Goal: Task Accomplishment & Management: Manage account settings

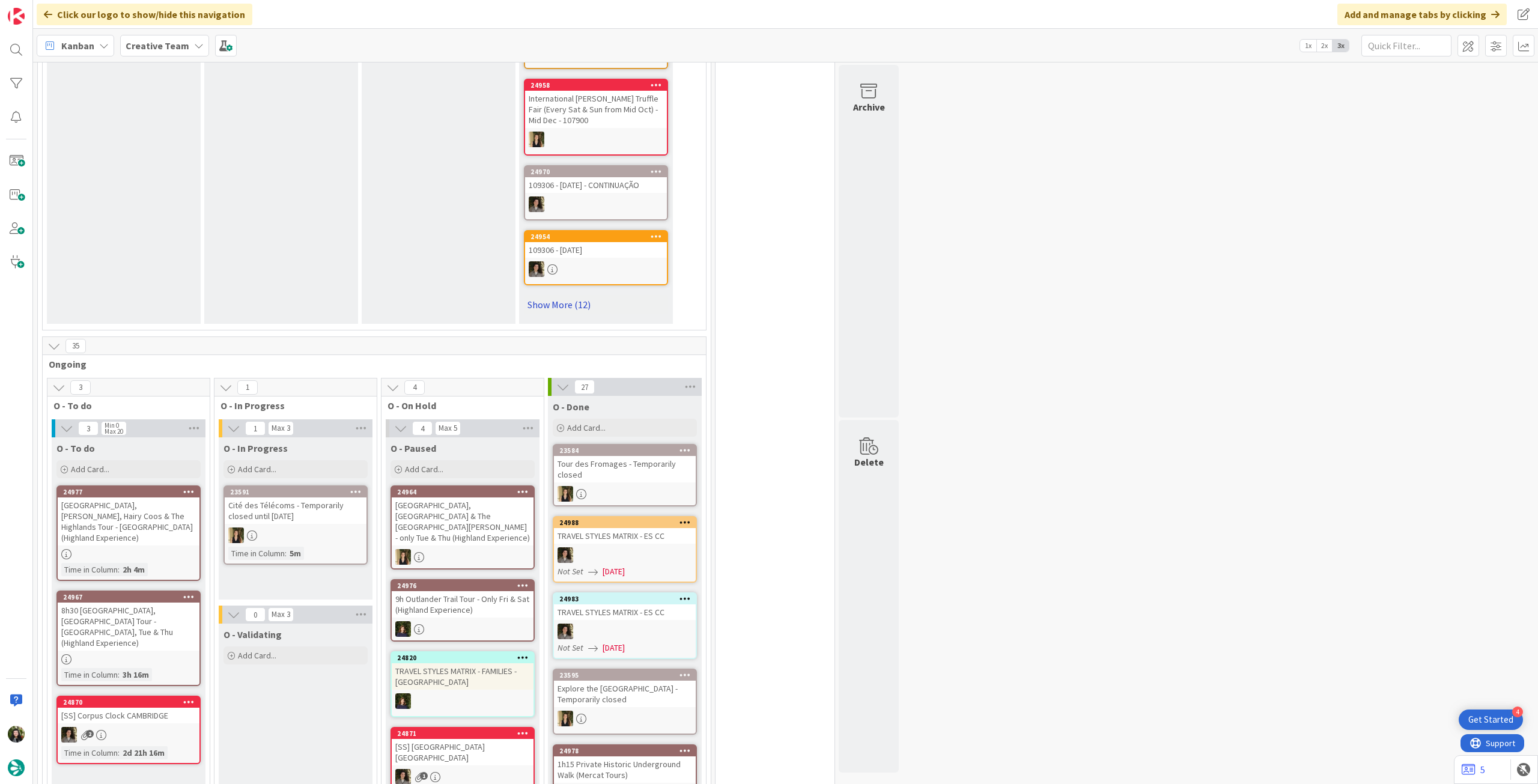
scroll to position [721, 0]
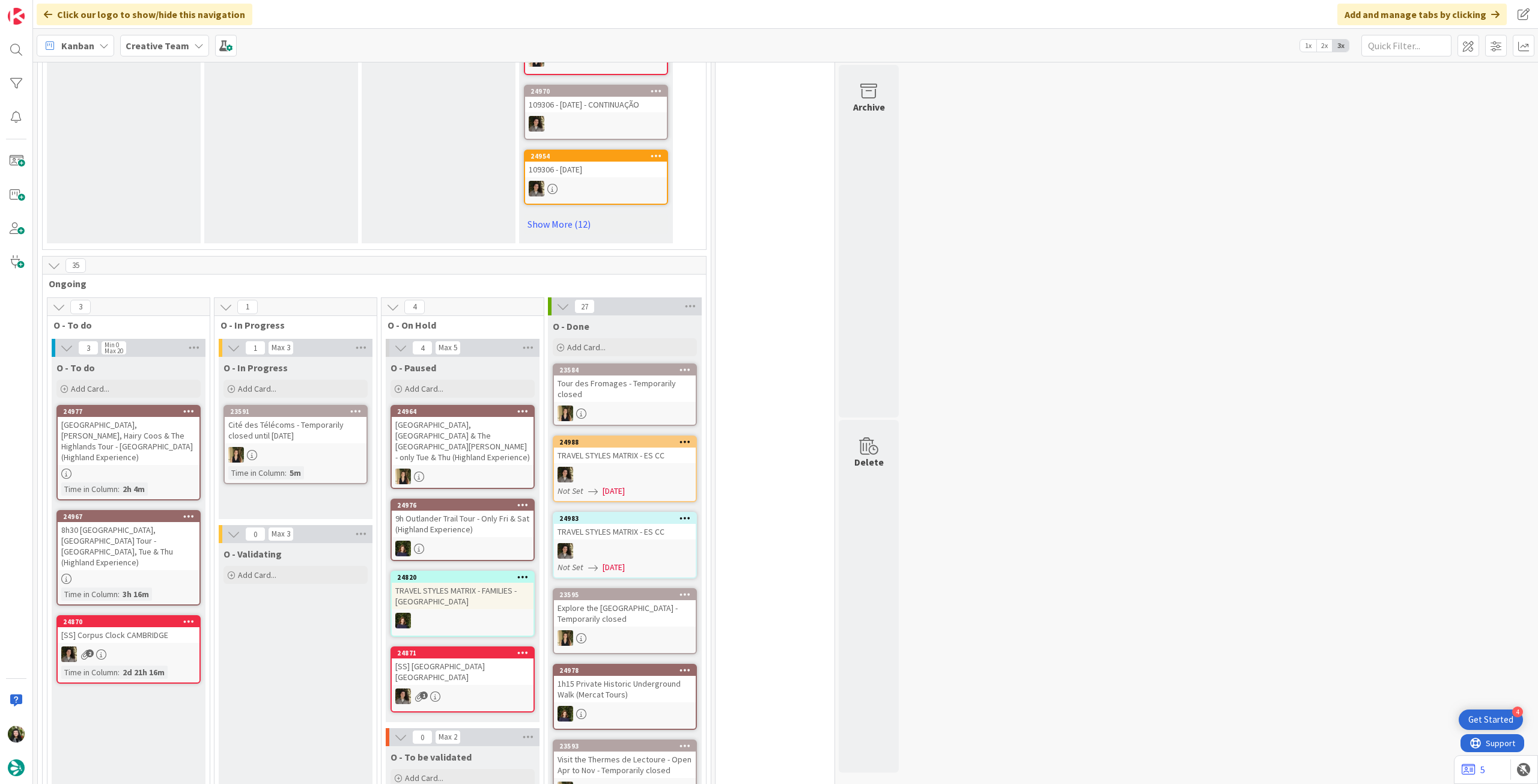
drag, startPoint x: 172, startPoint y: 48, endPoint x: 173, endPoint y: 58, distance: 10.0
click at [172, 48] on b "Creative Team" at bounding box center [157, 46] width 63 height 12
click at [178, 173] on h4 "Creative Team - Análise" at bounding box center [216, 172] width 164 height 12
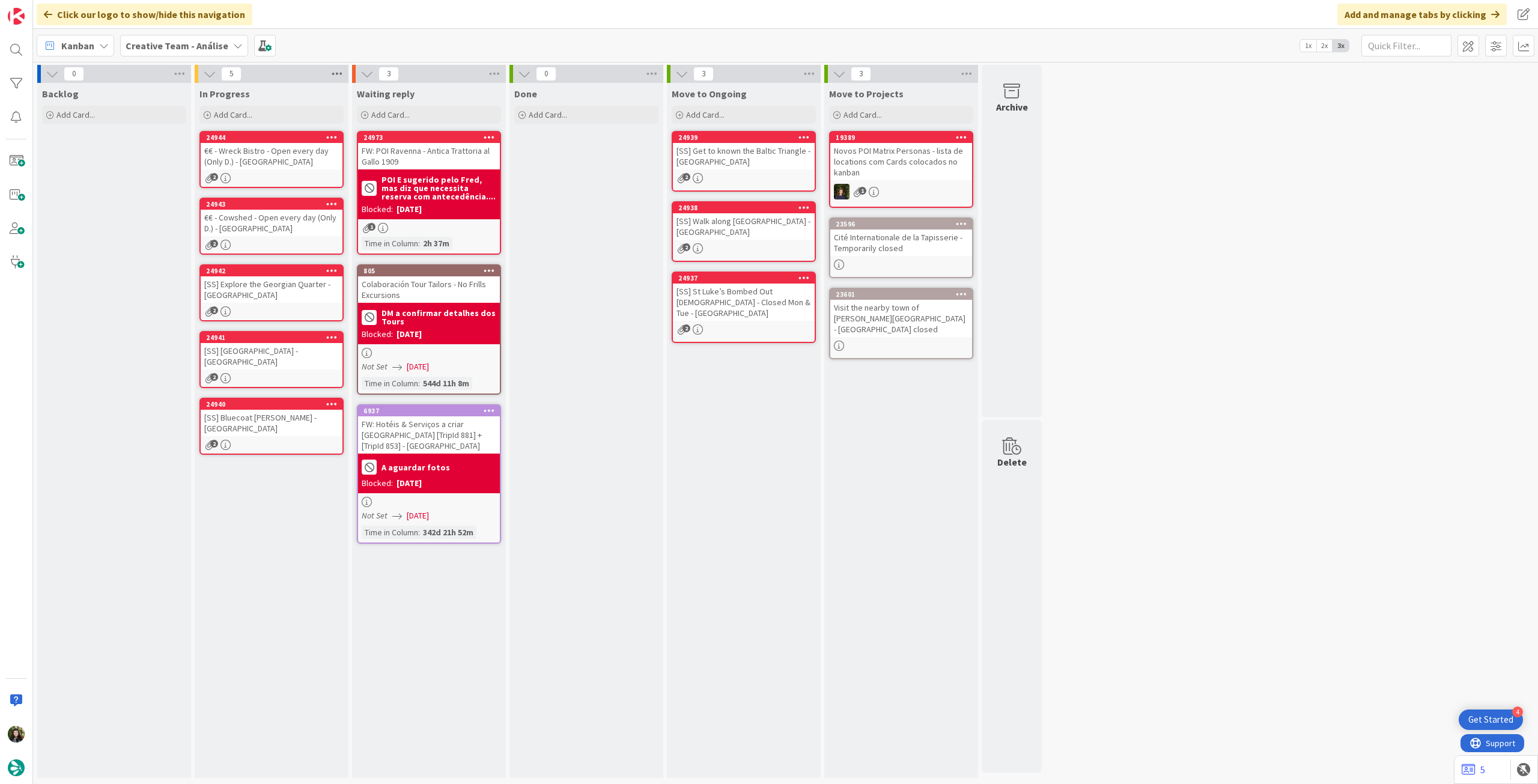
click at [340, 73] on icon at bounding box center [337, 74] width 16 height 18
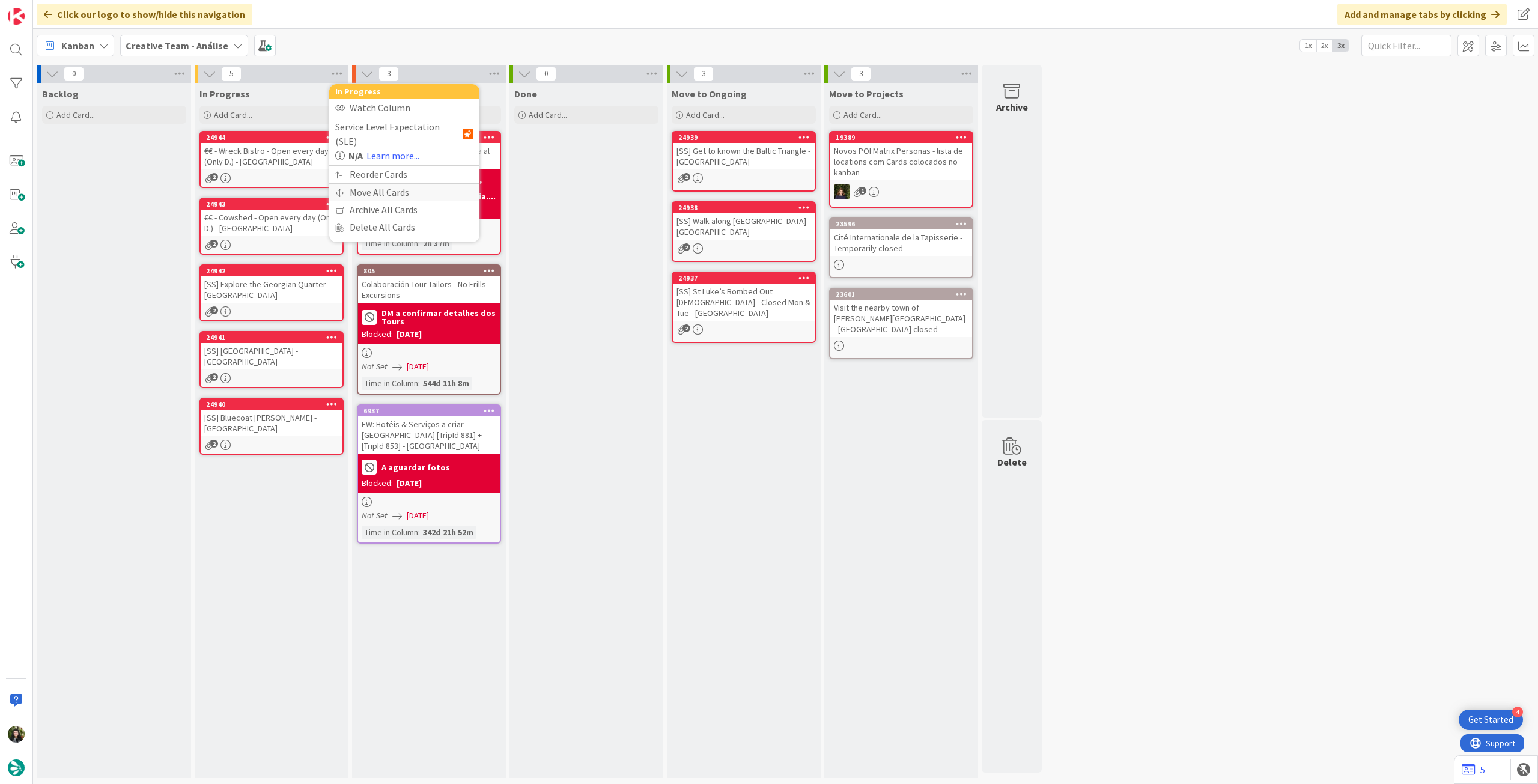
click at [356, 183] on div "Move All Cards" at bounding box center [405, 192] width 150 height 18
click at [411, 133] on span "Creative Team - Análise" at bounding box center [391, 131] width 97 height 12
click at [411, 181] on span "Creative Team" at bounding box center [411, 188] width 109 height 18
click at [413, 169] on span "Select a Column..." at bounding box center [381, 169] width 78 height 16
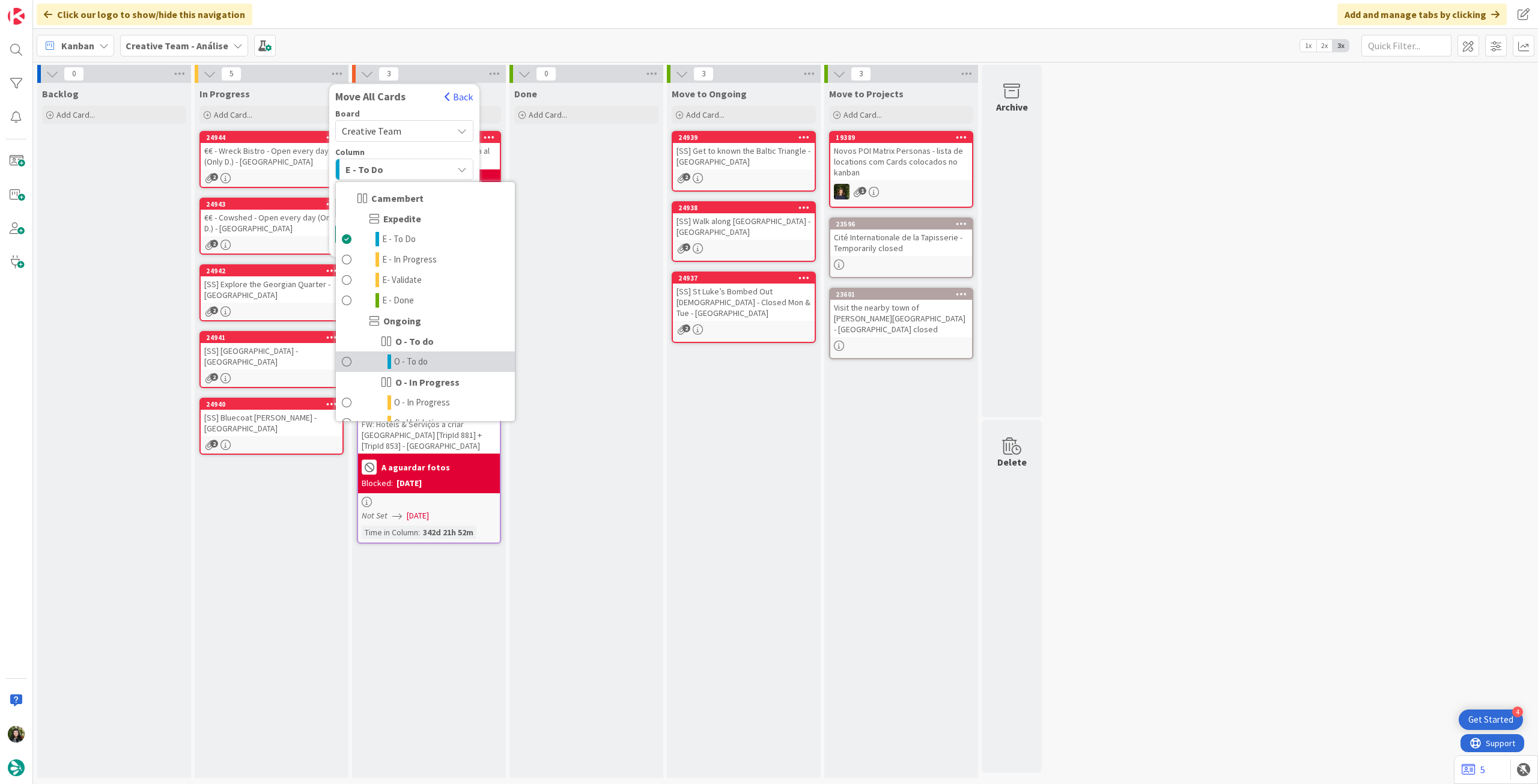
click at [411, 364] on span "O - To do" at bounding box center [411, 361] width 33 height 14
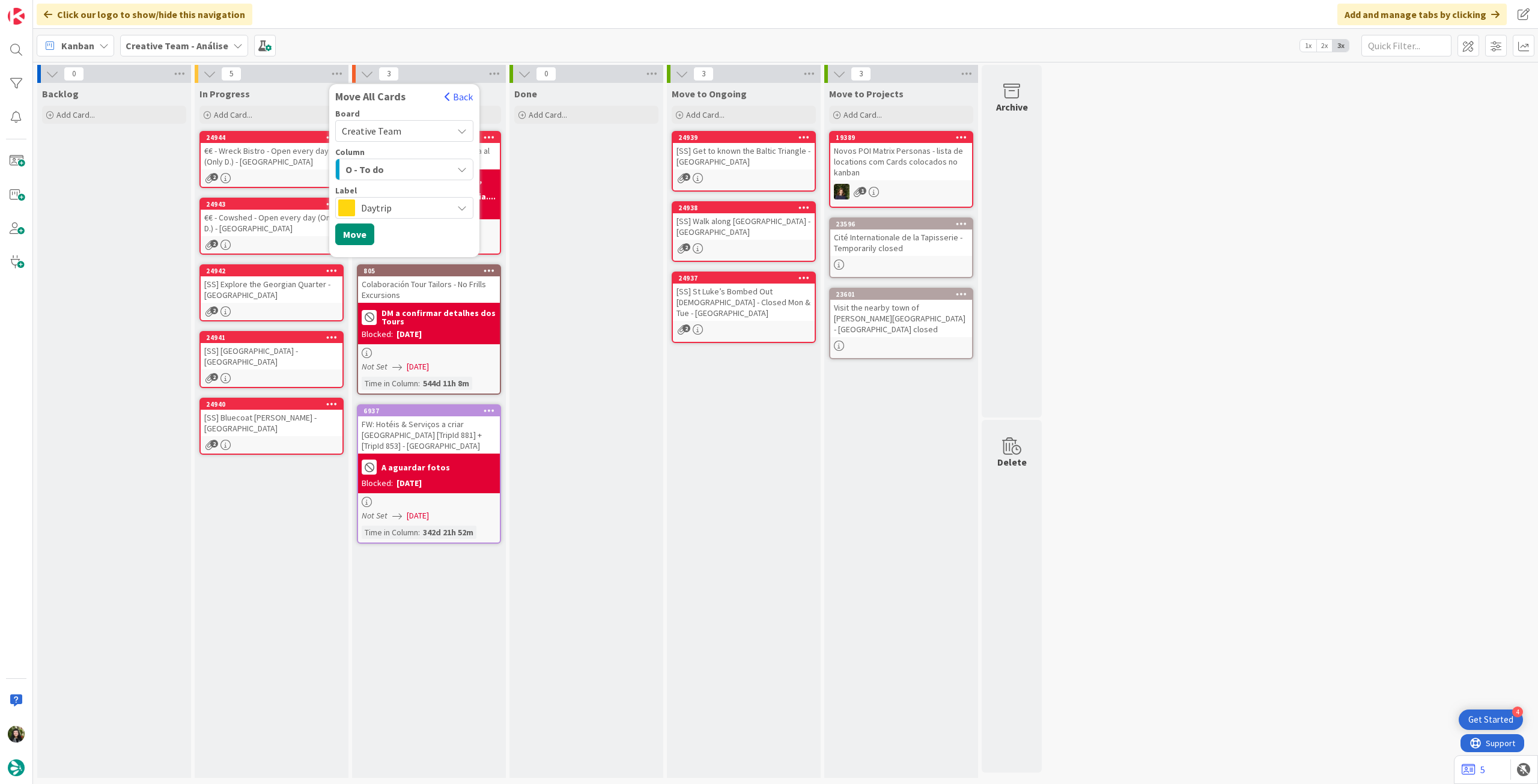
click at [386, 199] on div "Daytrip" at bounding box center [405, 208] width 139 height 22
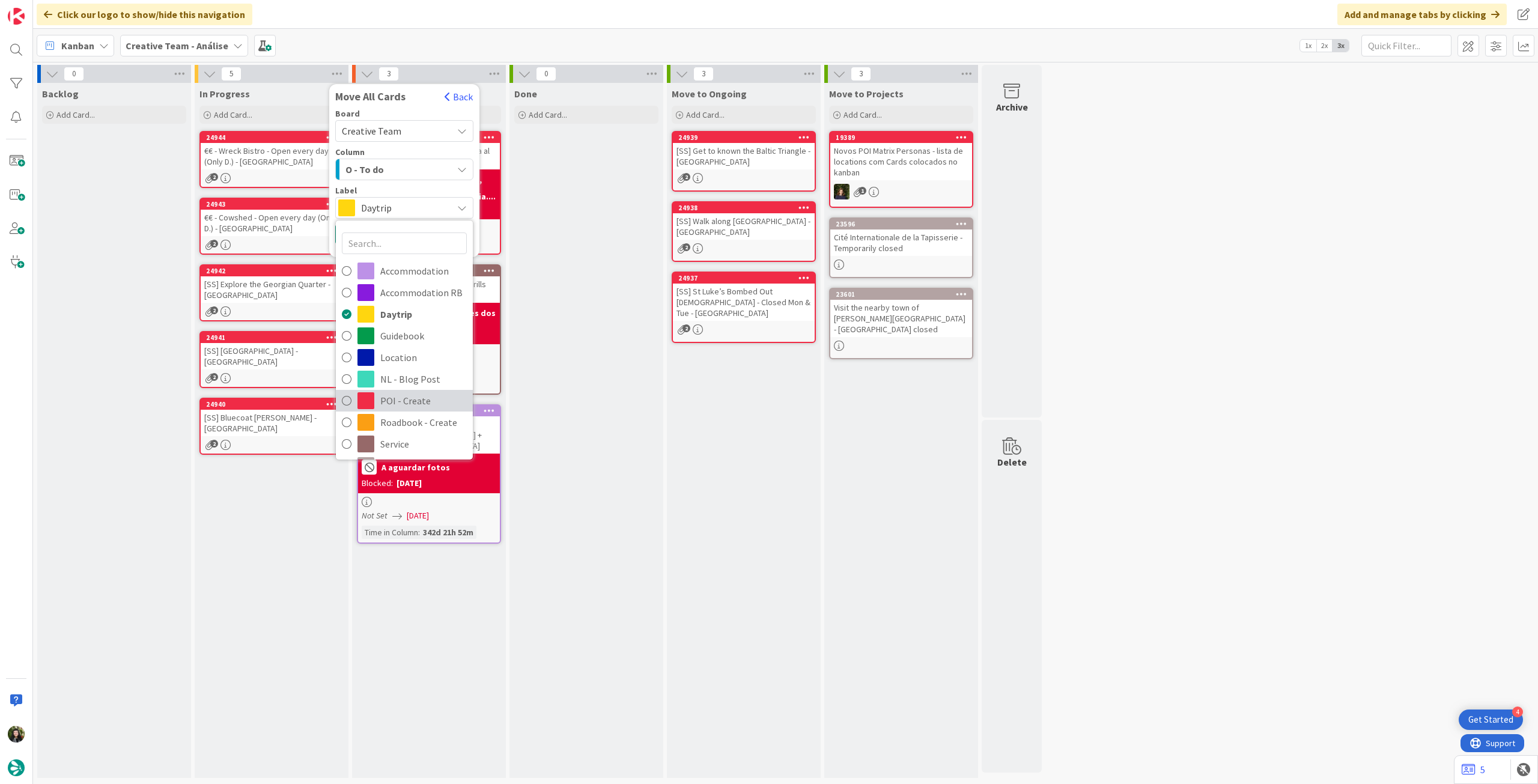
click at [396, 398] on span "POI - Create" at bounding box center [424, 400] width 87 height 18
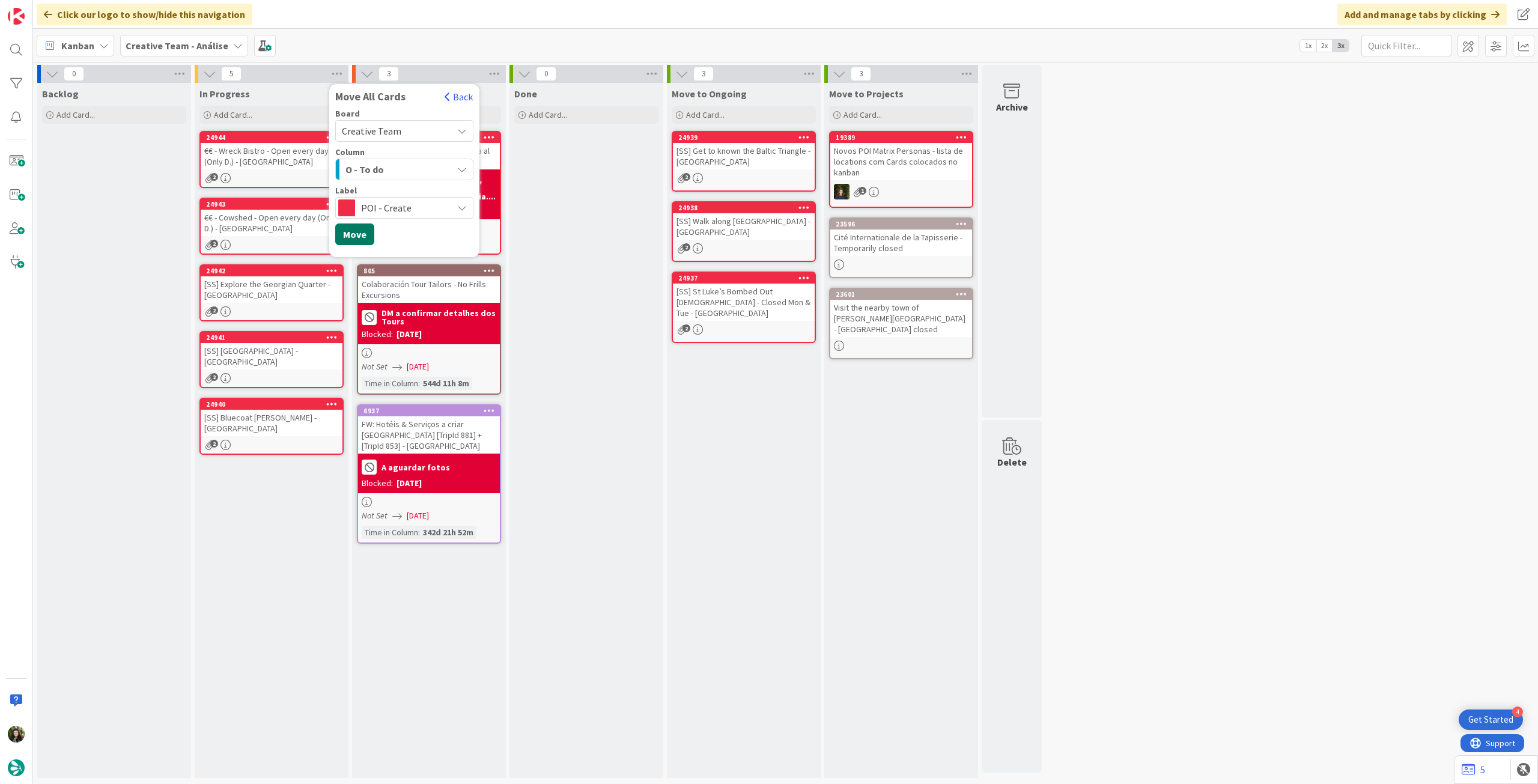
click at [360, 237] on button "Move" at bounding box center [355, 234] width 39 height 22
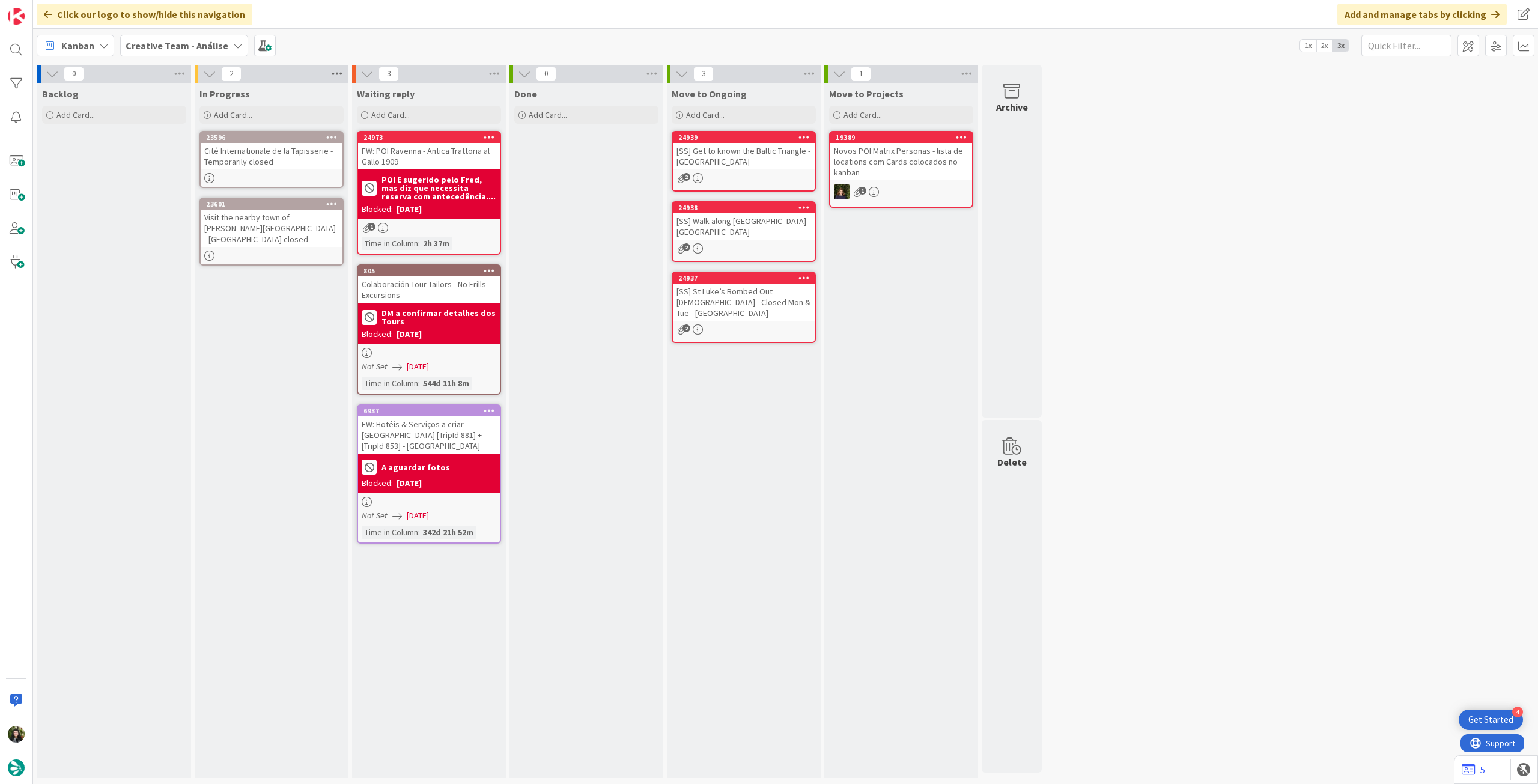
click at [338, 70] on icon at bounding box center [337, 74] width 16 height 18
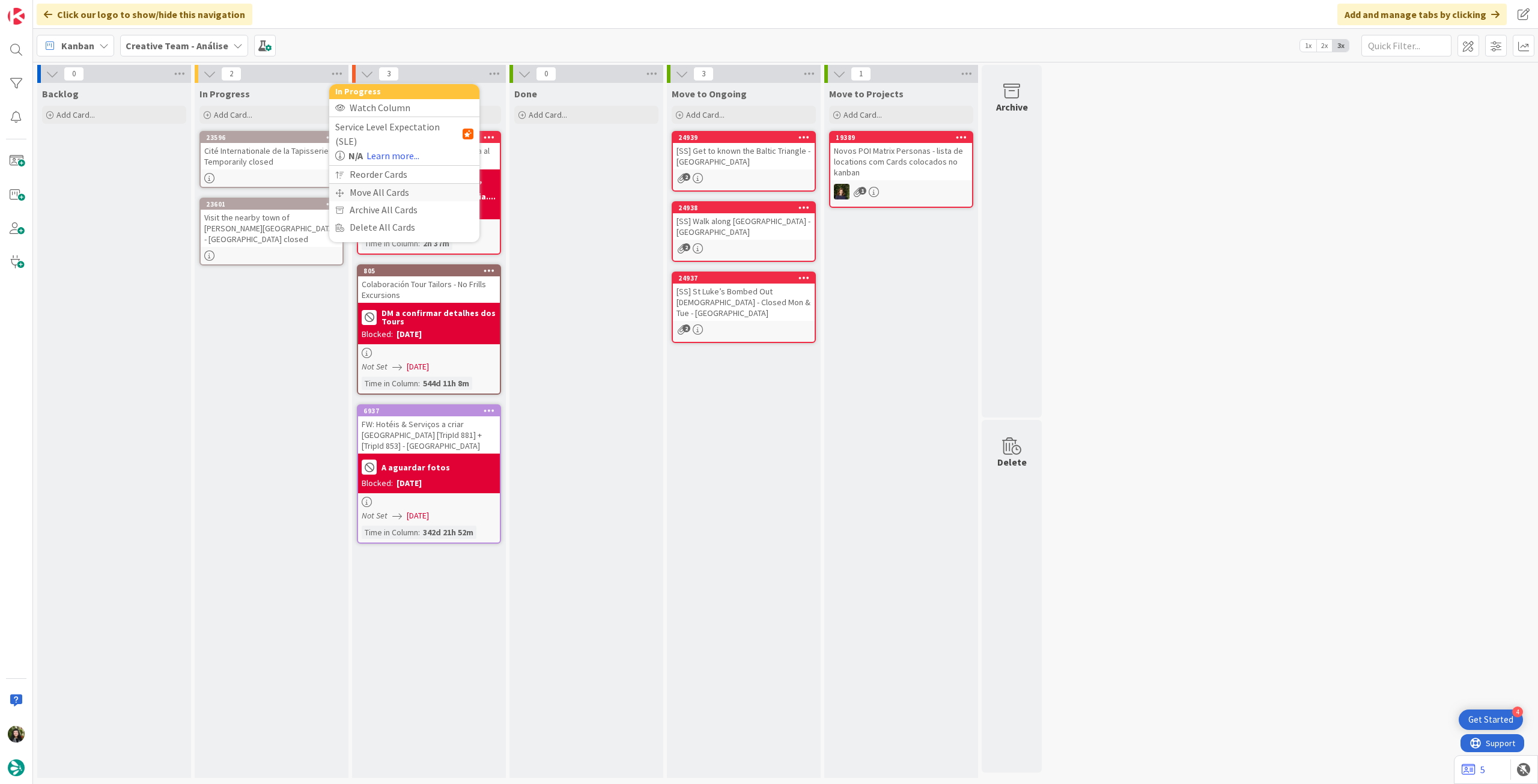
click at [343, 189] on icon at bounding box center [340, 193] width 8 height 8
click at [368, 132] on span "Creative Team - Análise" at bounding box center [391, 131] width 97 height 12
click at [379, 192] on span "Creative Team" at bounding box center [411, 188] width 109 height 18
click at [383, 168] on span "Select a Column..." at bounding box center [381, 169] width 78 height 16
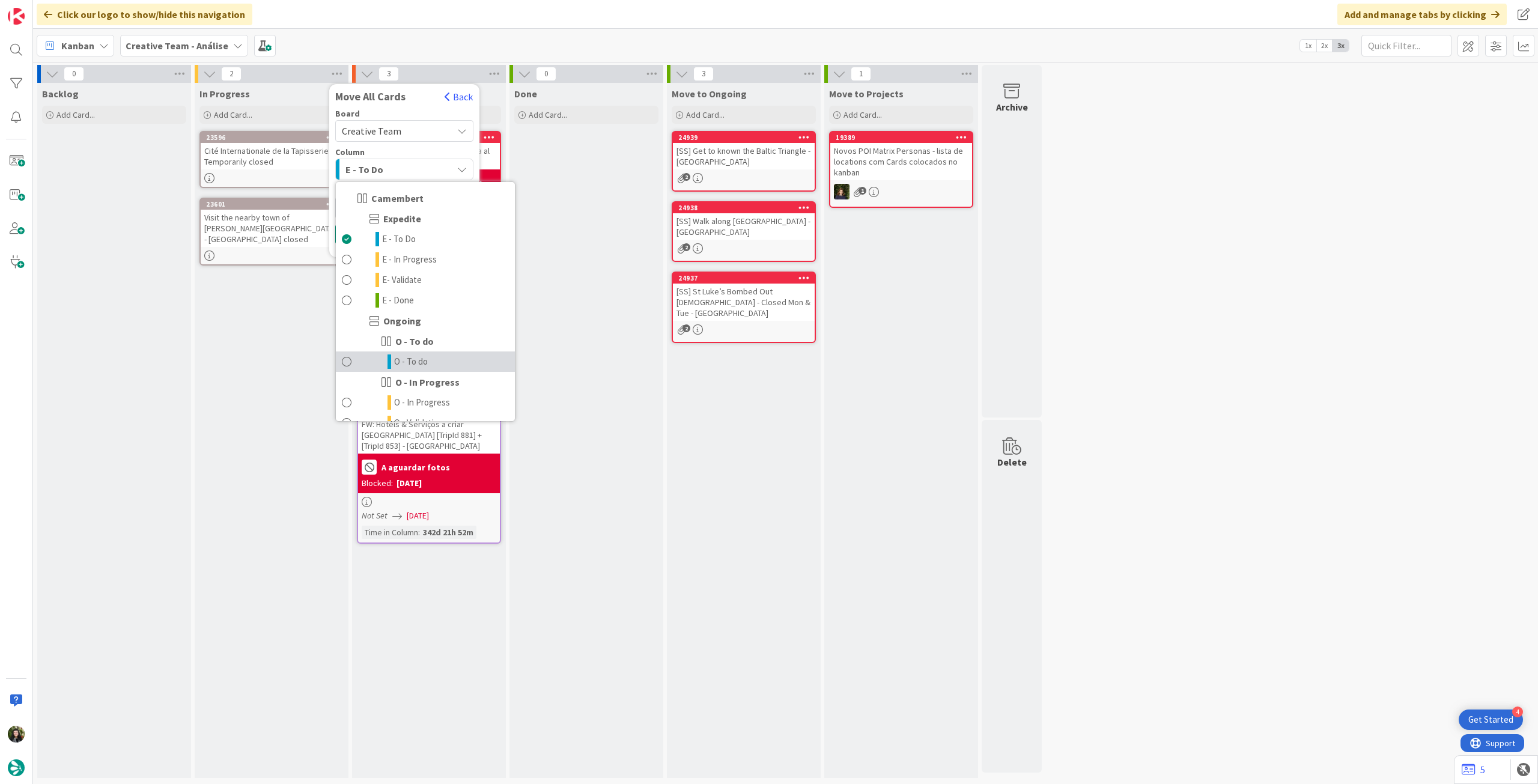
click at [417, 364] on span "O - To do" at bounding box center [411, 361] width 33 height 14
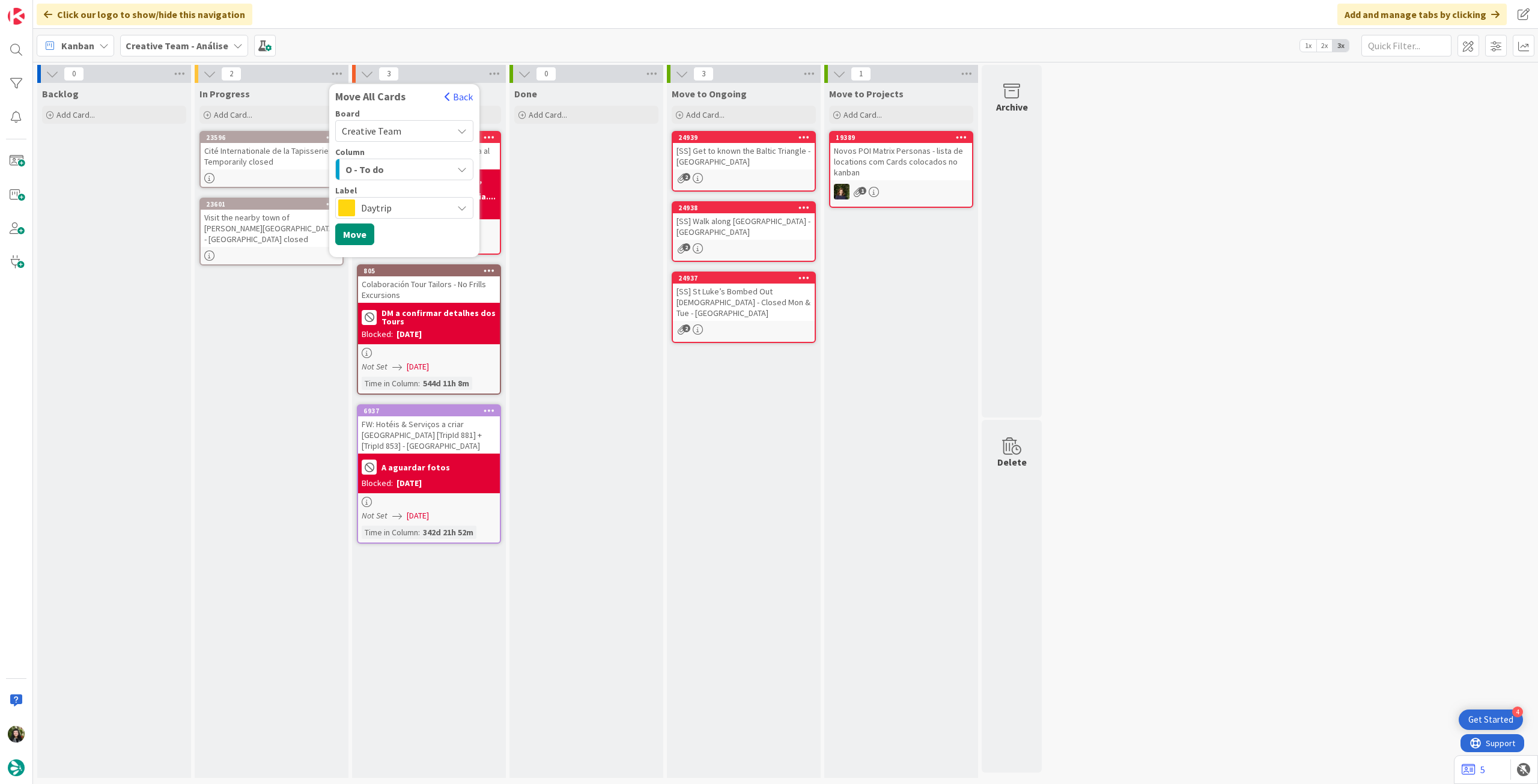
click at [407, 214] on span "Daytrip" at bounding box center [404, 208] width 85 height 17
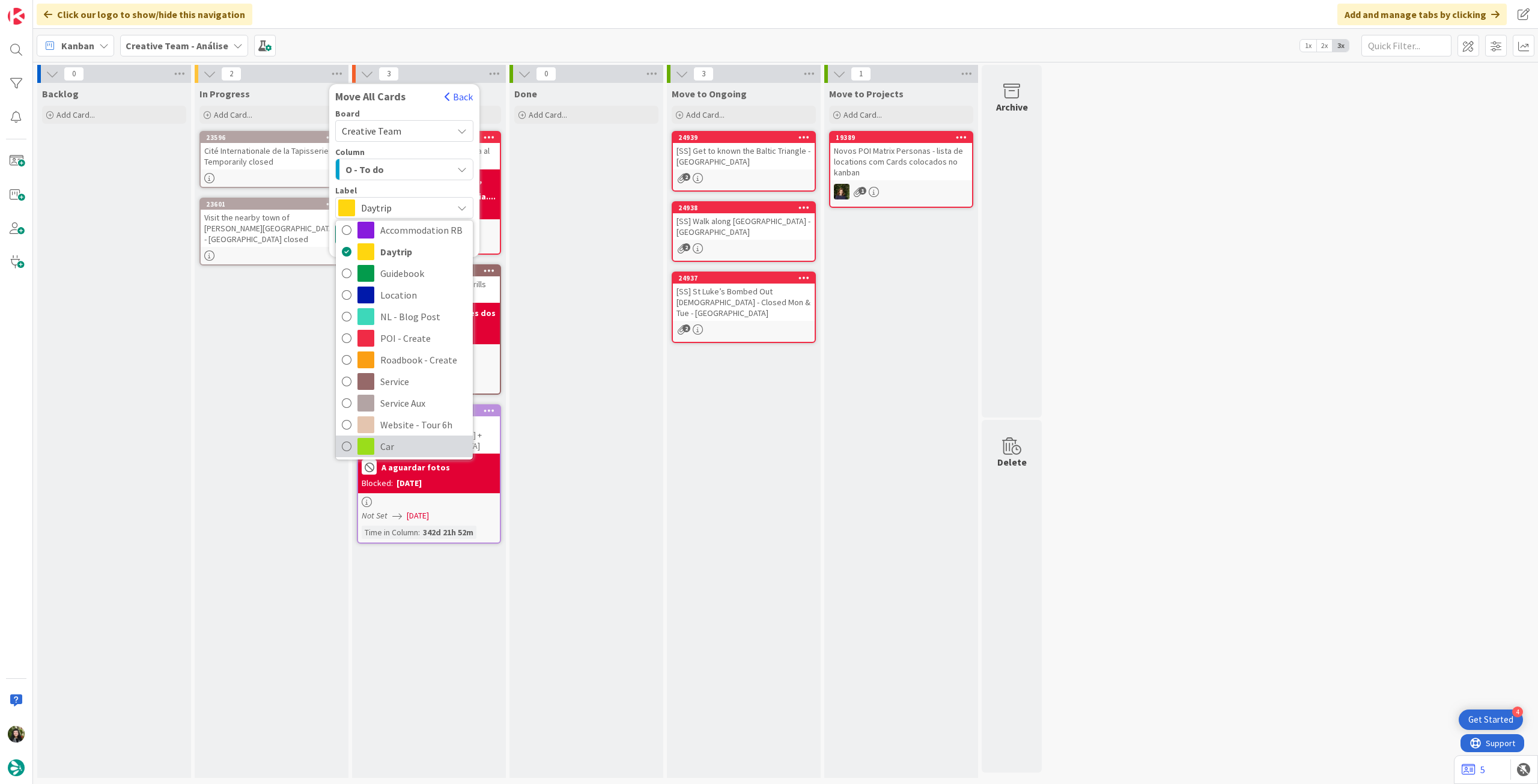
scroll to position [80, 0]
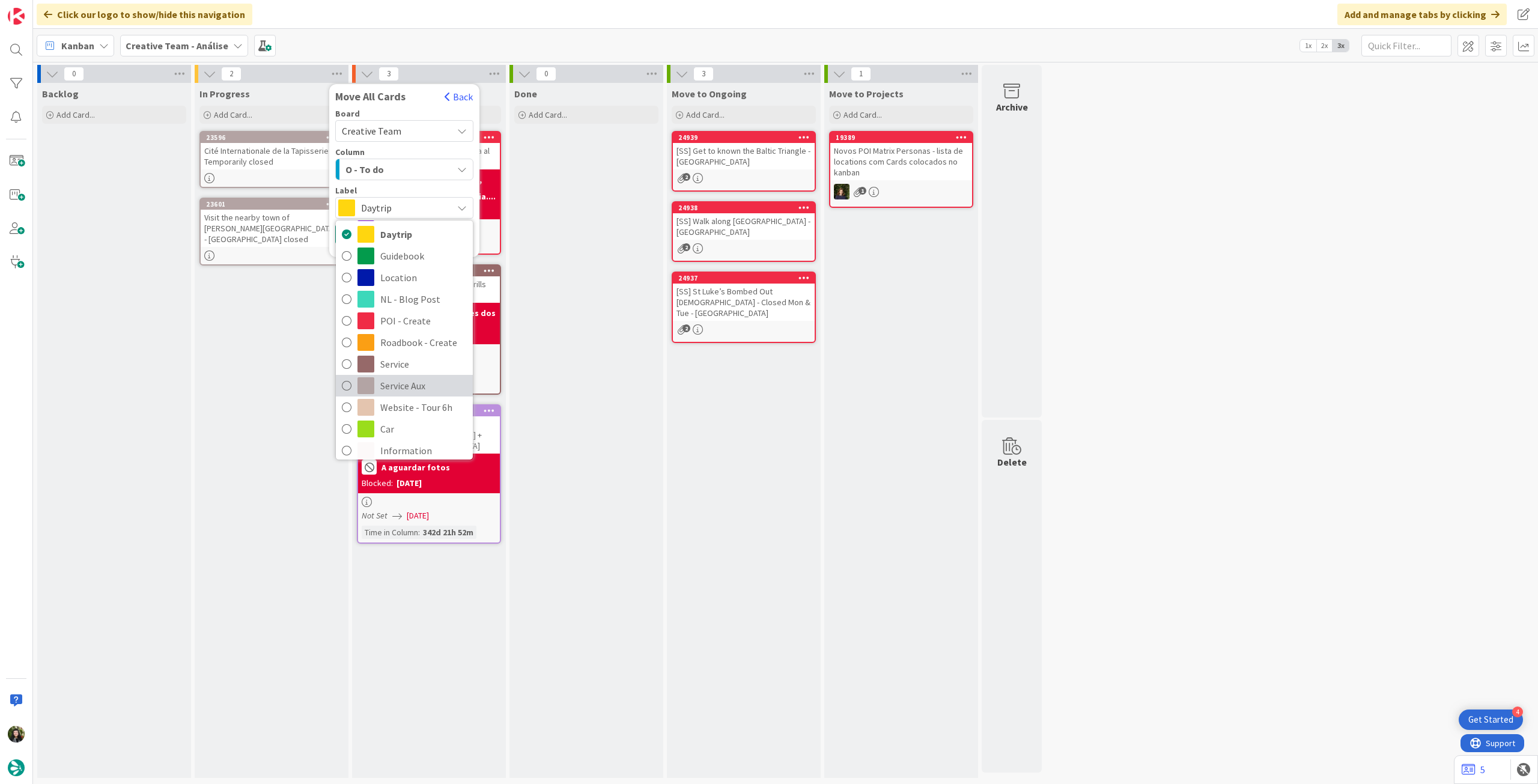
click at [401, 380] on span "Service Aux" at bounding box center [424, 385] width 87 height 18
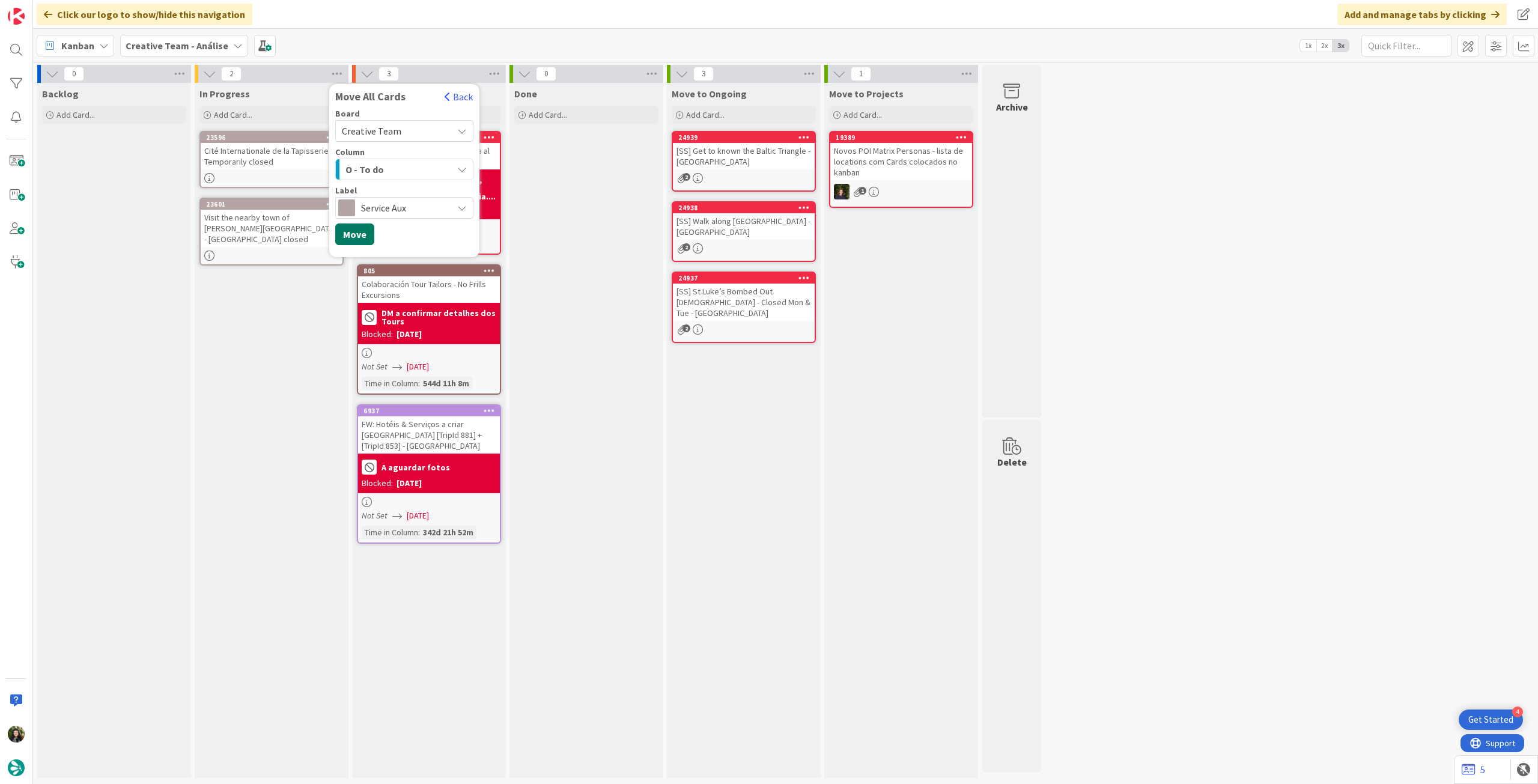
click at [358, 244] on button "Move" at bounding box center [355, 234] width 39 height 22
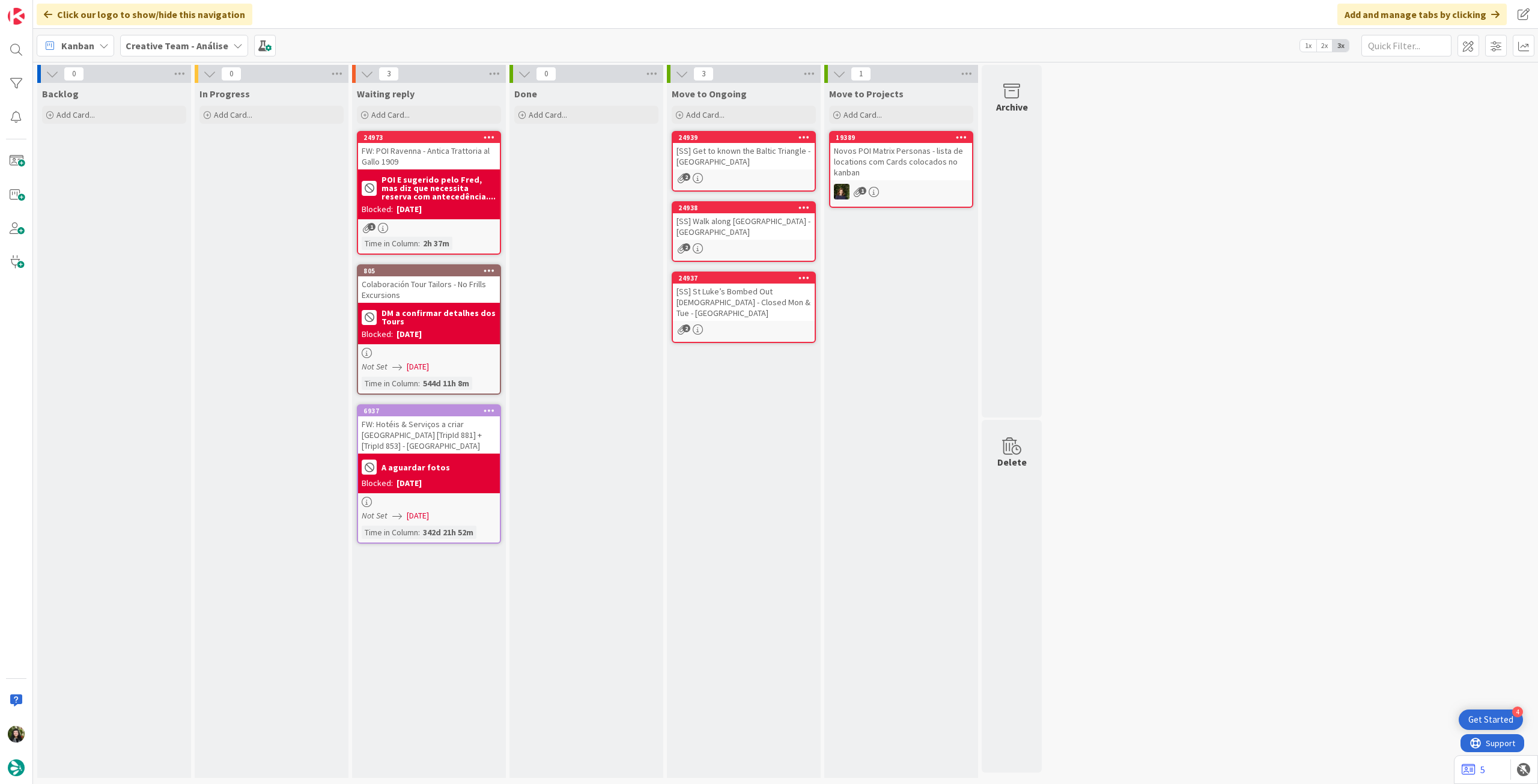
click at [200, 43] on b "Creative Team - Análise" at bounding box center [176, 46] width 103 height 12
click at [211, 166] on h4 "Creative Team" at bounding box center [207, 172] width 145 height 12
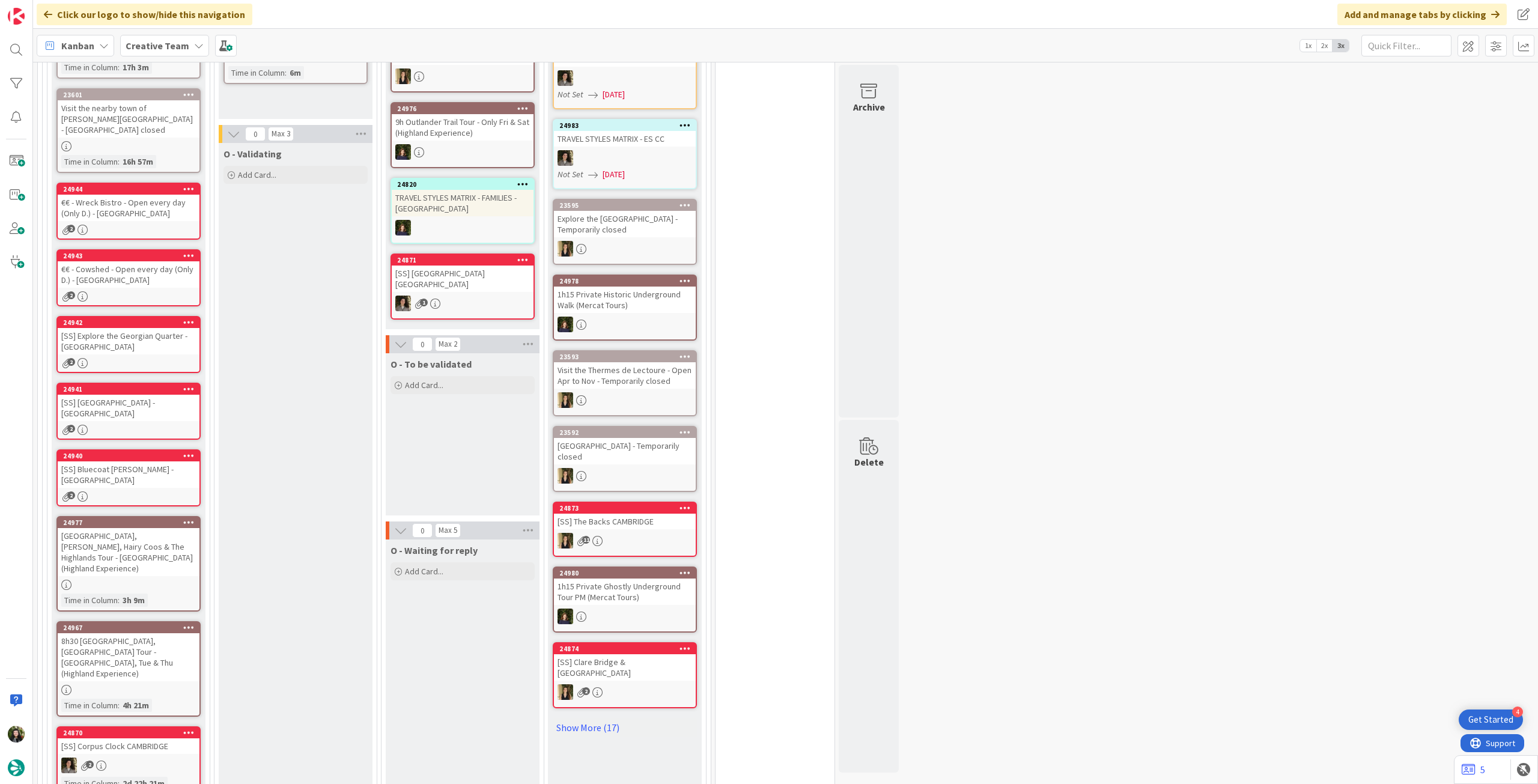
scroll to position [1121, 0]
click at [188, 518] on icon at bounding box center [189, 522] width 12 height 8
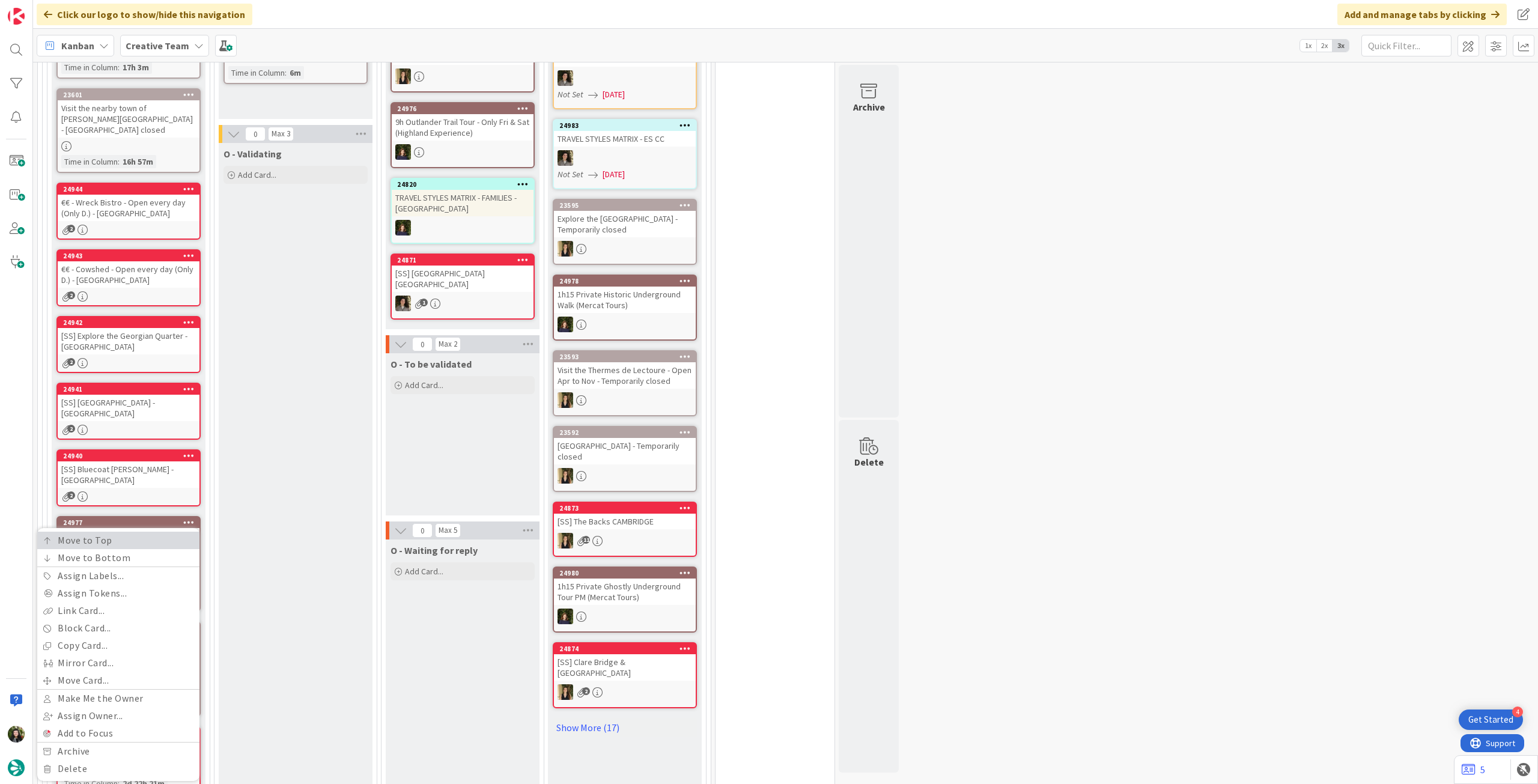
click at [158, 531] on link "Move to Top" at bounding box center [119, 540] width 162 height 18
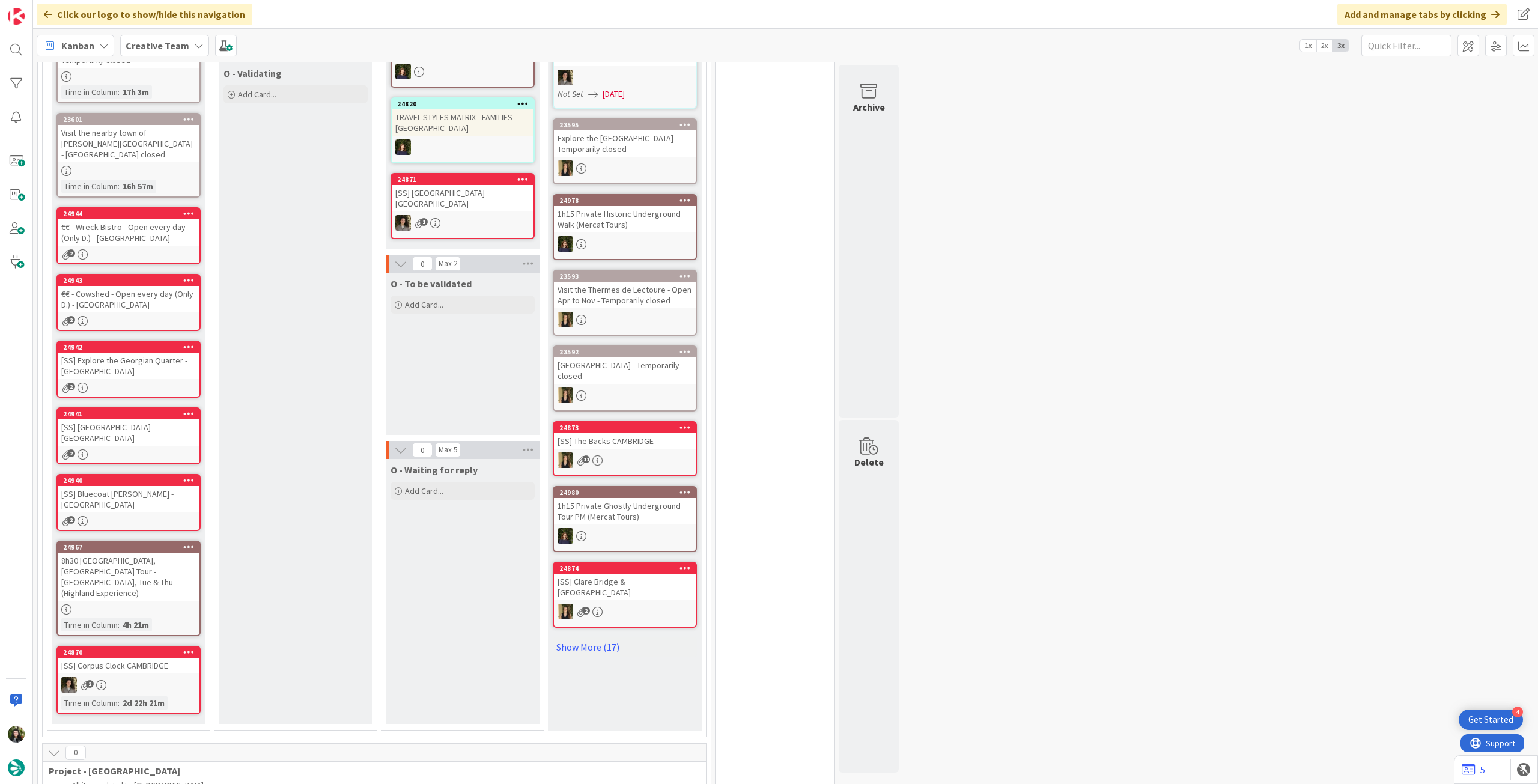
scroll to position [1272, 0]
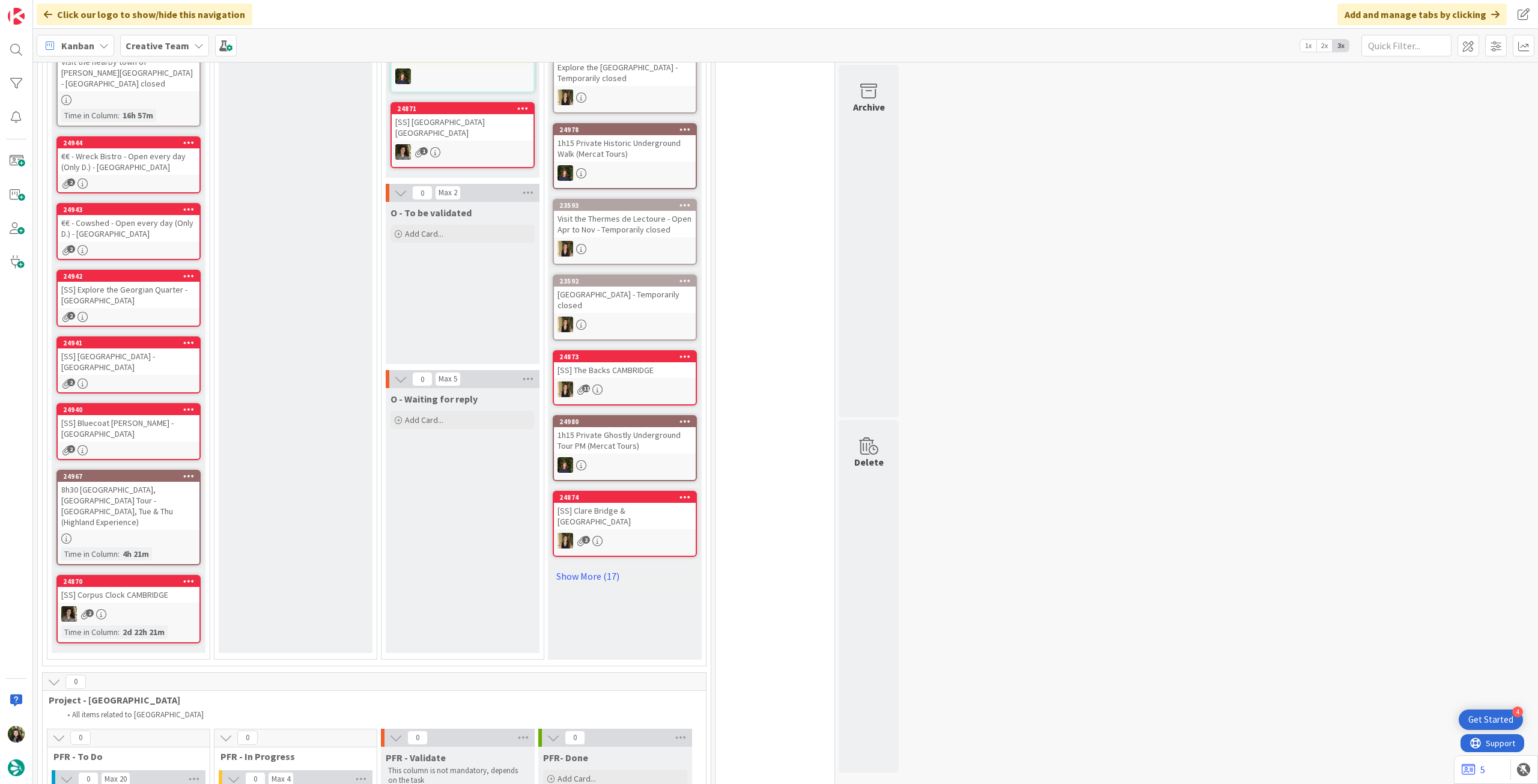
click at [186, 471] on icon at bounding box center [189, 475] width 12 height 8
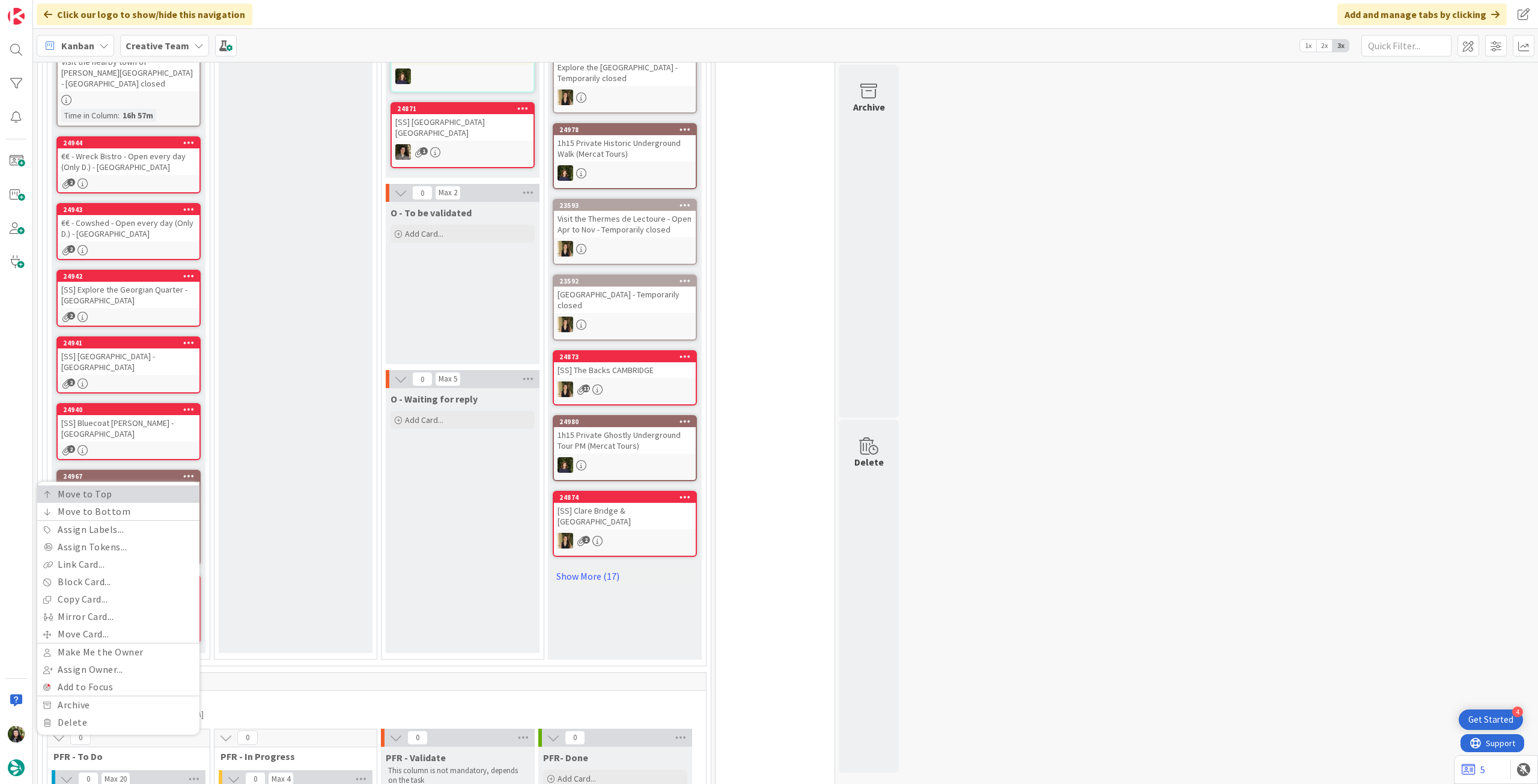
click at [184, 485] on link "Move to Top" at bounding box center [119, 494] width 162 height 18
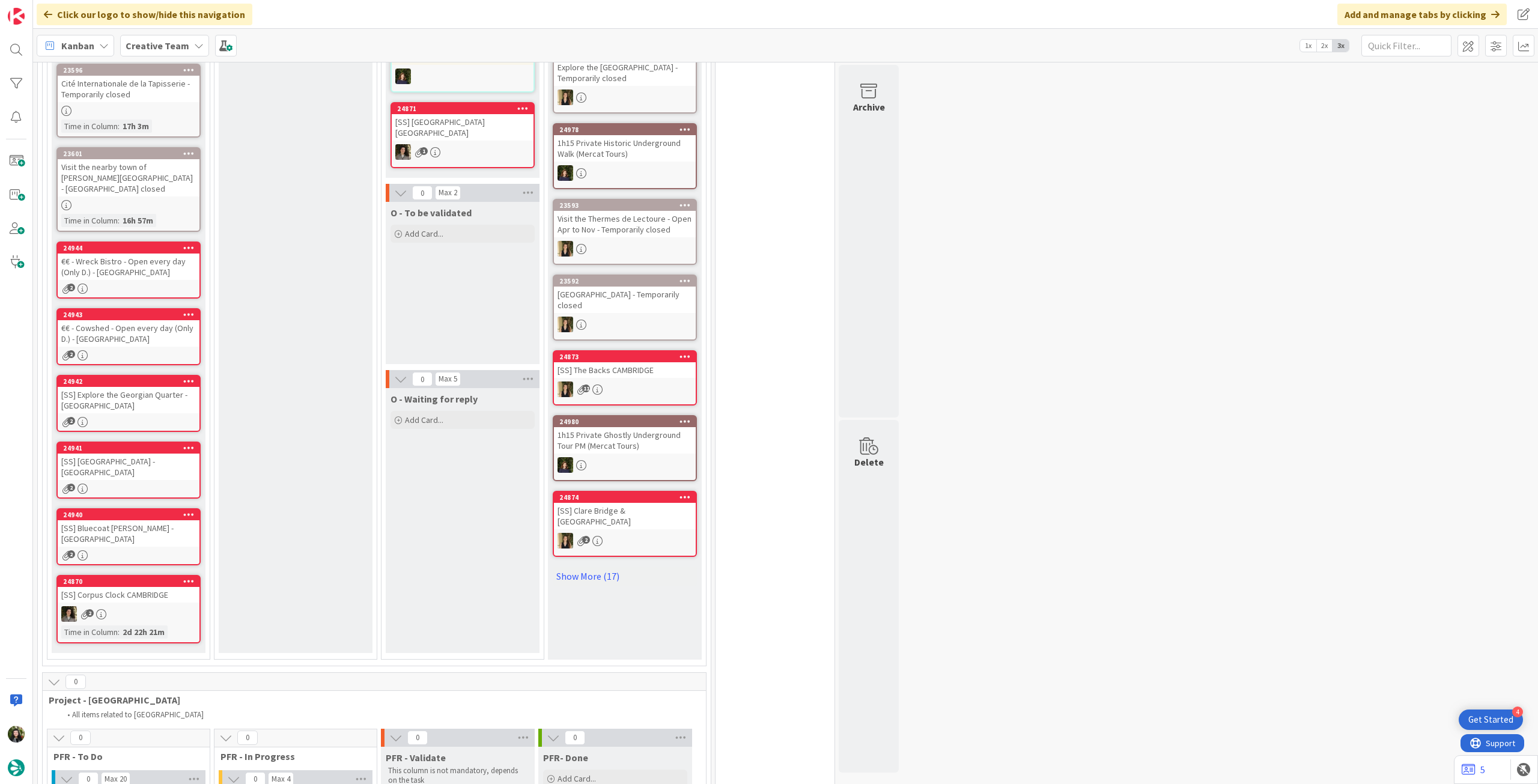
scroll to position [688, 0]
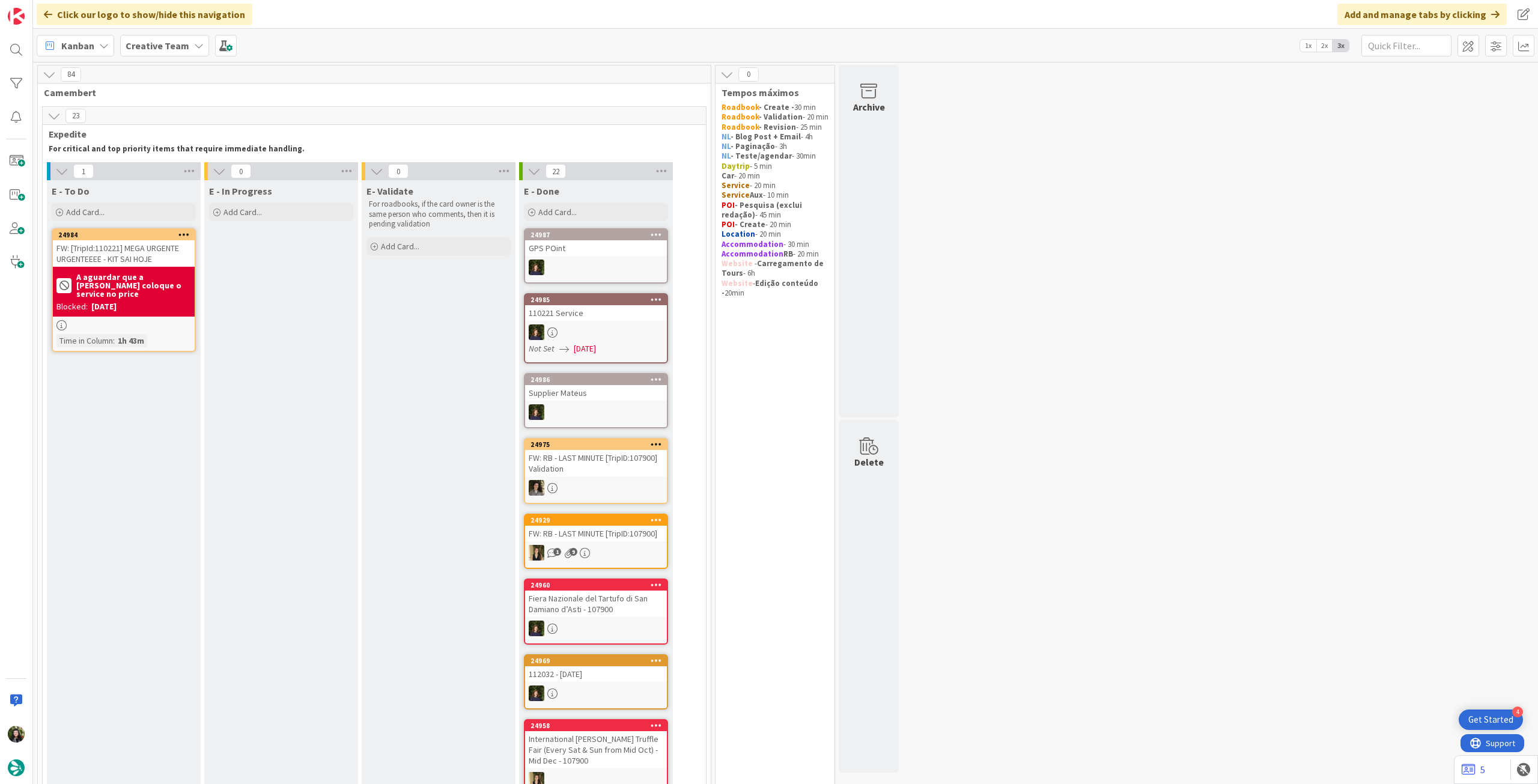
click at [180, 40] on b "Creative Team" at bounding box center [157, 46] width 63 height 12
click at [174, 170] on h4 "Creative Team - Análise" at bounding box center [216, 172] width 164 height 12
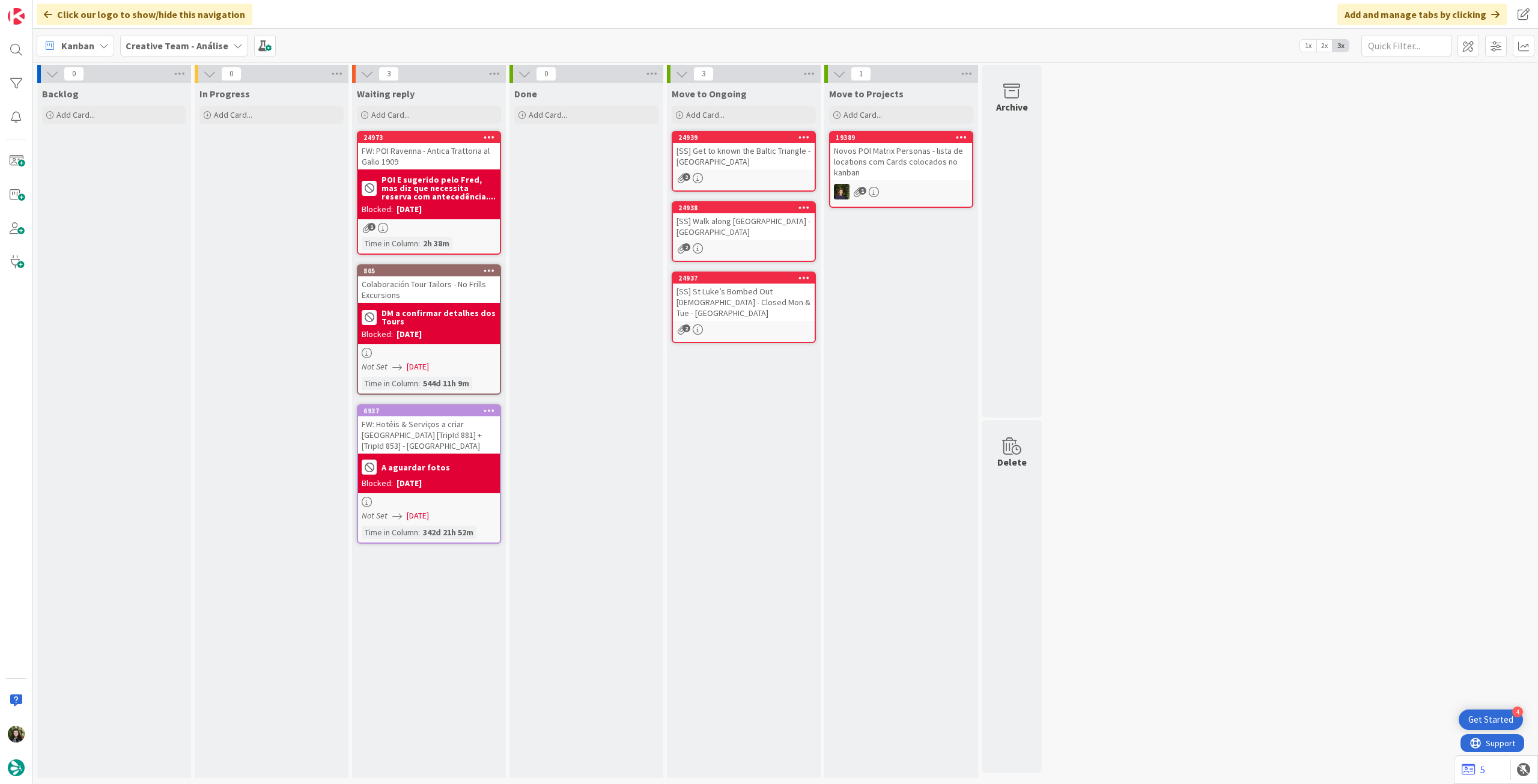
click at [175, 43] on b "Creative Team - Análise" at bounding box center [176, 46] width 103 height 12
click at [177, 162] on div "Creative Team" at bounding box center [222, 172] width 184 height 23
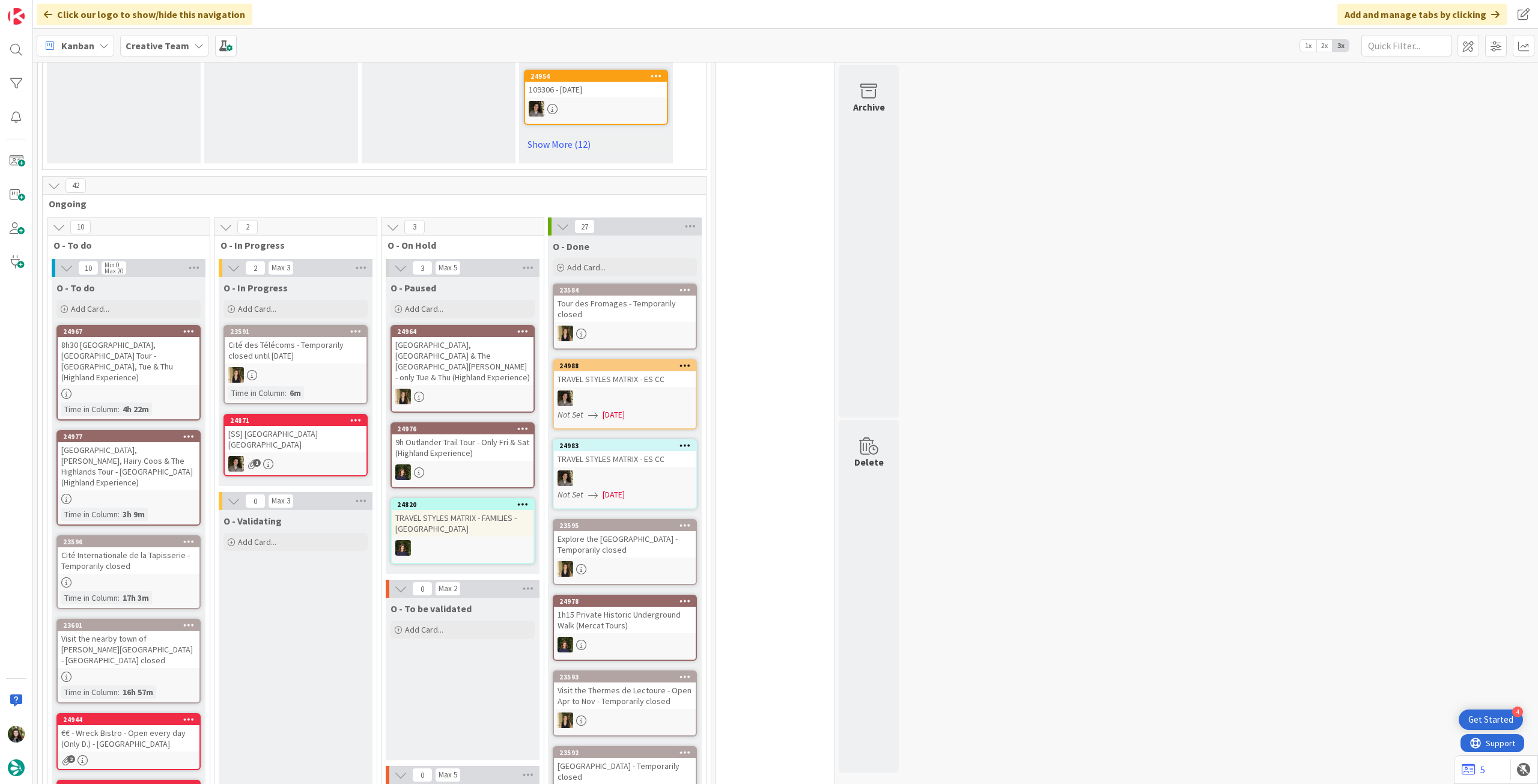
scroll to position [400, 0]
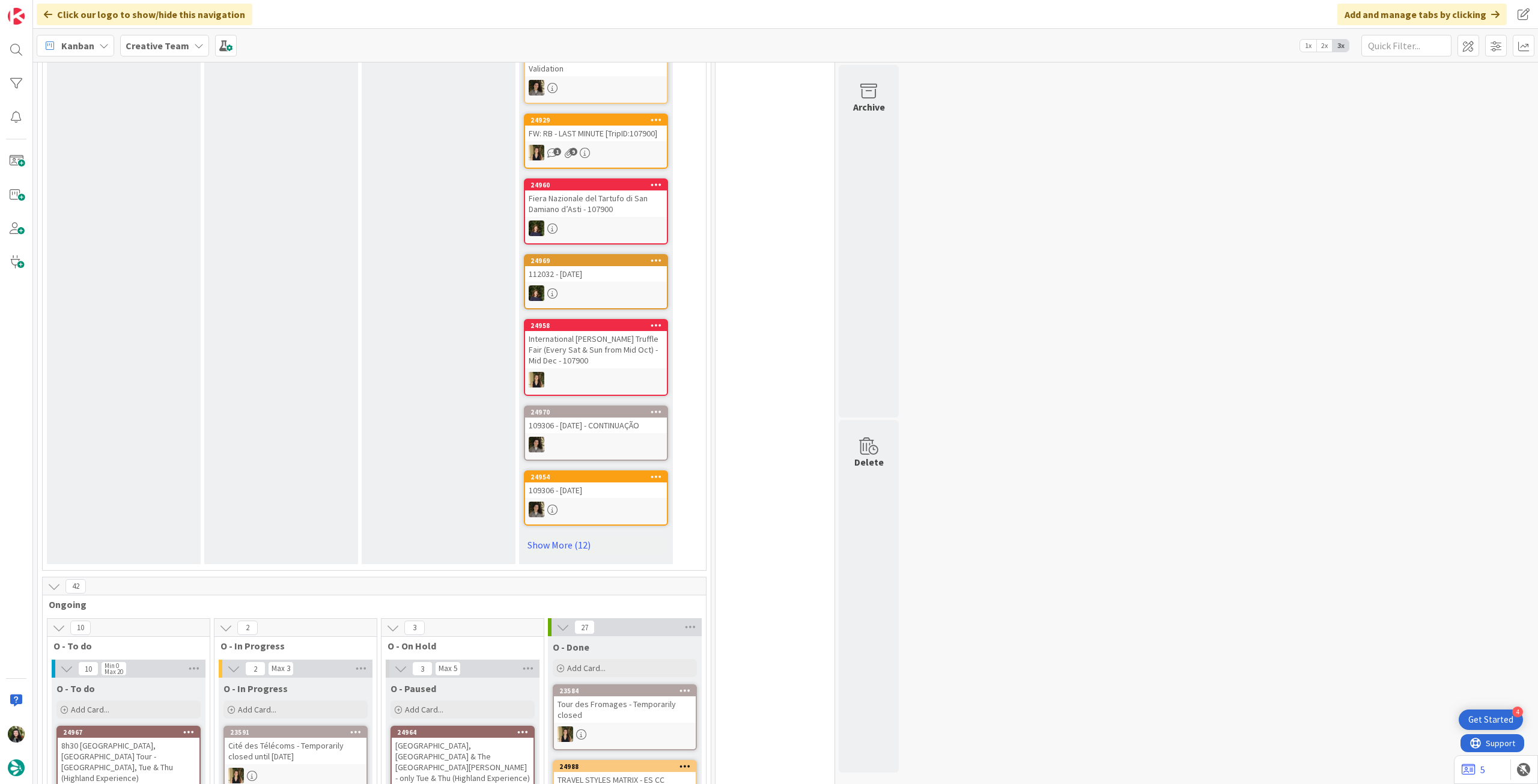
click at [154, 48] on b "Creative Team" at bounding box center [157, 46] width 63 height 12
click at [169, 177] on h4 "Creative Team - Análise" at bounding box center [216, 172] width 164 height 12
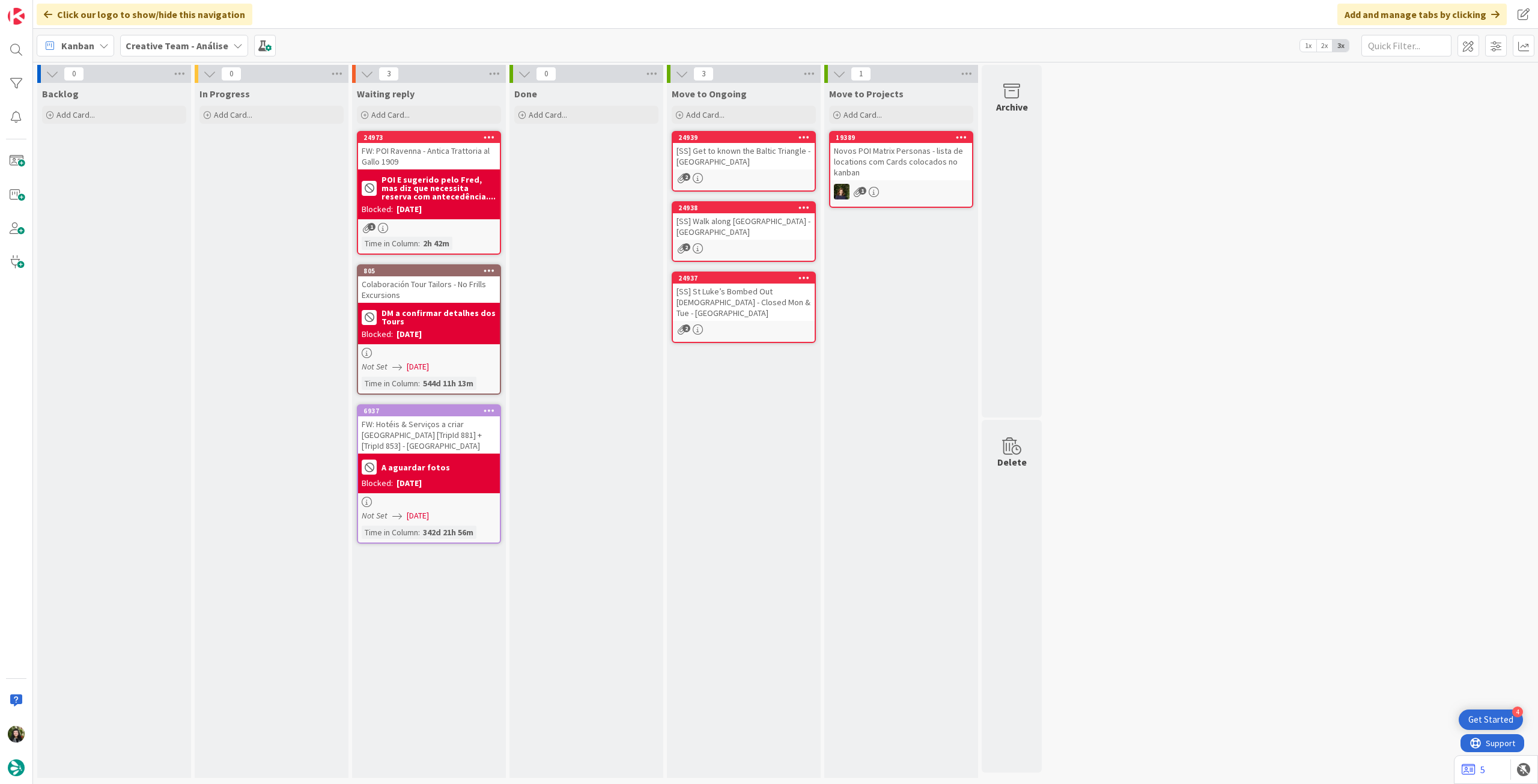
click at [169, 44] on b "Creative Team - Análise" at bounding box center [176, 46] width 103 height 12
click at [164, 183] on div "Creative Team - Análise Creative Team" at bounding box center [222, 161] width 184 height 48
click at [137, 184] on div "Creative Team - Análise Creative Team" at bounding box center [222, 161] width 184 height 48
click at [147, 174] on h4 "Creative Team" at bounding box center [216, 172] width 164 height 12
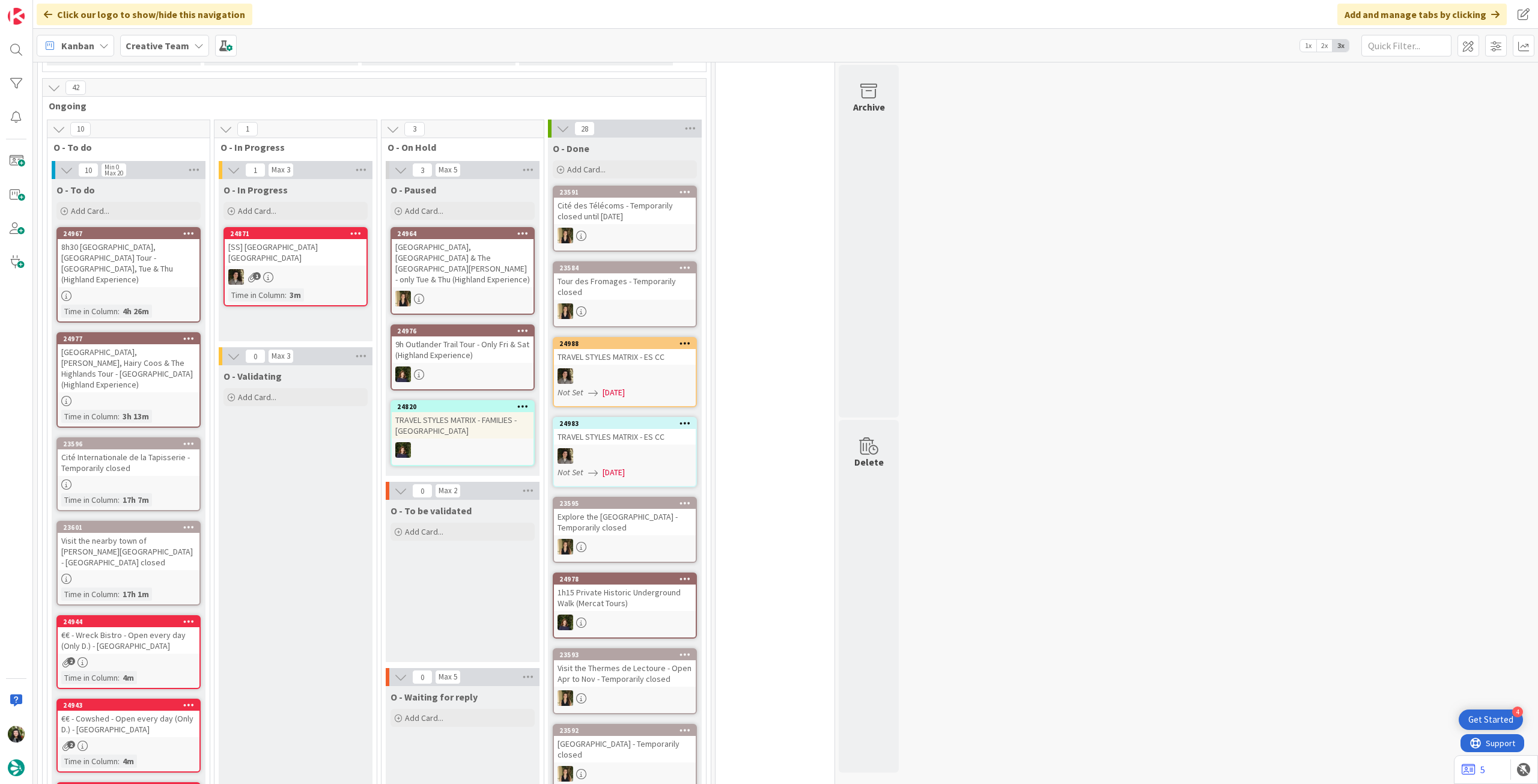
scroll to position [881, 0]
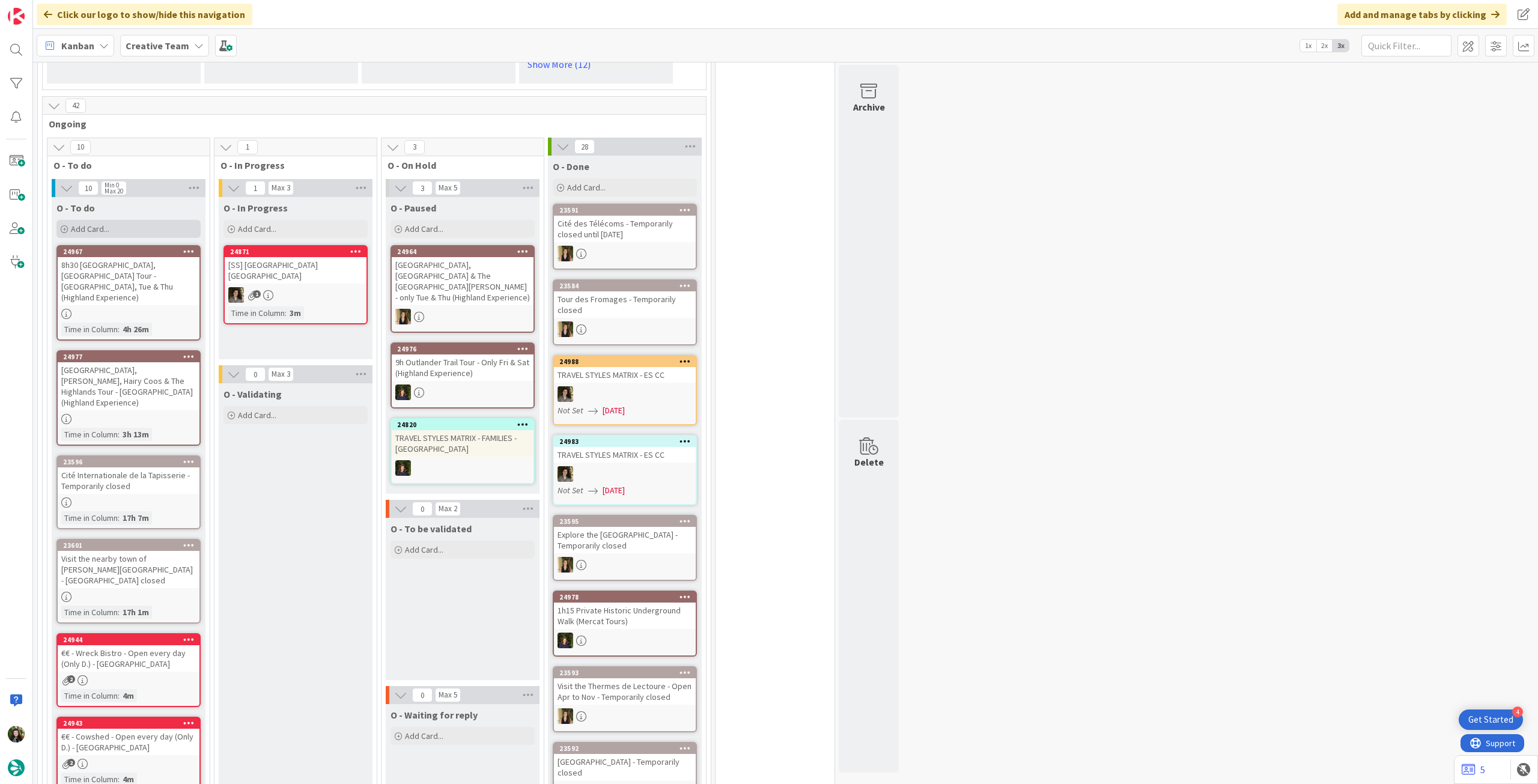
click at [108, 228] on div "Add Card..." at bounding box center [129, 229] width 144 height 18
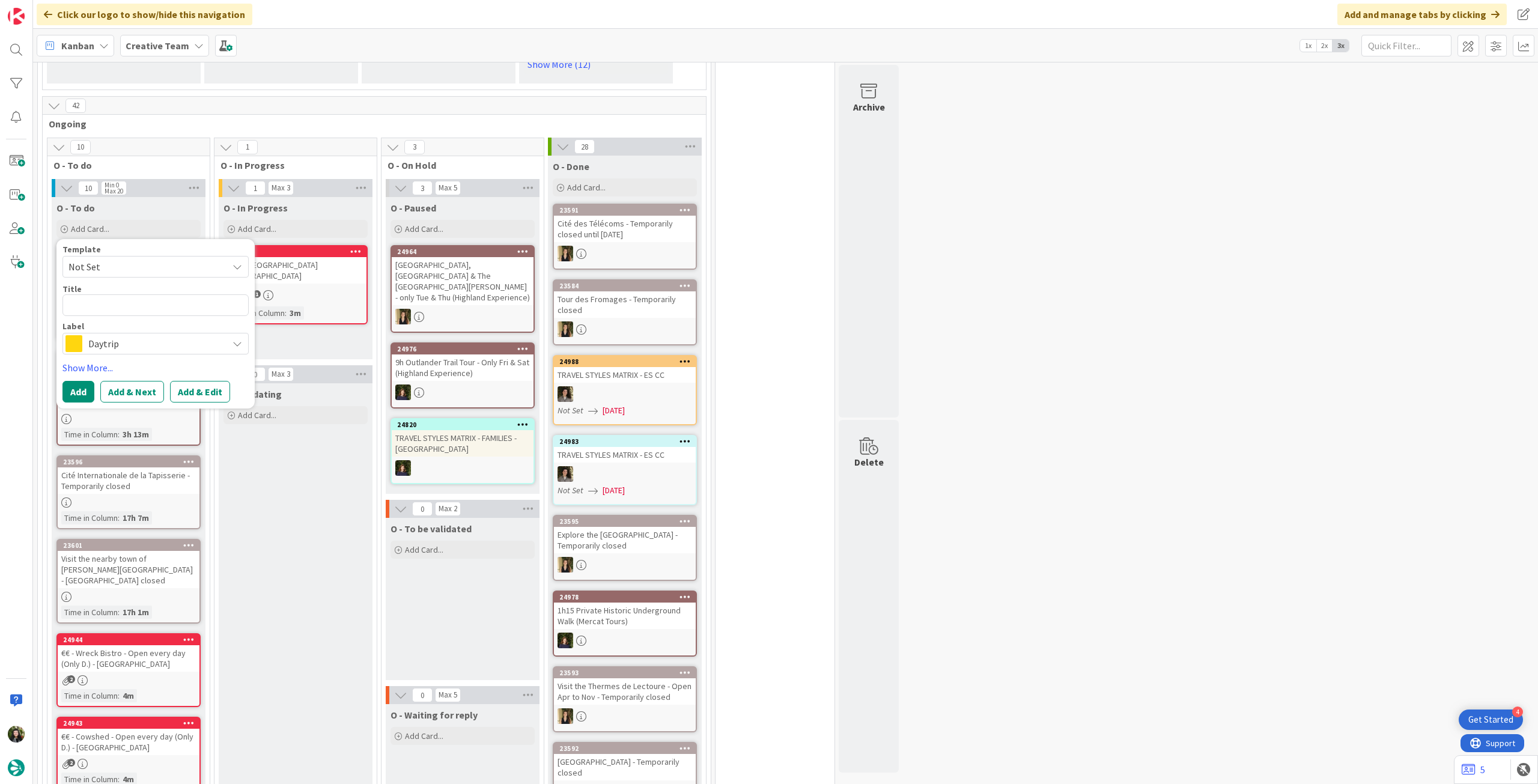
click at [139, 345] on span "Daytrip" at bounding box center [155, 344] width 134 height 17
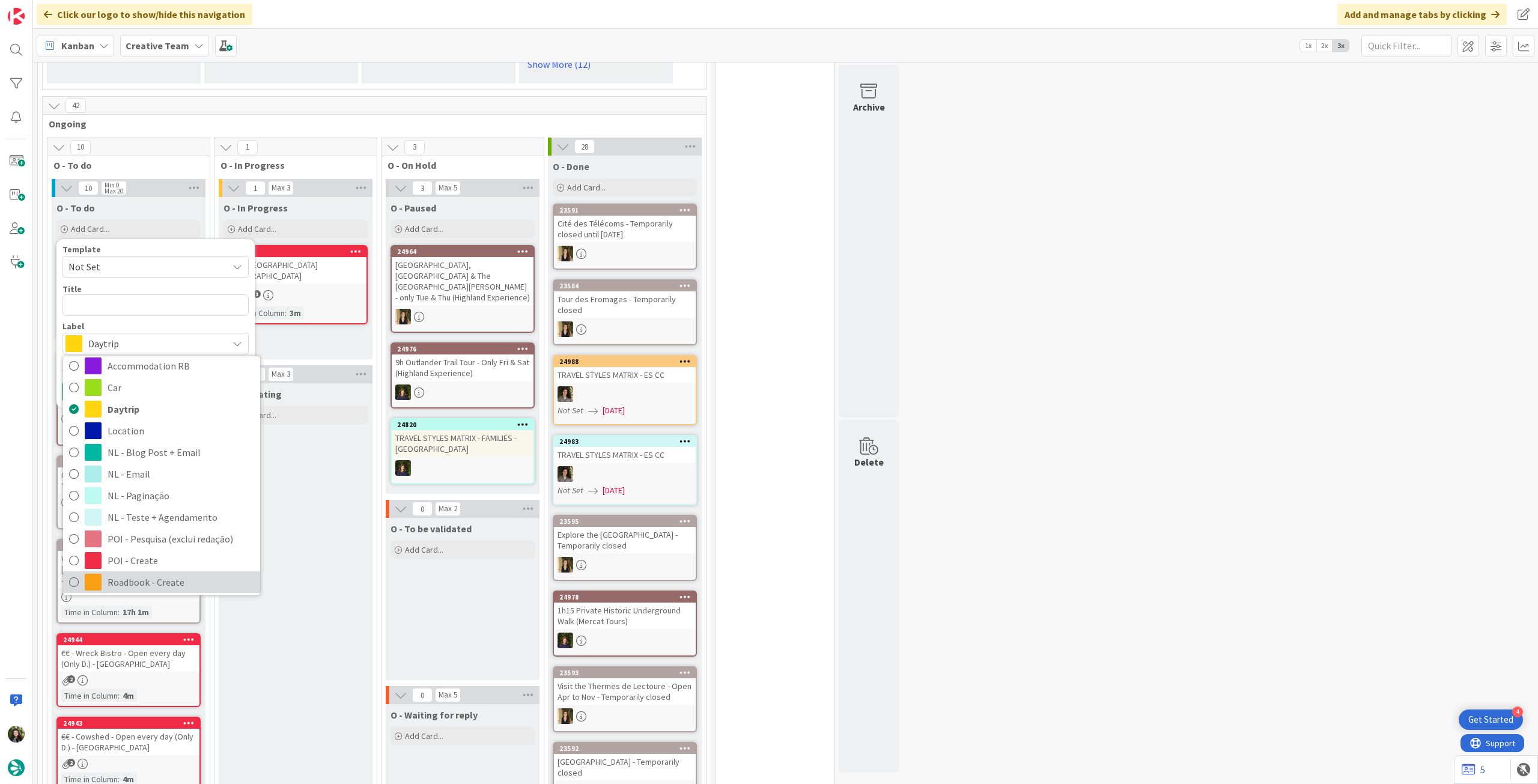
scroll to position [80, 0]
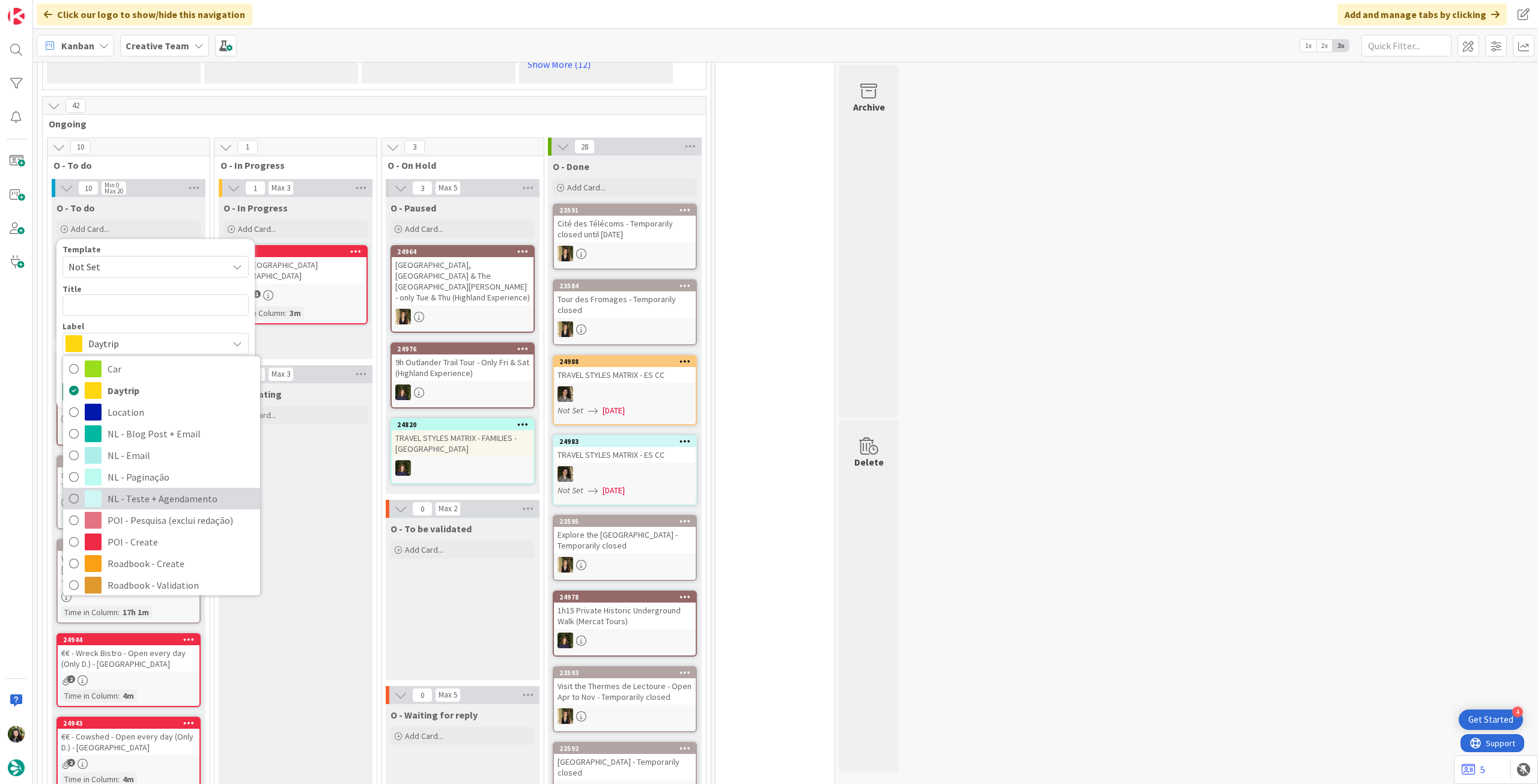
click at [167, 501] on span "NL - Teste + Agendamento" at bounding box center [181, 499] width 147 height 18
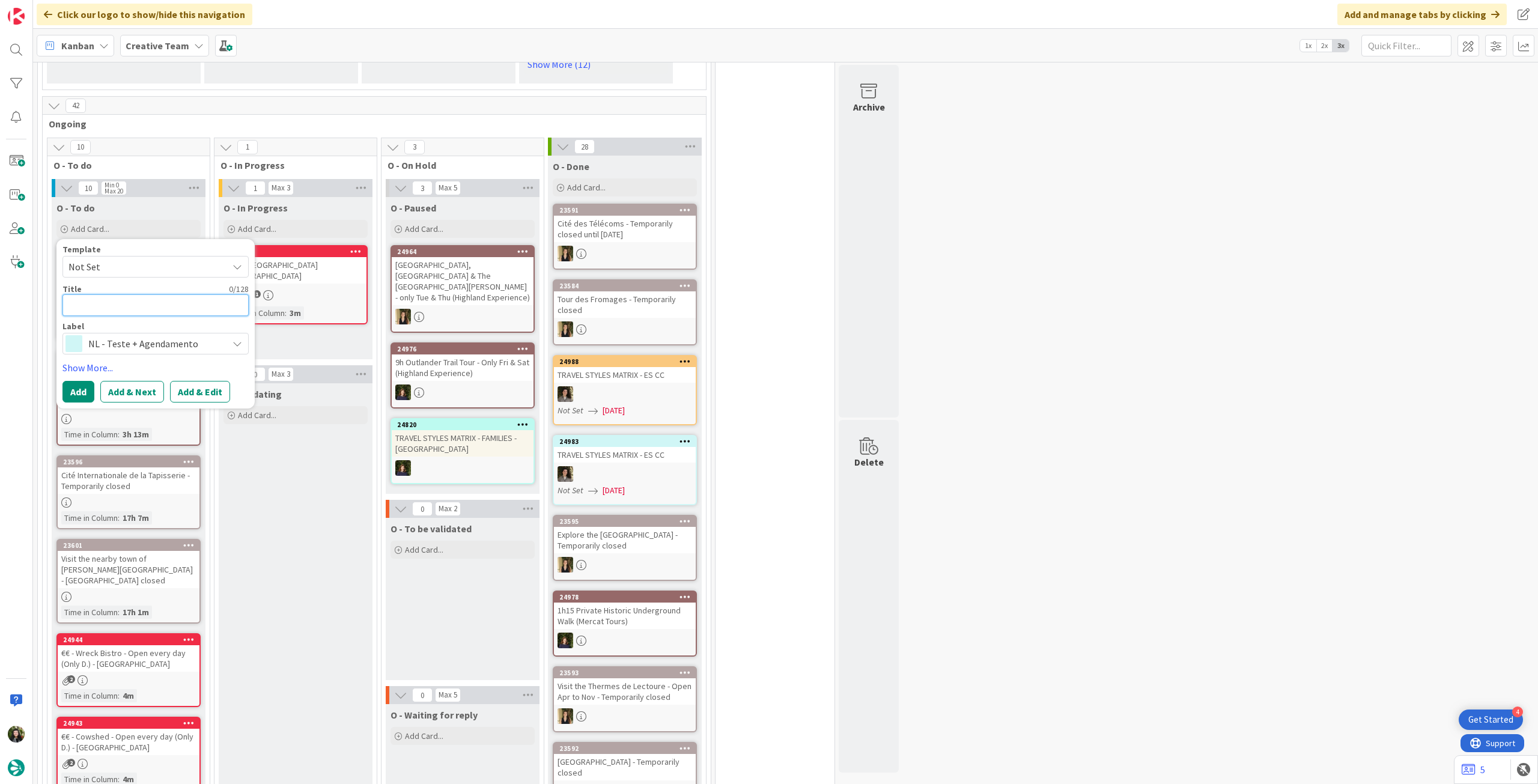
click at [169, 299] on textarea at bounding box center [155, 305] width 186 height 22
type textarea "x"
type textarea "A"
type textarea "x"
type textarea "Alt"
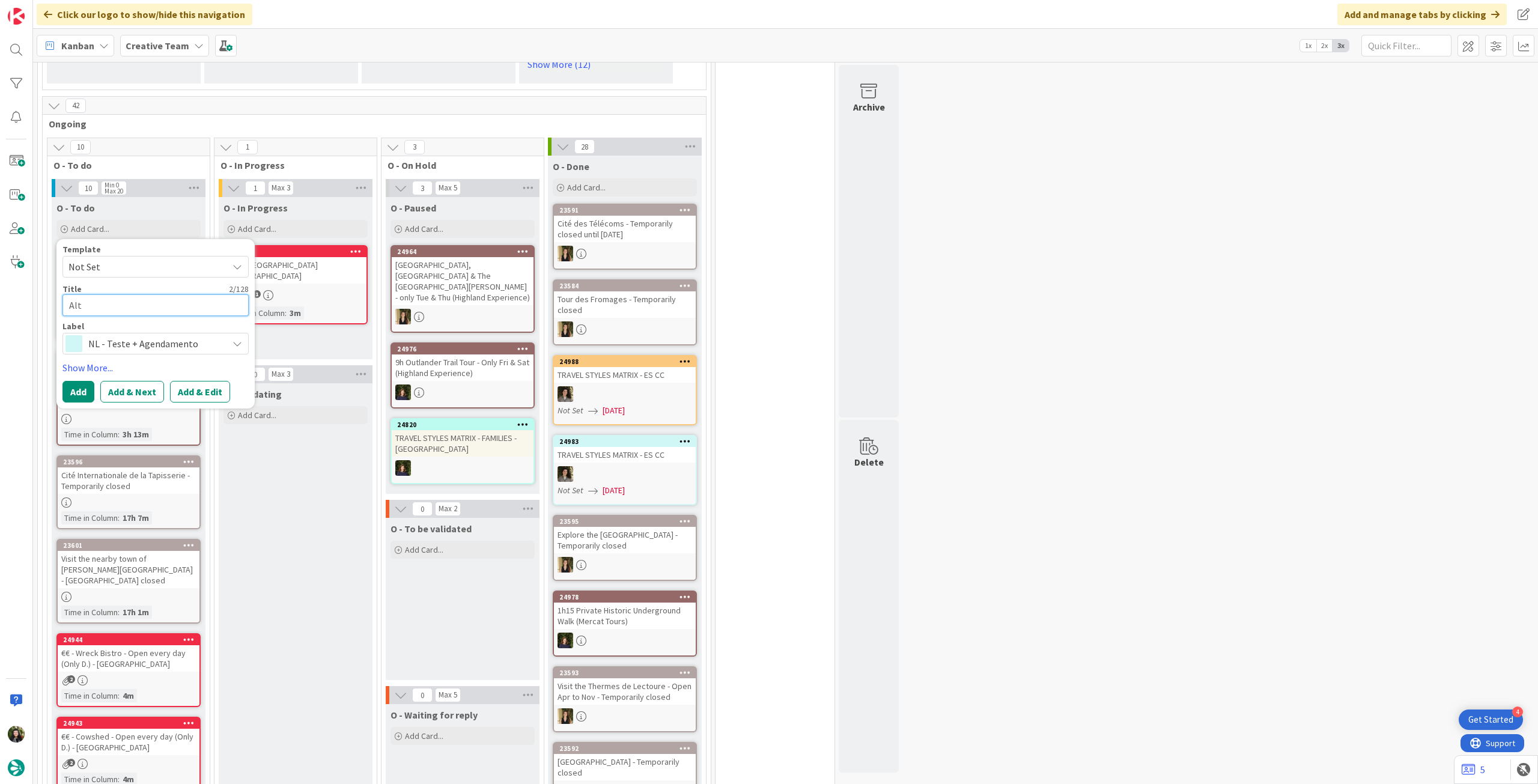
type textarea "x"
type textarea "Alte"
type textarea "x"
type textarea "Alter"
type textarea "x"
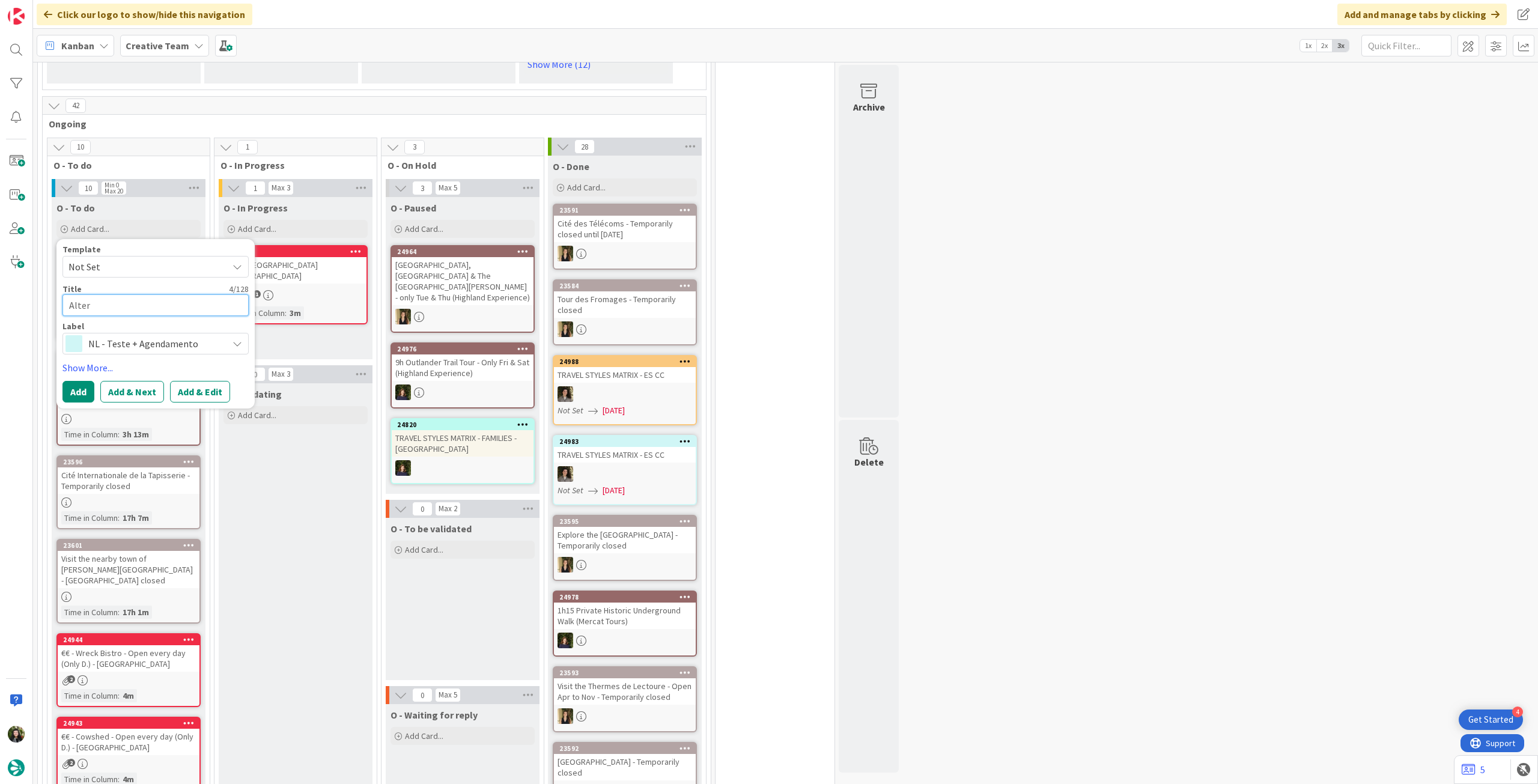
type textarea "Altera"
type textarea "x"
type textarea "Alteraç"
type textarea "x"
type textarea "Alteraçõe"
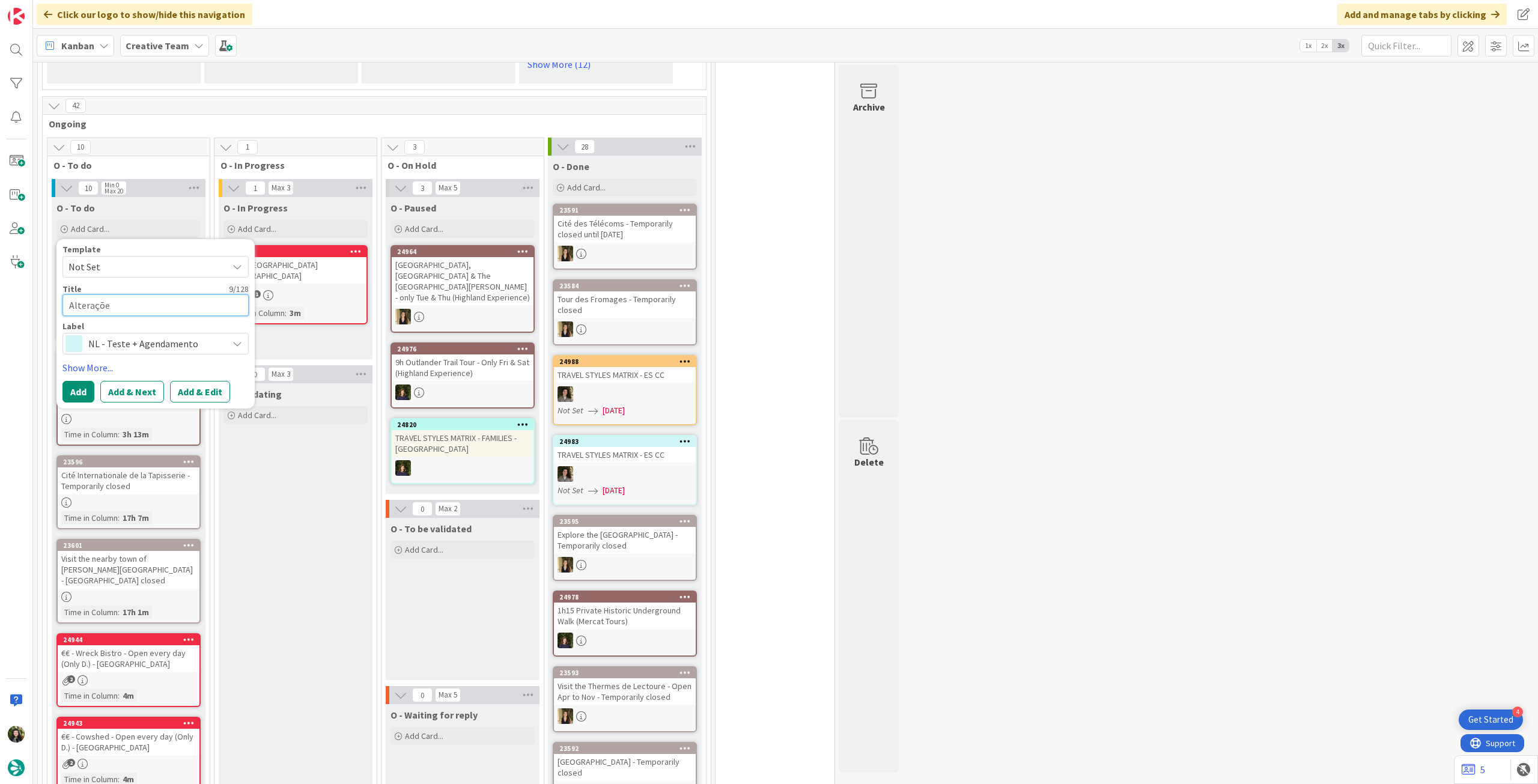
type textarea "x"
type textarea "Alterações"
type textarea "x"
type textarea "Alterações"
type textarea "x"
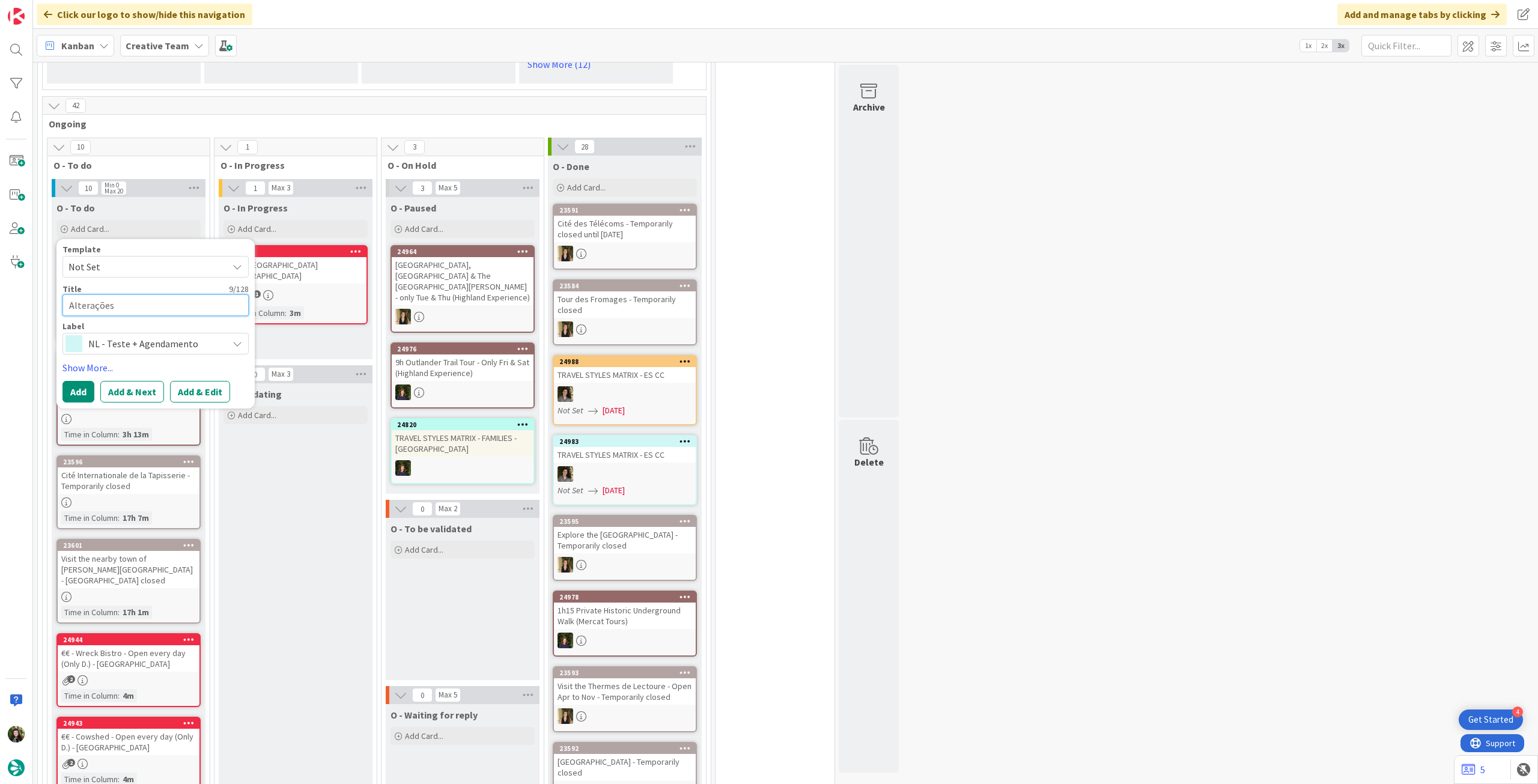
type textarea "Alterações +"
type textarea "x"
type textarea "Alterações +"
type textarea "x"
type textarea "Alterações + a"
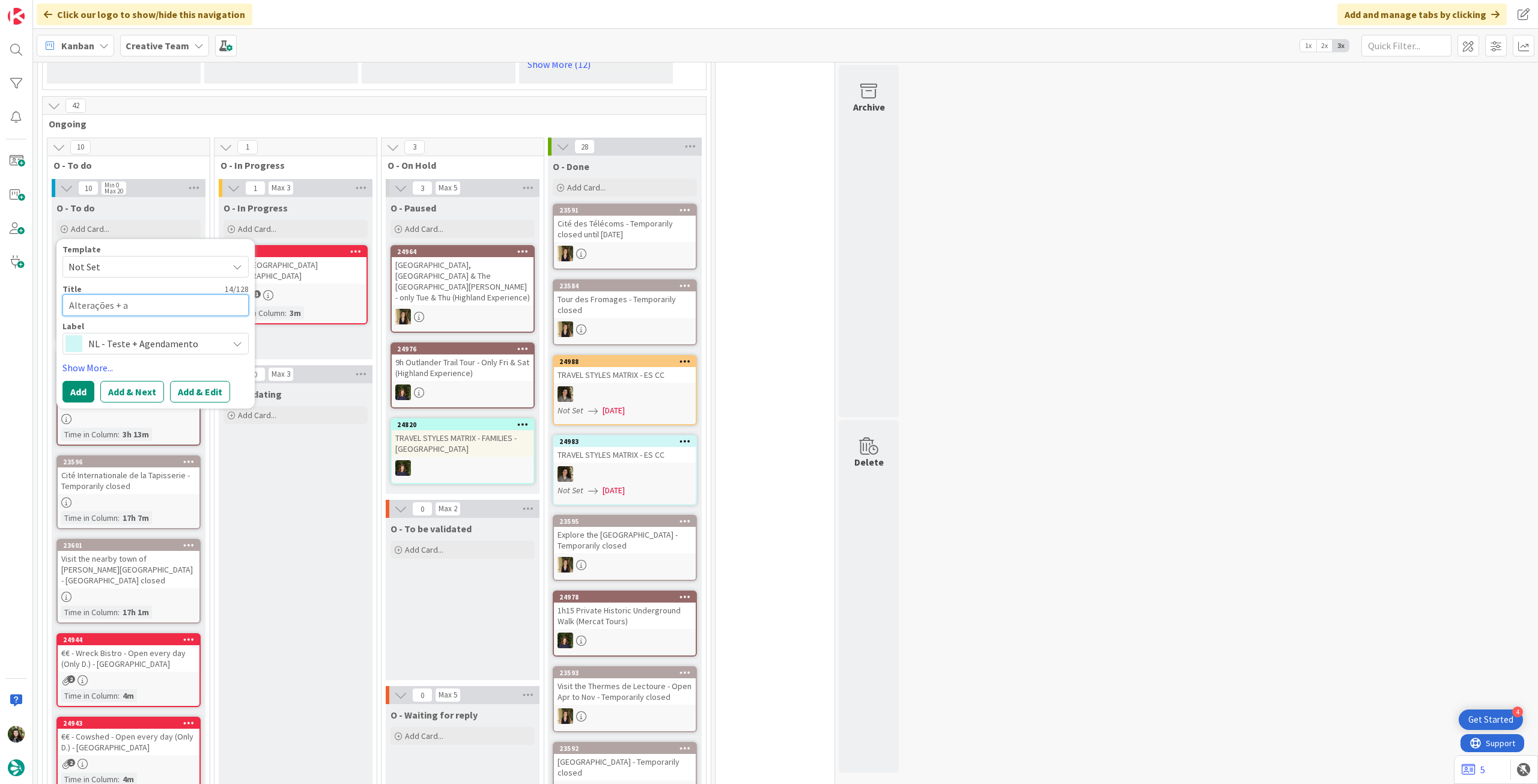
type textarea "x"
type textarea "Alterações + ag"
type textarea "x"
type textarea "Alterações + agen"
type textarea "x"
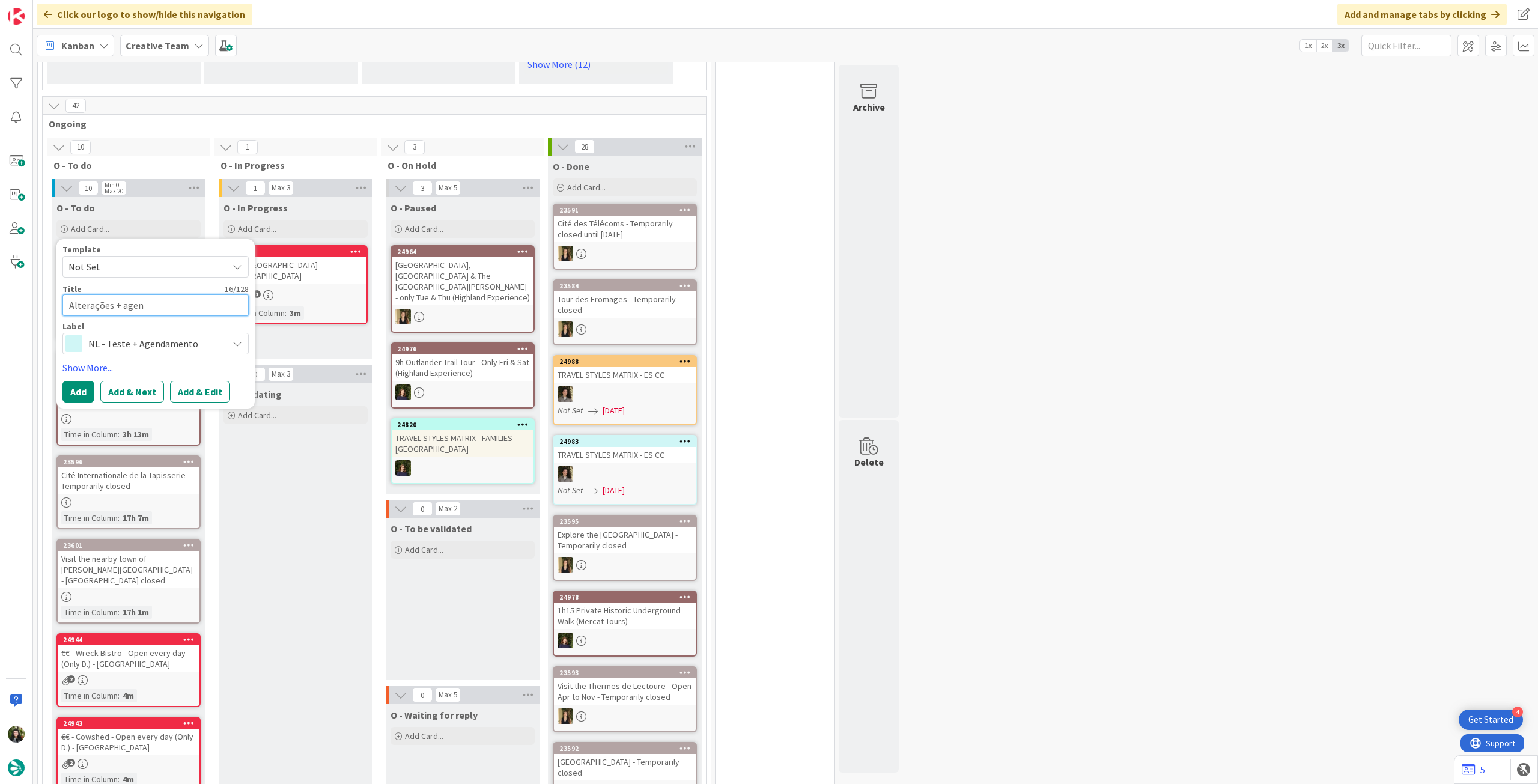
type textarea "Alterações + agend"
type textarea "x"
type textarea "Alterações + agendam"
type textarea "x"
type textarea "Alterações + agendamen"
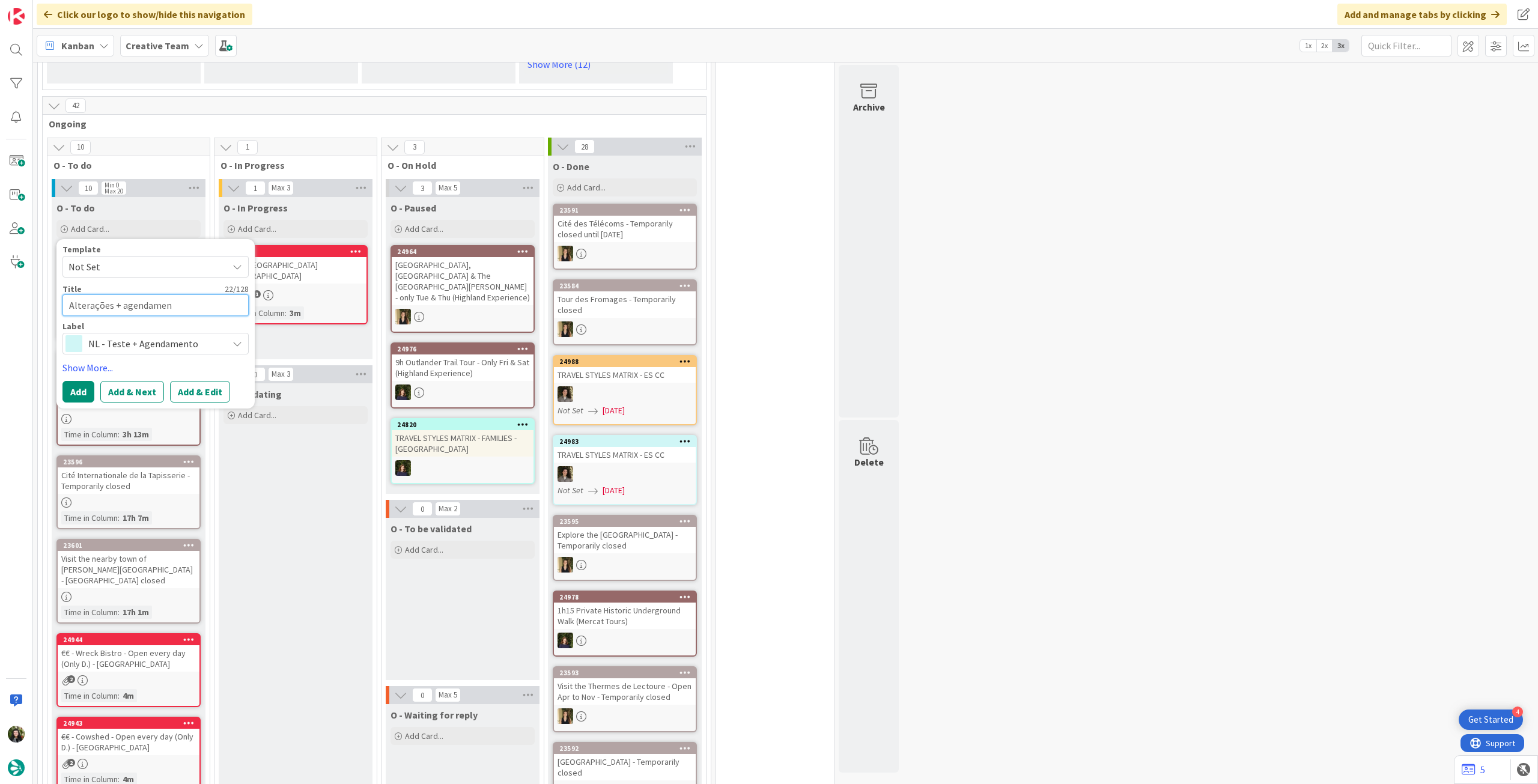
type textarea "x"
type textarea "Alterações + agendament"
type textarea "x"
type textarea "Alterações + agendamento"
type textarea "x"
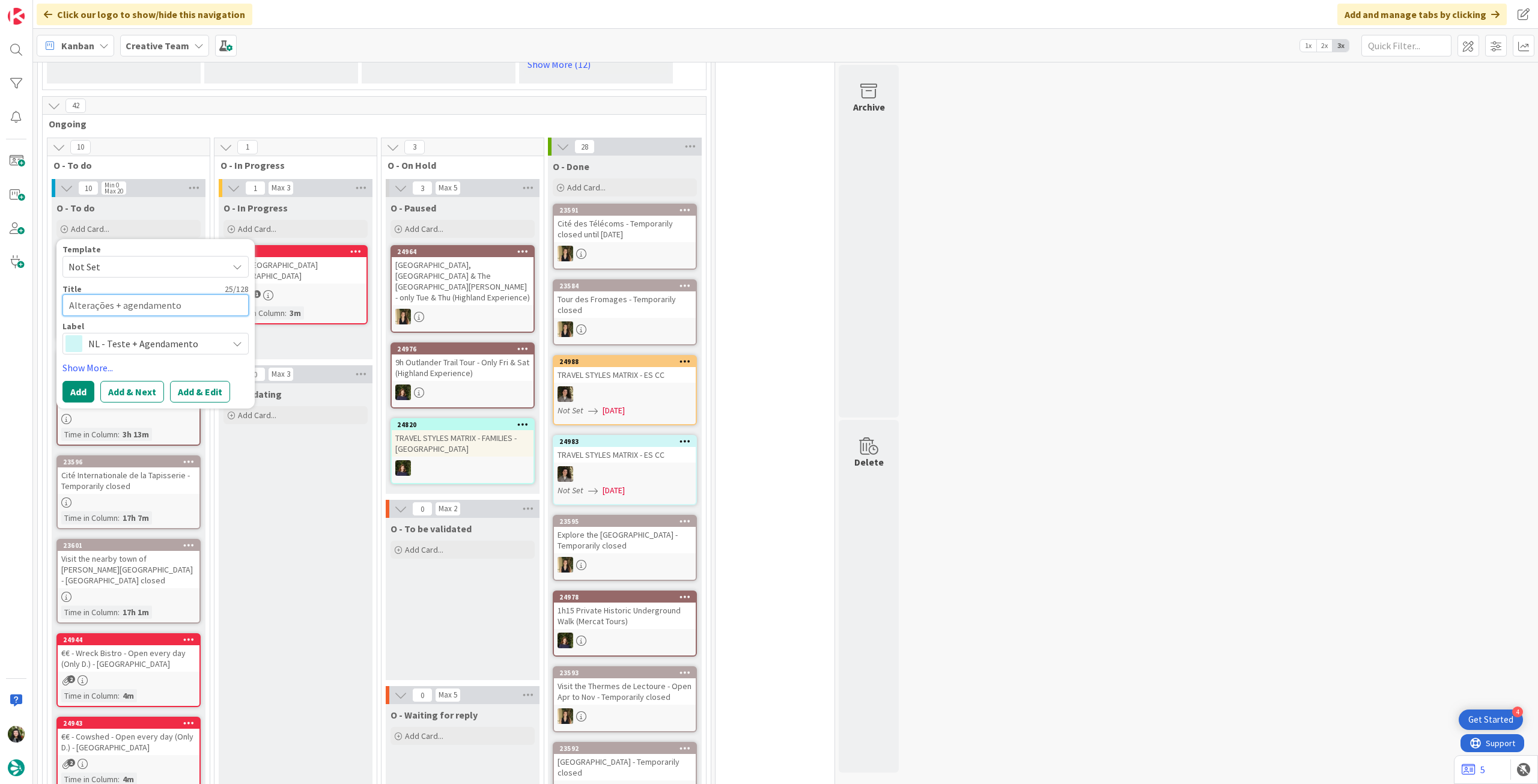
type textarea "Alterações + agendamento"
type textarea "x"
type textarea "Alterações + agendamento N"
type textarea "x"
type textarea "Alterações + agendamento NL"
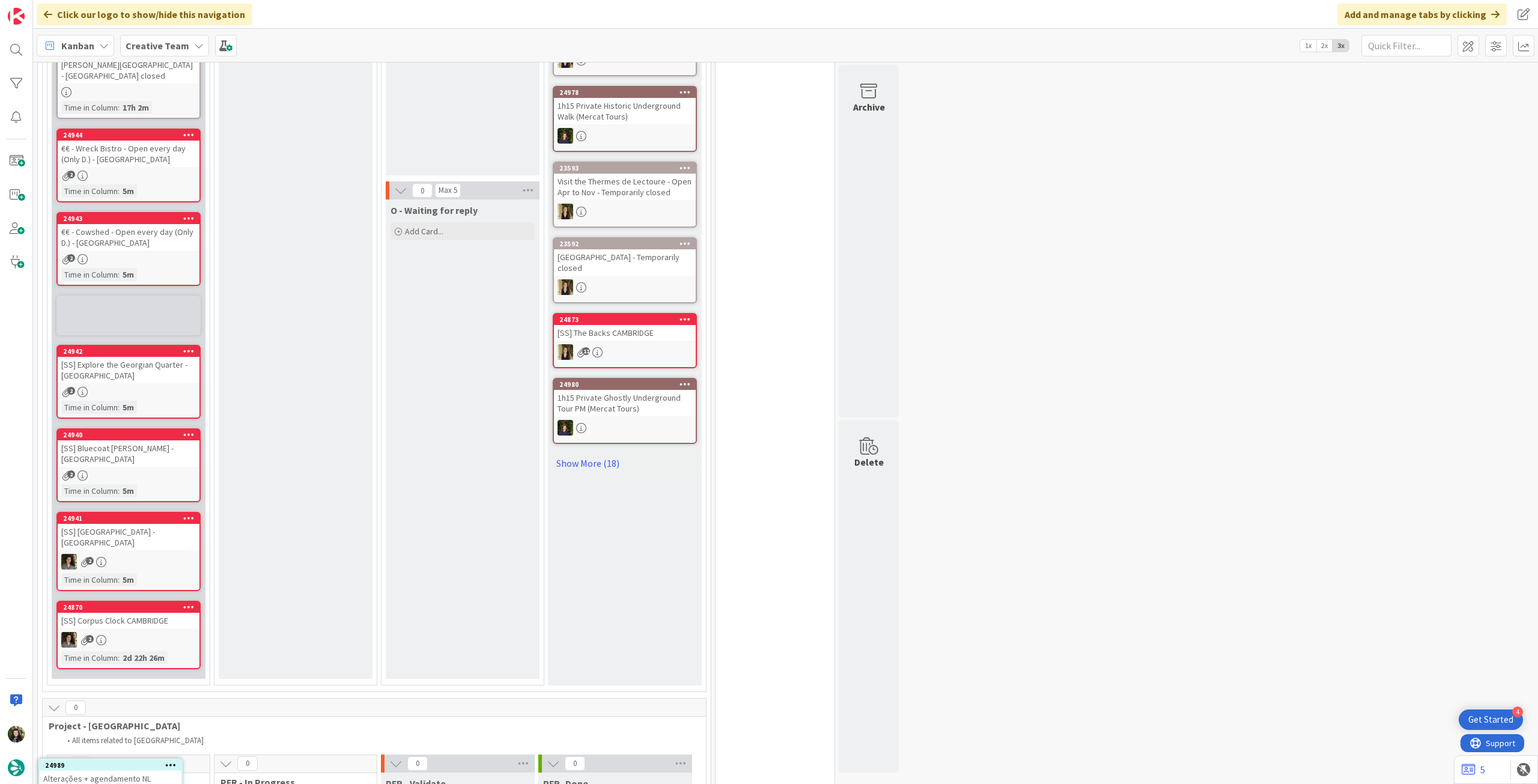
scroll to position [1435, 0]
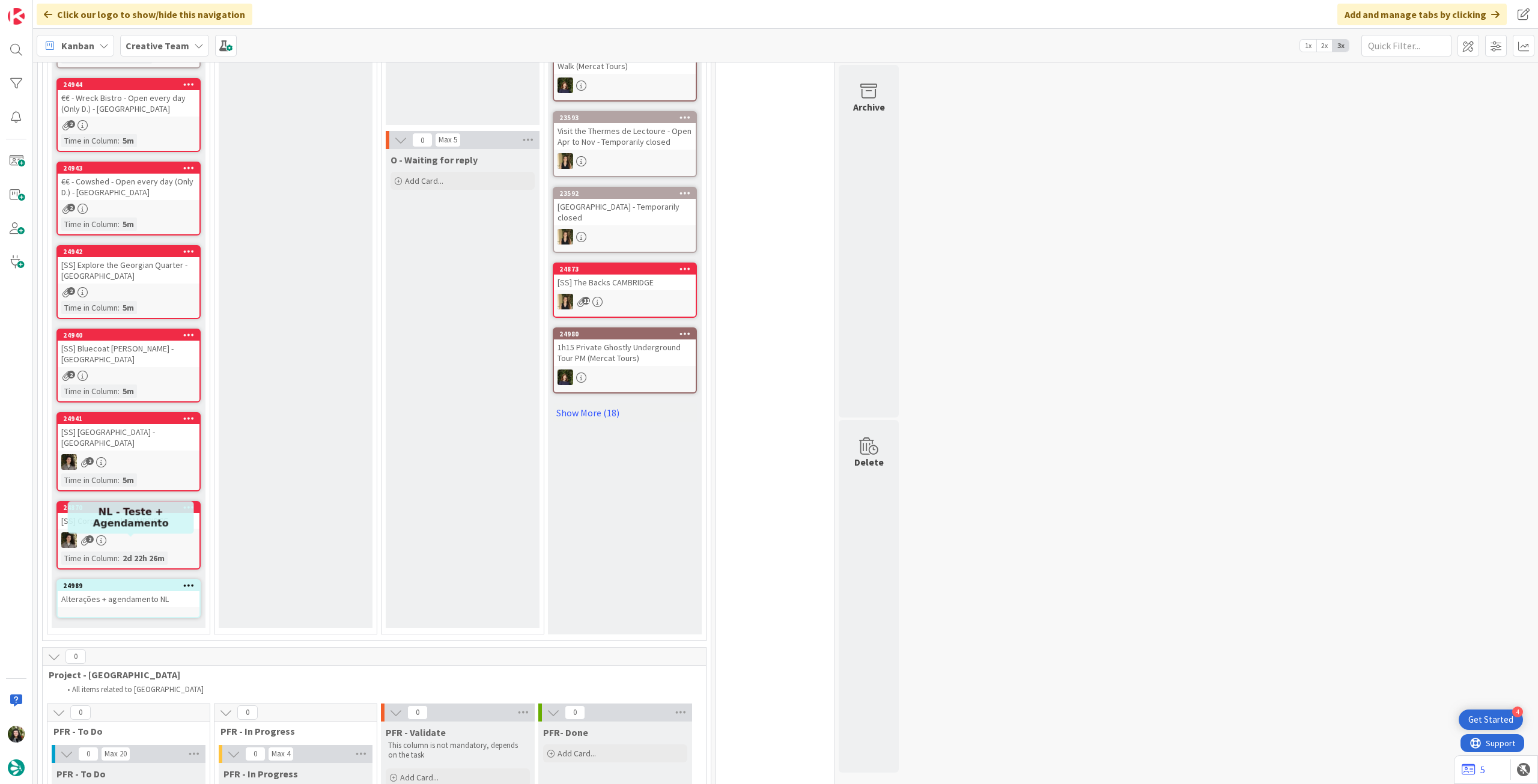
click at [151, 581] on div "24989" at bounding box center [131, 585] width 136 height 8
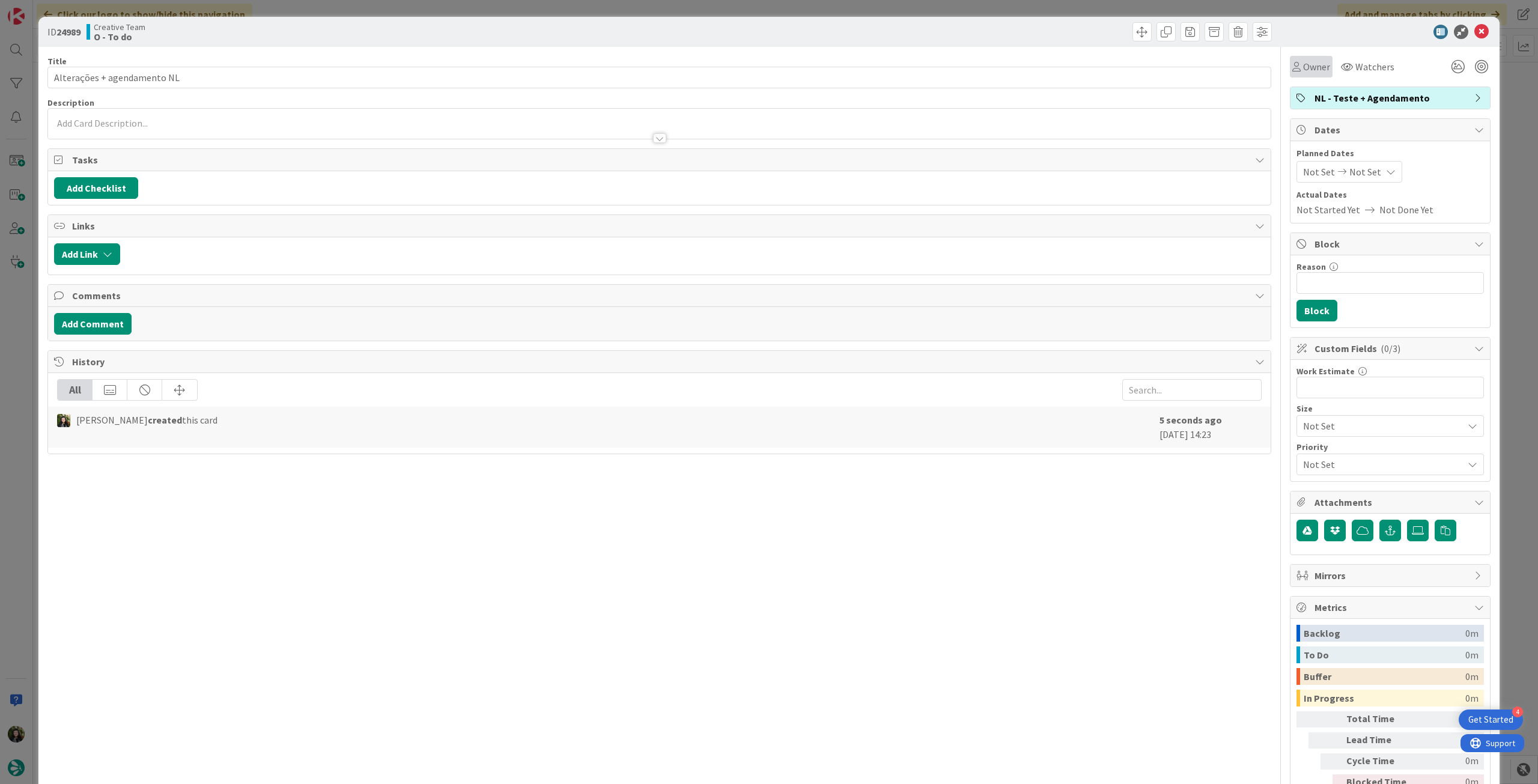
click at [1304, 72] on span "Owner" at bounding box center [1317, 66] width 27 height 14
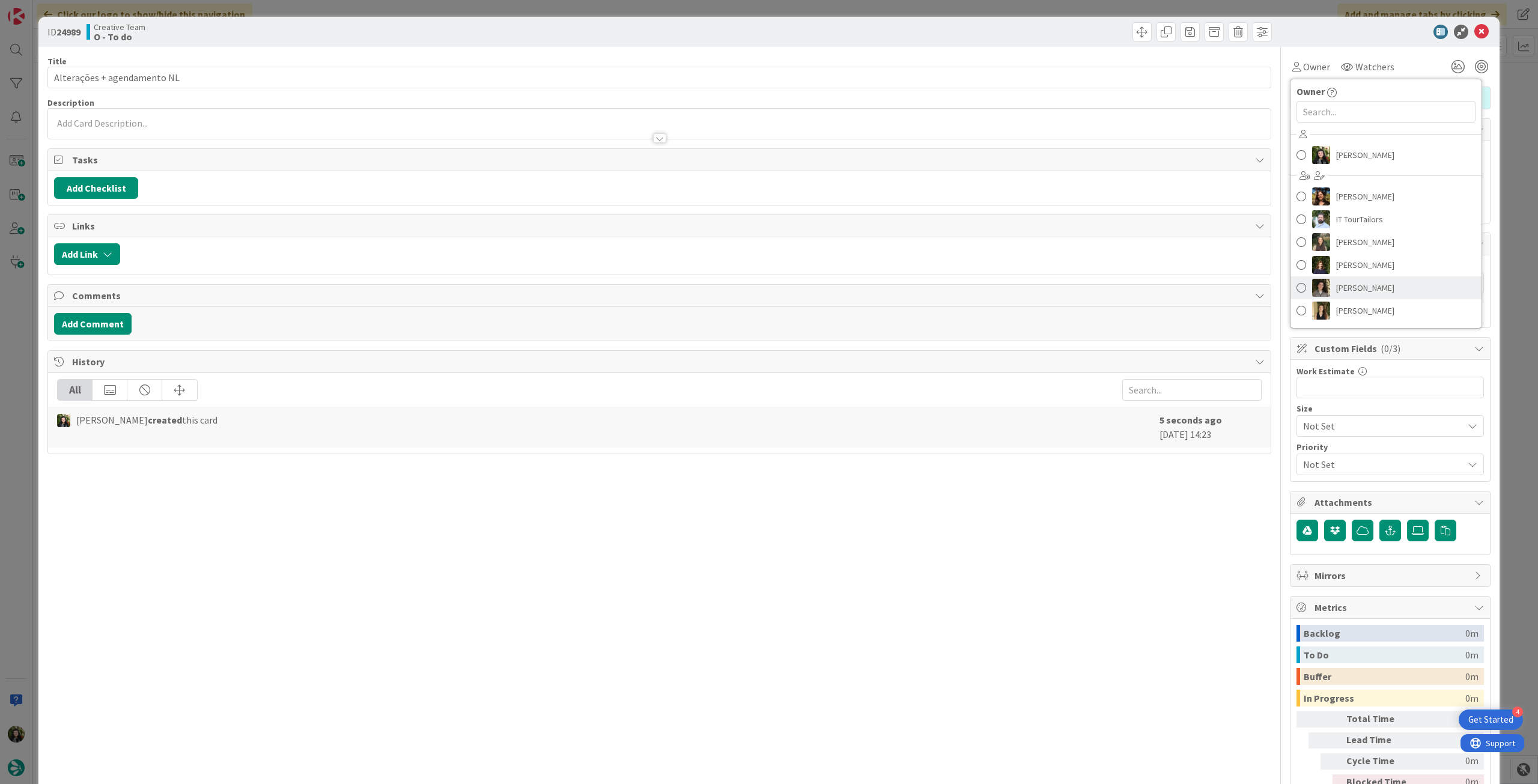
click at [1370, 291] on span "[PERSON_NAME]" at bounding box center [1365, 288] width 58 height 18
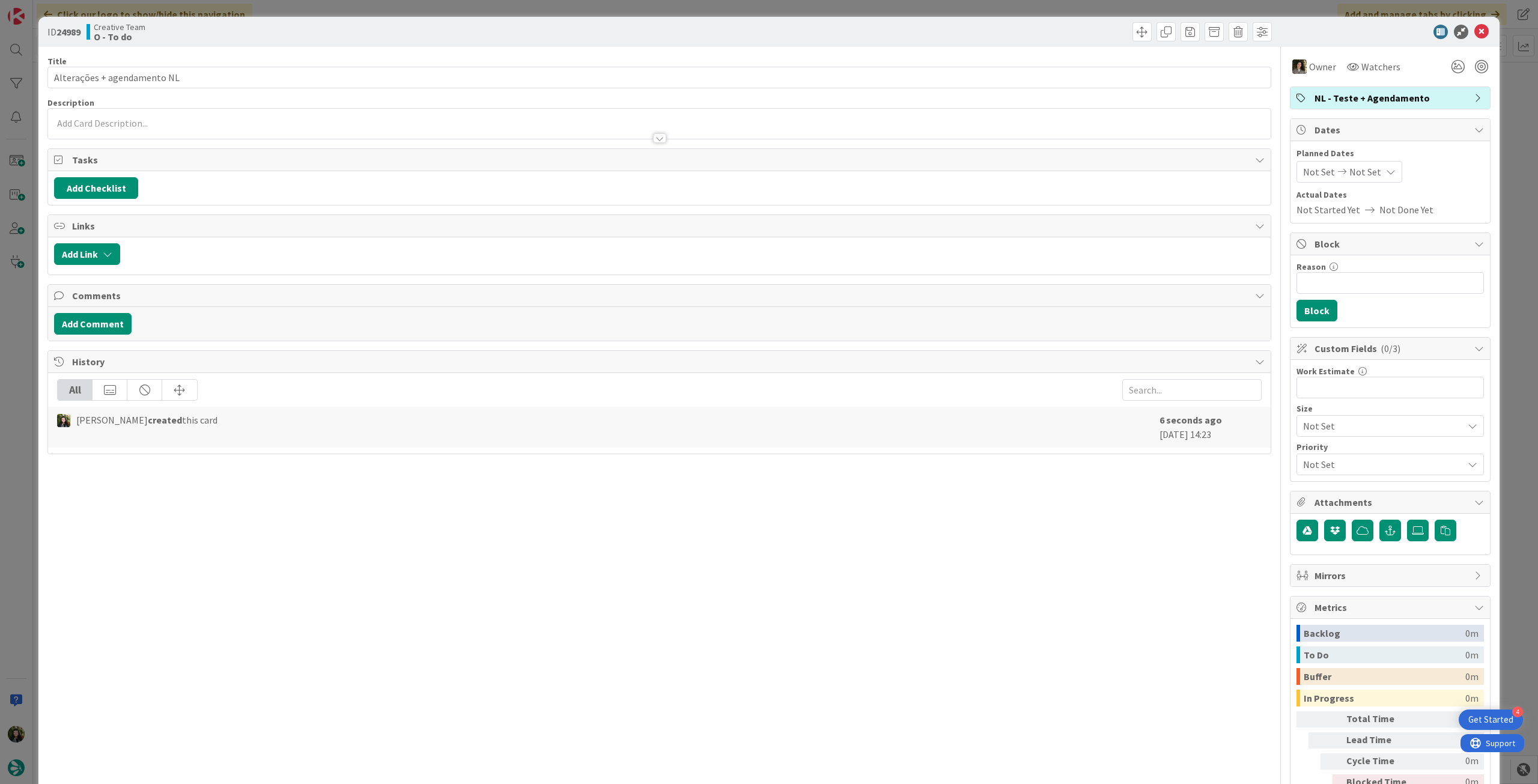
click at [1383, 173] on div "Not Set Not Set" at bounding box center [1349, 172] width 106 height 22
click at [1358, 297] on td "14" at bounding box center [1369, 299] width 23 height 23
type input "[DATE]"
click at [1358, 297] on td "14" at bounding box center [1369, 299] width 23 height 23
type input "[DATE]"
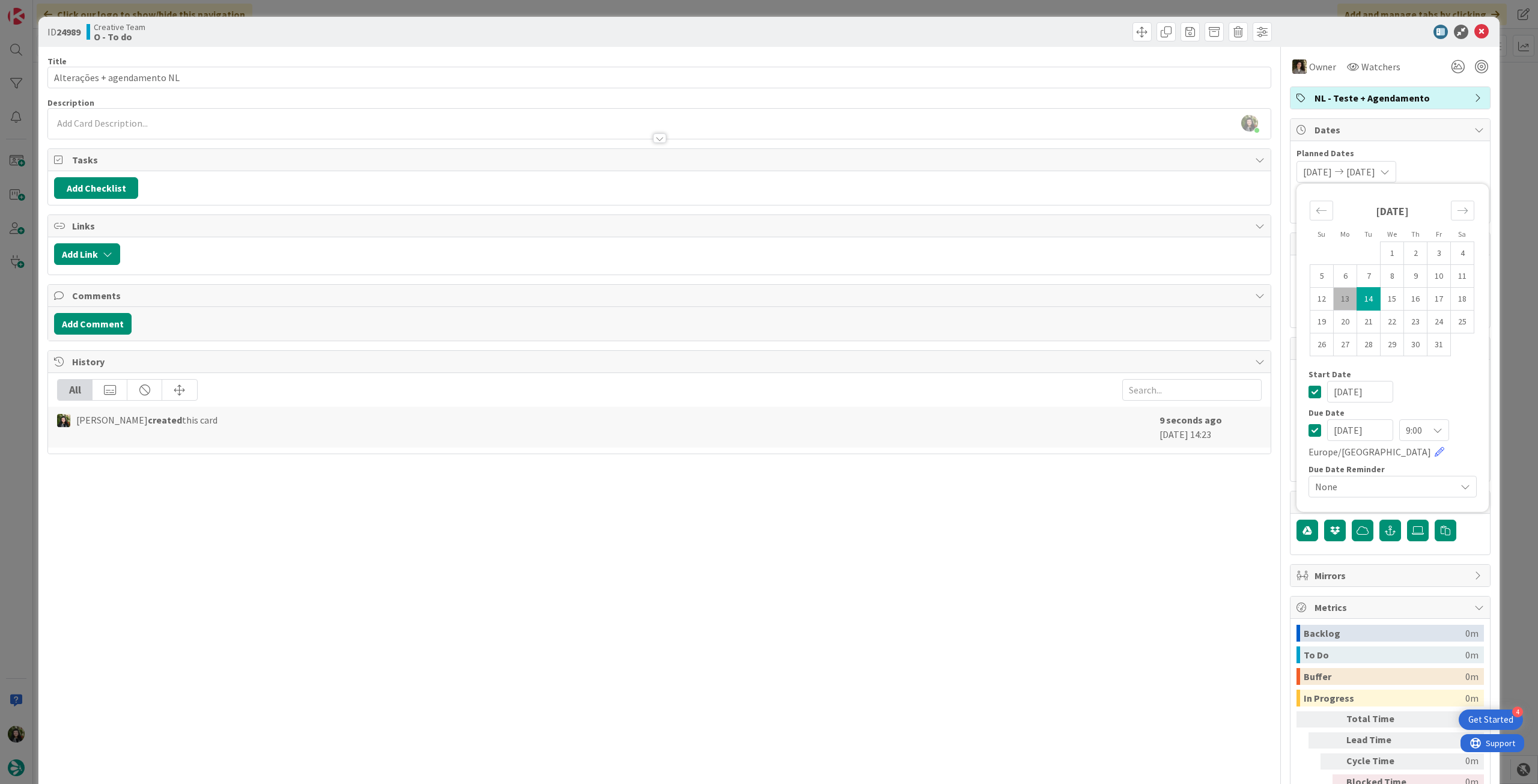
click at [1309, 391] on icon at bounding box center [1314, 391] width 13 height 14
click at [1475, 32] on icon at bounding box center [1481, 32] width 14 height 14
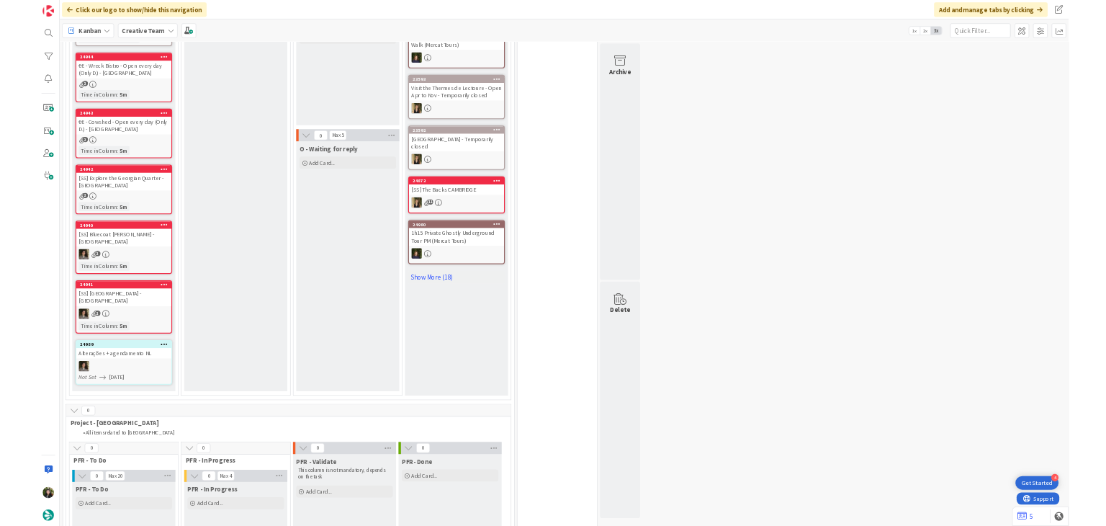
scroll to position [1721, 0]
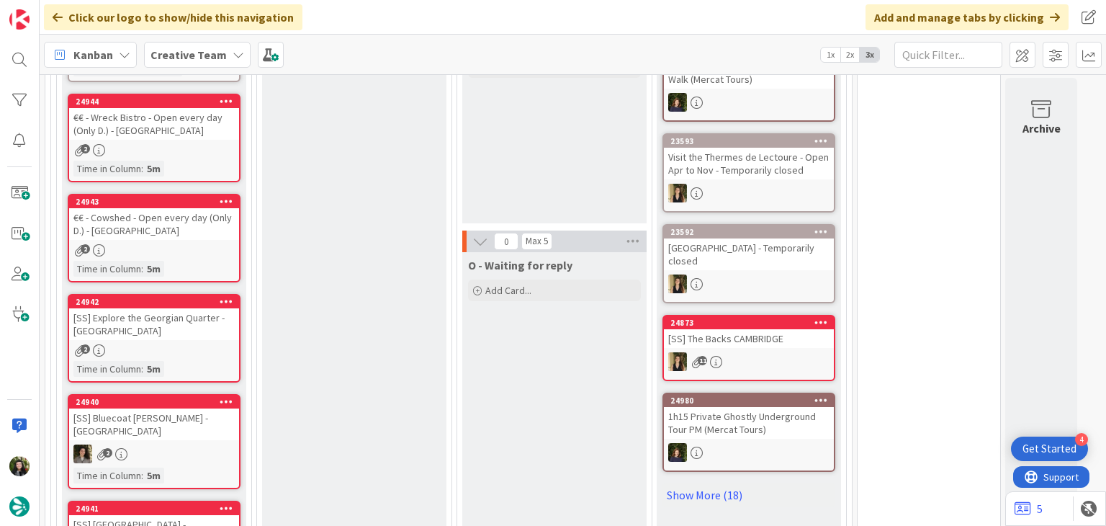
click at [43, 120] on div "85 Camembert 23 Expedite For critical and top priority items that require immed…" at bounding box center [448, 424] width 812 height 4135
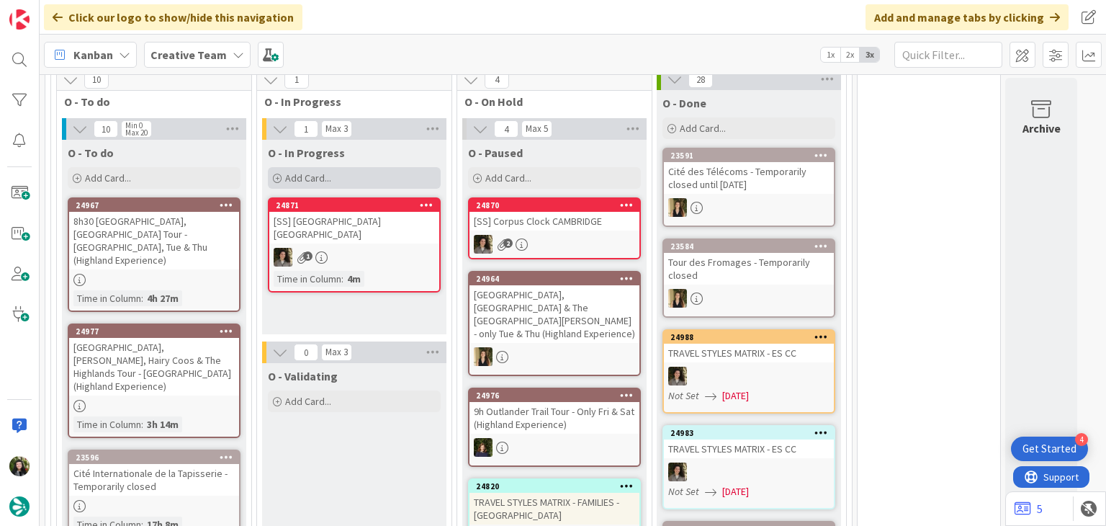
scroll to position [1248, 0]
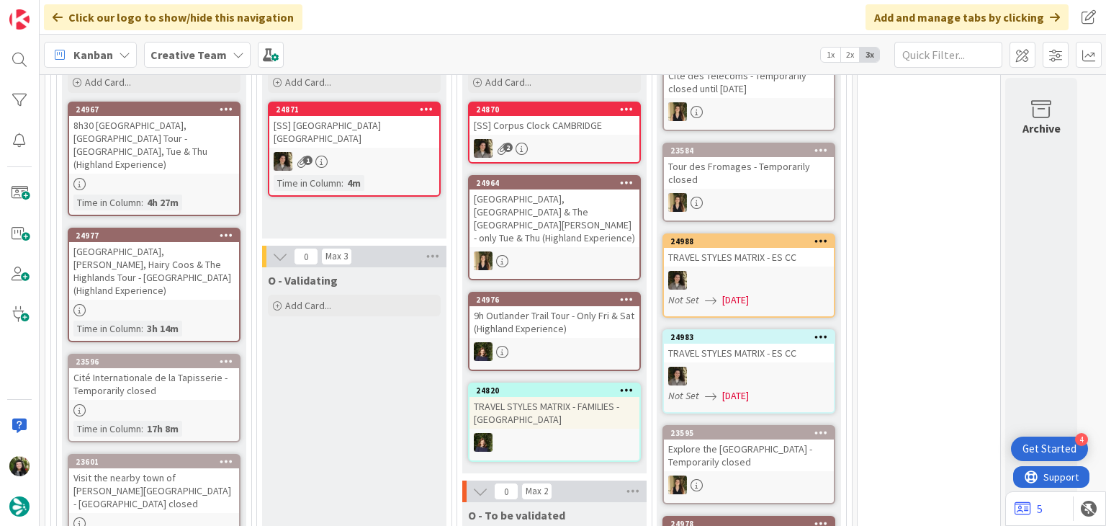
click at [170, 55] on b "Creative Team" at bounding box center [188, 55] width 76 height 14
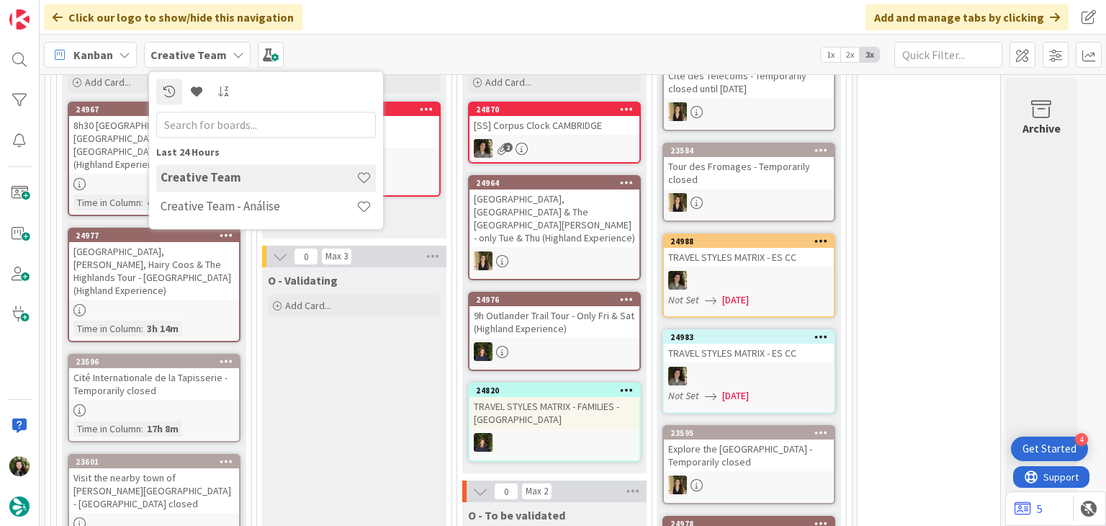
click at [174, 199] on h4 "Creative Team - Análise" at bounding box center [259, 206] width 196 height 14
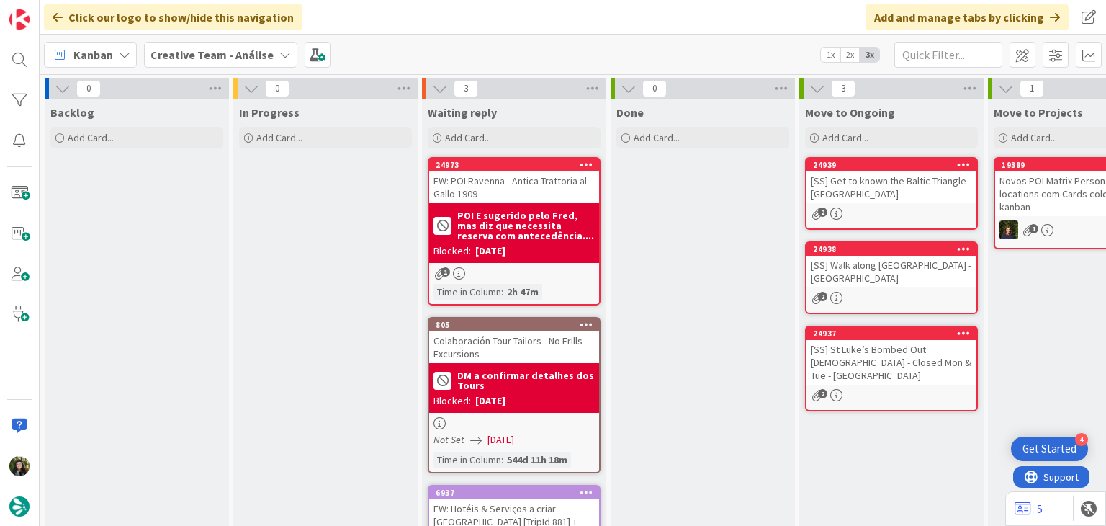
click at [492, 227] on b "POI E sugerido pelo Fred, mas diz que necessita reserva com antecedência...." at bounding box center [526, 225] width 138 height 30
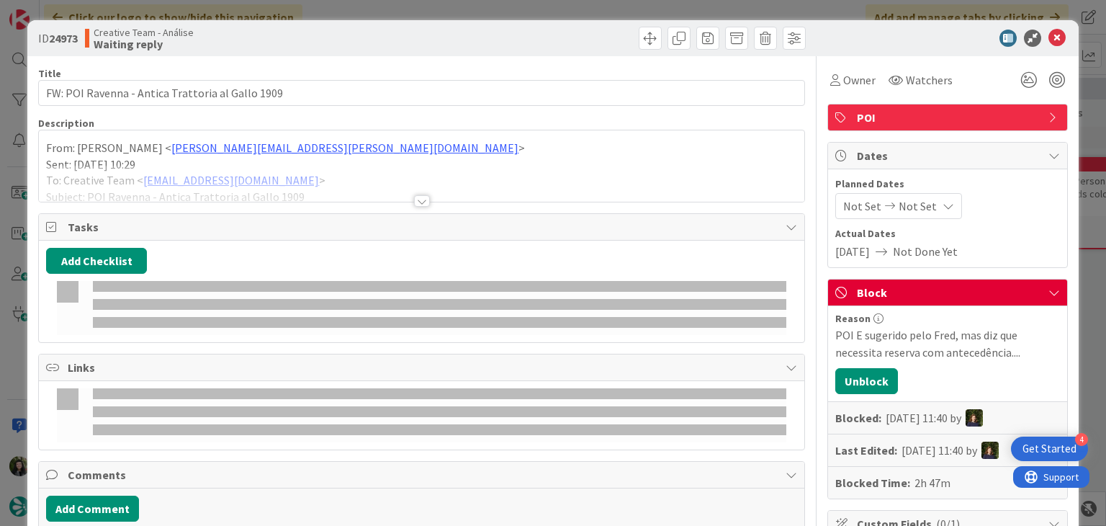
click at [345, 175] on div at bounding box center [421, 183] width 765 height 37
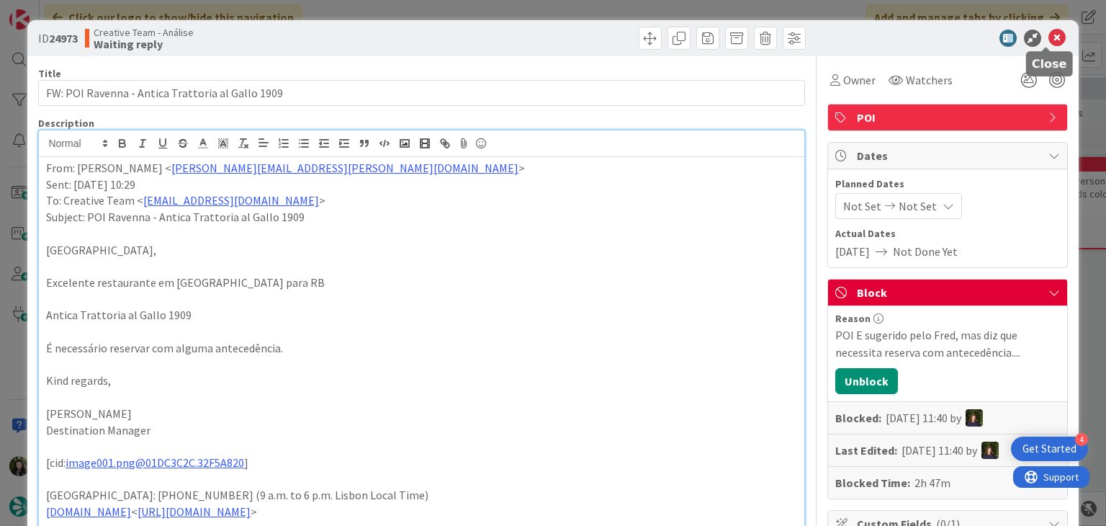
click at [1048, 40] on icon at bounding box center [1056, 38] width 17 height 17
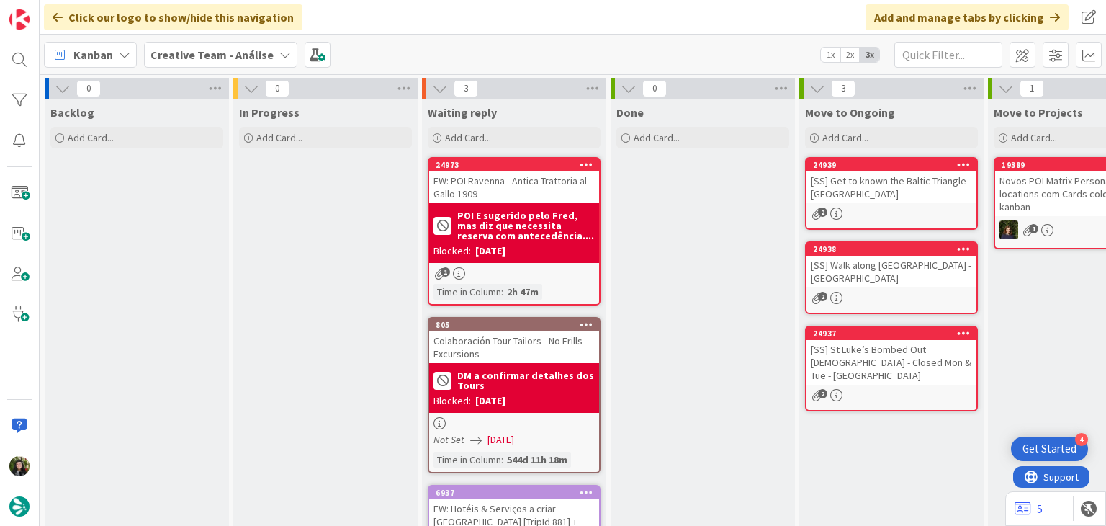
click at [251, 48] on b "Creative Team - Análise" at bounding box center [211, 55] width 123 height 14
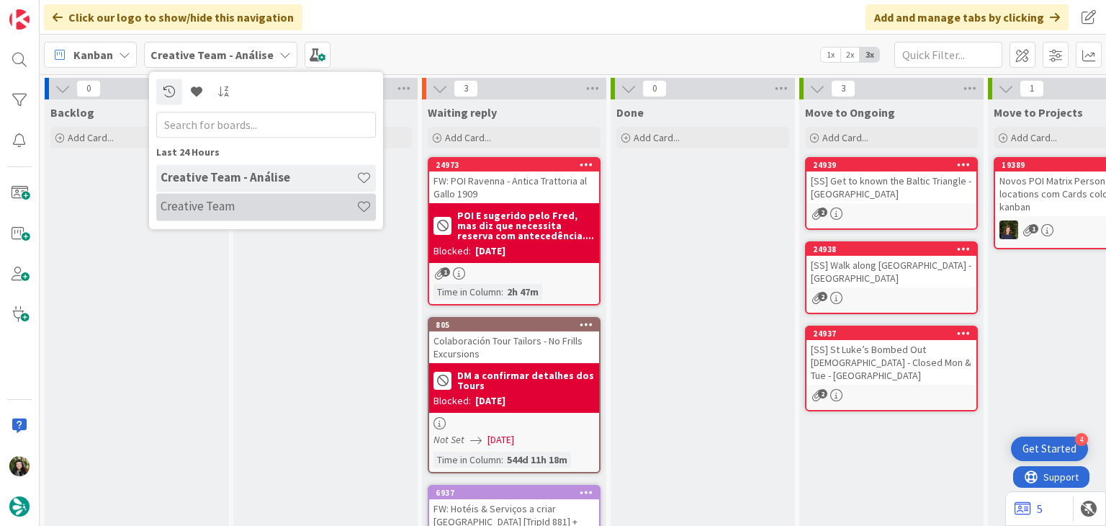
click at [253, 205] on h4 "Creative Team" at bounding box center [259, 206] width 196 height 14
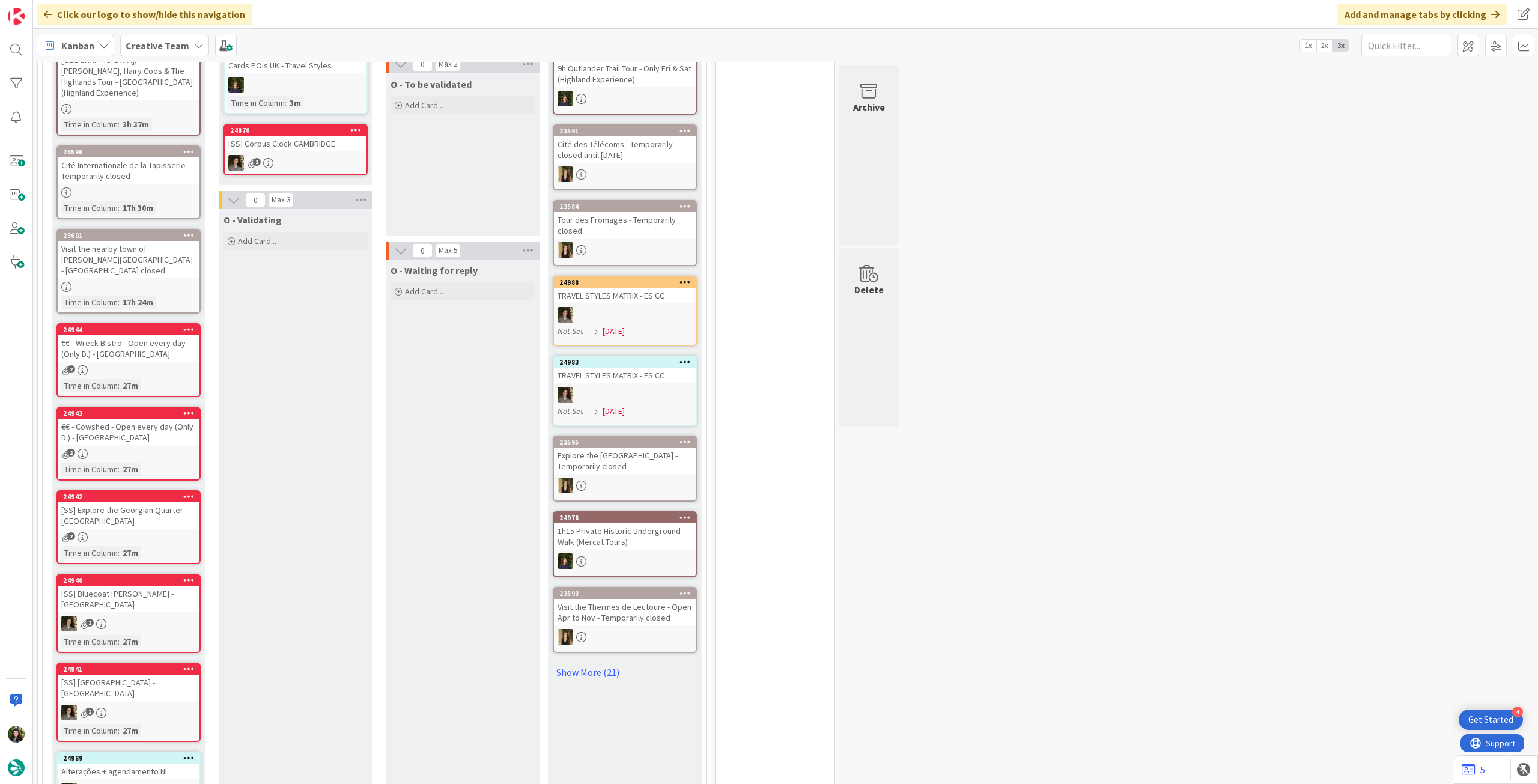
scroll to position [801, 0]
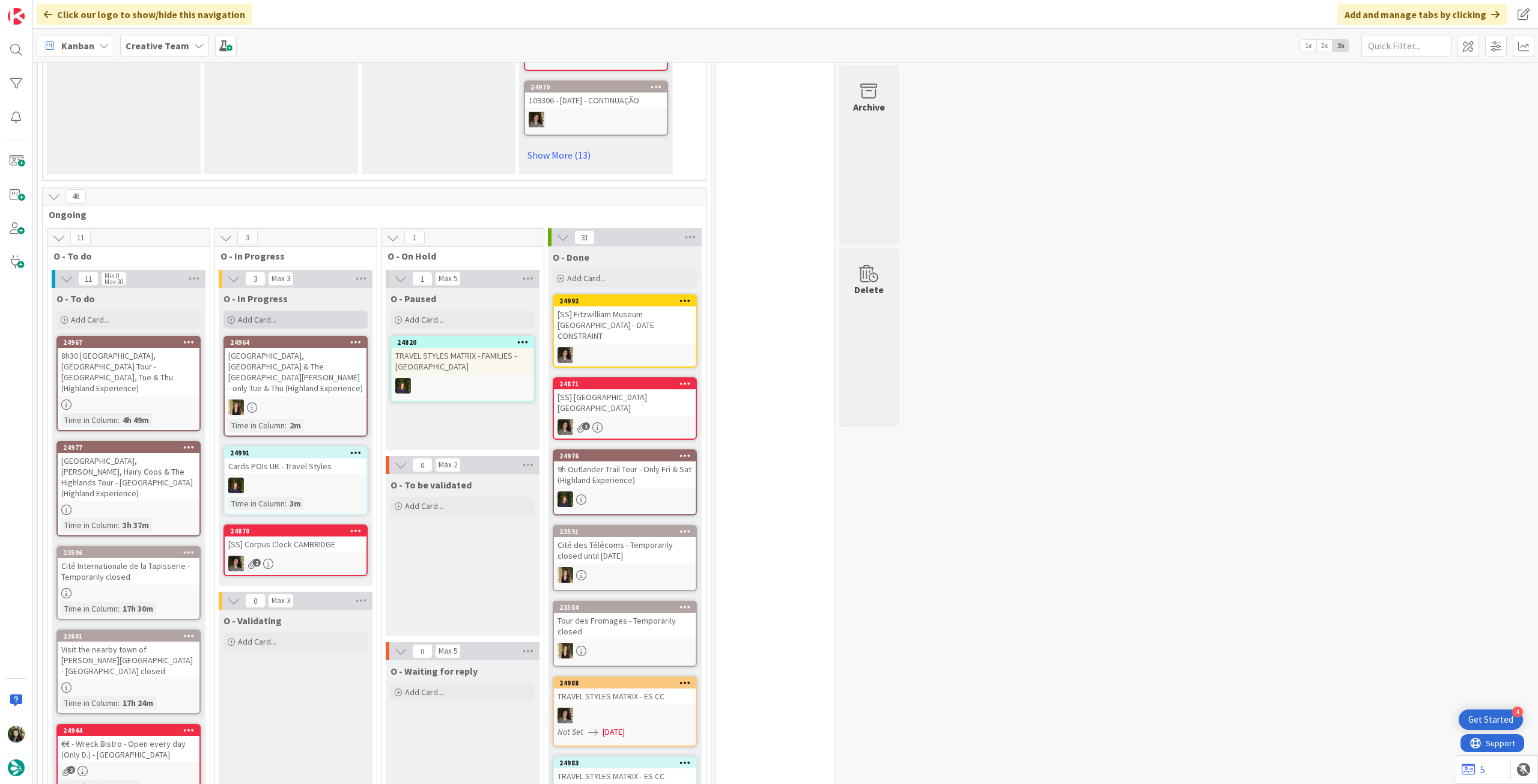
click at [325, 315] on div "Add Card..." at bounding box center [295, 319] width 144 height 18
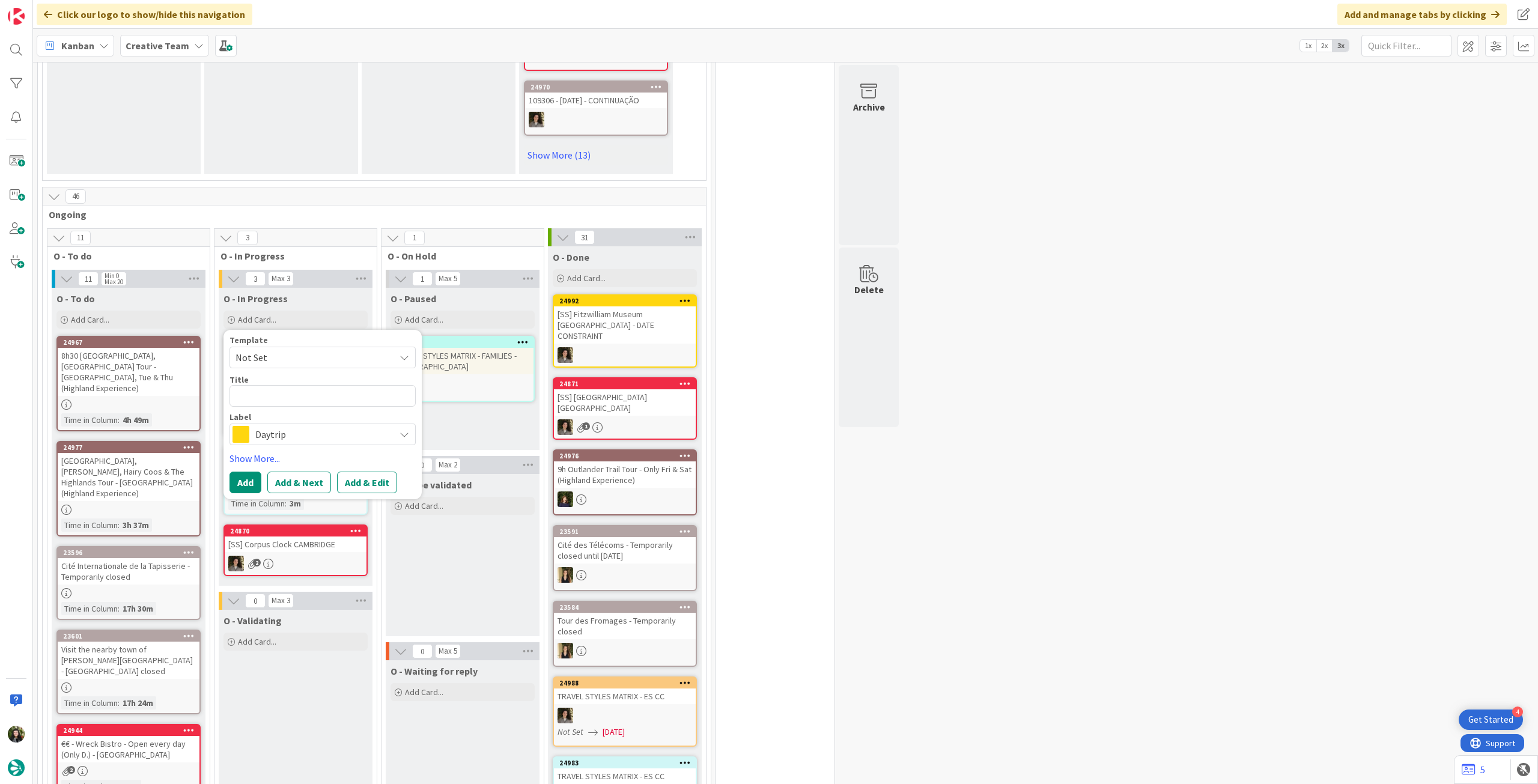
click at [288, 429] on span "Daytrip" at bounding box center [322, 434] width 134 height 17
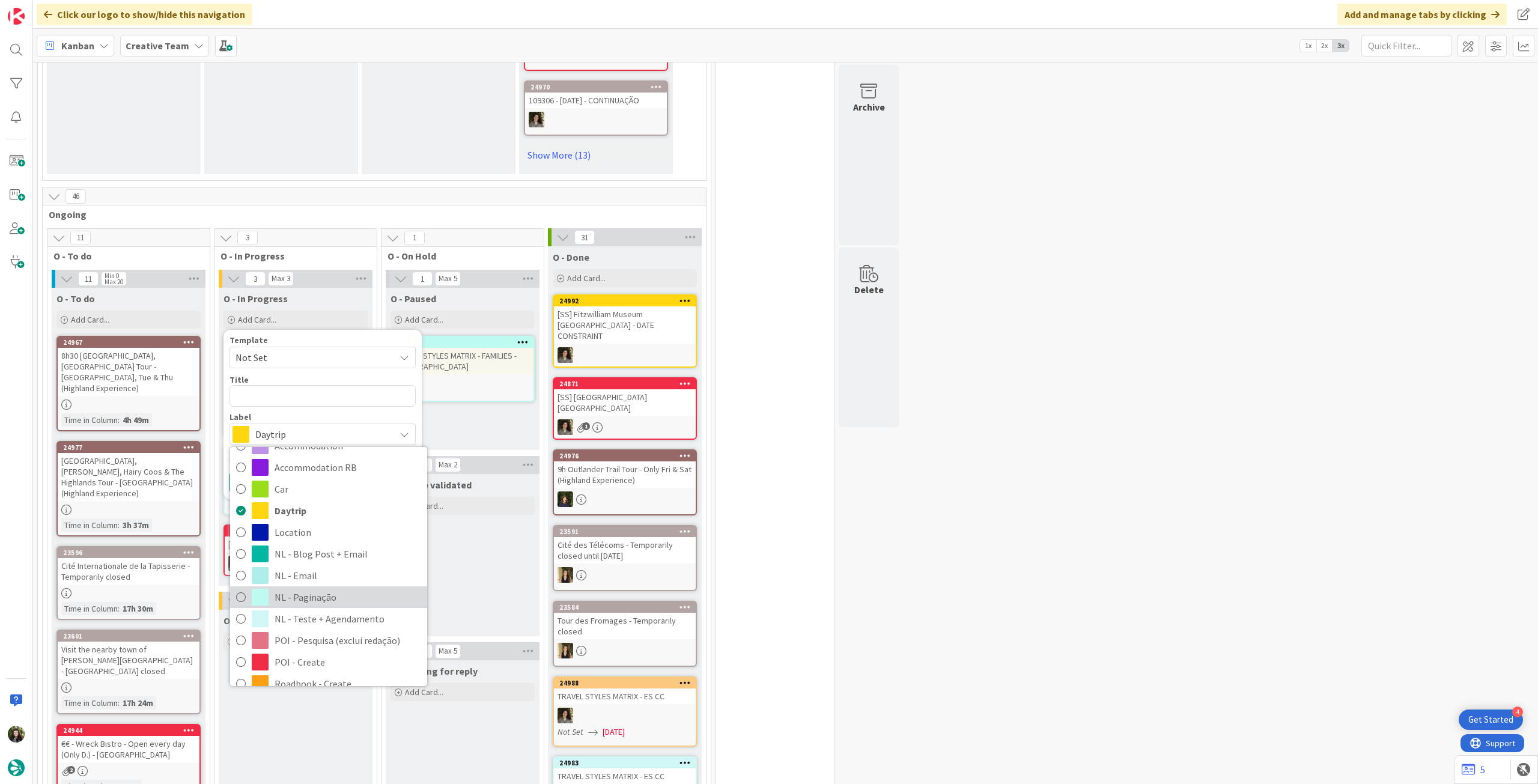
scroll to position [80, 0]
drag, startPoint x: 332, startPoint y: 588, endPoint x: 327, endPoint y: 508, distance: 80.2
click at [332, 588] on span "NL - Teste + Agendamento" at bounding box center [348, 590] width 147 height 18
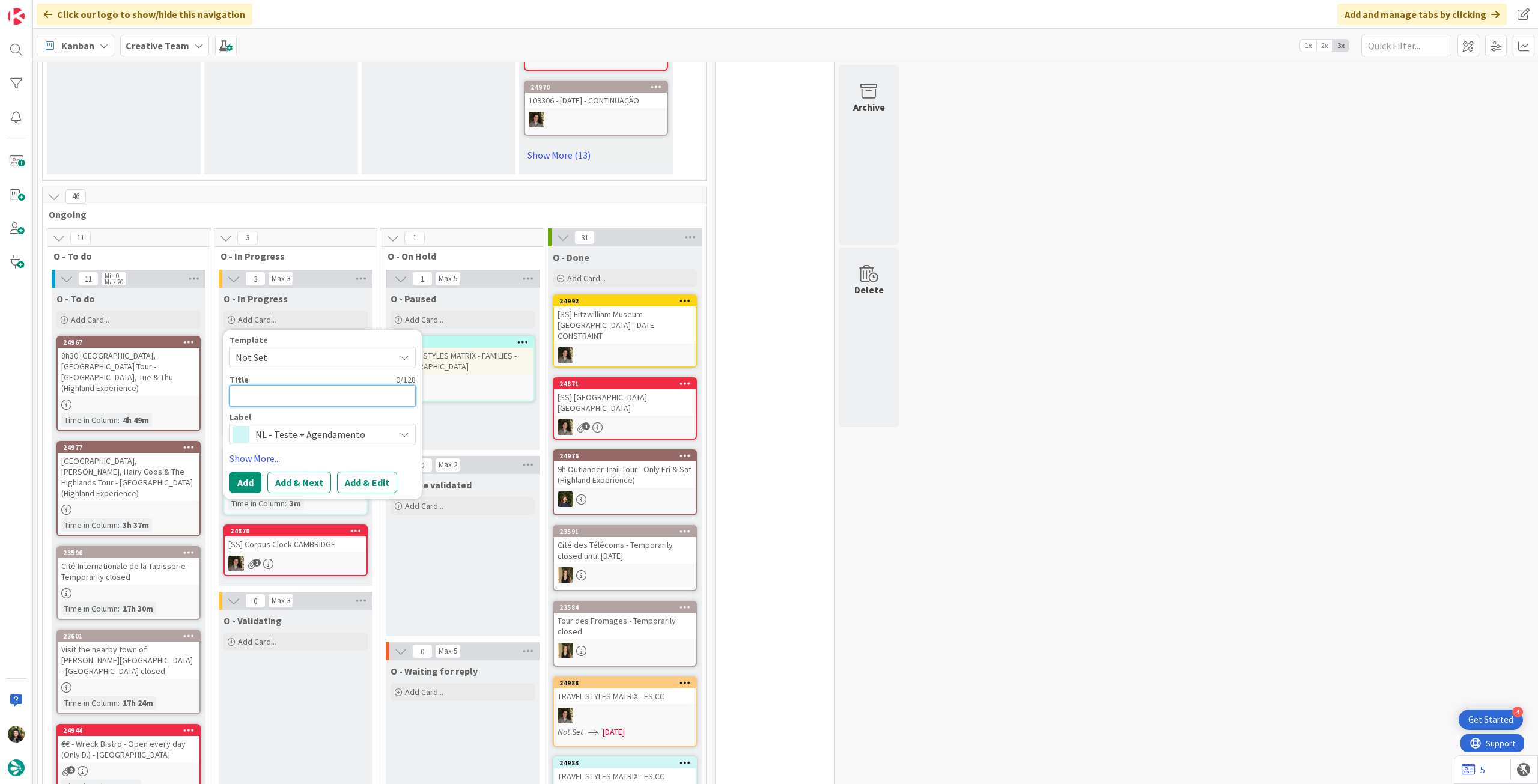
click at [336, 391] on textarea at bounding box center [322, 396] width 186 height 22
type textarea "x"
type textarea "E"
type textarea "x"
type textarea "El"
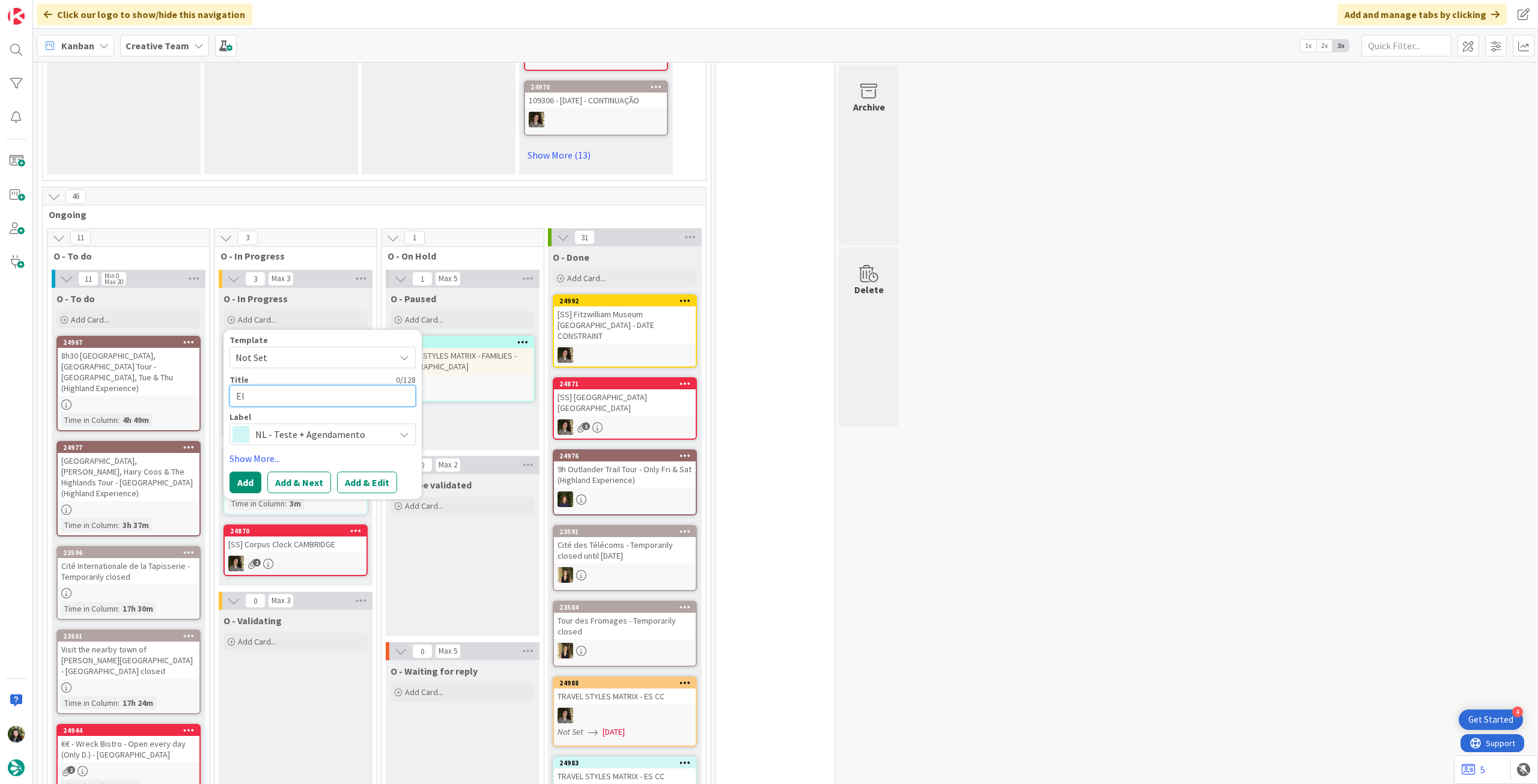
type textarea "x"
type textarea "Ela"
type textarea "x"
type textarea "Elab"
type textarea "x"
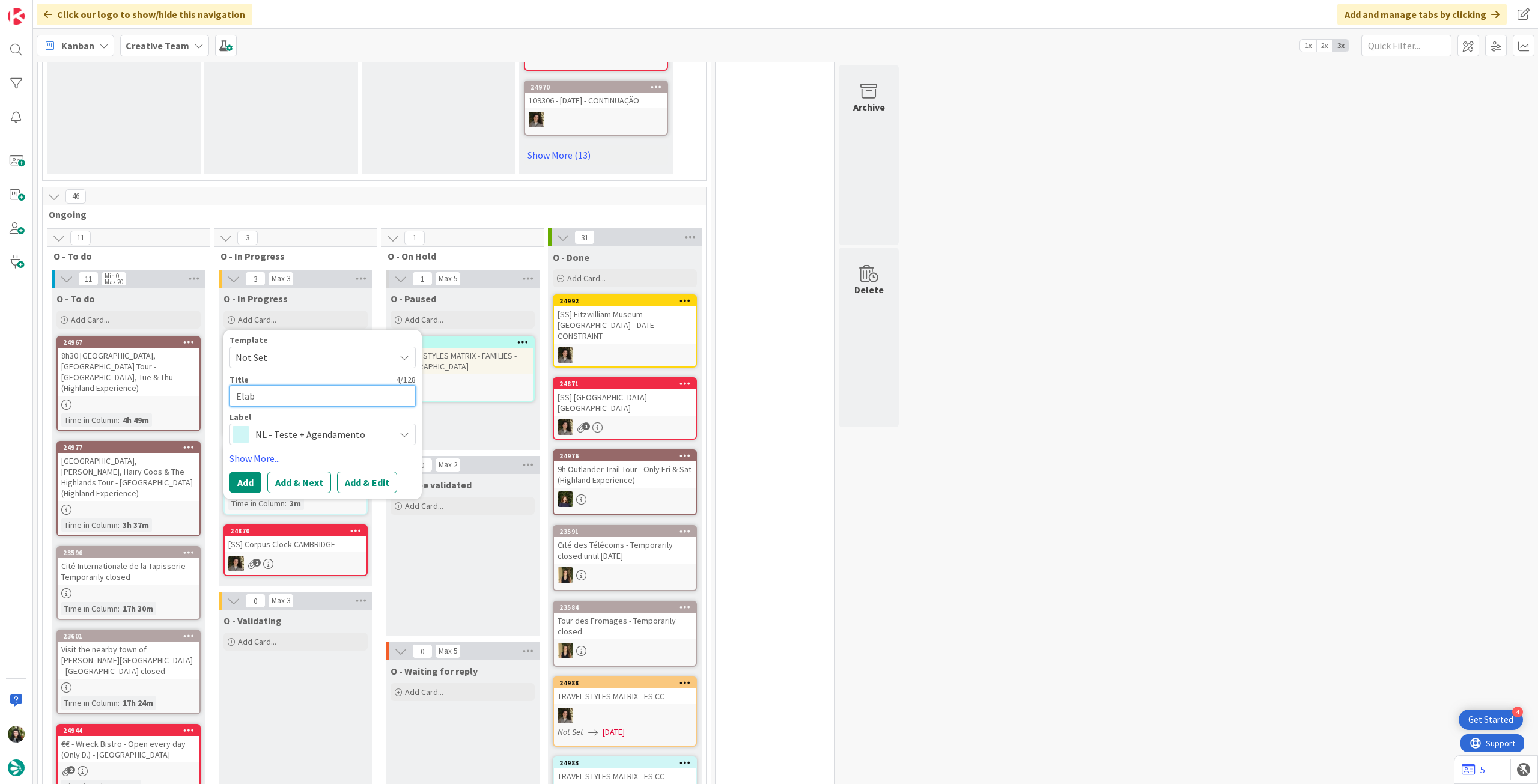
type textarea "Elabo"
type textarea "x"
type textarea "Elabor"
type textarea "x"
type textarea "Elabora"
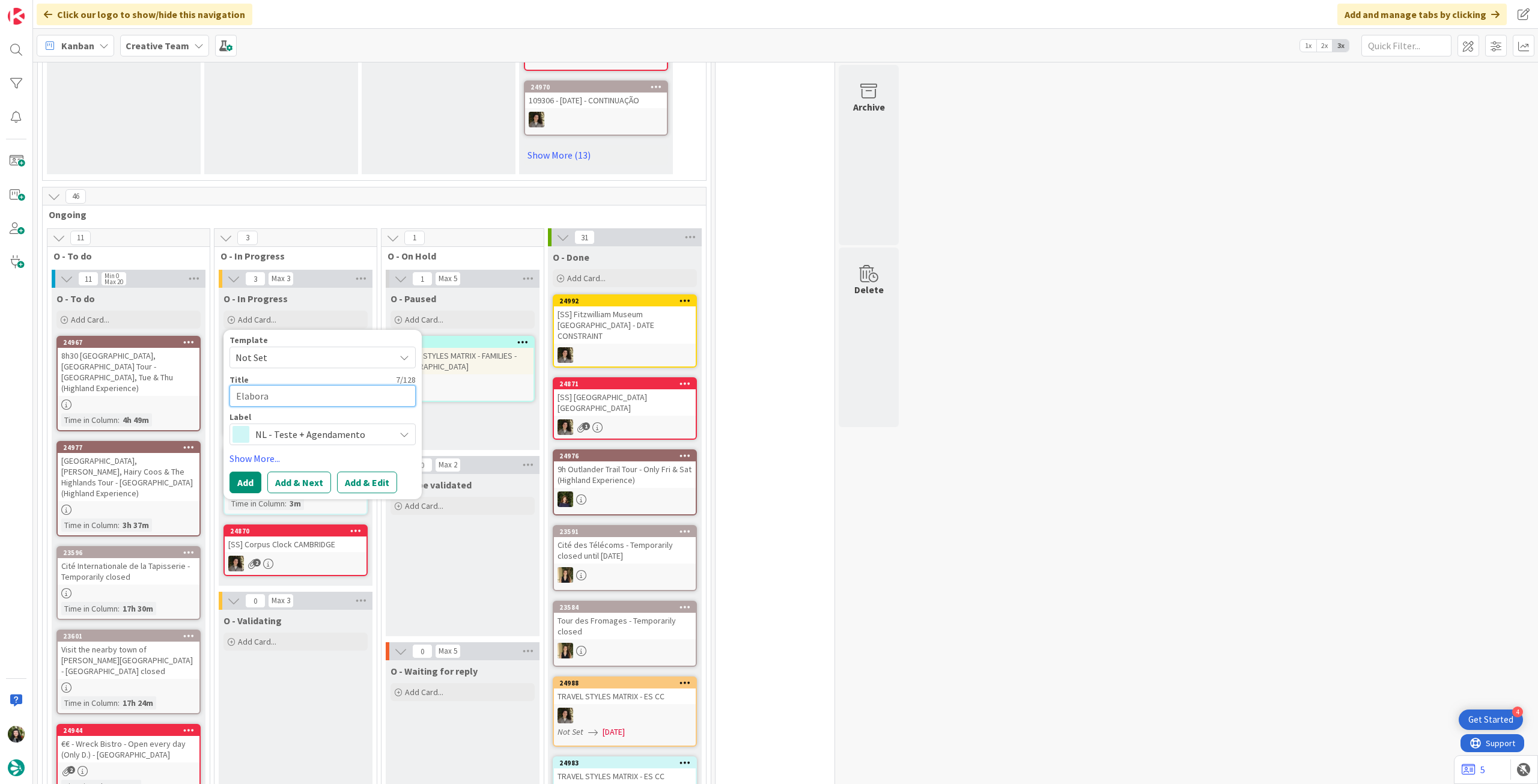
type textarea "x"
type textarea "Elaborar"
type textarea "x"
type textarea "Elaborar"
type textarea "x"
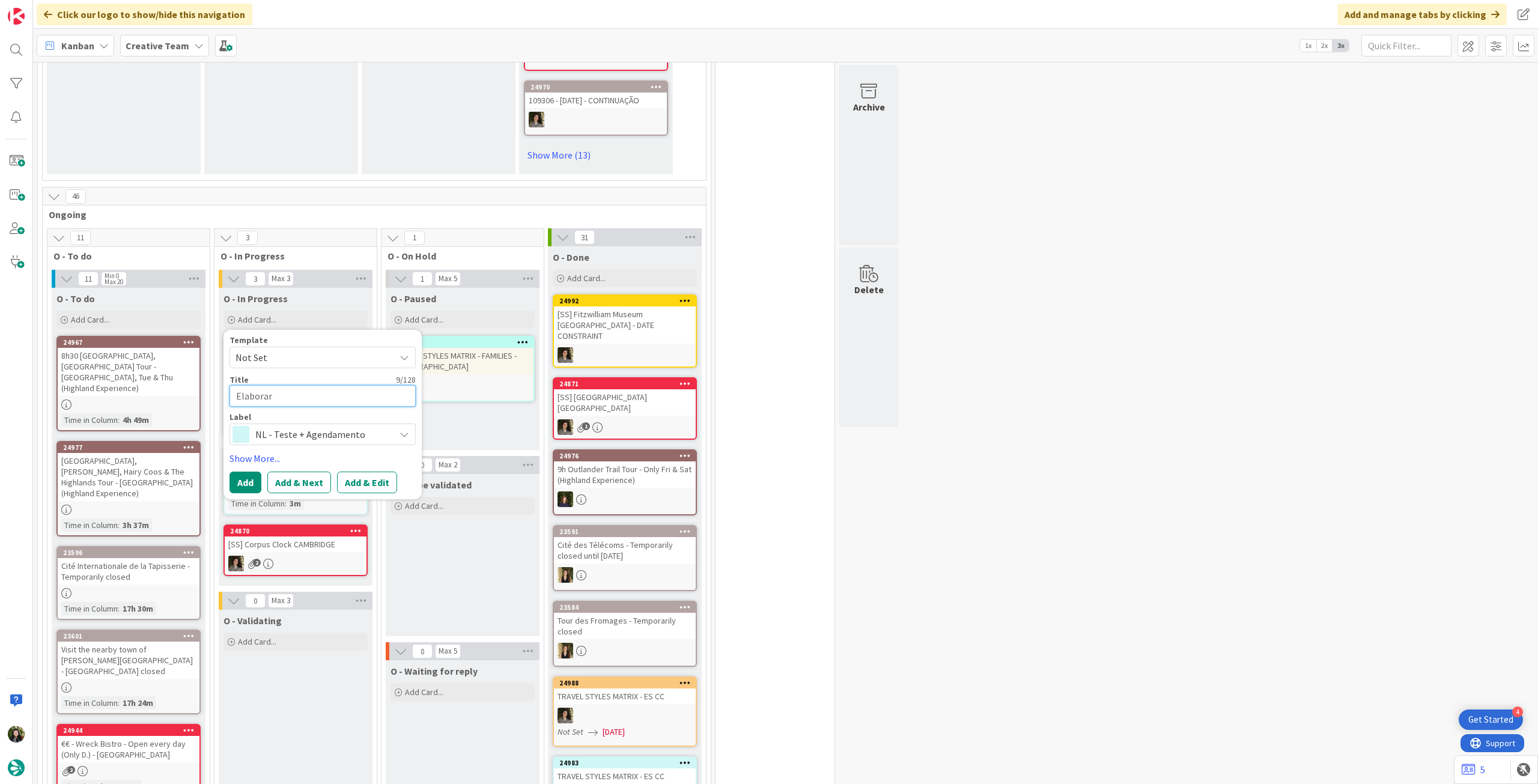
type textarea "Elaborar b"
type textarea "x"
type textarea "Elaborar bo"
type textarea "x"
type textarea "Elaborar bon"
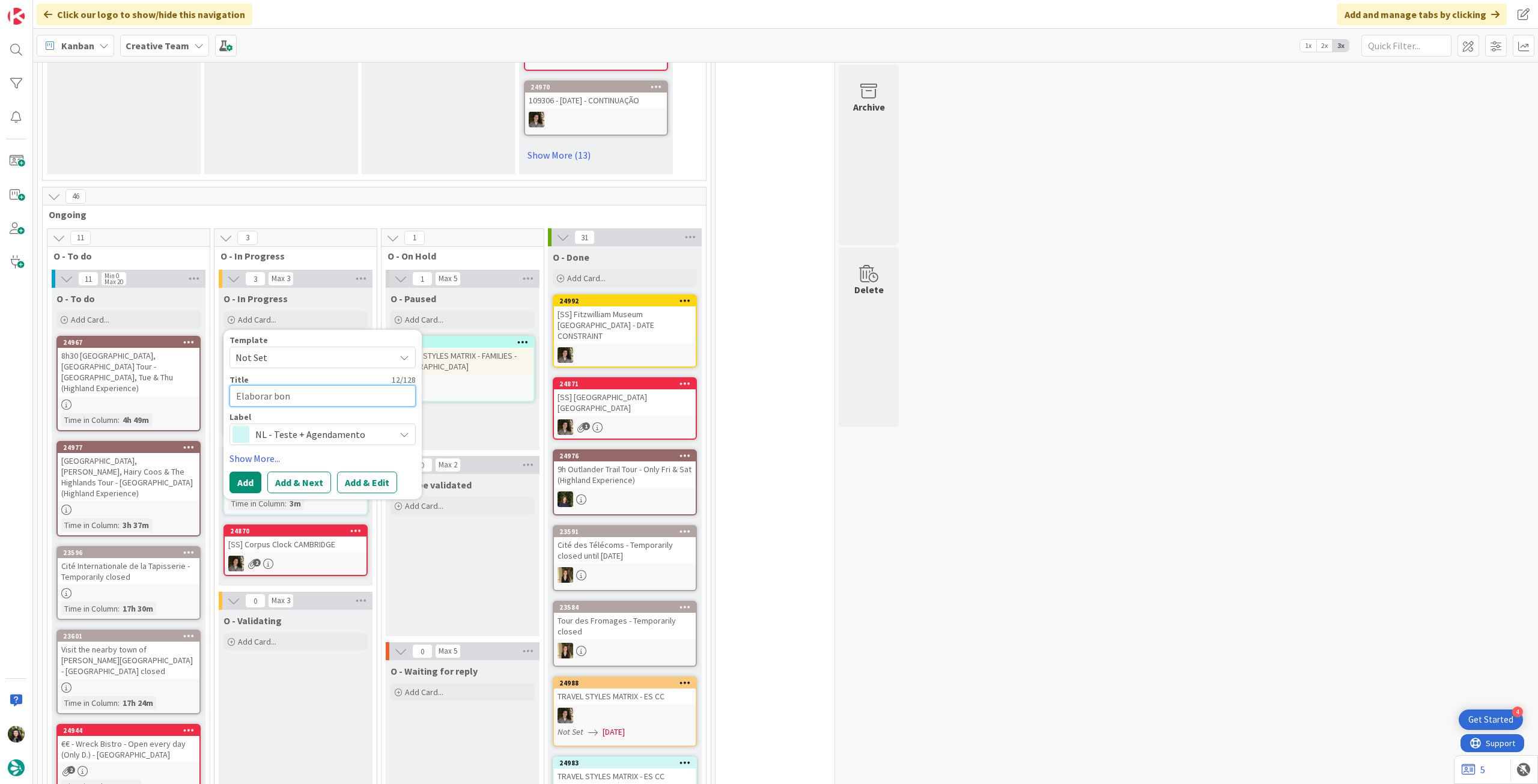
type textarea "x"
type textarea "Elaborar bonc"
type textarea "x"
type textarea "Elaborar bon"
type textarea "x"
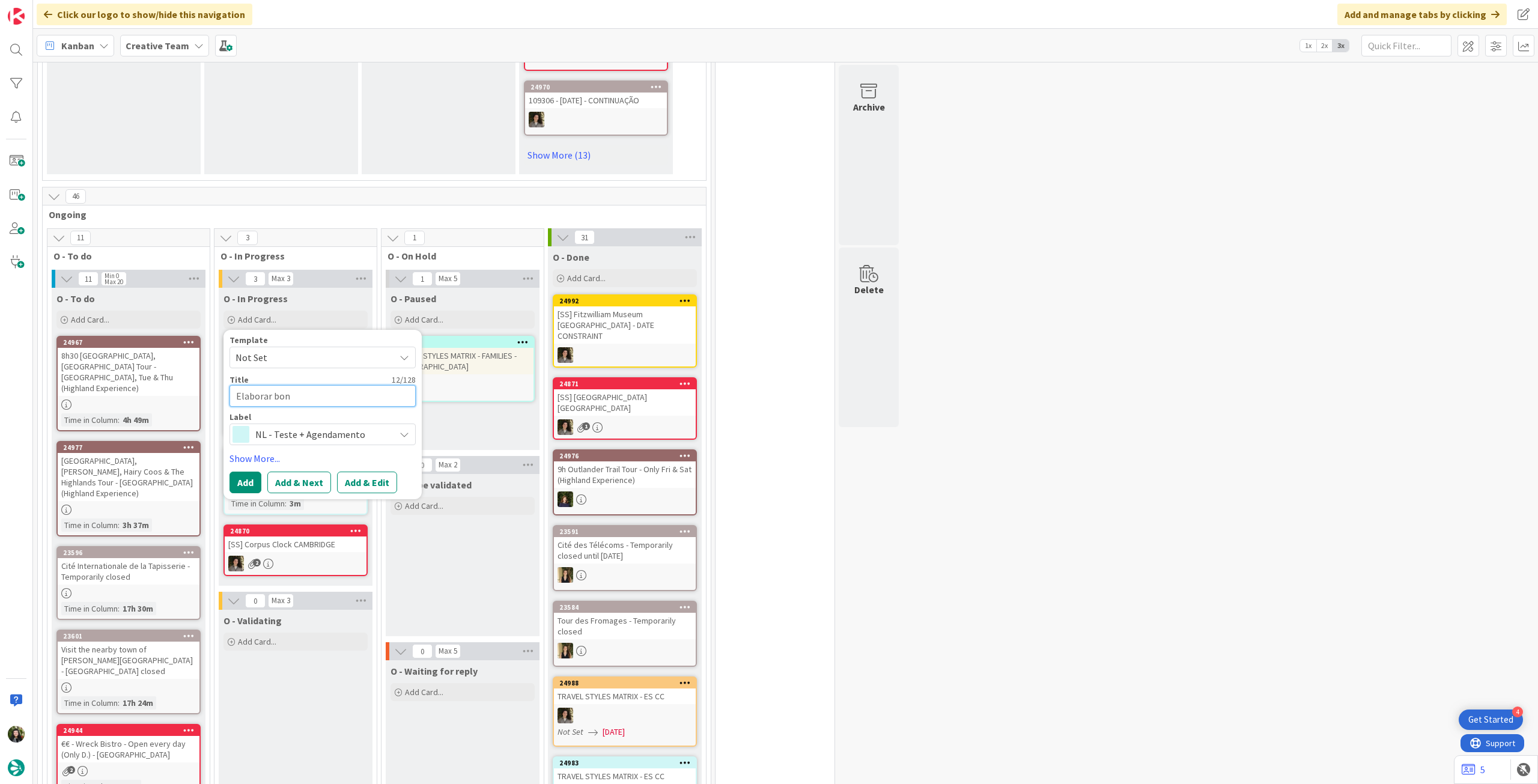
type textarea "Elaborar bo"
type textarea "x"
type textarea "Elaborar b"
type textarea "x"
type textarea "Elaborar"
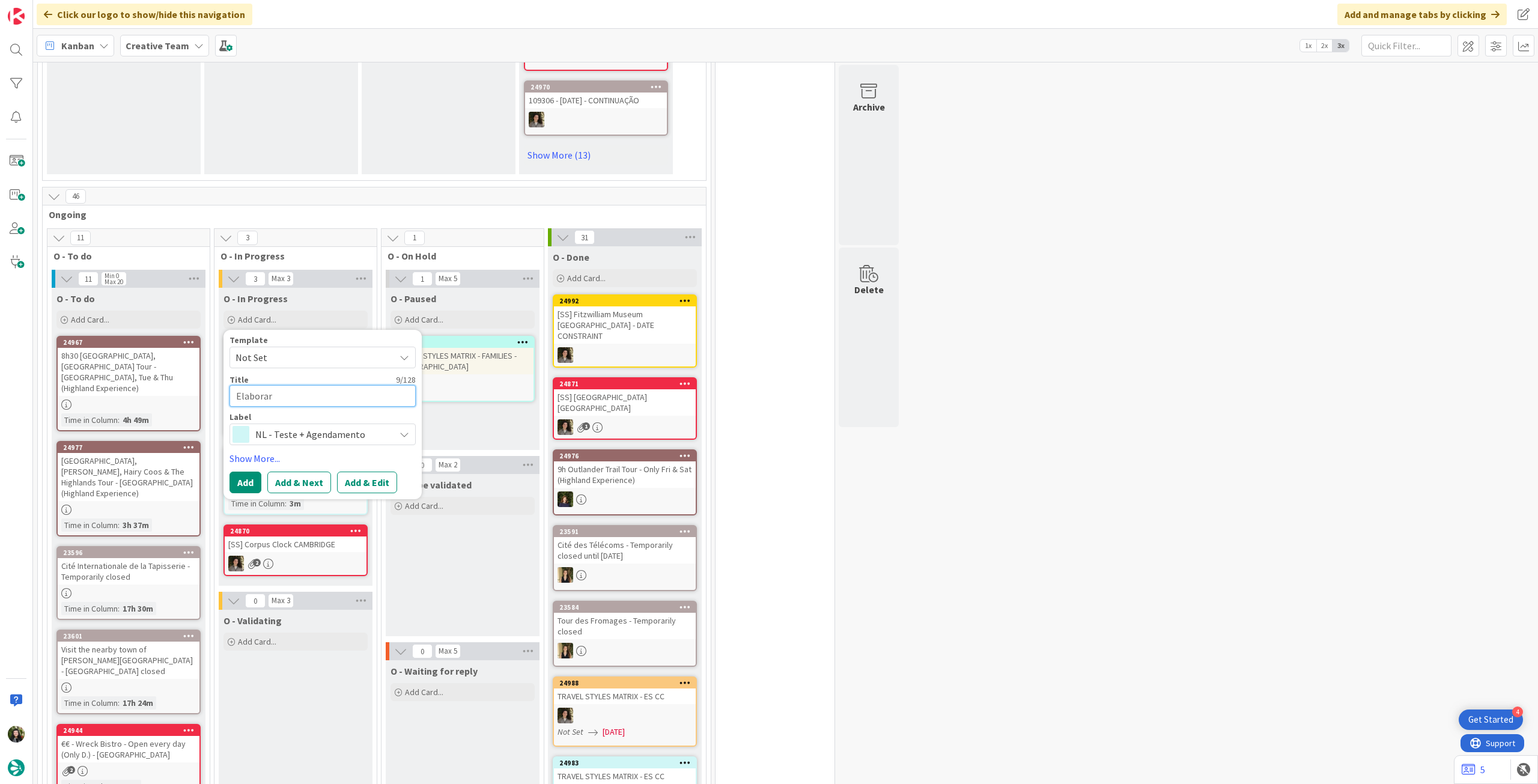
type textarea "x"
type textarea "Elaborar co"
type textarea "x"
type textarea "Elaborar con"
type textarea "x"
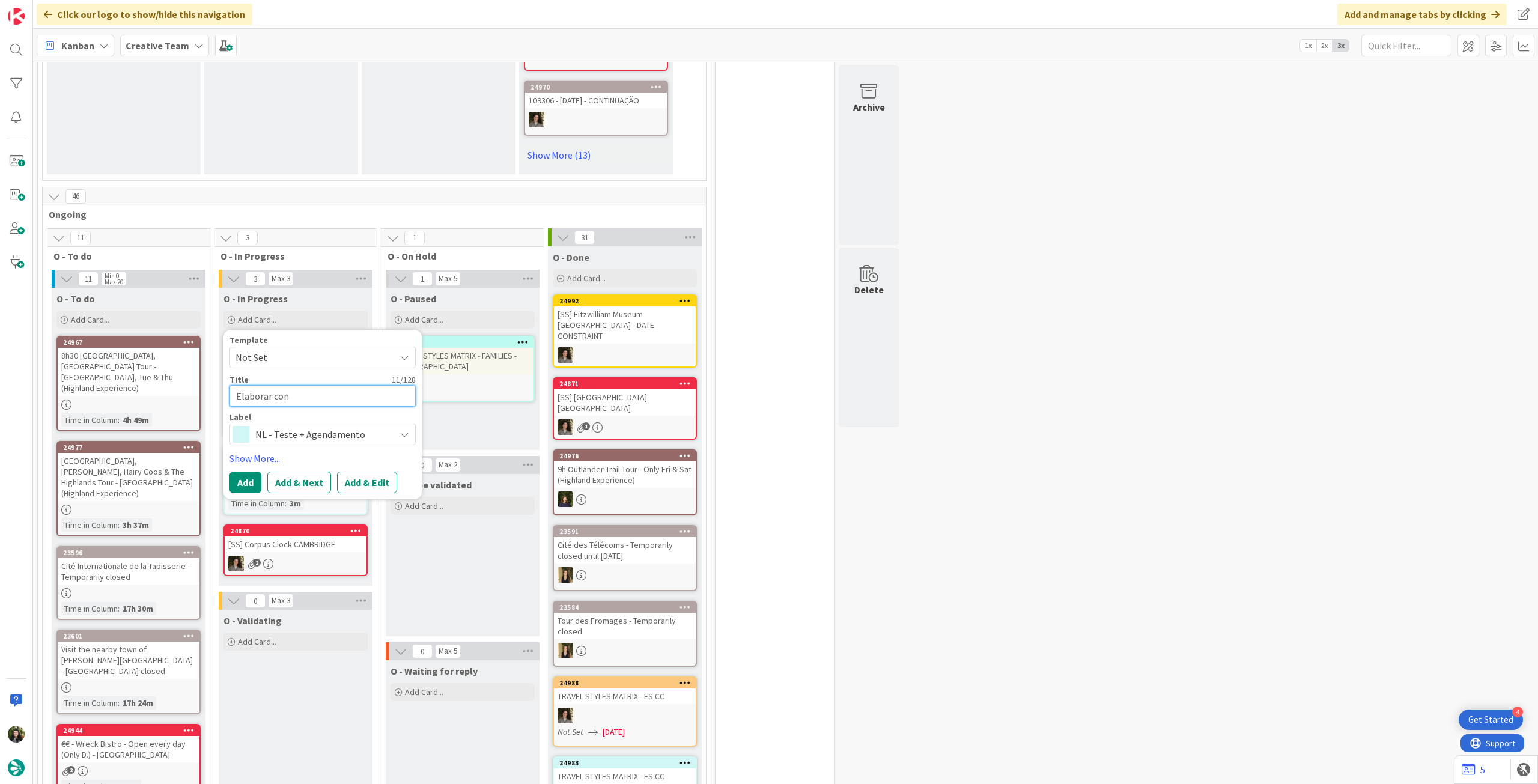
type textarea "Elaborar conc"
type textarea "x"
type textarea "Elaborar concl"
type textarea "x"
type textarea "Elaborar conclu"
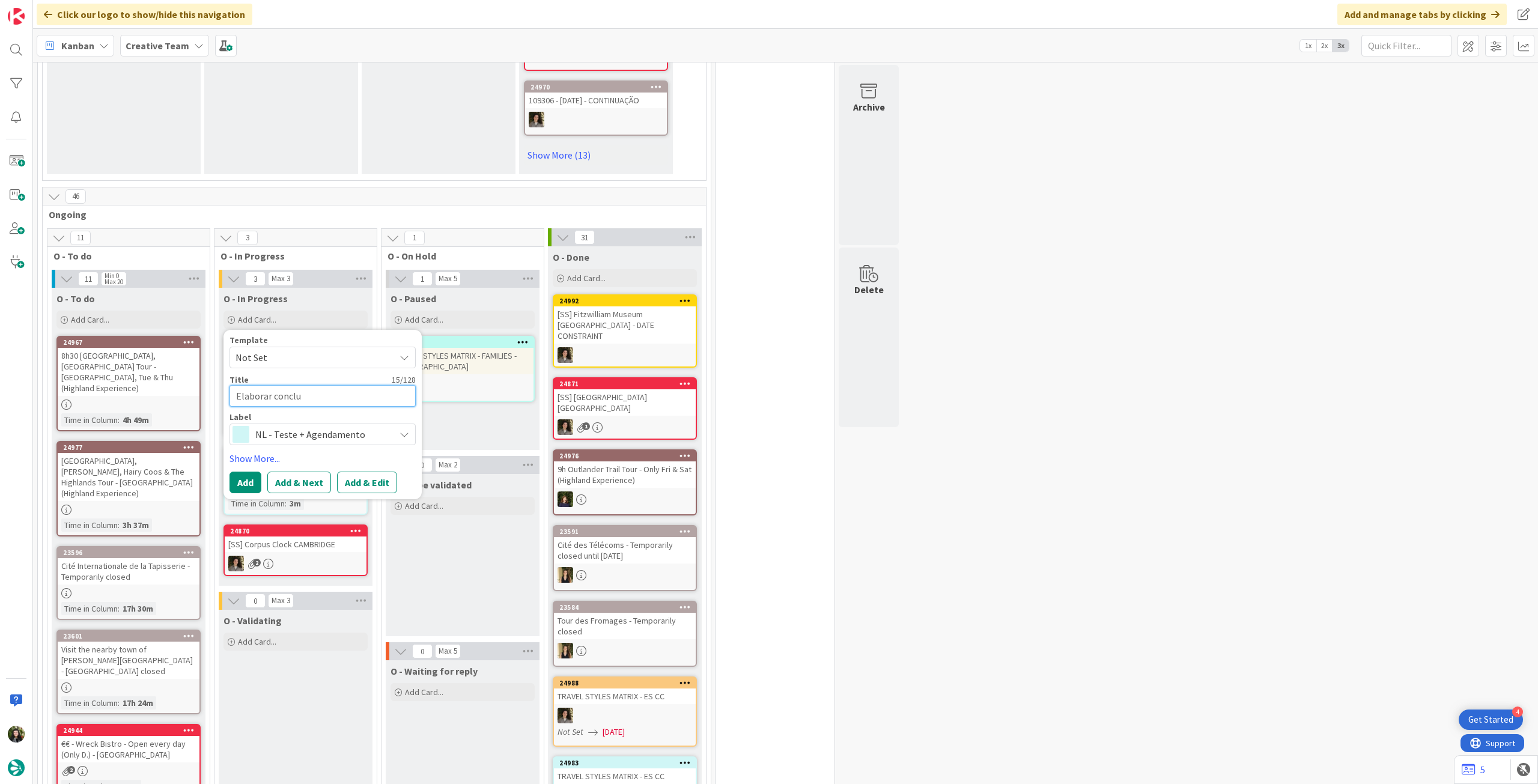
type textarea "x"
type textarea "Elaborar conclus"
type textarea "x"
type textarea "Elaborar conclusã"
type textarea "x"
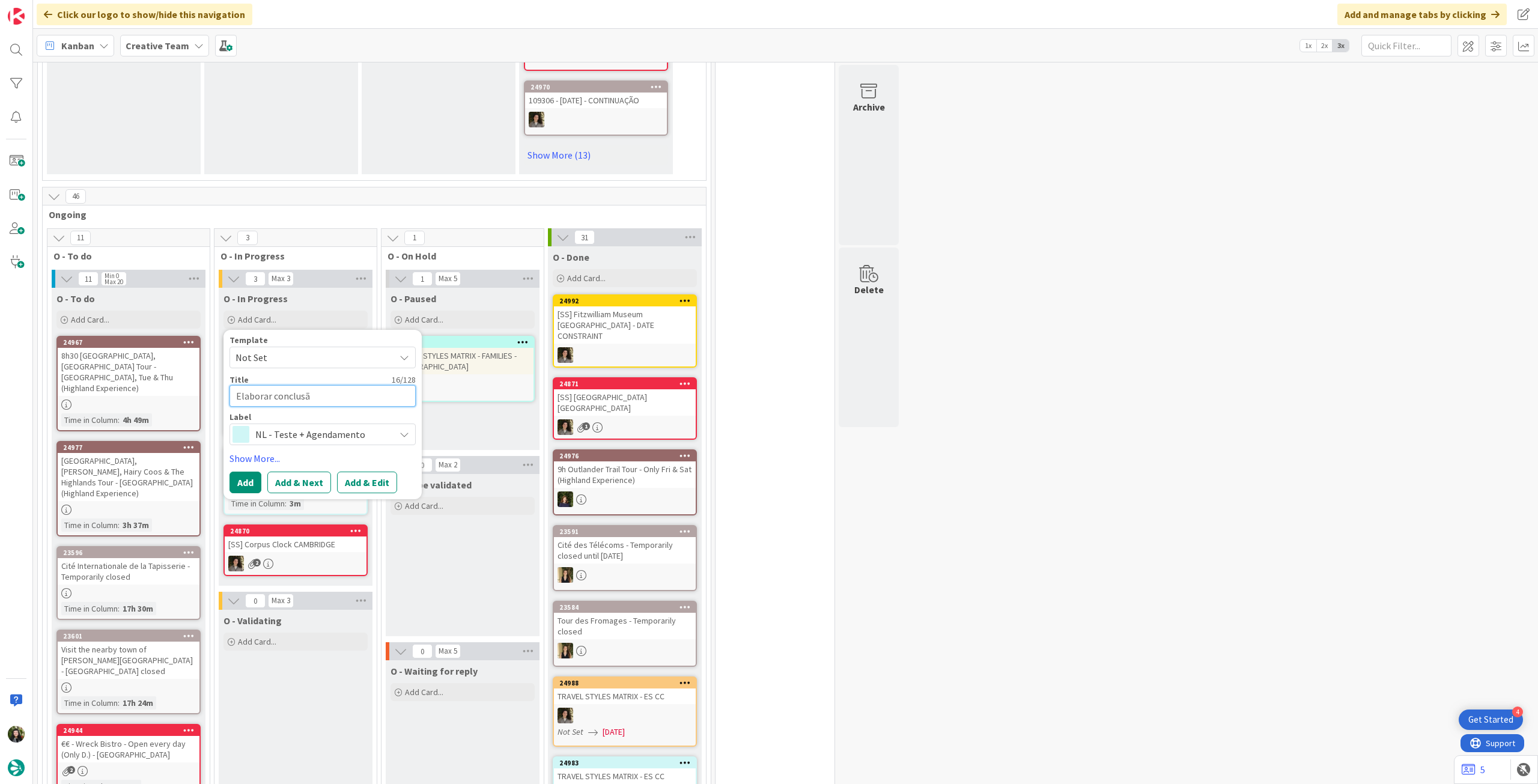
type textarea "Elaborar conclusão"
type textarea "x"
type textarea "Elaborar conclusão"
type textarea "x"
type textarea "Elaborar conclusão R"
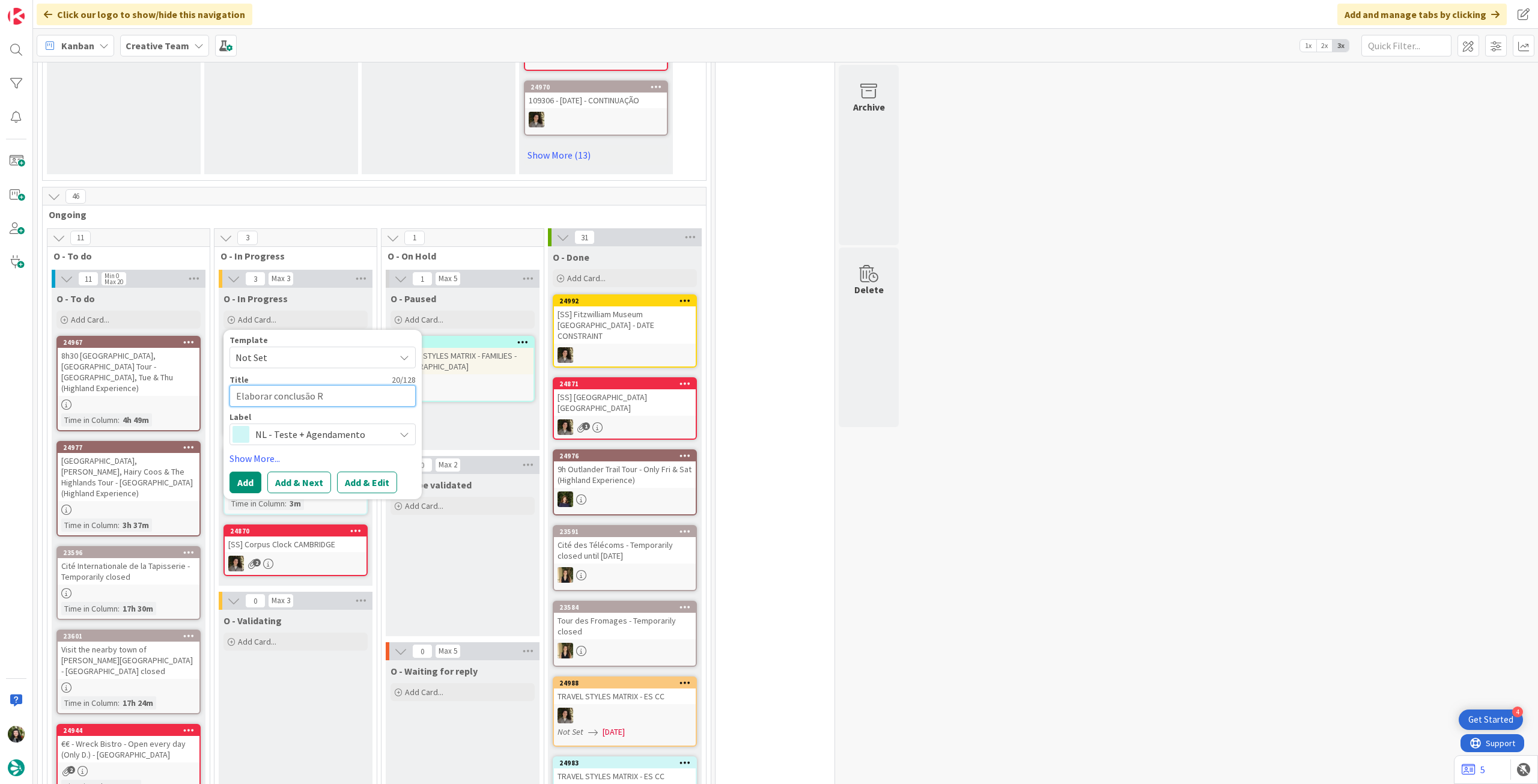
type textarea "x"
type textarea "Elaborar conclusão Re"
type textarea "x"
type textarea "Elaborar conclusão Revi"
type textarea "x"
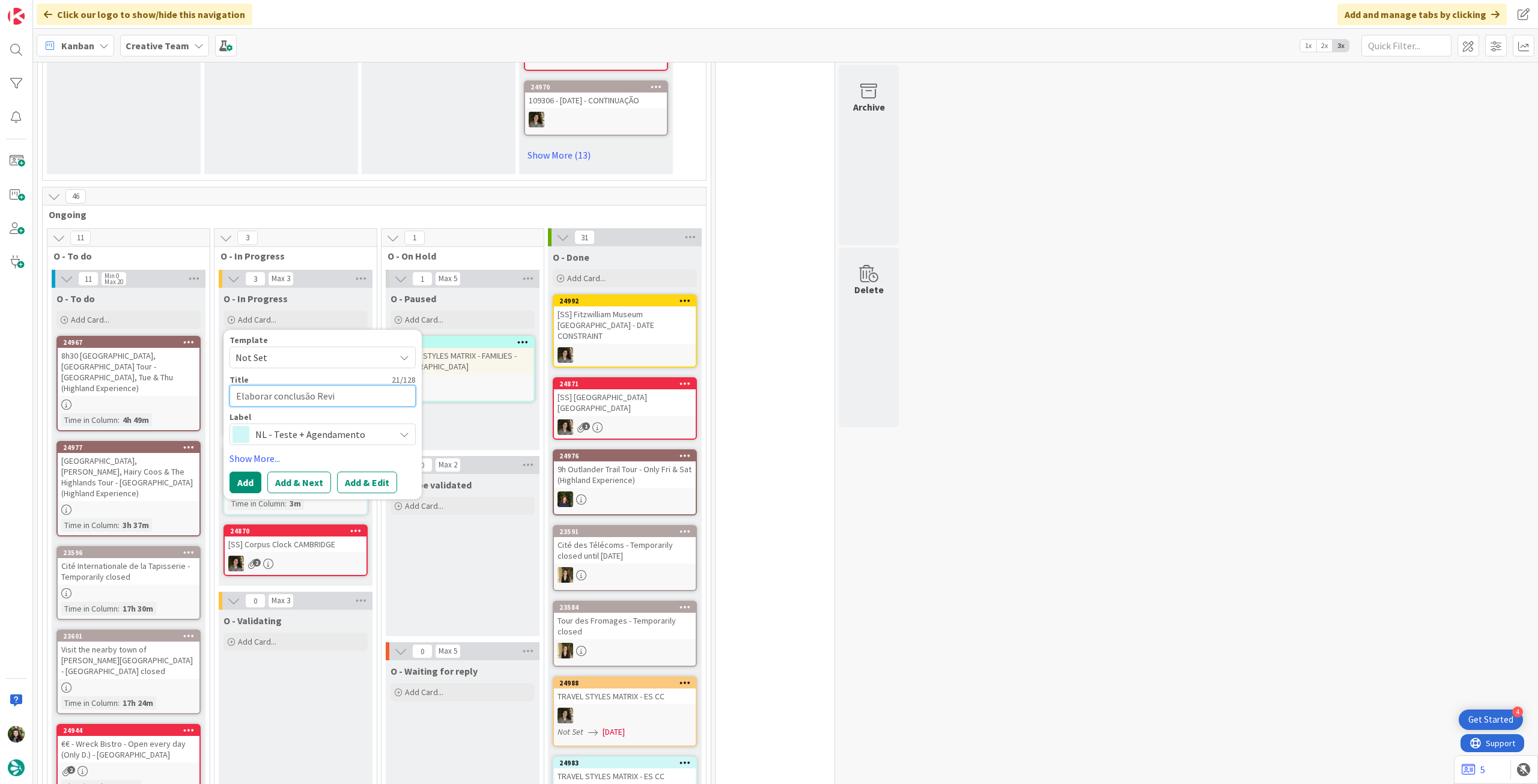
type textarea "Elaborar conclusão Revis"
type textarea "x"
type textarea "Elaborar conclusão Revisã"
type textarea "x"
type textarea "Elaborar conclusão Revisão"
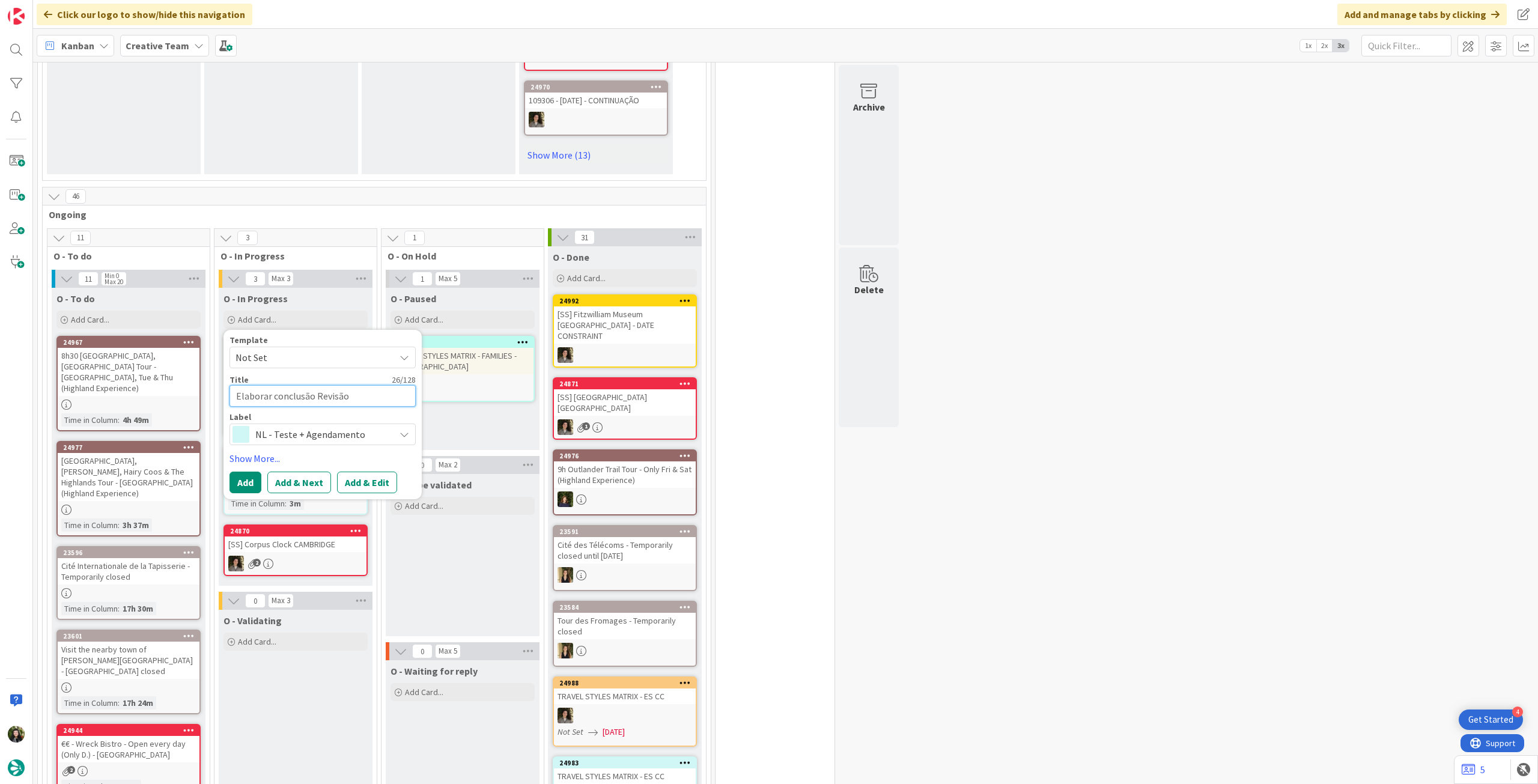
type textarea "x"
type textarea "Elaborar conclusão Revisão"
type textarea "x"
type textarea "Elaborar conclusão Revisão t"
type textarea "x"
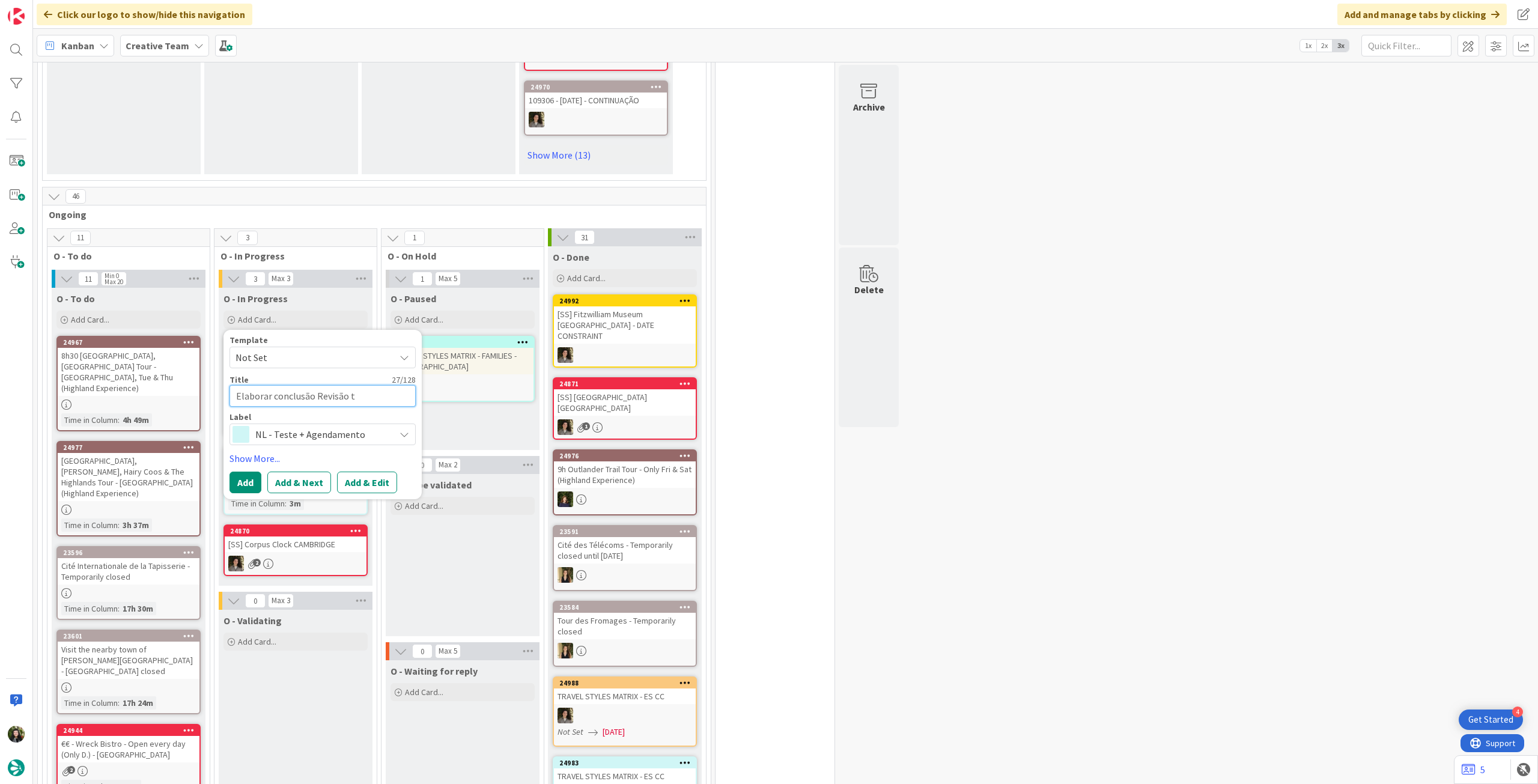
type textarea "Elaborar conclusão Revisão to"
type textarea "x"
type textarea "Elaborar conclusão Revisão toyr"
type textarea "x"
type textarea "Elaborar conclusão Revisão toyru"
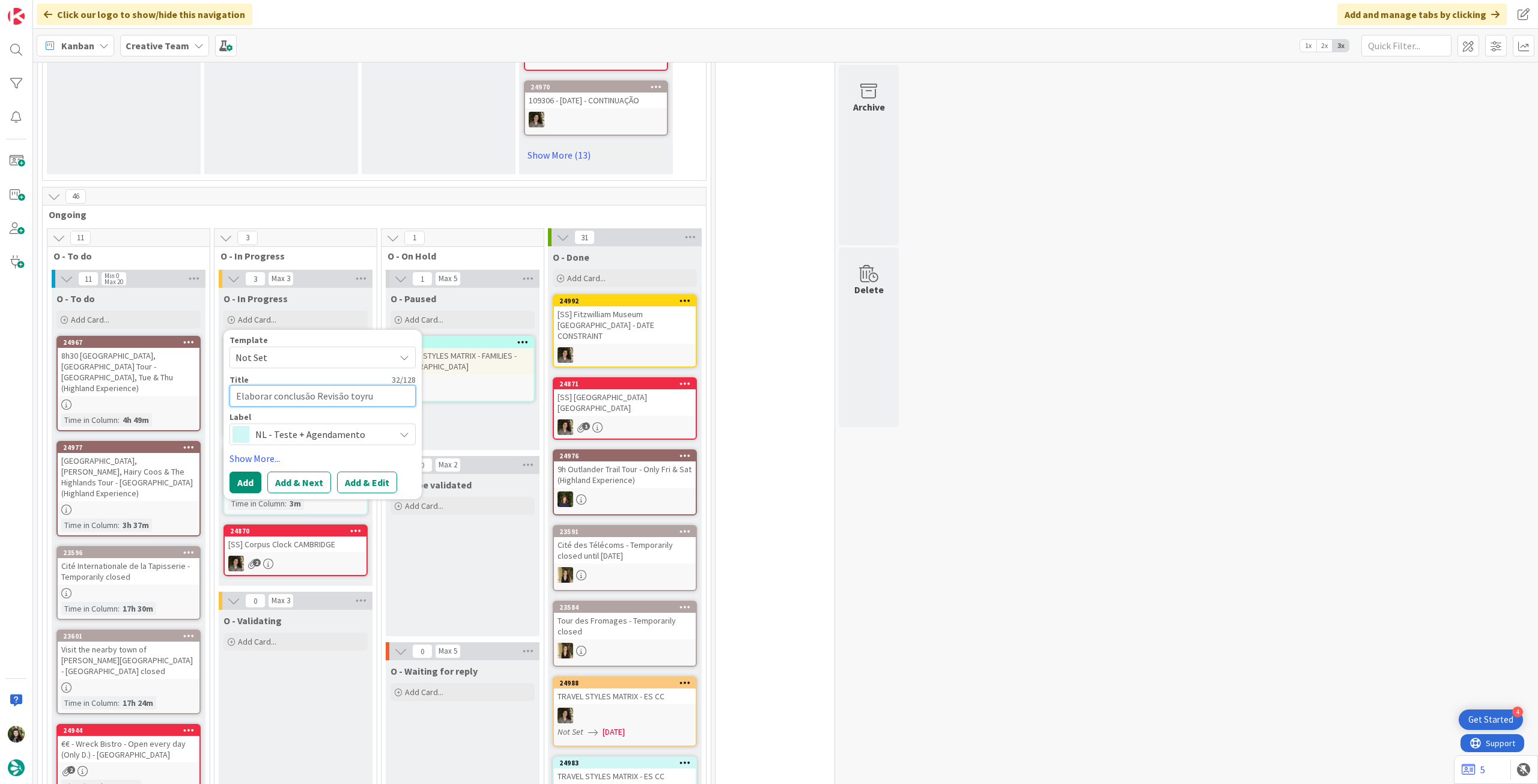
type textarea "x"
type textarea "Elaborar conclusão Revisão toyr"
type textarea "x"
type textarea "Elaborar conclusão Revisão toy"
type textarea "x"
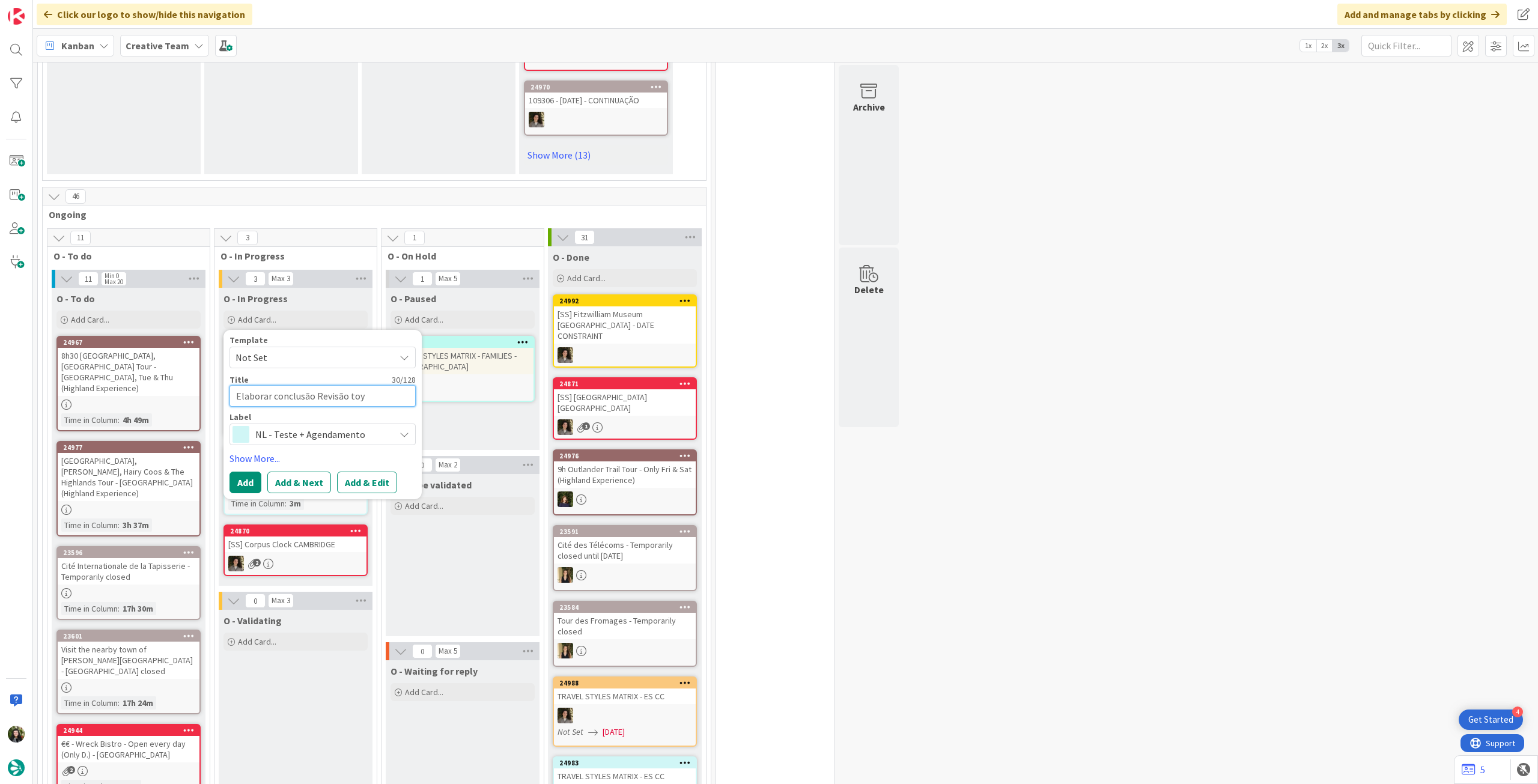
type textarea "Elaborar conclusão Revisão to"
type textarea "x"
type textarea "Elaborar conclusão Revisão tour"
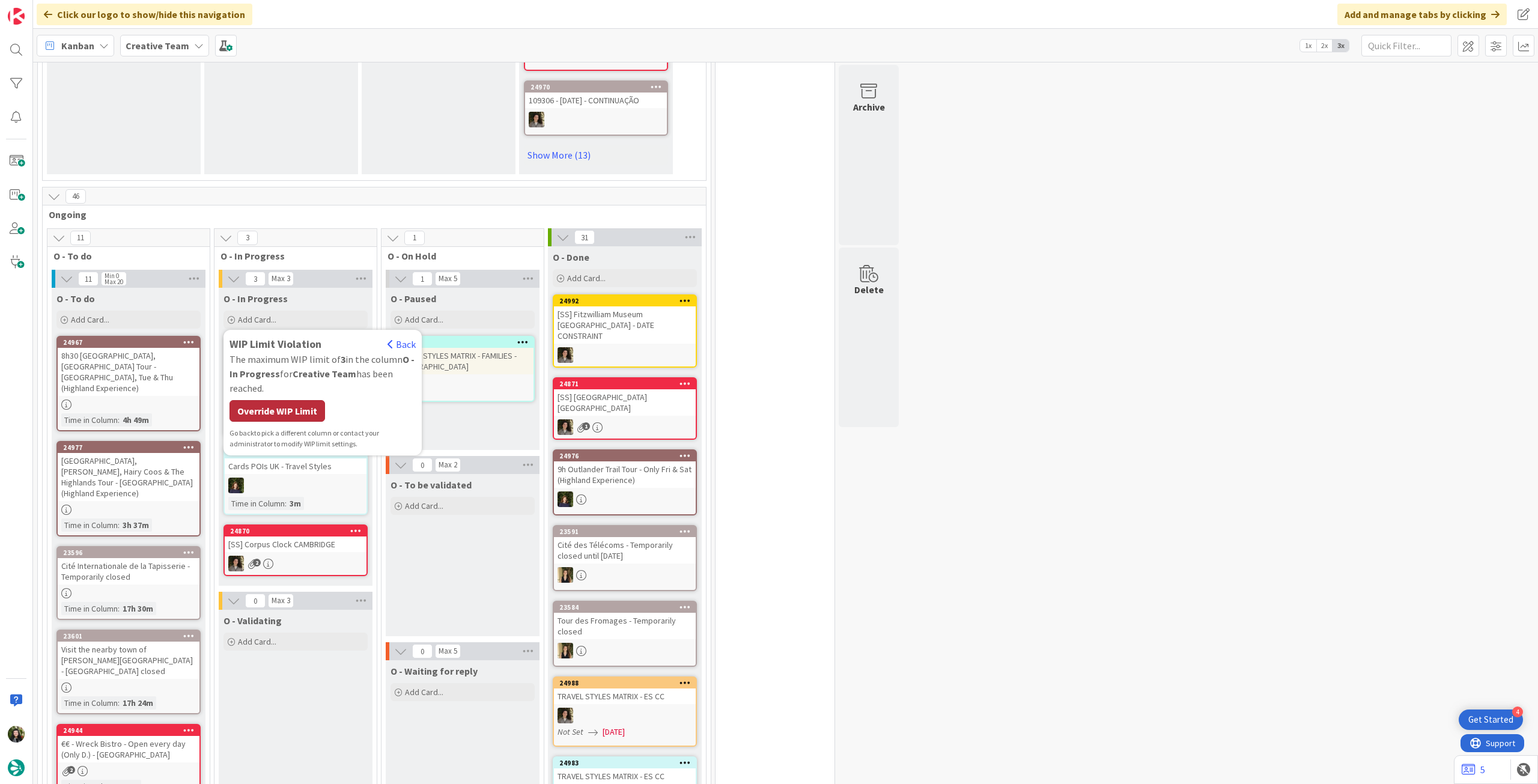
click at [292, 410] on div "Override WIP Limit" at bounding box center [277, 411] width 95 height 22
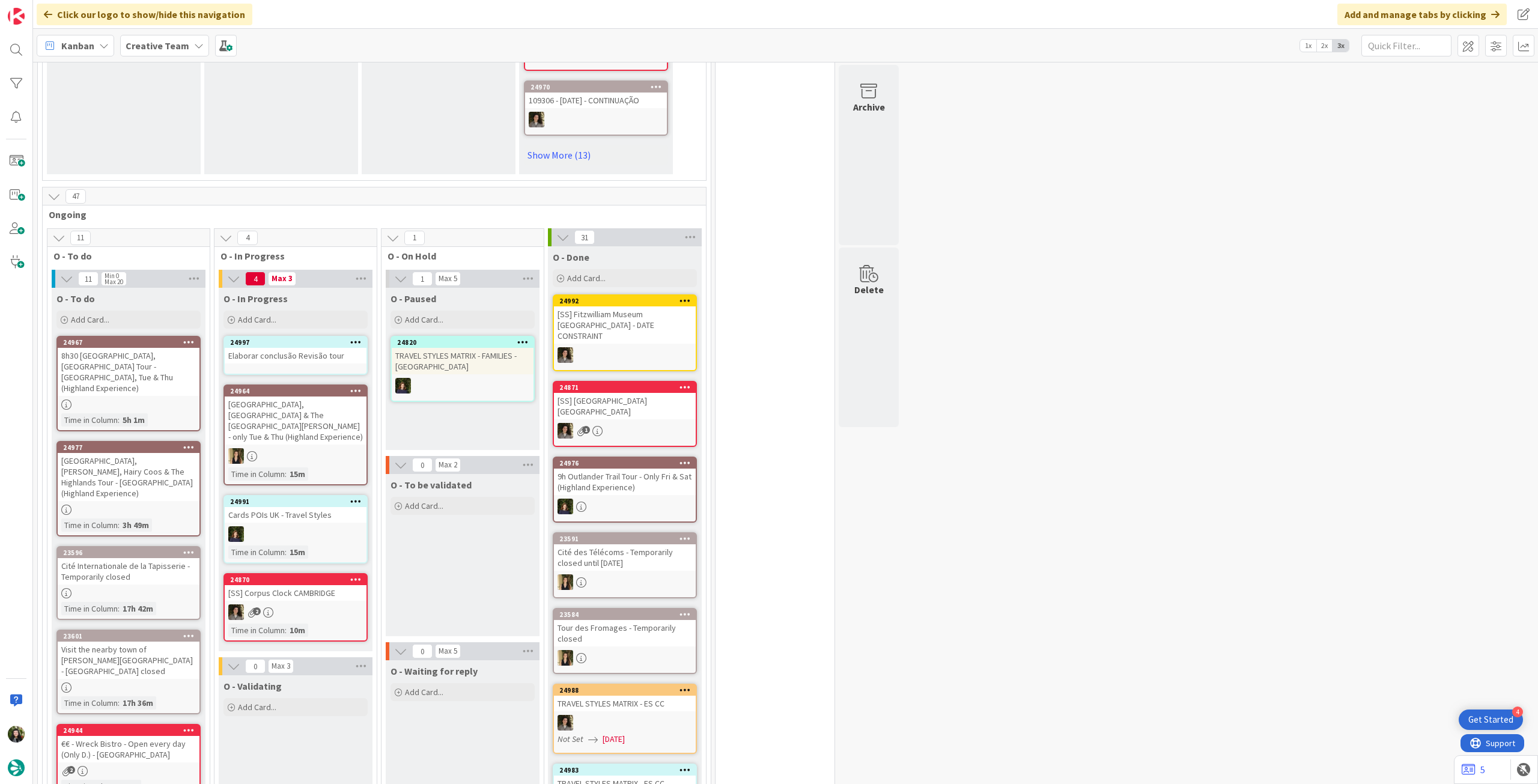
click at [311, 364] on div "24997 Elaborar conclusão Revisão tour" at bounding box center [295, 354] width 144 height 39
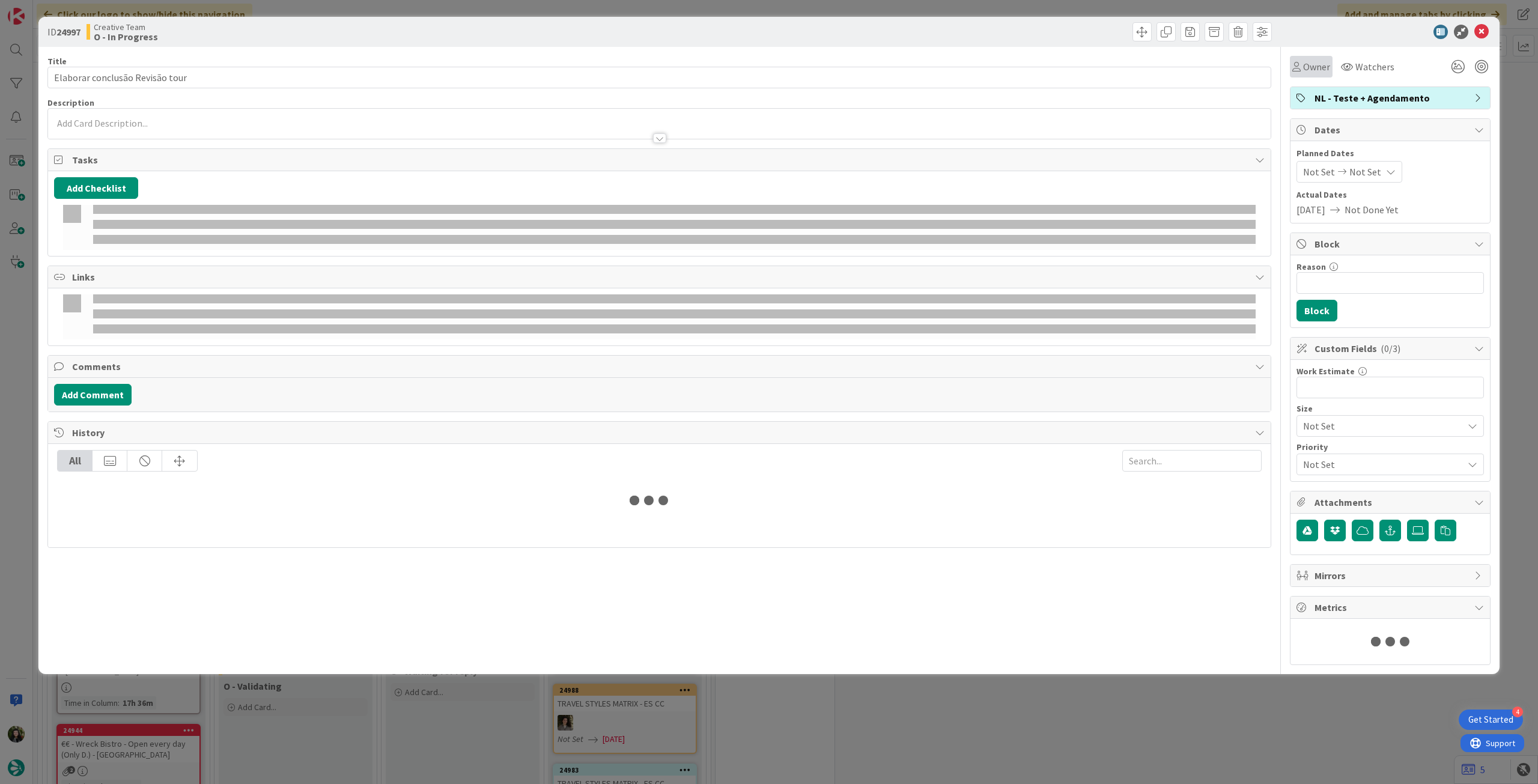
click at [1308, 64] on span "Owner" at bounding box center [1317, 66] width 27 height 14
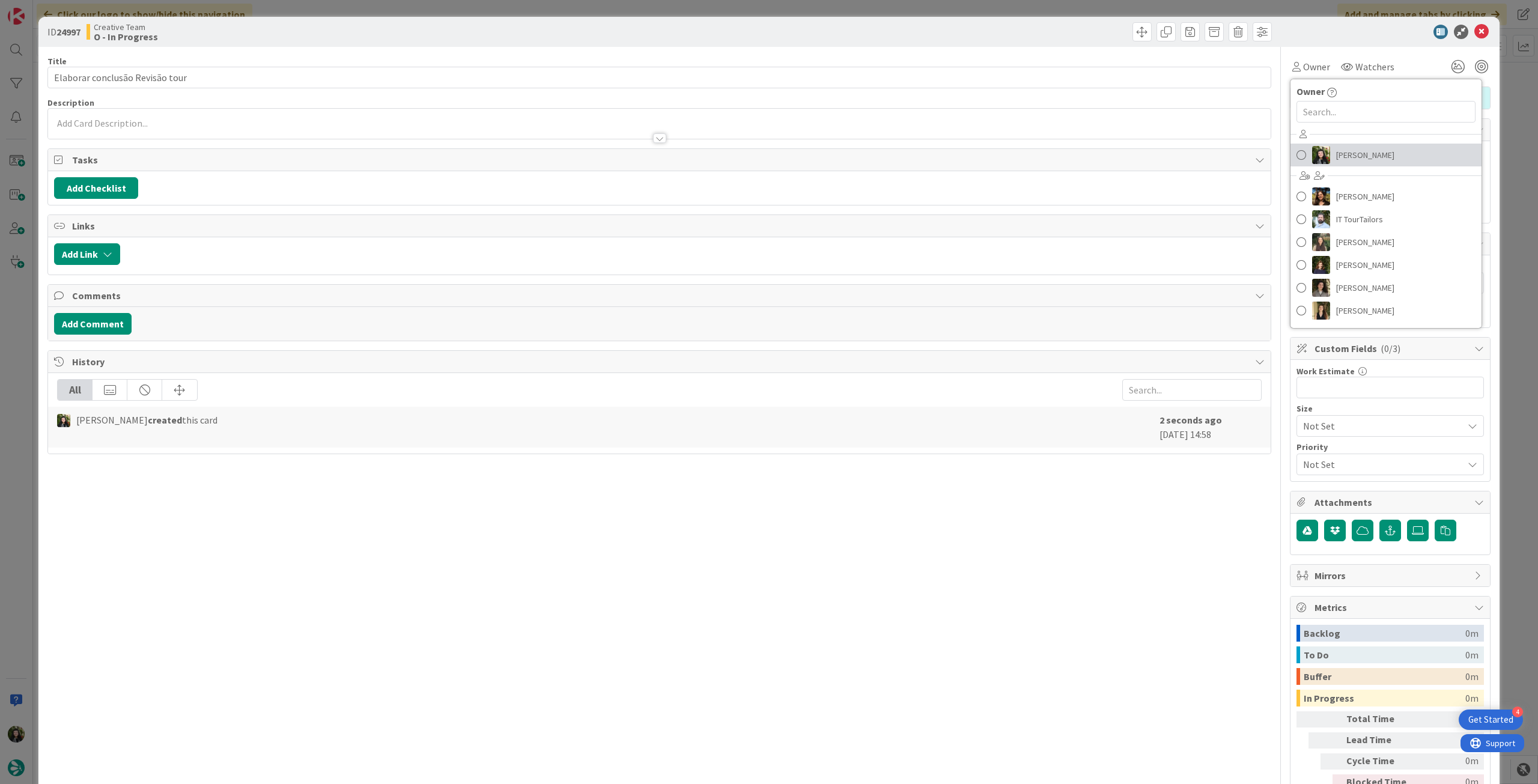
drag, startPoint x: 1343, startPoint y: 152, endPoint x: 1404, endPoint y: 95, distance: 83.5
click at [1343, 152] on span "[PERSON_NAME]" at bounding box center [1365, 155] width 58 height 18
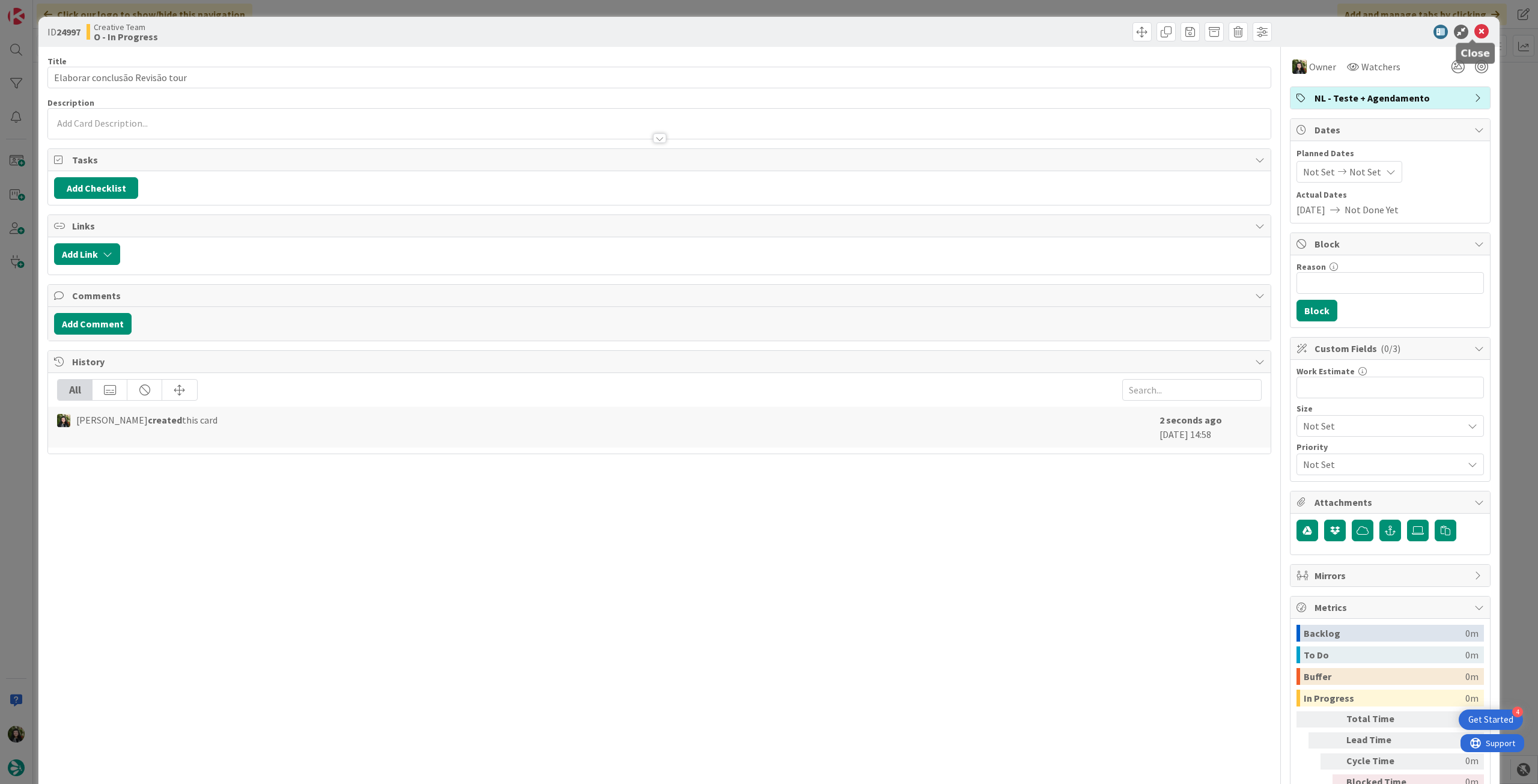
click at [1482, 32] on div "ID 24997 Creative Team O - In Progress" at bounding box center [769, 32] width 1461 height 30
click at [1480, 29] on icon at bounding box center [1481, 32] width 14 height 14
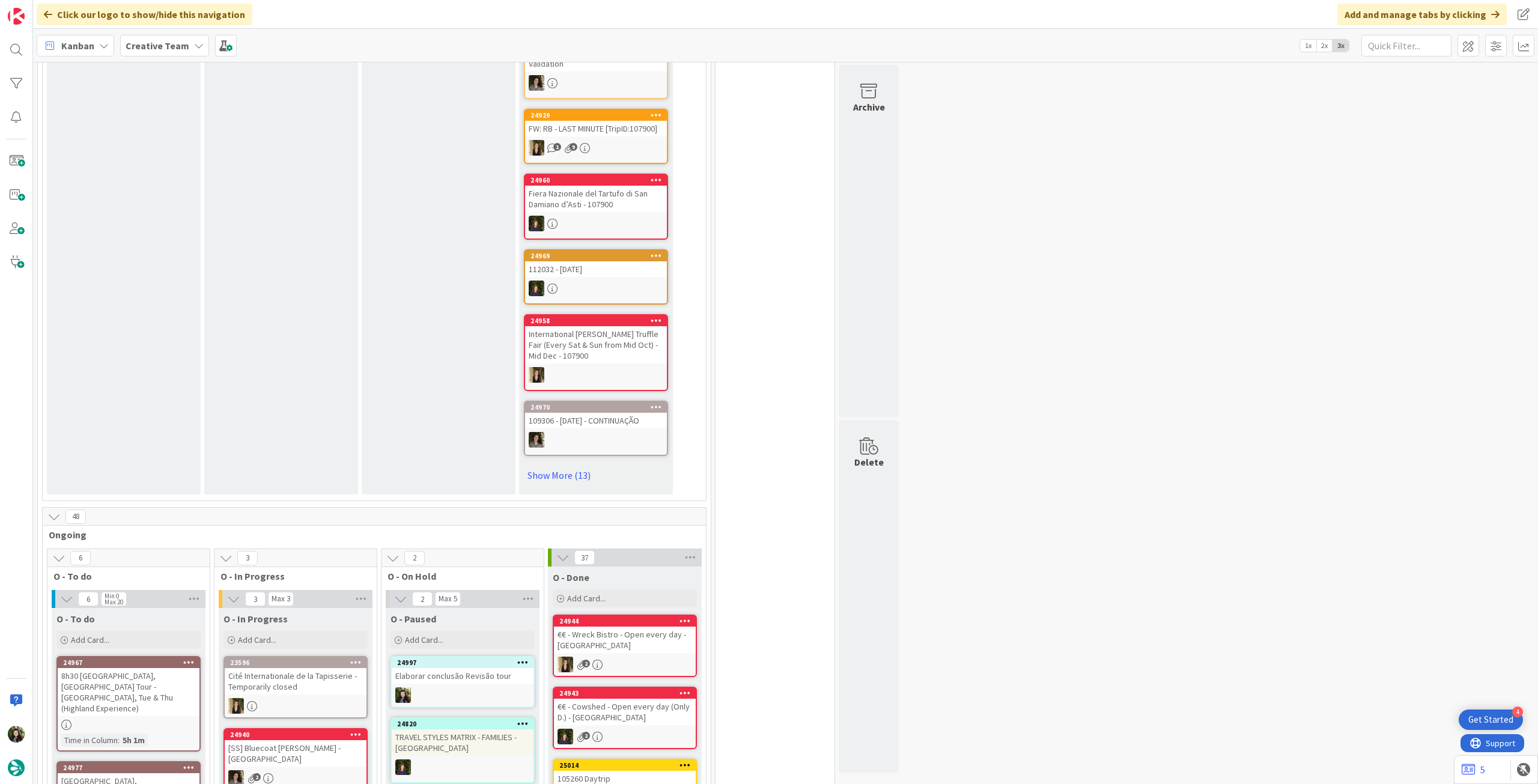
scroll to position [721, 0]
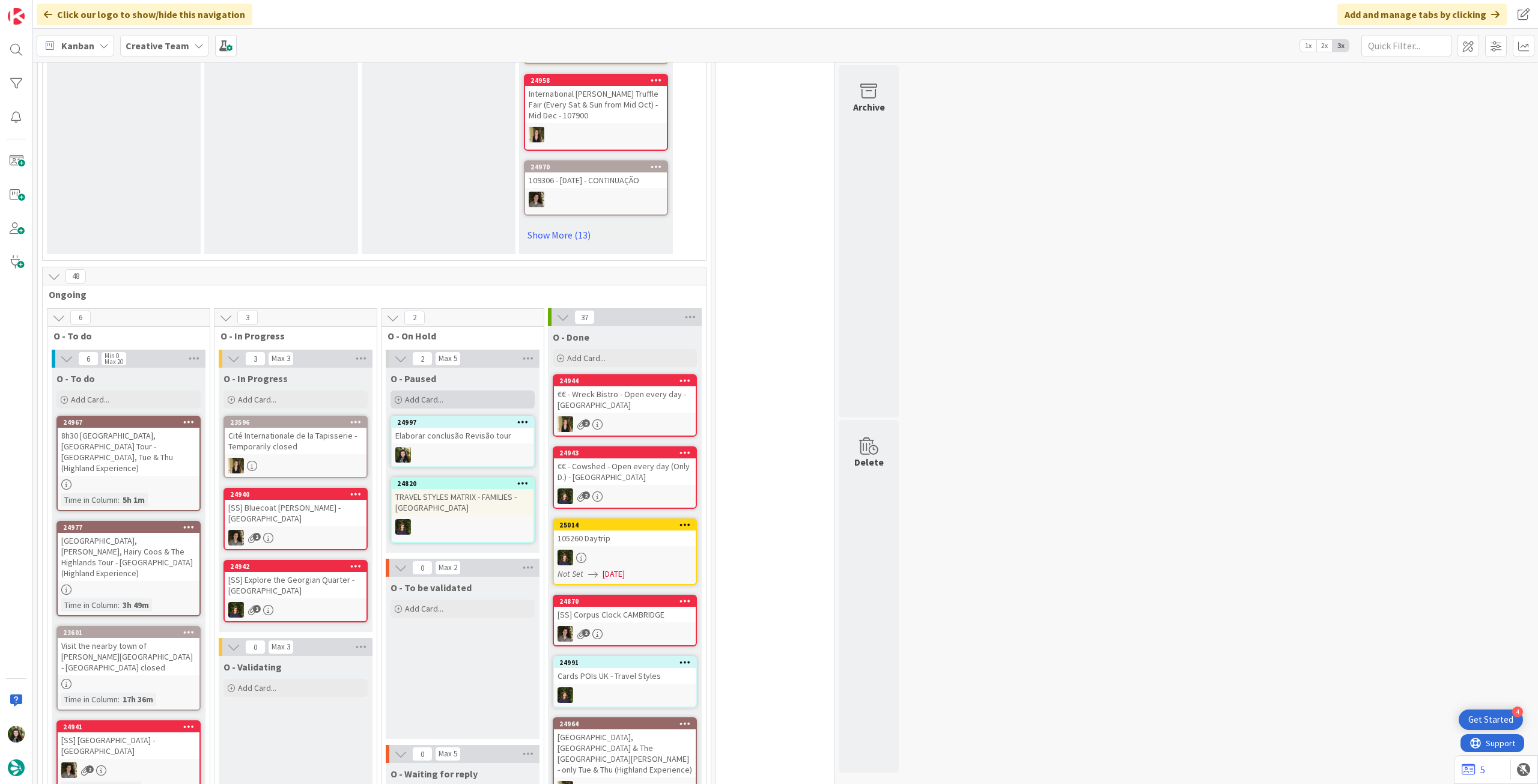
click at [463, 398] on div "Add Card..." at bounding box center [462, 400] width 144 height 18
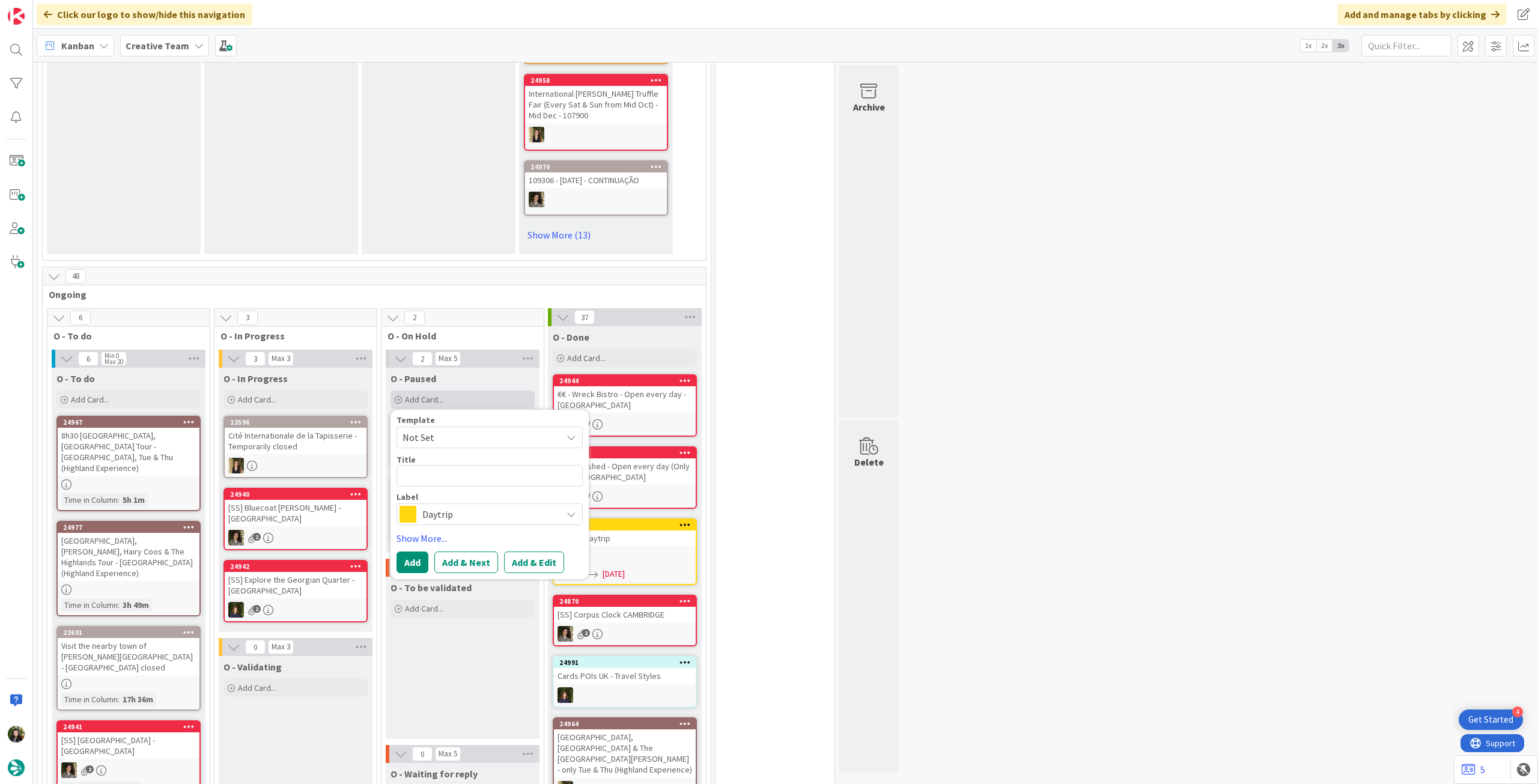
type textarea "x"
type textarea "P"
type textarea "x"
type textarea "Po"
type textarea "x"
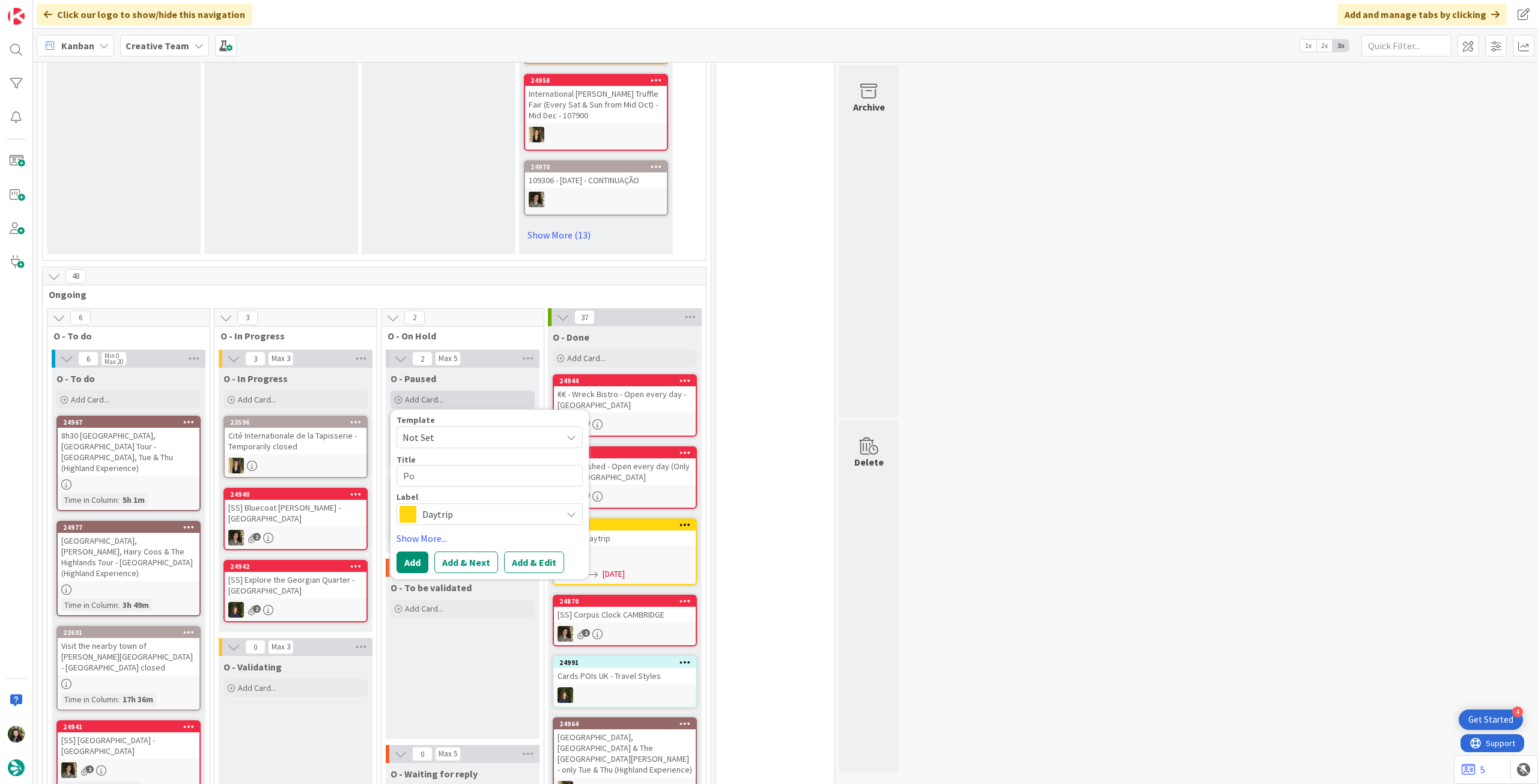
type textarea "Pos"
type textarea "x"
type textarea "Post"
type textarea "x"
type textarea "Post"
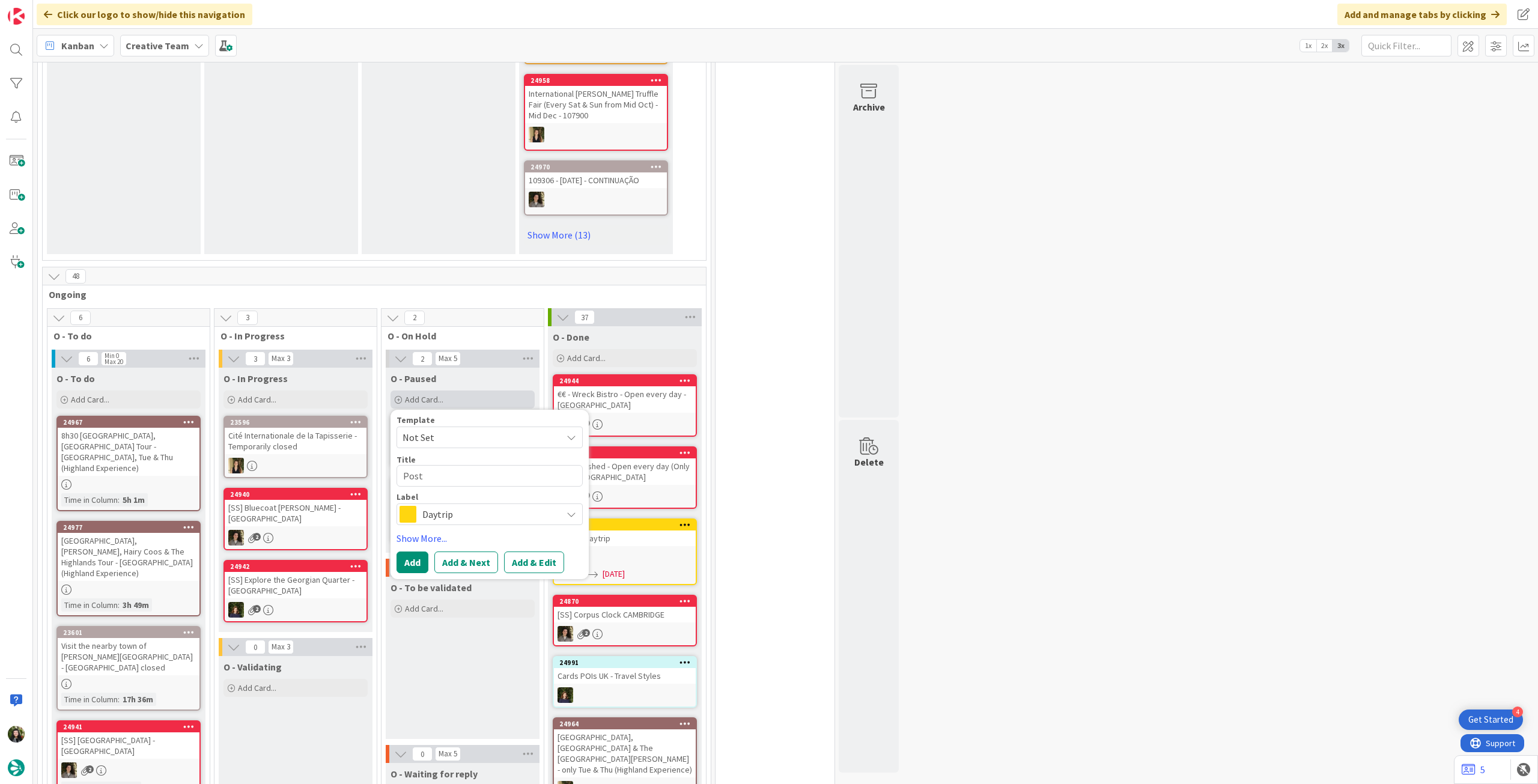
type textarea "x"
type textarea "Post L"
type textarea "x"
type textarea "Post Li"
type textarea "x"
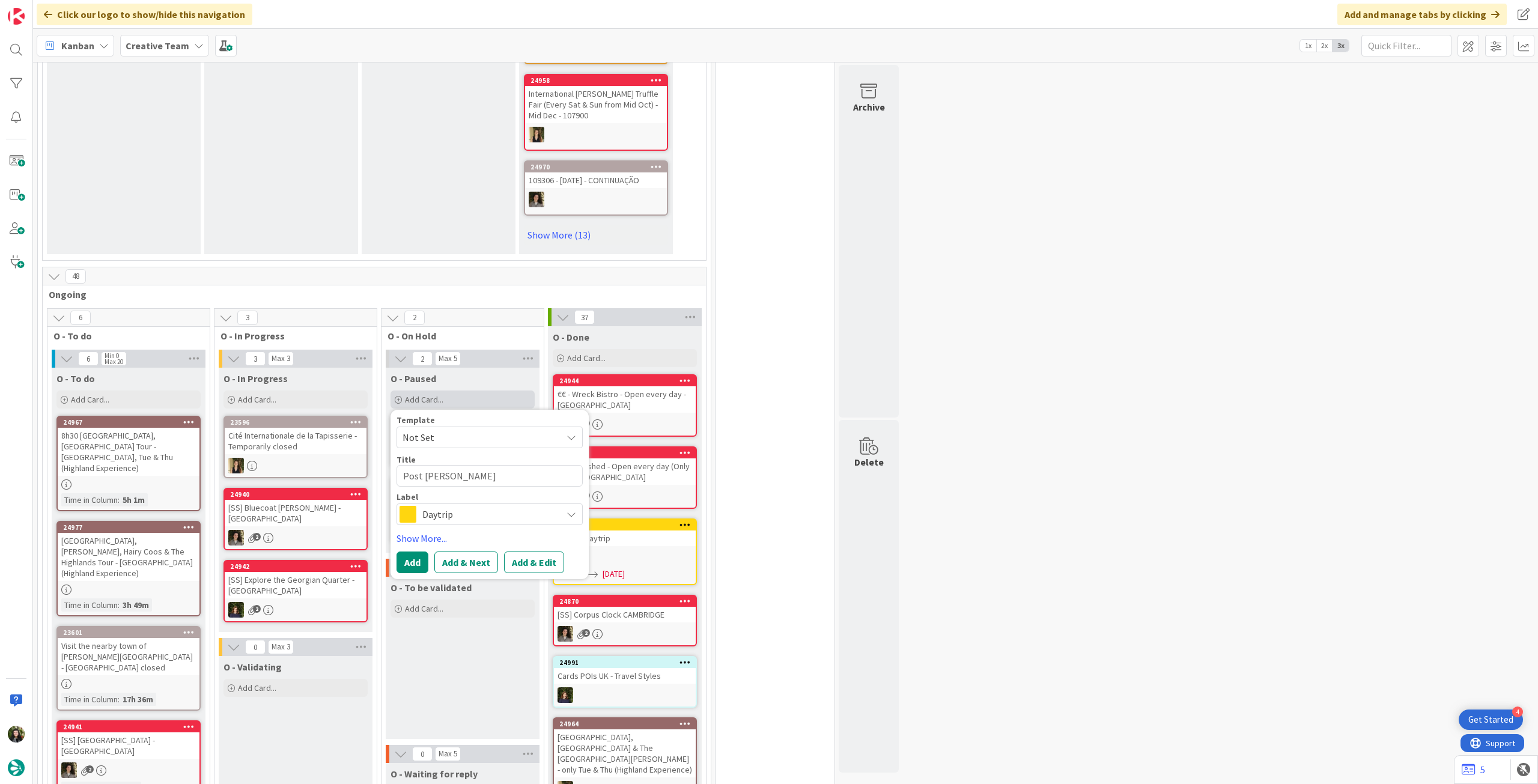
type textarea "Post Lin"
type textarea "x"
type textarea "Post Link"
type textarea "x"
type textarea "Post Linke"
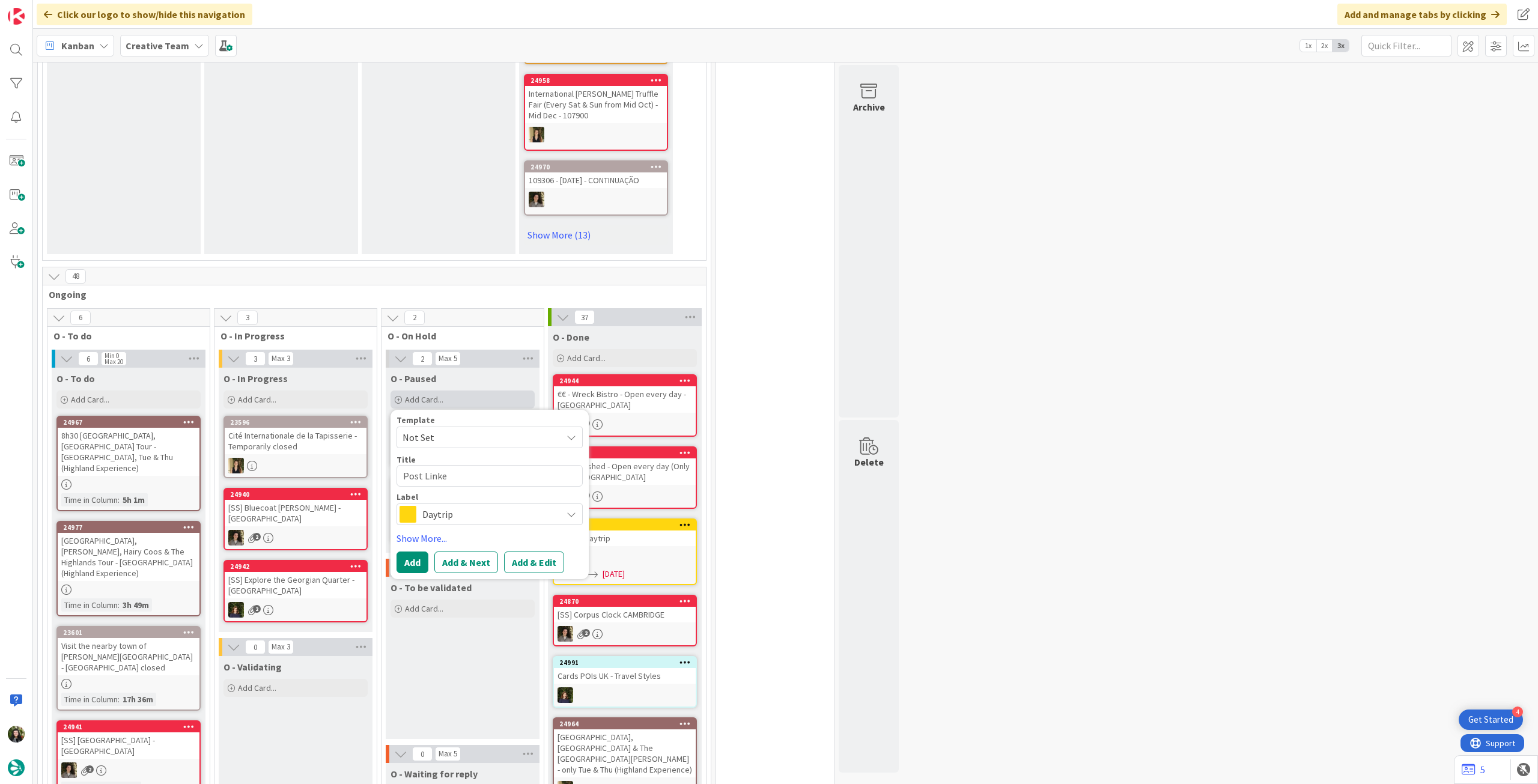
type textarea "x"
type textarea "Post Linked"
type textarea "x"
type textarea "Post Linkedi"
type textarea "x"
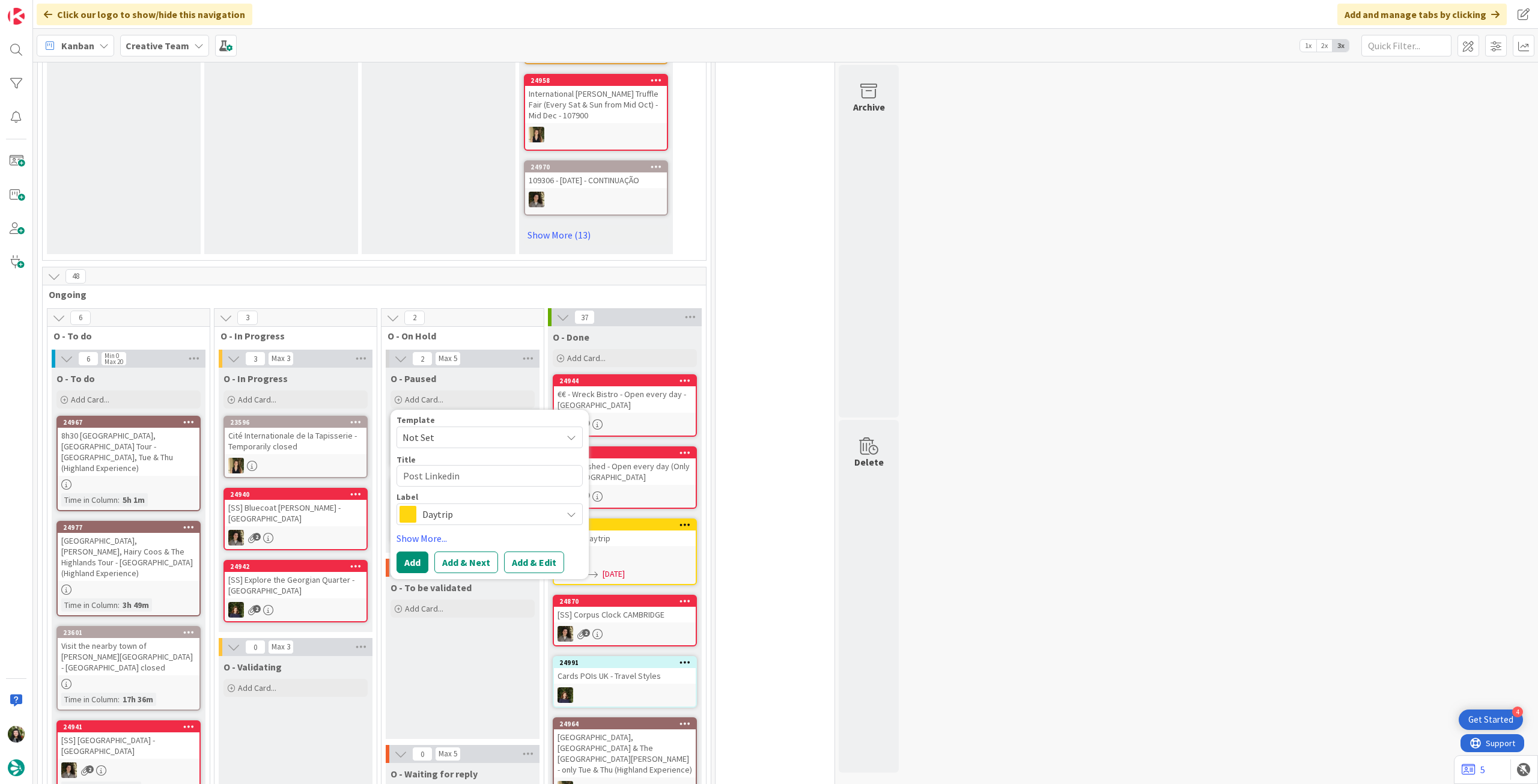
type textarea "Post Linkedin"
click at [527, 507] on span "Daytrip" at bounding box center [489, 514] width 134 height 17
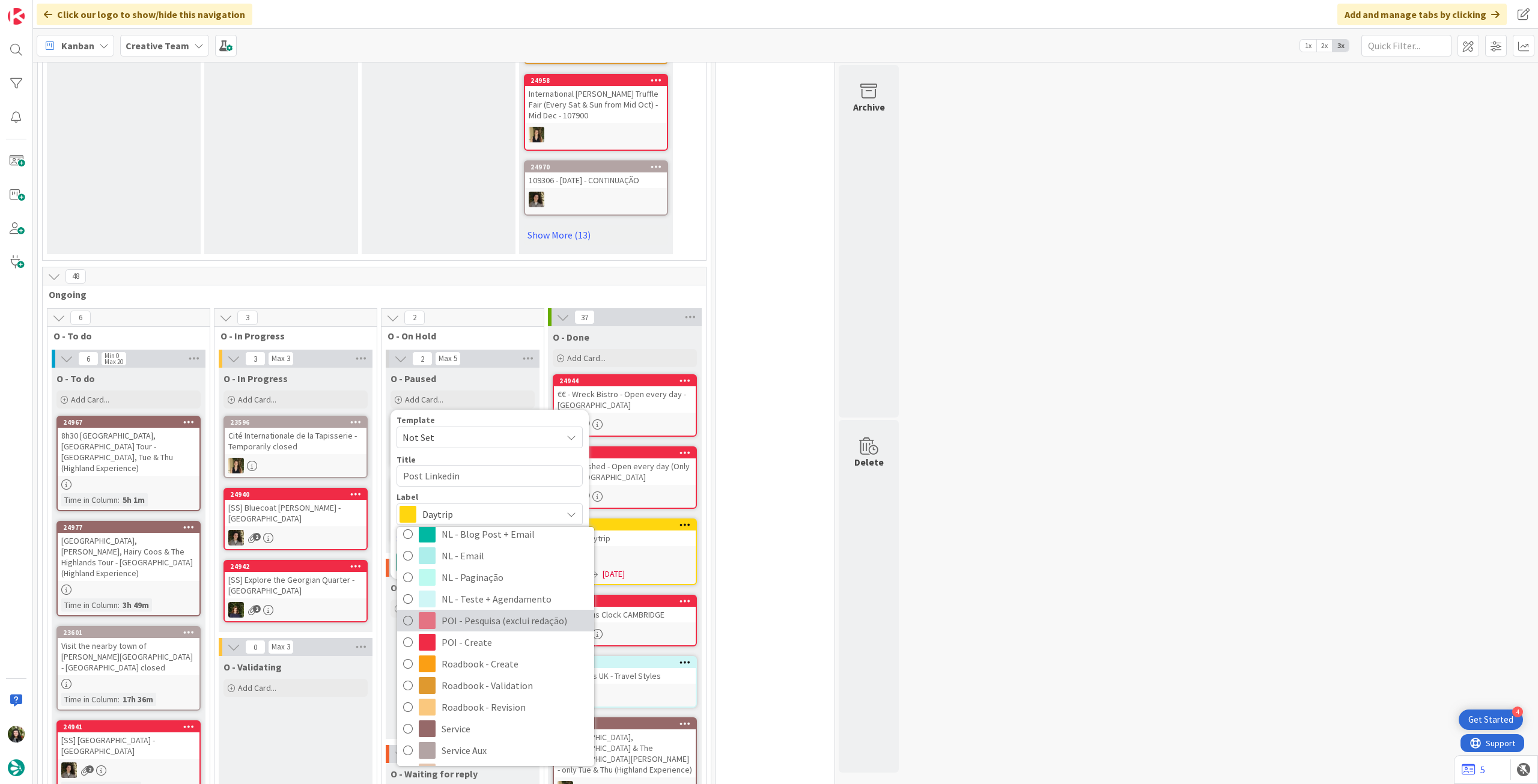
scroll to position [160, 0]
click at [511, 601] on span "POI - Pesquisa (exclui redação)" at bounding box center [515, 611] width 147 height 18
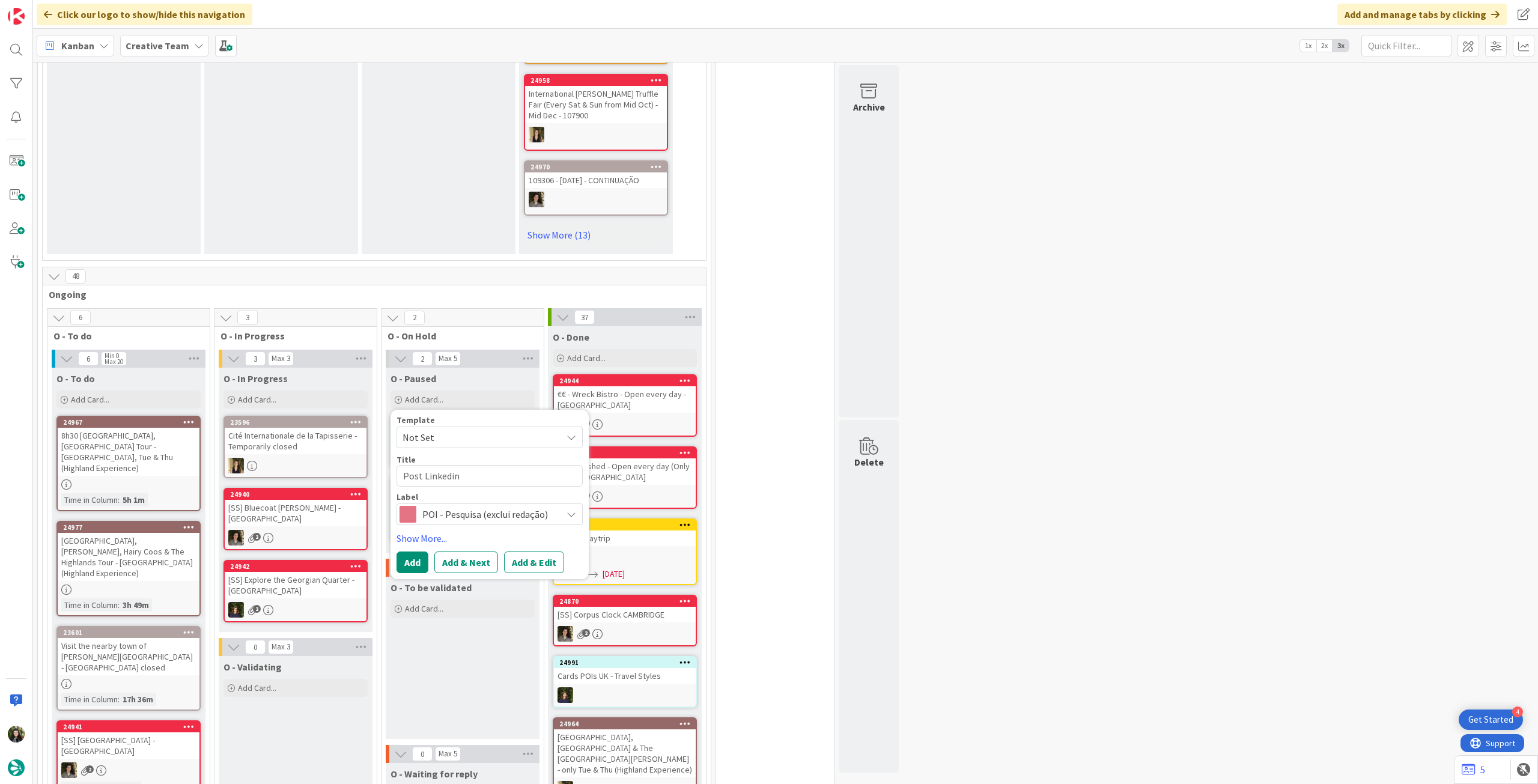
click at [492, 518] on span "POI - Pesquisa (exclui redação)" at bounding box center [489, 514] width 134 height 17
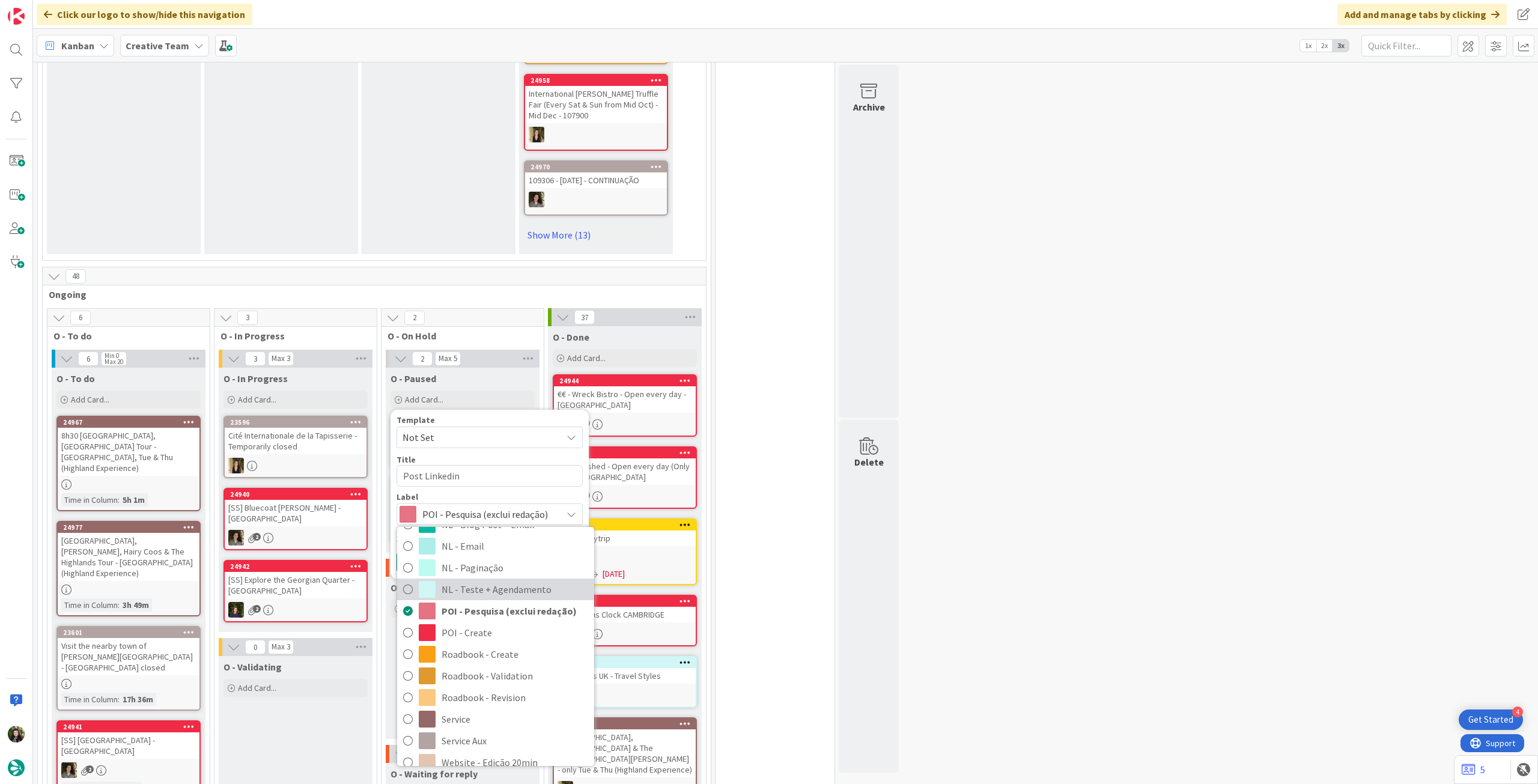
click at [441, 580] on span "NL - Teste + Agendamento" at bounding box center [515, 590] width 147 height 18
type textarea "x"
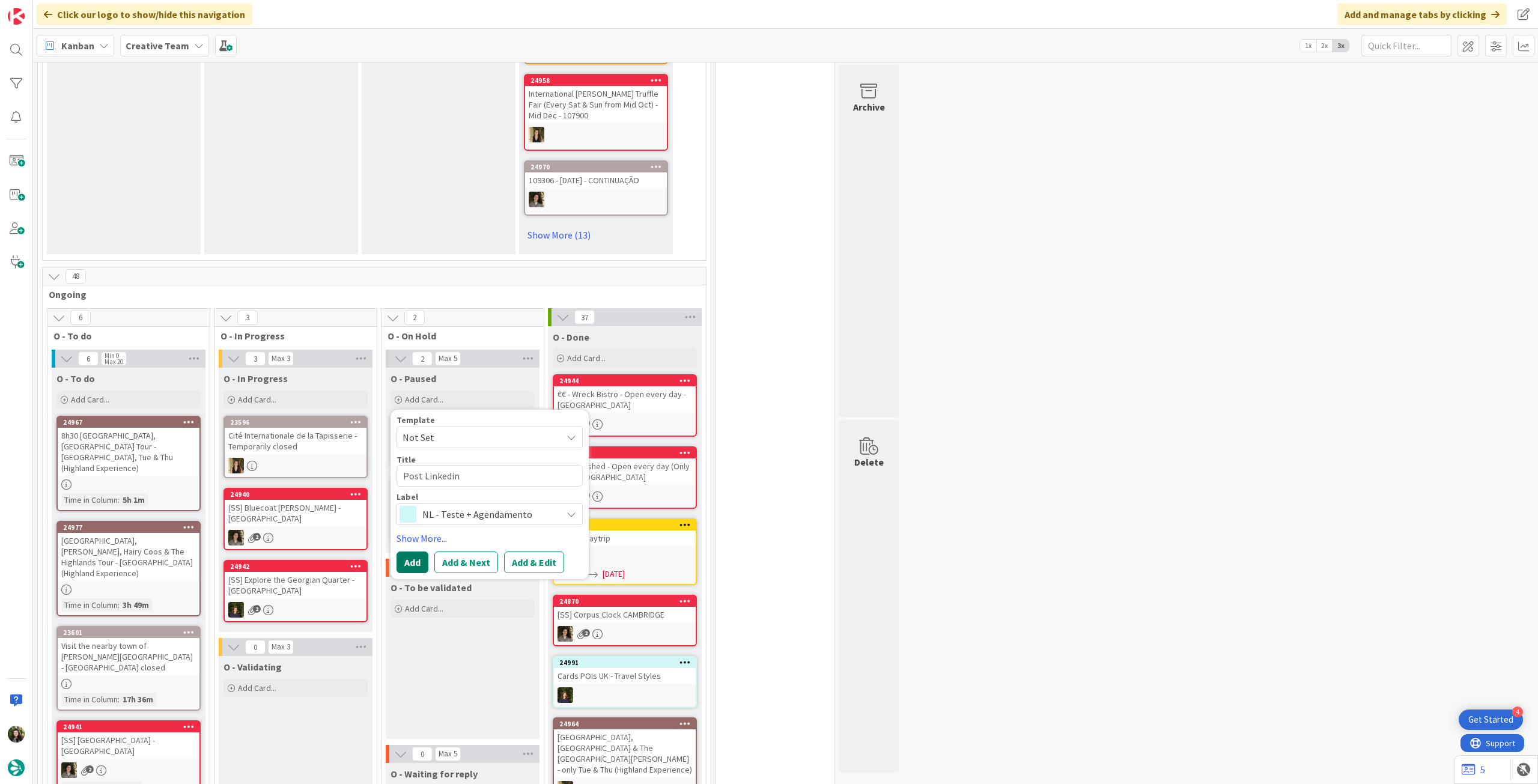
click at [414, 564] on button "Add" at bounding box center [412, 562] width 32 height 22
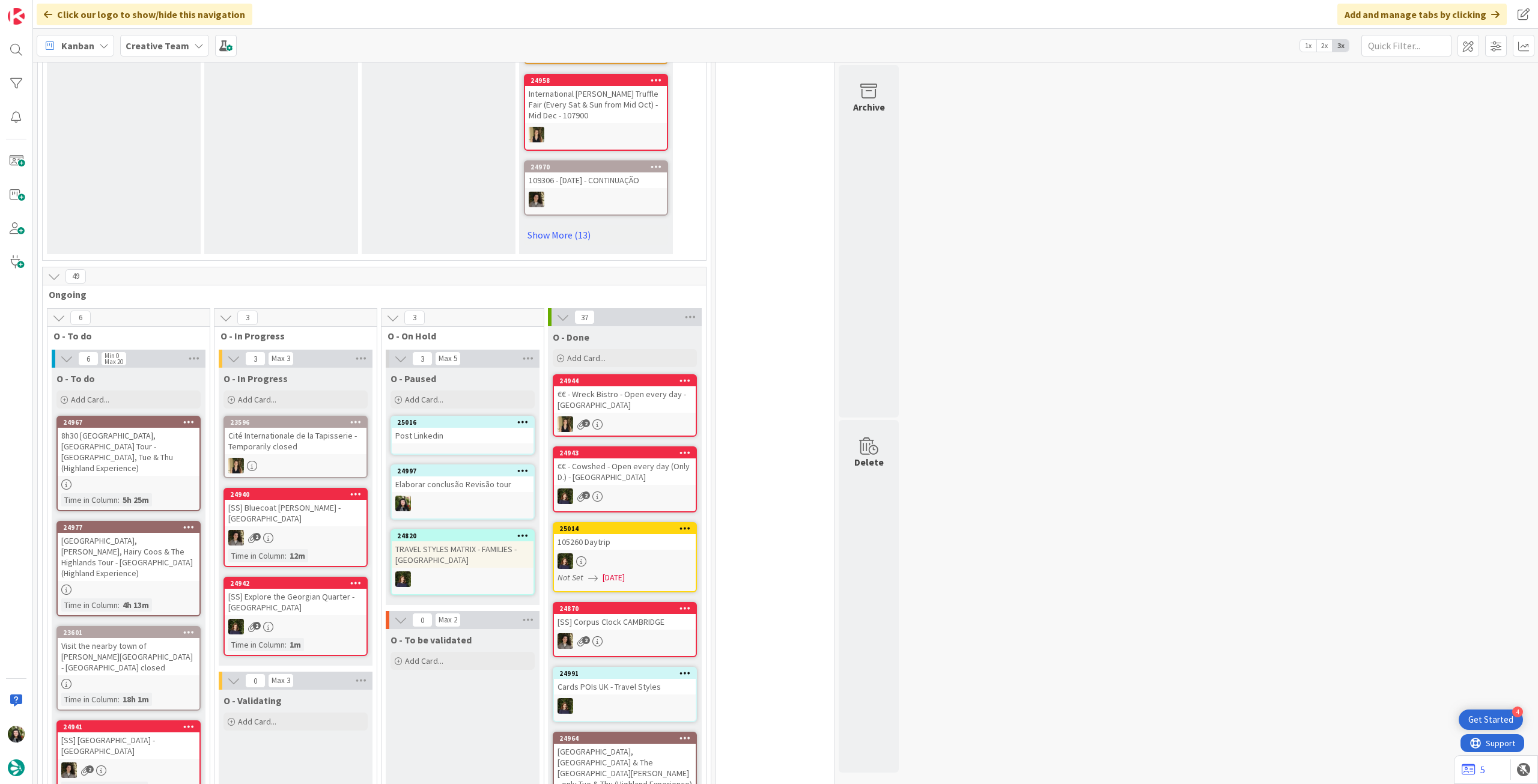
click at [470, 439] on div "Post Linkedin" at bounding box center [462, 435] width 142 height 16
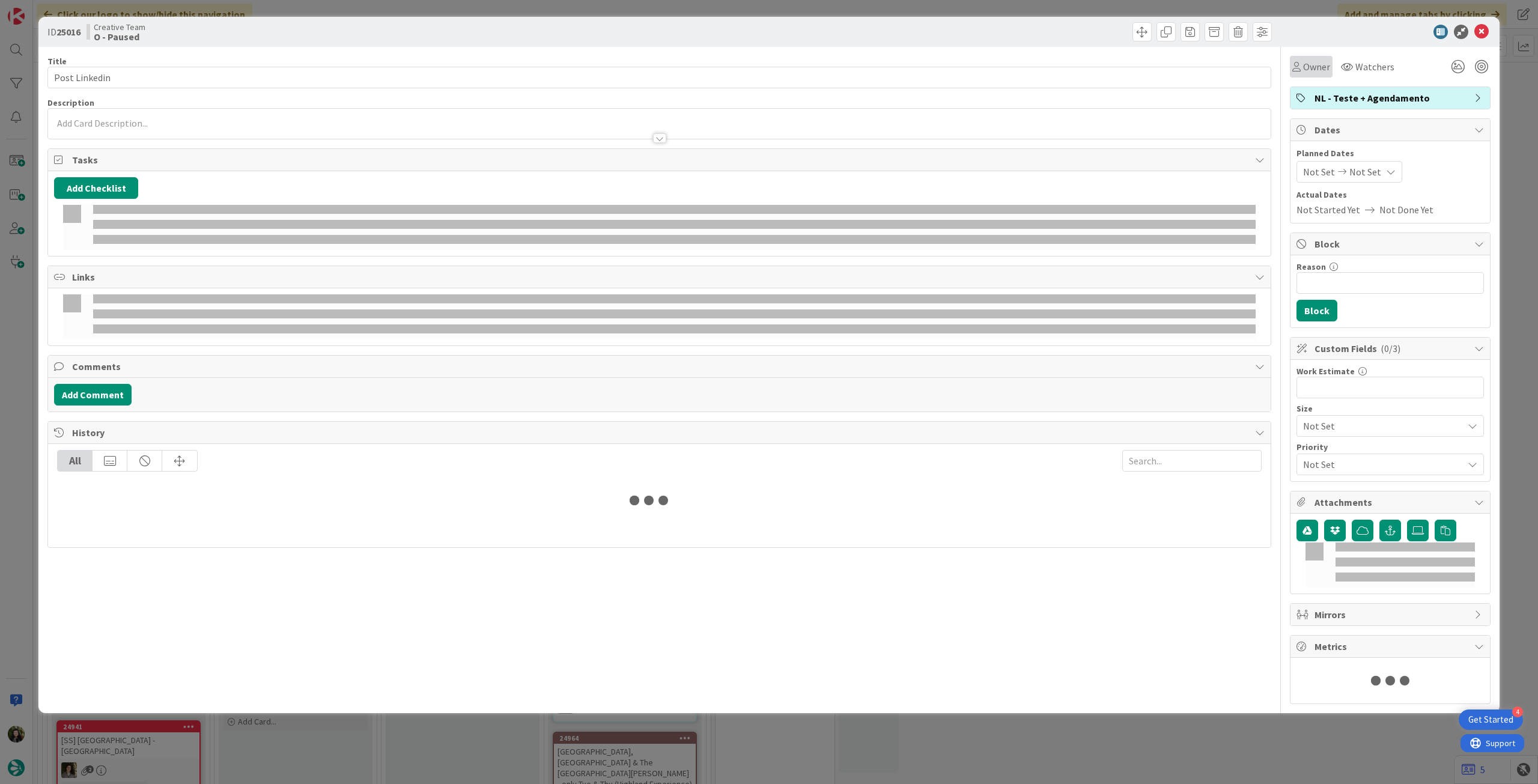
click at [1302, 77] on div "Owner" at bounding box center [1311, 67] width 43 height 22
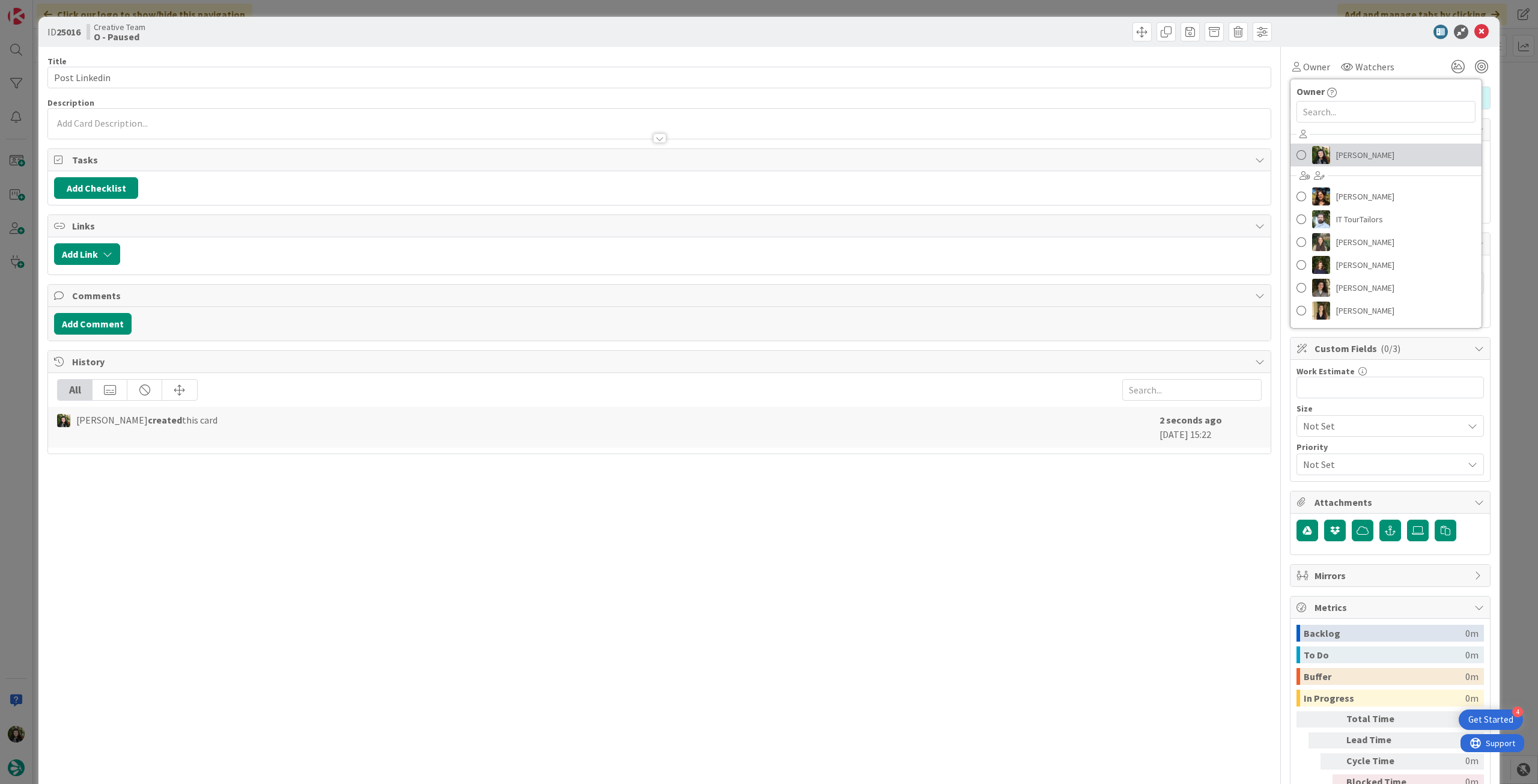
drag, startPoint x: 1325, startPoint y: 149, endPoint x: 1404, endPoint y: 86, distance: 101.0
click at [1325, 149] on link "[PERSON_NAME]" at bounding box center [1386, 154] width 191 height 23
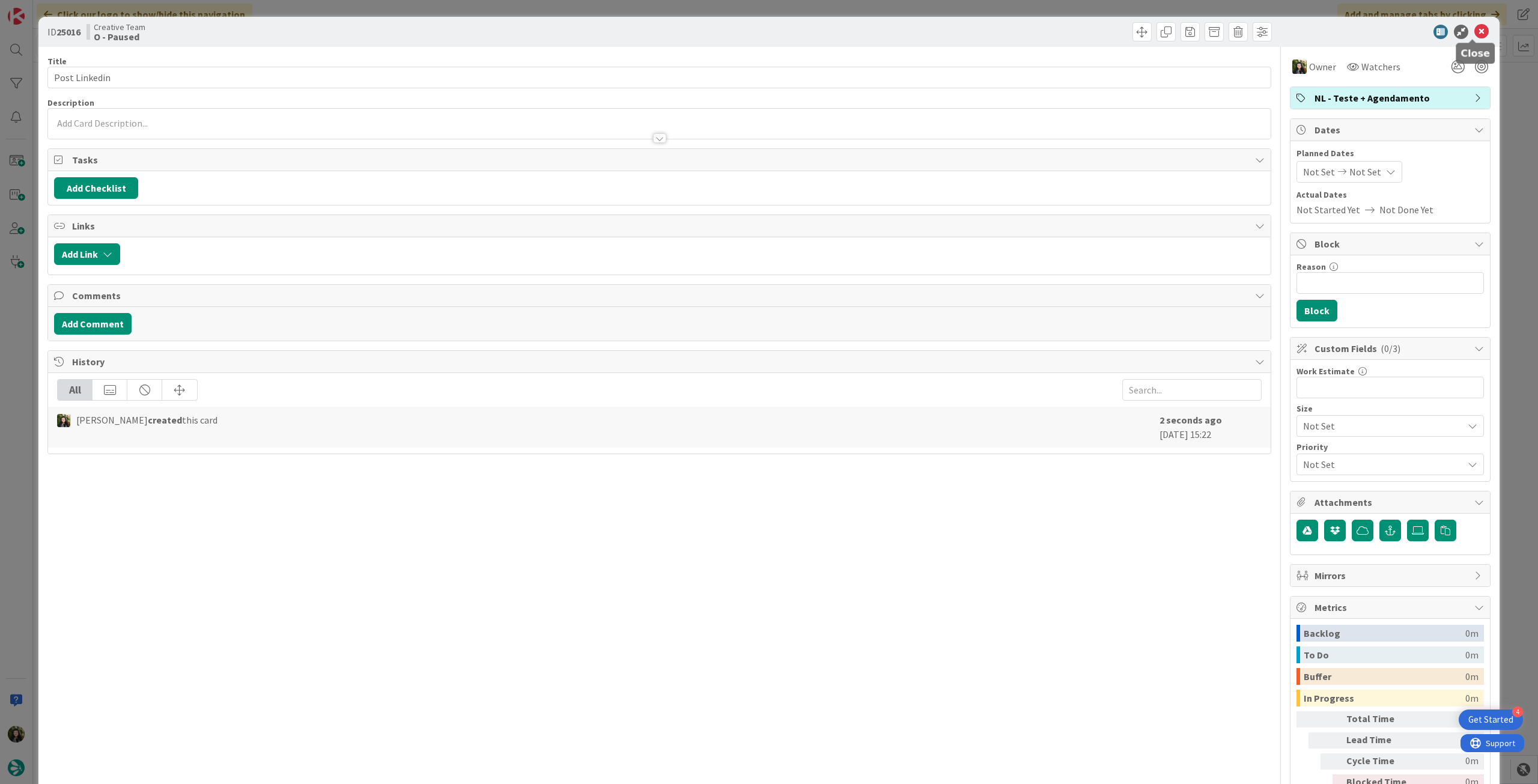
click at [1475, 35] on icon at bounding box center [1481, 32] width 14 height 14
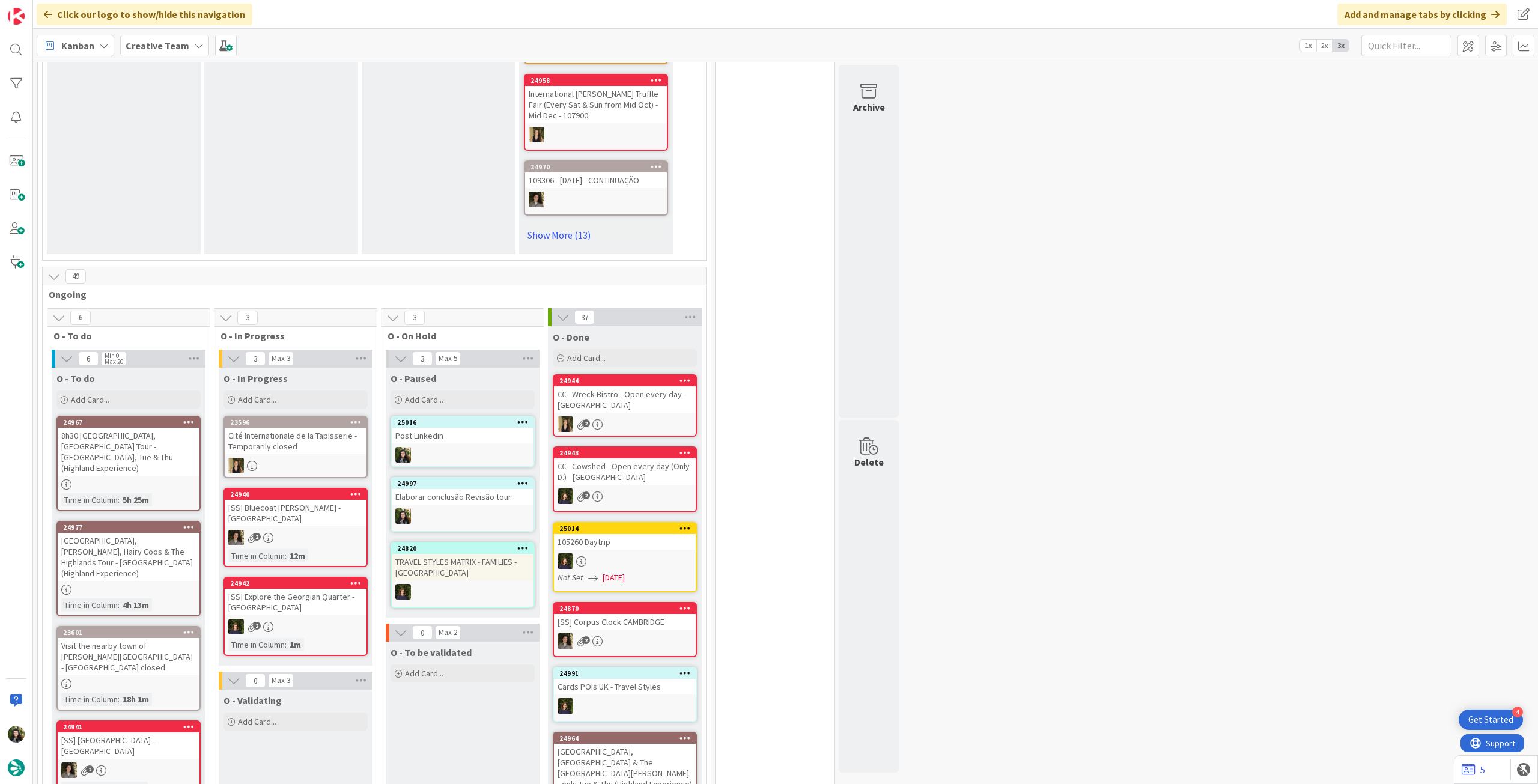
drag, startPoint x: 175, startPoint y: 38, endPoint x: 178, endPoint y: 58, distance: 20.2
click at [174, 38] on span "Creative Team" at bounding box center [157, 45] width 63 height 14
click at [190, 172] on h4 "Creative Team - Análise" at bounding box center [216, 172] width 164 height 12
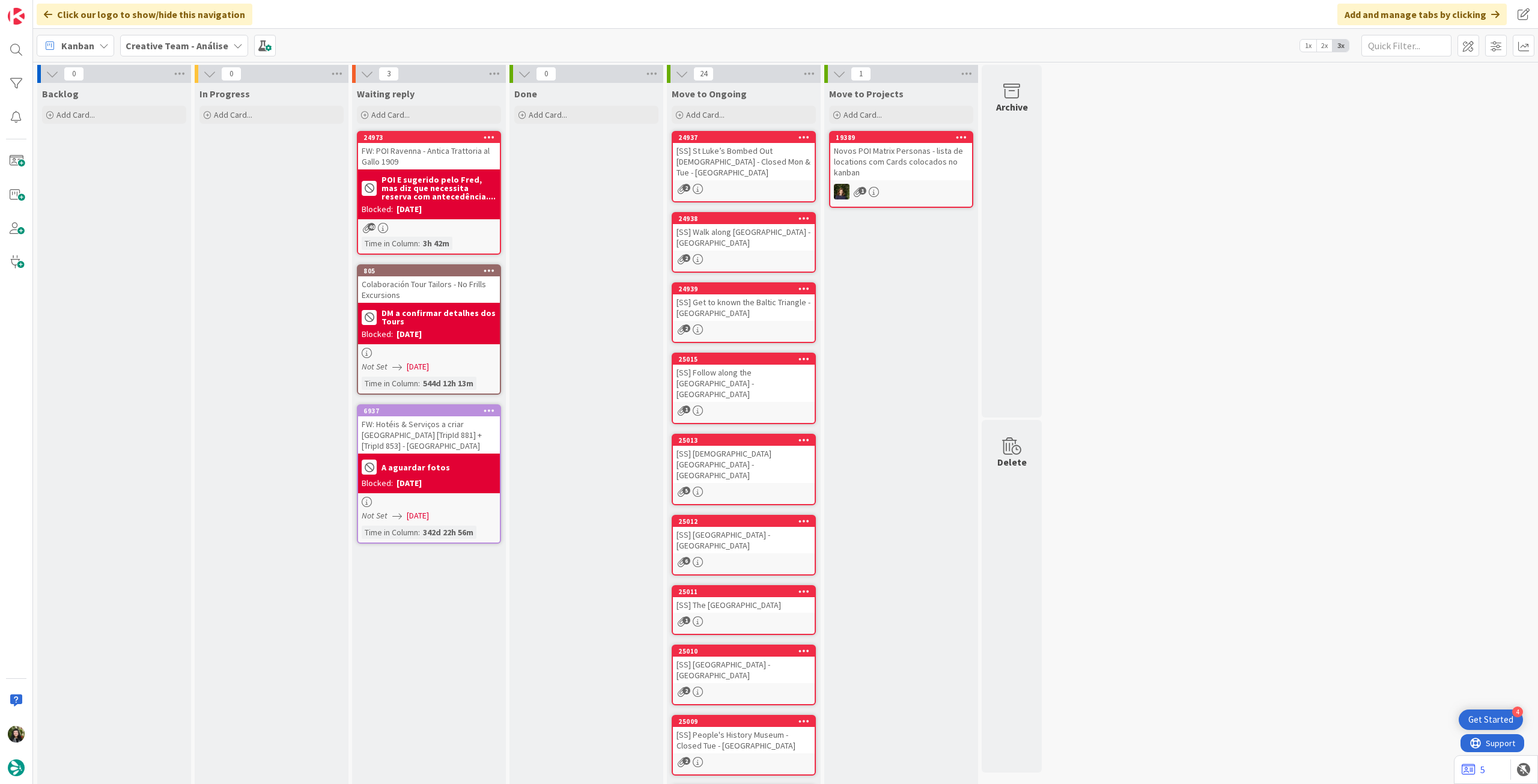
click at [162, 40] on b "Creative Team - Análise" at bounding box center [176, 46] width 103 height 12
click at [200, 177] on h4 "Creative Team" at bounding box center [207, 172] width 145 height 12
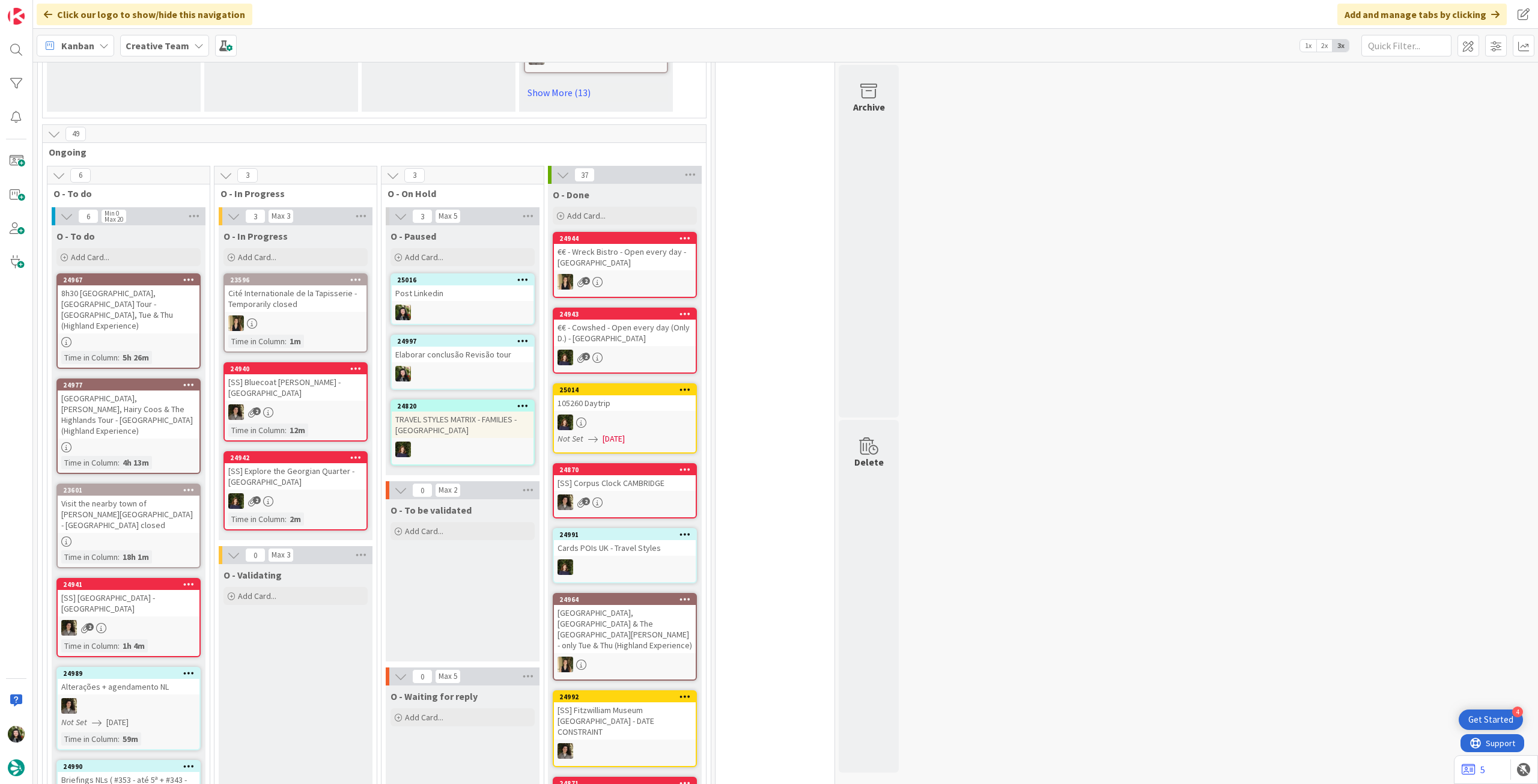
scroll to position [881, 0]
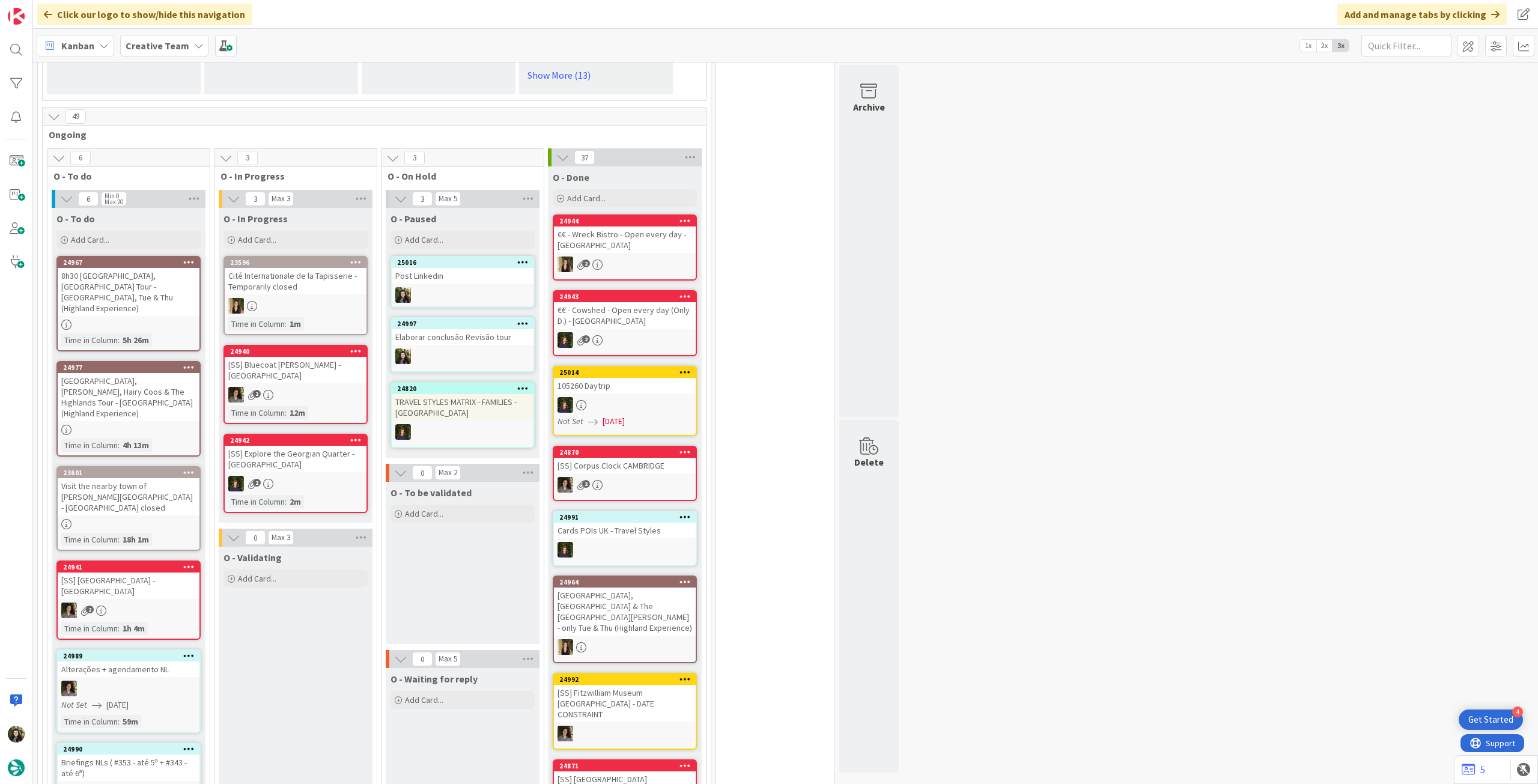
click at [142, 46] on b "Creative Team" at bounding box center [157, 46] width 63 height 12
click at [182, 166] on h4 "Creative Team - Análise" at bounding box center [216, 172] width 164 height 12
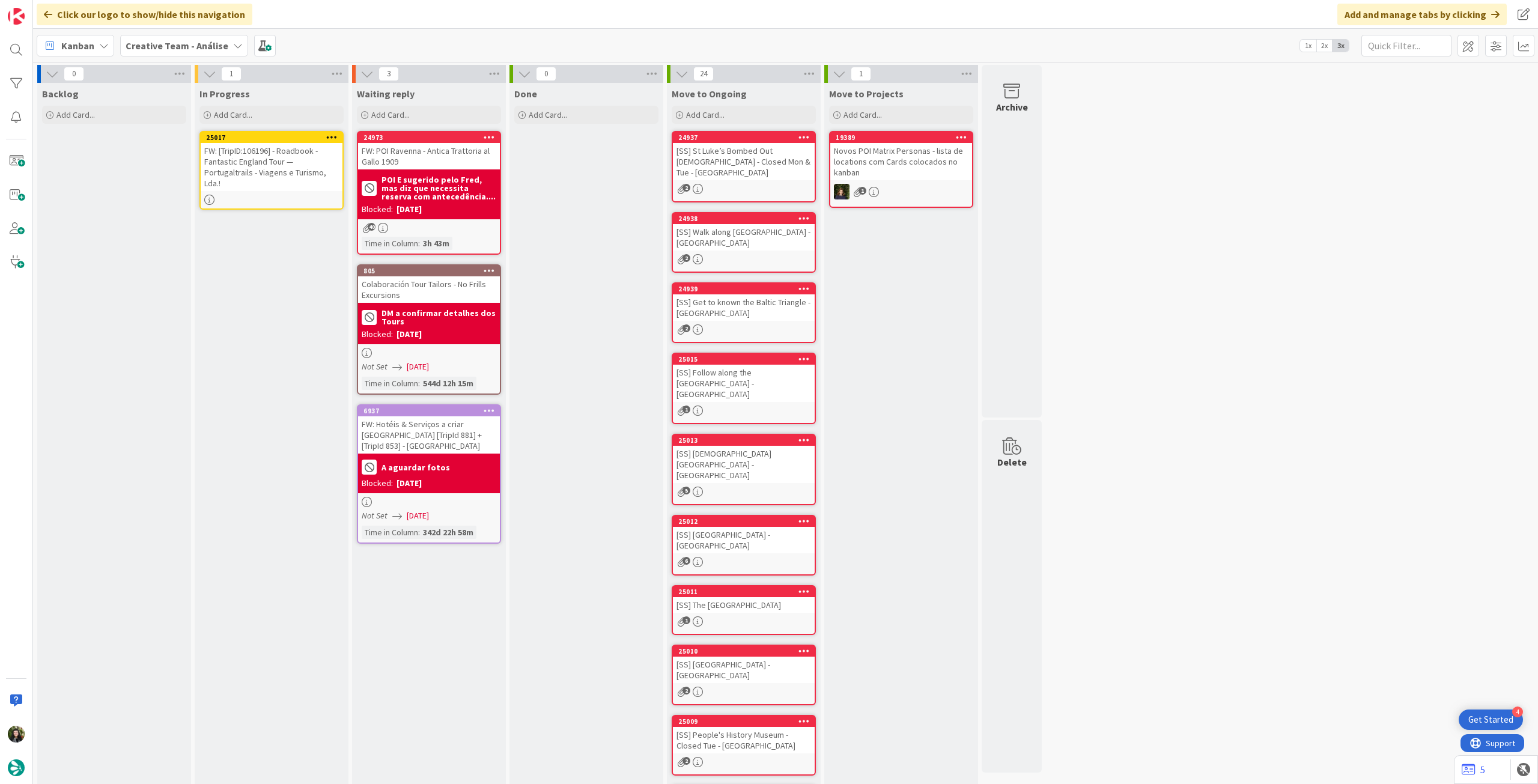
click at [310, 160] on div "FW: [TripID:106196] - Roadbook - Fantastic England Tour — Portugaltrails - Viag…" at bounding box center [271, 167] width 142 height 48
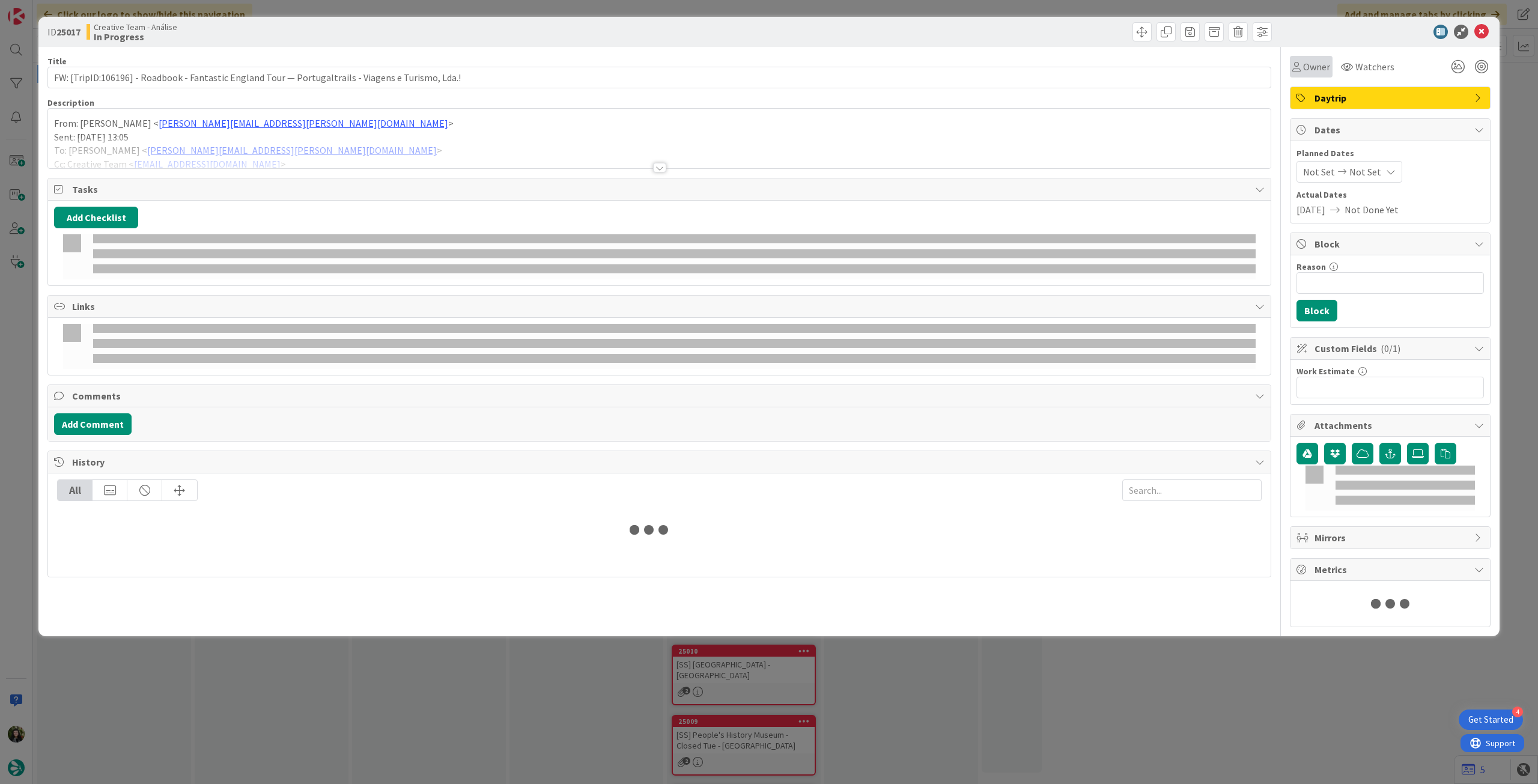
click at [1309, 65] on span "Owner" at bounding box center [1317, 66] width 27 height 14
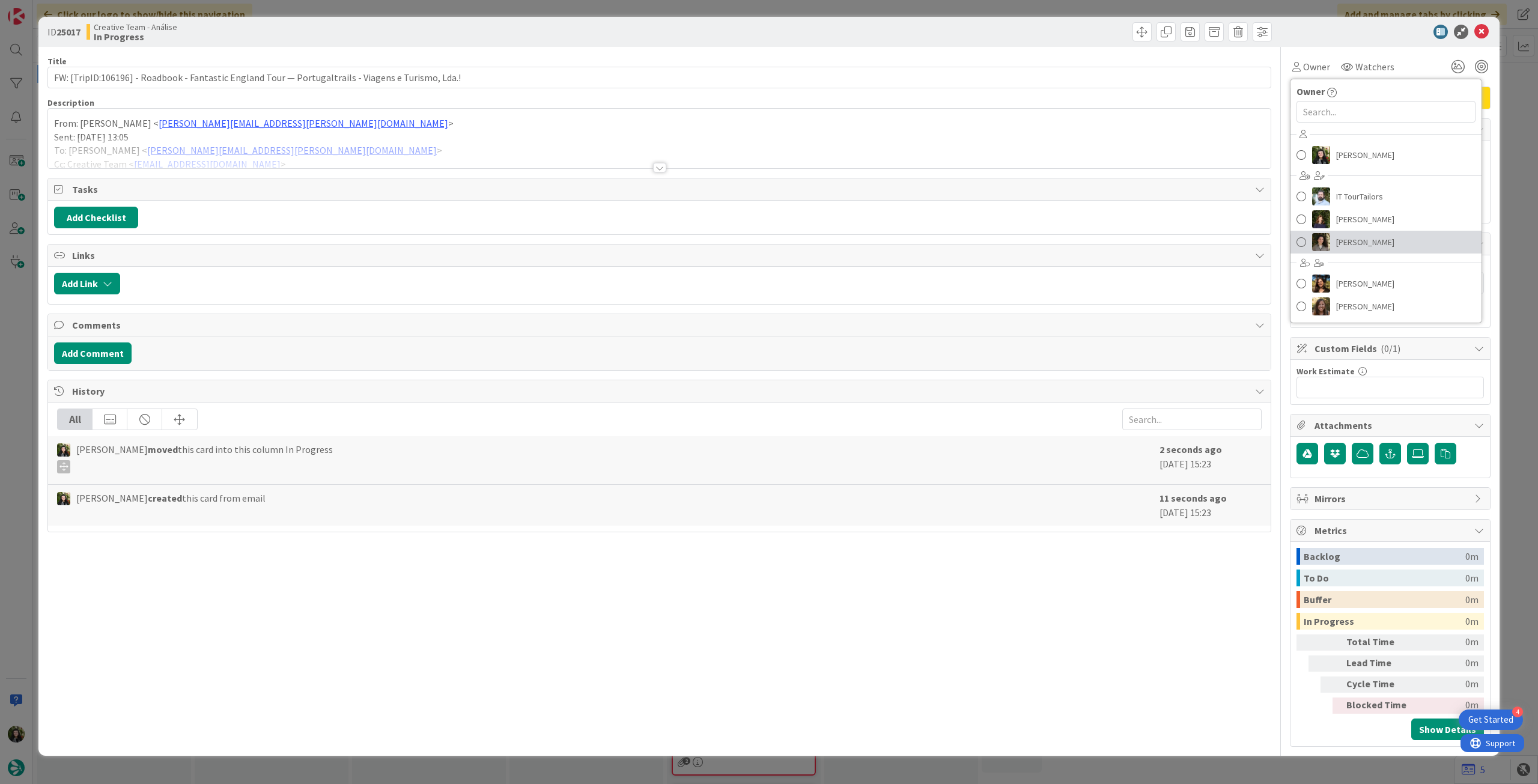
drag, startPoint x: 1362, startPoint y: 242, endPoint x: 1291, endPoint y: 223, distance: 73.5
click at [1362, 242] on span "[PERSON_NAME]" at bounding box center [1365, 242] width 58 height 18
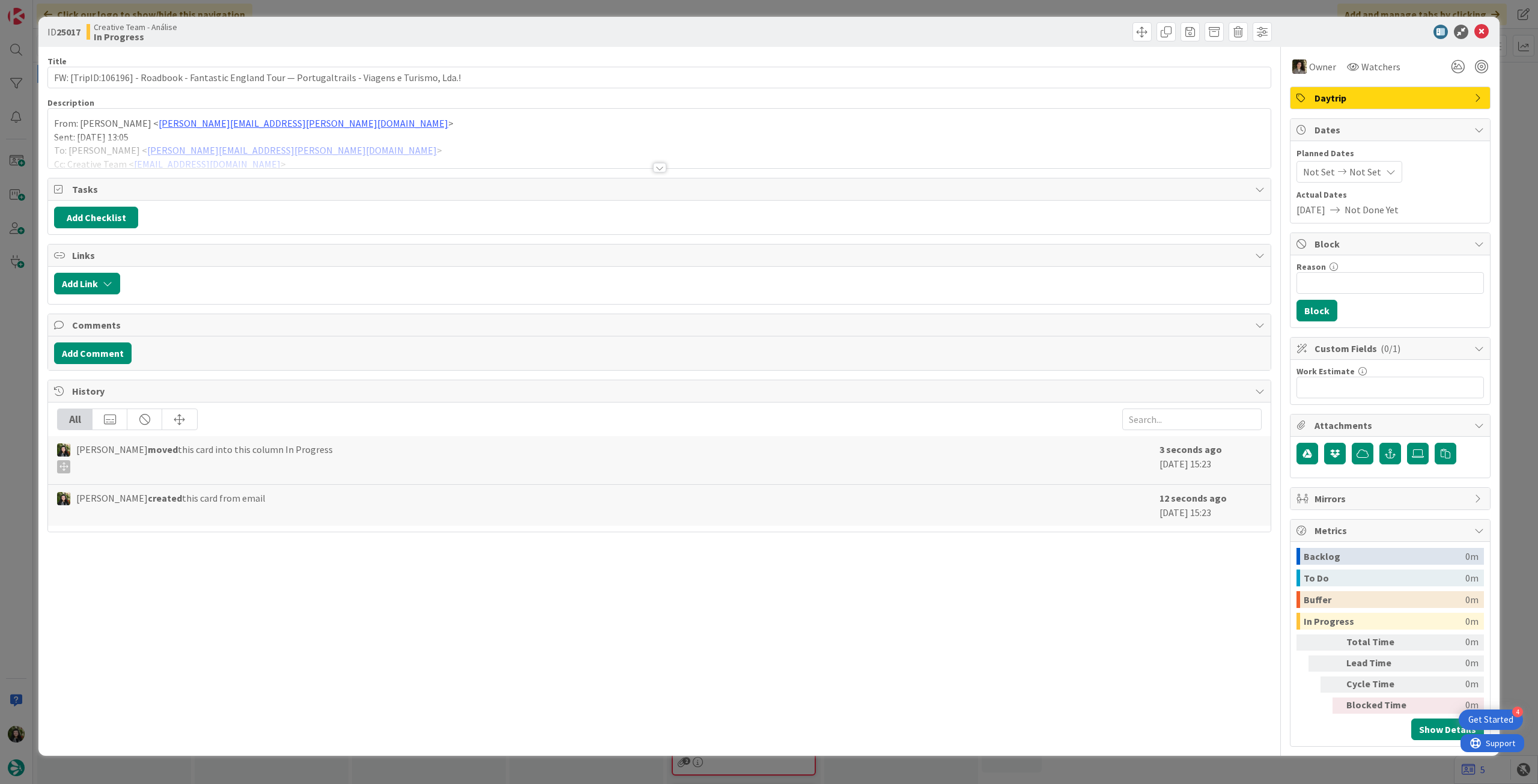
click at [826, 123] on div "From: Rita Bernardo < rita.bernardo@tourtailors.com > Sent: Monday, October 13,…" at bounding box center [659, 138] width 1223 height 59
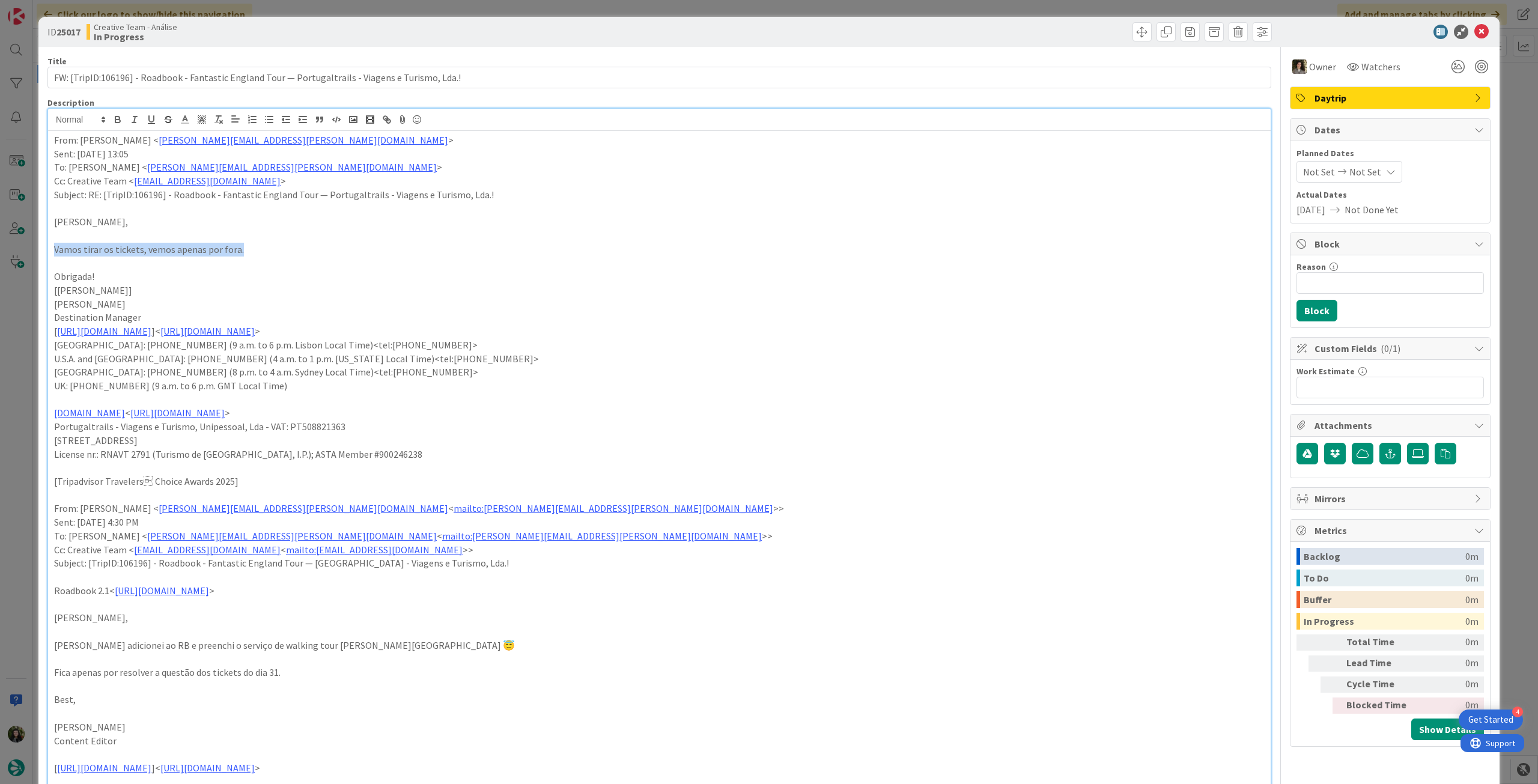
drag, startPoint x: 290, startPoint y: 254, endPoint x: 0, endPoint y: 254, distance: 290.0
click at [0, 254] on div "ID 25017 Creative Team - Análise In Progress Title 99 / 128 FW: [TripID:106196]…" at bounding box center [769, 392] width 1538 height 784
click at [119, 123] on icon "button" at bounding box center [118, 119] width 11 height 11
drag, startPoint x: 467, startPoint y: 269, endPoint x: 475, endPoint y: 266, distance: 8.5
click at [470, 269] on p "Obrigada!" at bounding box center [659, 276] width 1211 height 14
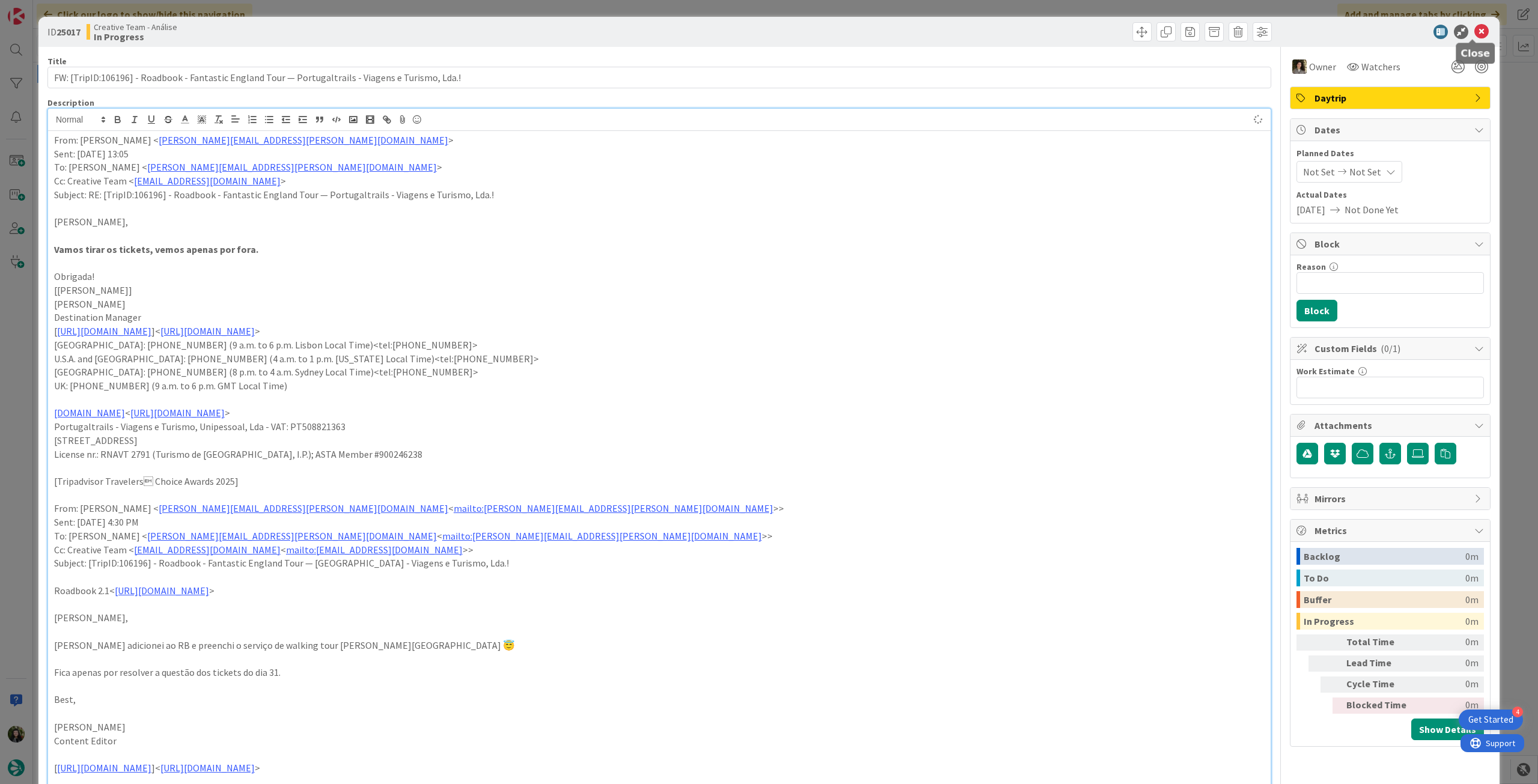
drag, startPoint x: 1472, startPoint y: 33, endPoint x: 671, endPoint y: 194, distance: 817.0
click at [1475, 34] on icon at bounding box center [1481, 32] width 14 height 14
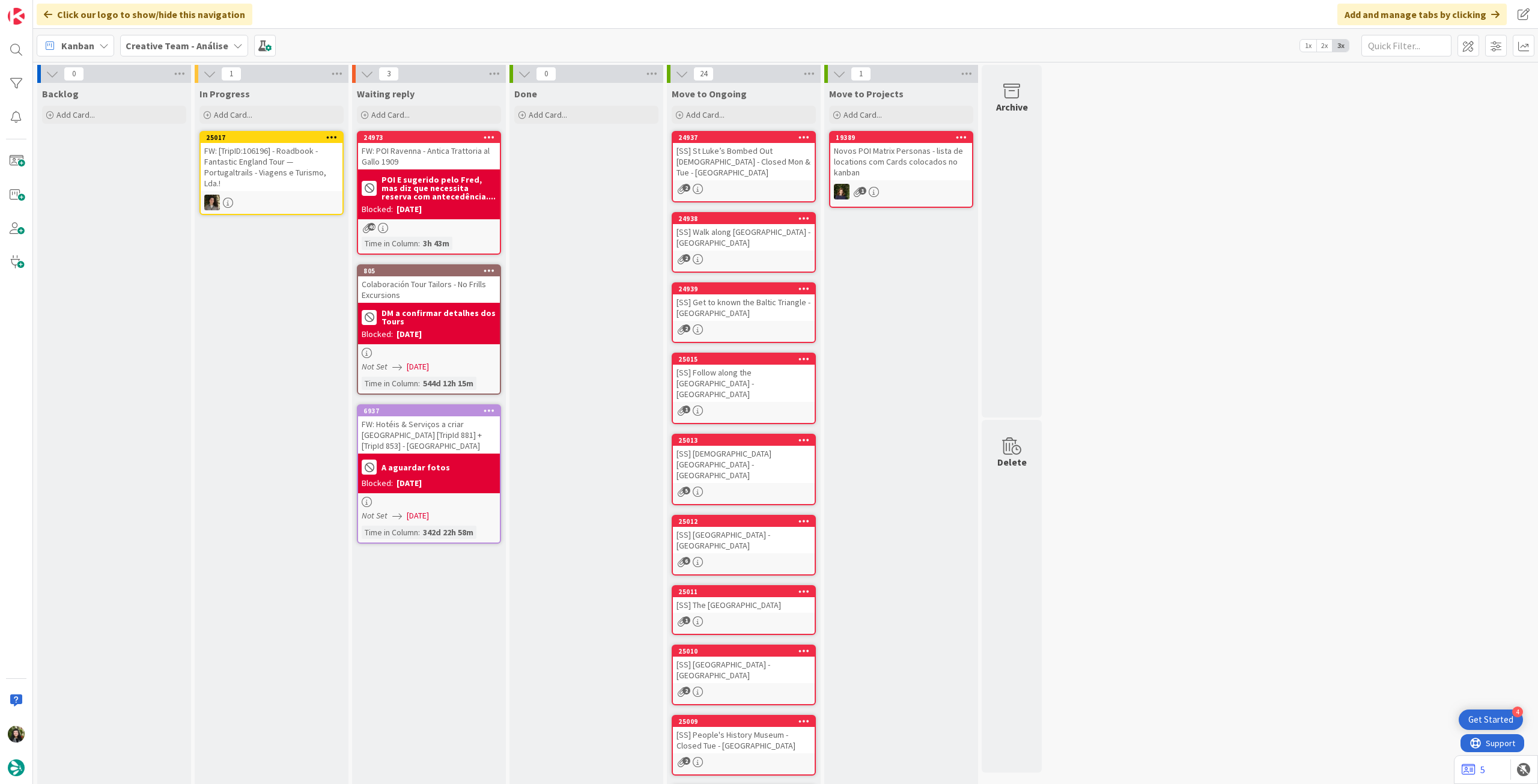
click at [331, 135] on icon at bounding box center [332, 137] width 12 height 8
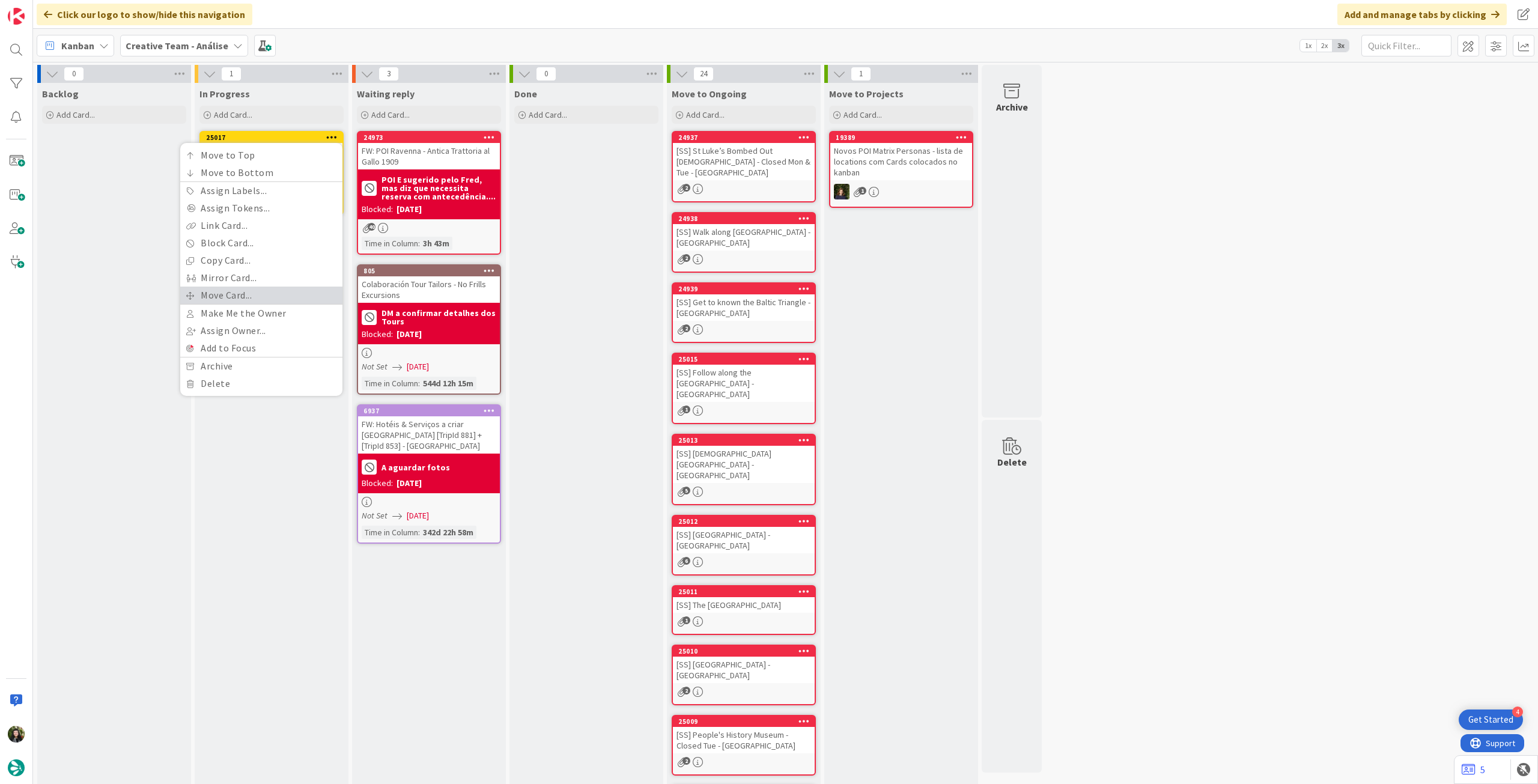
click at [279, 296] on link "Move Card..." at bounding box center [261, 294] width 162 height 18
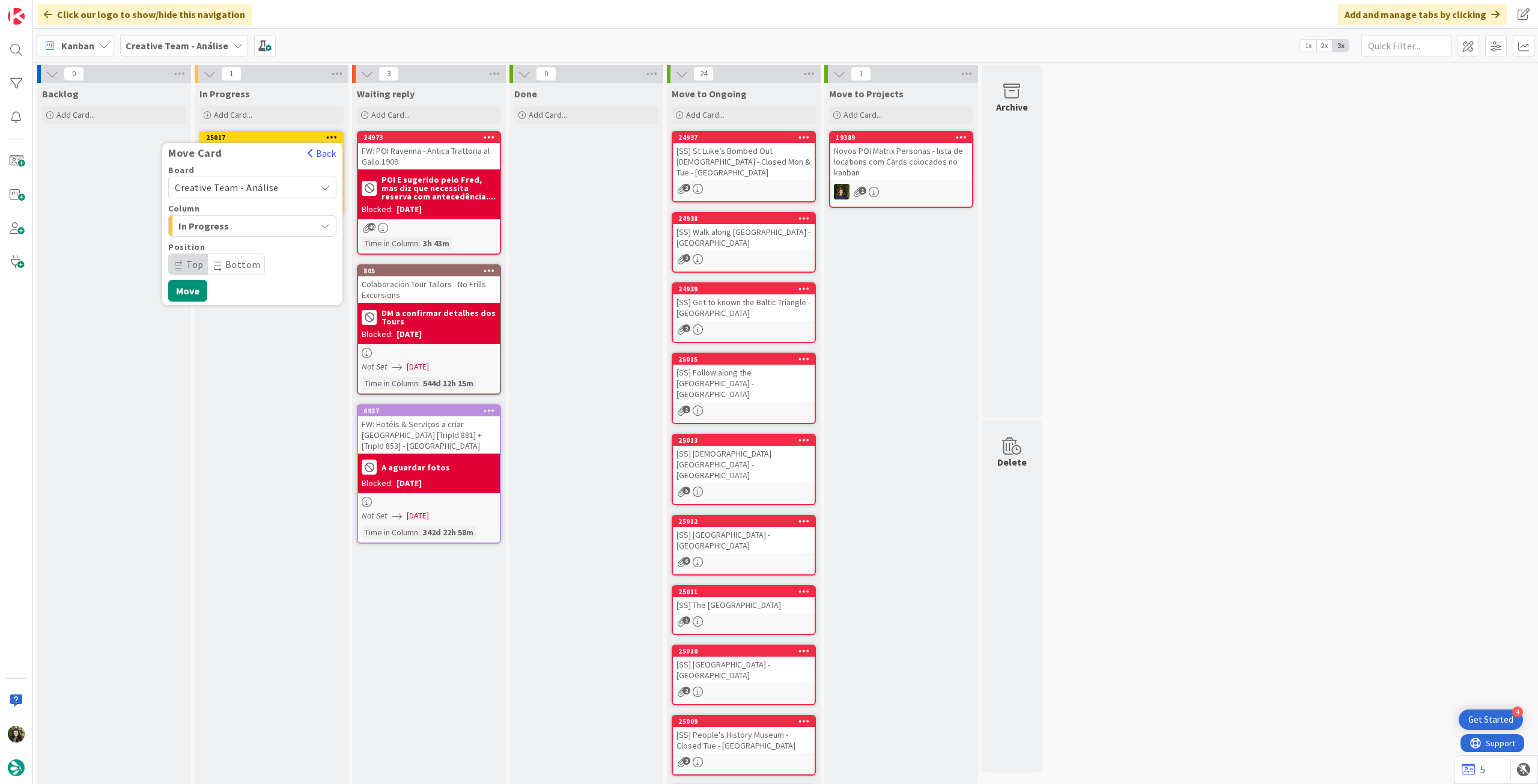
click at [265, 192] on span "Creative Team - Análise" at bounding box center [227, 187] width 104 height 12
click at [250, 249] on span "Creative Team" at bounding box center [260, 244] width 139 height 18
click at [255, 224] on span "Select a Column..." at bounding box center [220, 225] width 90 height 16
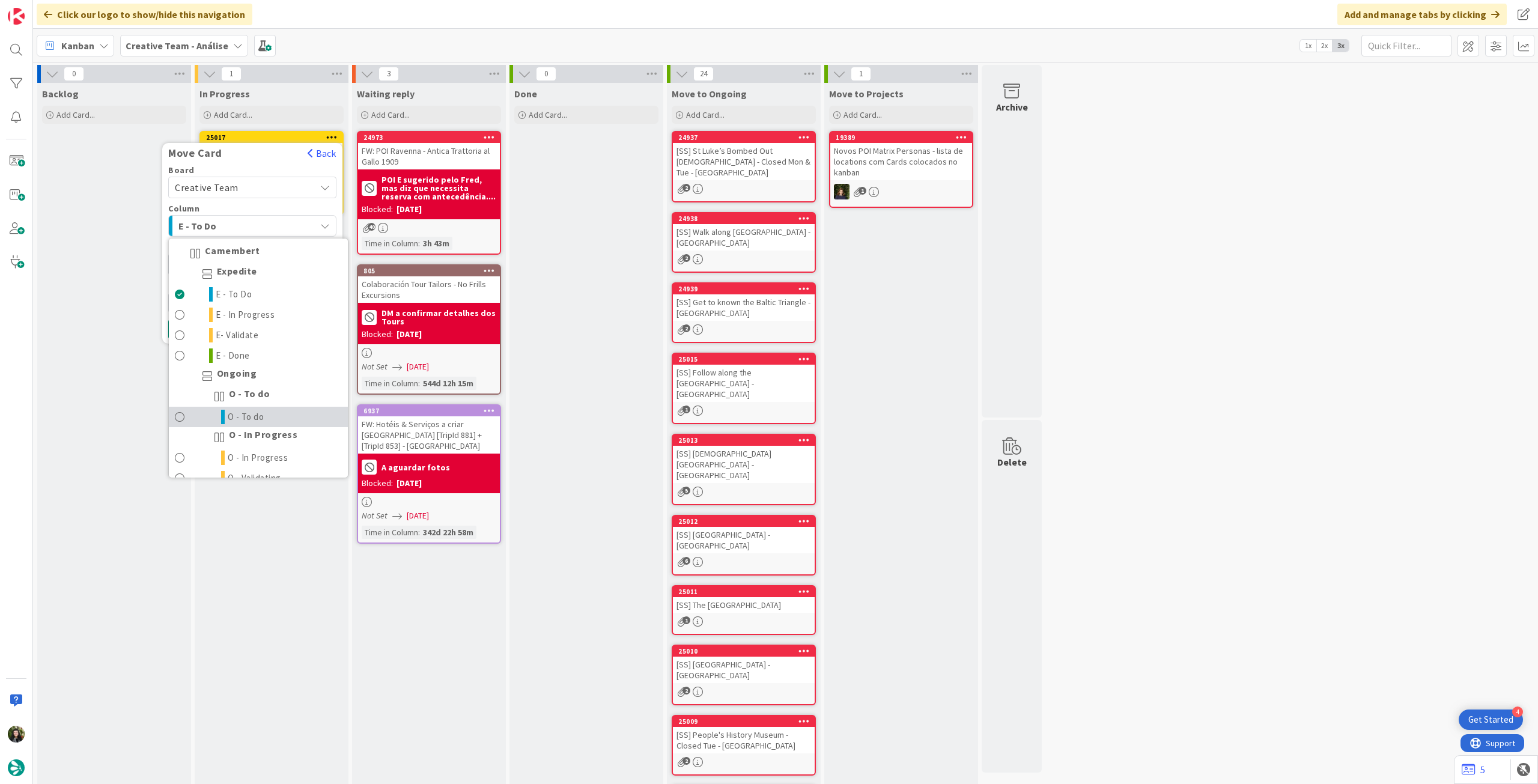
click at [265, 418] on link "O - To do" at bounding box center [258, 416] width 179 height 20
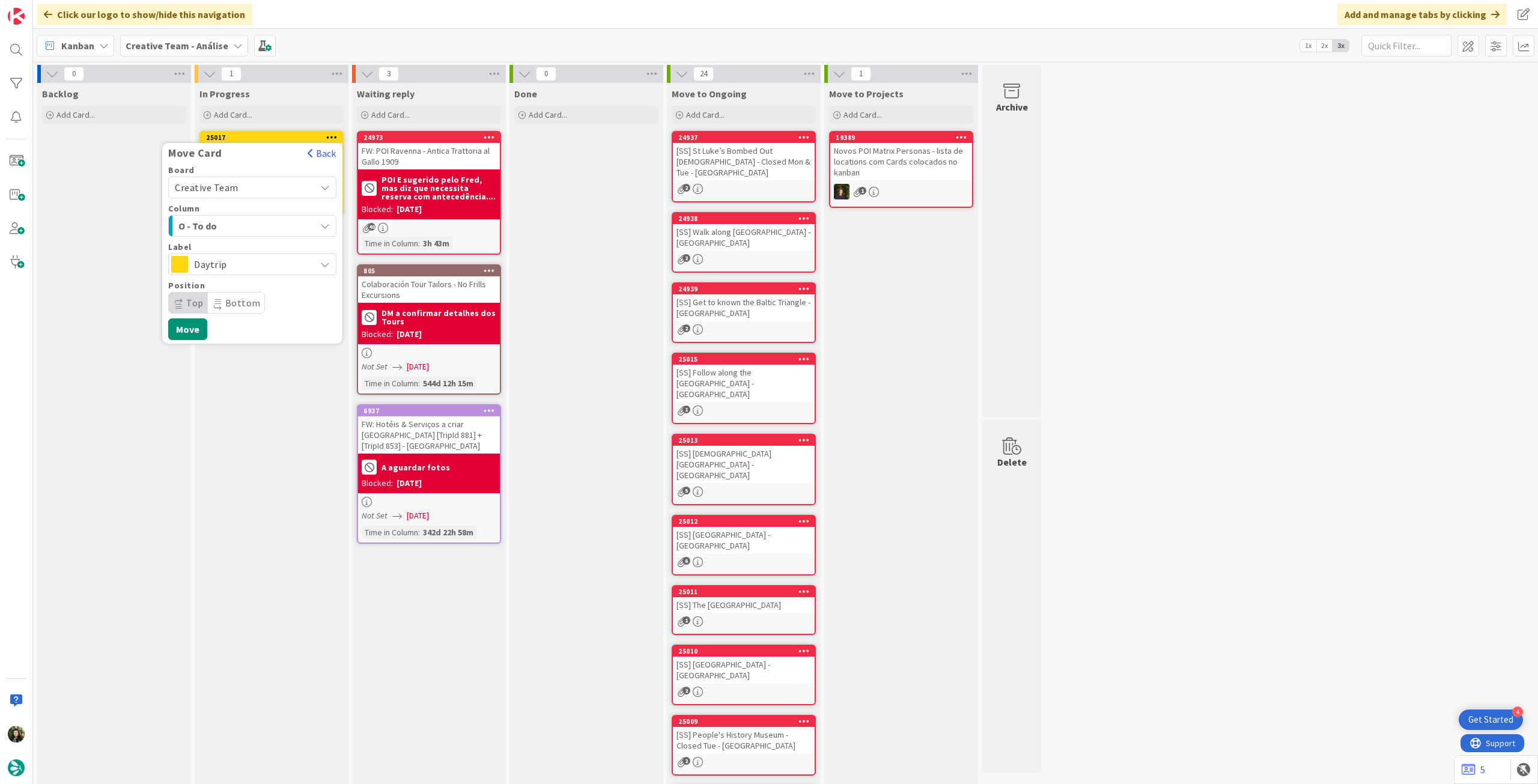
click at [259, 270] on span "Daytrip" at bounding box center [252, 264] width 115 height 17
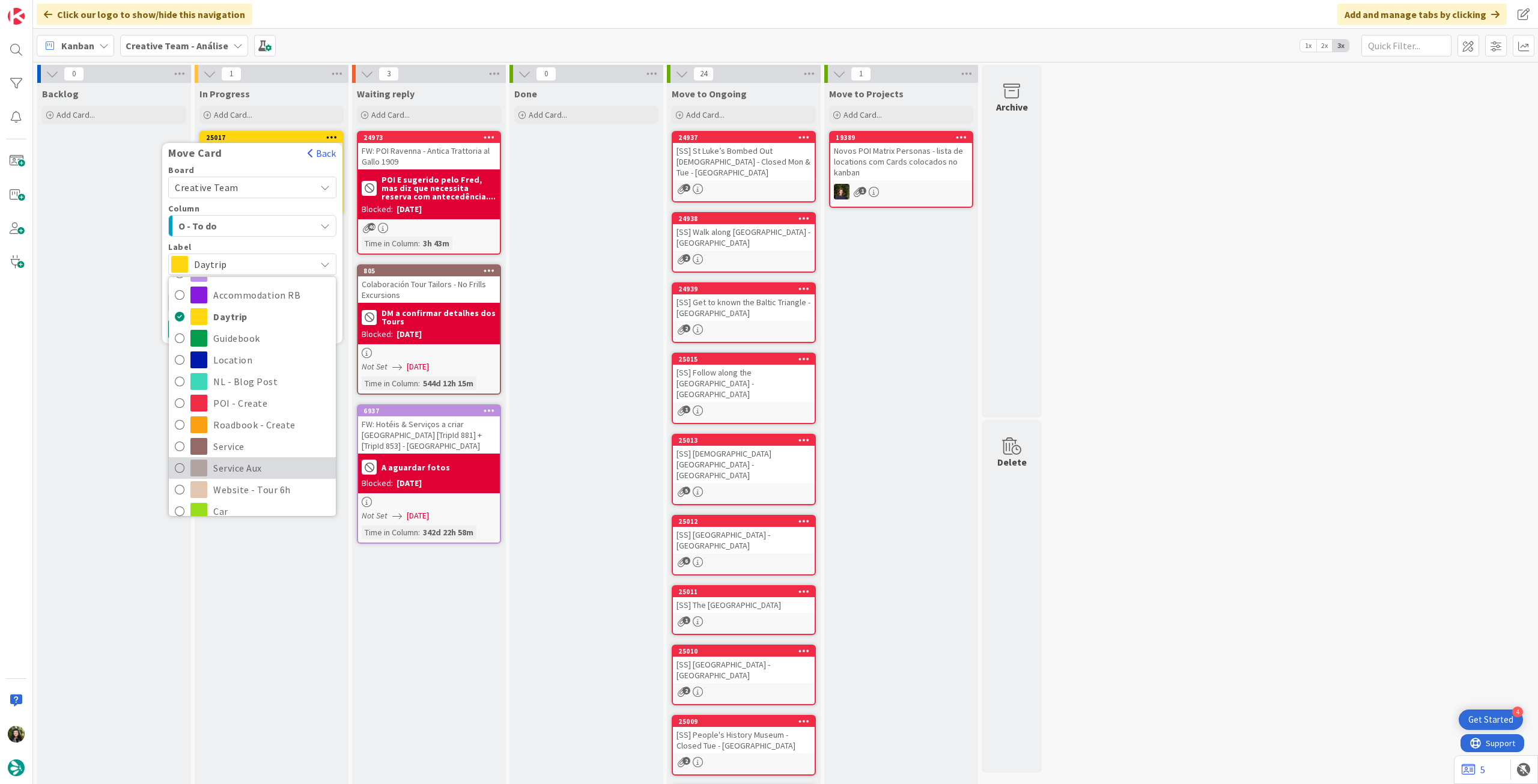
scroll to position [80, 0]
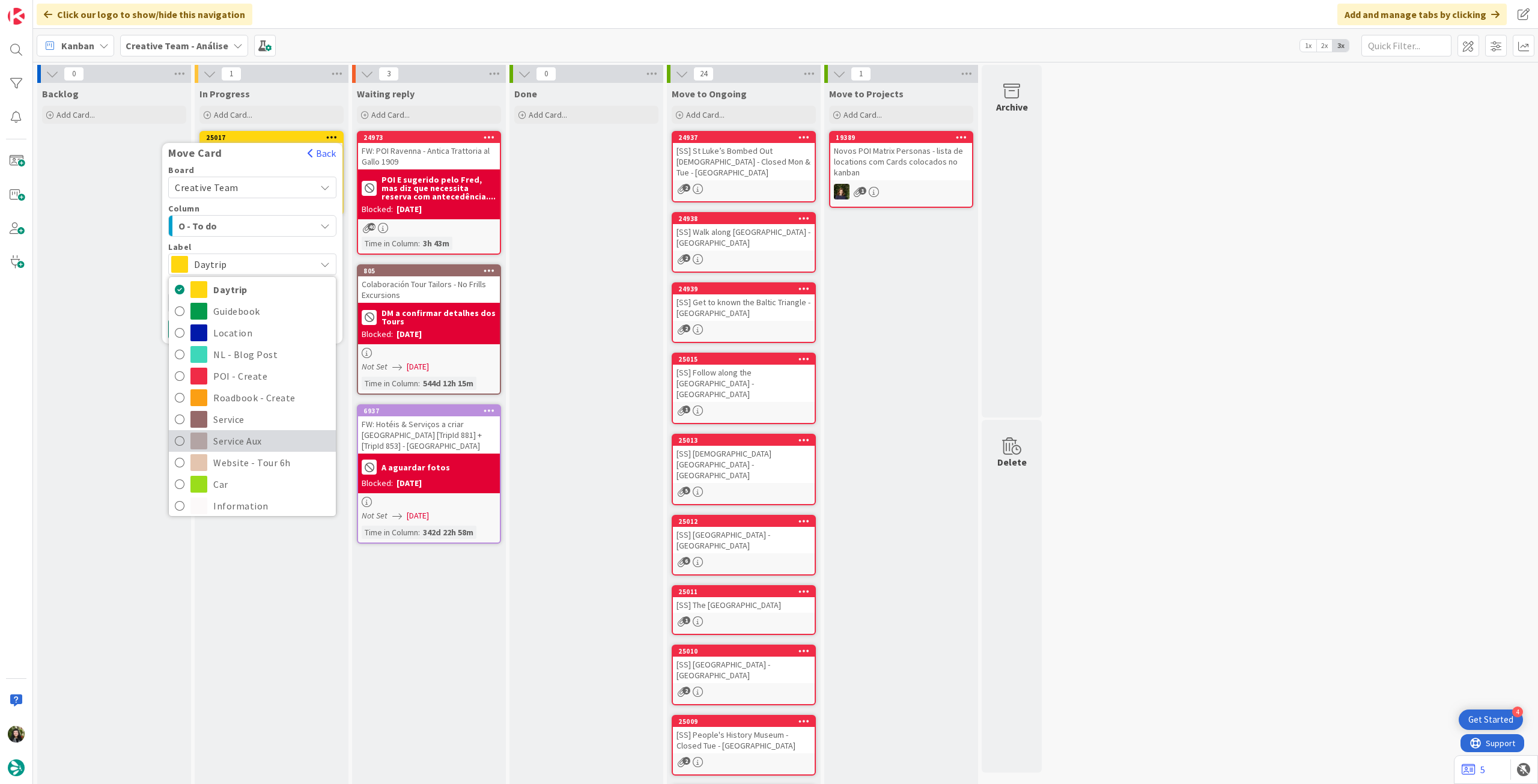
click at [248, 439] on span "Service Aux" at bounding box center [272, 441] width 117 height 18
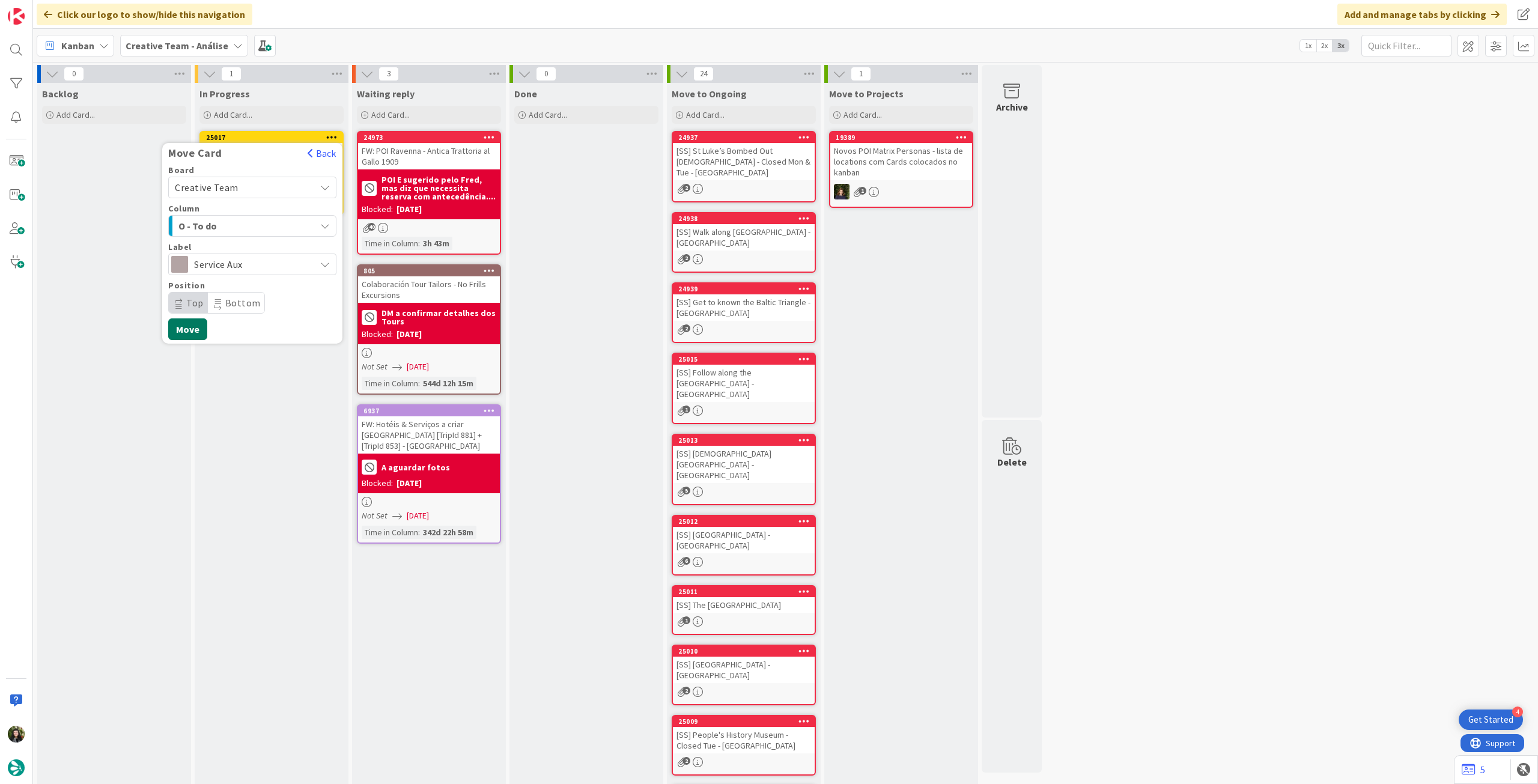
click at [195, 329] on button "Move" at bounding box center [188, 329] width 39 height 22
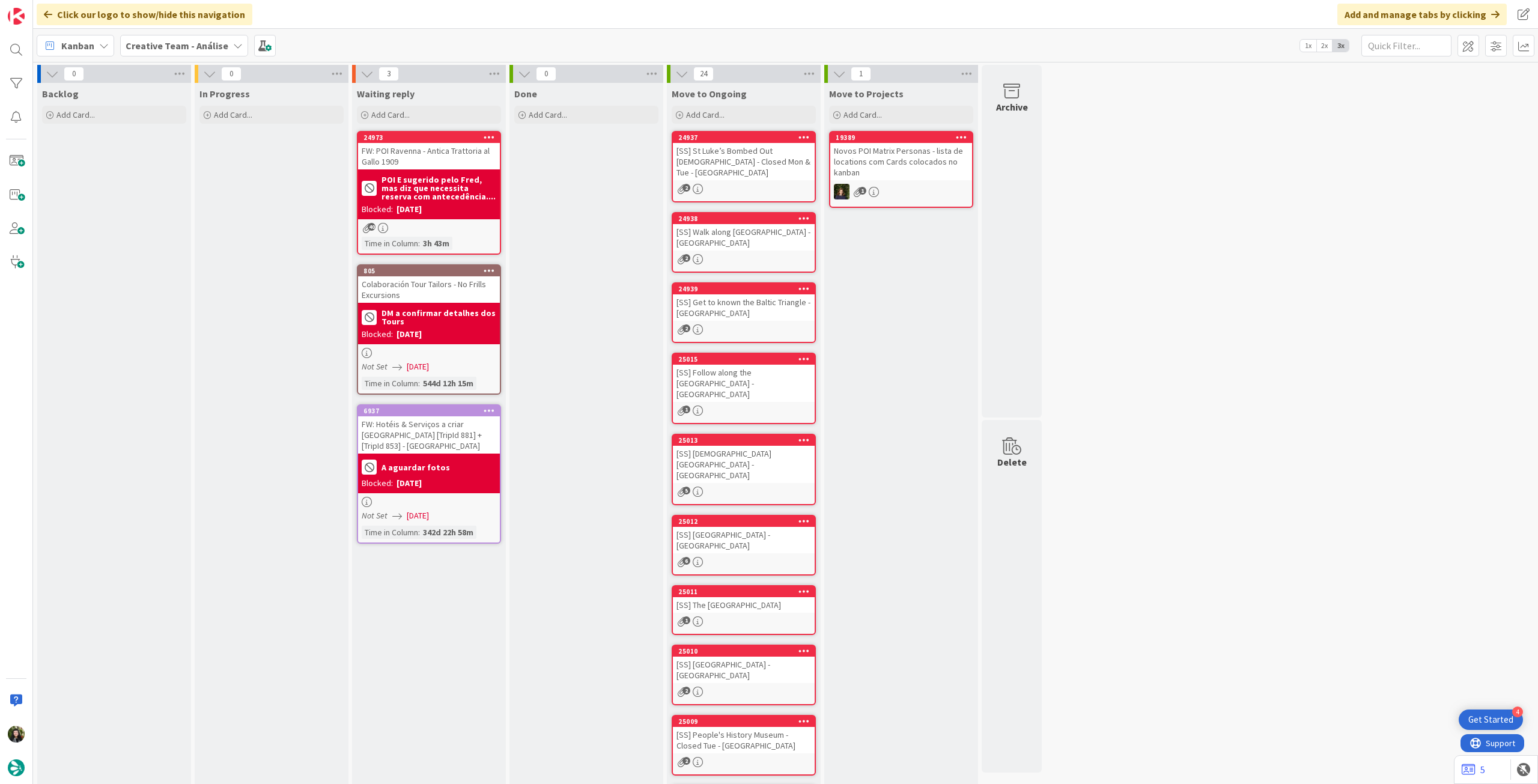
click at [134, 40] on b "Creative Team - Análise" at bounding box center [176, 46] width 103 height 12
click at [194, 169] on h4 "Creative Team" at bounding box center [207, 172] width 145 height 12
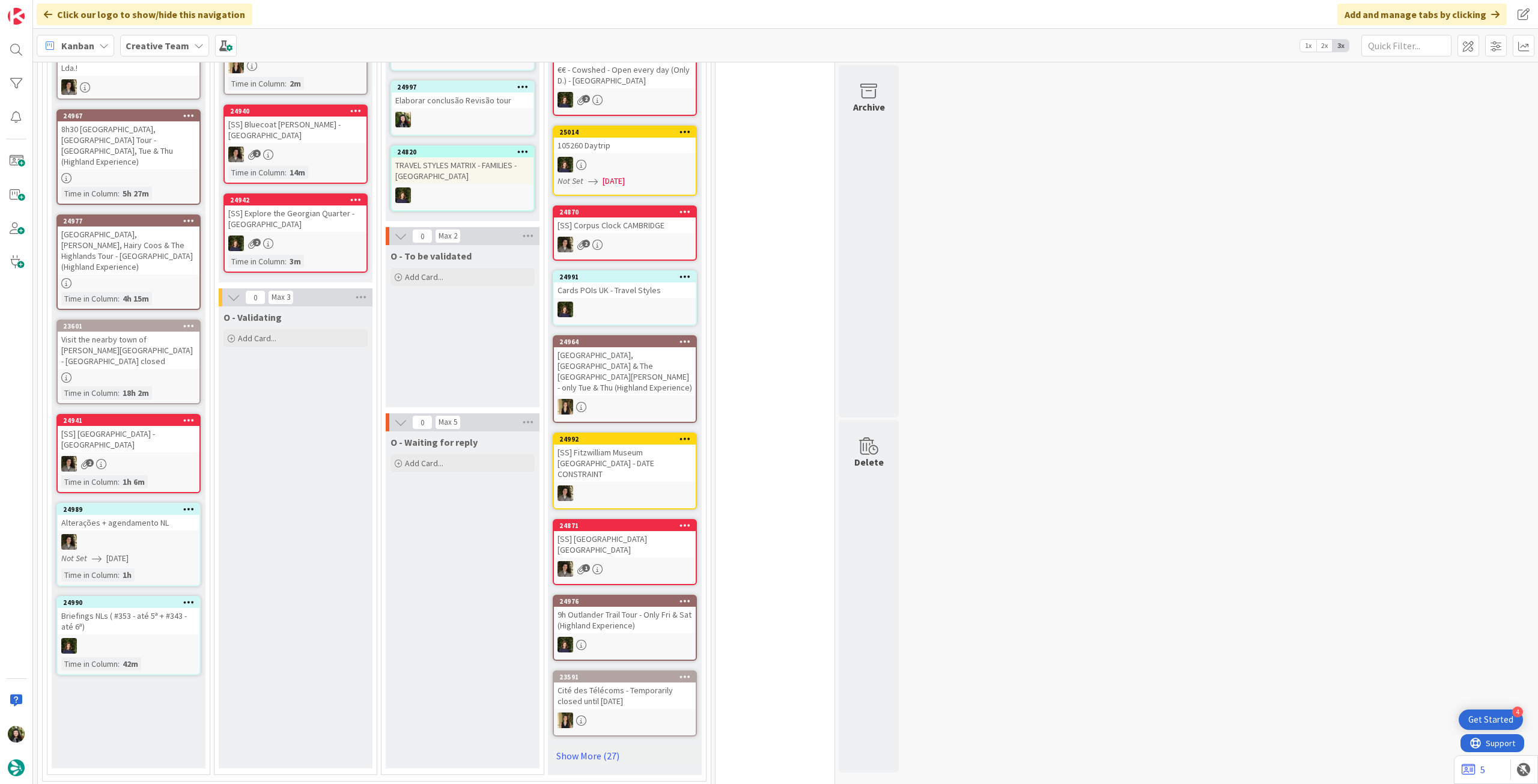
scroll to position [881, 0]
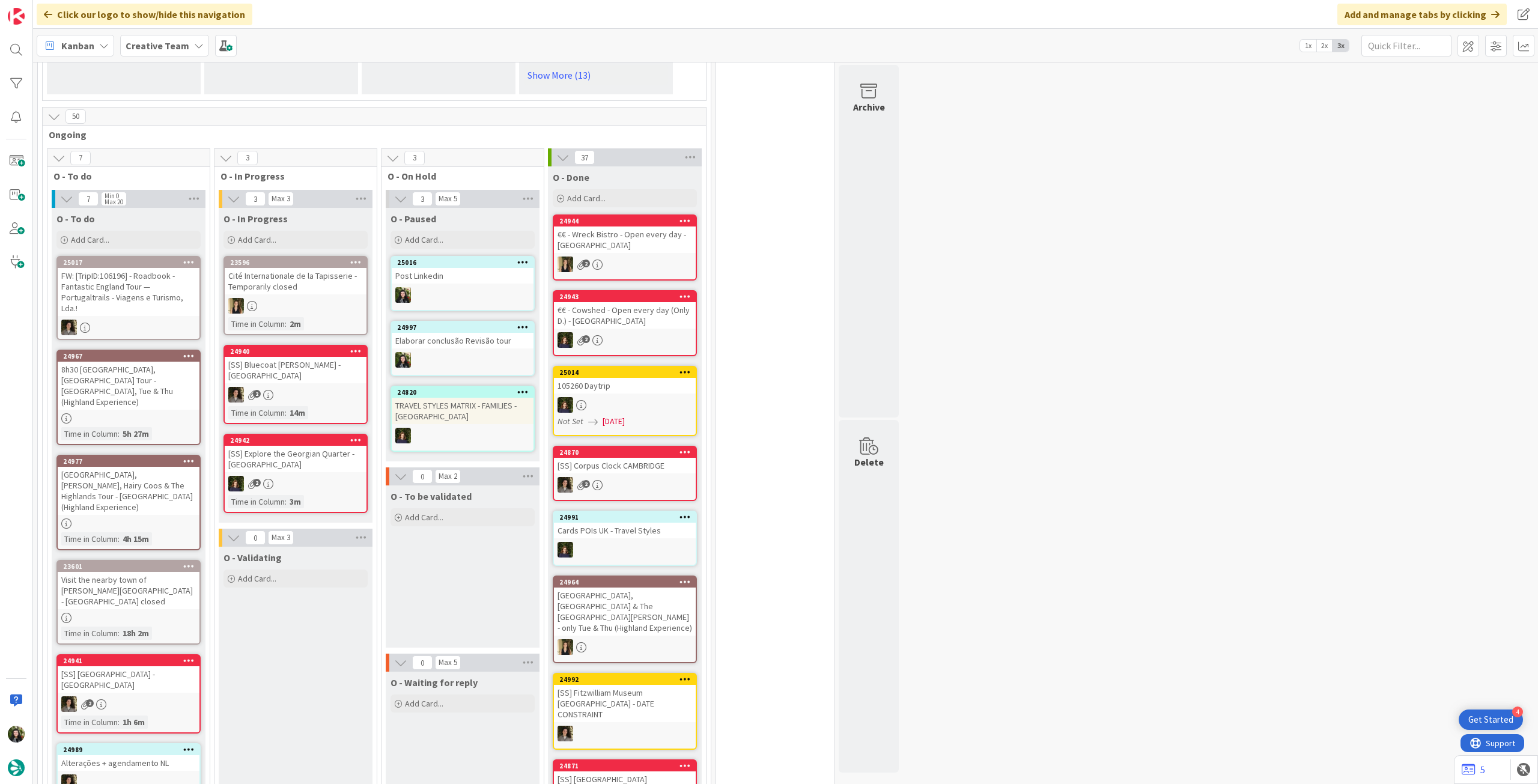
click at [161, 35] on div "Creative Team" at bounding box center [164, 46] width 89 height 22
click at [194, 179] on div "Creative Team - Análise" at bounding box center [222, 172] width 184 height 23
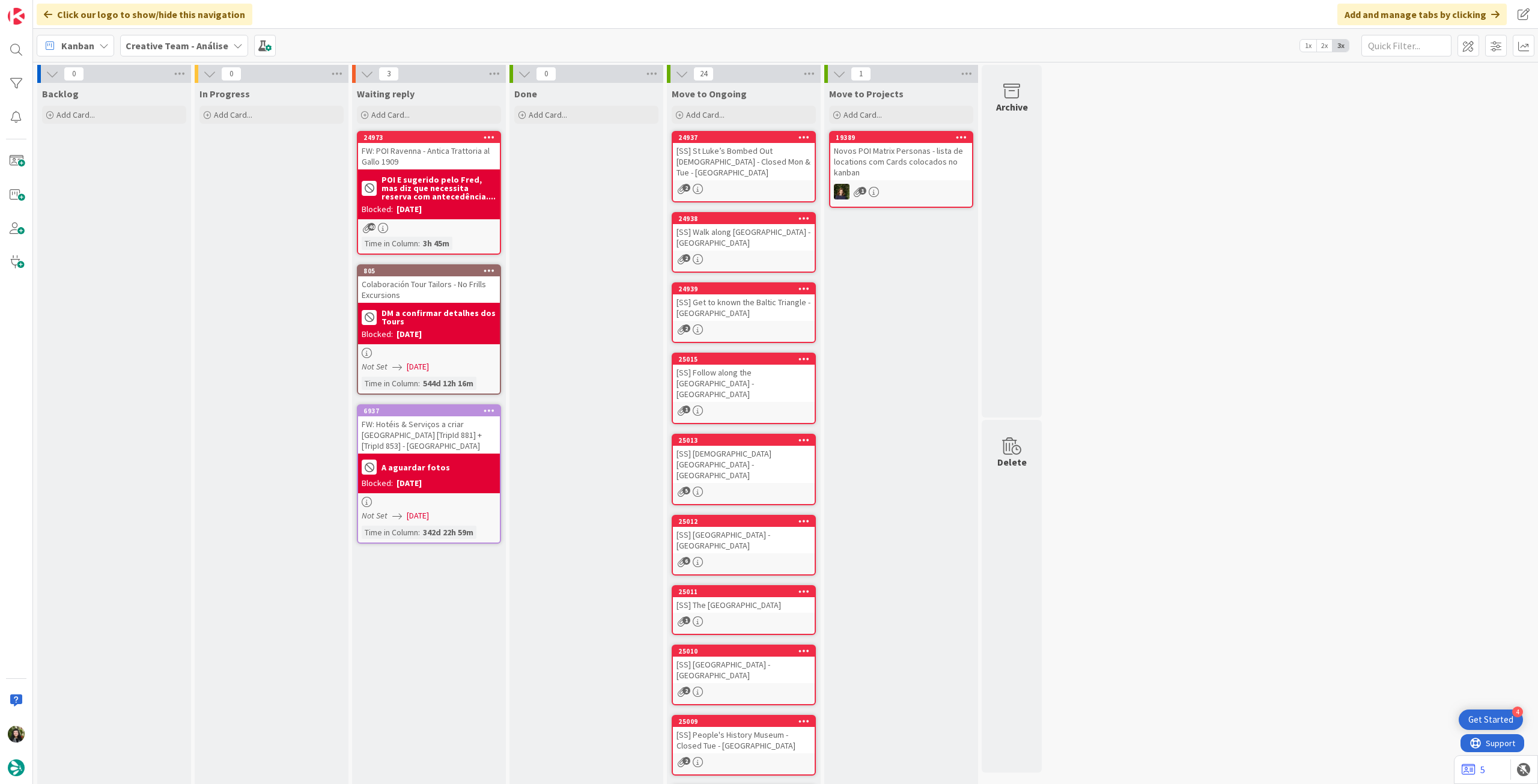
click at [182, 43] on b "Creative Team - Análise" at bounding box center [176, 46] width 103 height 12
click at [170, 167] on h4 "Creative Team" at bounding box center [207, 172] width 145 height 12
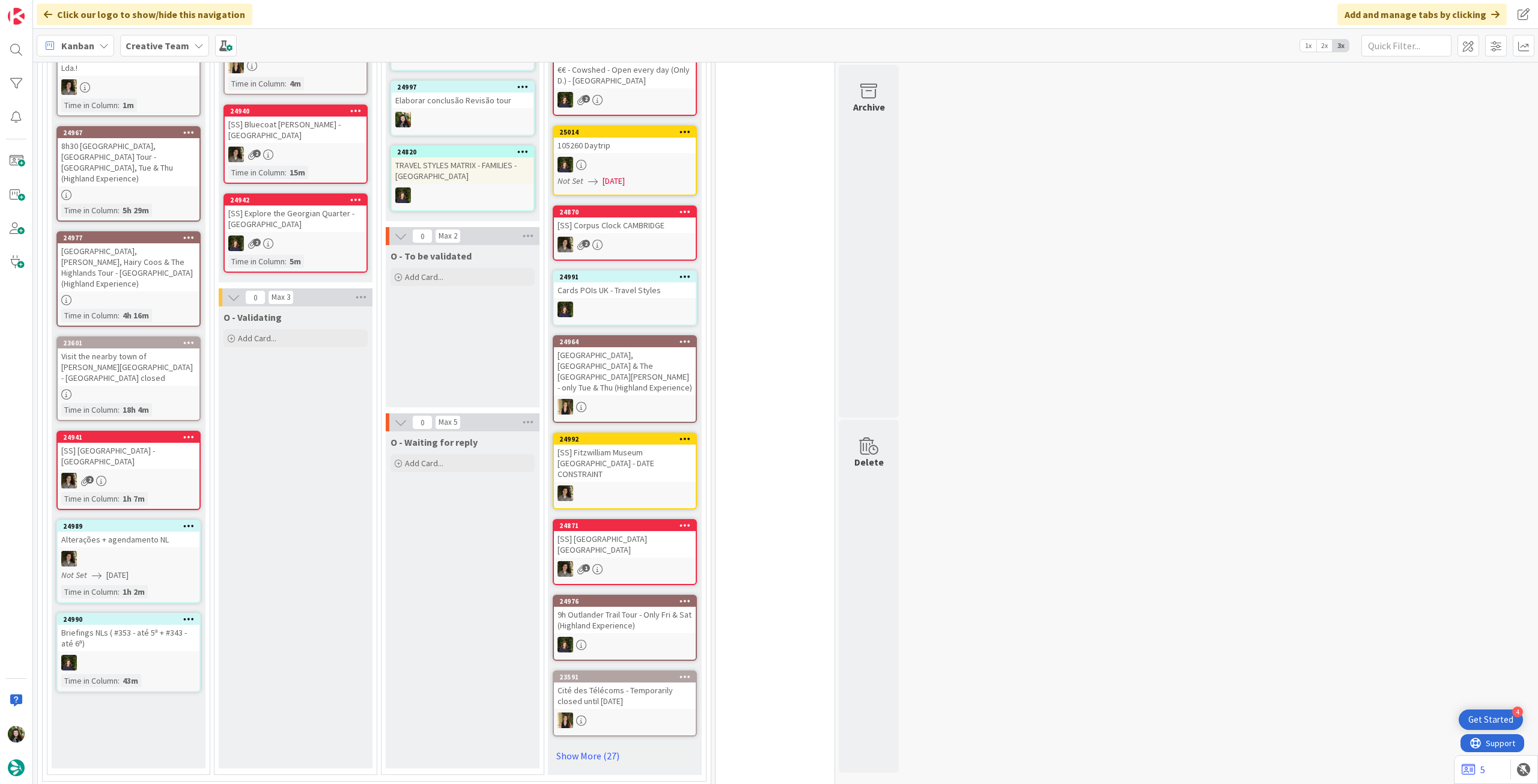
scroll to position [961, 0]
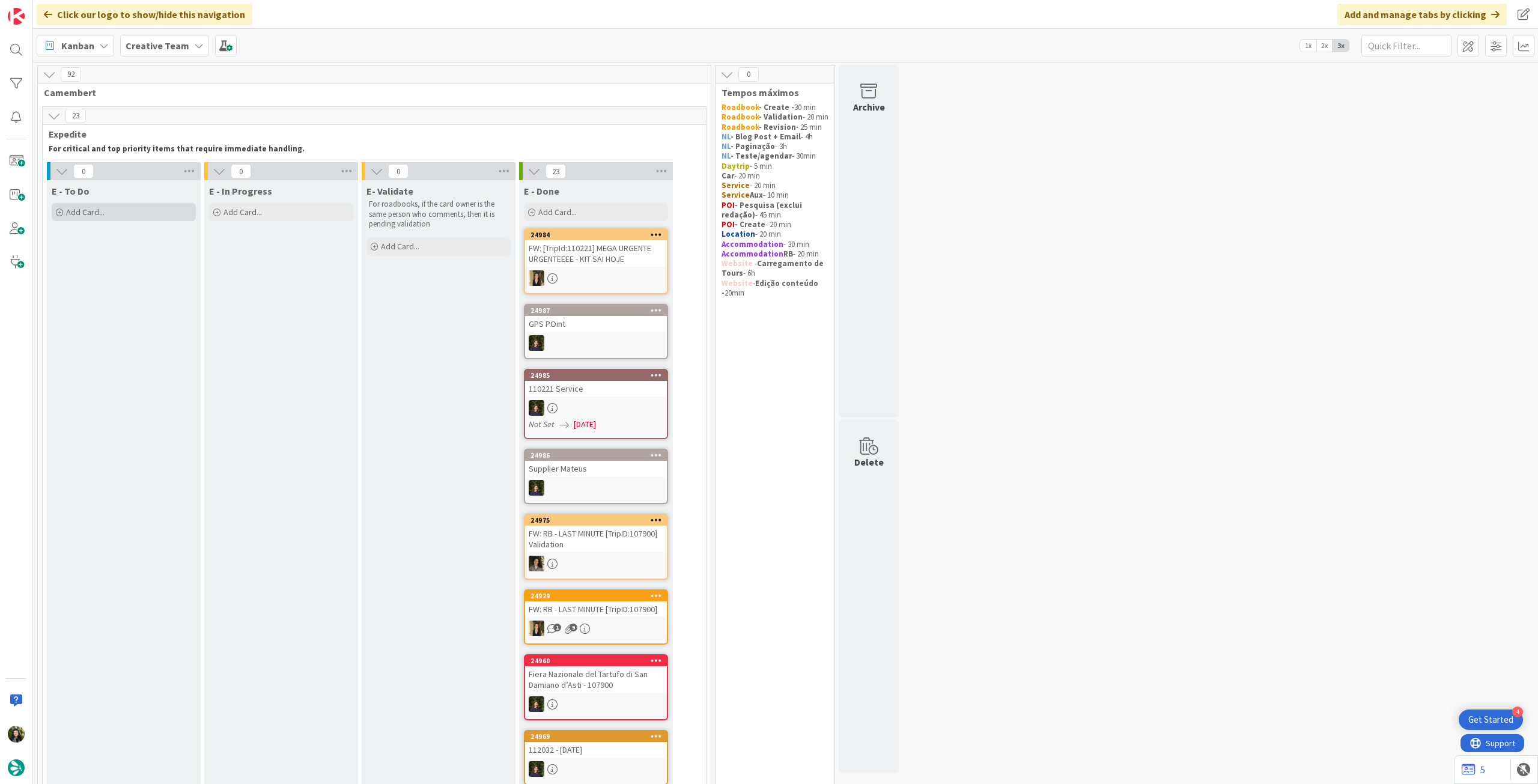
drag, startPoint x: 132, startPoint y: 207, endPoint x: 134, endPoint y: 217, distance: 10.2
click at [131, 211] on div "Add Card..." at bounding box center [124, 212] width 144 height 18
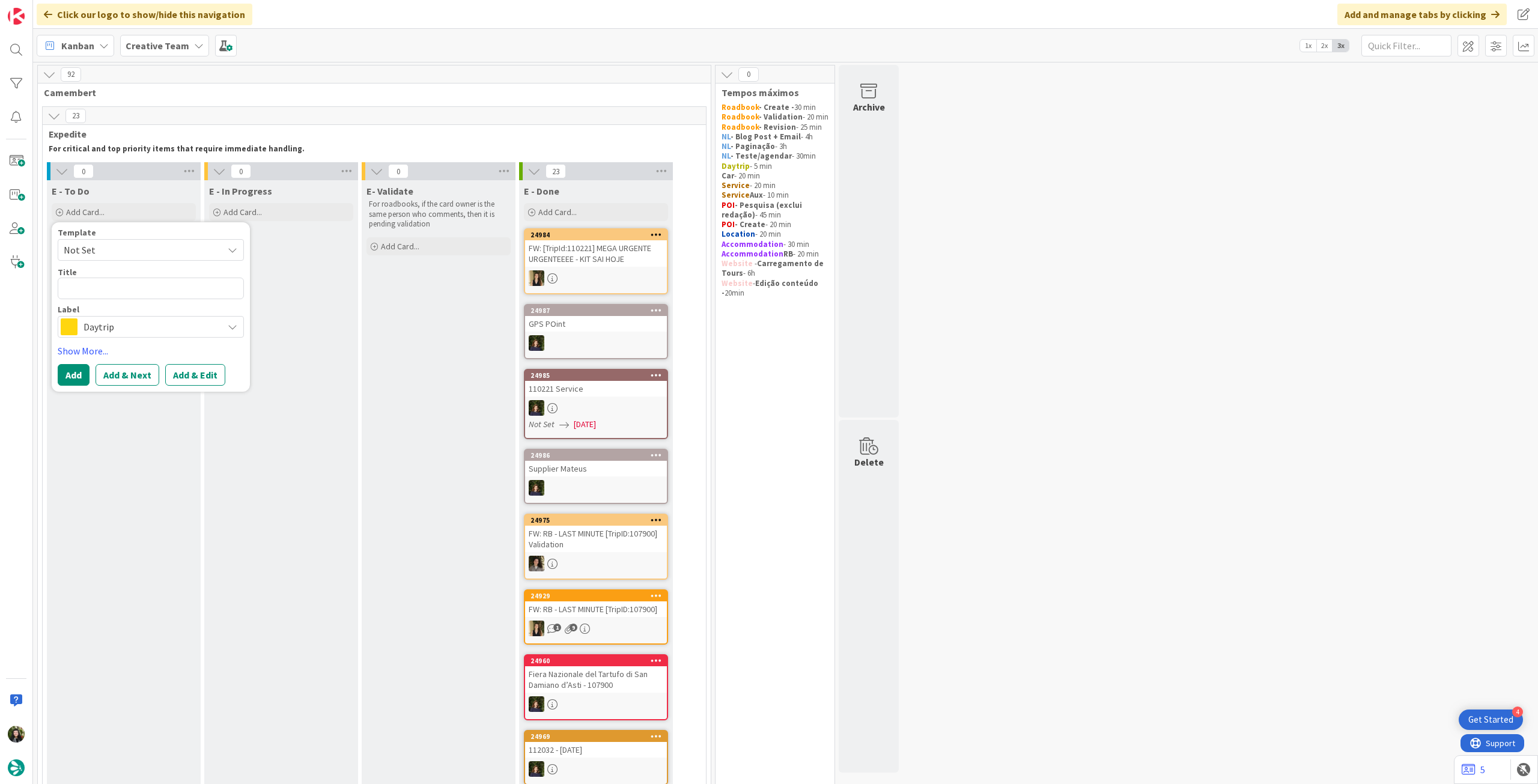
drag, startPoint x: 147, startPoint y: 322, endPoint x: 151, endPoint y: 330, distance: 8.9
click at [147, 322] on span "Daytrip" at bounding box center [150, 327] width 134 height 17
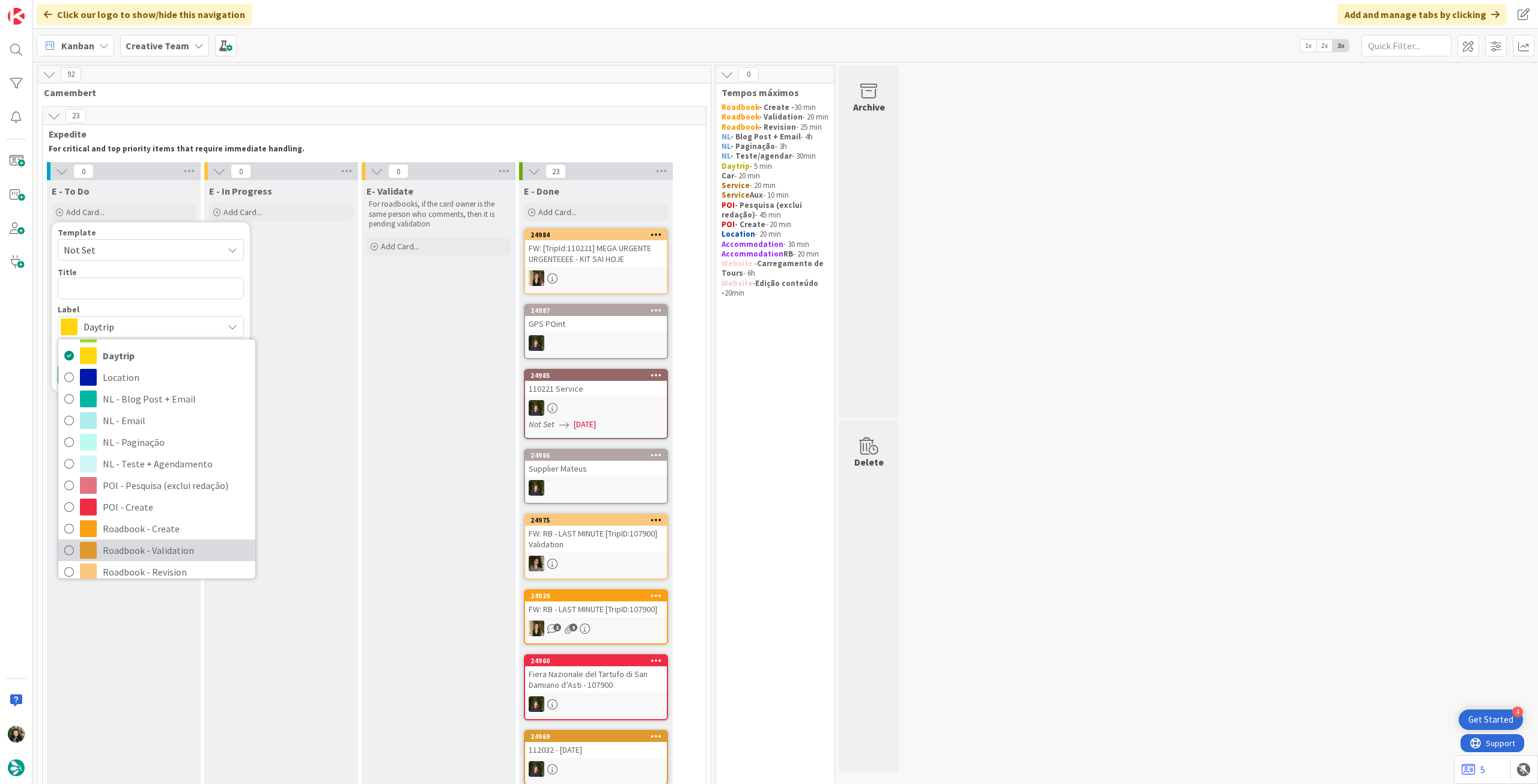
scroll to position [160, 0]
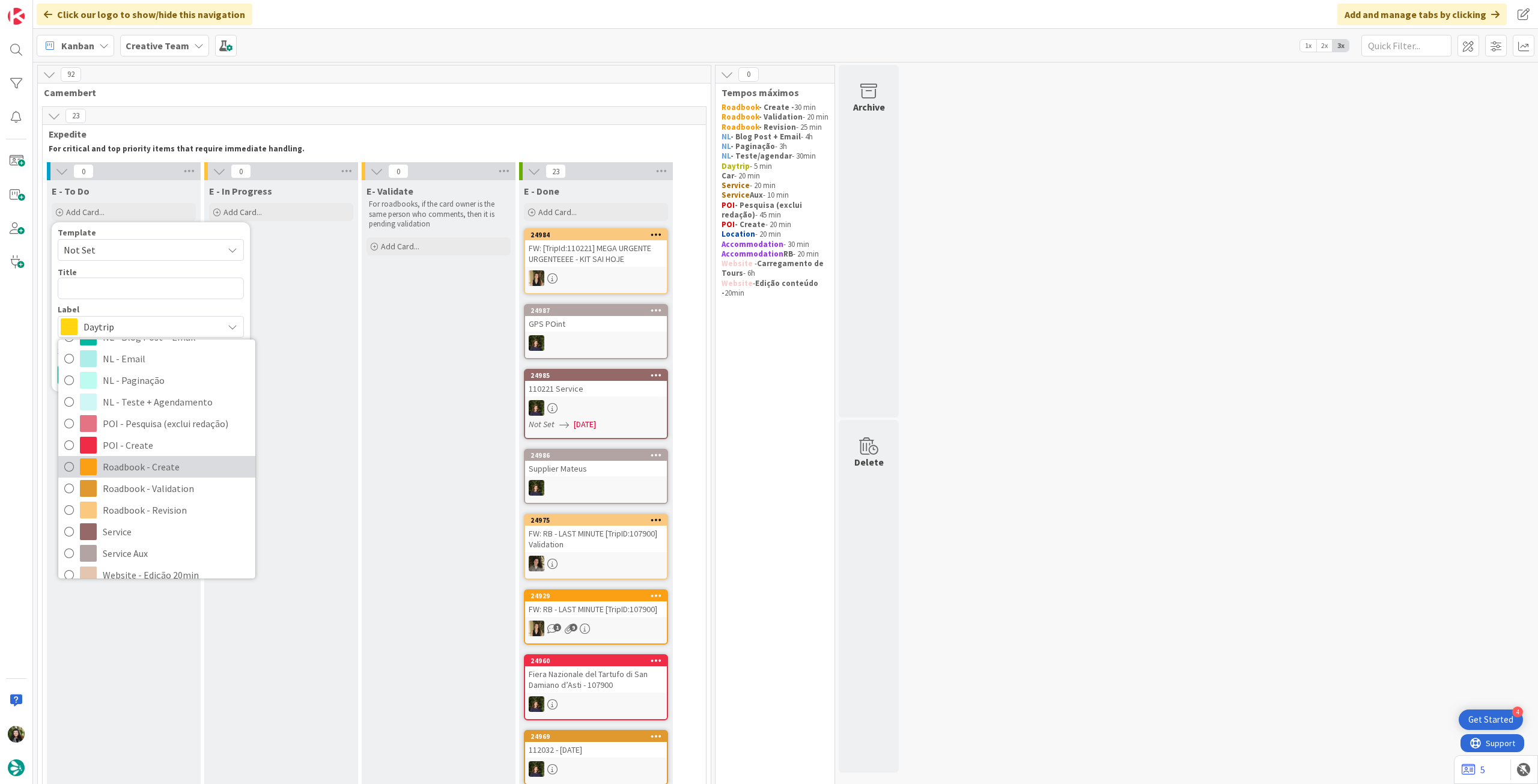
click at [178, 465] on span "Roadbook - Create" at bounding box center [176, 467] width 147 height 18
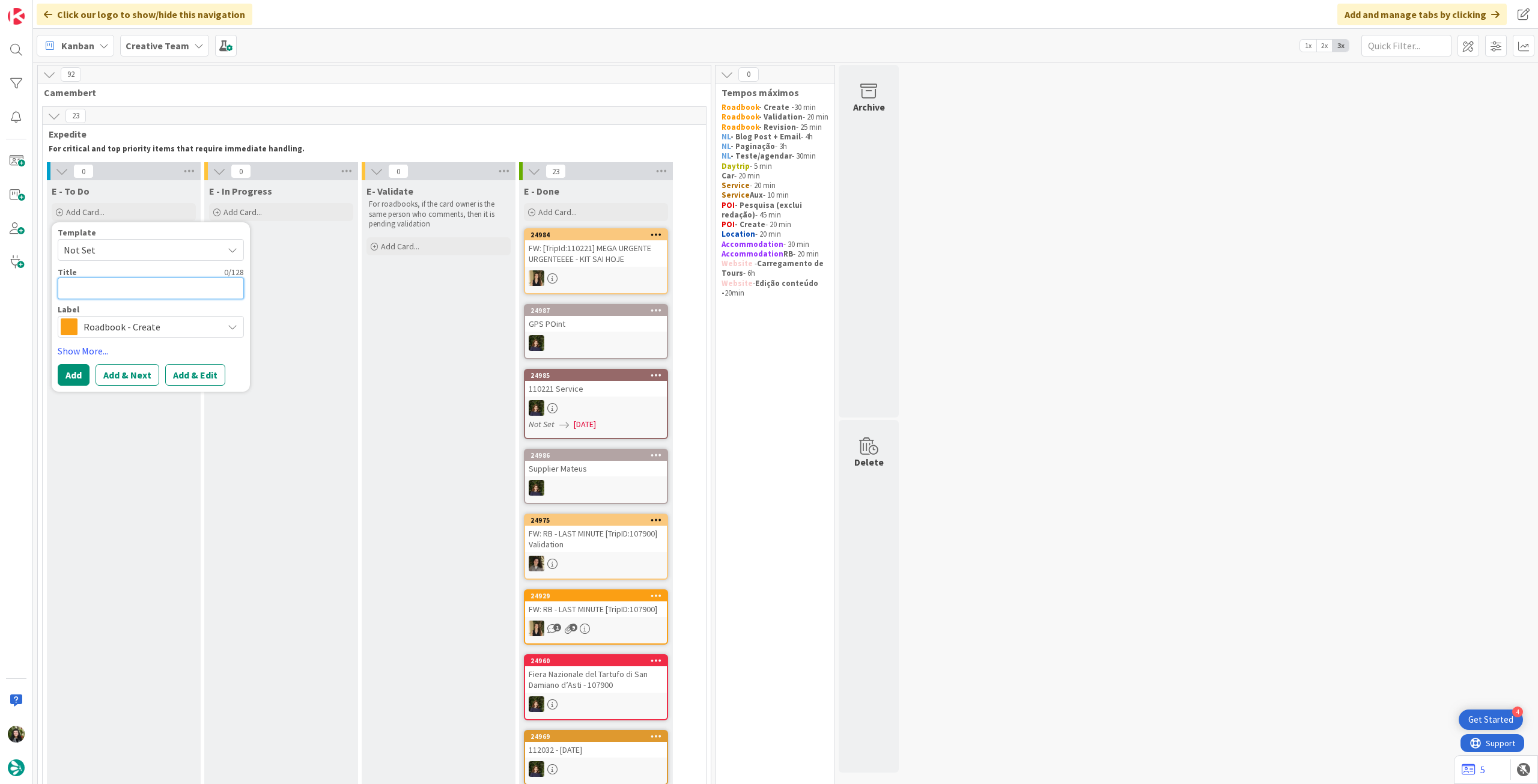
click at [151, 279] on textarea at bounding box center [150, 289] width 186 height 22
paste textarea "113221"
type textarea "x"
type textarea "113221"
type textarea "x"
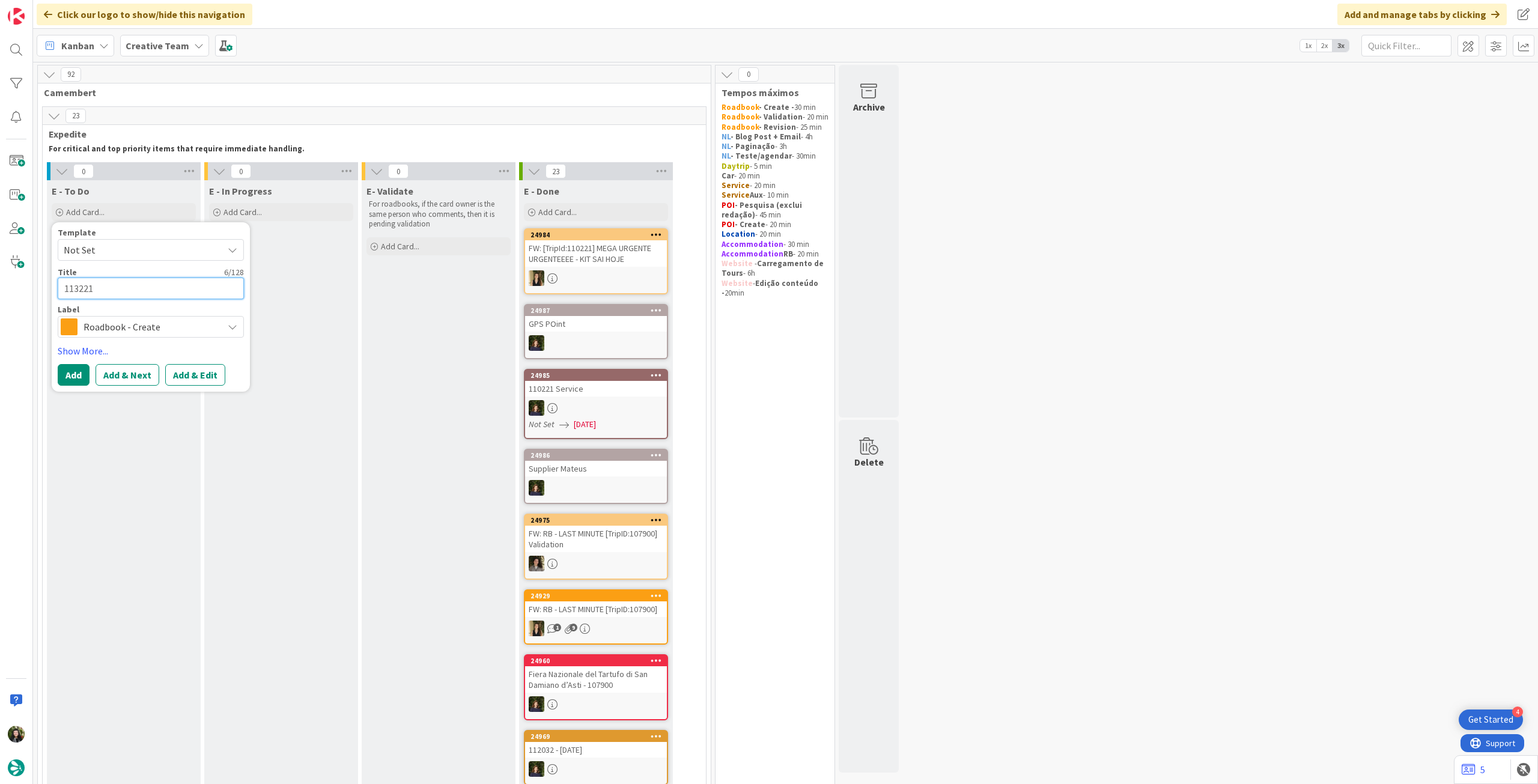
type textarea "113221"
type textarea "x"
type textarea "113221 -"
type textarea "x"
type textarea "113221 -"
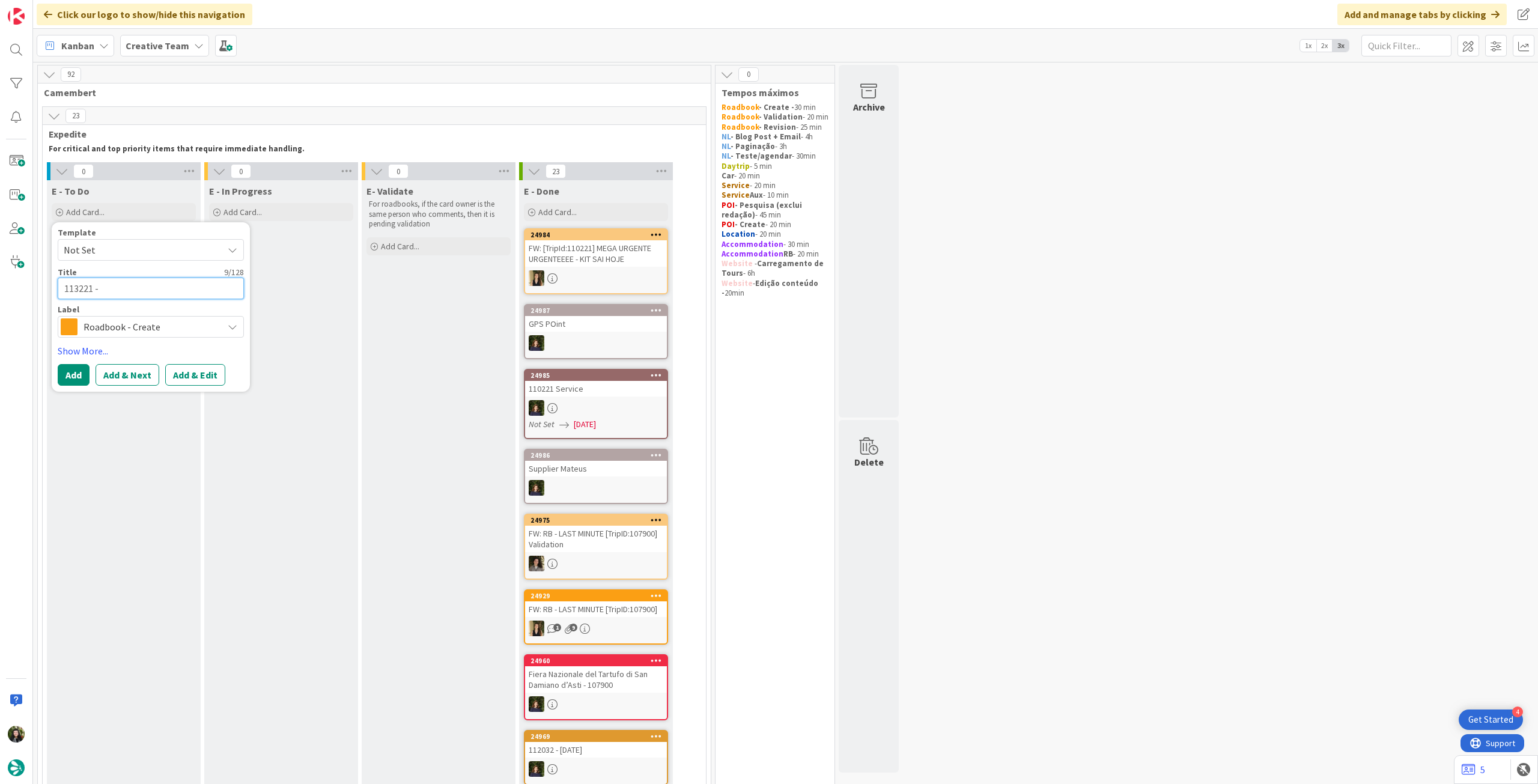
type textarea "x"
type textarea "113221 - 2"
type textarea "x"
type textarea "113221 - 29"
type textarea "x"
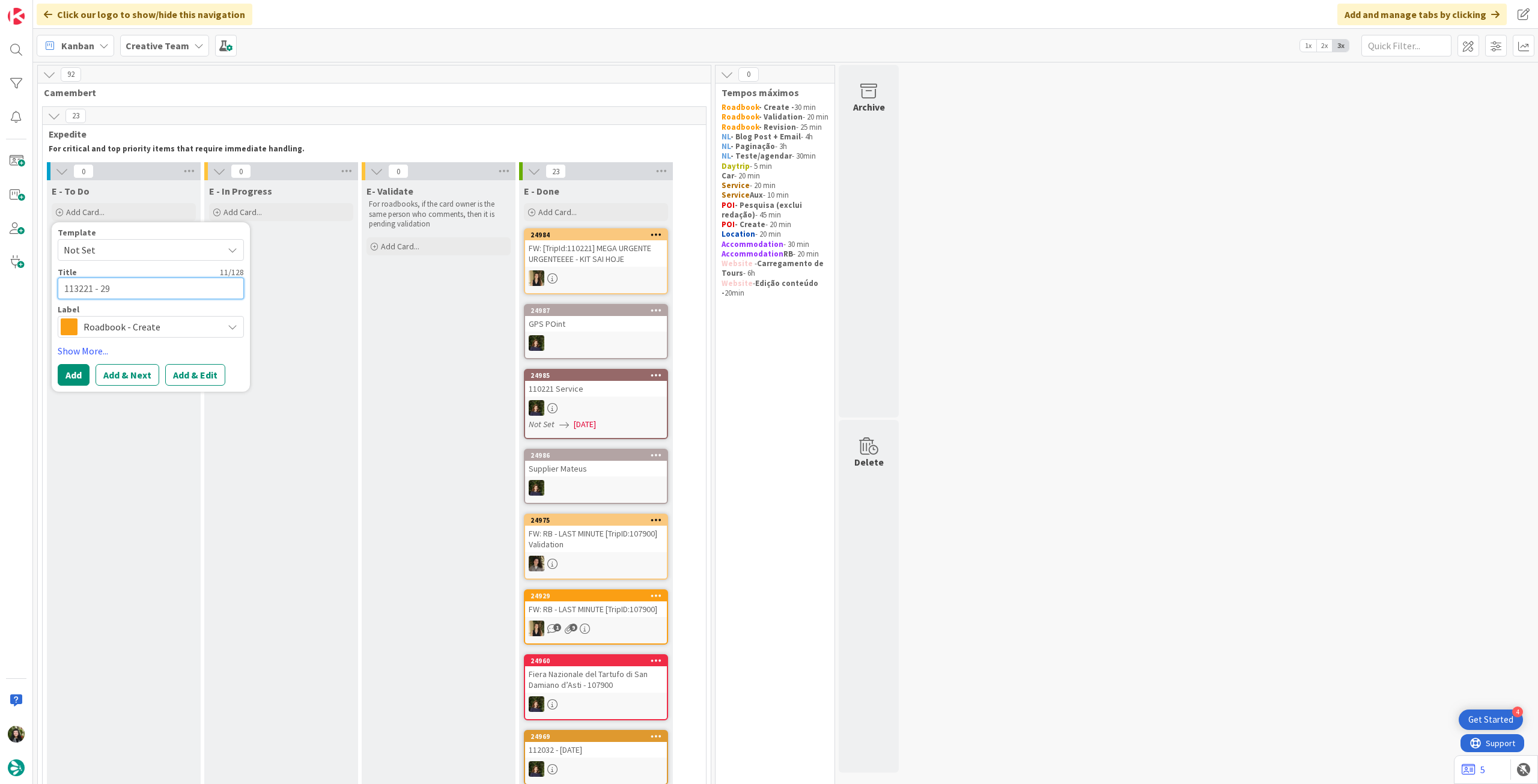
type textarea "113221 - 29"
type textarea "x"
type textarea "113221 - 29 o"
type textarea "x"
type textarea "113221 - 29 oc"
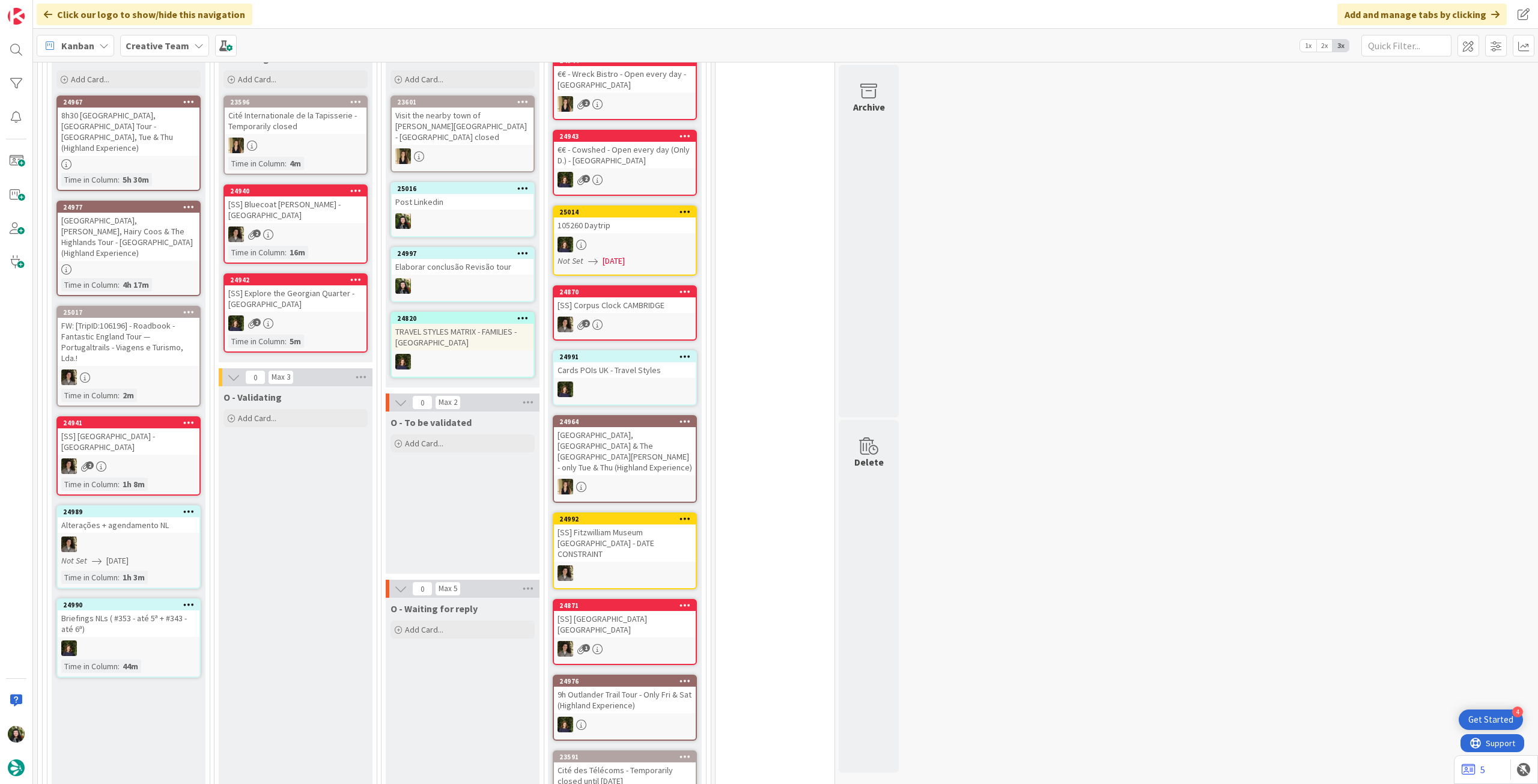
scroll to position [881, 0]
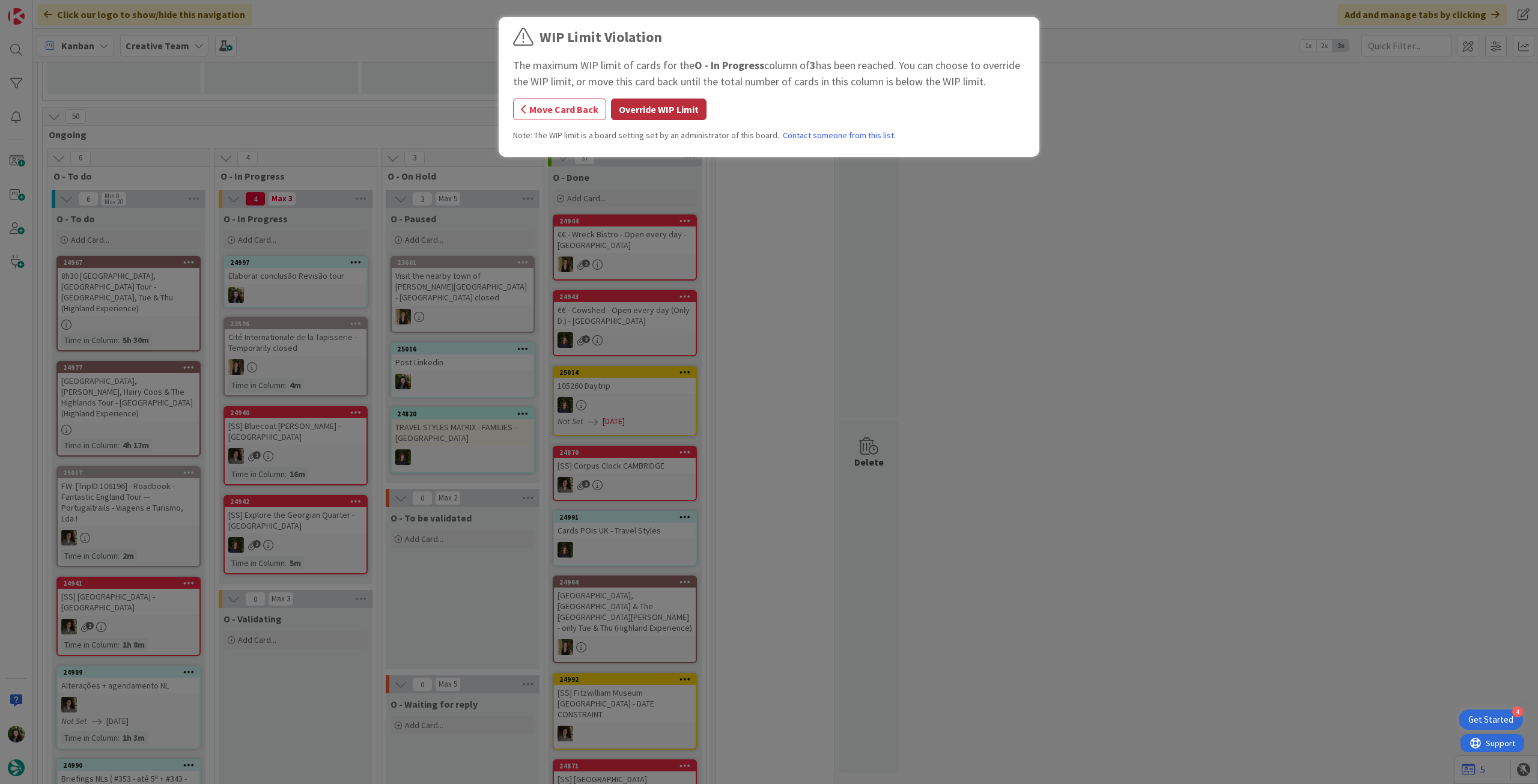
click at [629, 105] on button "Override WIP Limit" at bounding box center [658, 109] width 95 height 22
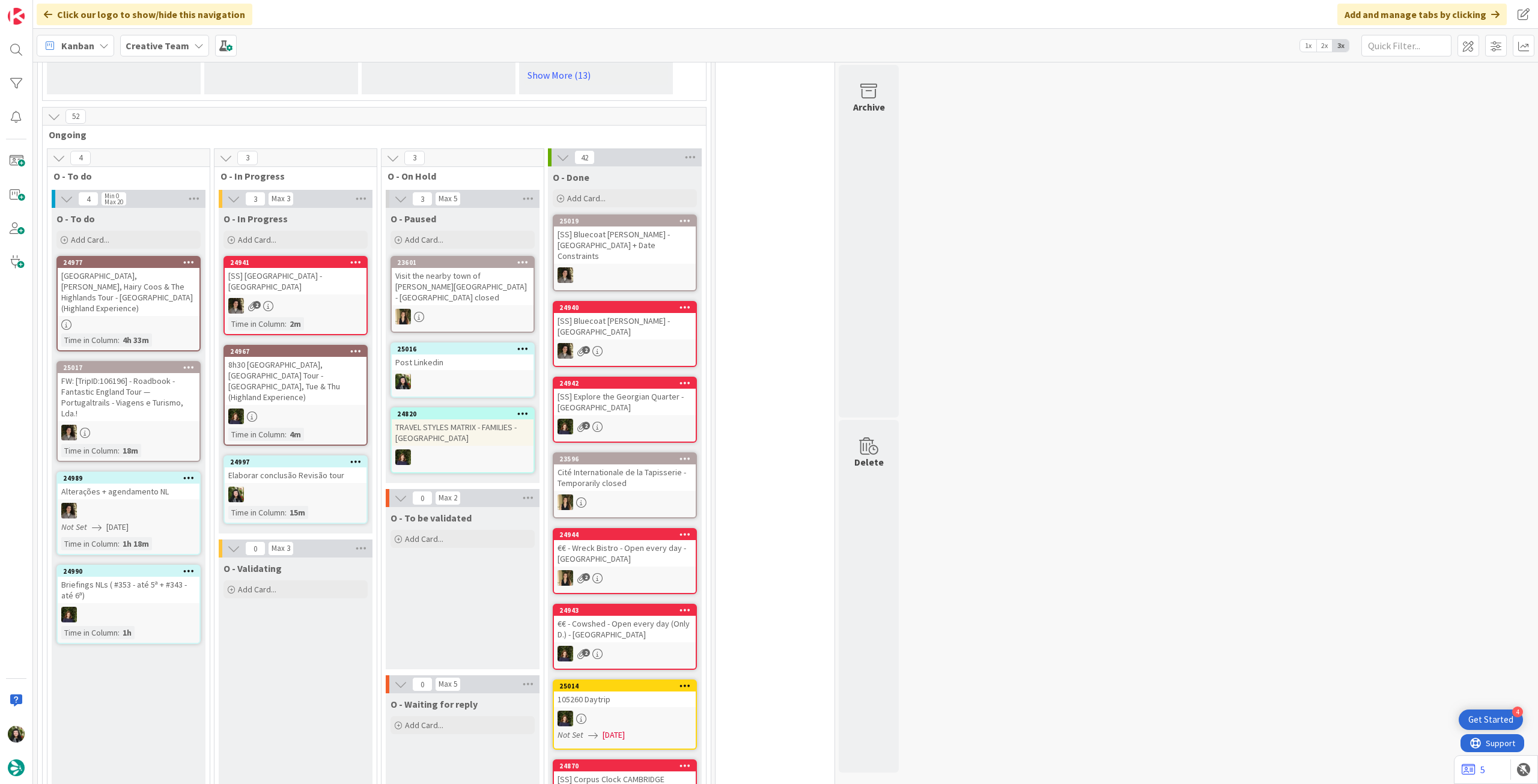
click at [144, 42] on b "Creative Team" at bounding box center [157, 46] width 63 height 12
click at [175, 168] on h4 "Creative Team - Análise" at bounding box center [216, 172] width 164 height 12
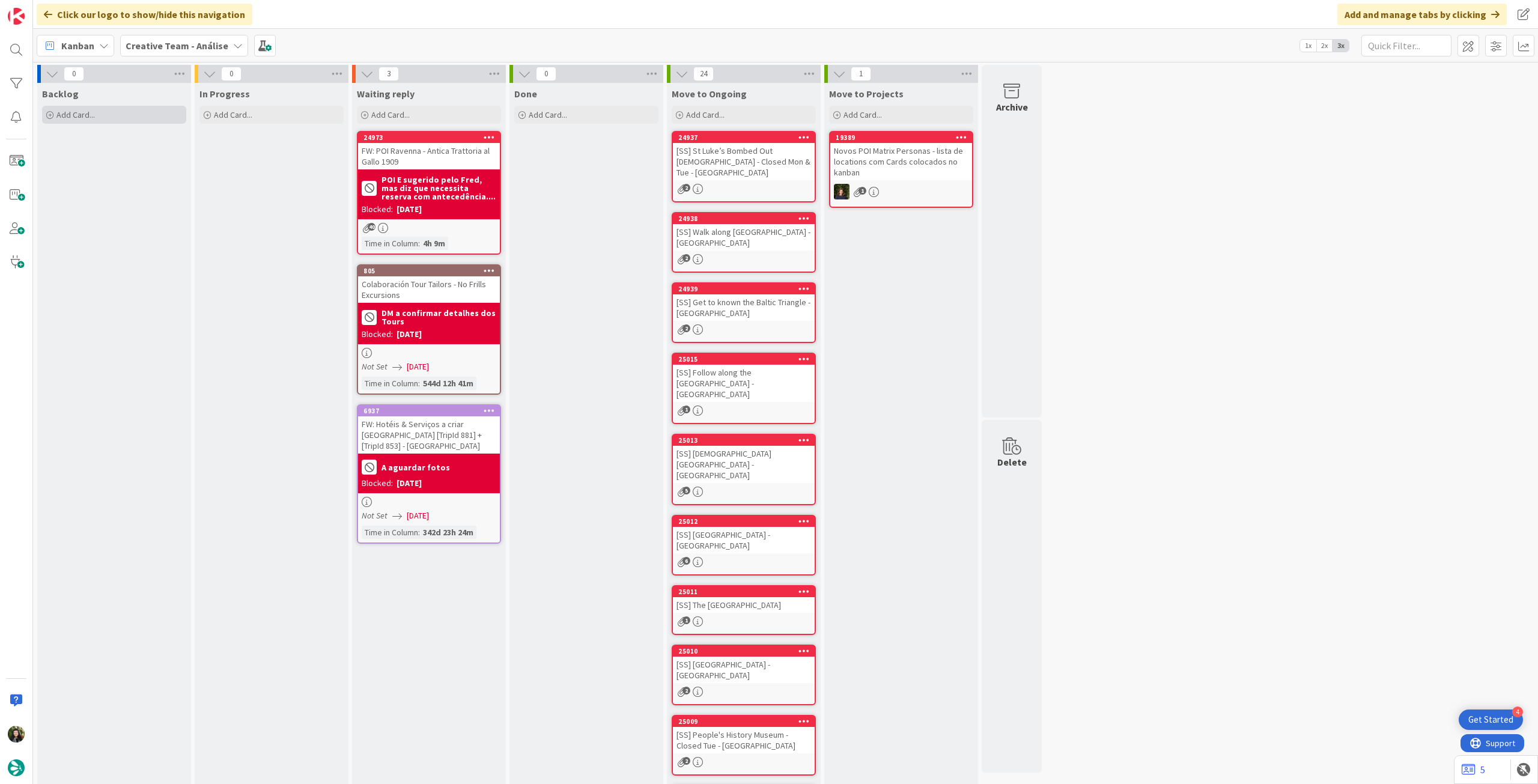
click at [102, 116] on div "Add Card..." at bounding box center [113, 115] width 144 height 18
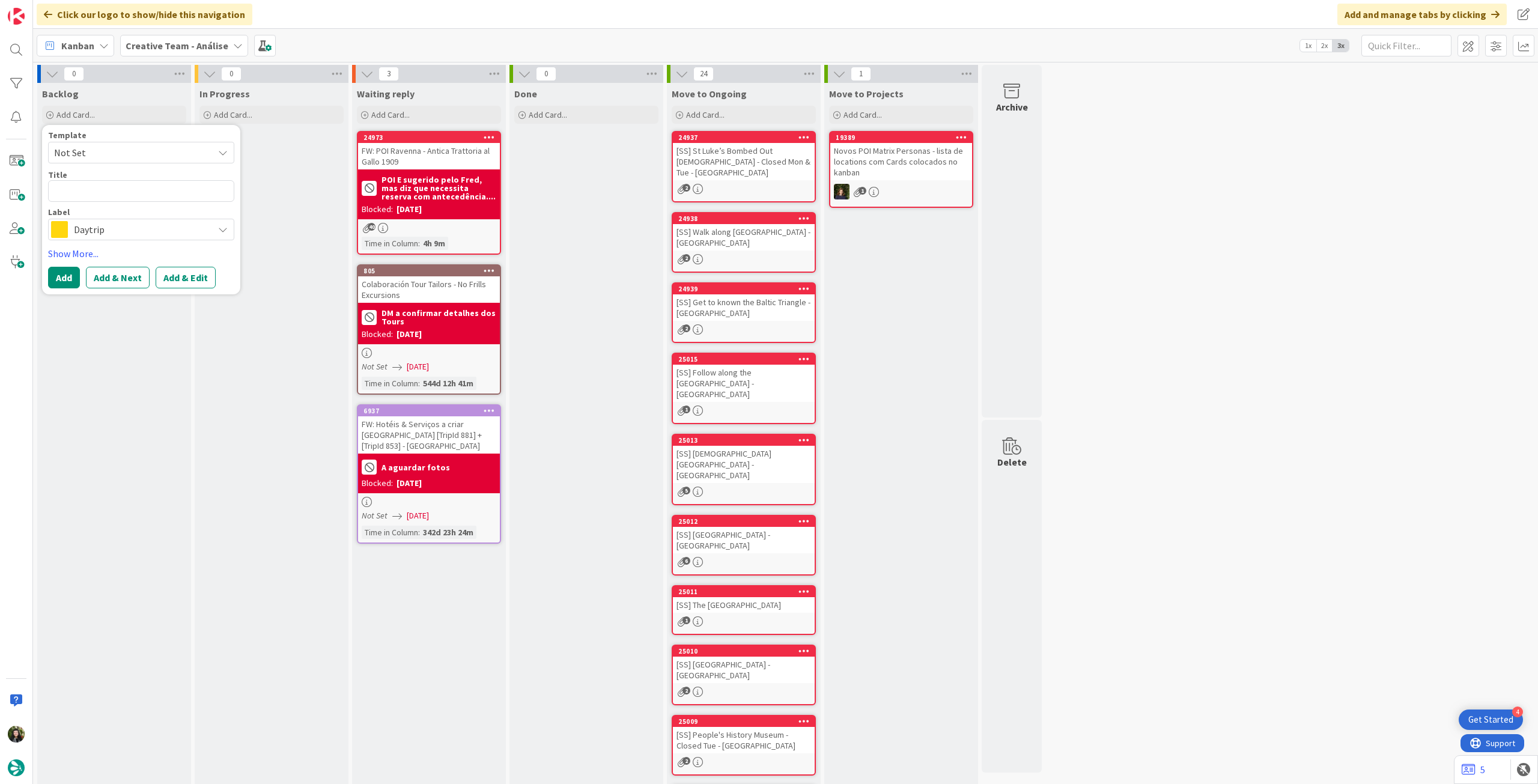
drag, startPoint x: 139, startPoint y: 224, endPoint x: 150, endPoint y: 235, distance: 15.6
click at [139, 224] on span "Daytrip" at bounding box center [141, 229] width 134 height 17
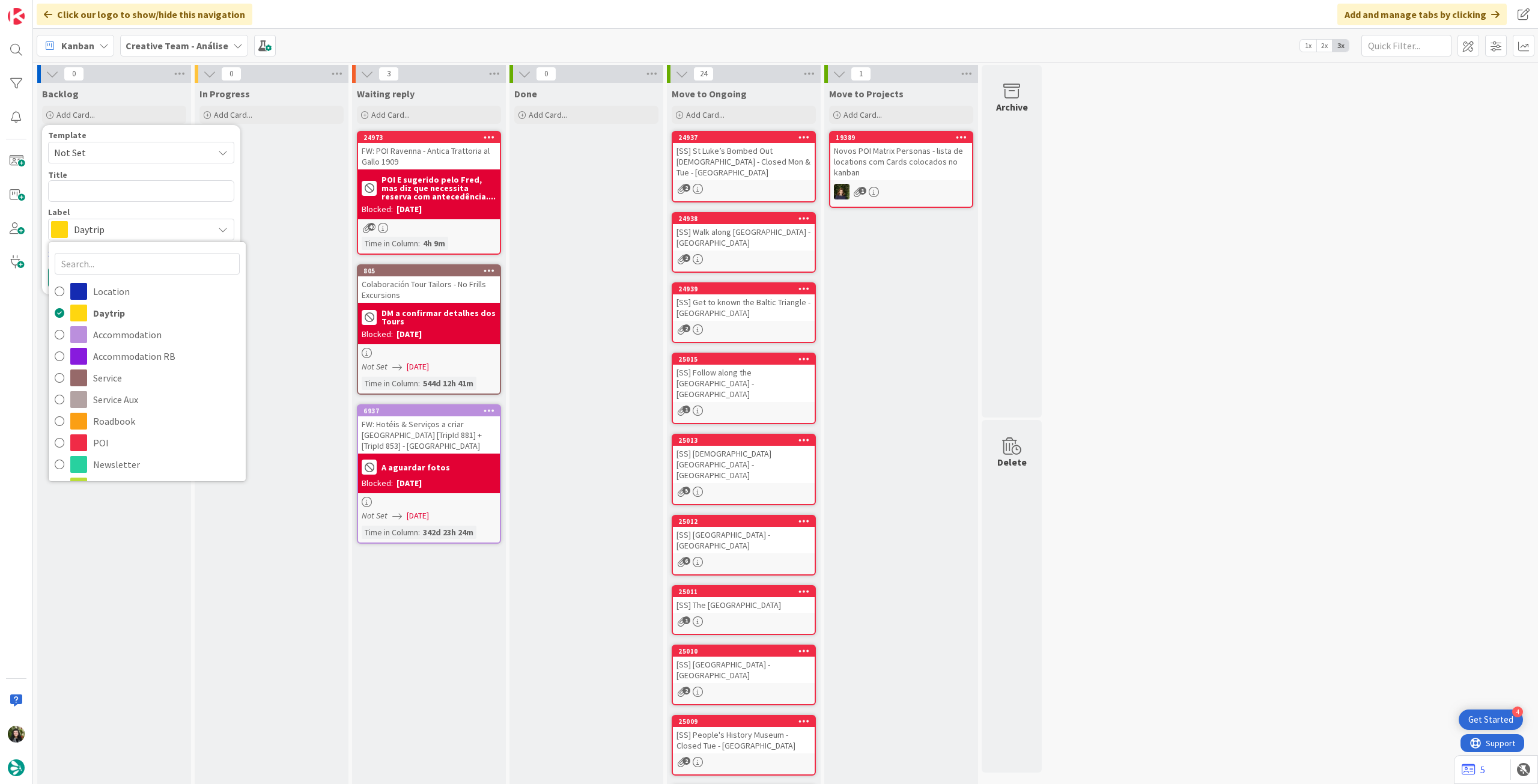
click at [166, 42] on b "Creative Team - Análise" at bounding box center [176, 46] width 103 height 12
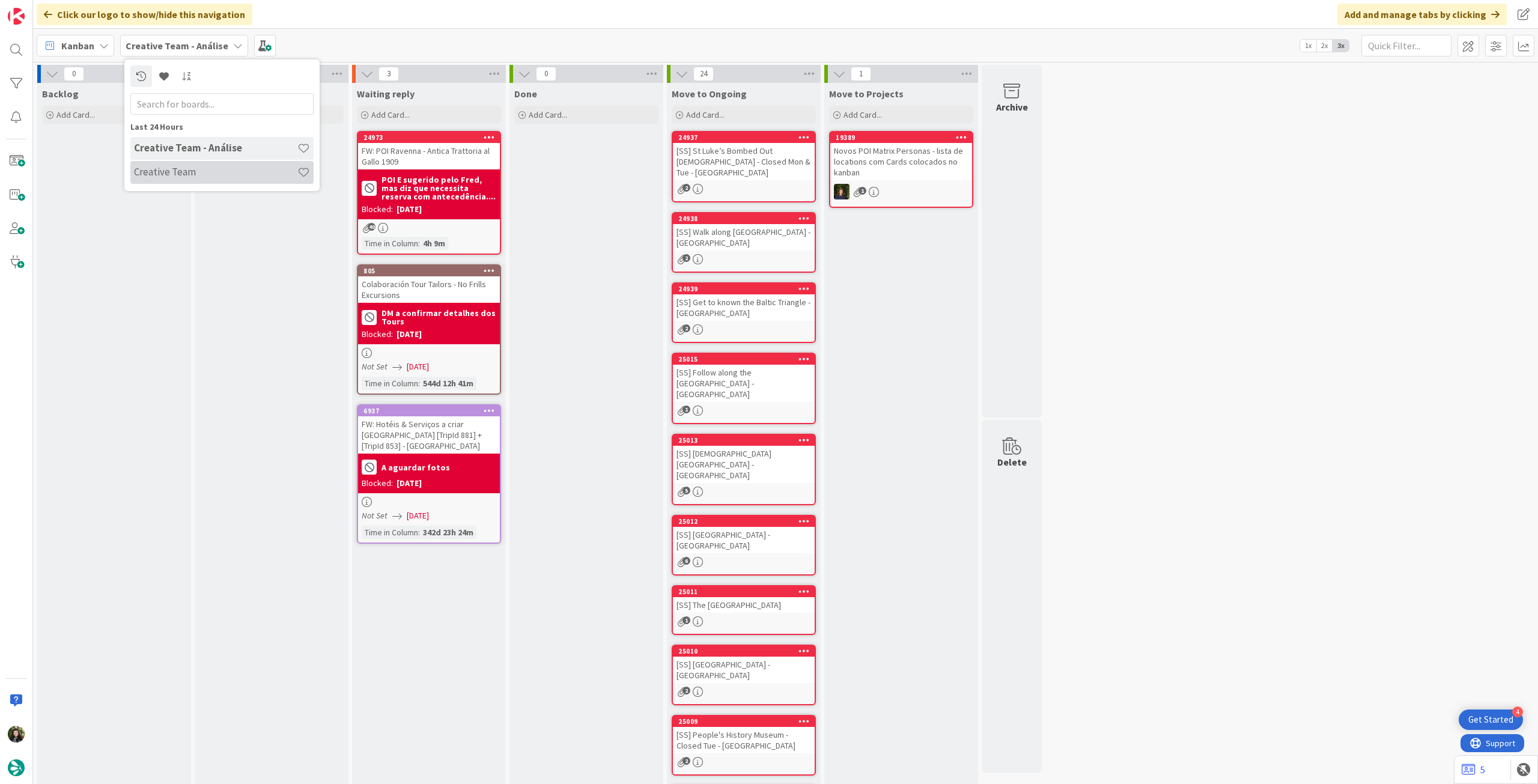
click at [178, 171] on h4 "Creative Team" at bounding box center [216, 172] width 164 height 12
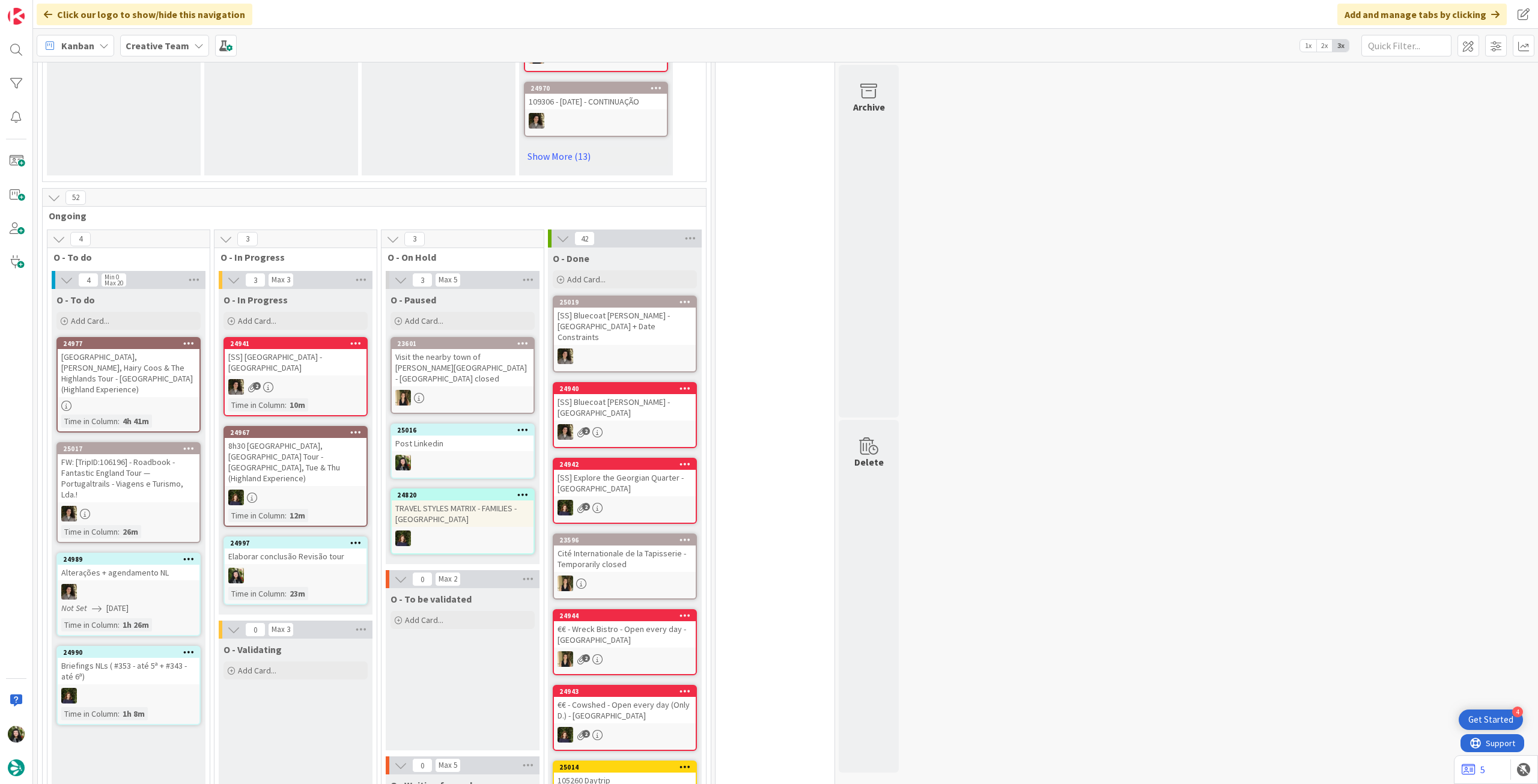
scroll to position [801, 0]
click at [350, 566] on div at bounding box center [295, 574] width 142 height 16
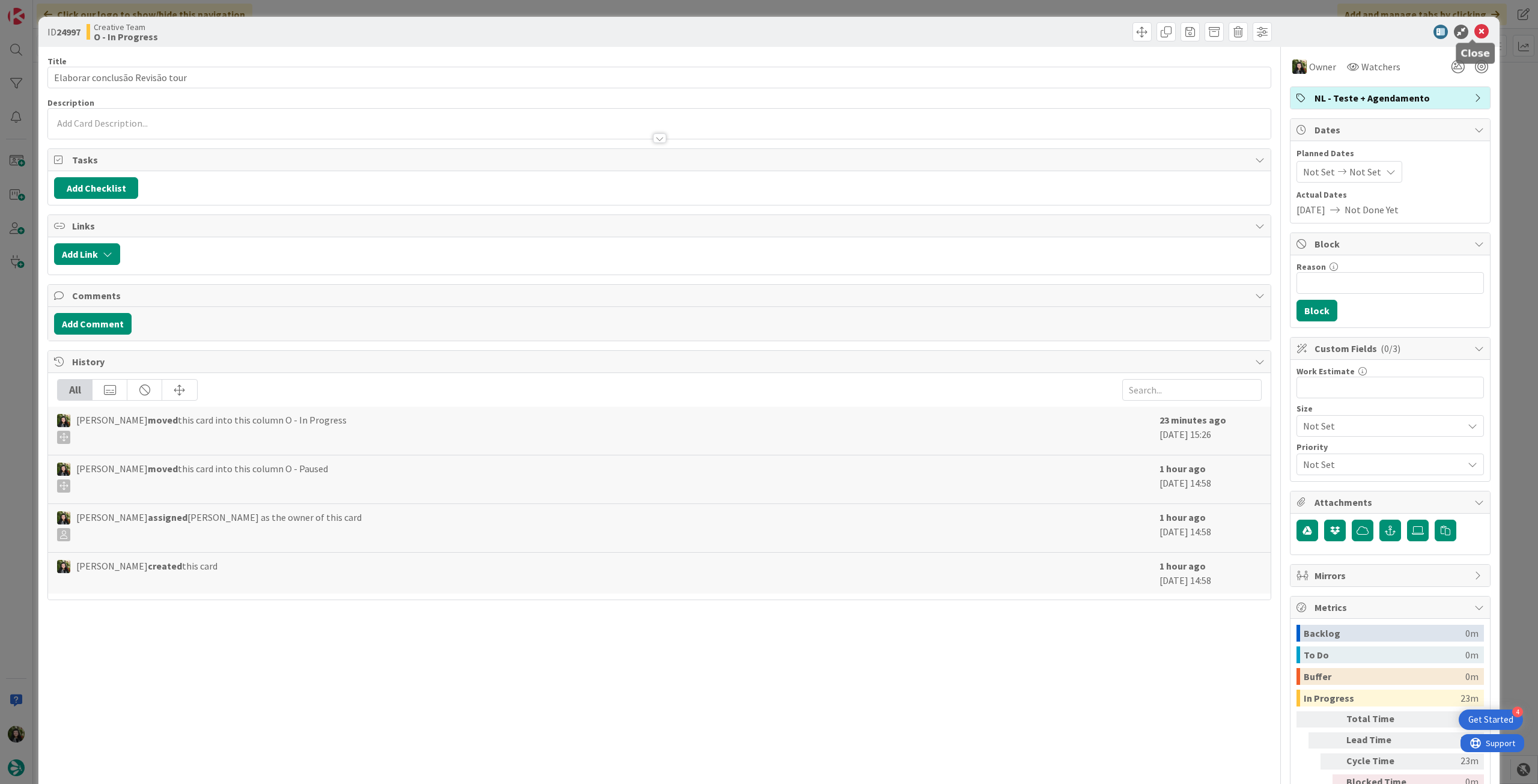
click at [1475, 38] on icon at bounding box center [1481, 32] width 14 height 14
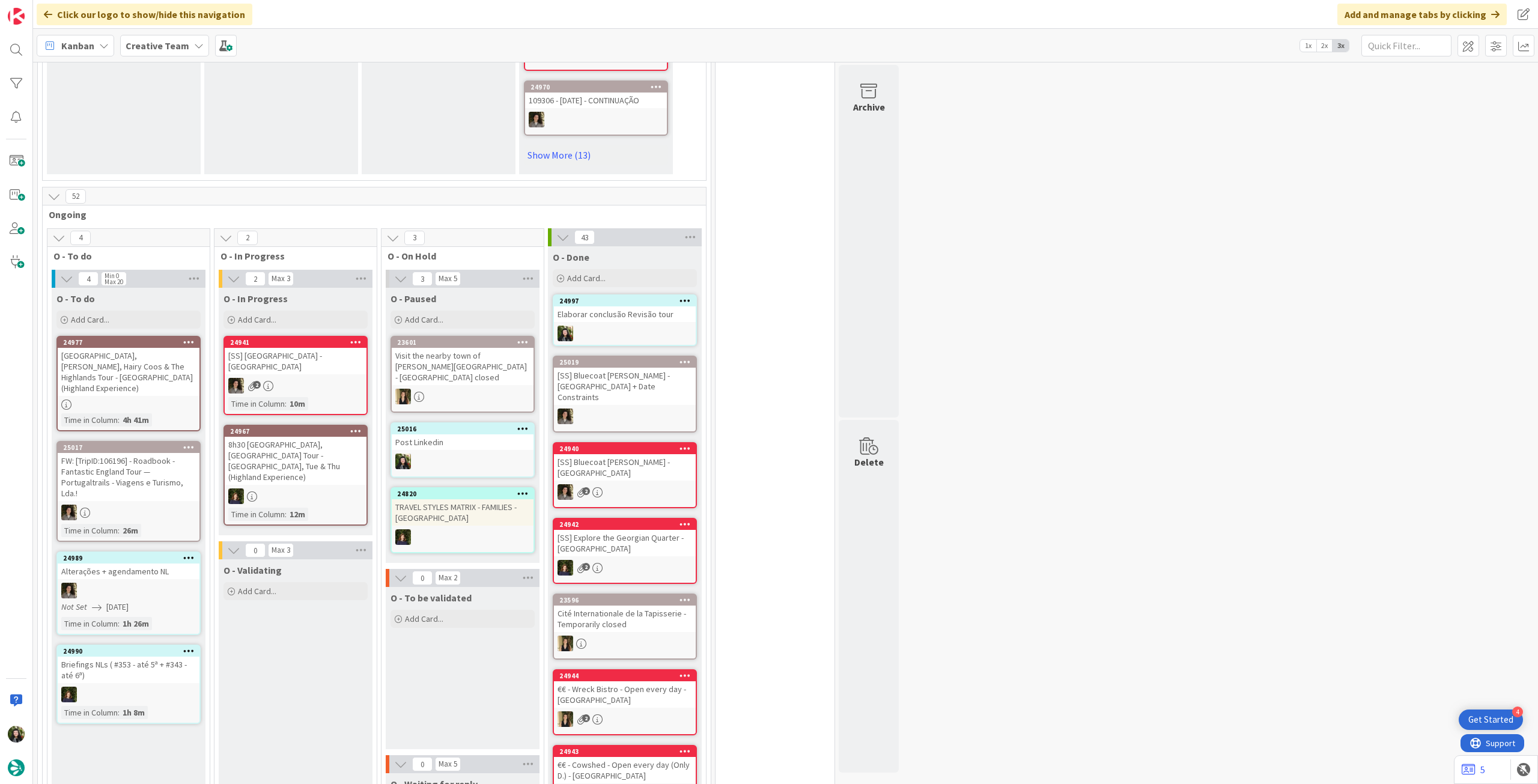
click at [184, 48] on div "Creative Team" at bounding box center [164, 46] width 89 height 22
click at [174, 175] on h4 "Creative Team - Análise" at bounding box center [216, 172] width 164 height 12
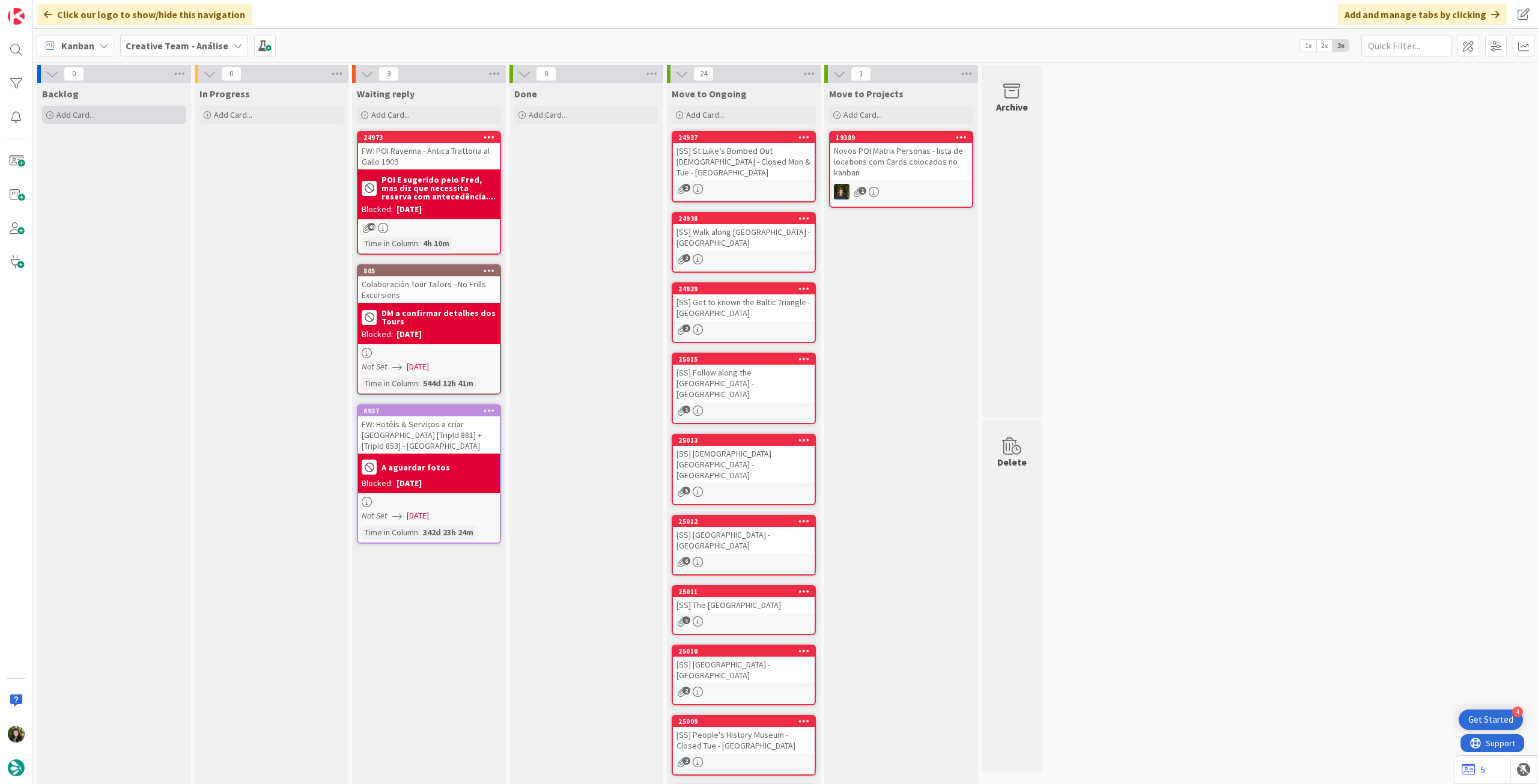
click at [120, 123] on div "Add Card..." at bounding box center [113, 115] width 144 height 18
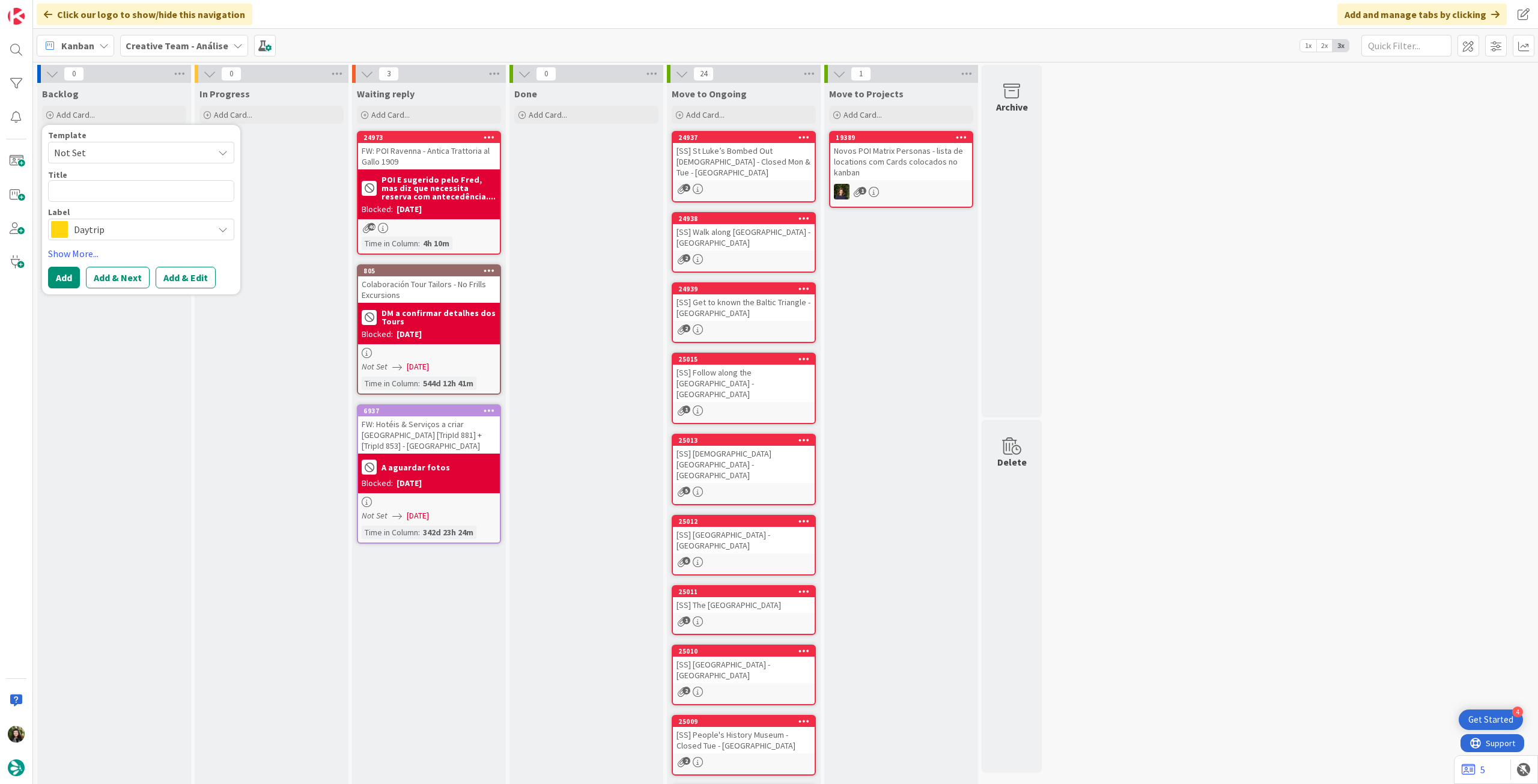
click at [110, 228] on span "Daytrip" at bounding box center [141, 229] width 134 height 17
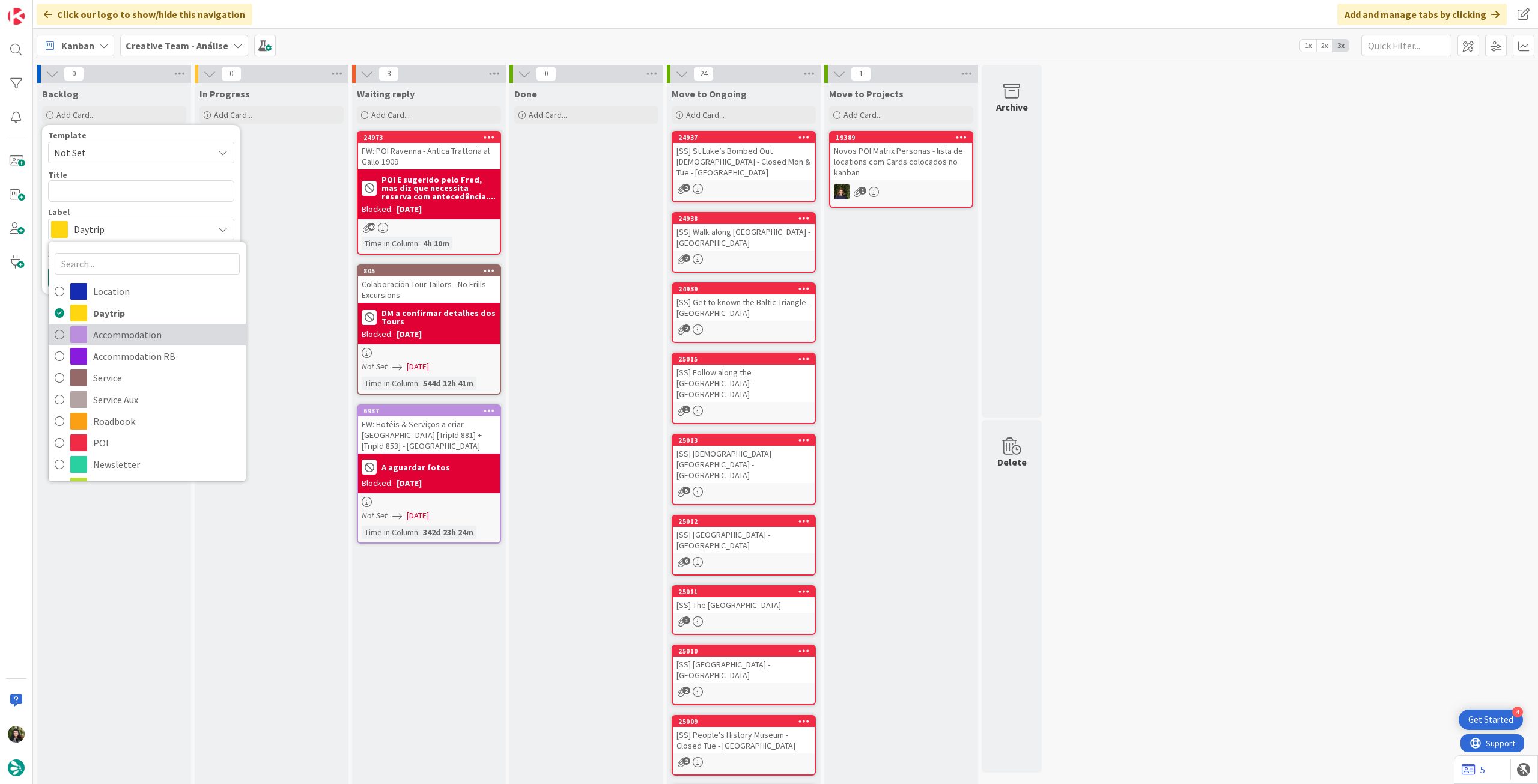
drag, startPoint x: 112, startPoint y: 327, endPoint x: 110, endPoint y: 275, distance: 52.0
click at [112, 327] on span "Accommodation" at bounding box center [167, 334] width 147 height 18
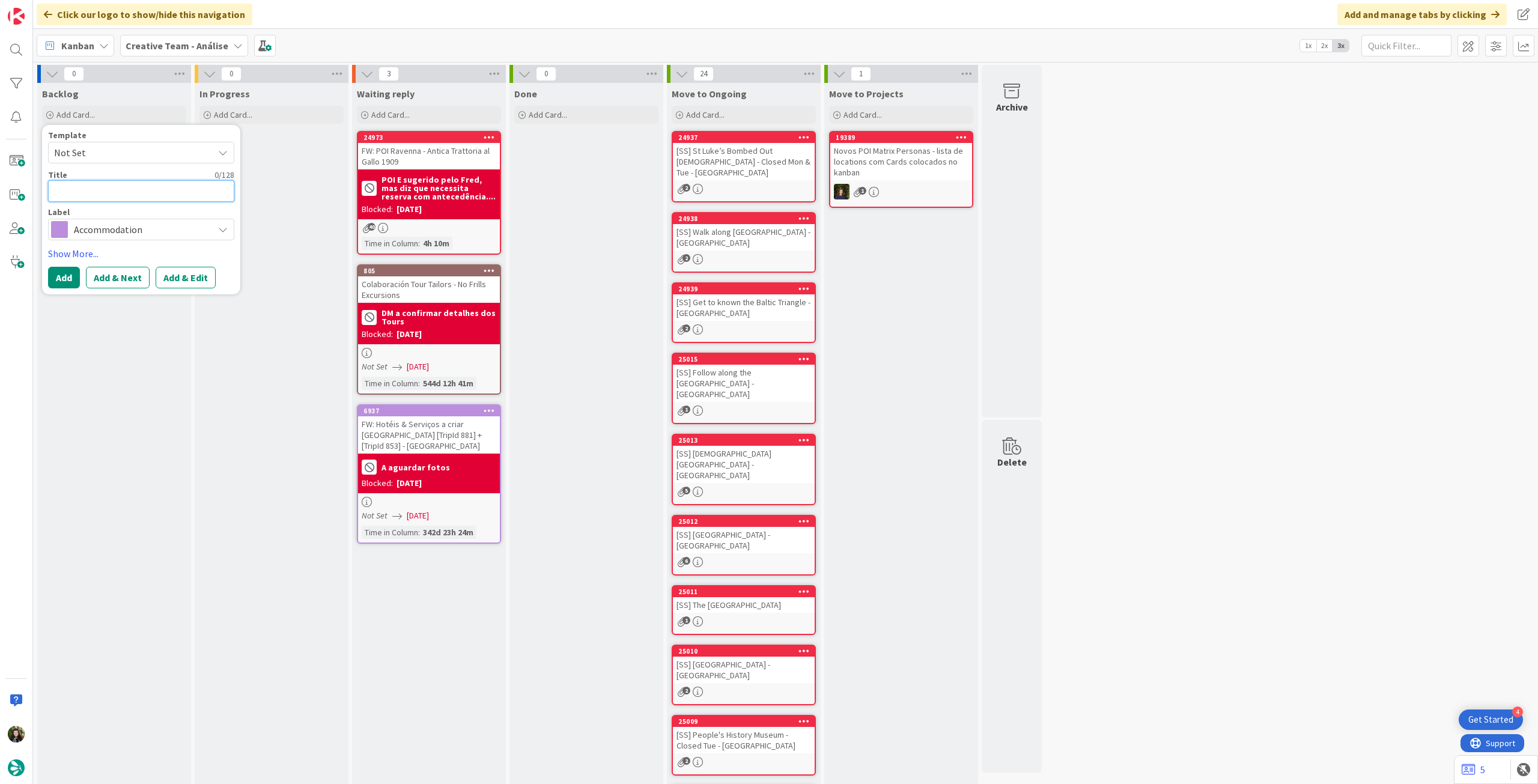
click at [125, 182] on textarea at bounding box center [141, 191] width 186 height 22
paste textarea "[GEOGRAPHIC_DATA] Grassmarket"
type textarea "x"
type textarea "[GEOGRAPHIC_DATA] Grassmarket"
click at [70, 274] on button "Add" at bounding box center [64, 278] width 32 height 22
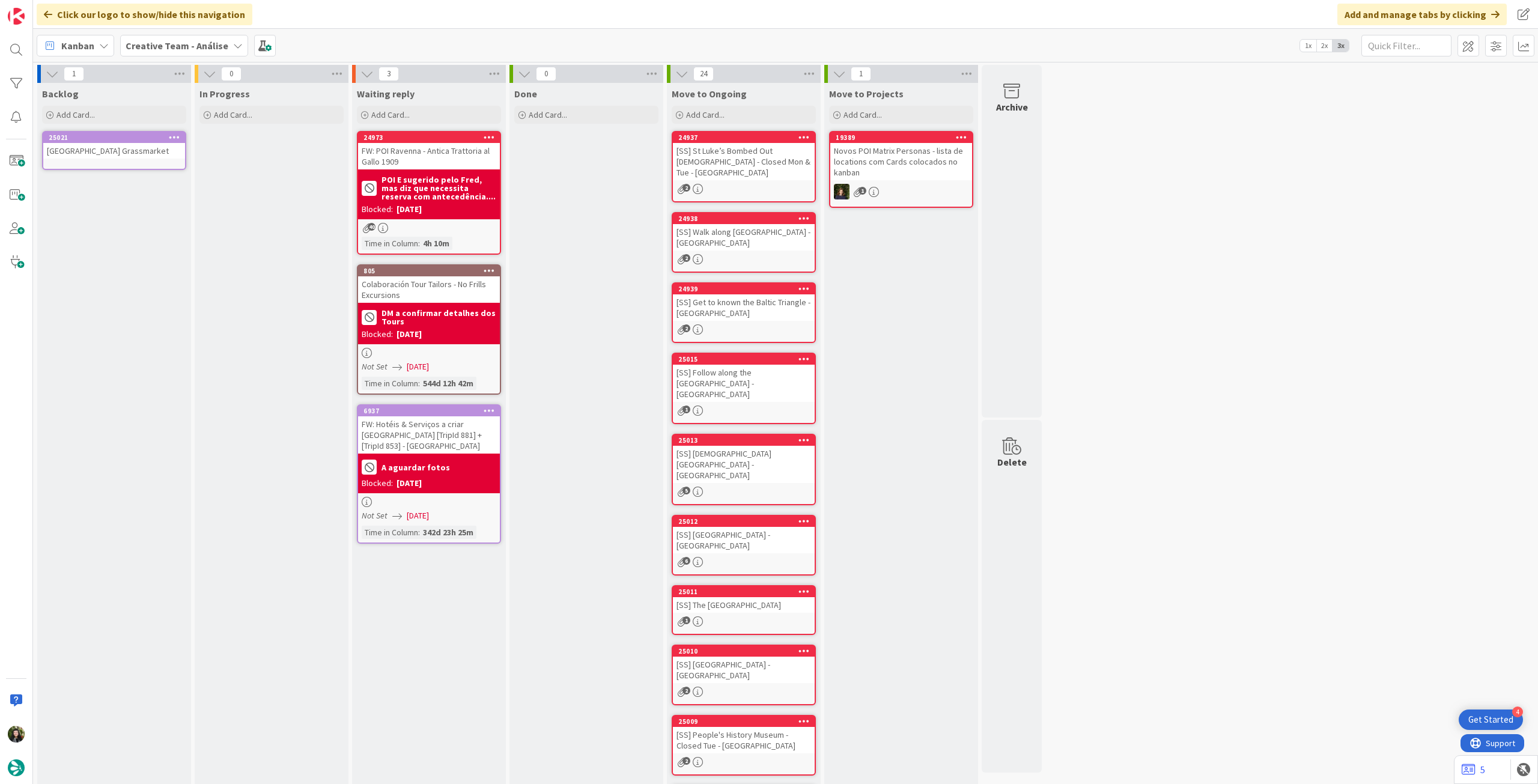
click at [148, 148] on div "[GEOGRAPHIC_DATA] Grassmarket" at bounding box center [114, 150] width 142 height 16
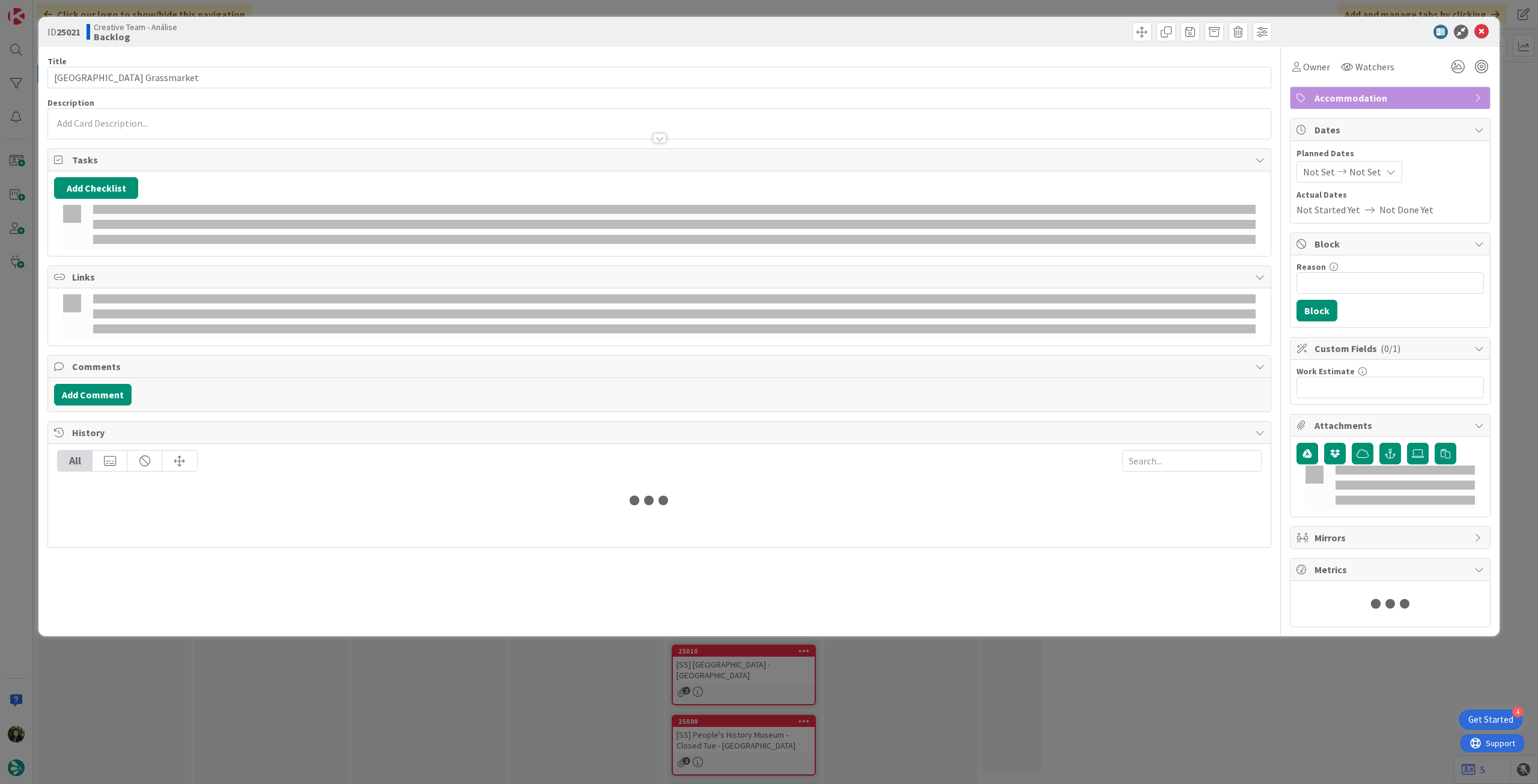
click at [154, 129] on div at bounding box center [659, 132] width 1223 height 13
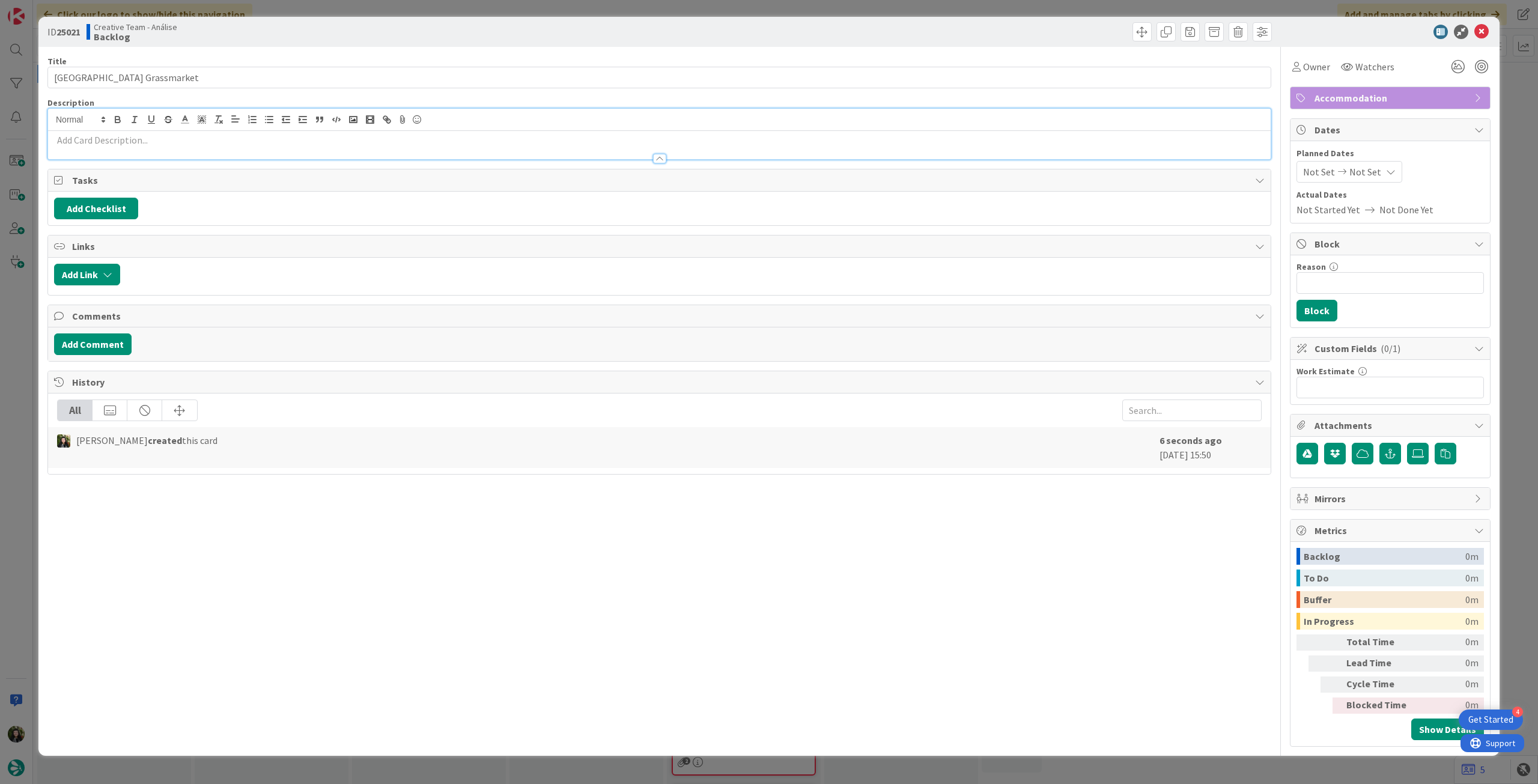
click at [155, 129] on div at bounding box center [659, 119] width 1223 height 23
click at [155, 143] on p at bounding box center [659, 140] width 1211 height 14
paste div
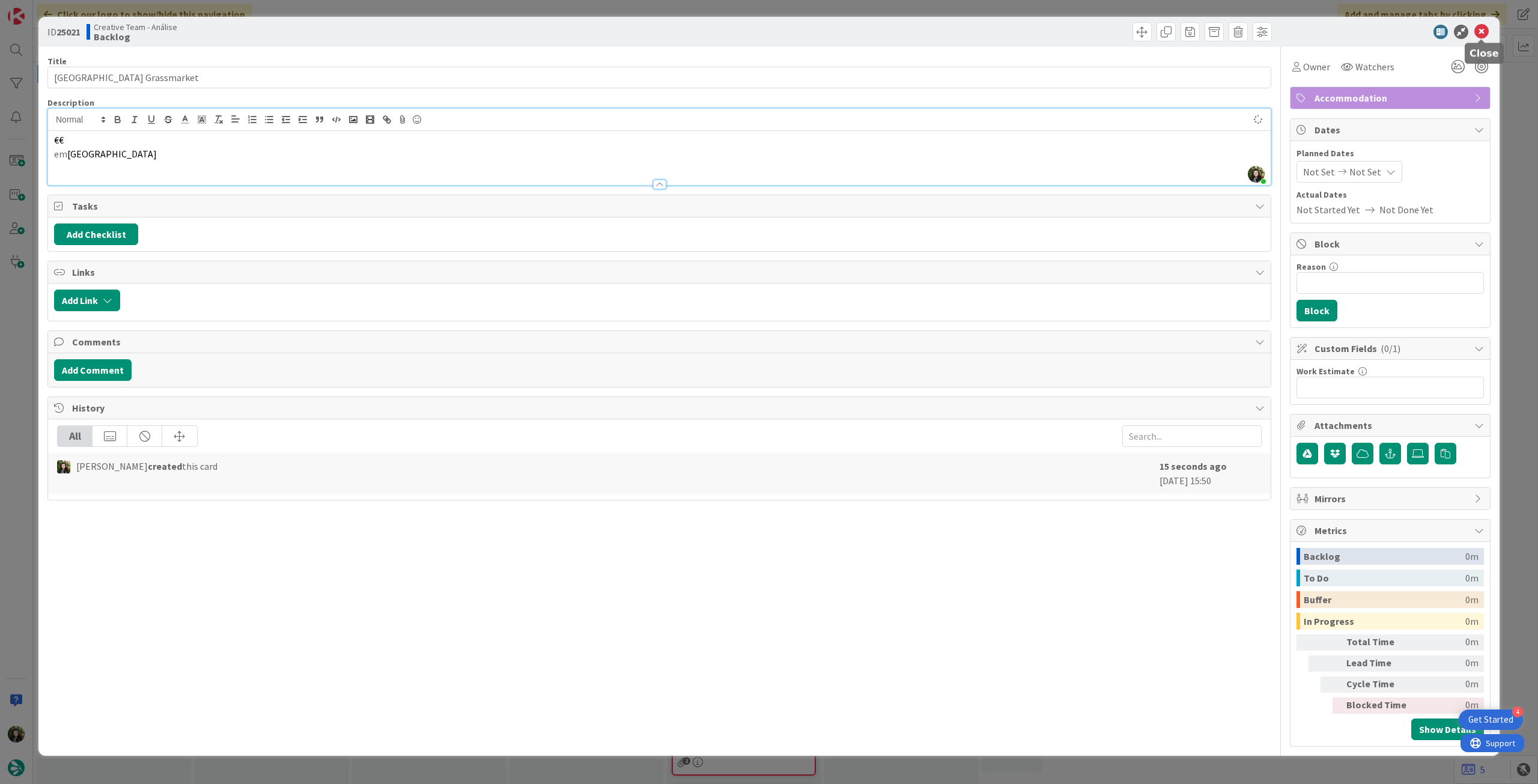
click at [1480, 33] on icon at bounding box center [1481, 32] width 14 height 14
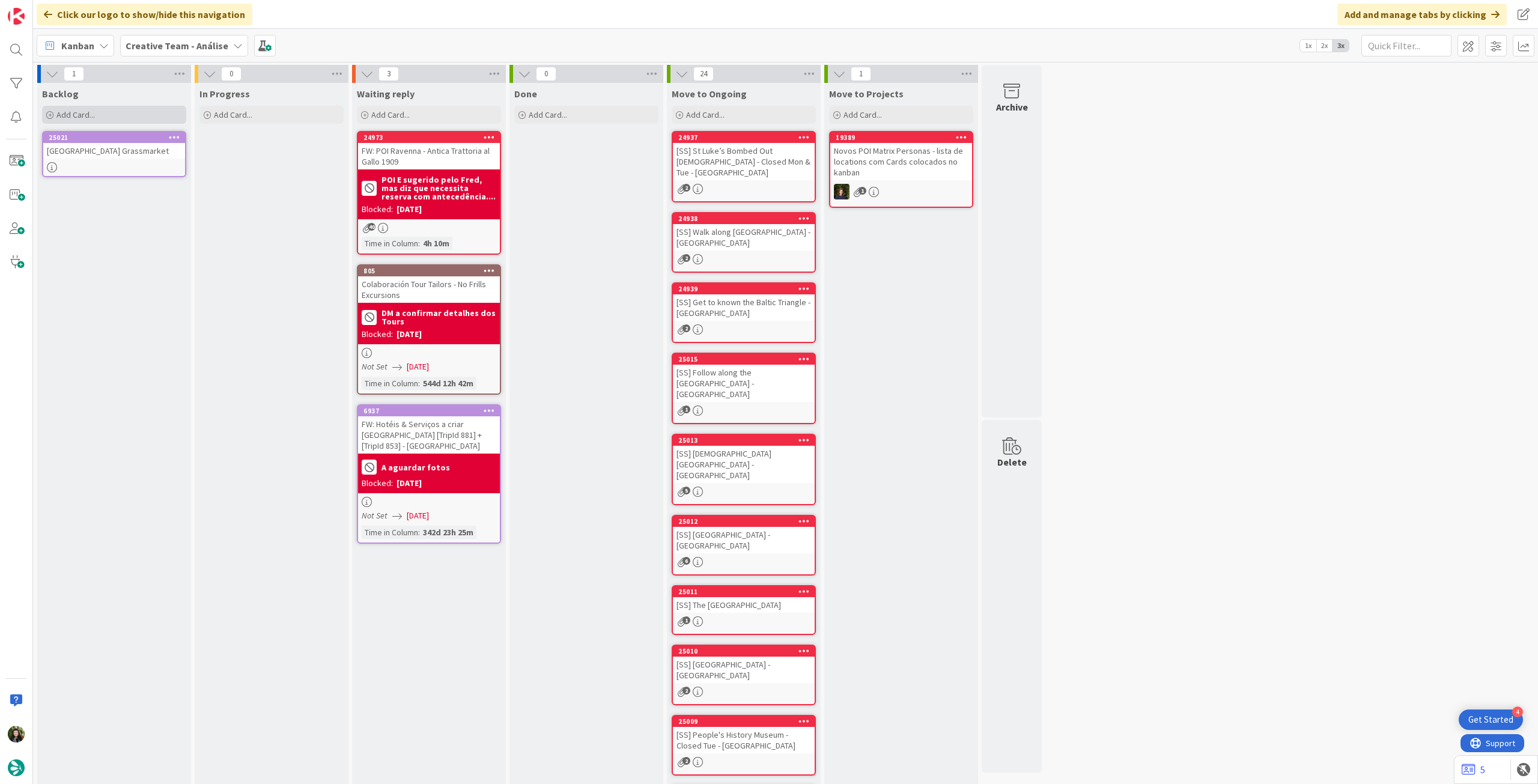
click at [159, 121] on div "Add Card..." at bounding box center [113, 115] width 144 height 18
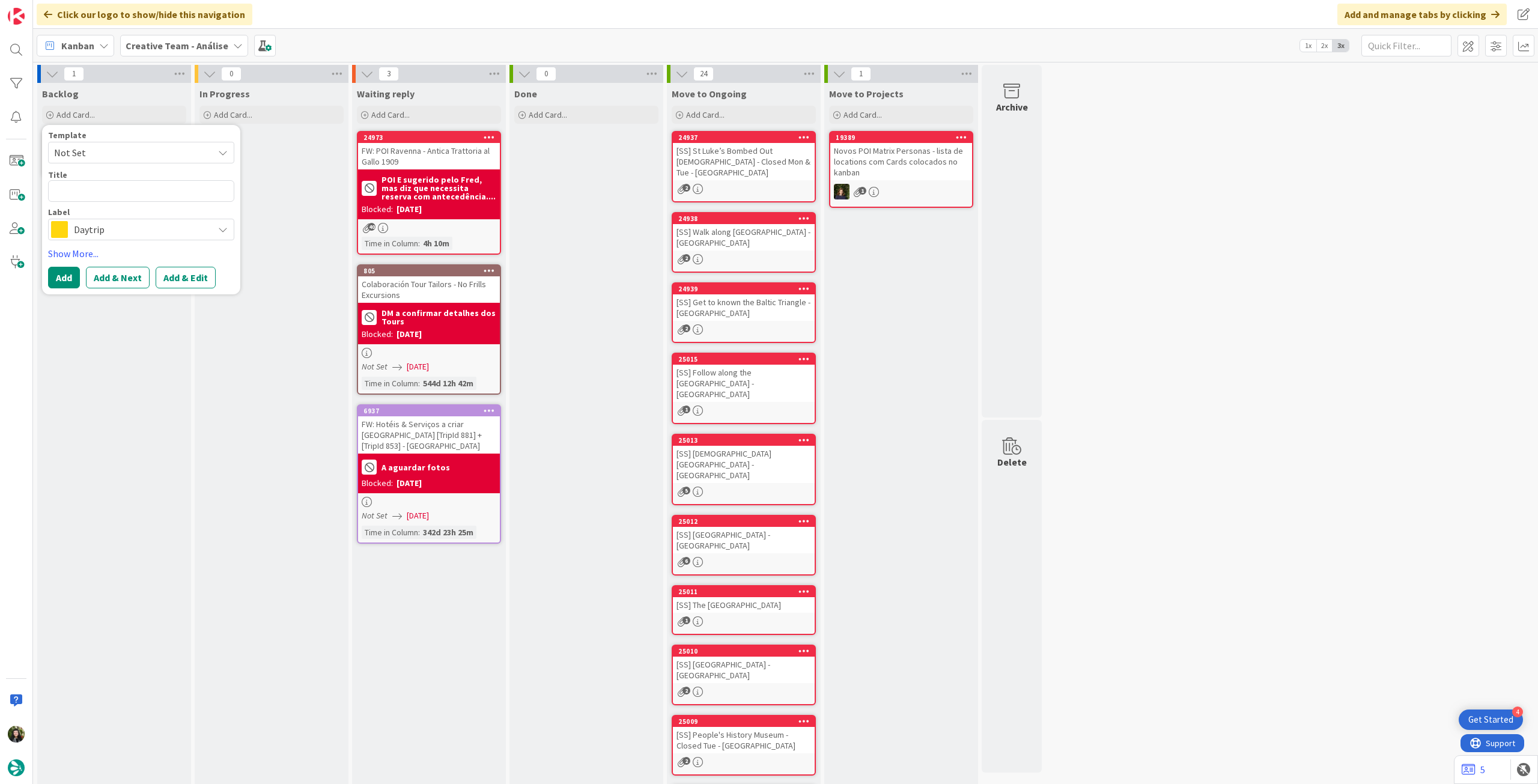
click at [128, 234] on span "Daytrip" at bounding box center [141, 229] width 134 height 17
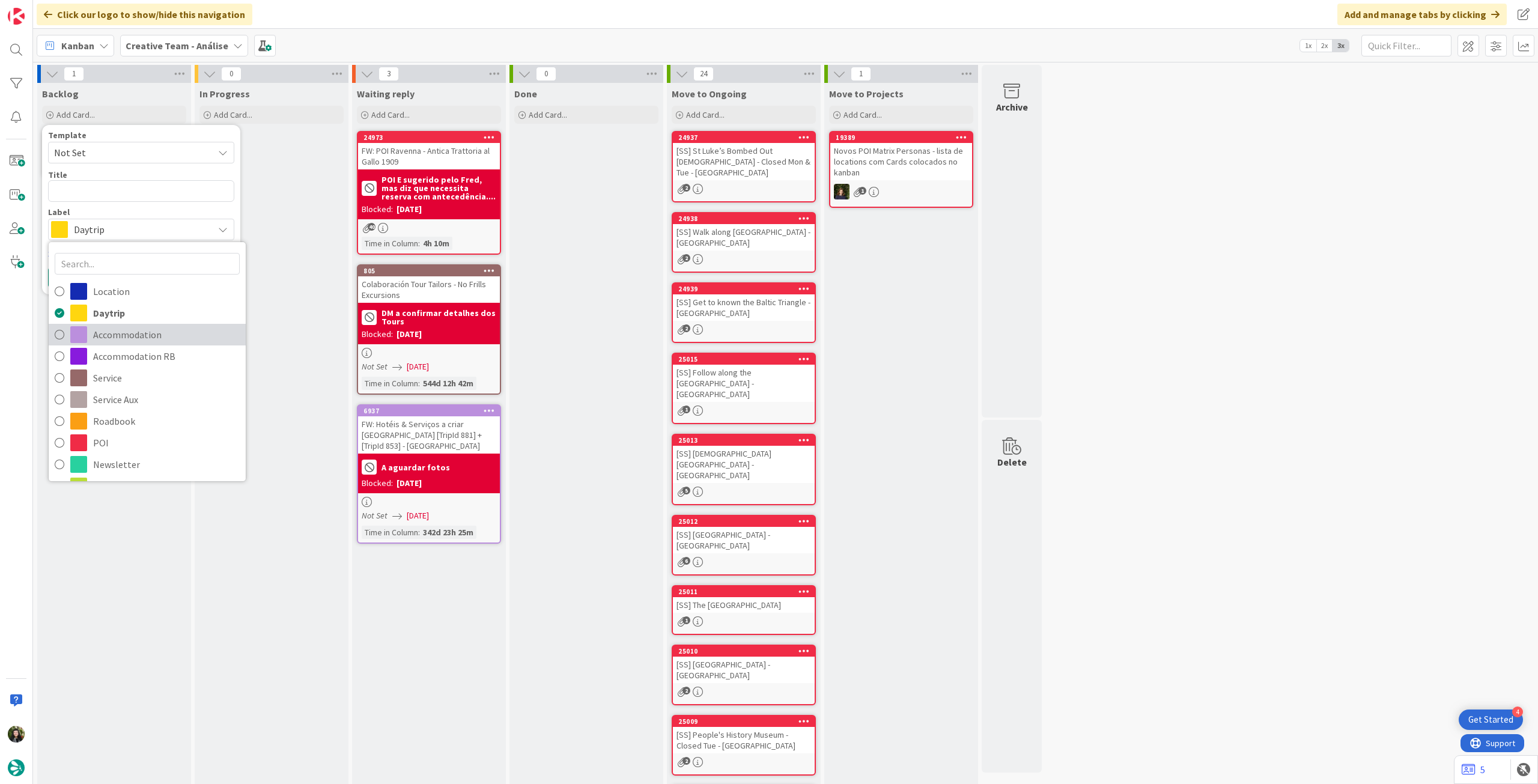
drag, startPoint x: 126, startPoint y: 328, endPoint x: 203, endPoint y: 362, distance: 84.2
click at [126, 328] on span "Accommodation" at bounding box center [167, 334] width 147 height 18
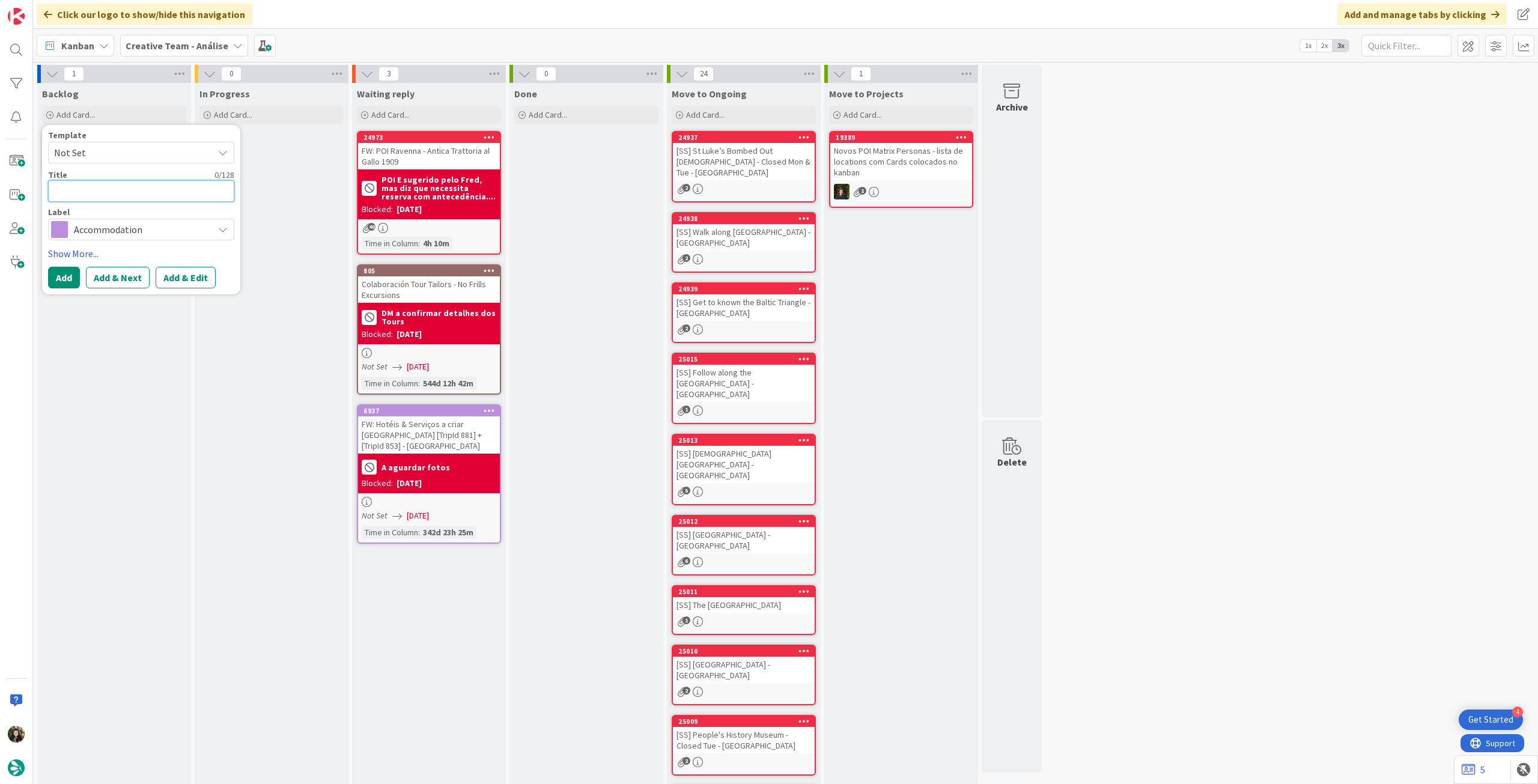
click at [124, 194] on textarea at bounding box center [141, 191] width 186 height 22
paste textarea "Wilde Aparthotels, Manchester, City Centre"
type textarea "x"
type textarea "Wilde Aparthotels, Manchester, City Centre"
click at [53, 274] on button "Add" at bounding box center [64, 278] width 32 height 22
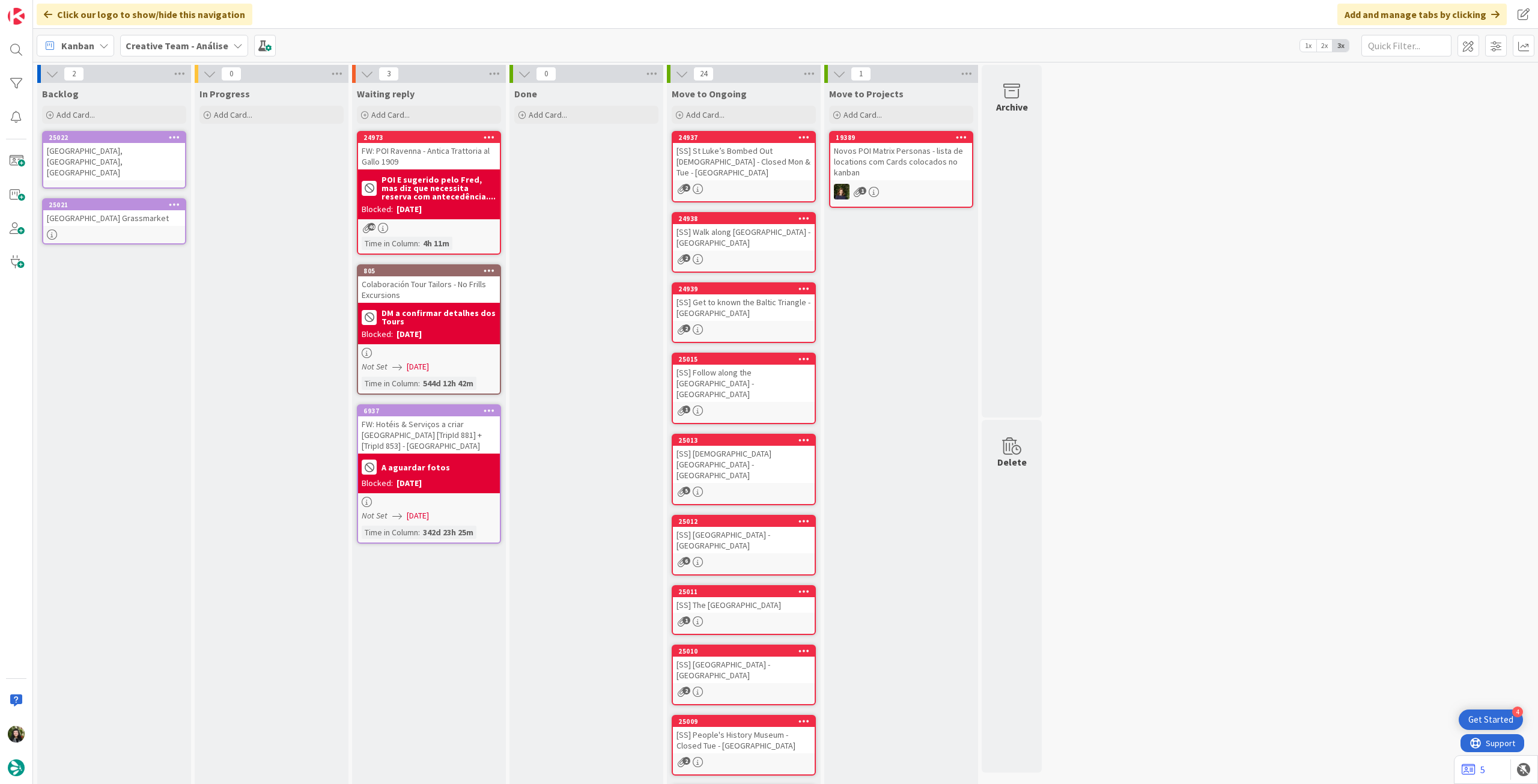
click at [98, 158] on div "Wilde Aparthotels, Manchester, City Centre" at bounding box center [114, 161] width 142 height 38
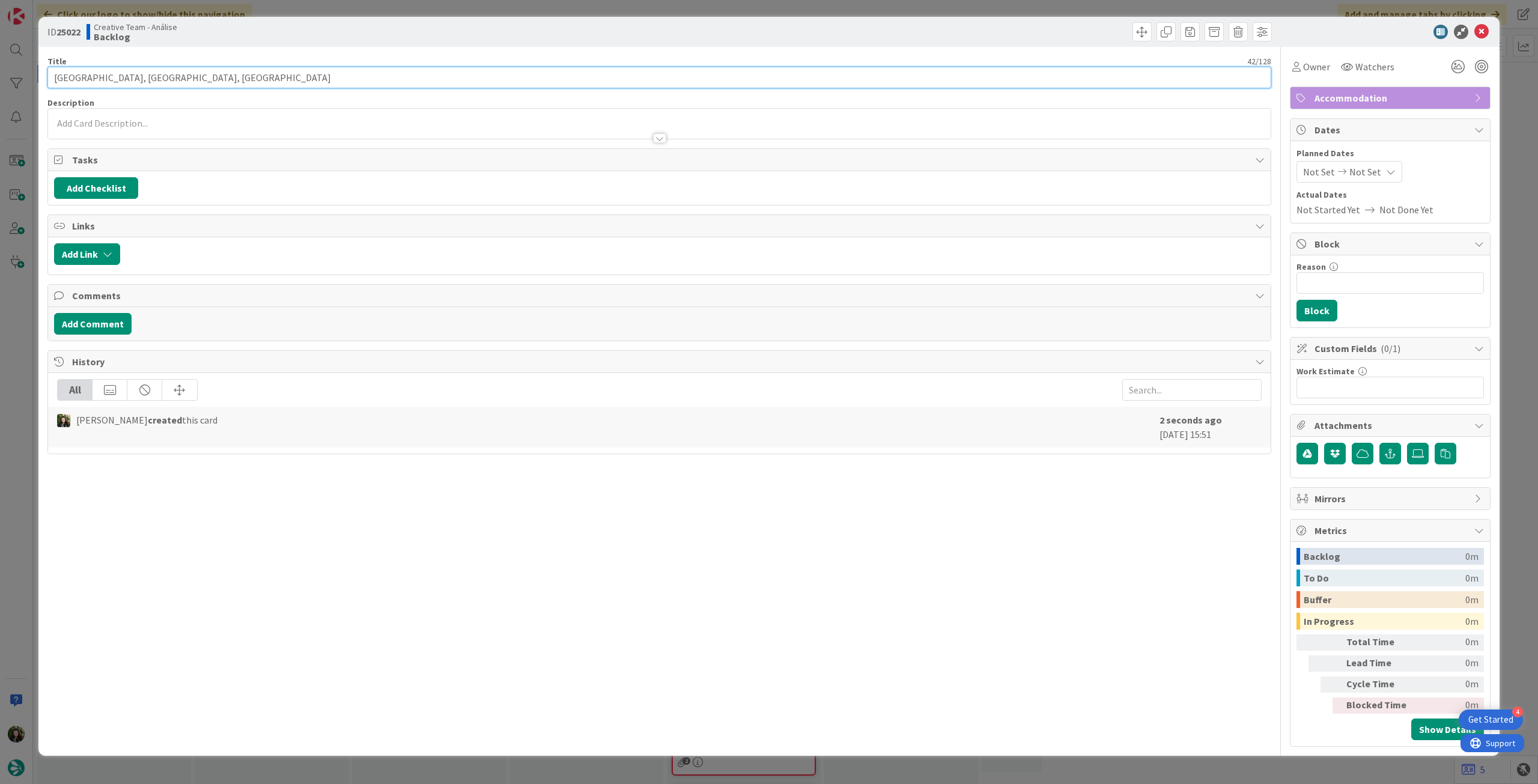
drag, startPoint x: 246, startPoint y: 80, endPoint x: 134, endPoint y: 53, distance: 115.2
click at [23, 74] on div "ID 25022 Creative Team - Análise Backlog Title 42 / 128 Wilde Aparthotels, Manc…" at bounding box center [769, 392] width 1538 height 784
click at [121, 74] on input "Wilde Aparthotels, Manchester, City Centre" at bounding box center [659, 78] width 1224 height 22
click at [128, 76] on input "Wilde Aparthotels, Manchester, City Centre" at bounding box center [659, 78] width 1224 height 22
drag, startPoint x: 174, startPoint y: 77, endPoint x: 193, endPoint y: 86, distance: 21.0
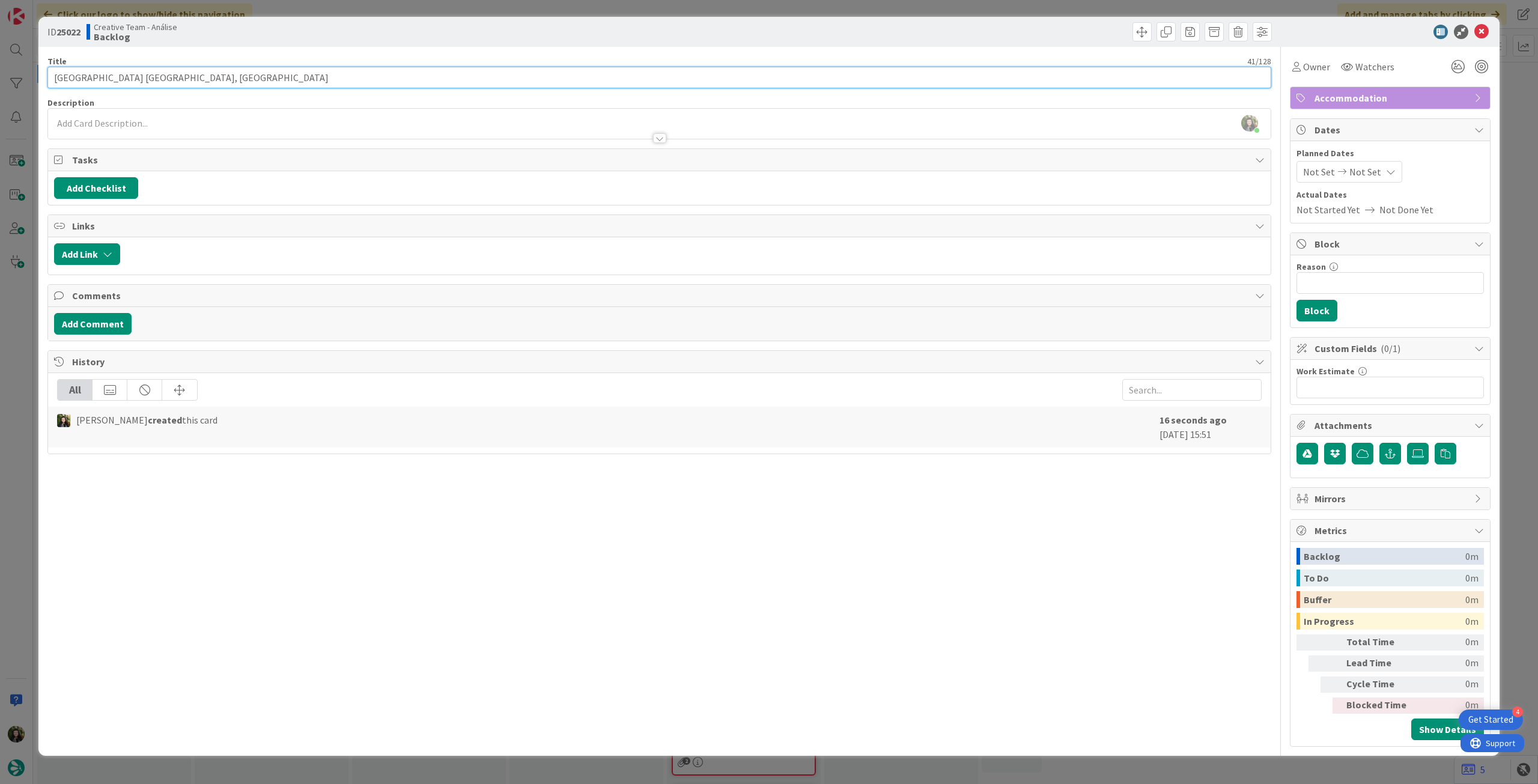
click at [175, 77] on input "Wilde Aparthotels Manchester, City Centre" at bounding box center [659, 78] width 1224 height 22
type input "[GEOGRAPHIC_DATA] [GEOGRAPHIC_DATA]"
click at [280, 129] on div at bounding box center [659, 132] width 1223 height 13
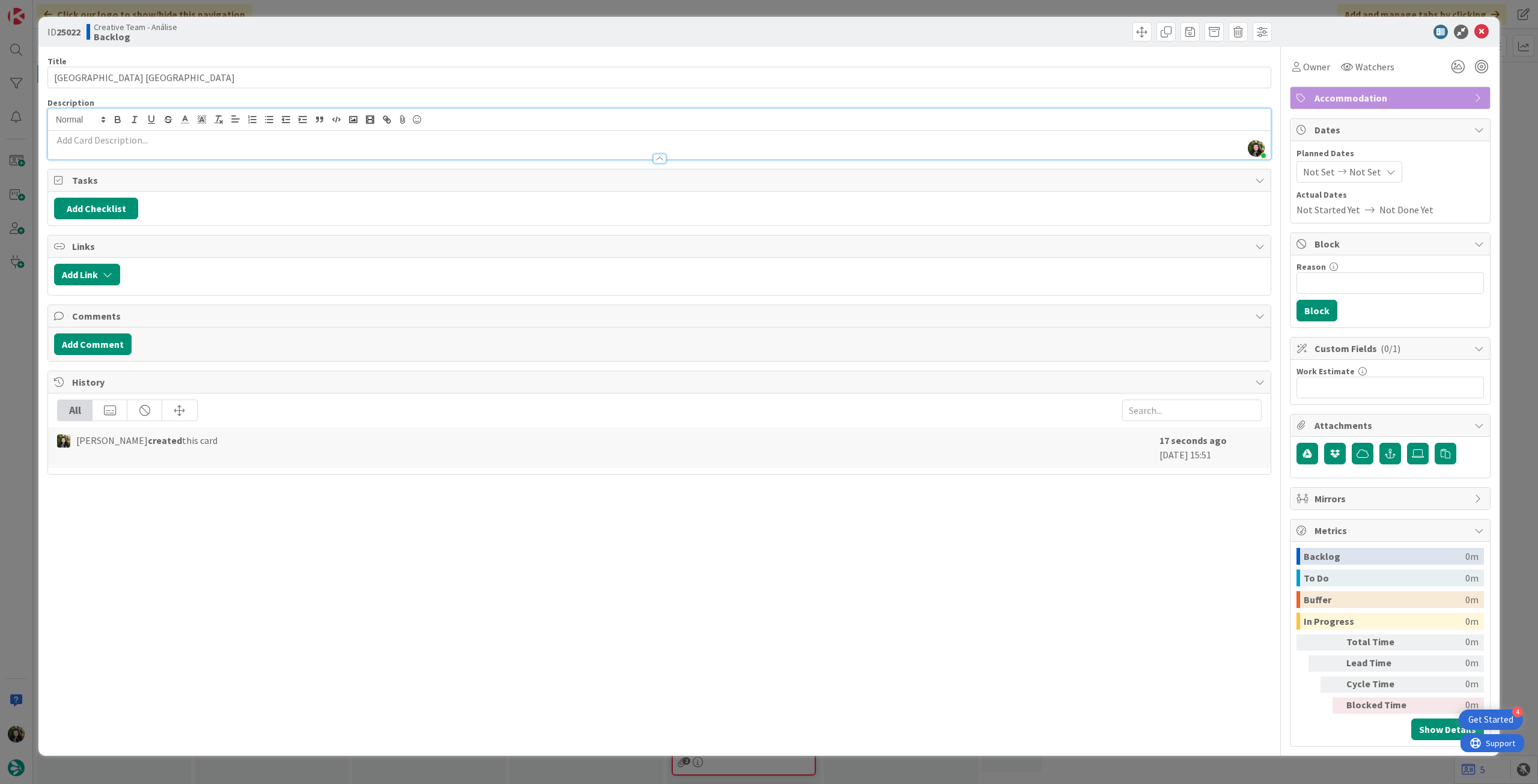
click at [270, 145] on p at bounding box center [659, 140] width 1211 height 14
paste div
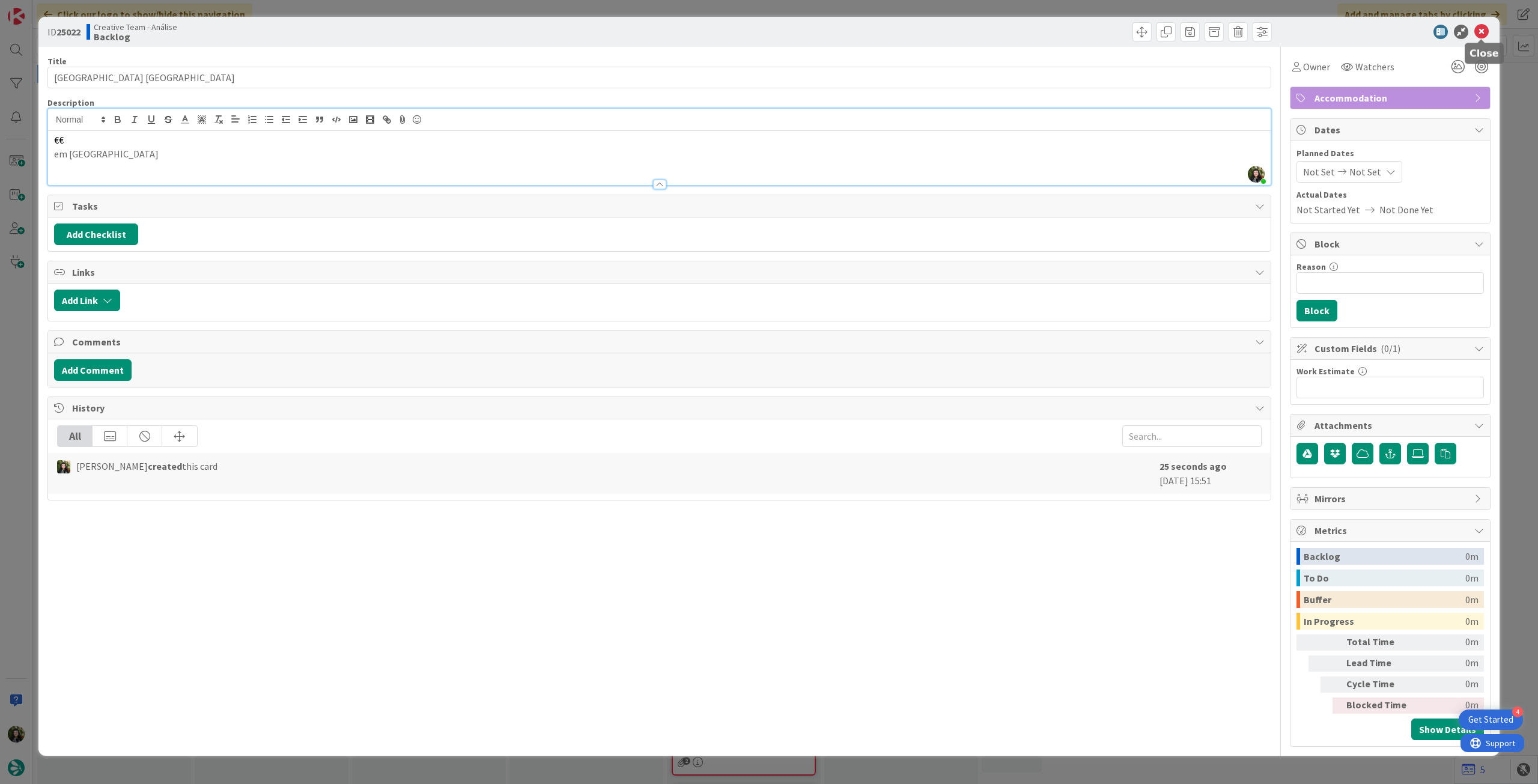
click at [1475, 30] on icon at bounding box center [1481, 32] width 14 height 14
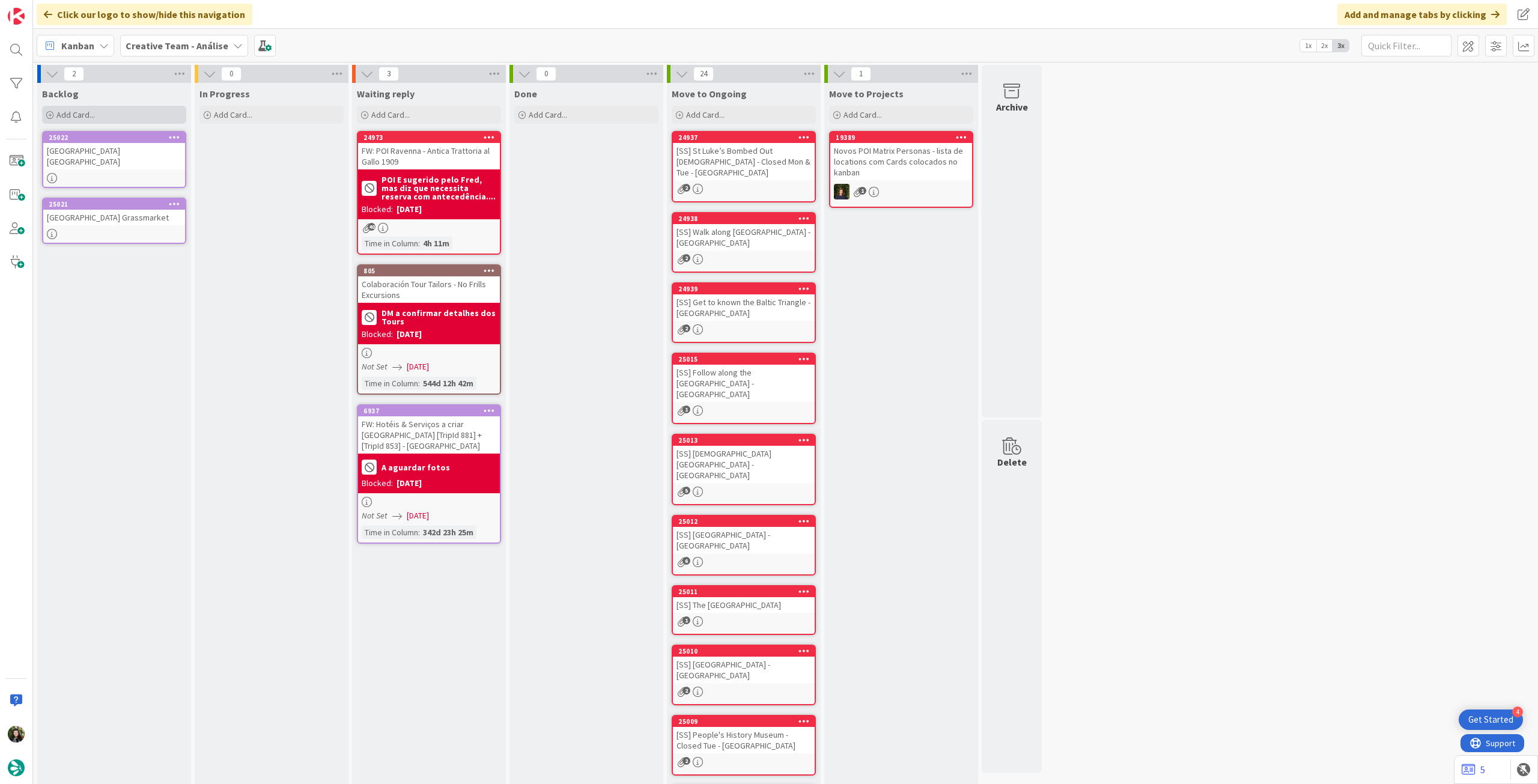
click at [147, 110] on div "Add Card..." at bounding box center [113, 115] width 144 height 18
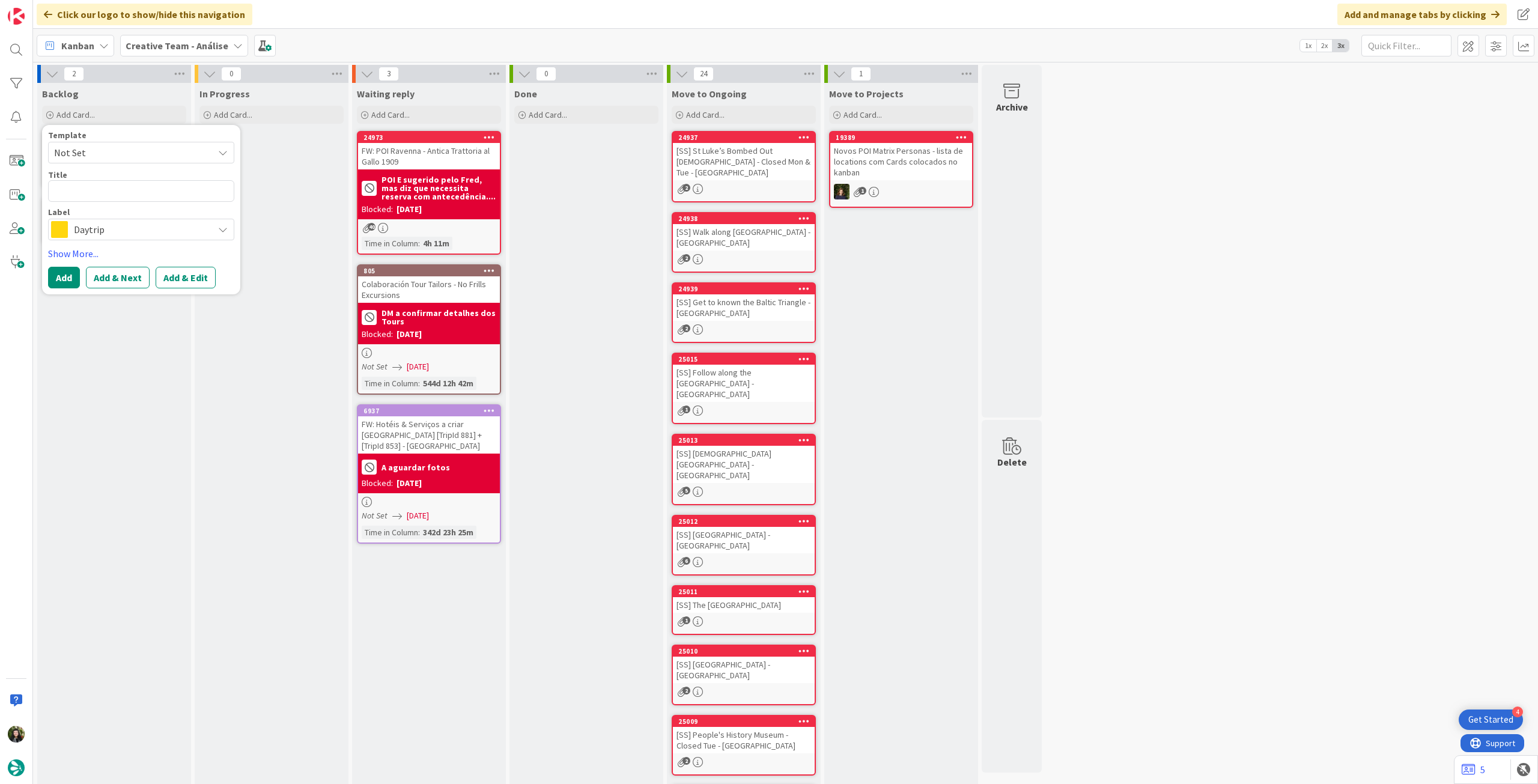
click at [134, 229] on span "Daytrip" at bounding box center [141, 229] width 134 height 17
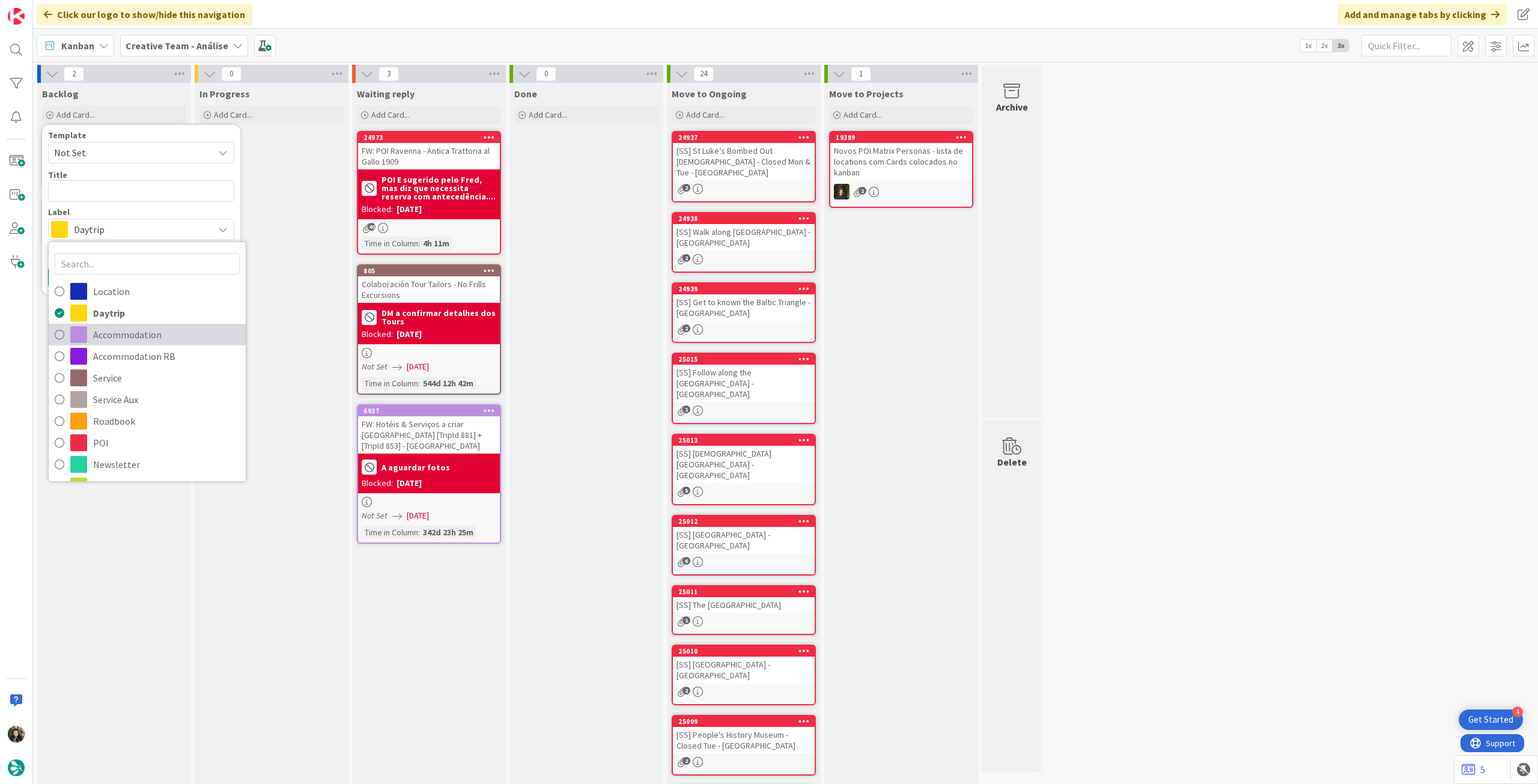
click at [139, 329] on span "Accommodation" at bounding box center [167, 334] width 147 height 18
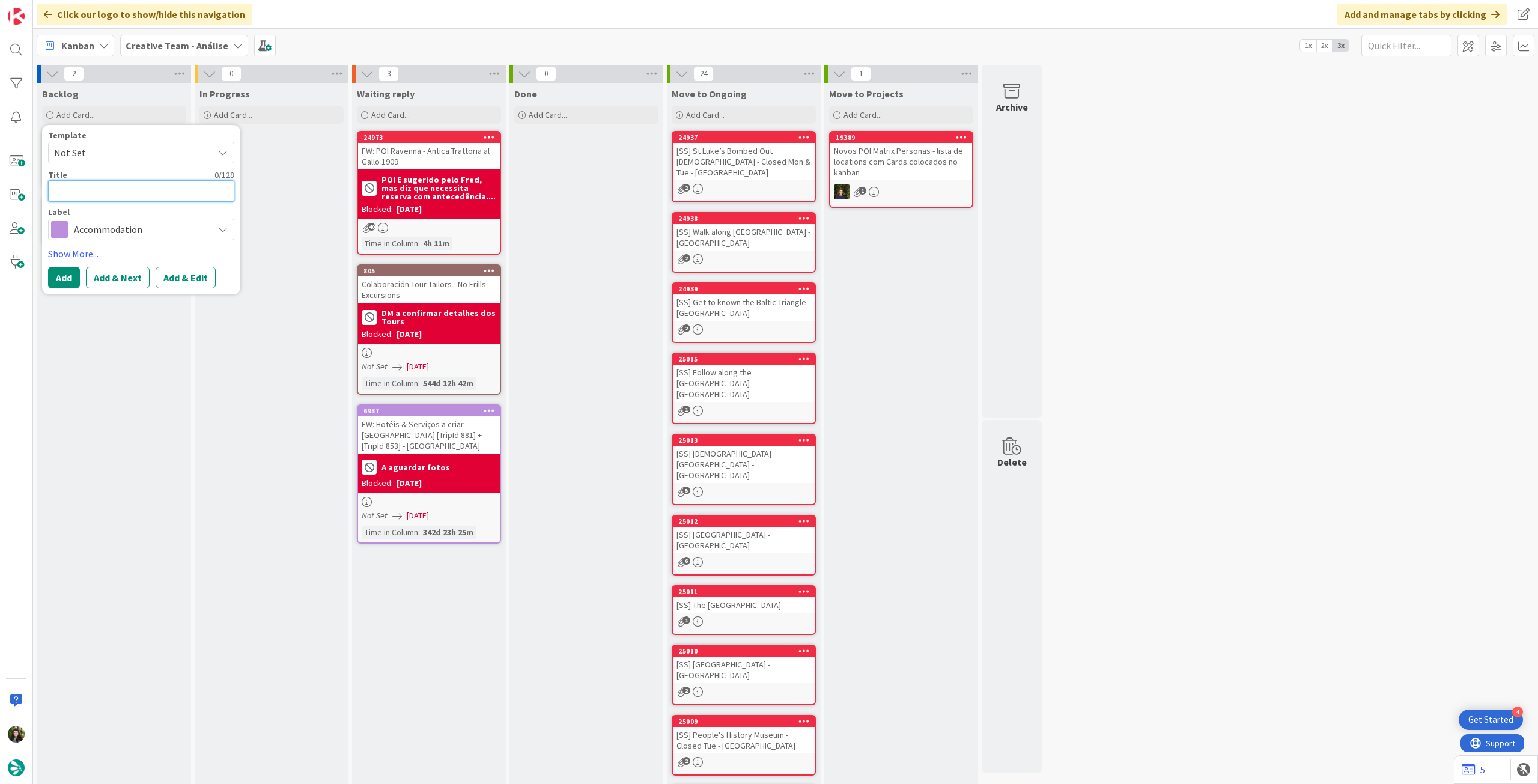
click at [150, 194] on textarea at bounding box center [141, 191] width 186 height 22
paste textarea "Wilde Aparthotels, London, Covent Garden"
type textarea "x"
type textarea "Wilde Aparthotels, London, Covent Garden"
click at [129, 196] on textarea "Wilde Aparthotels, London, Covent Garden" at bounding box center [141, 191] width 186 height 22
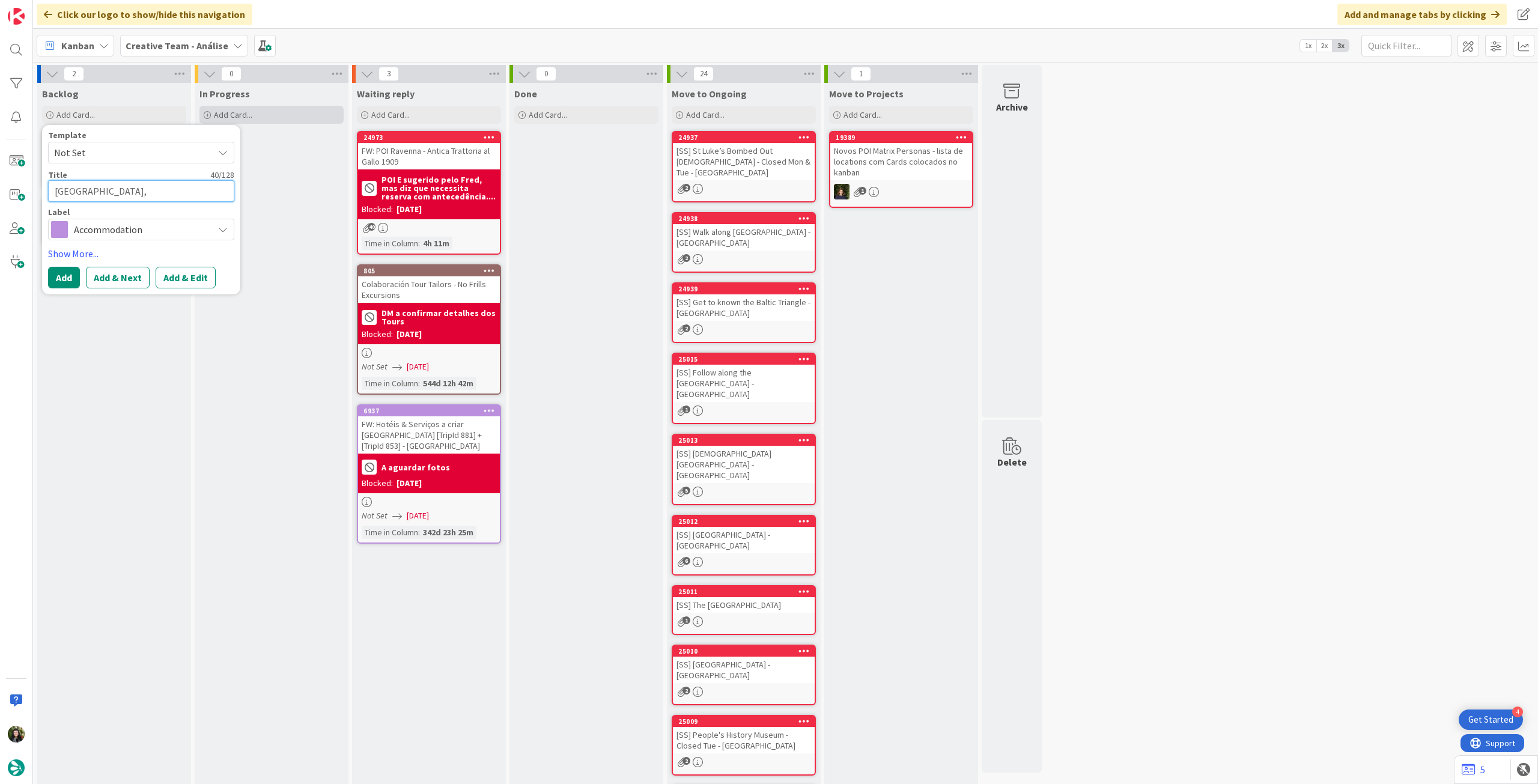
type textarea "x"
type textarea "Wilde Aparthotels,London, Covent Garden"
type textarea "x"
type textarea "Wilde AparthotelsLondon, Covent Garden"
type textarea "x"
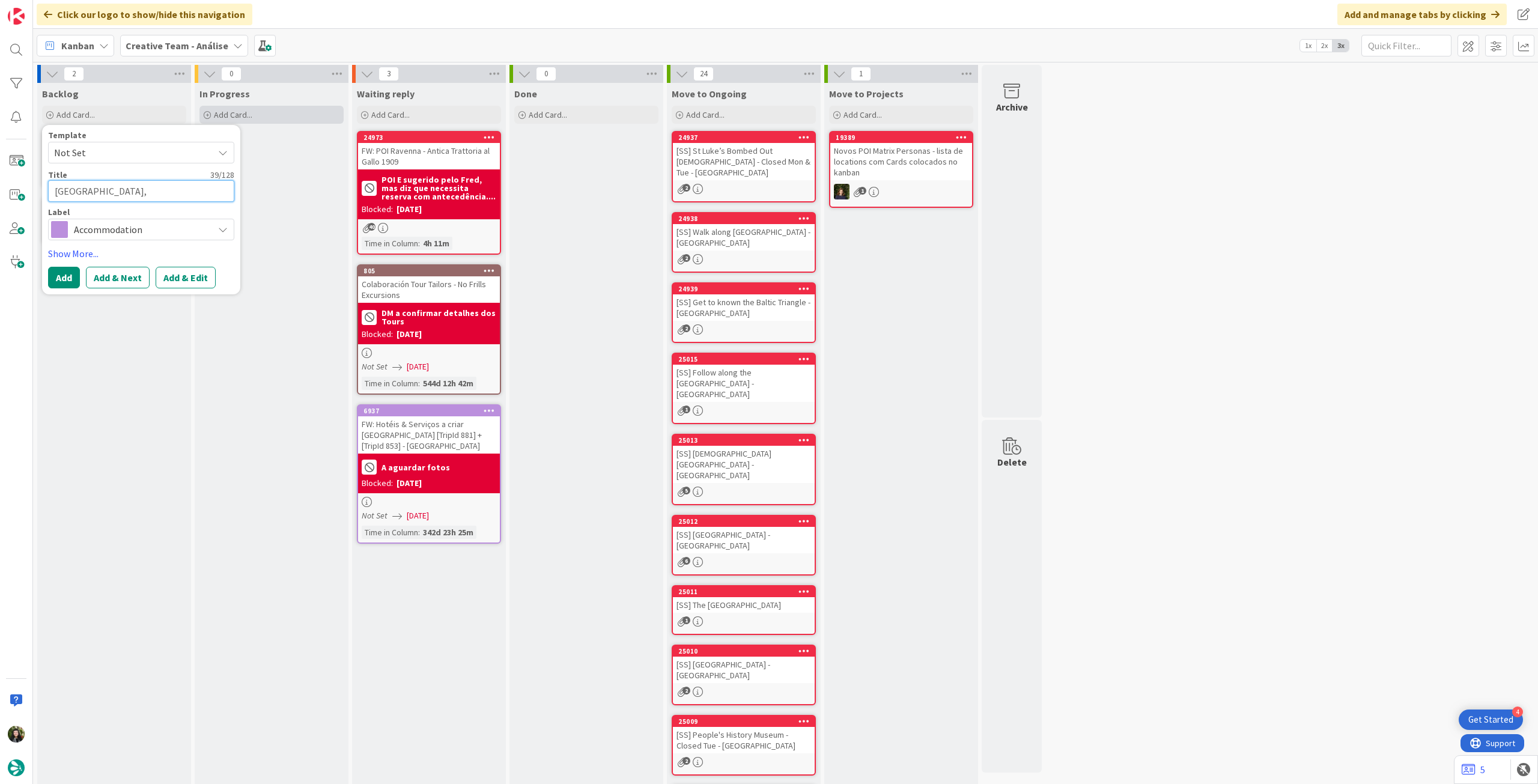
type textarea "Wilde Aparthotels London, Covent Garden"
type textarea "x"
type textarea "Wilde Aparthotels London Covent Garden"
type textarea "x"
type textarea "Wilde Aparthotels London Covent Garden"
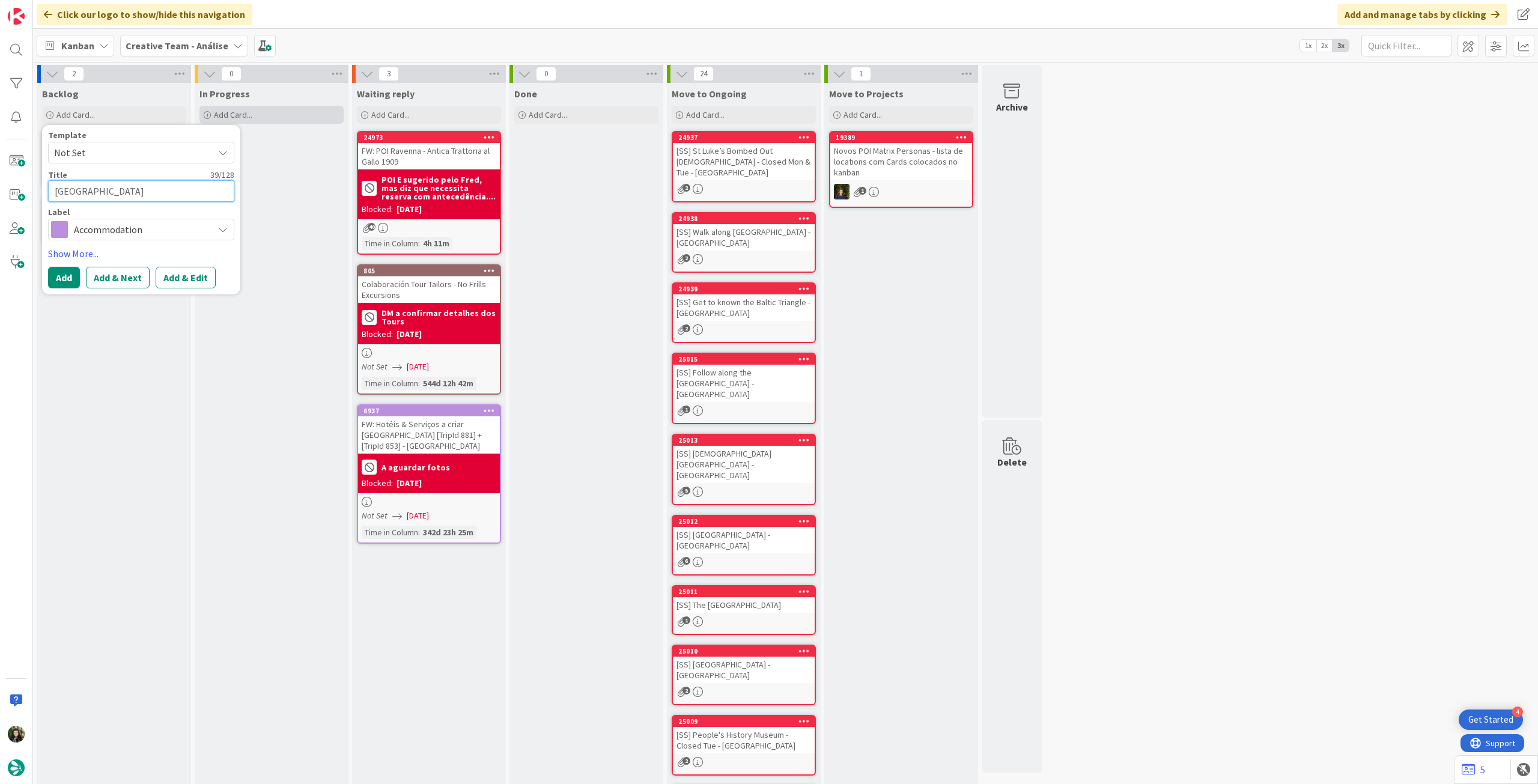
type textarea "x"
type textarea "Wilde Aparthotels London Covent Garden"
type textarea "x"
type textarea "Wilde Aparthotels London Covent Garden"
type textarea "x"
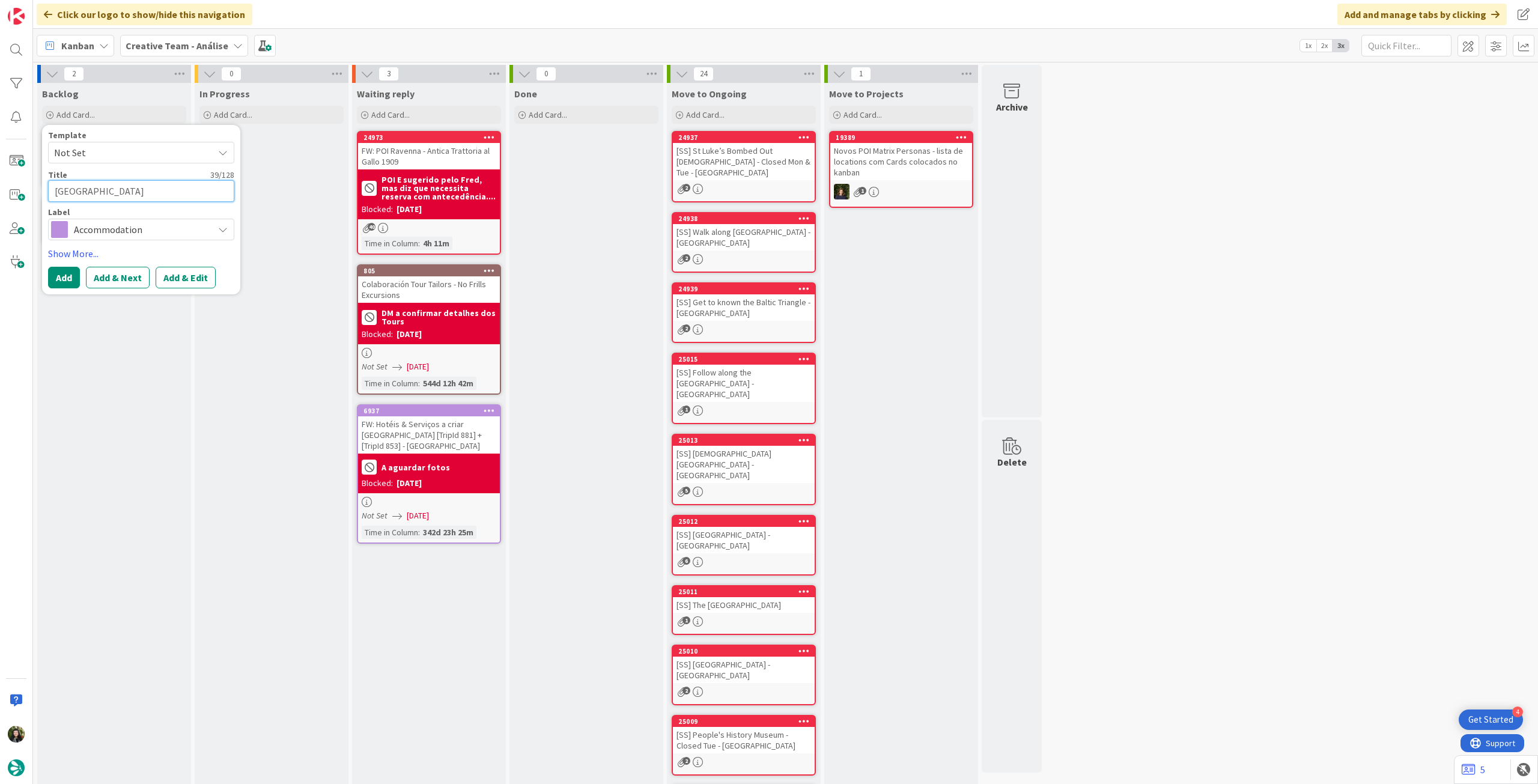
type textarea "Wilde Aparthotels London Covent Garden ("
type textarea "x"
type textarea "Wilde Aparthotels London Covent Garden (S"
type textarea "x"
type textarea "Wilde Aparthotels London Covent Garden (SEM"
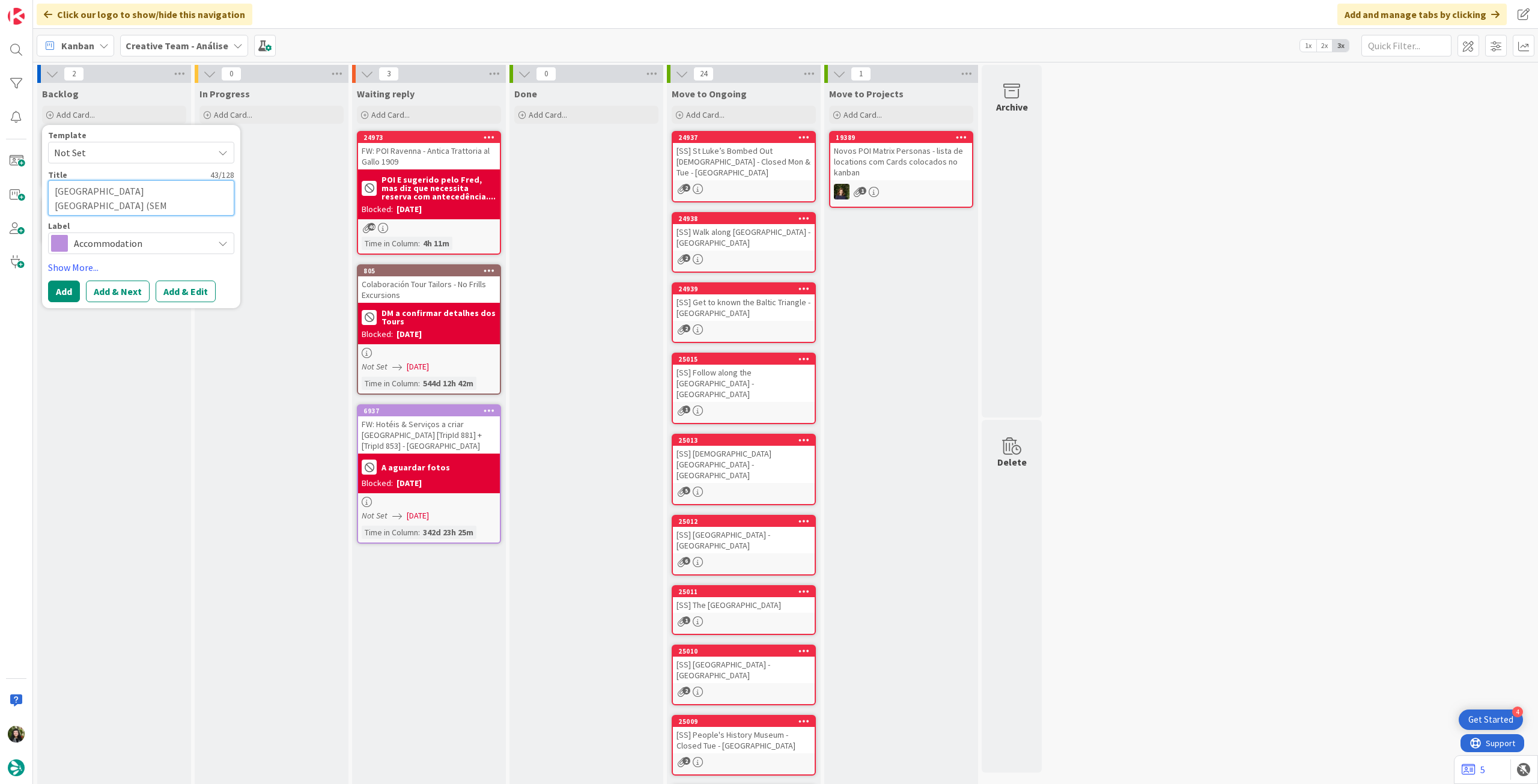
type textarea "x"
type textarea "Wilde Aparthotels London Covent Garden (SEM"
type textarea "x"
type textarea "Wilde Aparthotels London Covent Garden (SEM p"
type textarea "x"
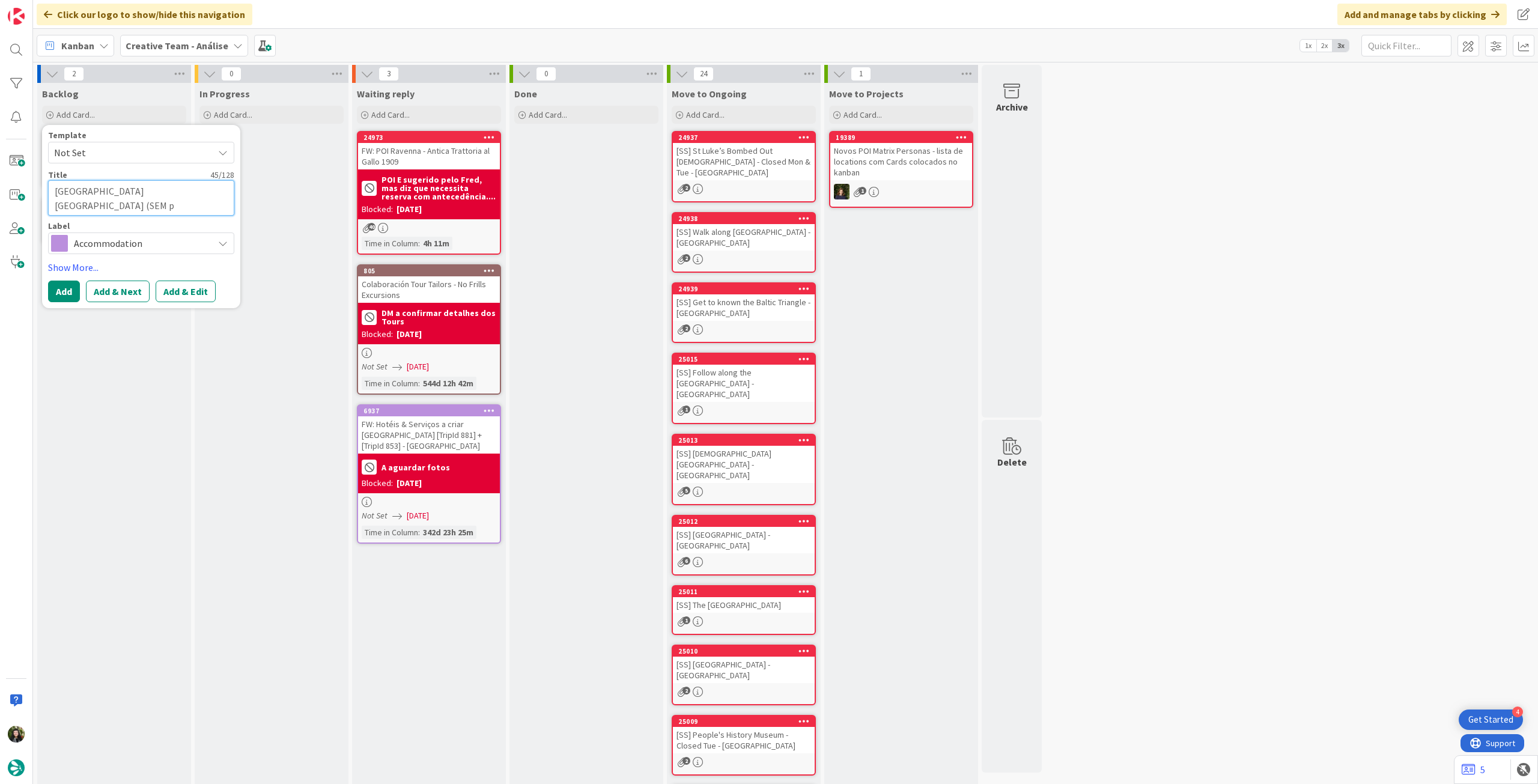
type textarea "Wilde Aparthotels London Covent Garden (SEM"
type textarea "x"
type textarea "Wilde Aparthotels London Covent Garden (SEM P"
type textarea "x"
type textarea "Wilde Aparthotels London Covent Garden (SEM PA"
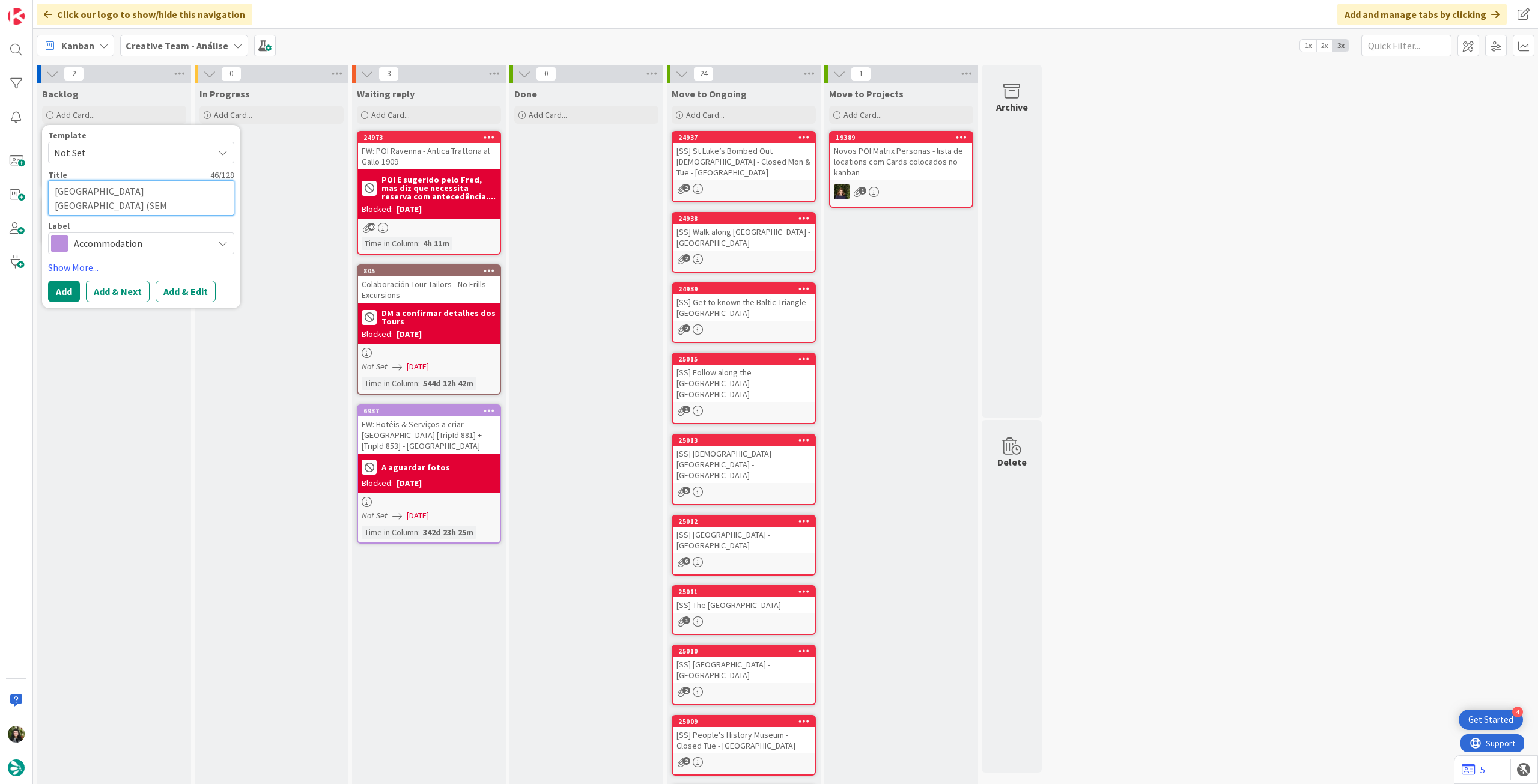
type textarea "x"
type textarea "[GEOGRAPHIC_DATA] [GEOGRAPHIC_DATA] ([GEOGRAPHIC_DATA])"
click at [91, 224] on div "Label" at bounding box center [141, 226] width 186 height 8
click at [53, 205] on textarea "[GEOGRAPHIC_DATA] [GEOGRAPHIC_DATA] ([GEOGRAPHIC_DATA])" at bounding box center [141, 198] width 186 height 35
type textarea "x"
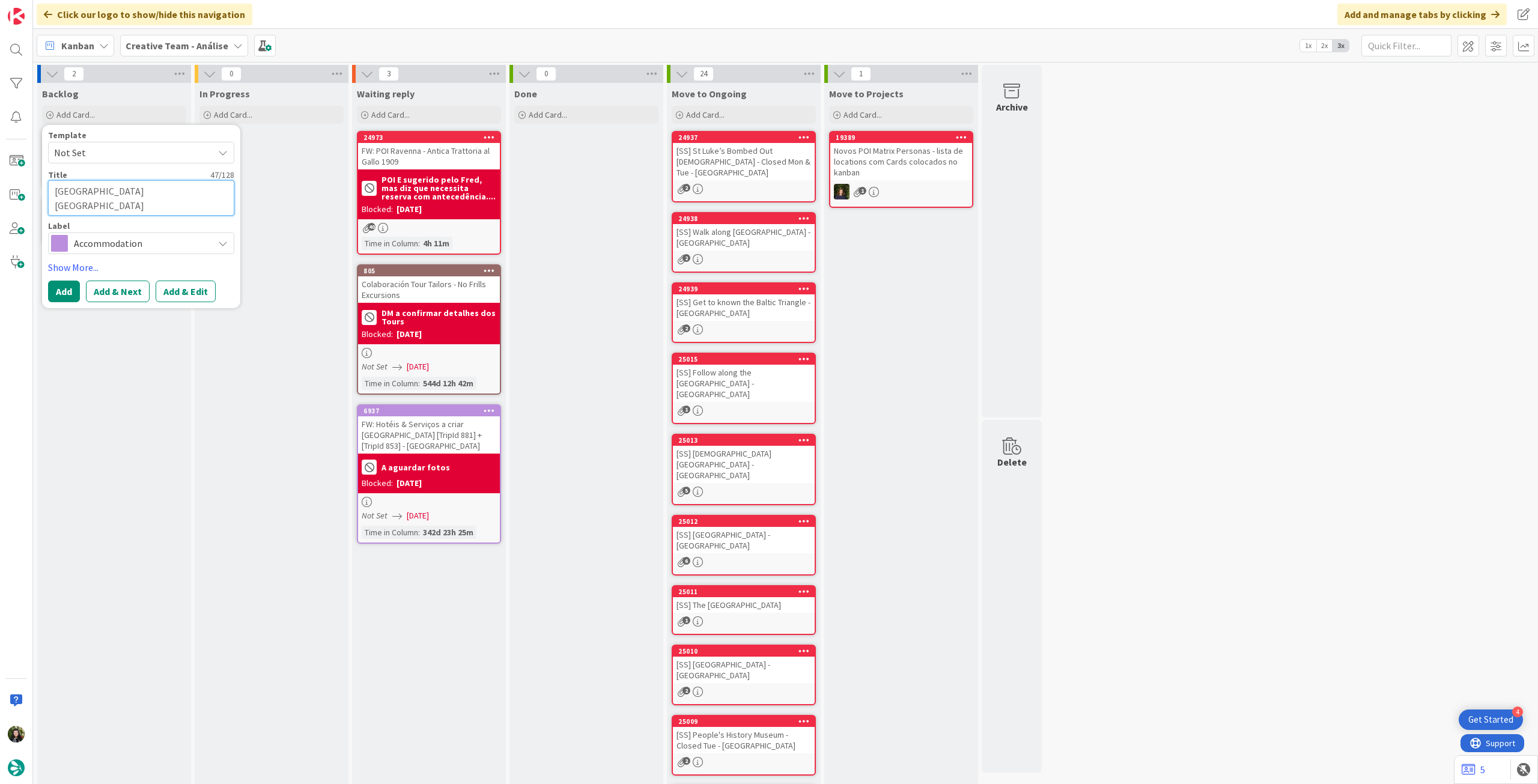
type textarea "Wilde Aparthotels London Covent Garden(SEM PA)"
type textarea "x"
type textarea "[GEOGRAPHIC_DATA] [GEOGRAPHIC_DATA] ([GEOGRAPHIC_DATA])"
click at [58, 296] on button "Add" at bounding box center [64, 291] width 32 height 22
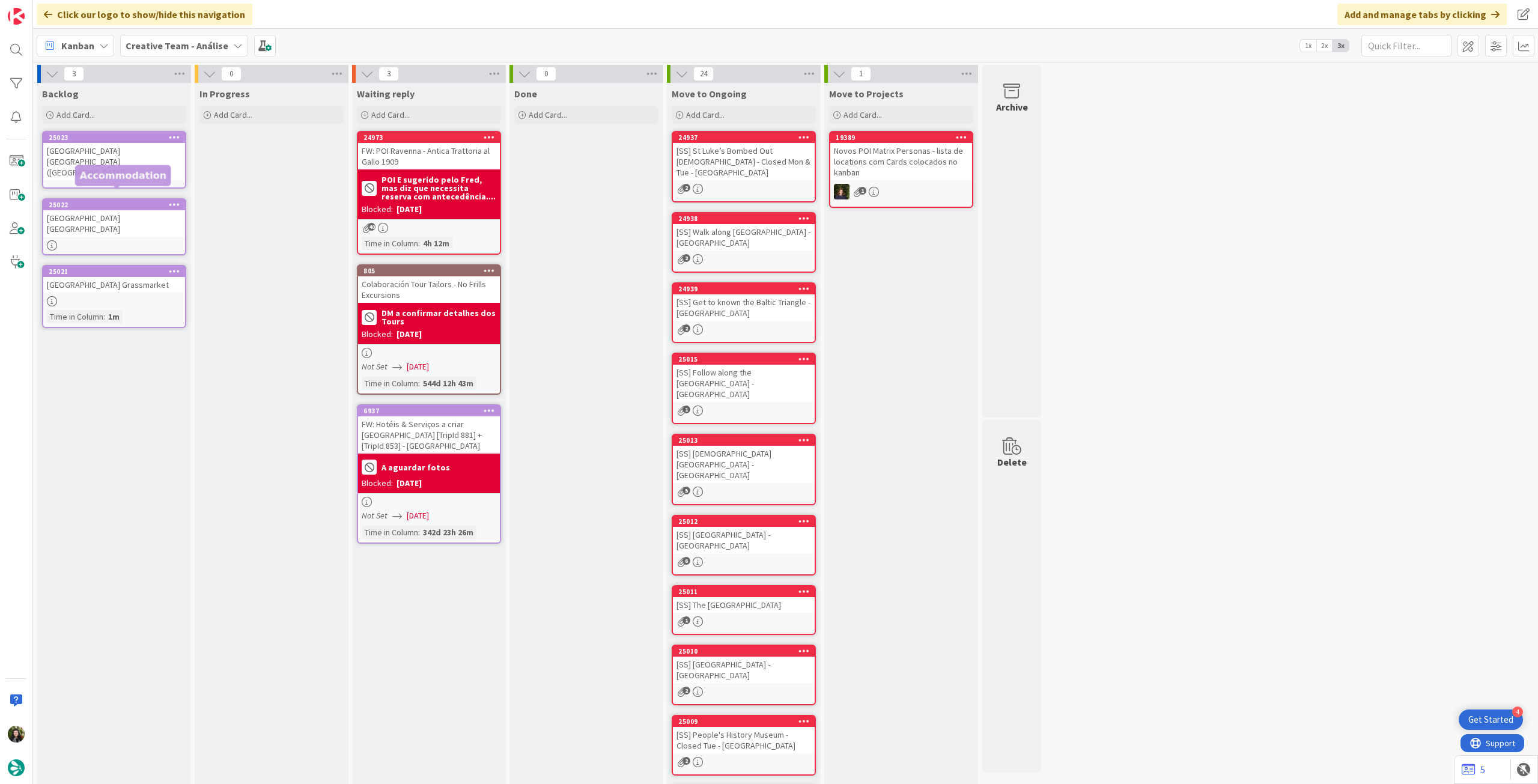
click at [137, 168] on div "25023 Wilde Aparthotels London Covent Garden (SEM PA)" at bounding box center [113, 159] width 144 height 58
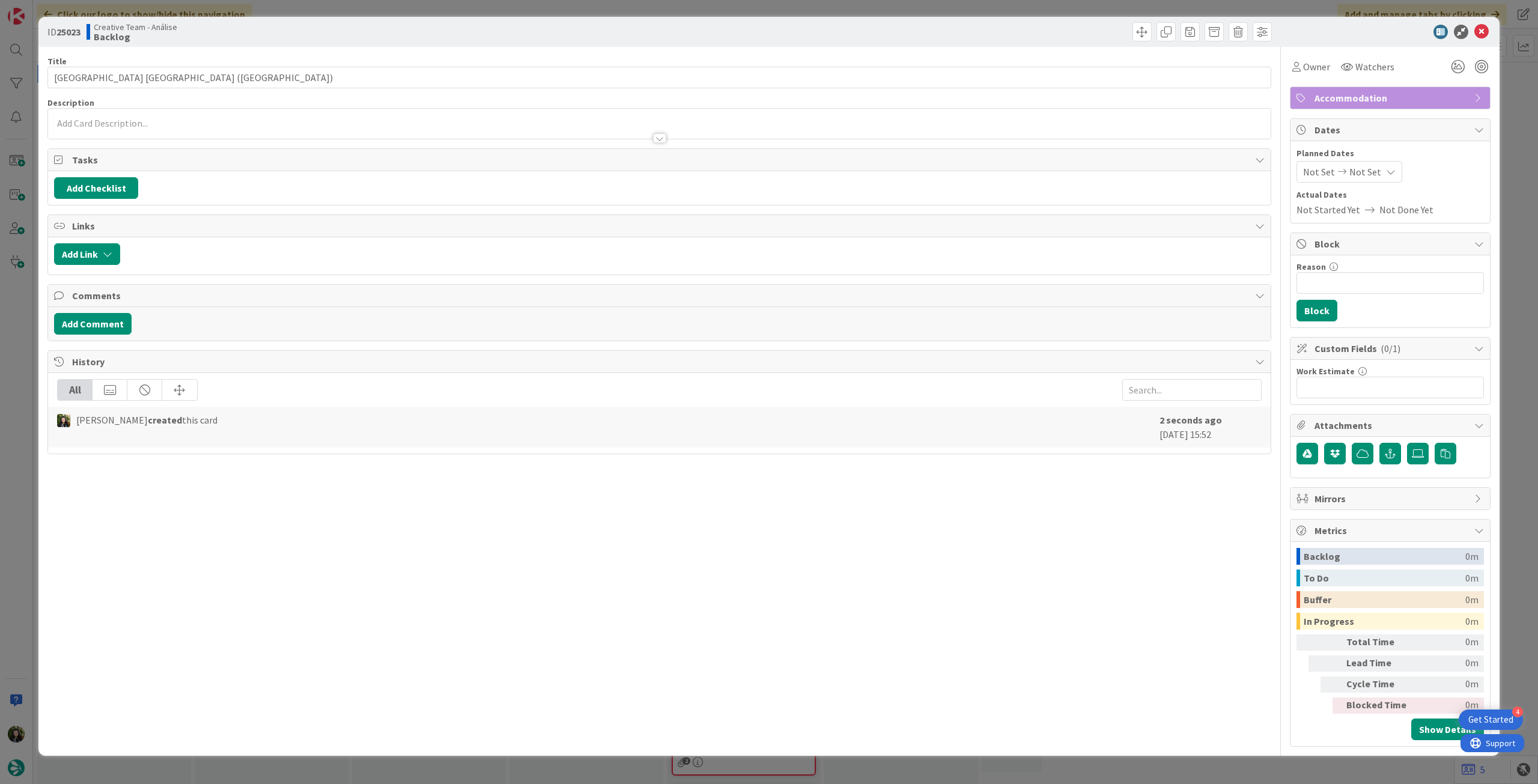
click at [212, 130] on div at bounding box center [659, 132] width 1223 height 13
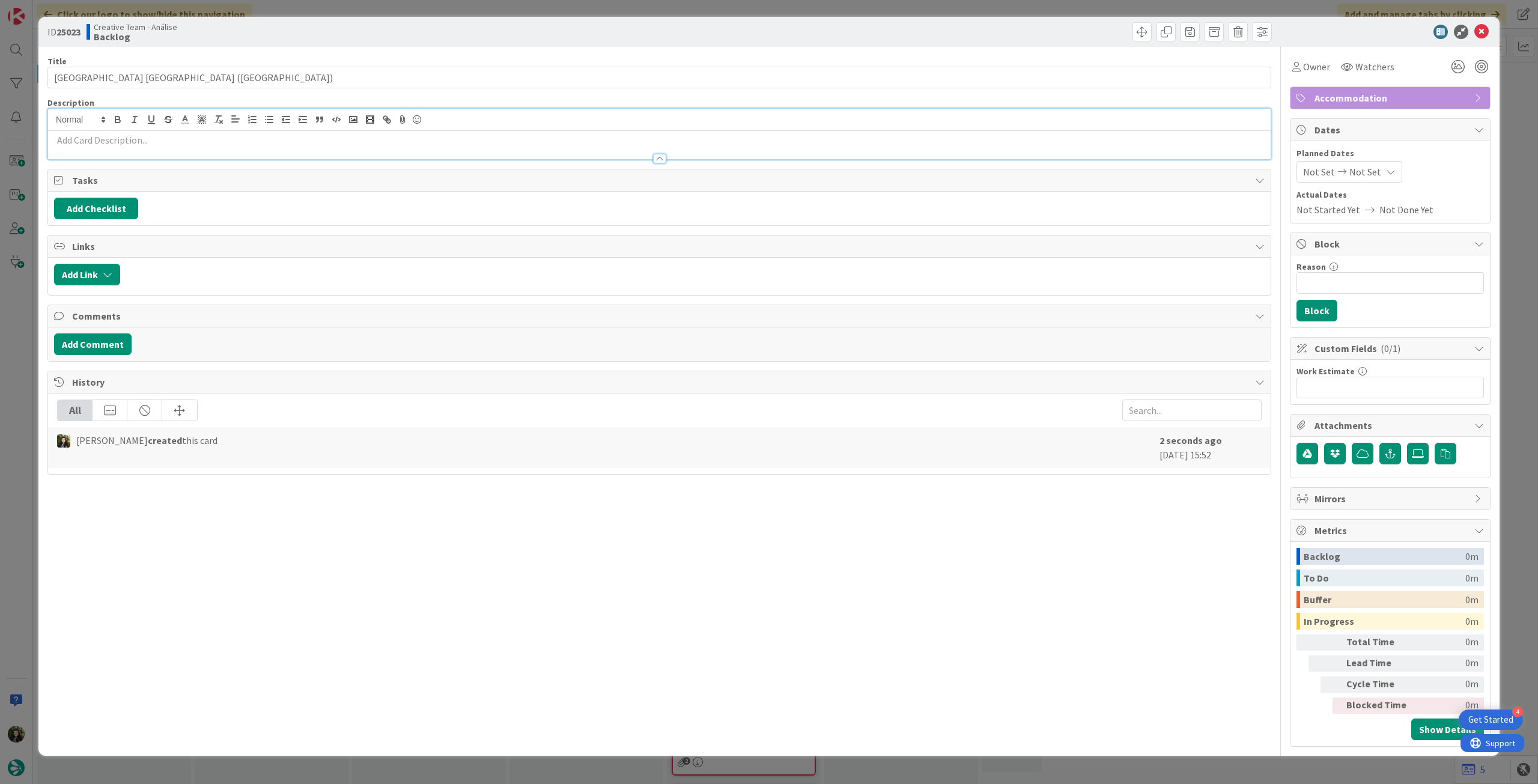
click at [210, 143] on p at bounding box center [659, 140] width 1211 height 14
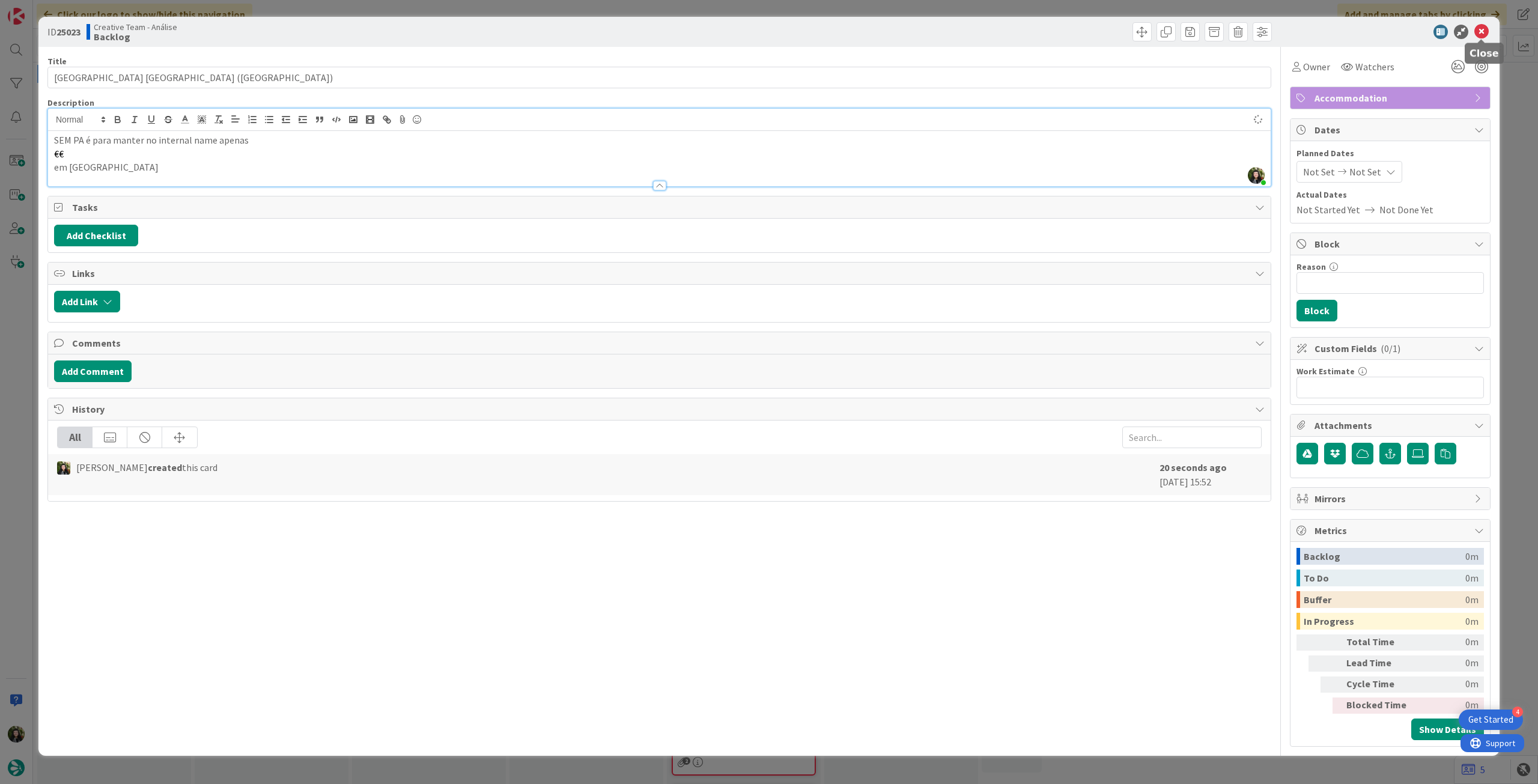
click at [1488, 28] on icon at bounding box center [1481, 32] width 14 height 14
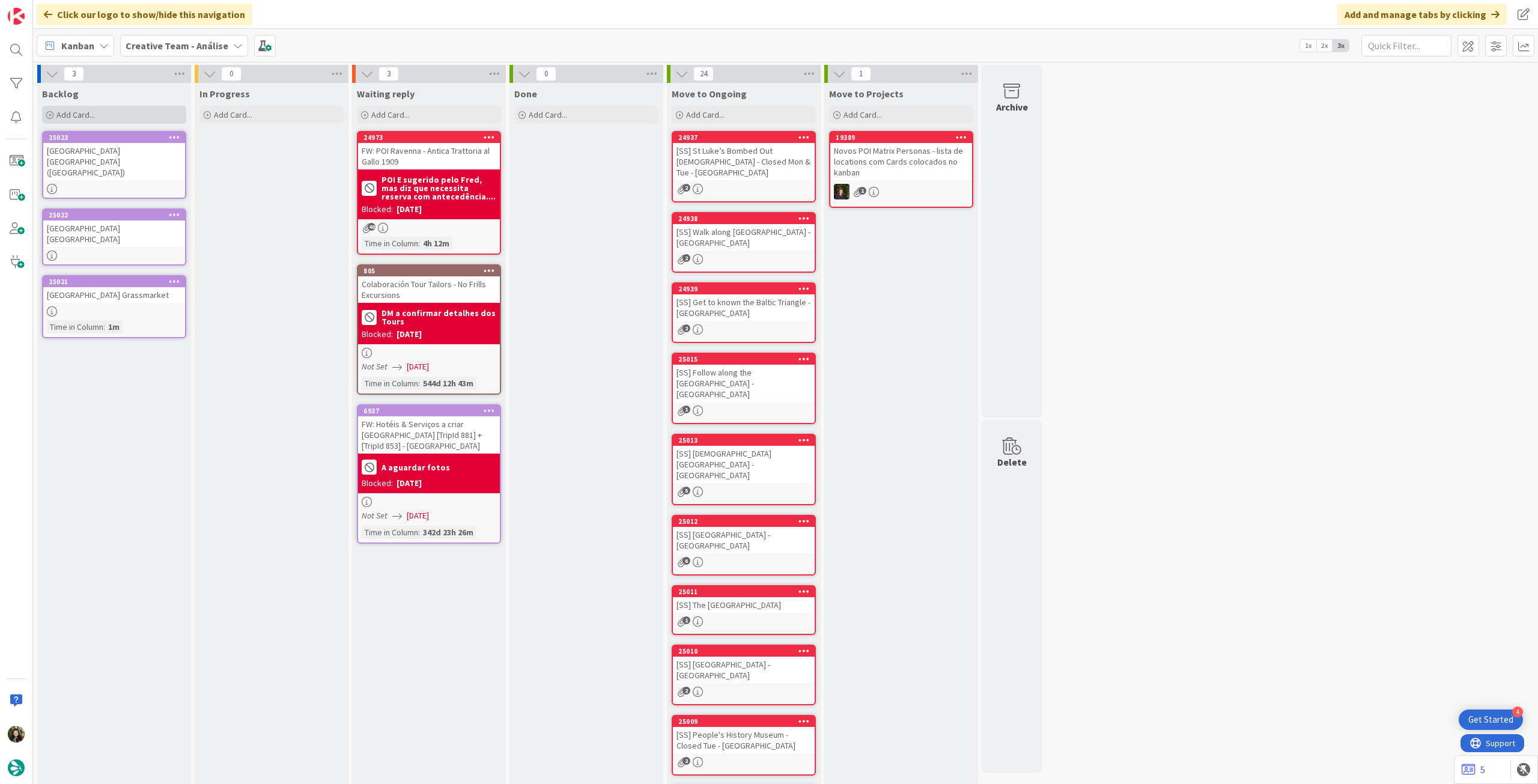
click at [120, 116] on div "Add Card..." at bounding box center [113, 115] width 144 height 18
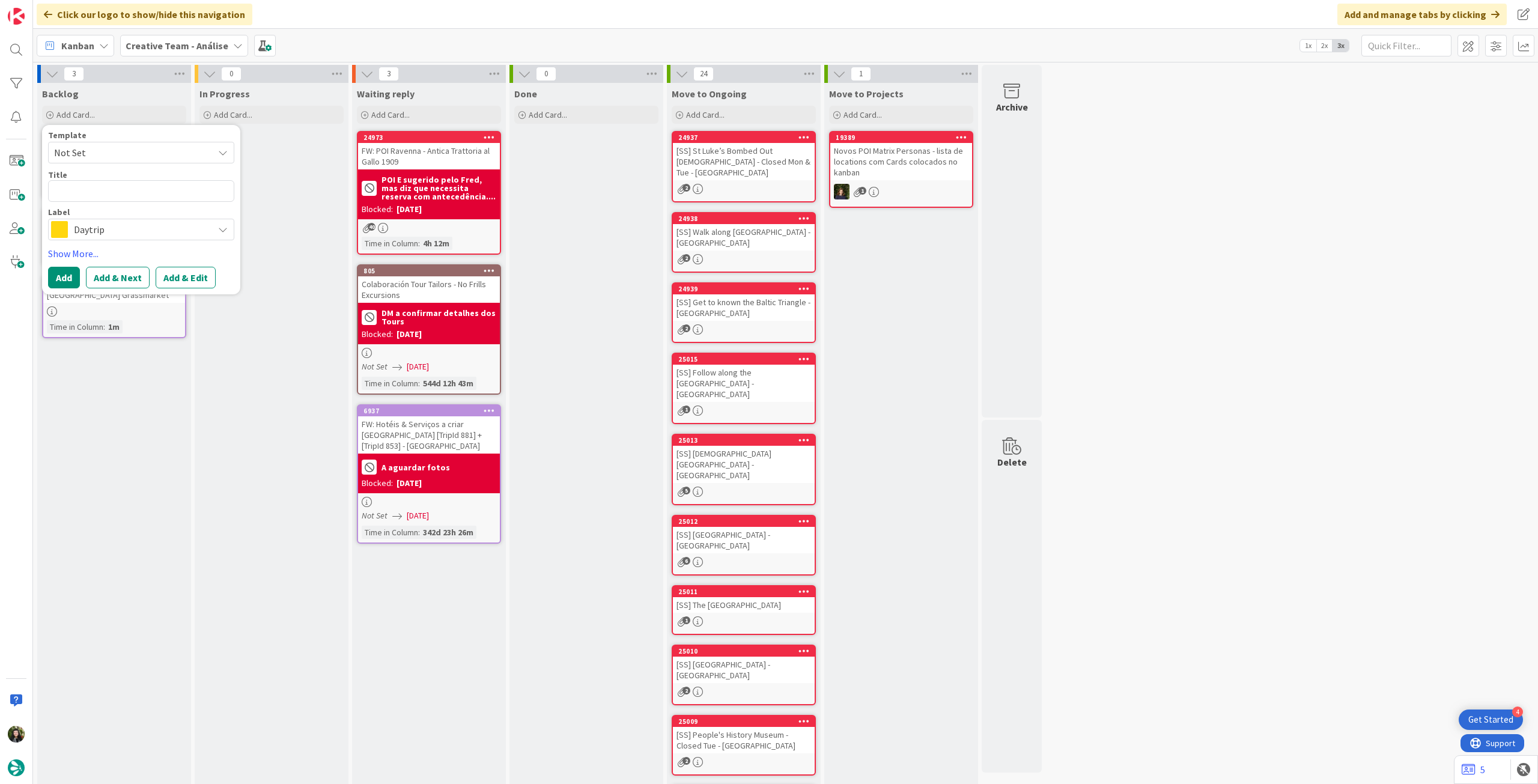
click at [109, 233] on span "Daytrip" at bounding box center [141, 229] width 134 height 17
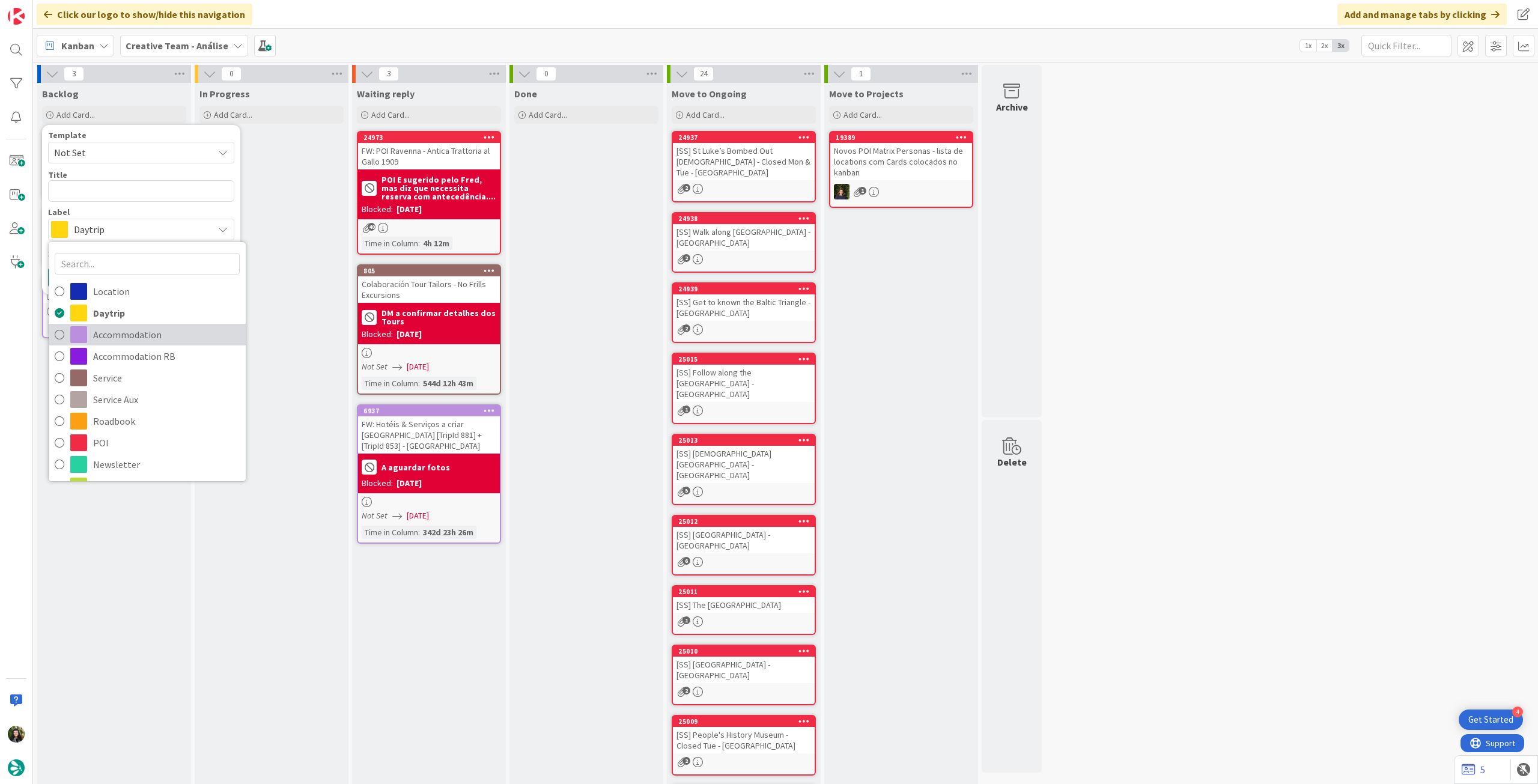
drag, startPoint x: 128, startPoint y: 337, endPoint x: 112, endPoint y: 224, distance: 114.1
click at [128, 337] on span "Accommodation" at bounding box center [167, 334] width 147 height 18
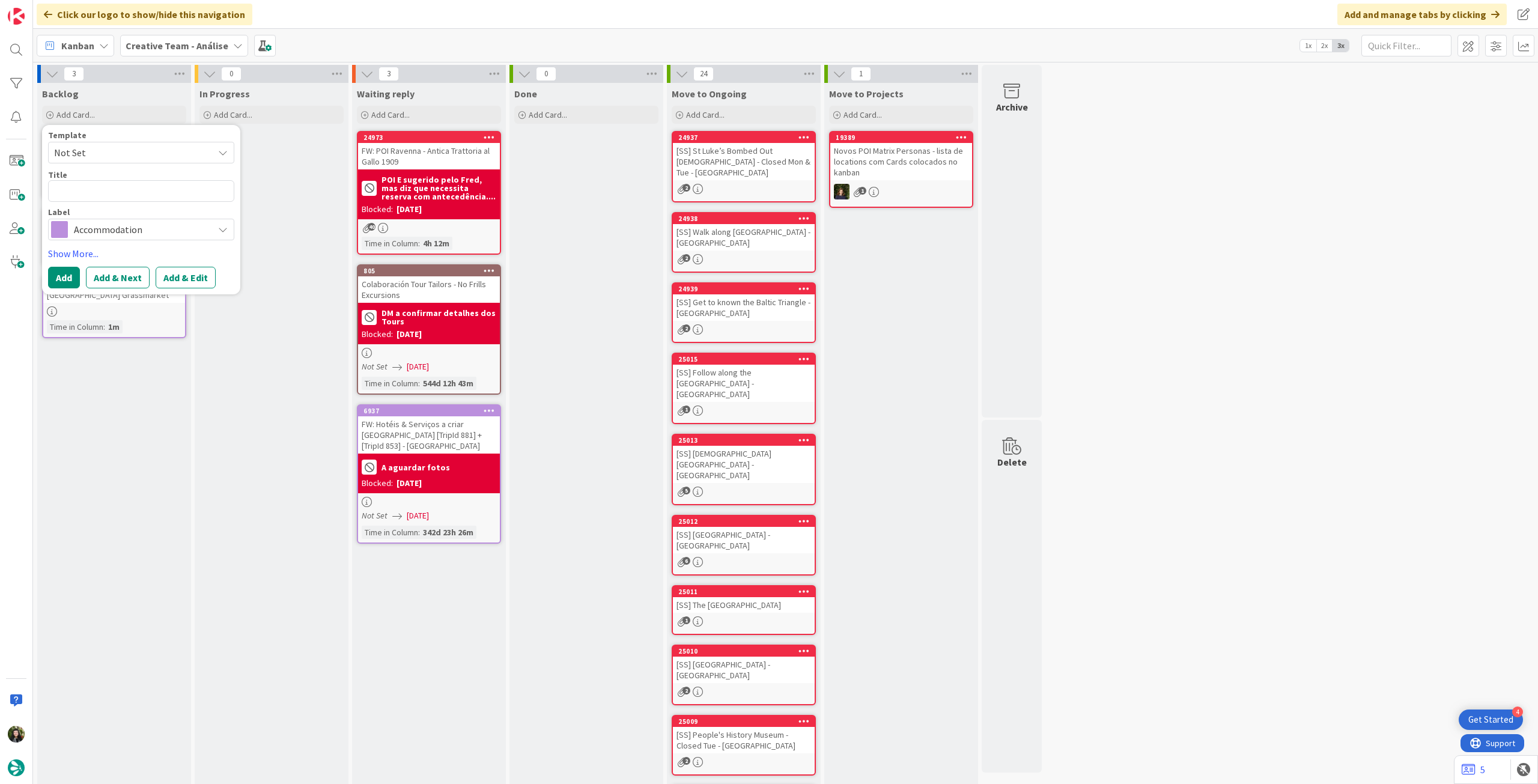
click at [103, 179] on div "Title 0 / 128" at bounding box center [141, 174] width 186 height 11
click at [100, 199] on textarea at bounding box center [141, 191] width 186 height 22
paste textarea "Wilde Aparthotels, London, Paddington"
type textarea "x"
type textarea "Wilde Aparthotels, London, Paddington"
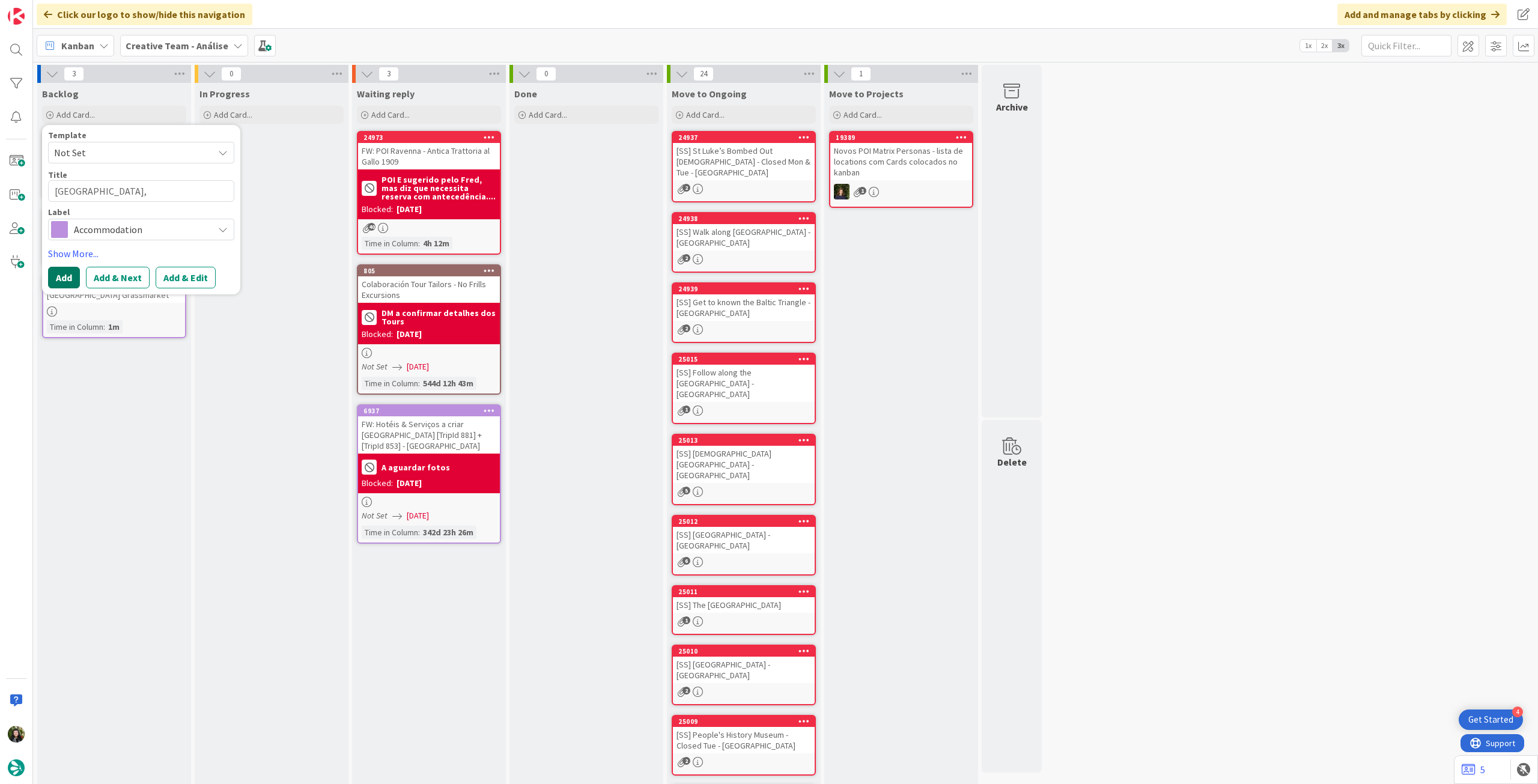
click at [68, 277] on button "Add" at bounding box center [64, 278] width 32 height 22
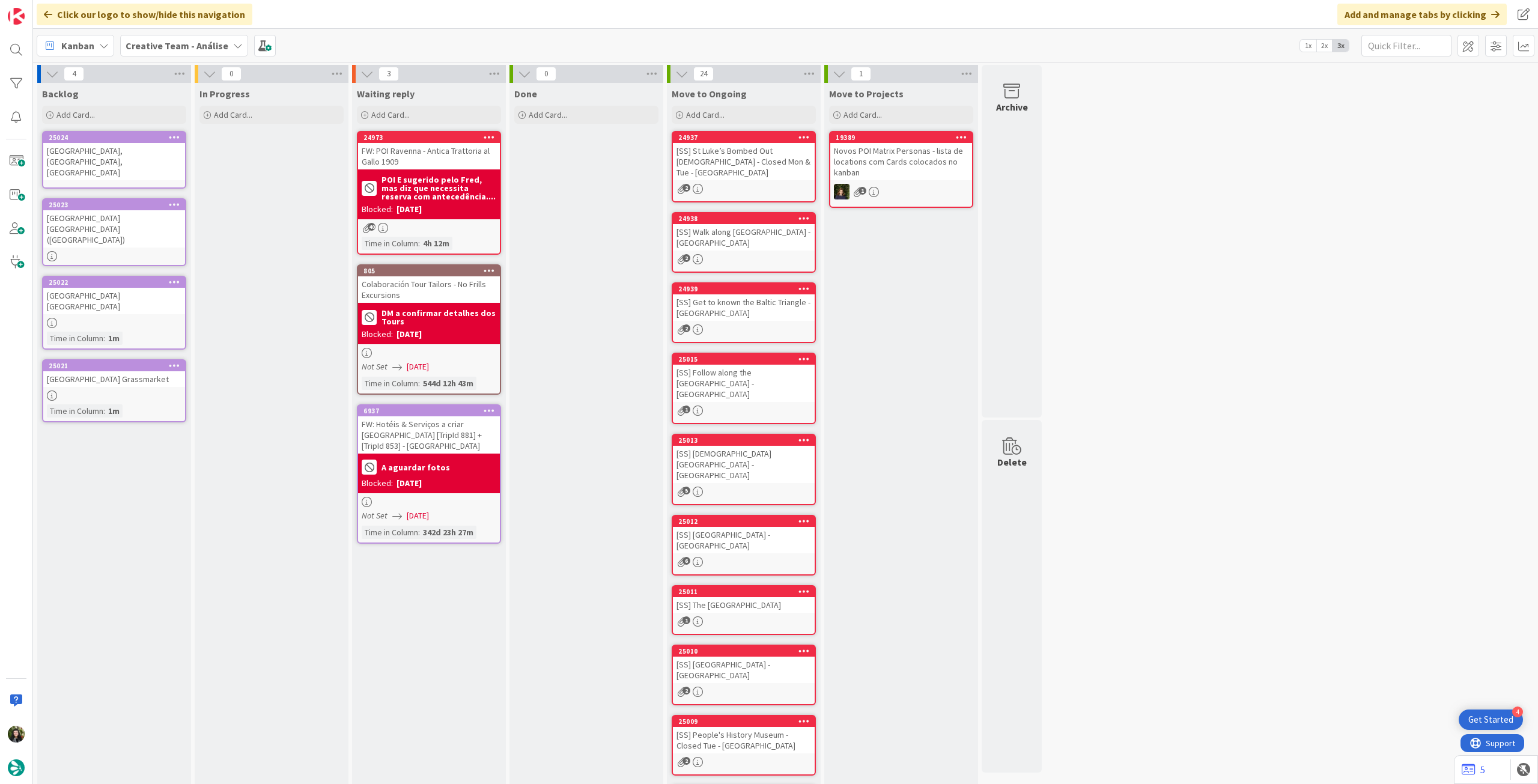
click at [117, 154] on div "Wilde Aparthotels, London, Paddington" at bounding box center [114, 161] width 142 height 38
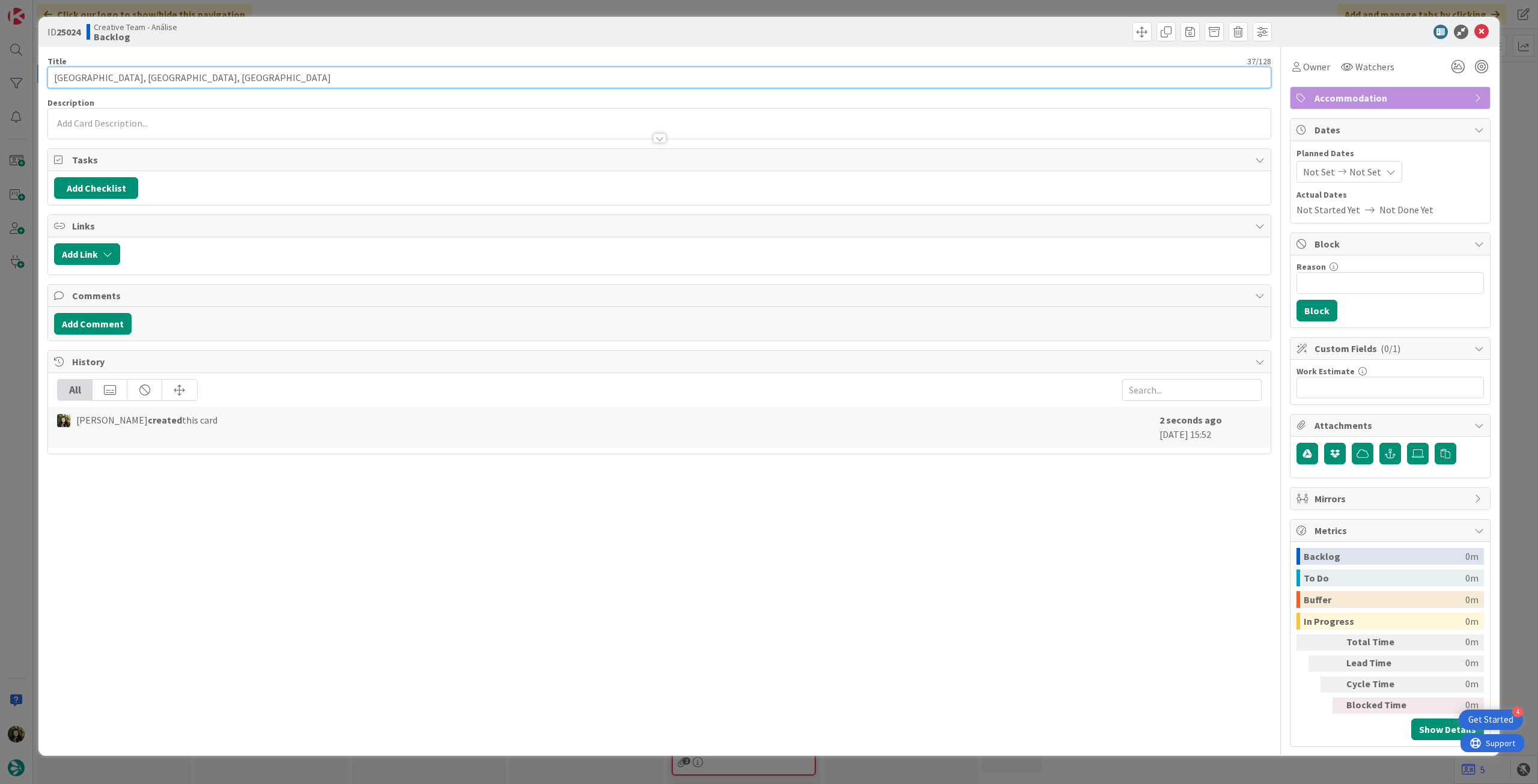
click at [129, 78] on input "Wilde Aparthotels, London, Paddington" at bounding box center [659, 78] width 1224 height 22
type input "[GEOGRAPHIC_DATA] [GEOGRAPHIC_DATA] [GEOGRAPHIC_DATA]"
click at [143, 128] on div at bounding box center [659, 132] width 1223 height 13
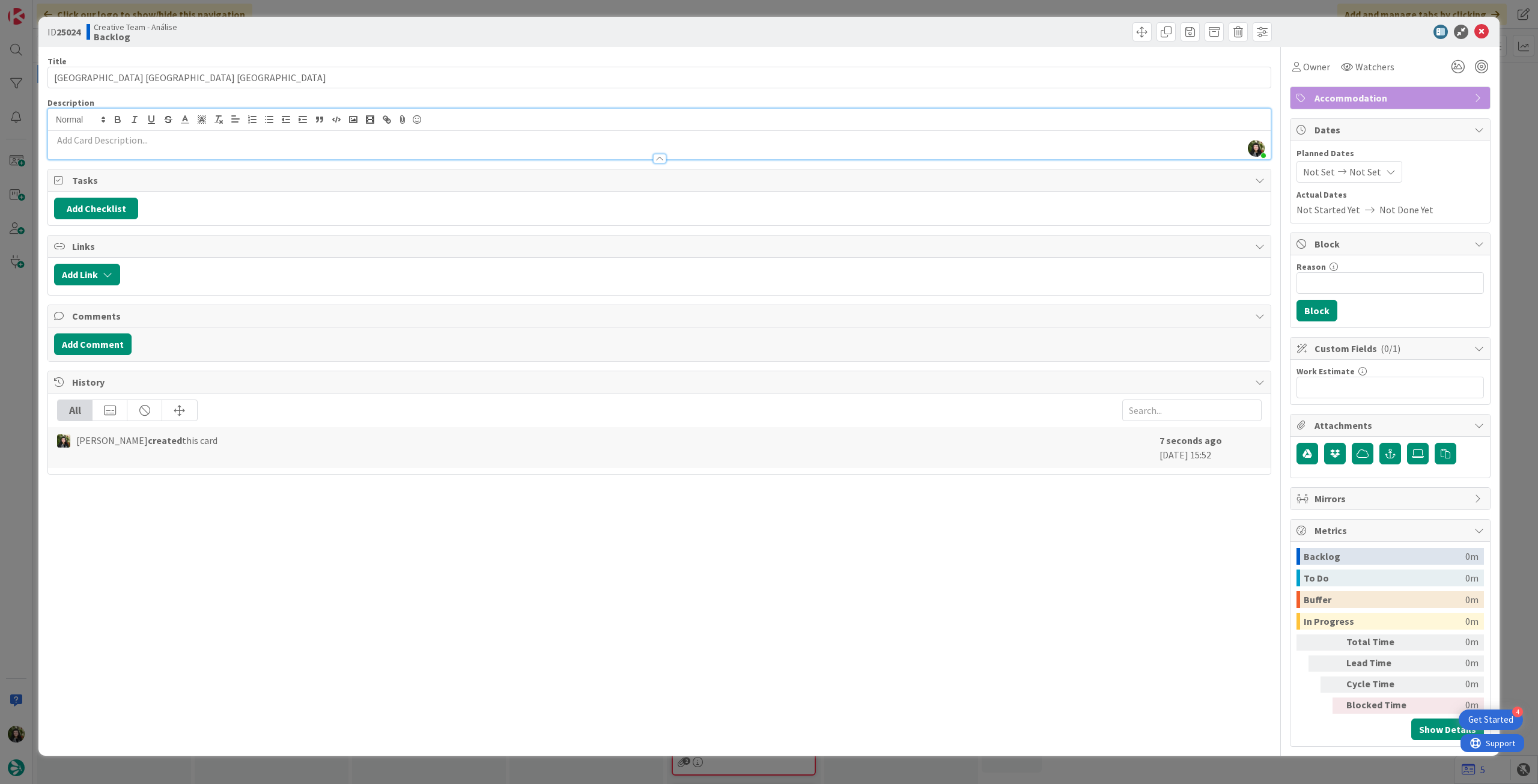
click at [144, 138] on p at bounding box center [659, 140] width 1211 height 14
paste div
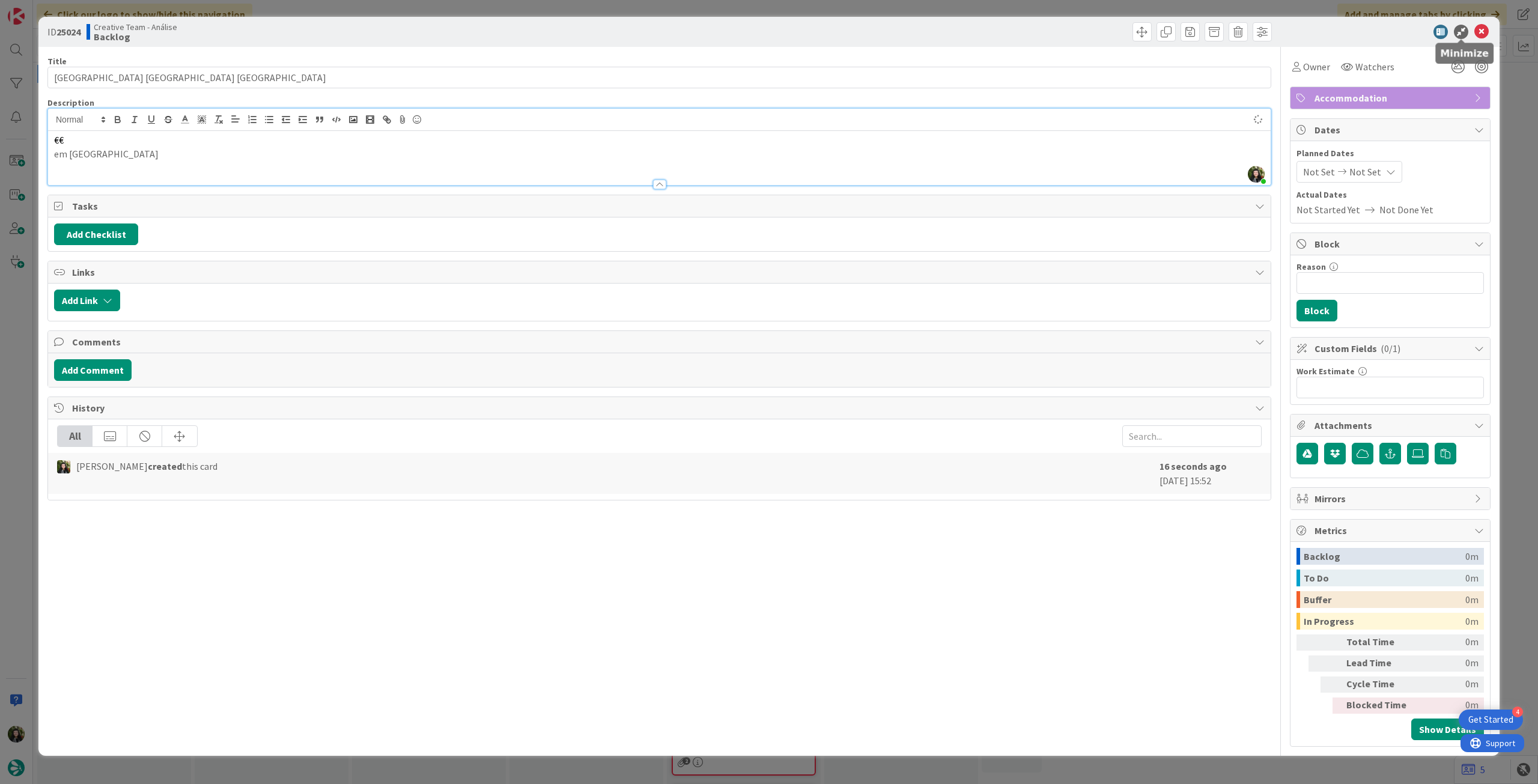
click at [1482, 34] on icon at bounding box center [1481, 32] width 14 height 14
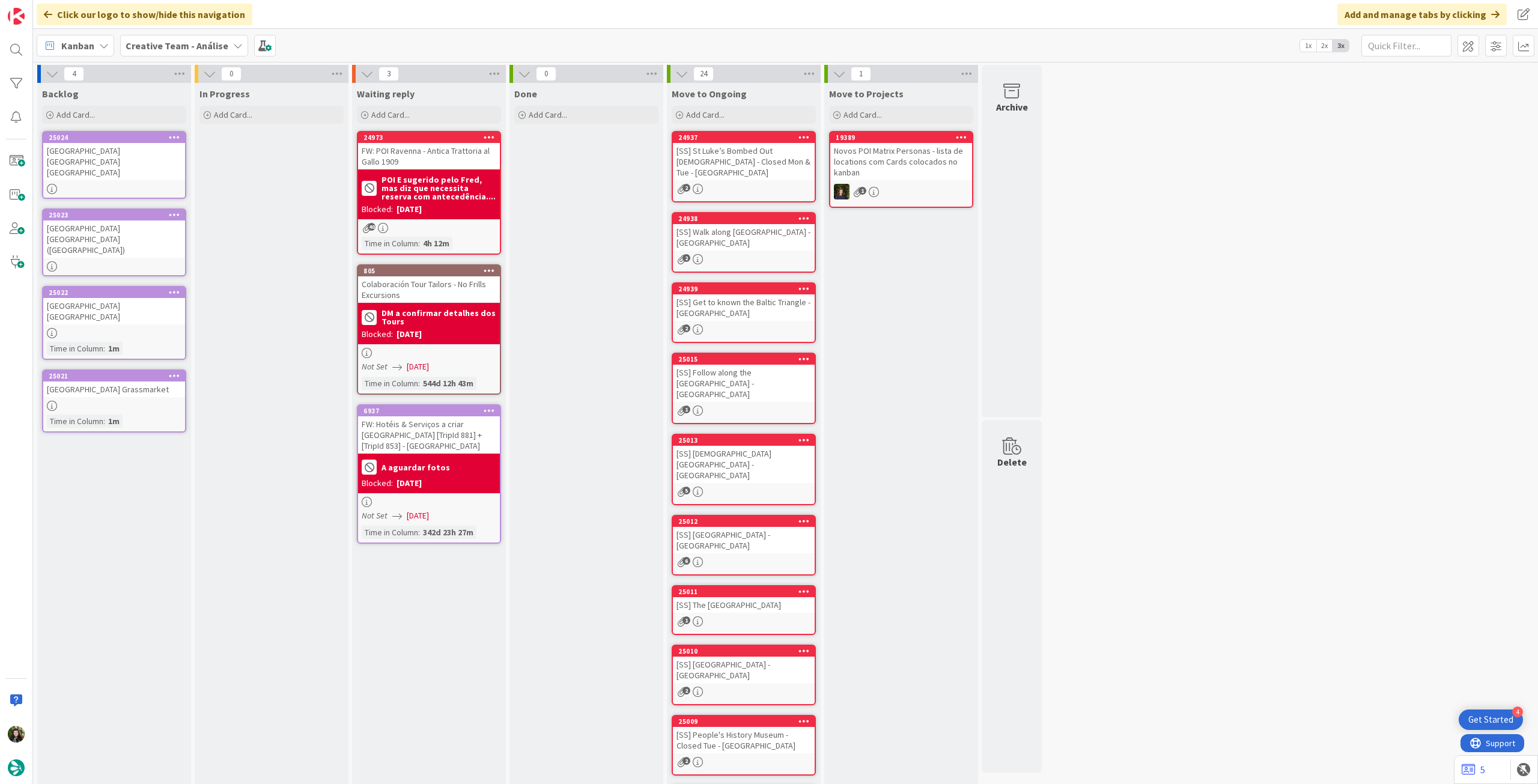
drag, startPoint x: 201, startPoint y: 48, endPoint x: 214, endPoint y: 59, distance: 17.0
click at [201, 48] on b "Creative Team - Análise" at bounding box center [176, 46] width 103 height 12
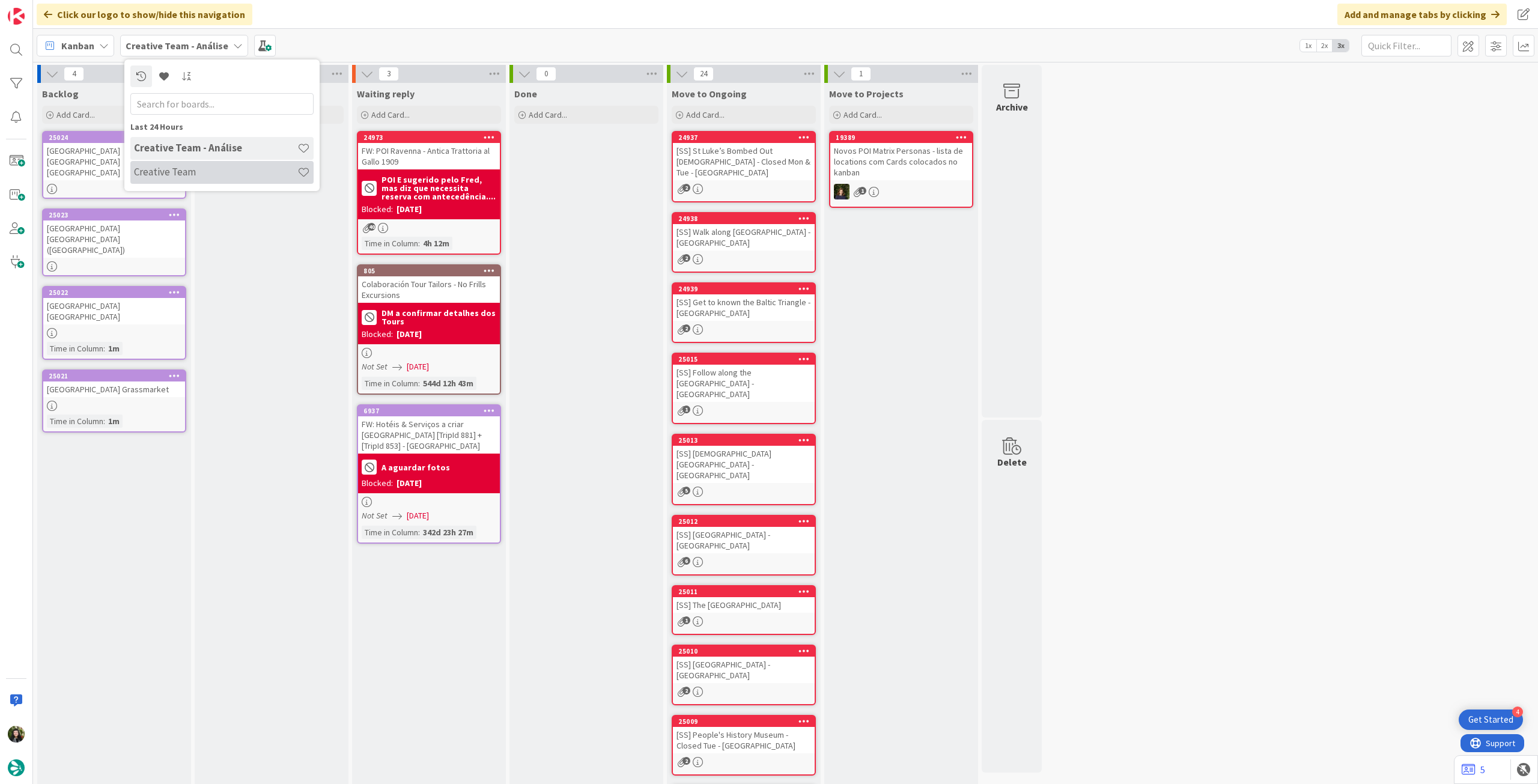
click at [226, 175] on h4 "Creative Team" at bounding box center [216, 172] width 164 height 12
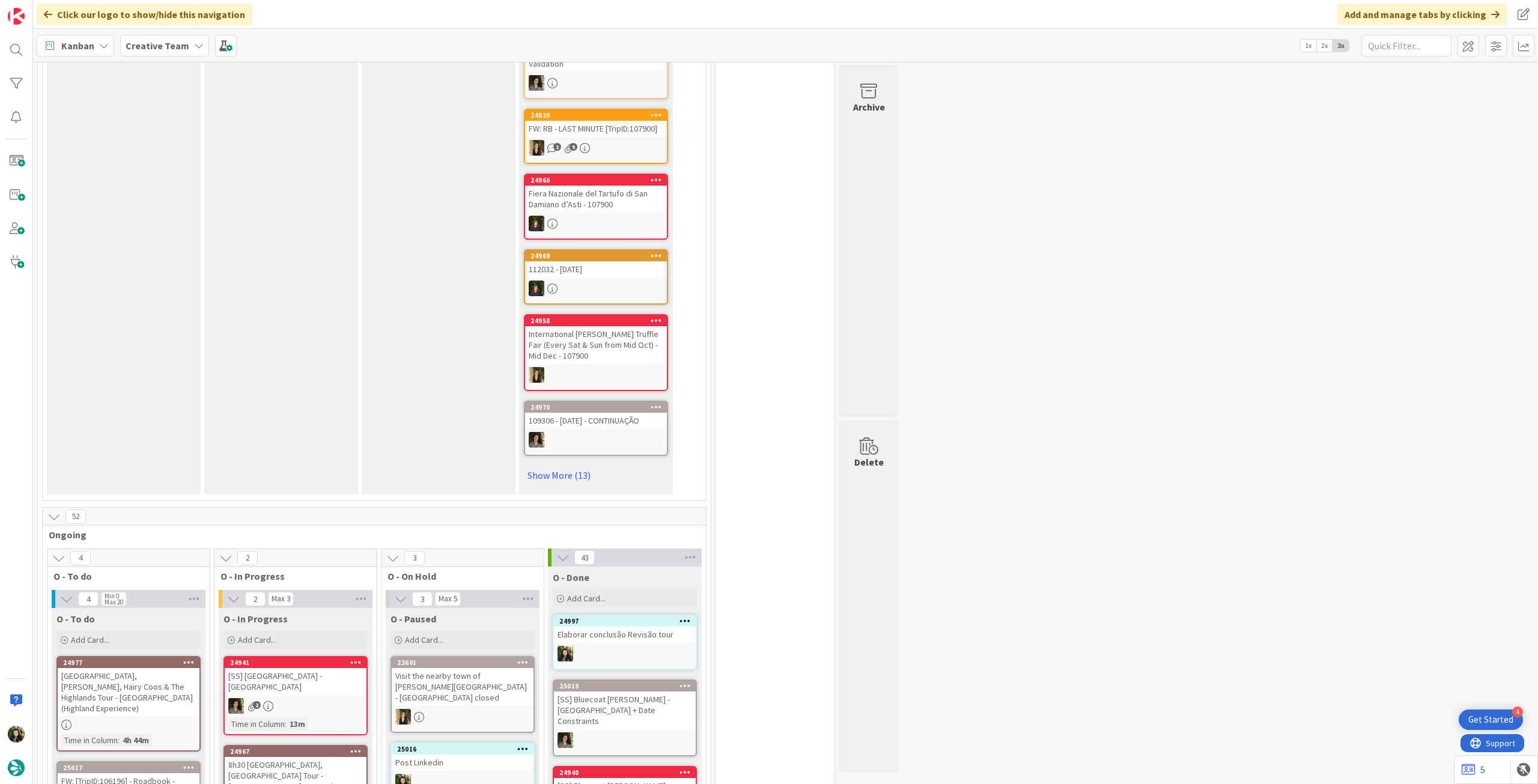
scroll to position [961, 0]
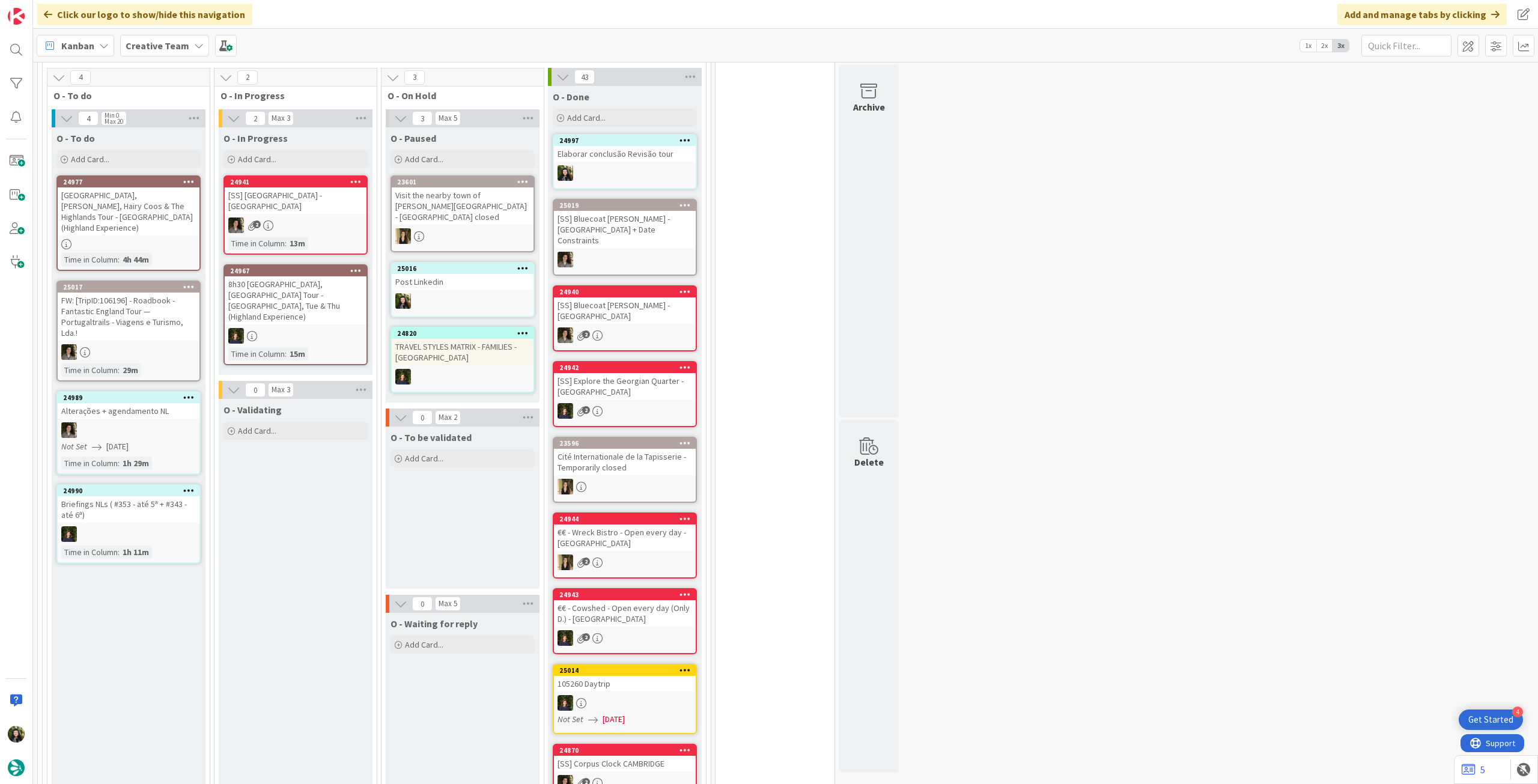
click at [144, 42] on b "Creative Team" at bounding box center [157, 46] width 63 height 12
click at [161, 178] on div "Creative Team - Análise" at bounding box center [222, 172] width 184 height 23
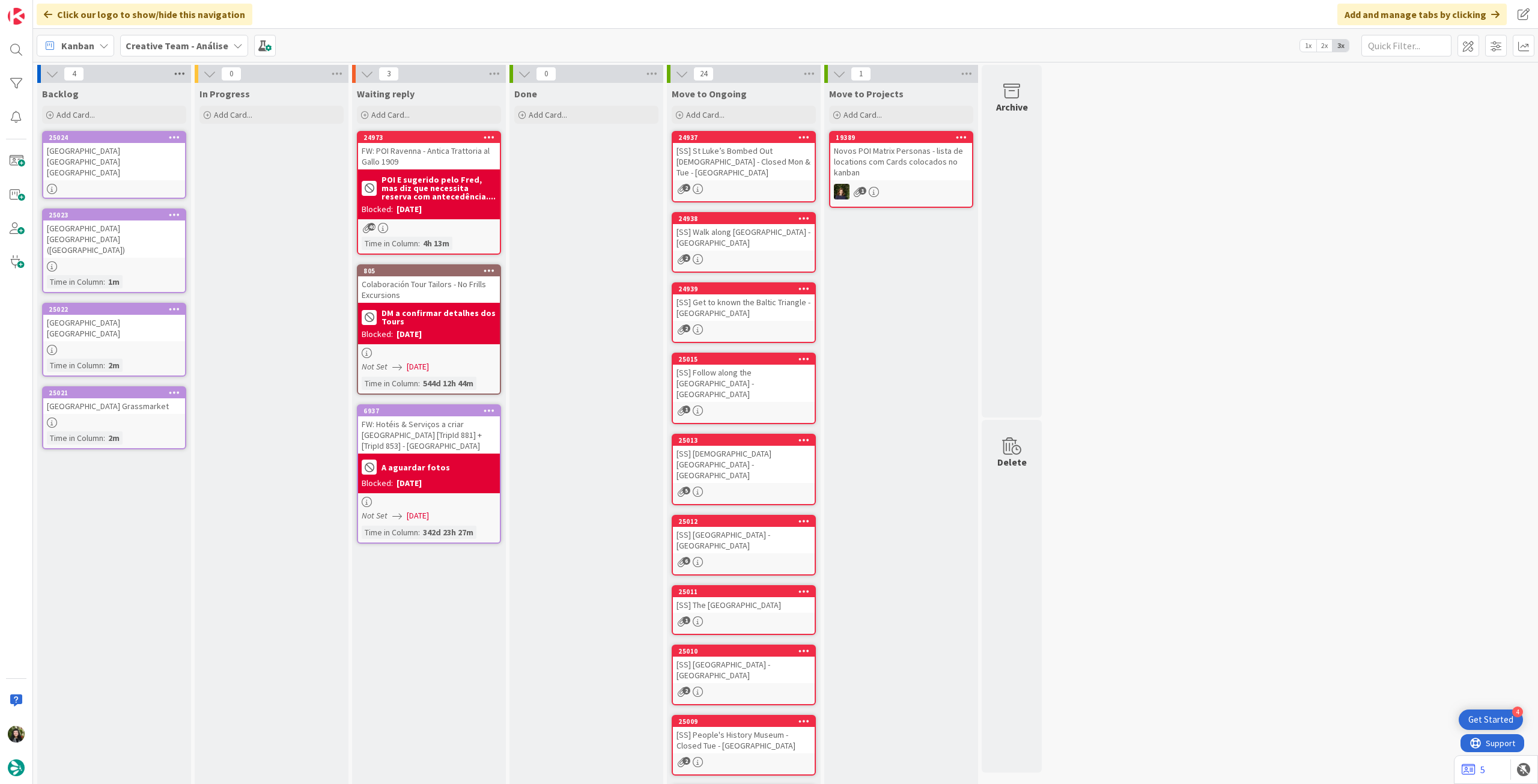
click at [178, 74] on icon at bounding box center [179, 74] width 16 height 18
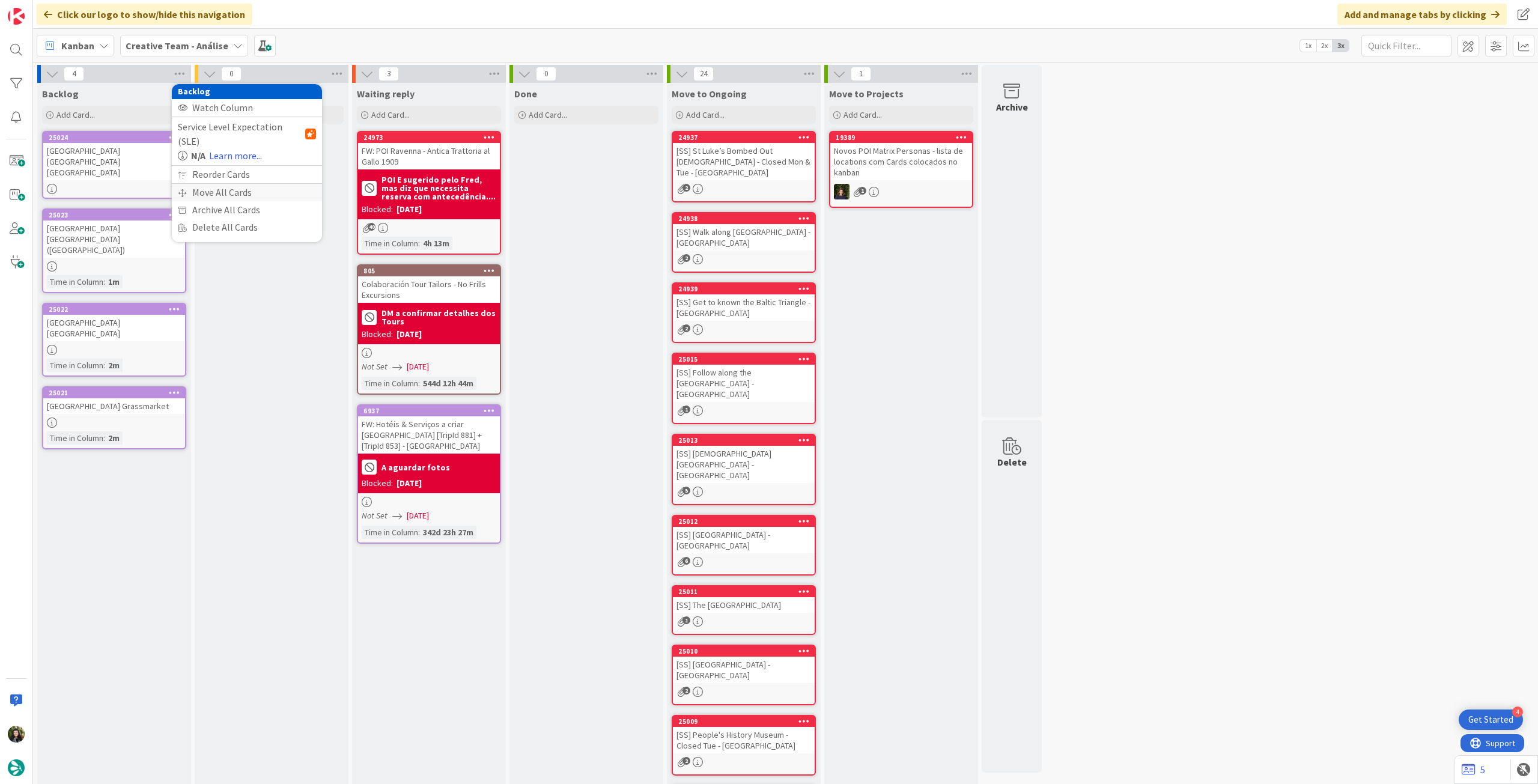
click at [205, 183] on div "Move All Cards" at bounding box center [247, 192] width 150 height 18
click at [230, 135] on span "Creative Team - Análise" at bounding box center [233, 131] width 97 height 12
click at [220, 181] on span "Creative Team" at bounding box center [255, 188] width 109 height 18
click at [226, 168] on span "Select a Column..." at bounding box center [224, 169] width 78 height 16
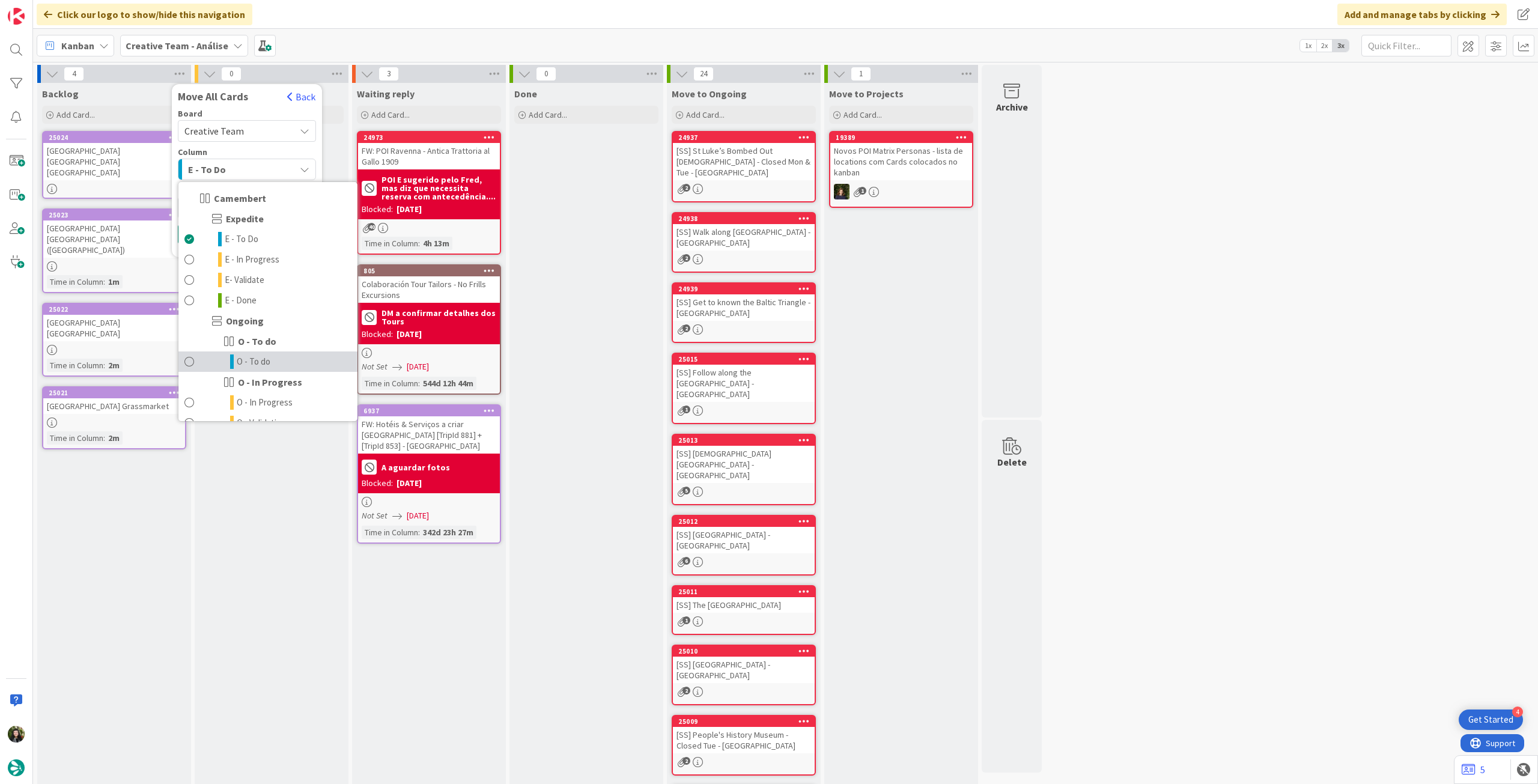
click at [238, 364] on span "O - To do" at bounding box center [254, 361] width 33 height 14
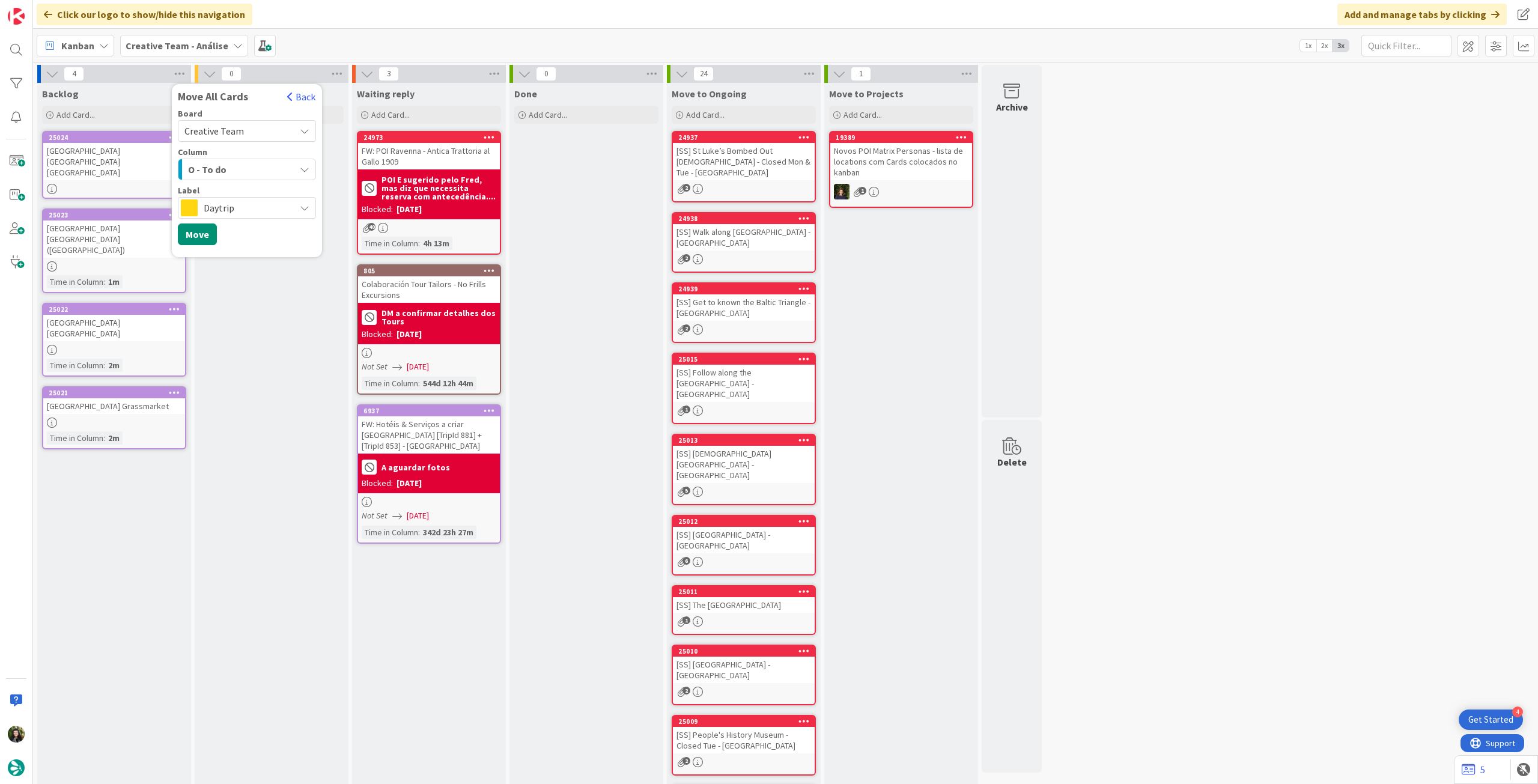
click at [252, 203] on span "Daytrip" at bounding box center [246, 208] width 85 height 17
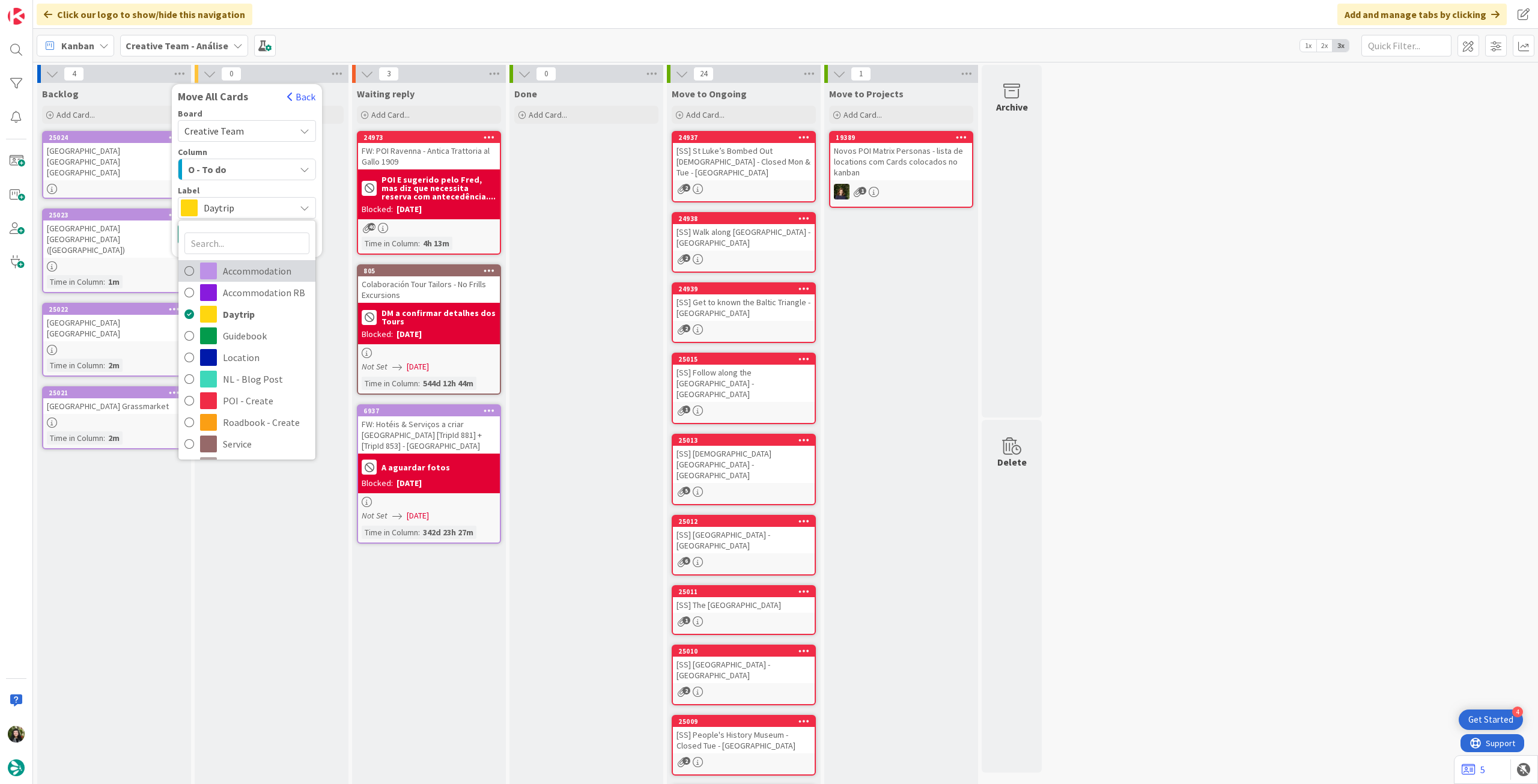
click at [244, 269] on span "Accommodation" at bounding box center [266, 271] width 87 height 18
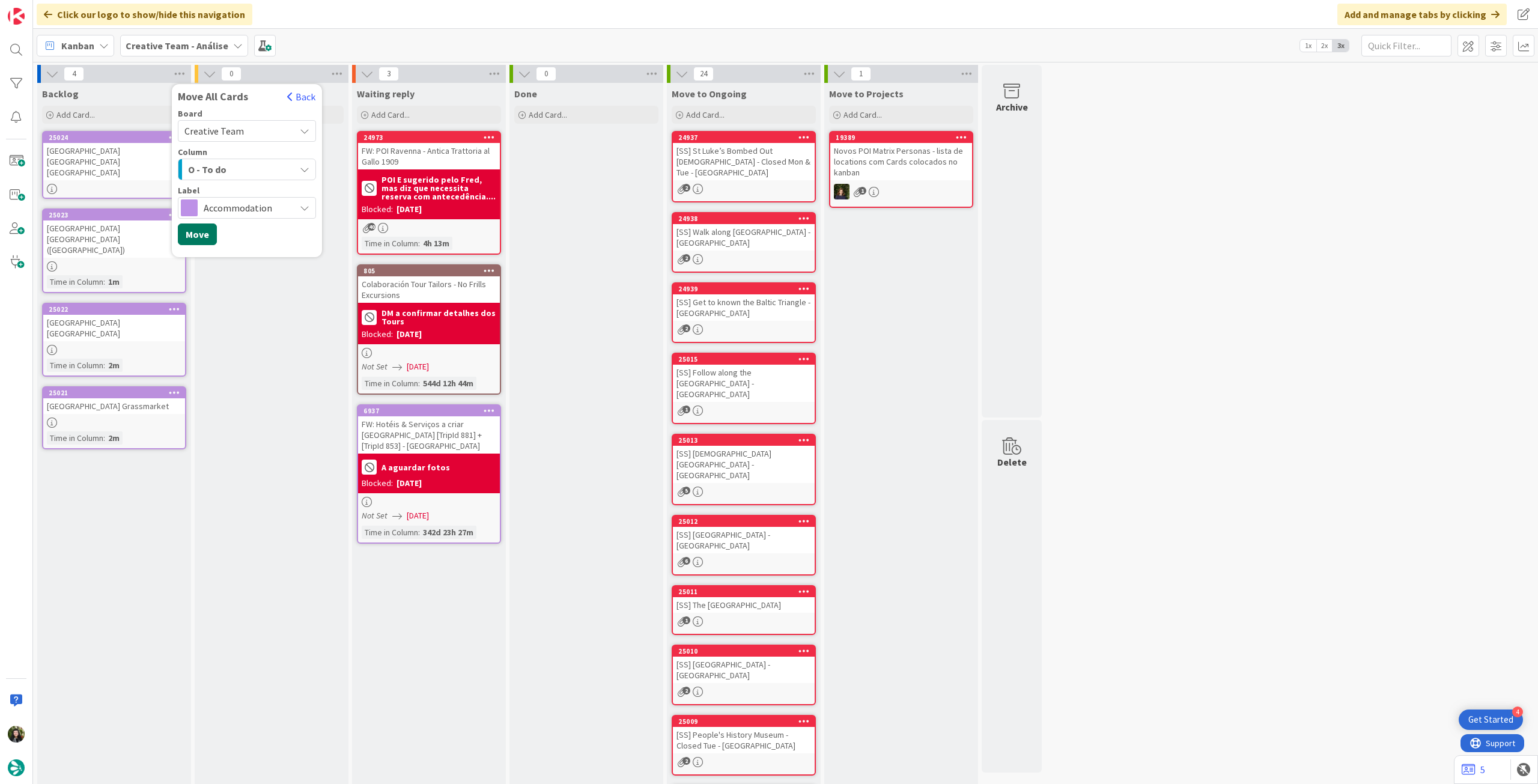
click at [196, 239] on button "Move" at bounding box center [197, 234] width 39 height 22
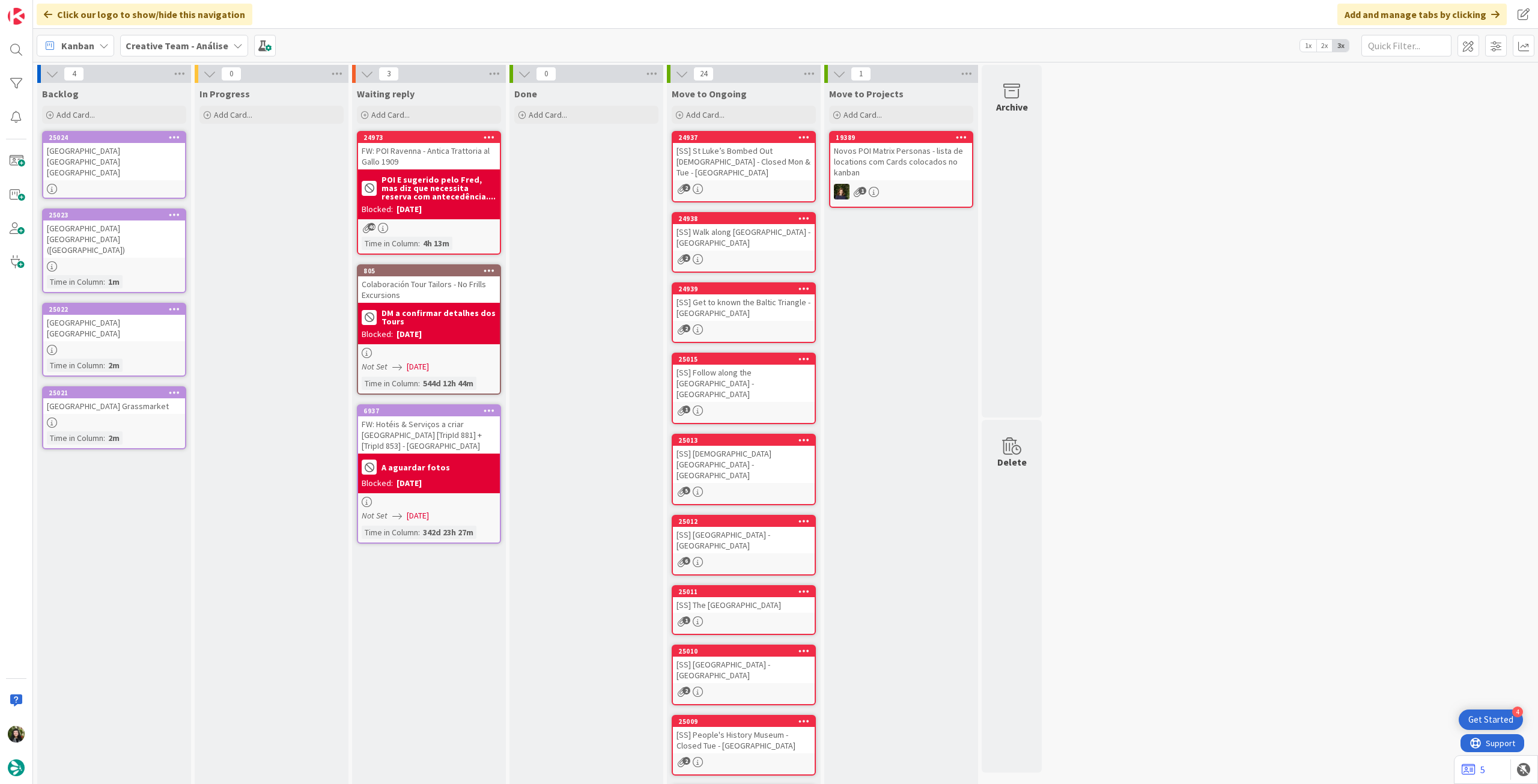
click at [129, 45] on b "Creative Team - Análise" at bounding box center [176, 46] width 103 height 12
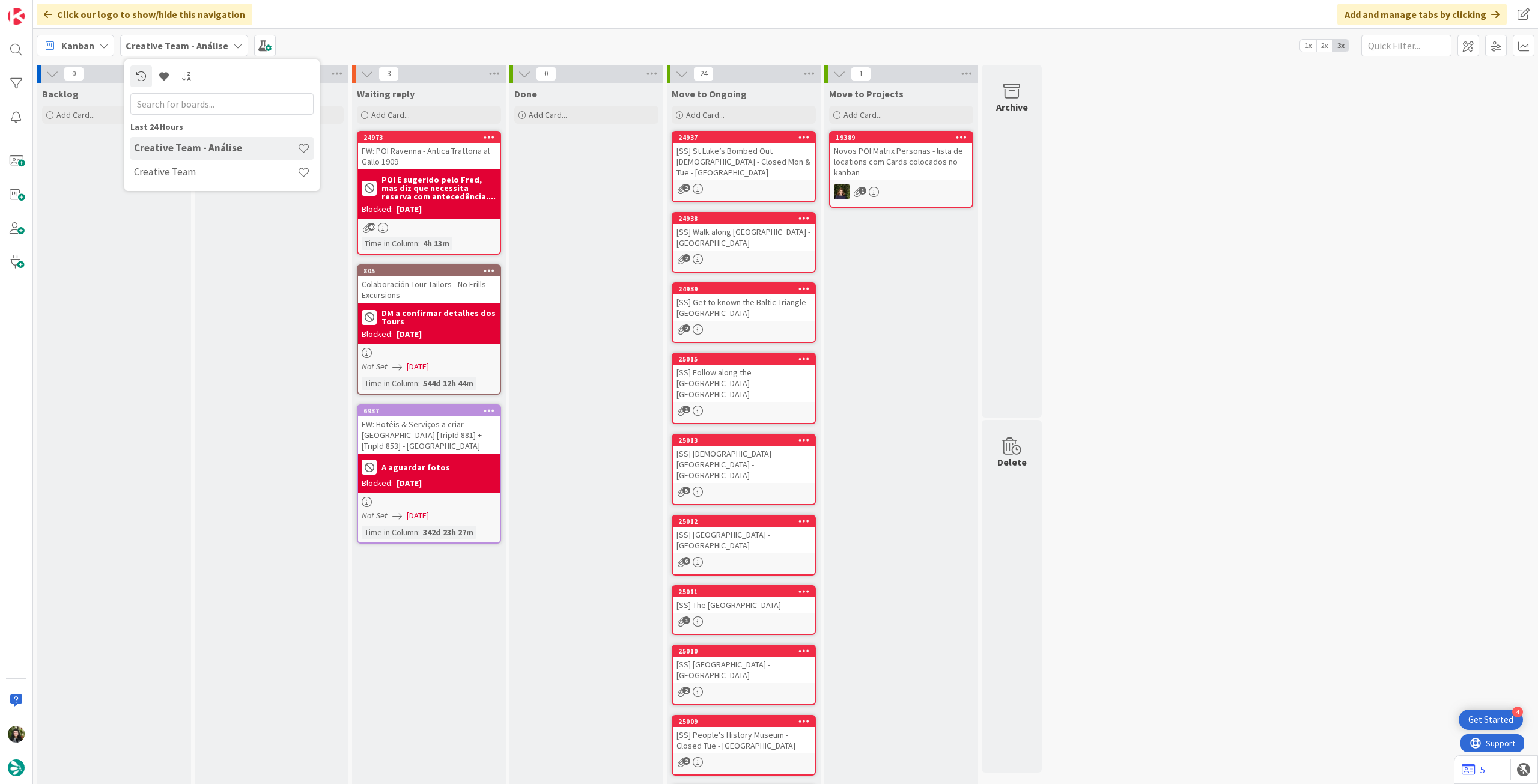
click at [162, 183] on div "Creative Team - Análise Creative Team" at bounding box center [222, 161] width 184 height 48
click at [170, 177] on h4 "Creative Team" at bounding box center [216, 172] width 164 height 12
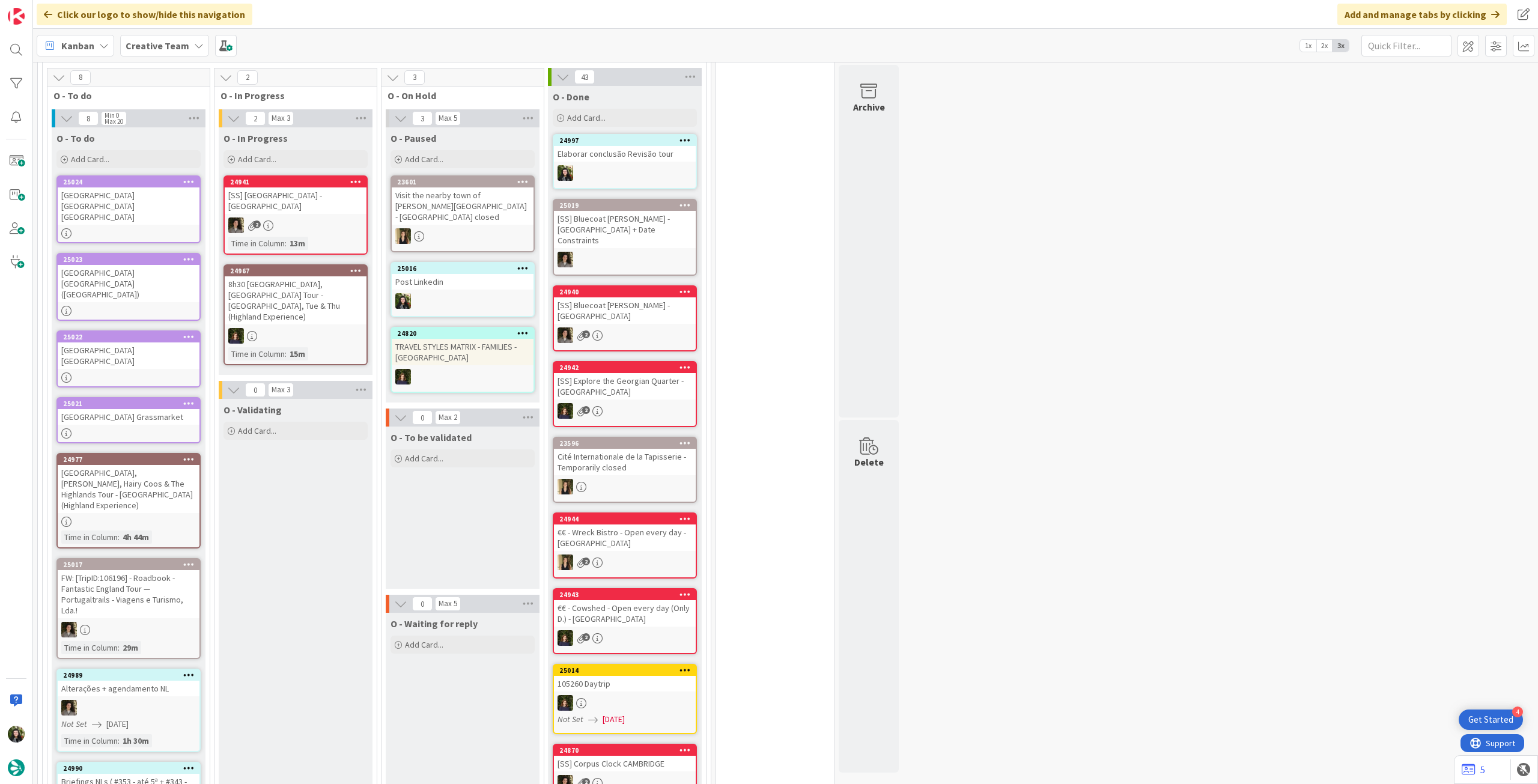
click at [189, 469] on div "24977 11h Loch Ness, Glen Coe, Hairy Coos & The Highlands Tour - No Mon & Tue (…" at bounding box center [129, 500] width 144 height 95
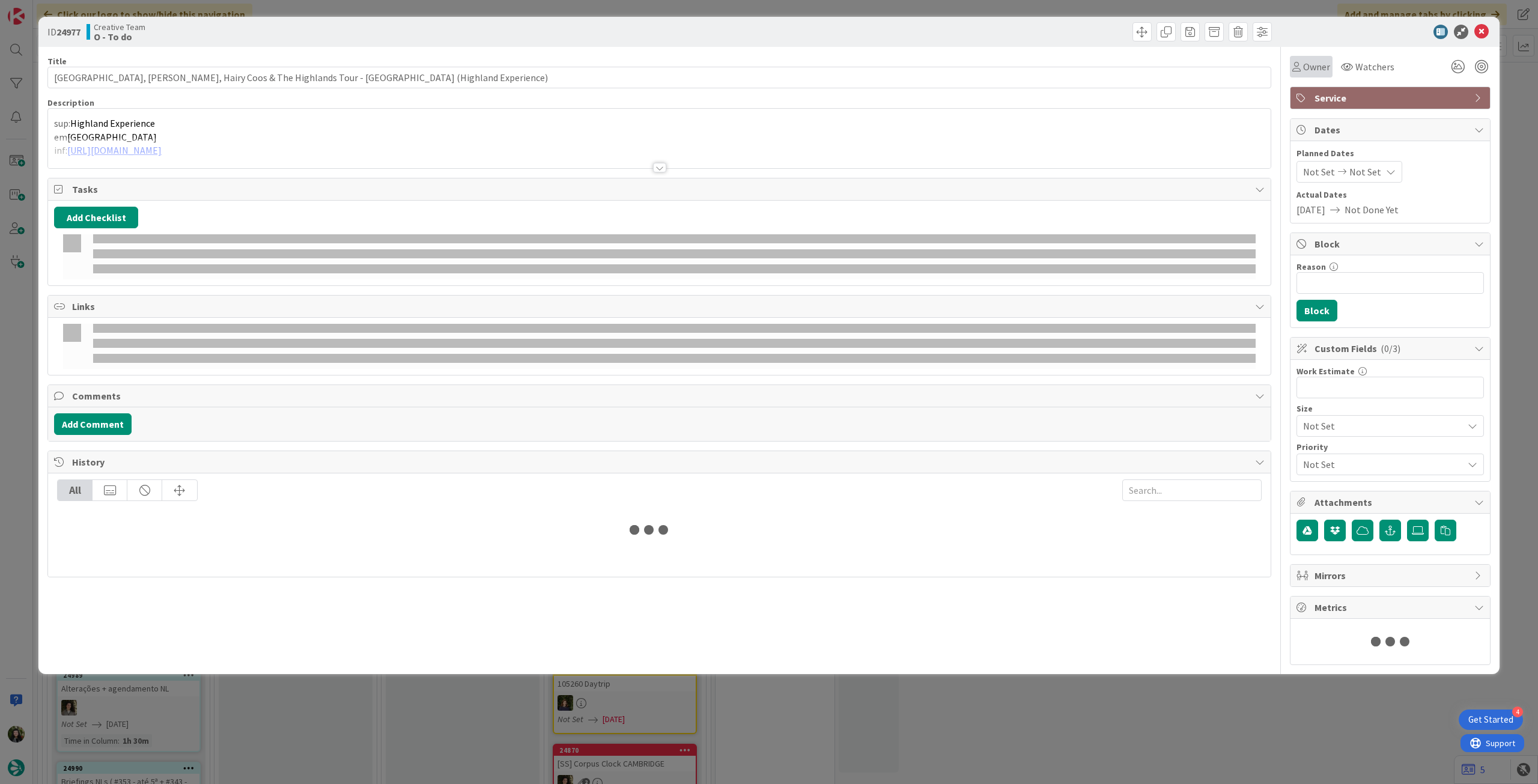
drag, startPoint x: 1310, startPoint y: 65, endPoint x: 1313, endPoint y: 75, distance: 10.4
click at [1309, 69] on span "Owner" at bounding box center [1317, 66] width 27 height 14
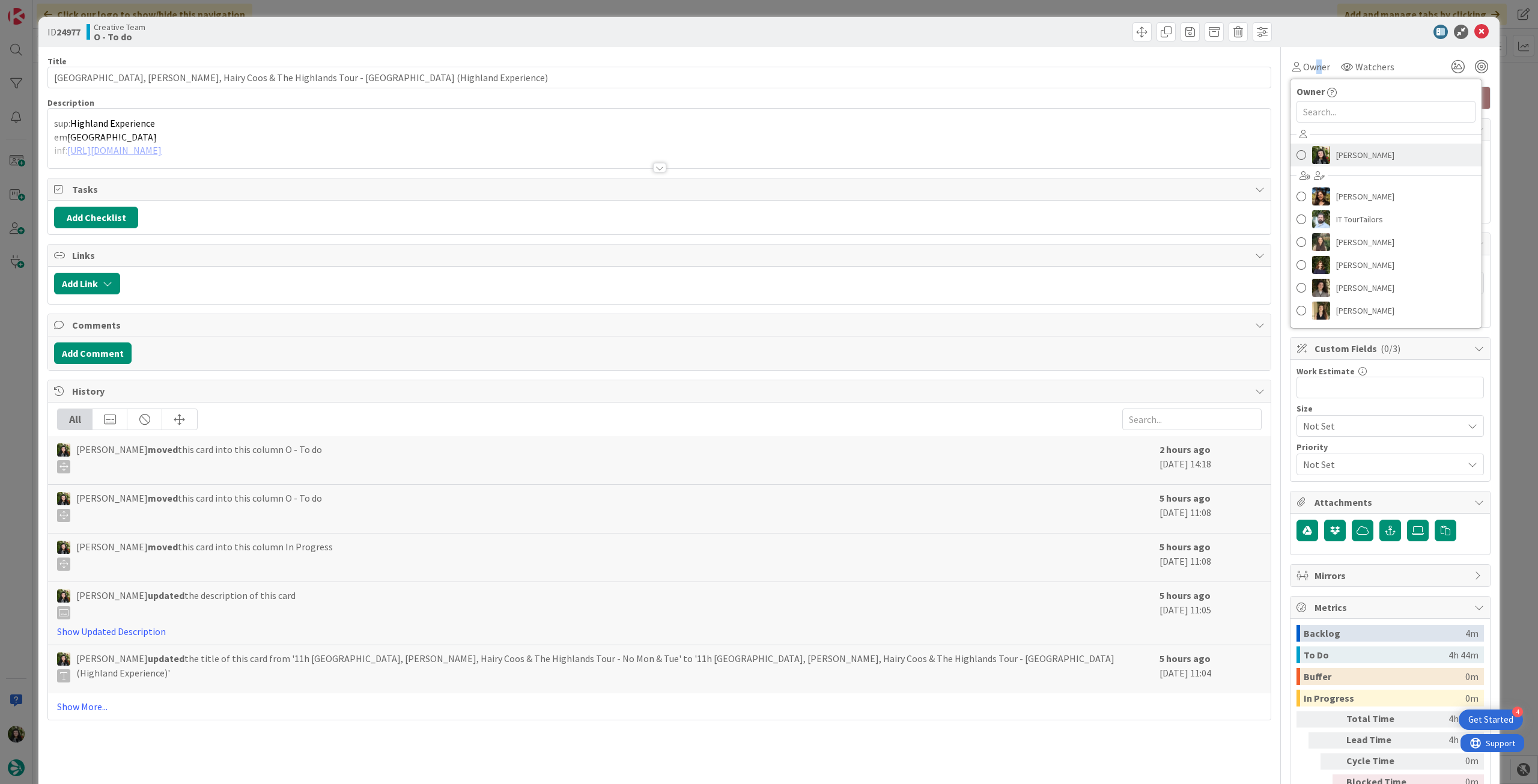
click at [1346, 158] on span "[PERSON_NAME]" at bounding box center [1365, 155] width 58 height 18
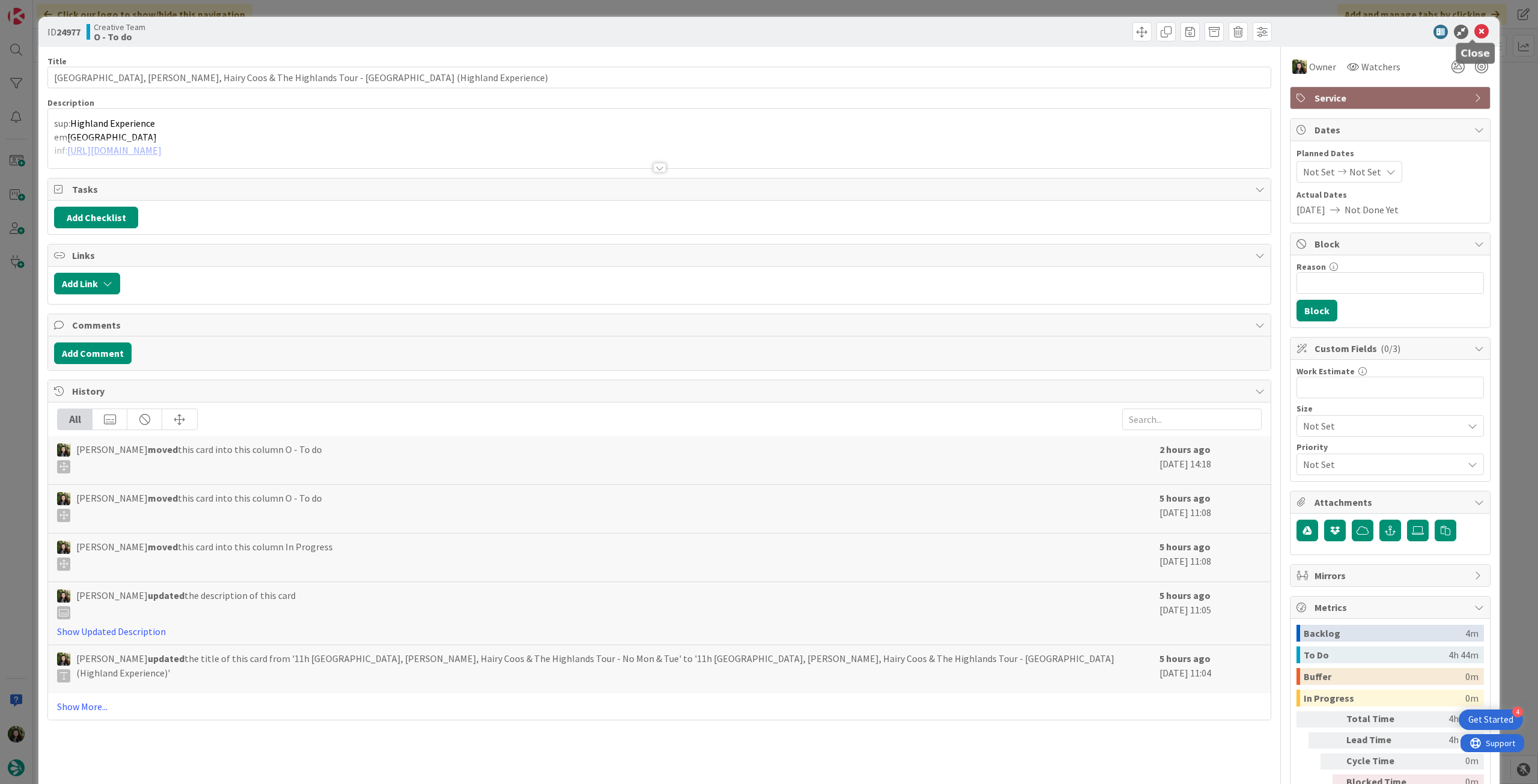
click at [1475, 31] on icon at bounding box center [1481, 32] width 14 height 14
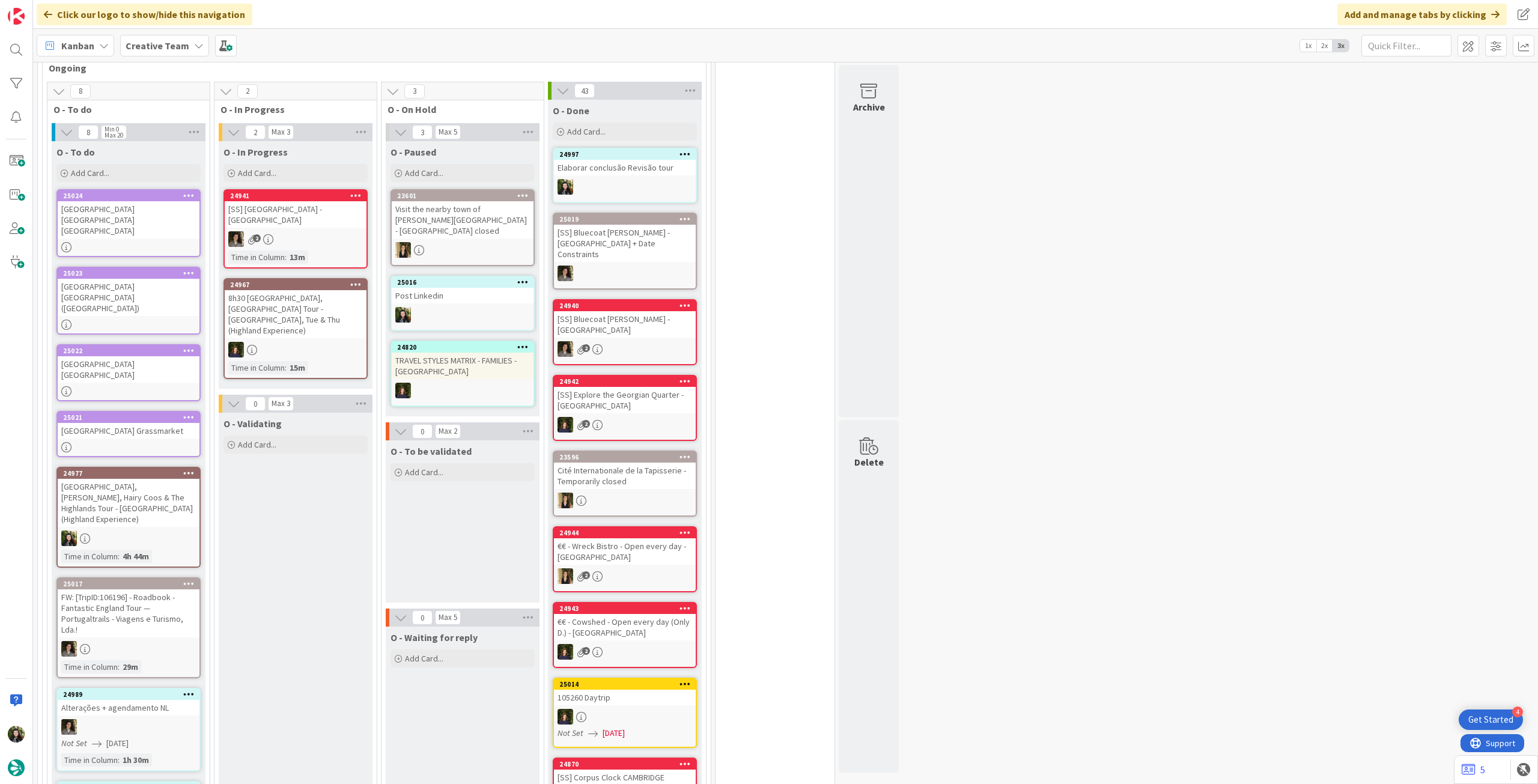
scroll to position [881, 0]
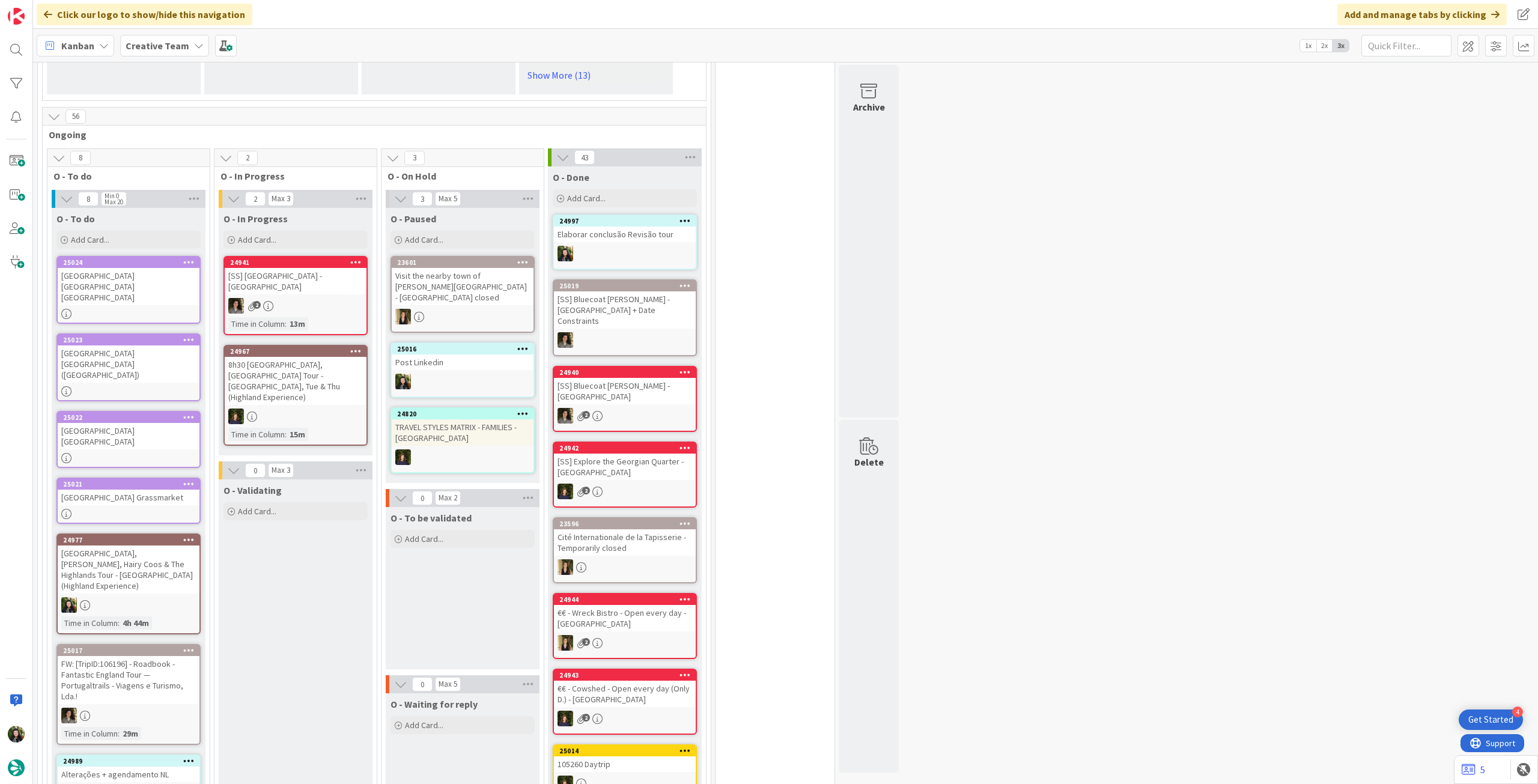
click at [134, 51] on span "Creative Team" at bounding box center [157, 45] width 63 height 14
click at [194, 173] on h4 "Creative Team - Análise" at bounding box center [216, 172] width 164 height 12
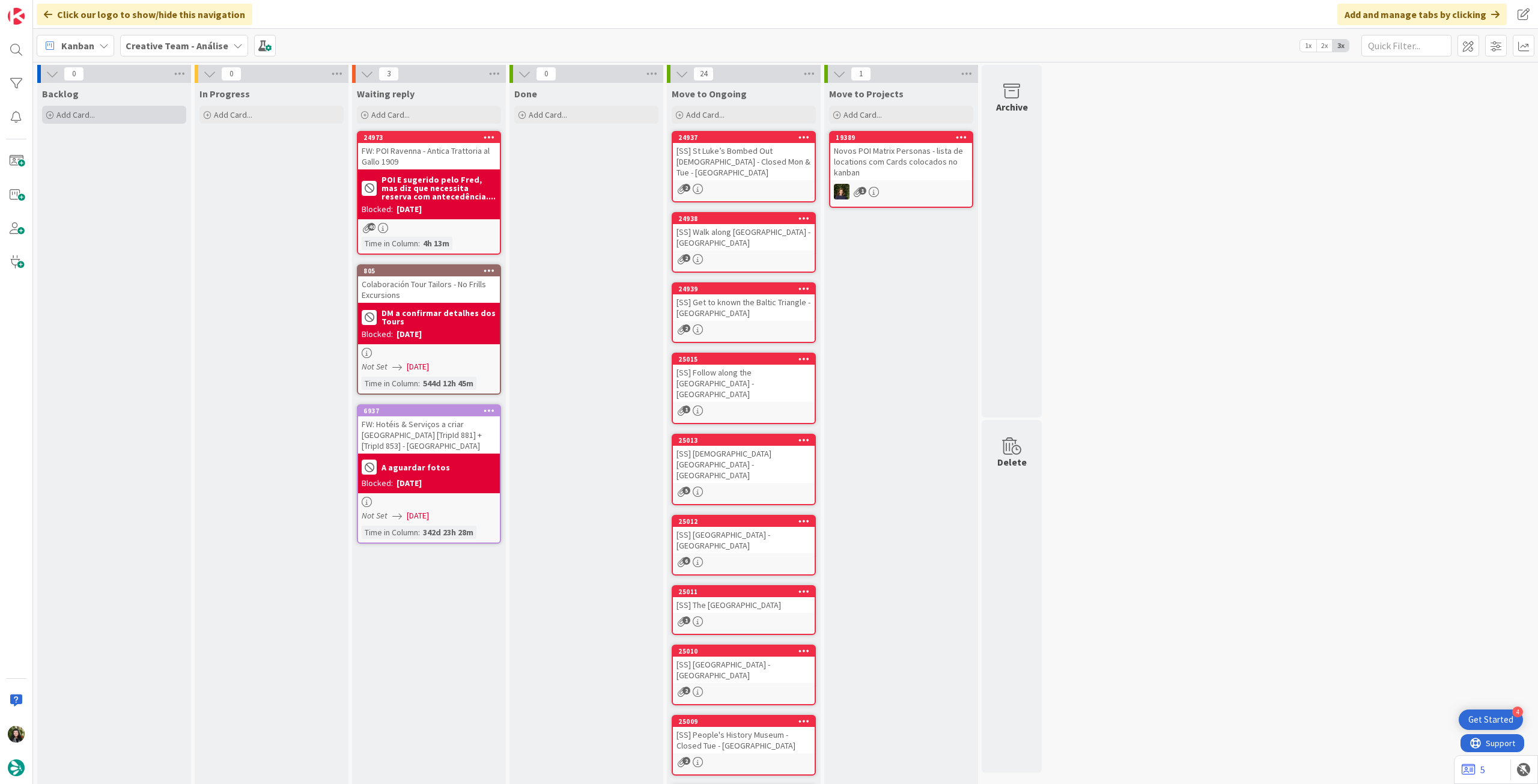
click at [136, 119] on div "Add Card..." at bounding box center [113, 115] width 144 height 18
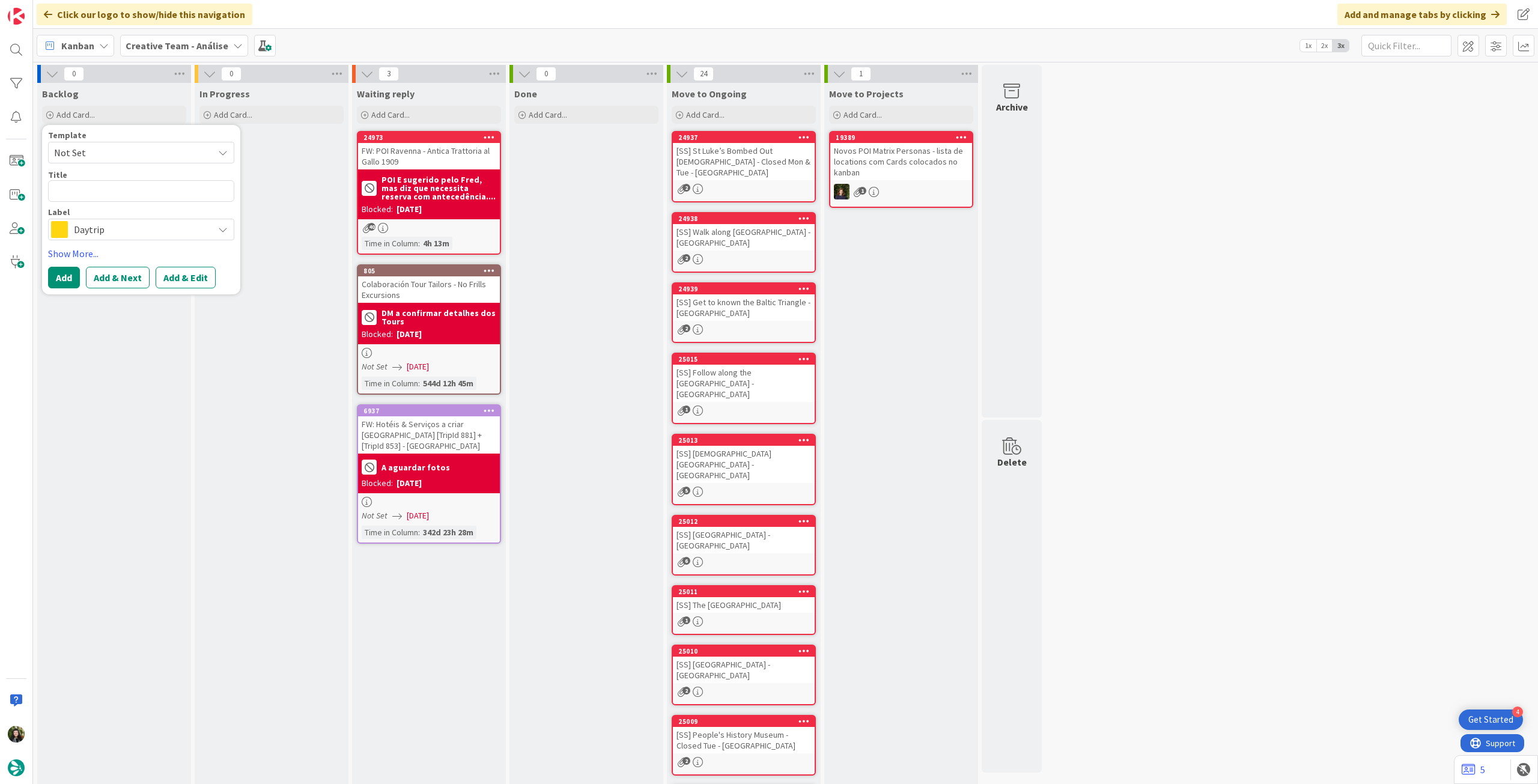
click at [121, 227] on span "Daytrip" at bounding box center [141, 229] width 134 height 17
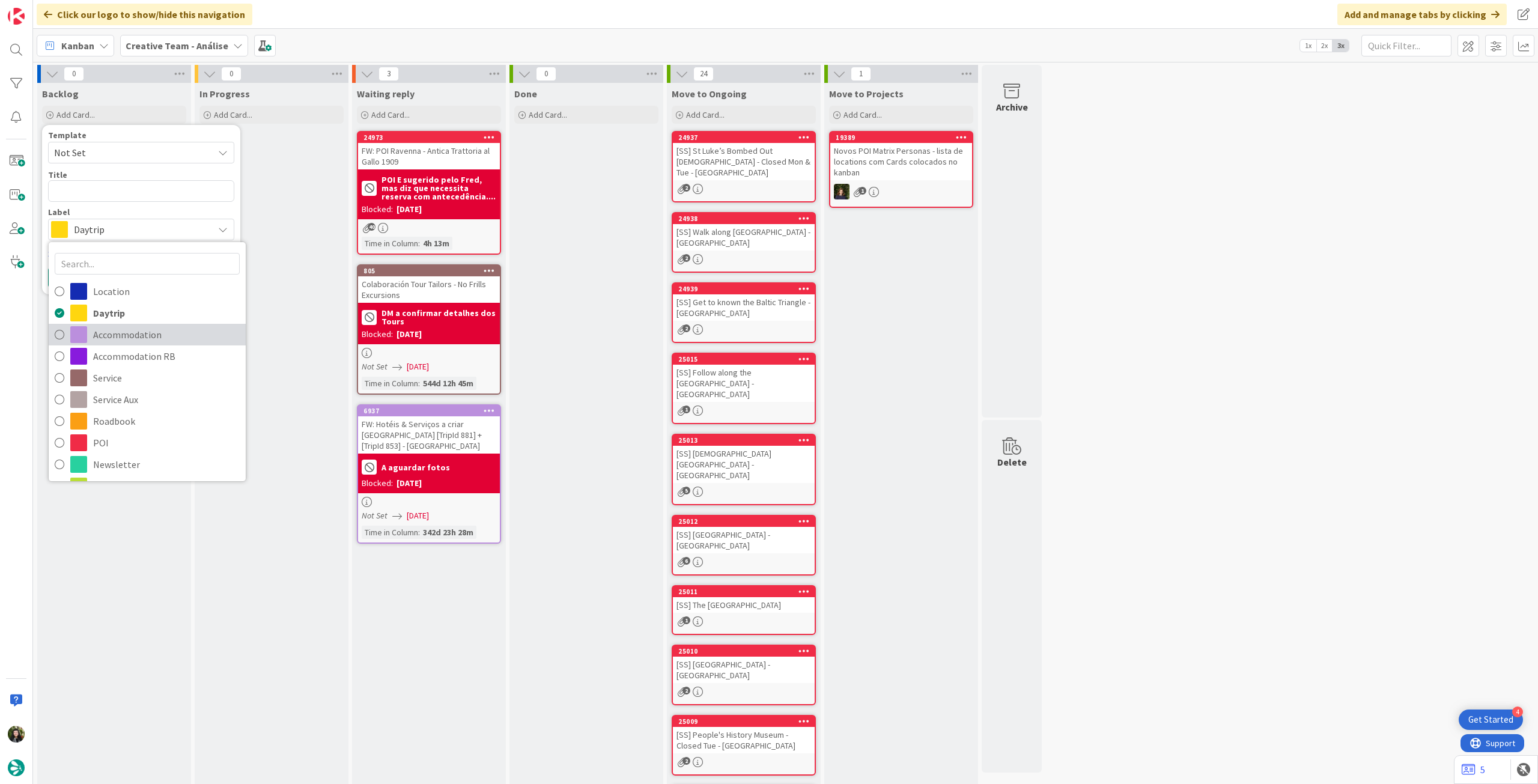
drag, startPoint x: 117, startPoint y: 331, endPoint x: 108, endPoint y: 276, distance: 55.7
click at [117, 331] on span "Accommodation" at bounding box center [167, 334] width 147 height 18
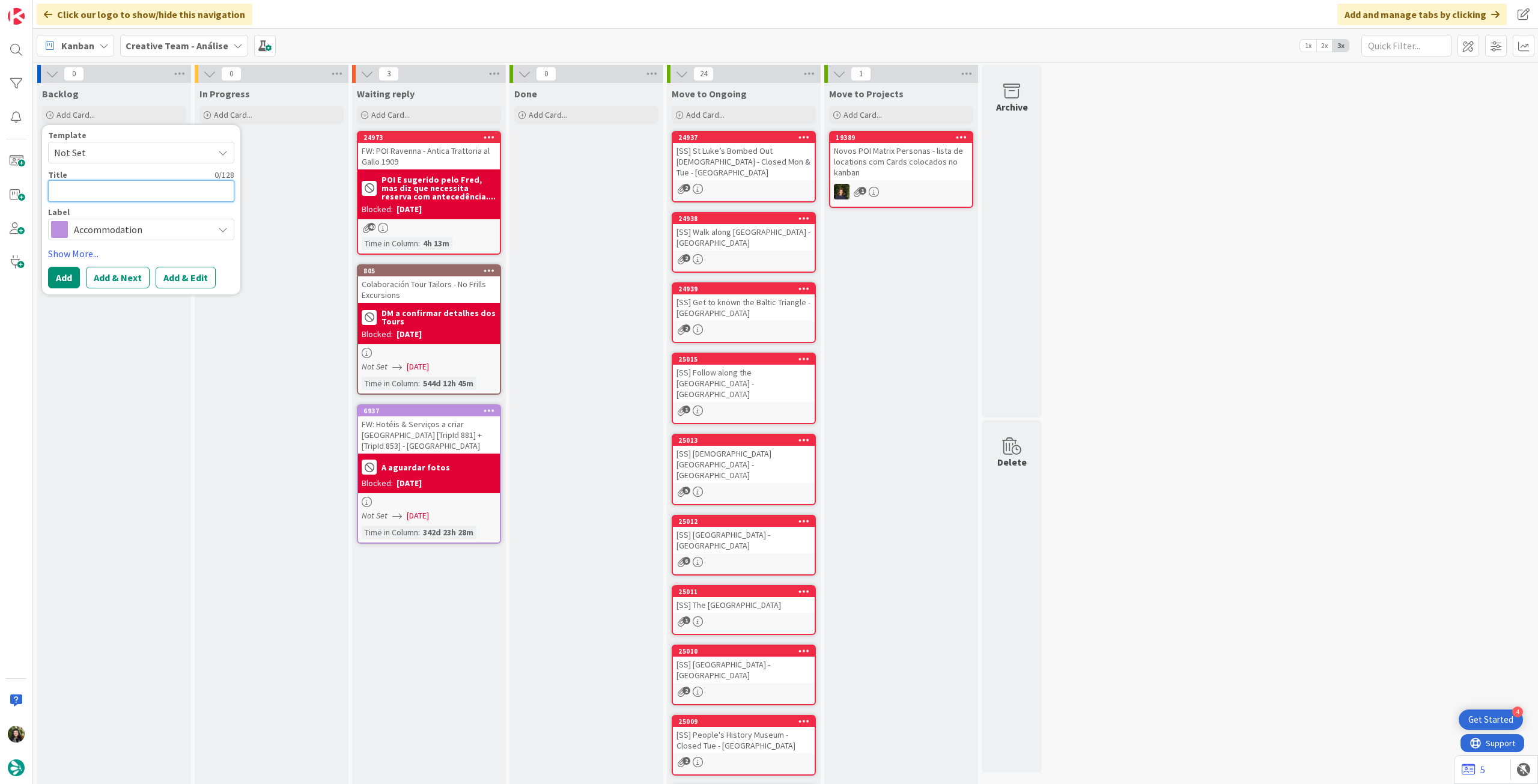
click at [115, 188] on textarea at bounding box center [141, 191] width 186 height 22
paste textarea "Wilde Aparthotels, London, Aldgate Tower Bridge"
type textarea "x"
type textarea "Wilde Aparthotels, London, Aldgate Tower Bridge"
click at [129, 188] on textarea "Wilde Aparthotels, London, Aldgate Tower Bridge" at bounding box center [141, 198] width 186 height 35
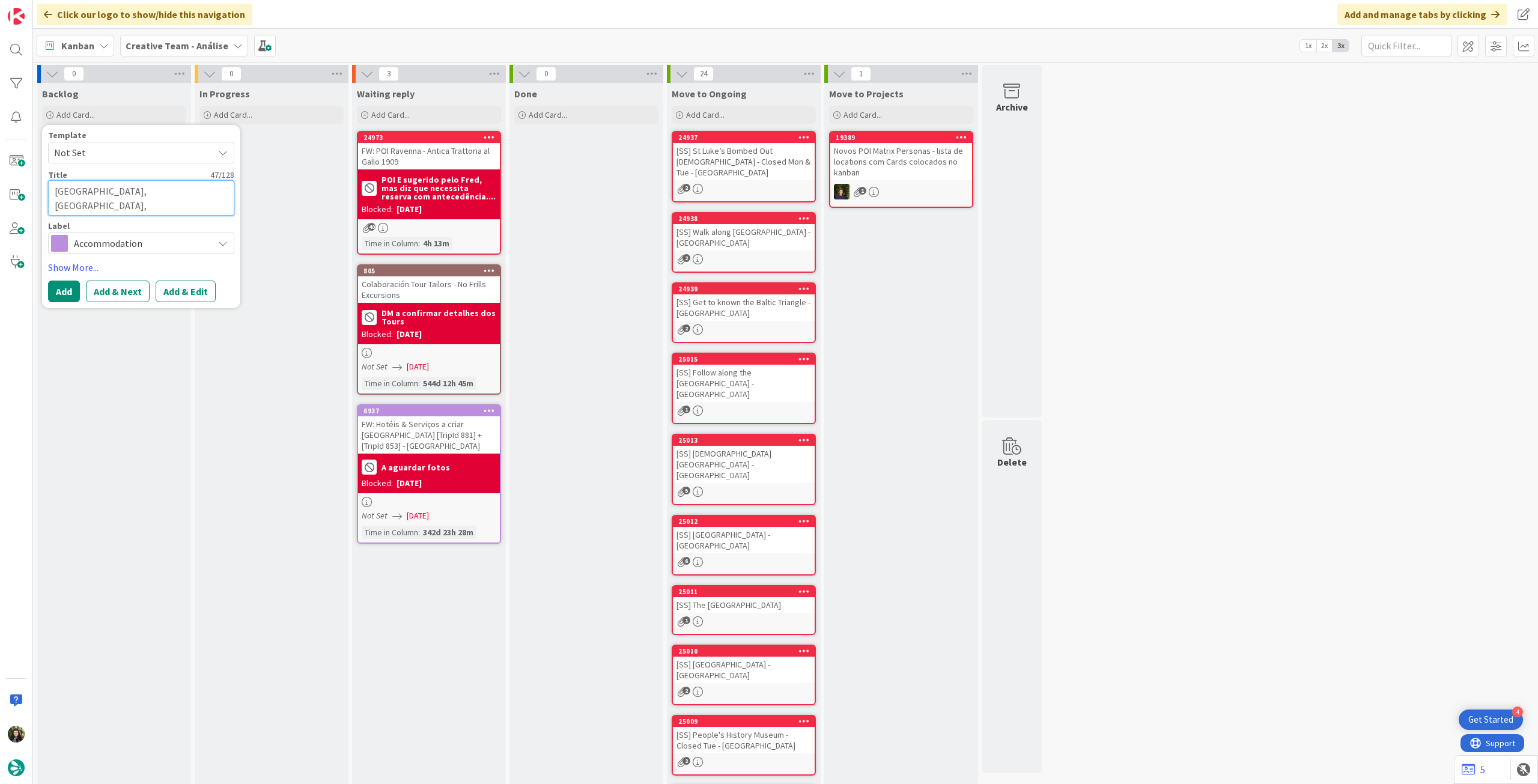
type textarea "x"
type textarea "Wilde Aparthotels,London, Aldgate Tower Bridge"
type textarea "x"
type textarea "Wilde AparthotelsLondon, Aldgate Tower Bridge"
type textarea "x"
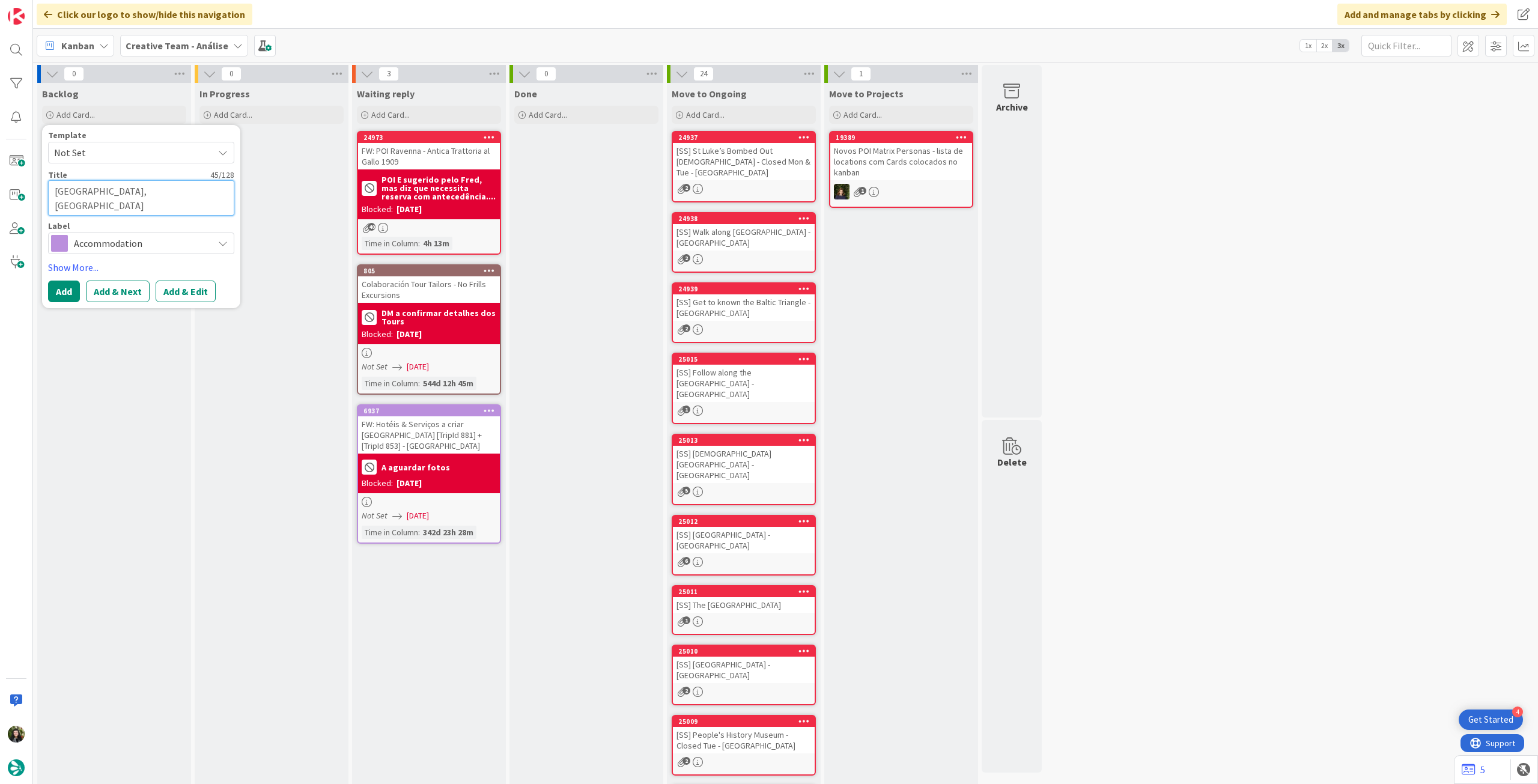
type textarea "Wilde Aparthotels London, Aldgate Tower Bridge"
type textarea "x"
type textarea "[GEOGRAPHIC_DATA] [GEOGRAPHIC_DATA] [GEOGRAPHIC_DATA]"
type textarea "x"
type textarea "Wilde Aparthotels London Aldgate Tower Bridge"
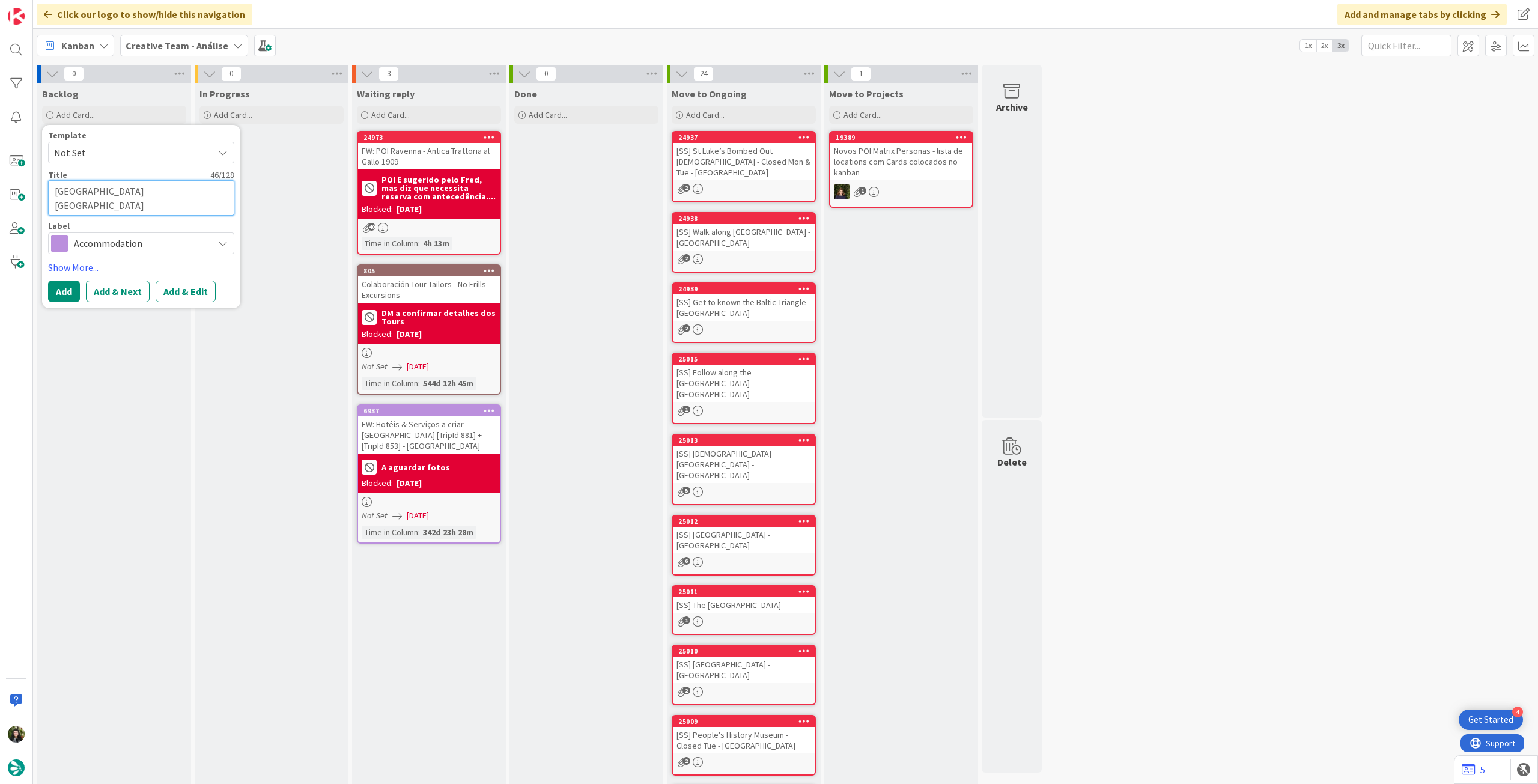
type textarea "x"
type textarea "[GEOGRAPHIC_DATA] [GEOGRAPHIC_DATA] [GEOGRAPHIC_DATA]"
click at [62, 293] on button "Add" at bounding box center [64, 291] width 32 height 22
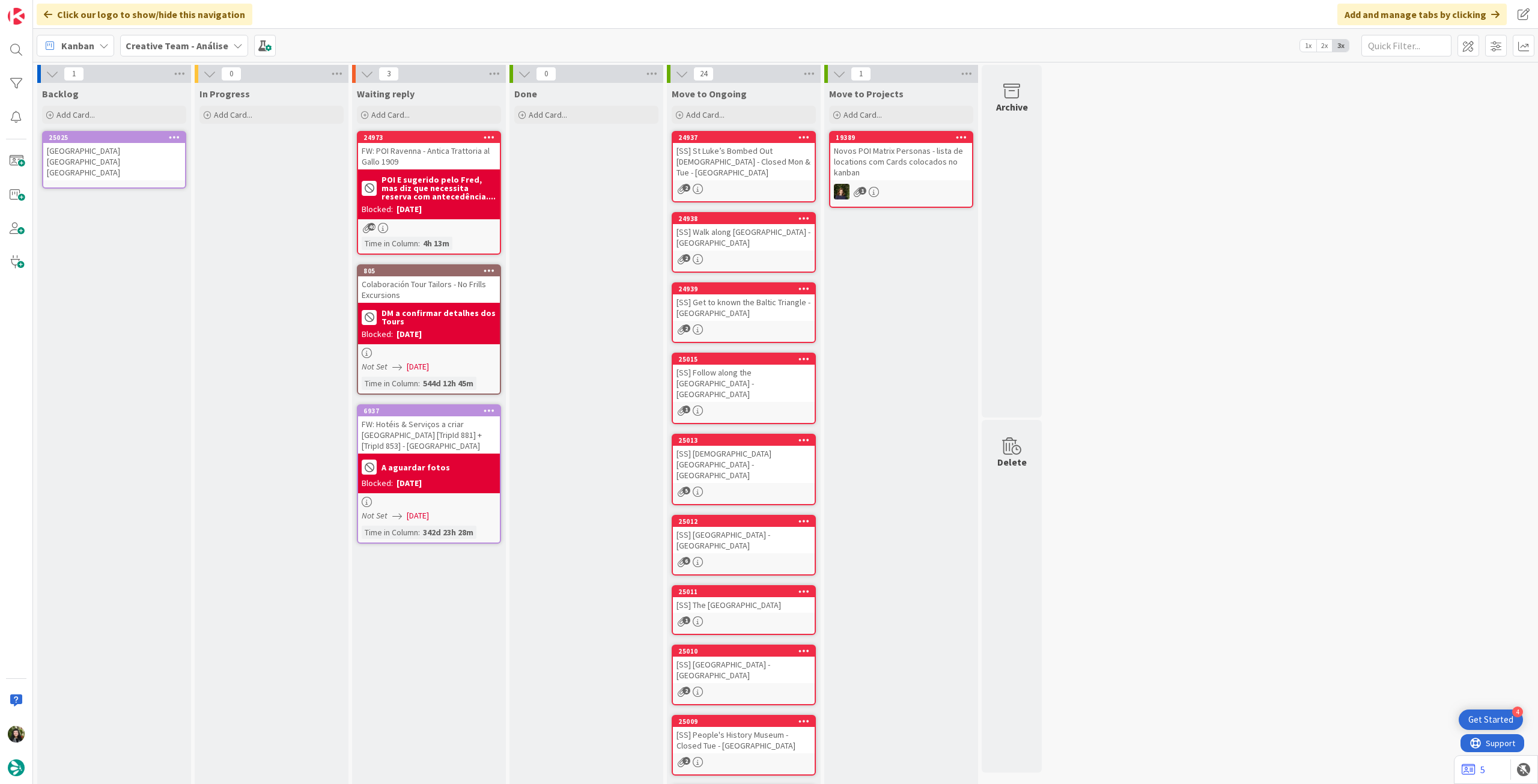
click at [124, 165] on div "[GEOGRAPHIC_DATA] [GEOGRAPHIC_DATA] [GEOGRAPHIC_DATA]" at bounding box center [114, 161] width 142 height 38
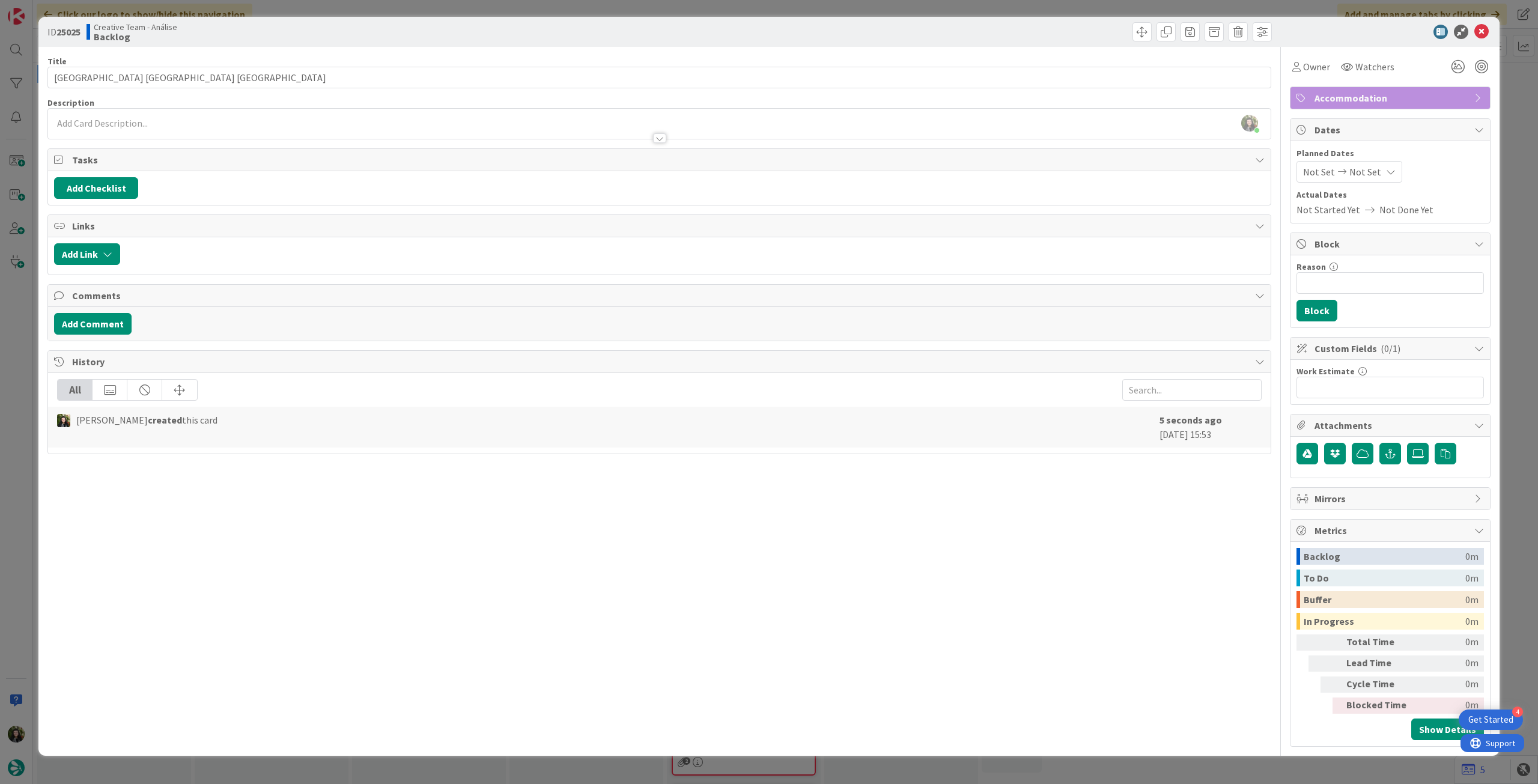
click at [163, 118] on div "Beatriz Cassona just joined" at bounding box center [659, 123] width 1223 height 30
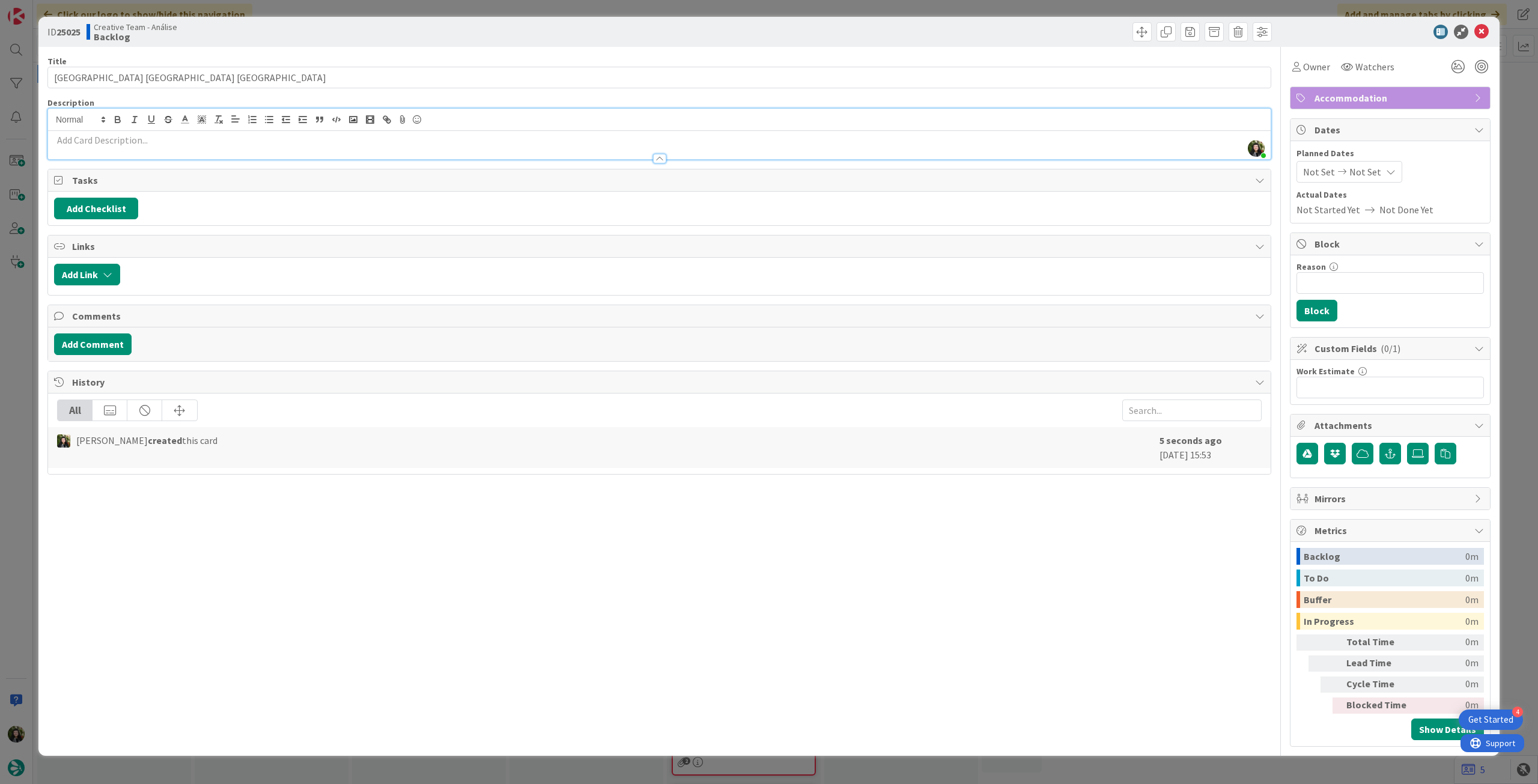
paste div
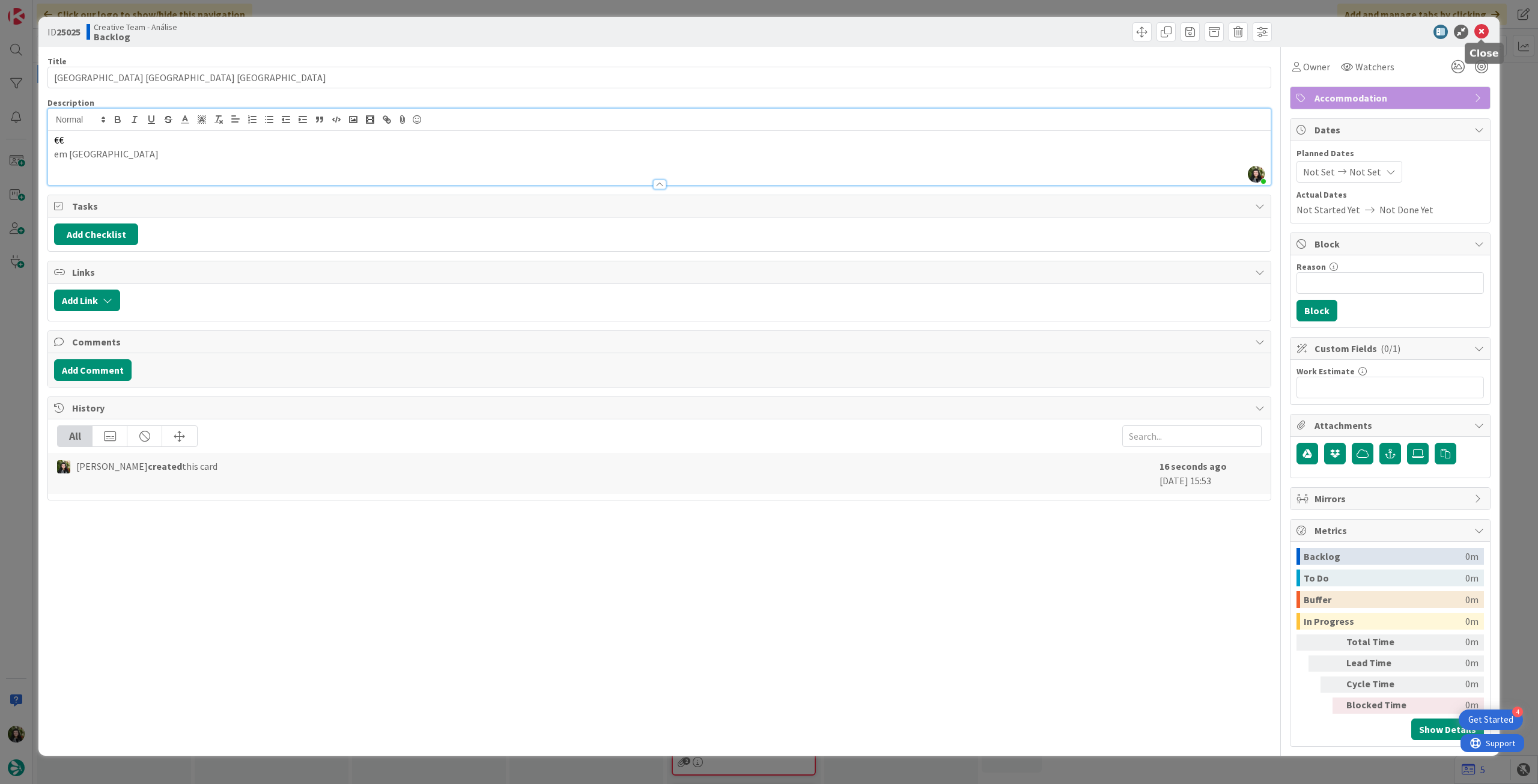
click at [1482, 31] on icon at bounding box center [1481, 32] width 14 height 14
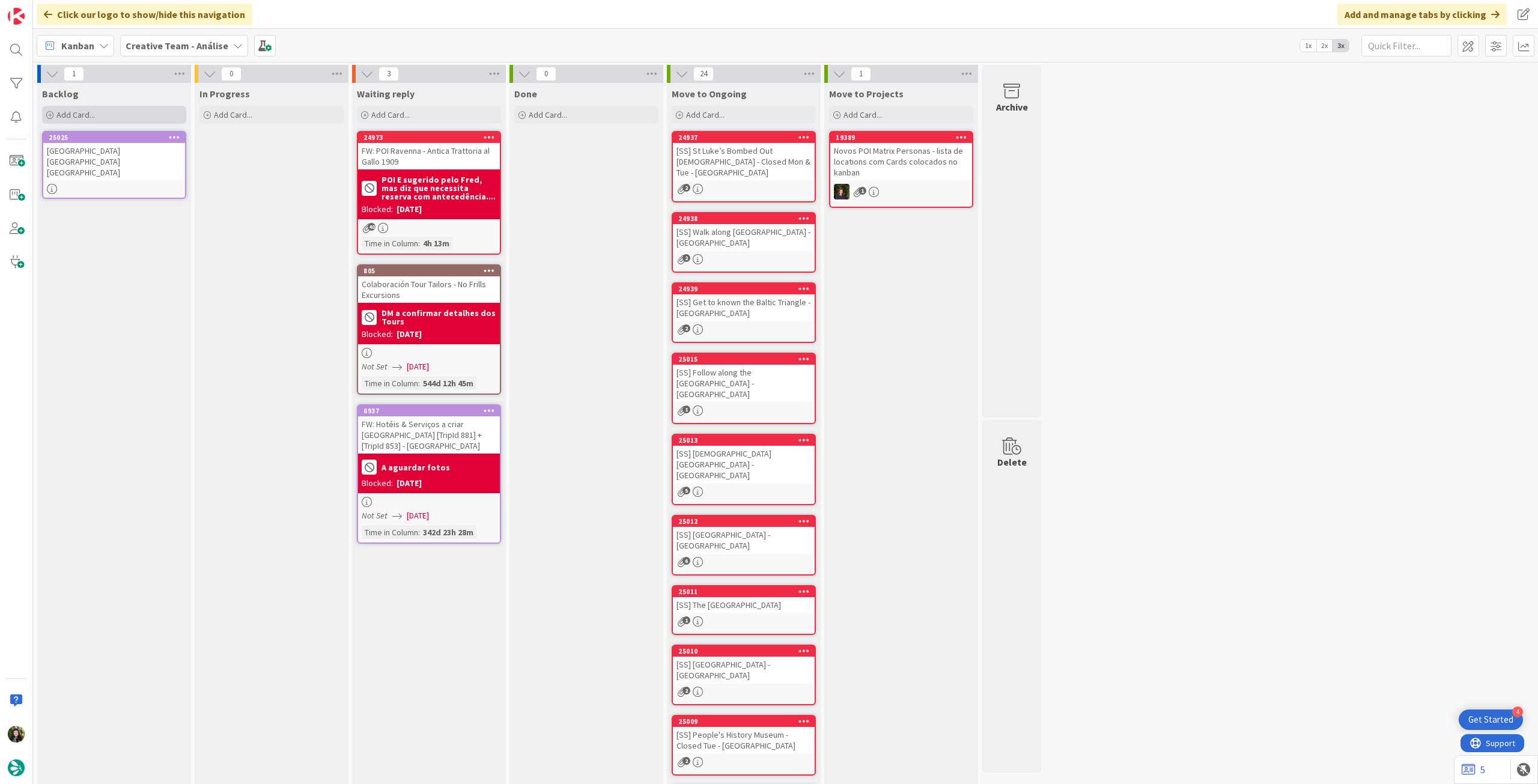
click at [129, 116] on div "Add Card..." at bounding box center [113, 115] width 144 height 18
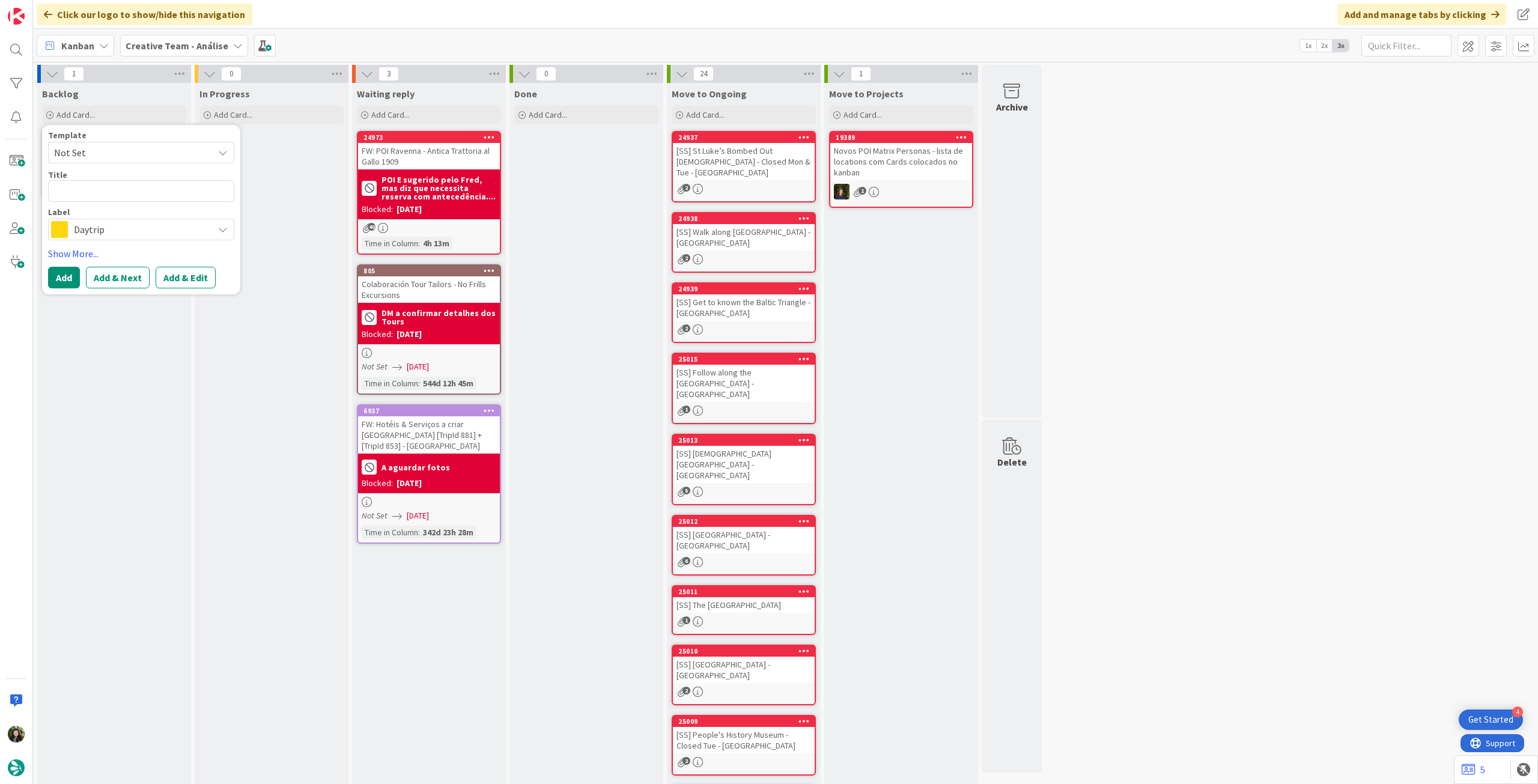
click at [128, 228] on span "Daytrip" at bounding box center [141, 229] width 134 height 17
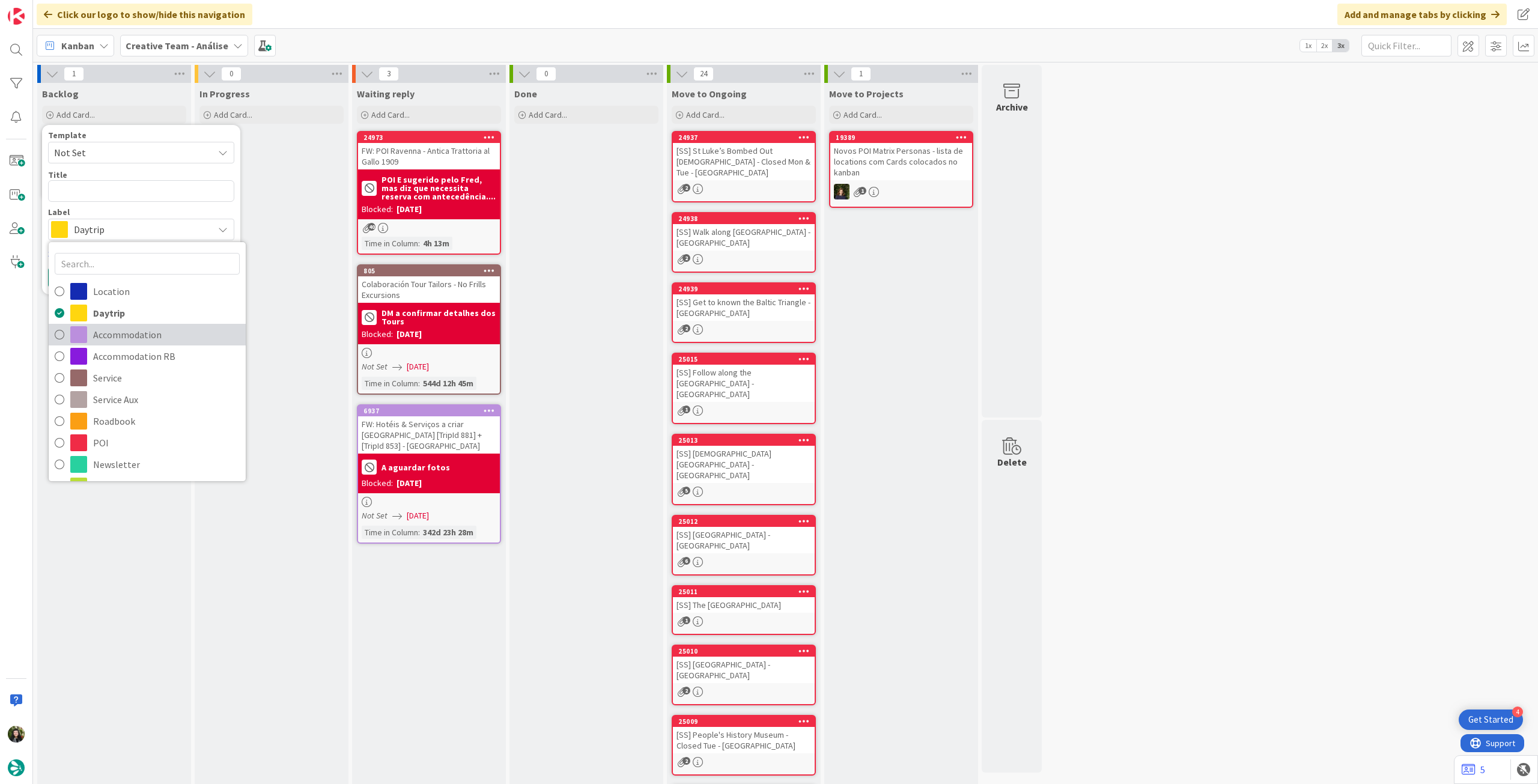
click at [127, 331] on span "Accommodation" at bounding box center [167, 334] width 147 height 18
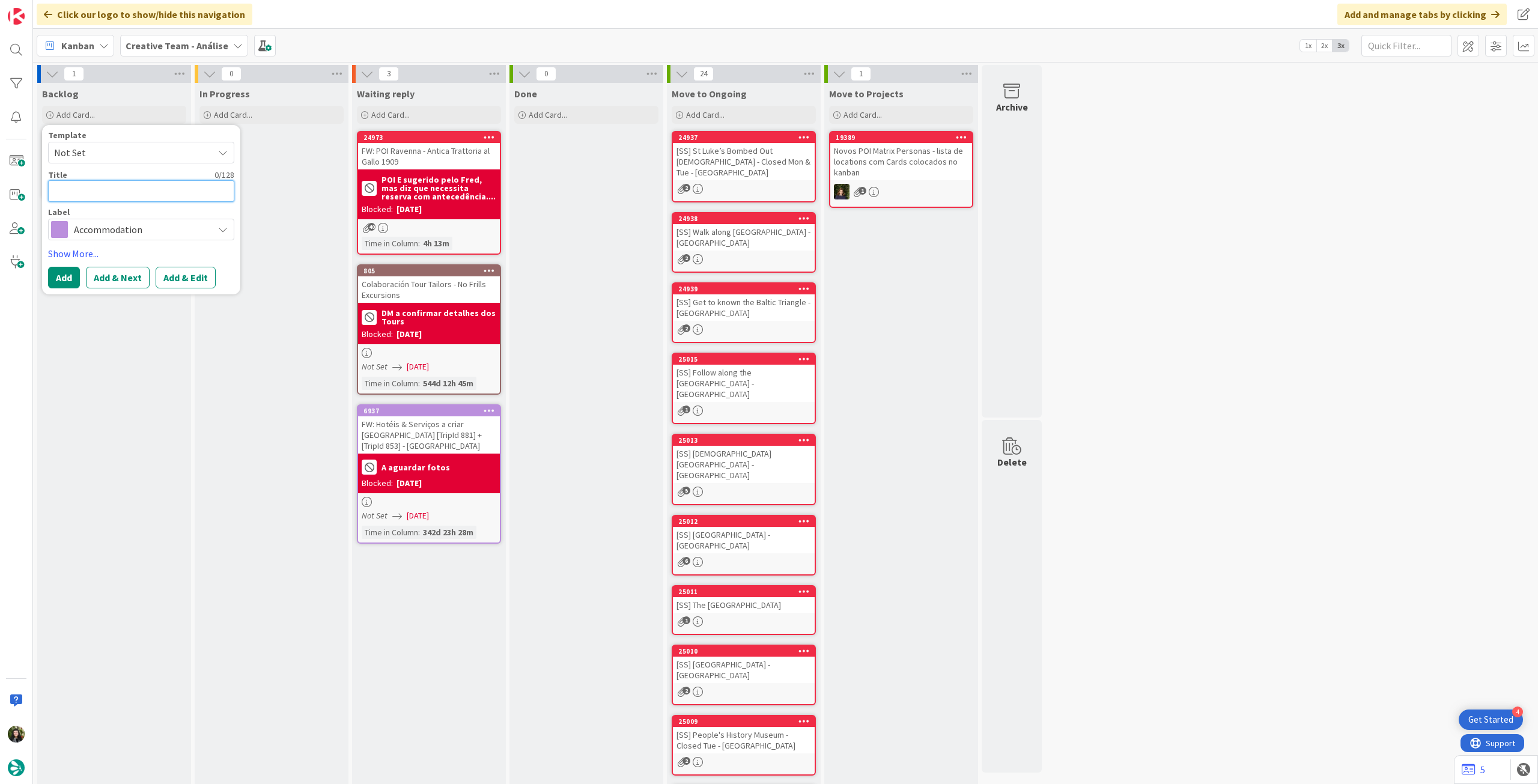
click at [121, 190] on textarea at bounding box center [141, 191] width 186 height 22
paste textarea "Wilde Aparthotels, London, Liverpool Street"
type textarea "x"
type textarea "Wilde Aparthotels, London, Liverpool Street"
click at [128, 196] on textarea "Wilde Aparthotels, London, Liverpool Street" at bounding box center [141, 198] width 186 height 35
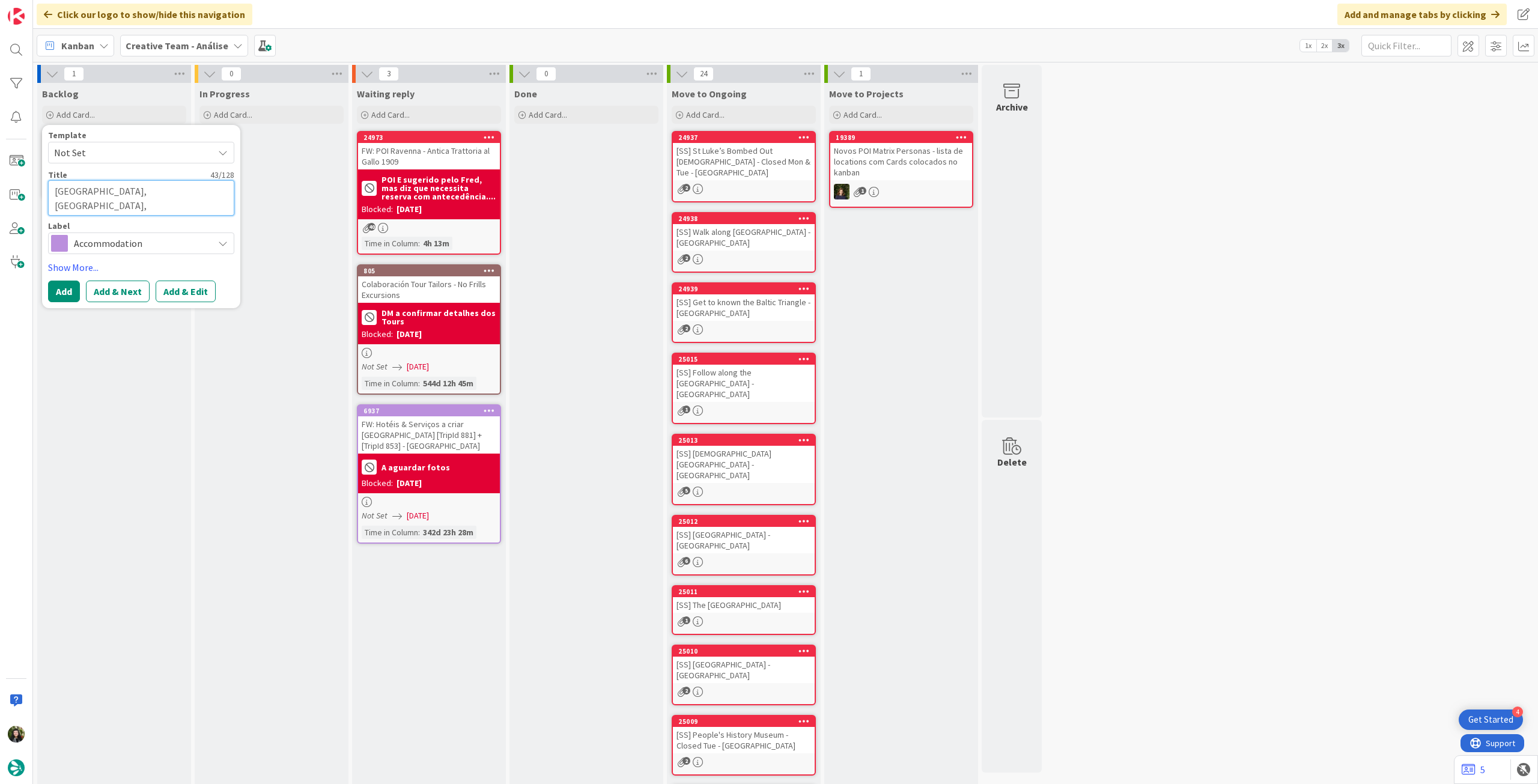
type textarea "x"
type textarea "Wilde Aparthotels London, Liverpool Street"
type textarea "x"
type textarea "[GEOGRAPHIC_DATA] [GEOGRAPHIC_DATA]"
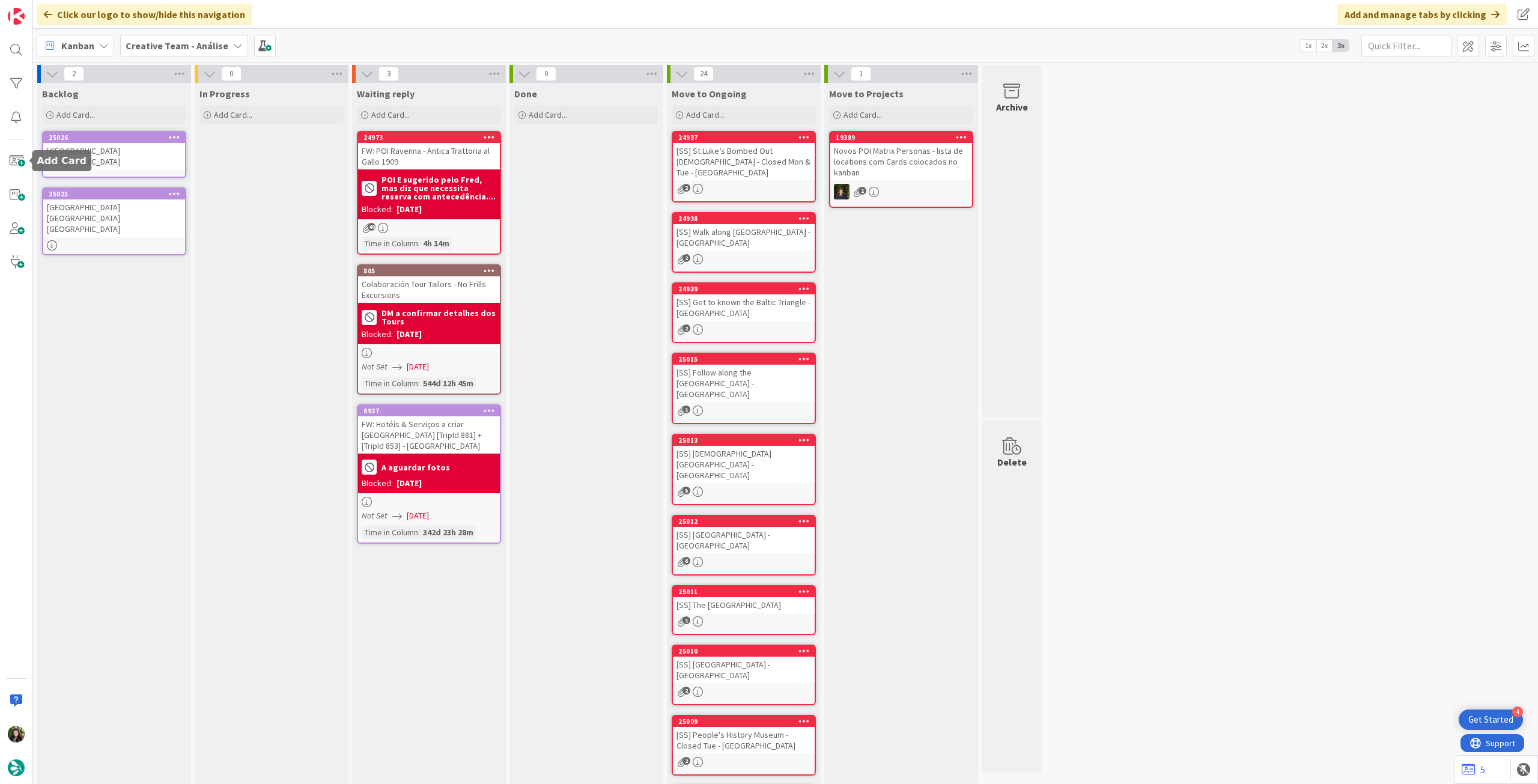
click at [123, 159] on div "[GEOGRAPHIC_DATA] [GEOGRAPHIC_DATA]" at bounding box center [114, 156] width 142 height 27
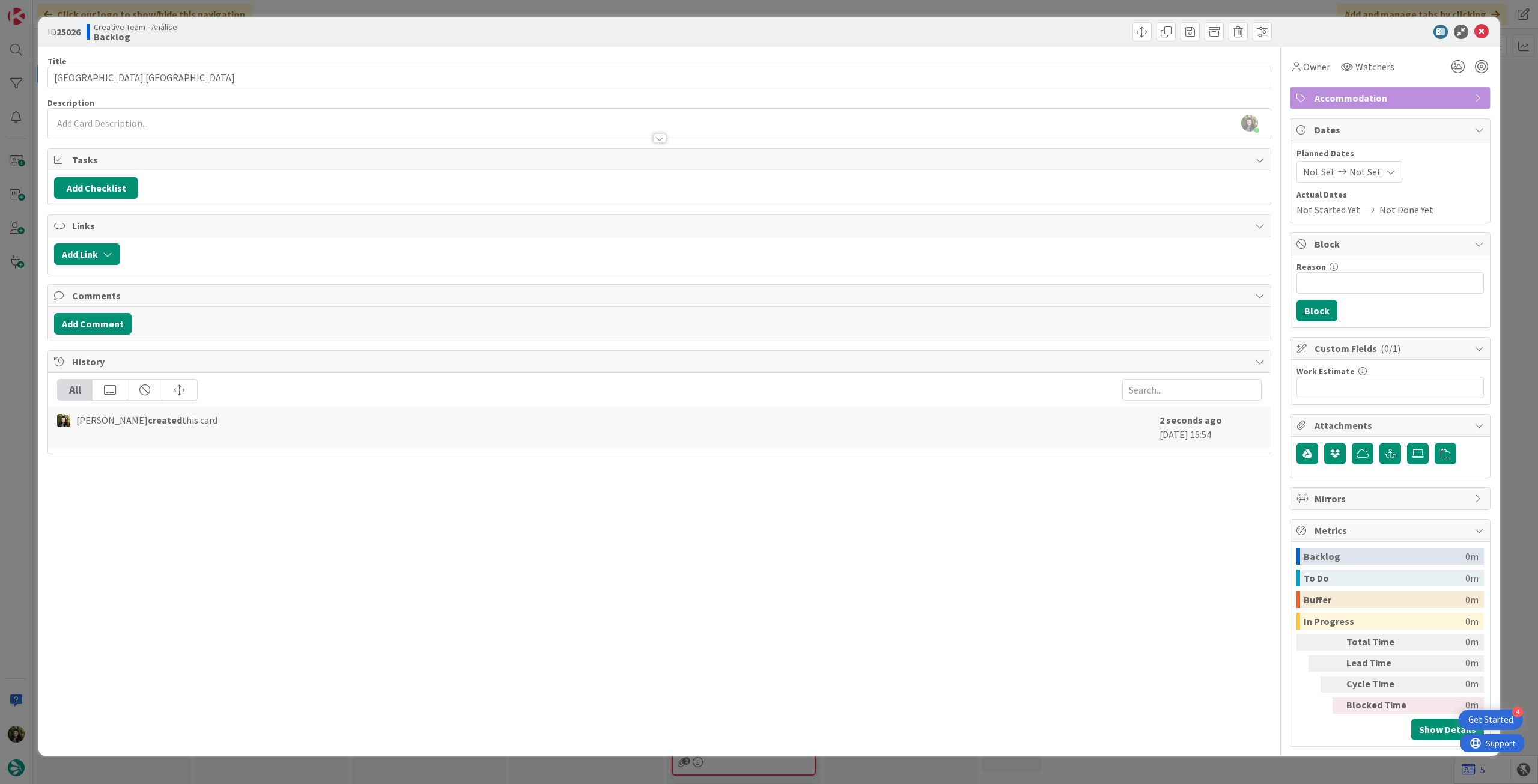
click at [244, 123] on div "Beatriz Cassona just joined" at bounding box center [659, 123] width 1223 height 30
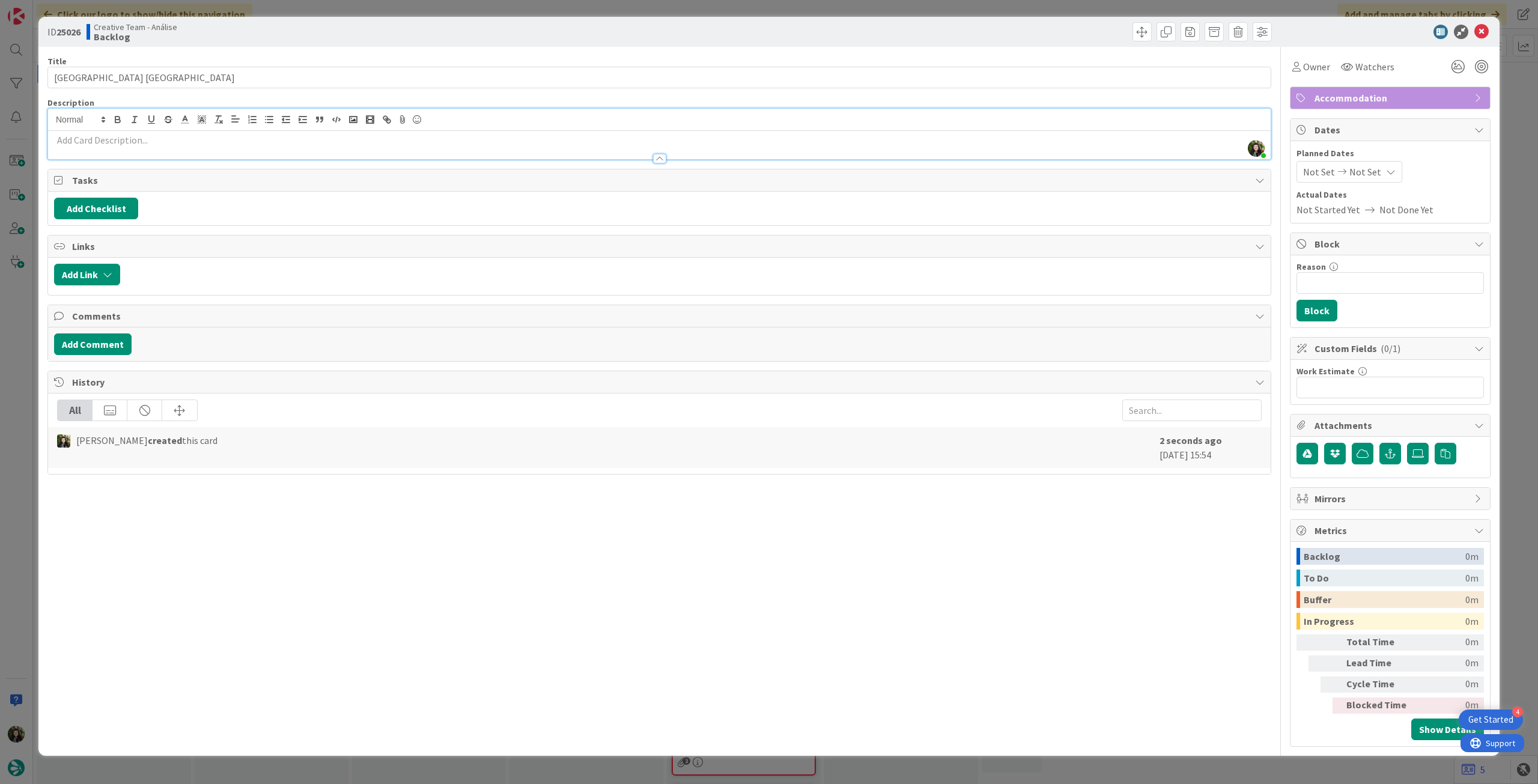
click at [229, 151] on div at bounding box center [659, 153] width 1223 height 13
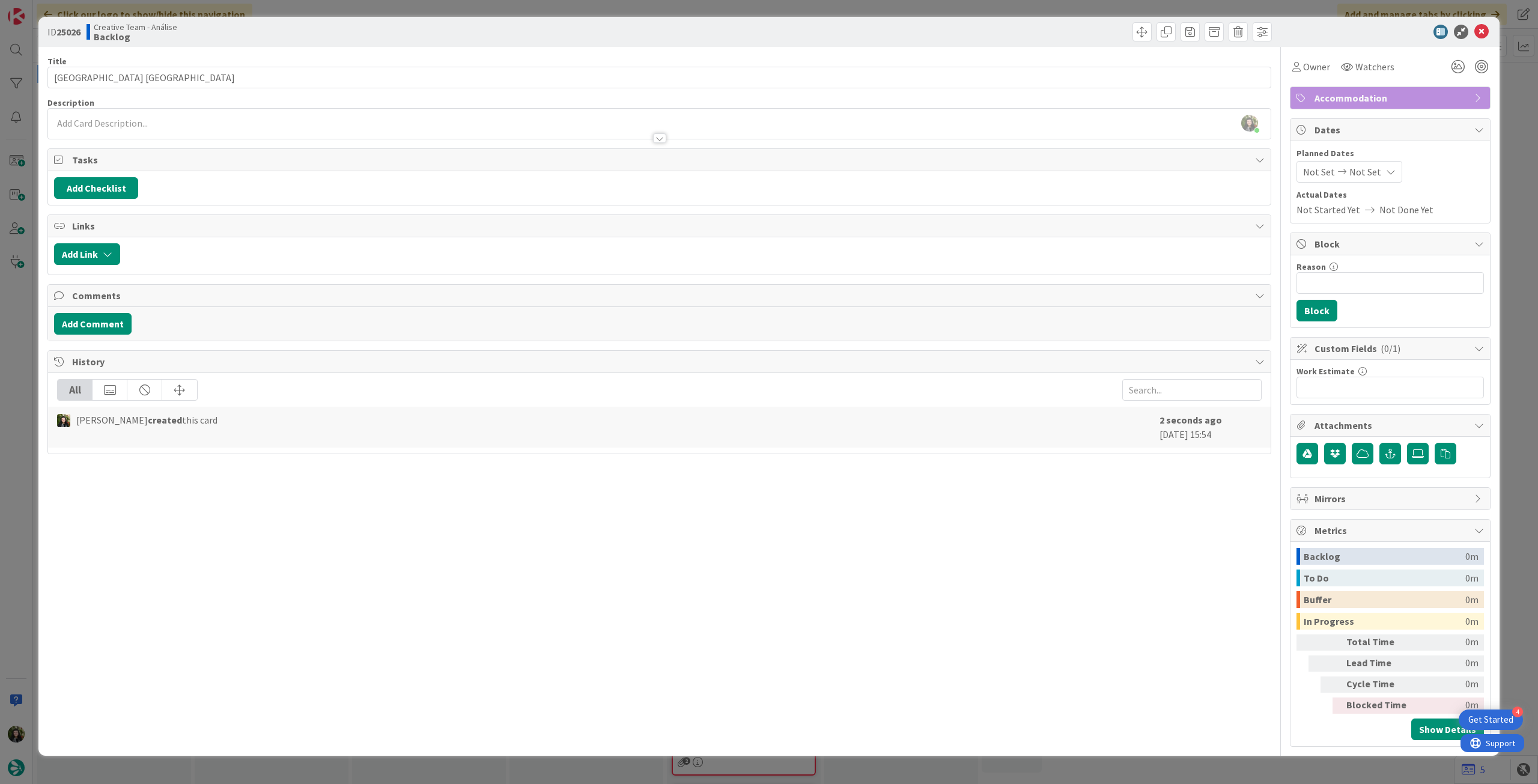
click at [245, 132] on div at bounding box center [659, 132] width 1223 height 13
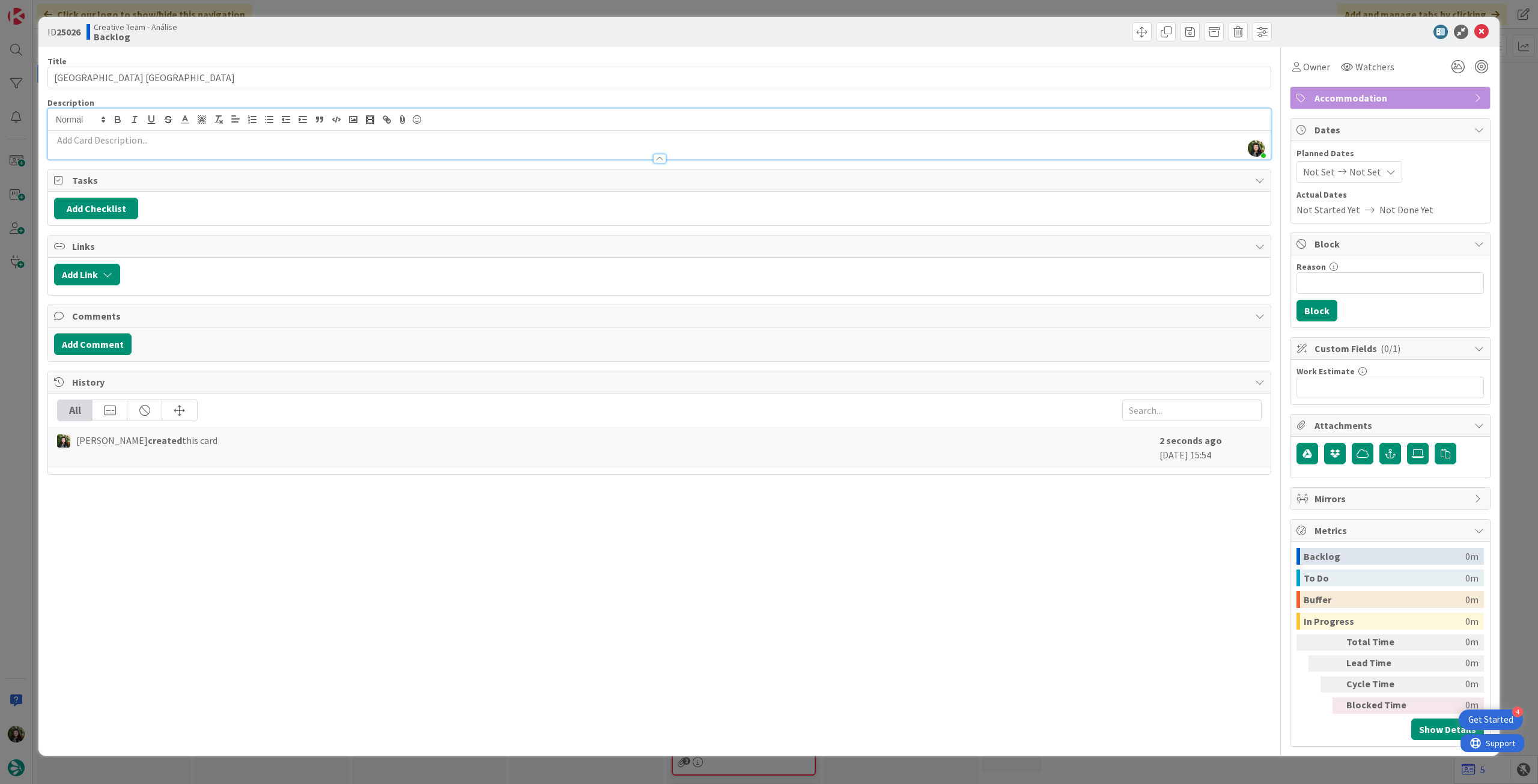
click at [240, 138] on p at bounding box center [659, 140] width 1211 height 14
paste div
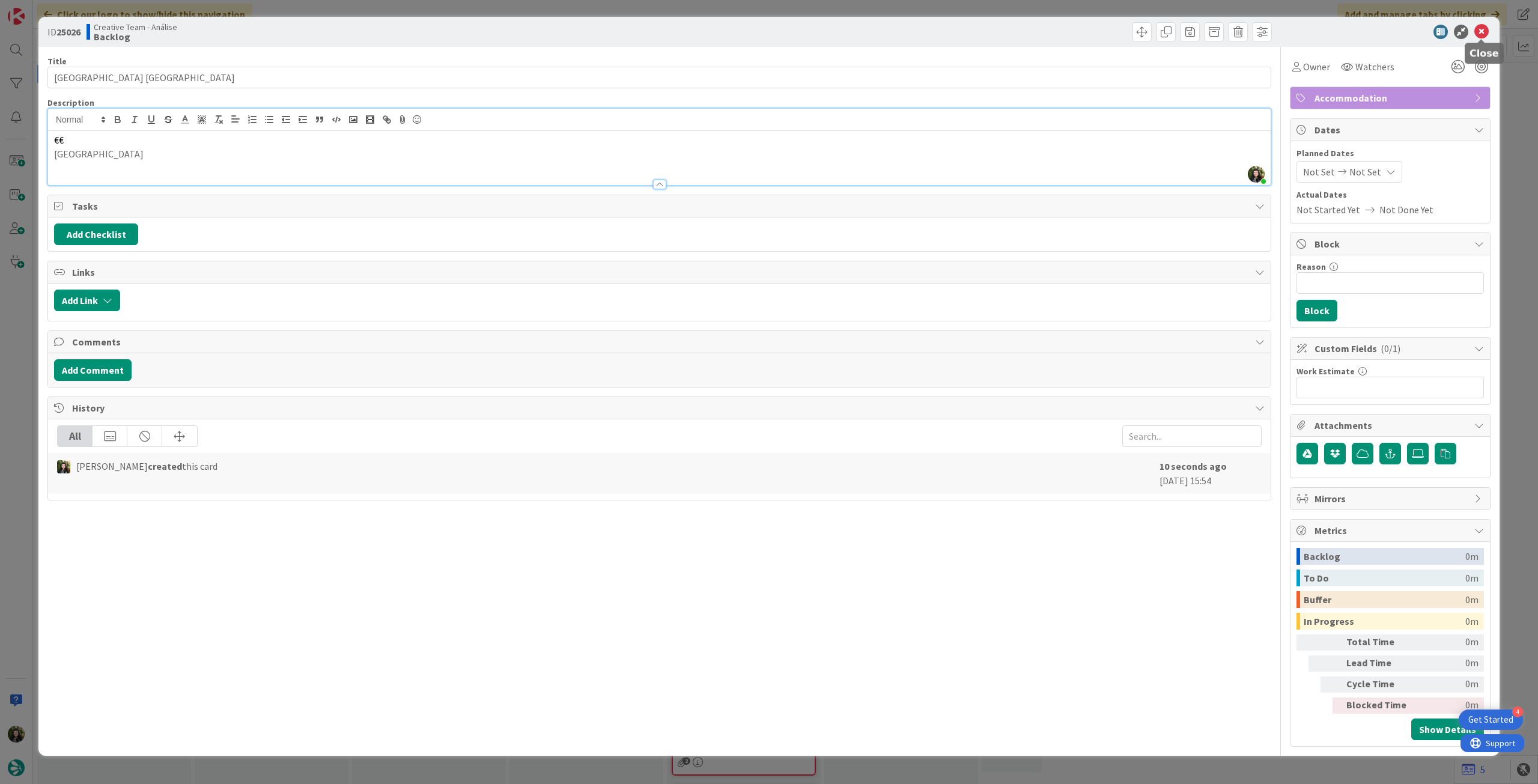
click at [1485, 33] on icon at bounding box center [1481, 32] width 14 height 14
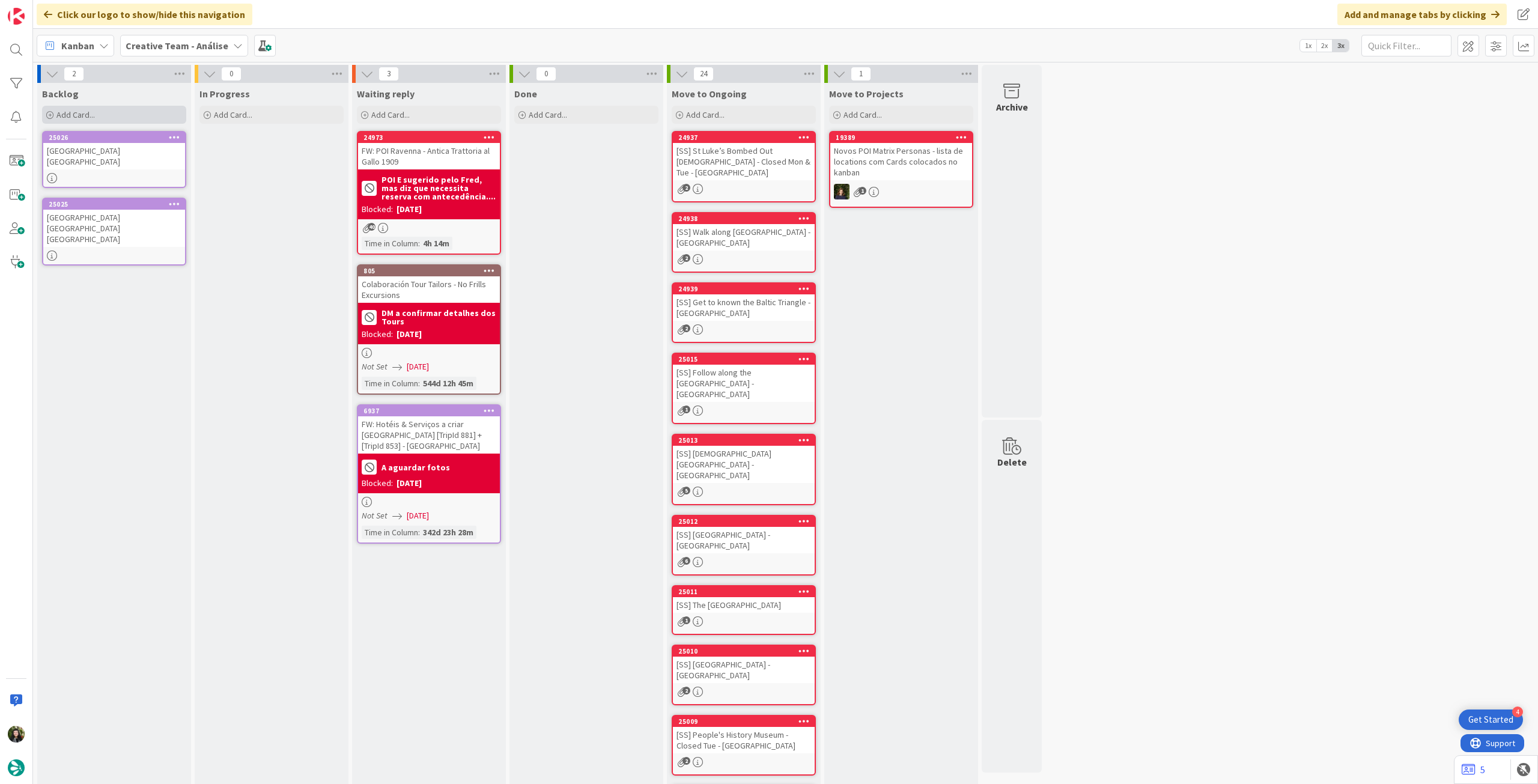
click at [87, 106] on div "Add Card..." at bounding box center [113, 115] width 144 height 18
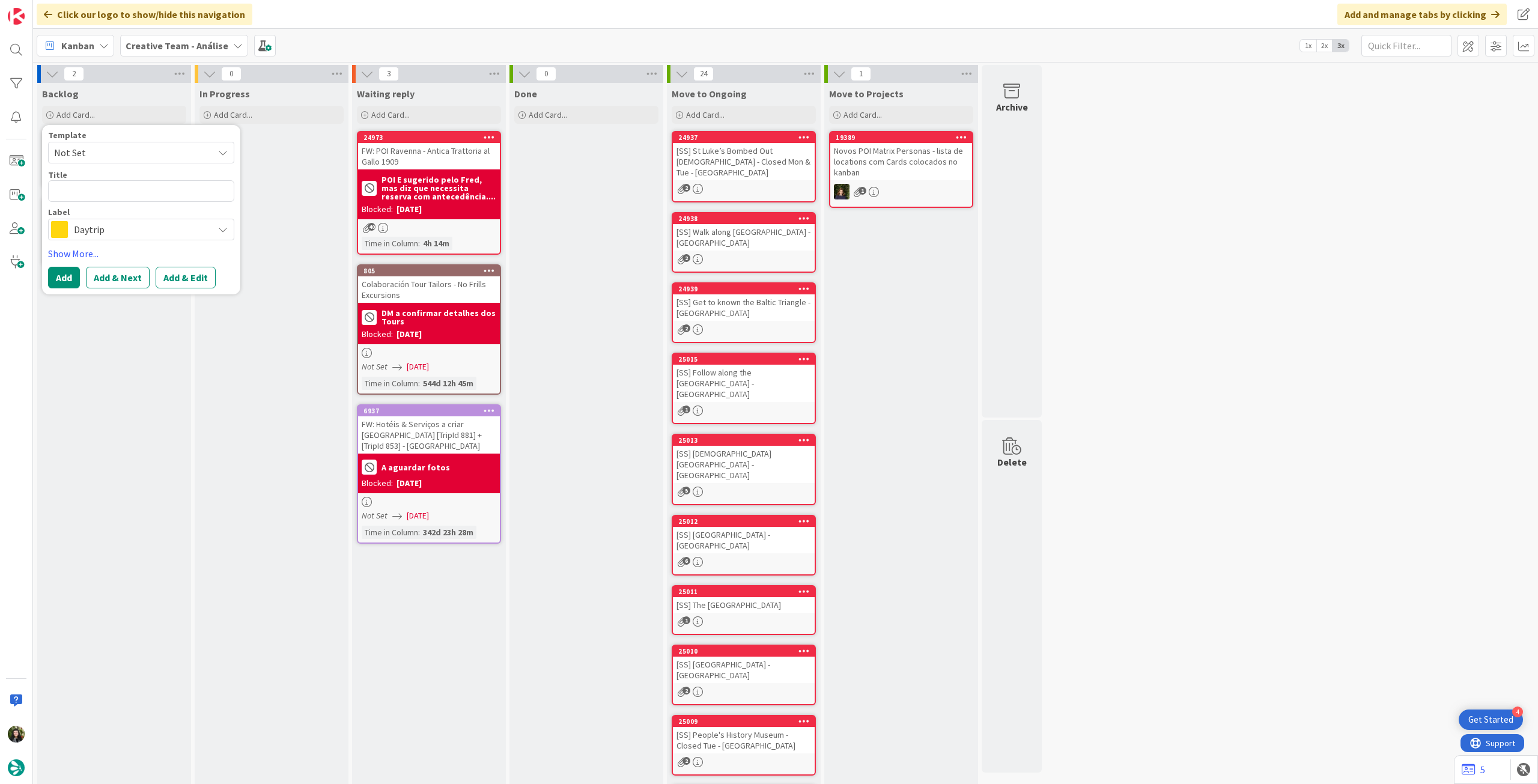
click at [118, 231] on span "Daytrip" at bounding box center [141, 229] width 134 height 17
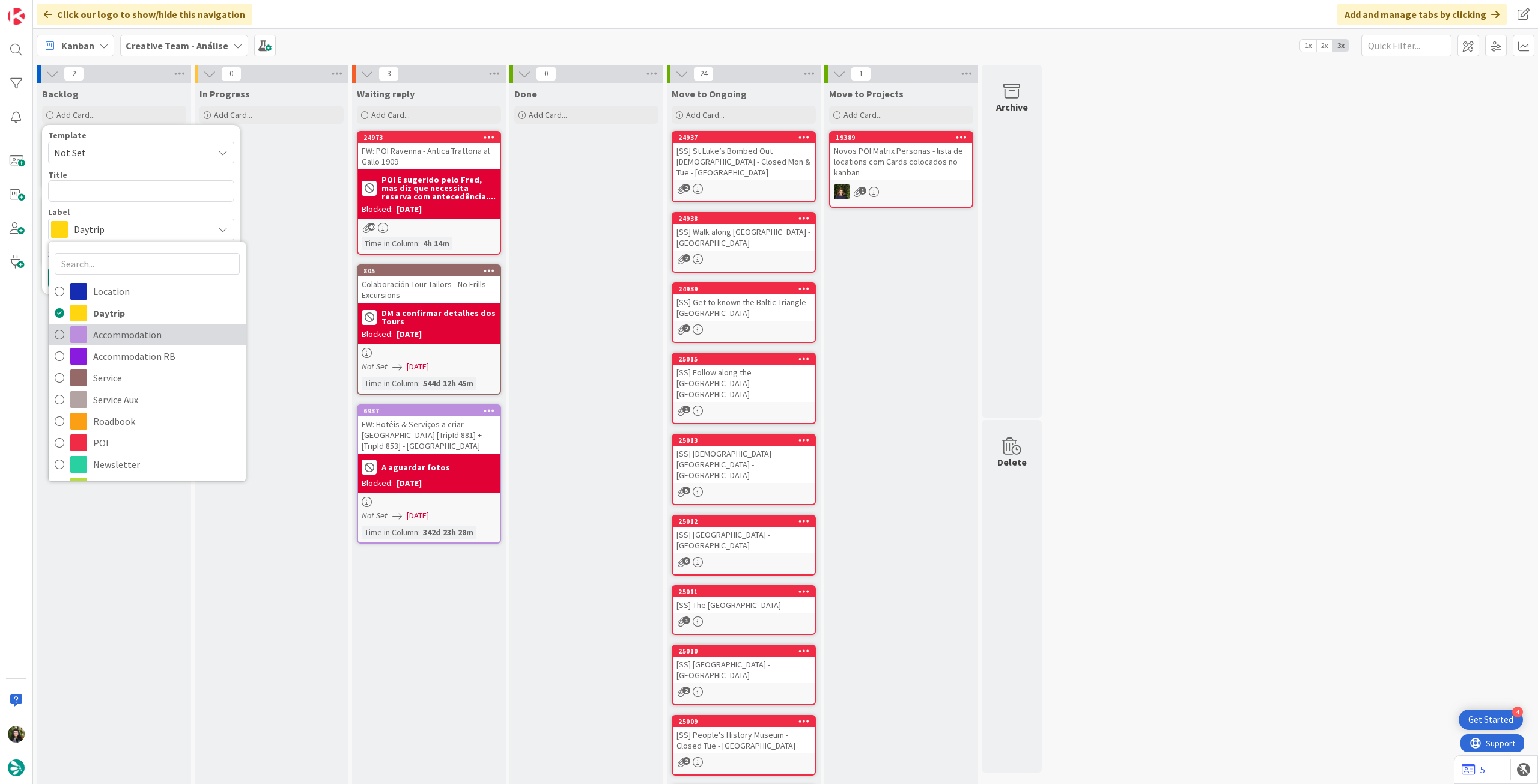
drag, startPoint x: 125, startPoint y: 332, endPoint x: 100, endPoint y: 245, distance: 90.5
click at [125, 332] on span "Accommodation" at bounding box center [167, 334] width 147 height 18
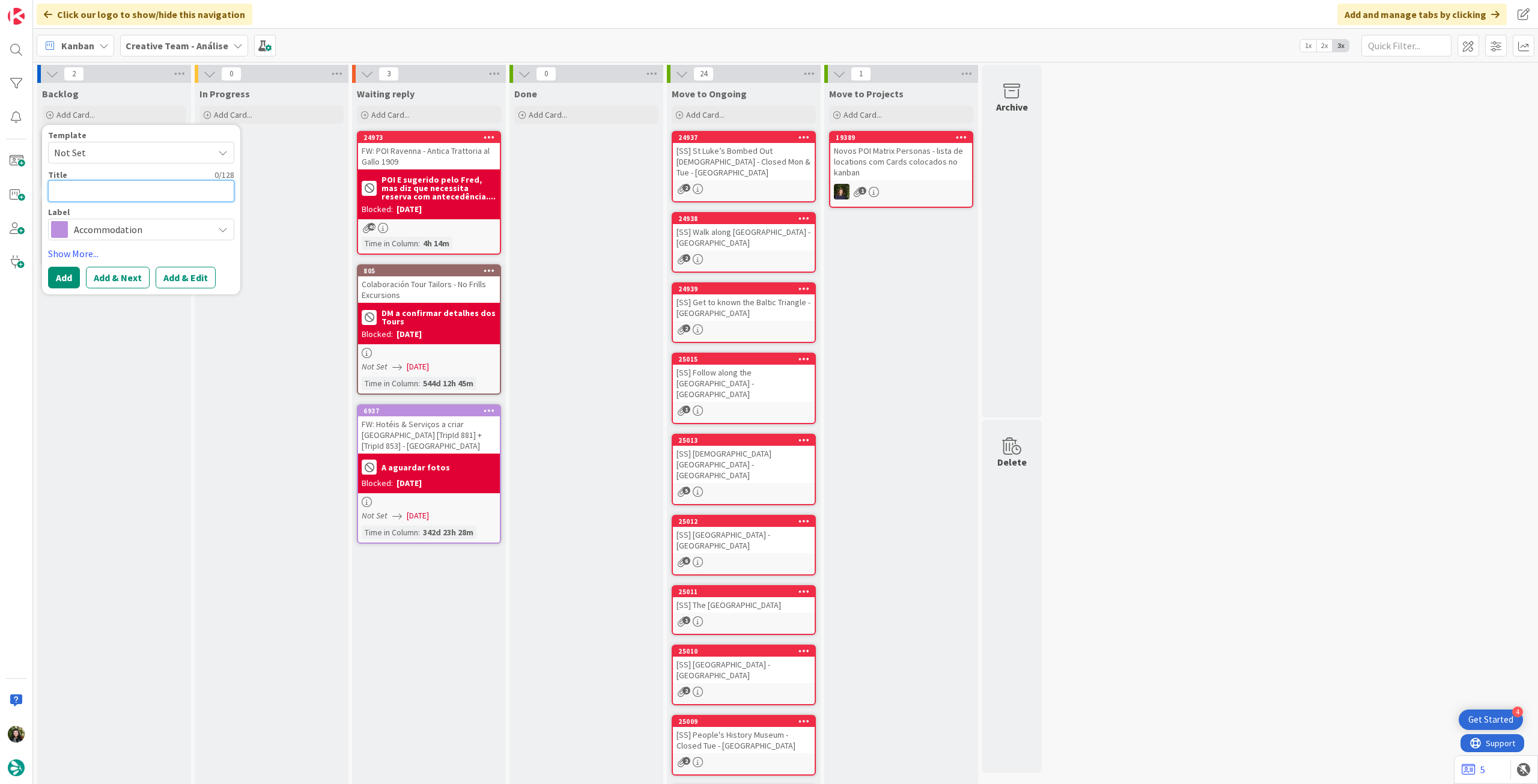
click at [107, 192] on textarea at bounding box center [141, 191] width 186 height 22
paste textarea "Wilde Aparthotels, Cambridge City Centre"
type textarea "x"
type textarea "Wilde Aparthotels, Cambridge City Centre"
click at [128, 190] on textarea "Wilde Aparthotels, Cambridge City Centre" at bounding box center [141, 191] width 186 height 22
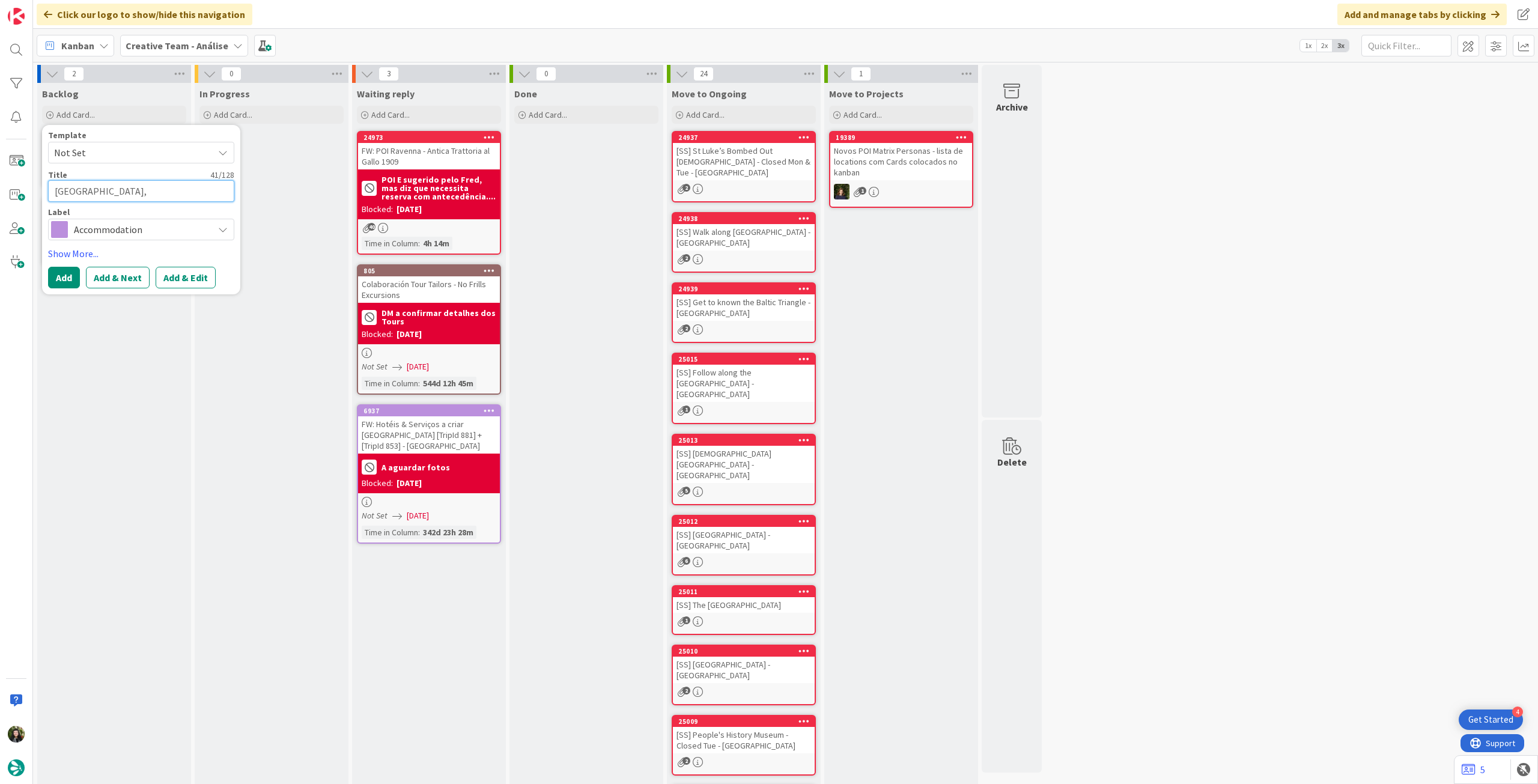
type textarea "x"
type textarea "[GEOGRAPHIC_DATA] [GEOGRAPHIC_DATA]"
click at [51, 275] on button "Add" at bounding box center [64, 278] width 32 height 22
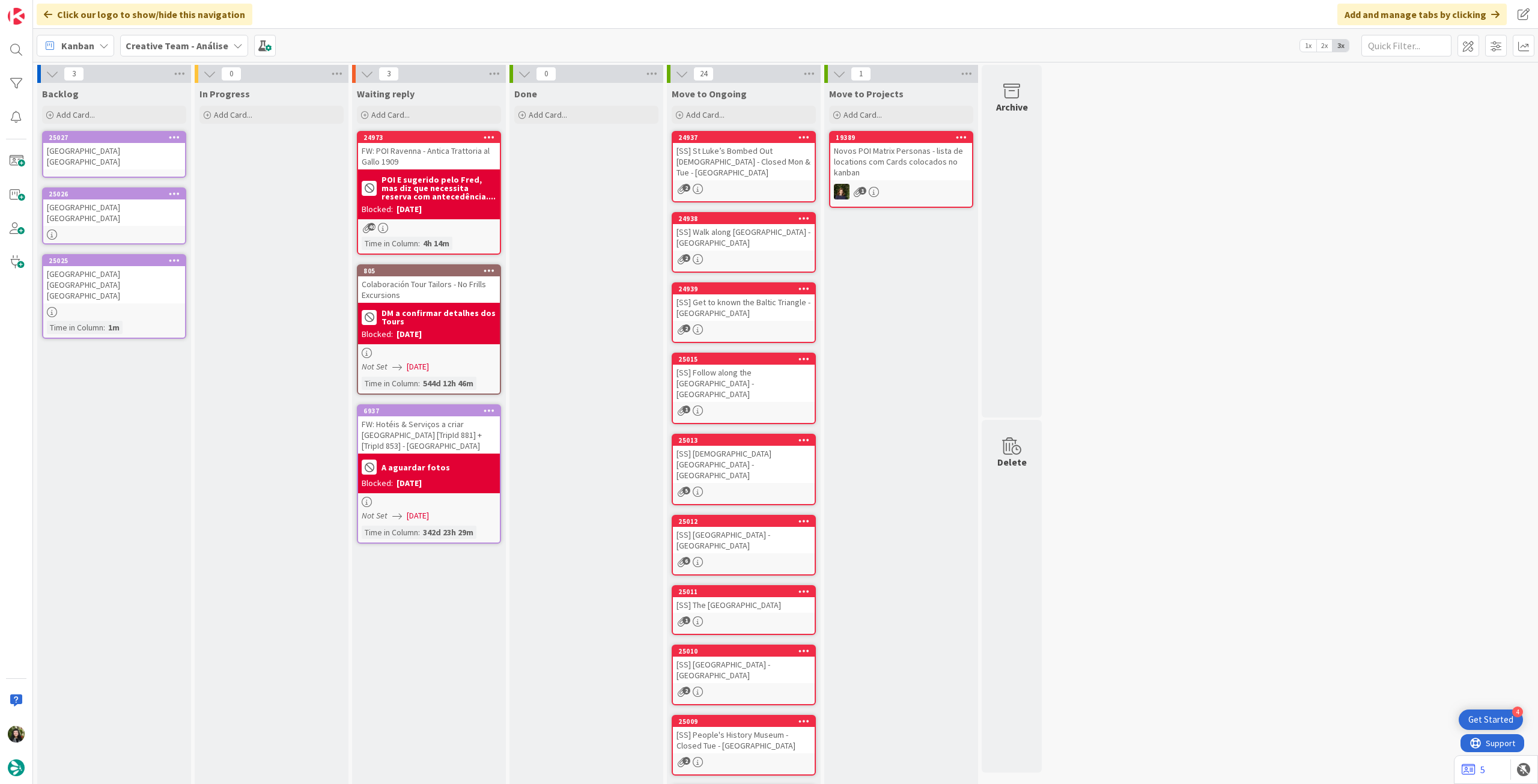
click at [102, 147] on div "[GEOGRAPHIC_DATA] [GEOGRAPHIC_DATA]" at bounding box center [114, 156] width 142 height 27
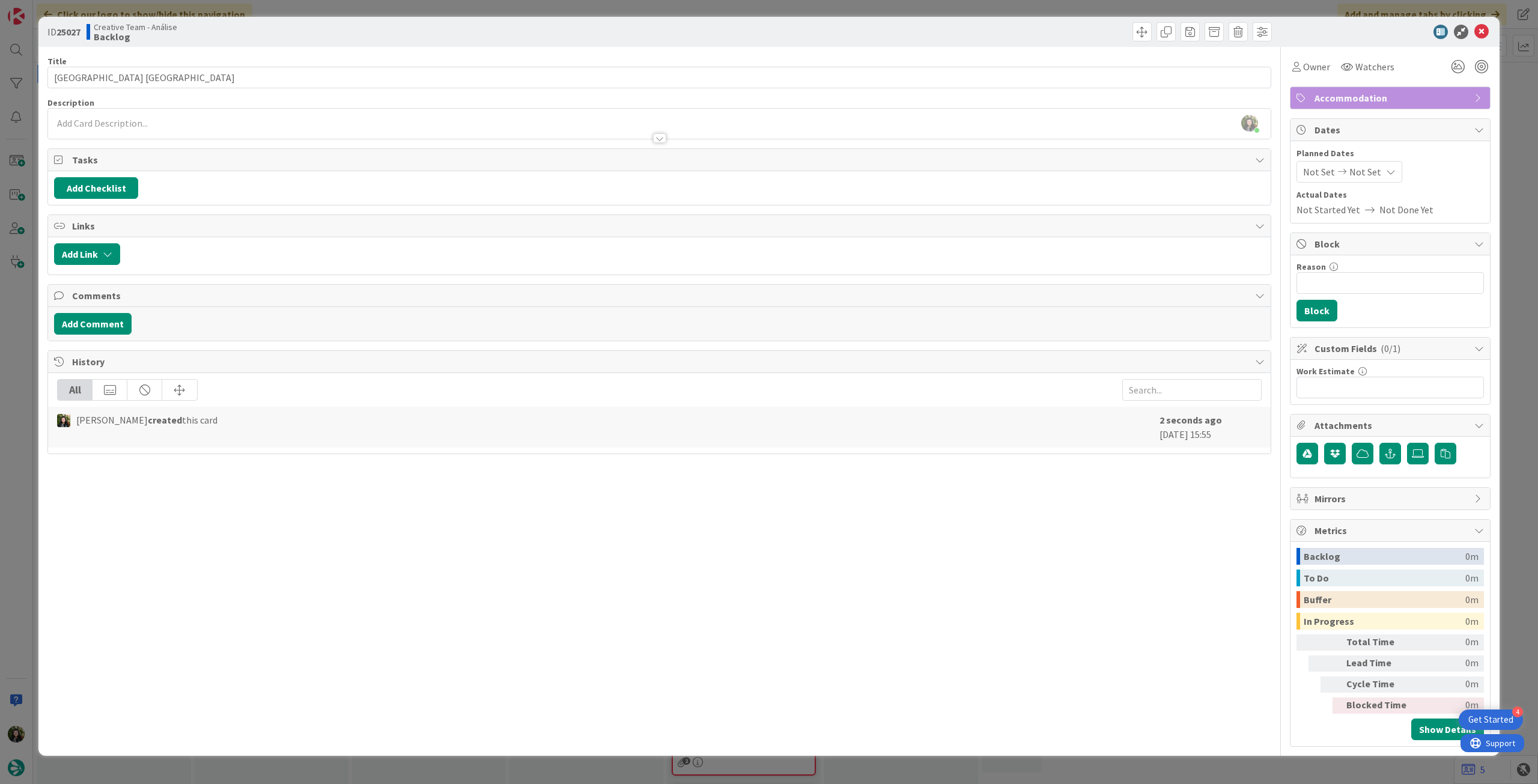
click at [260, 132] on div at bounding box center [659, 132] width 1223 height 13
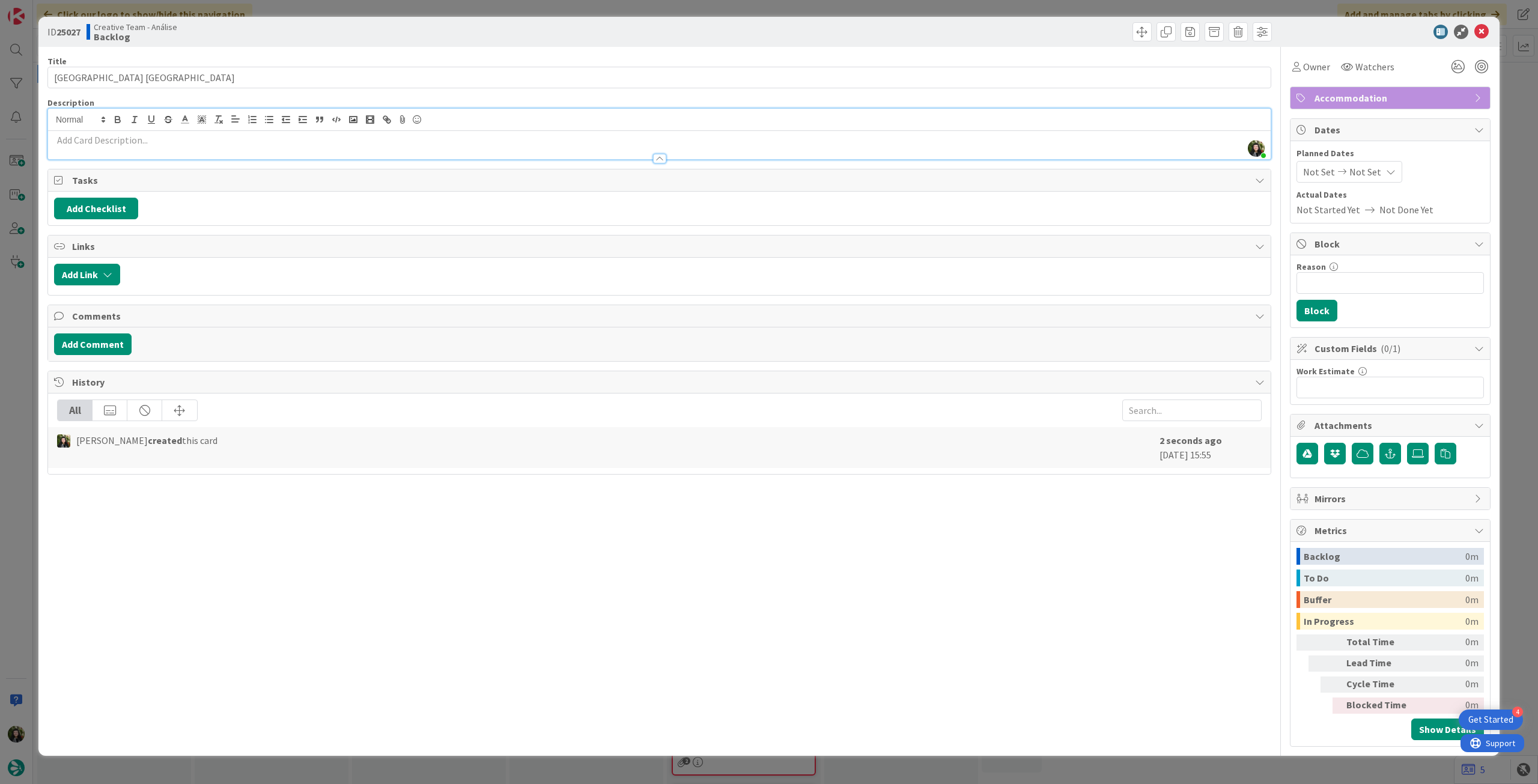
click at [259, 141] on p at bounding box center [659, 140] width 1211 height 14
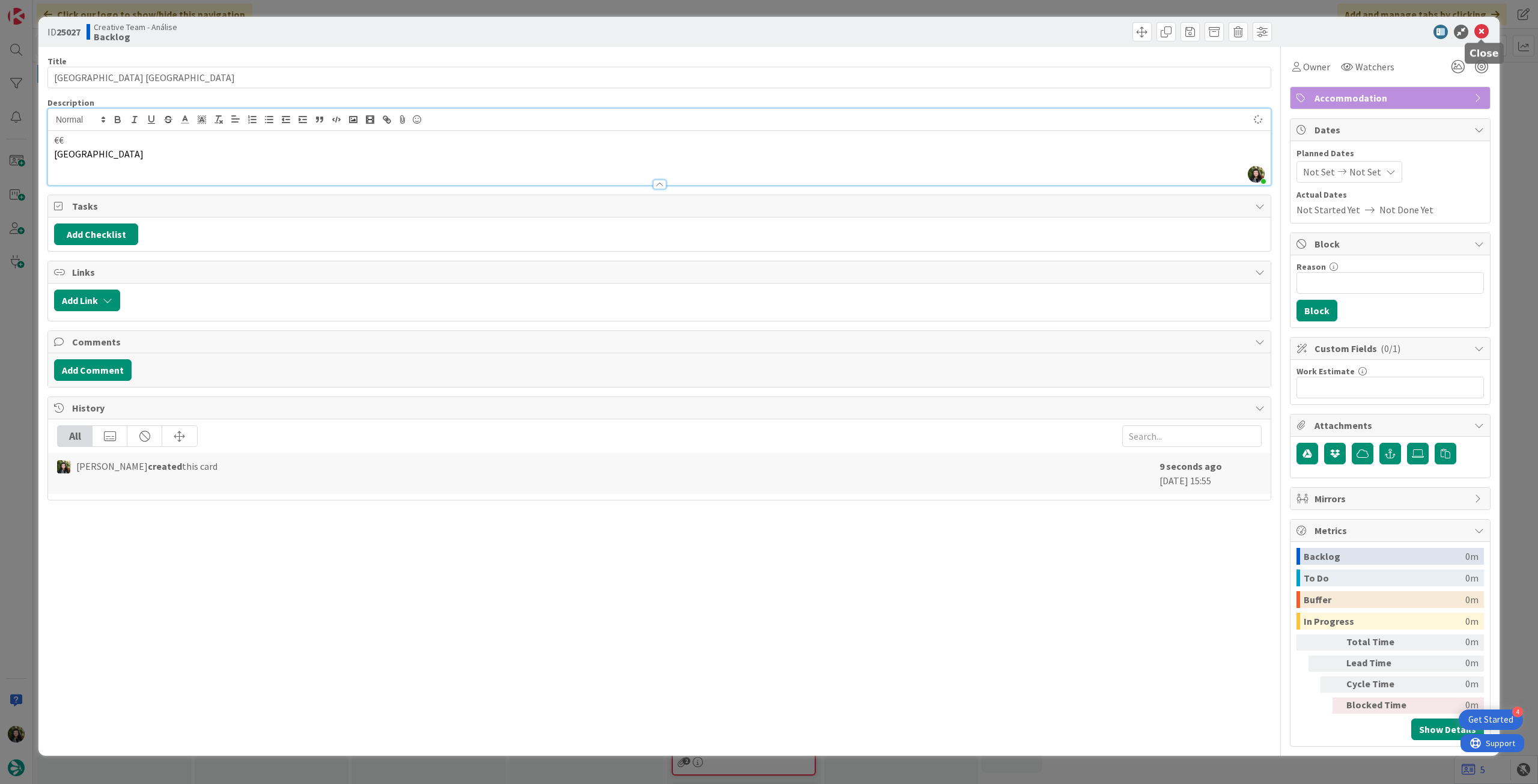
click at [1486, 27] on icon at bounding box center [1481, 32] width 14 height 14
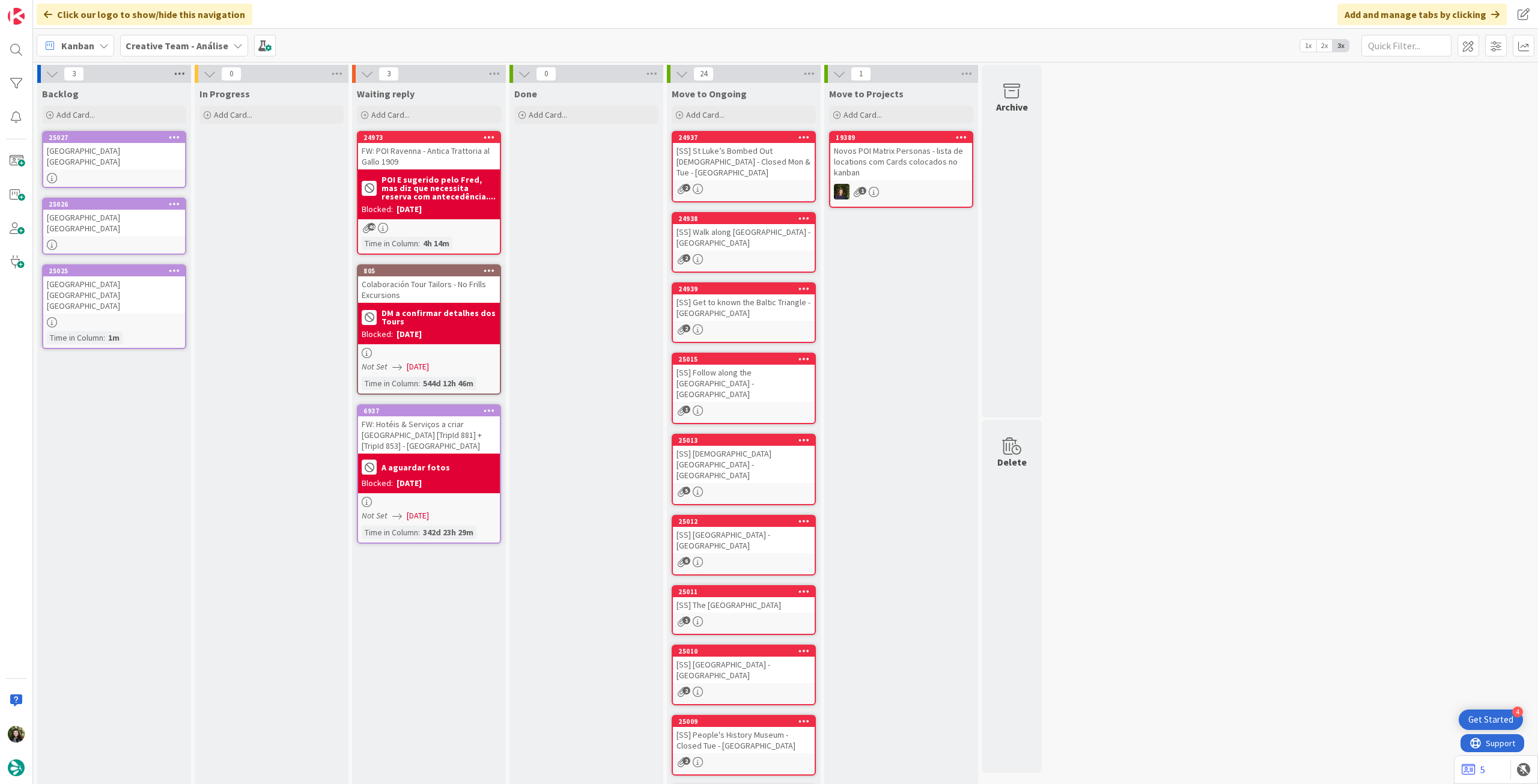
click at [179, 75] on icon at bounding box center [179, 74] width 16 height 18
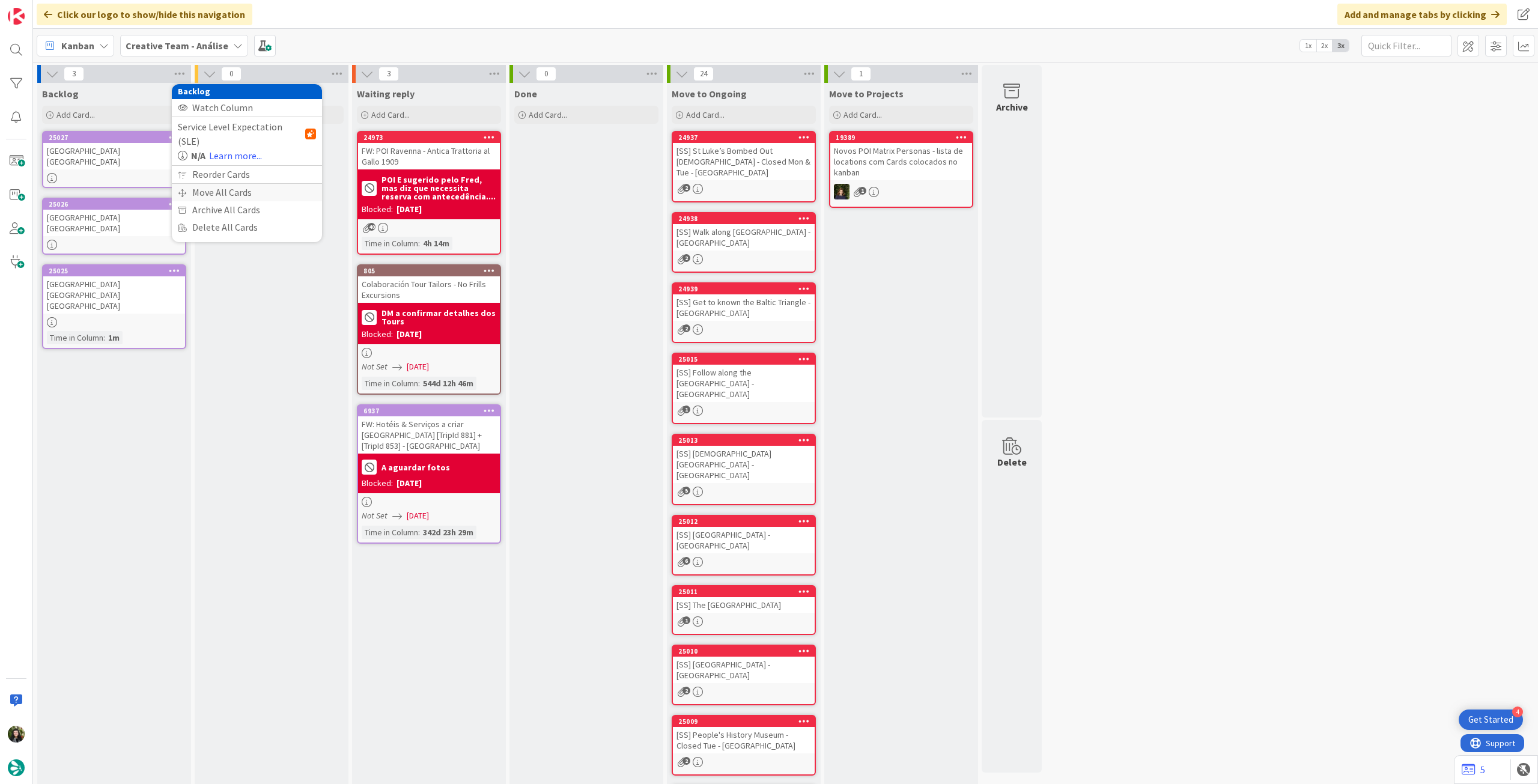
click at [214, 183] on div "Move All Cards" at bounding box center [247, 192] width 150 height 18
click at [238, 123] on span "Creative Team - Análise" at bounding box center [236, 131] width 104 height 17
drag, startPoint x: 237, startPoint y: 192, endPoint x: 238, endPoint y: 183, distance: 9.1
click at [237, 192] on span "Creative Team" at bounding box center [255, 188] width 109 height 18
click at [240, 176] on div "Select a Column..." at bounding box center [238, 169] width 113 height 19
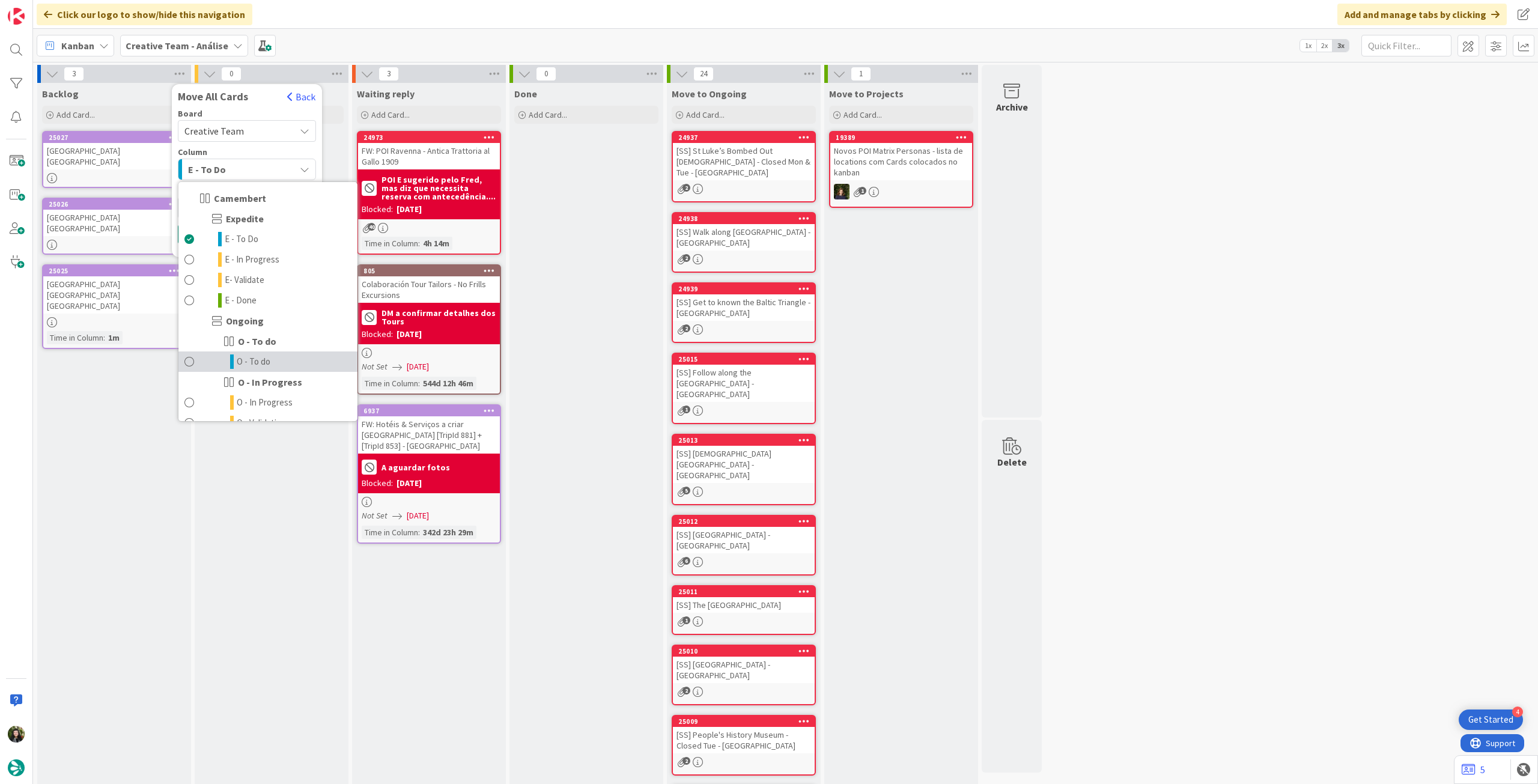
drag, startPoint x: 260, startPoint y: 355, endPoint x: 261, endPoint y: 349, distance: 6.1
click at [260, 356] on span "O - To do" at bounding box center [254, 361] width 33 height 14
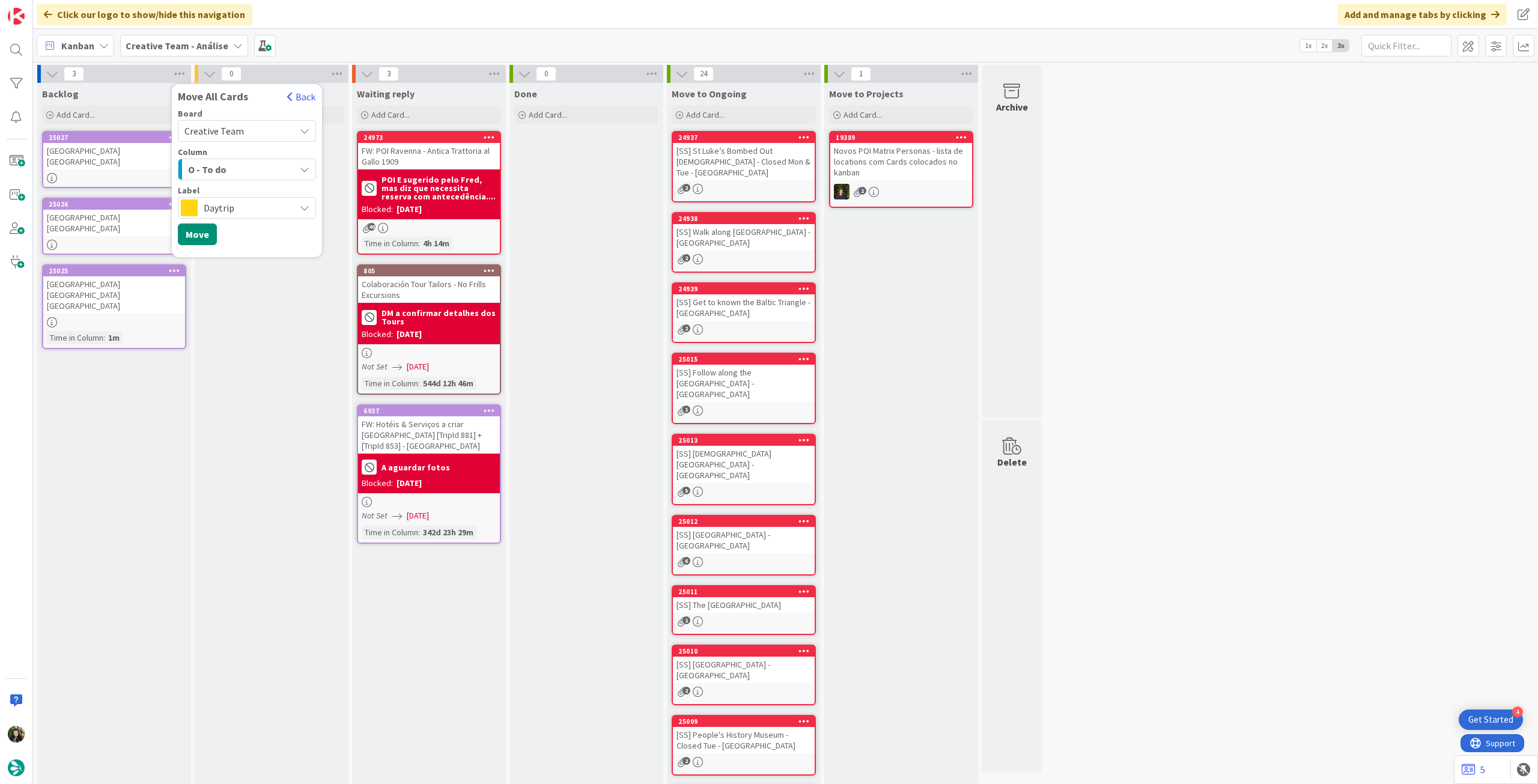
click at [254, 210] on span "Daytrip" at bounding box center [246, 208] width 85 height 17
click at [245, 269] on span "Accommodation" at bounding box center [266, 271] width 87 height 18
click at [195, 229] on button "Move" at bounding box center [197, 234] width 39 height 22
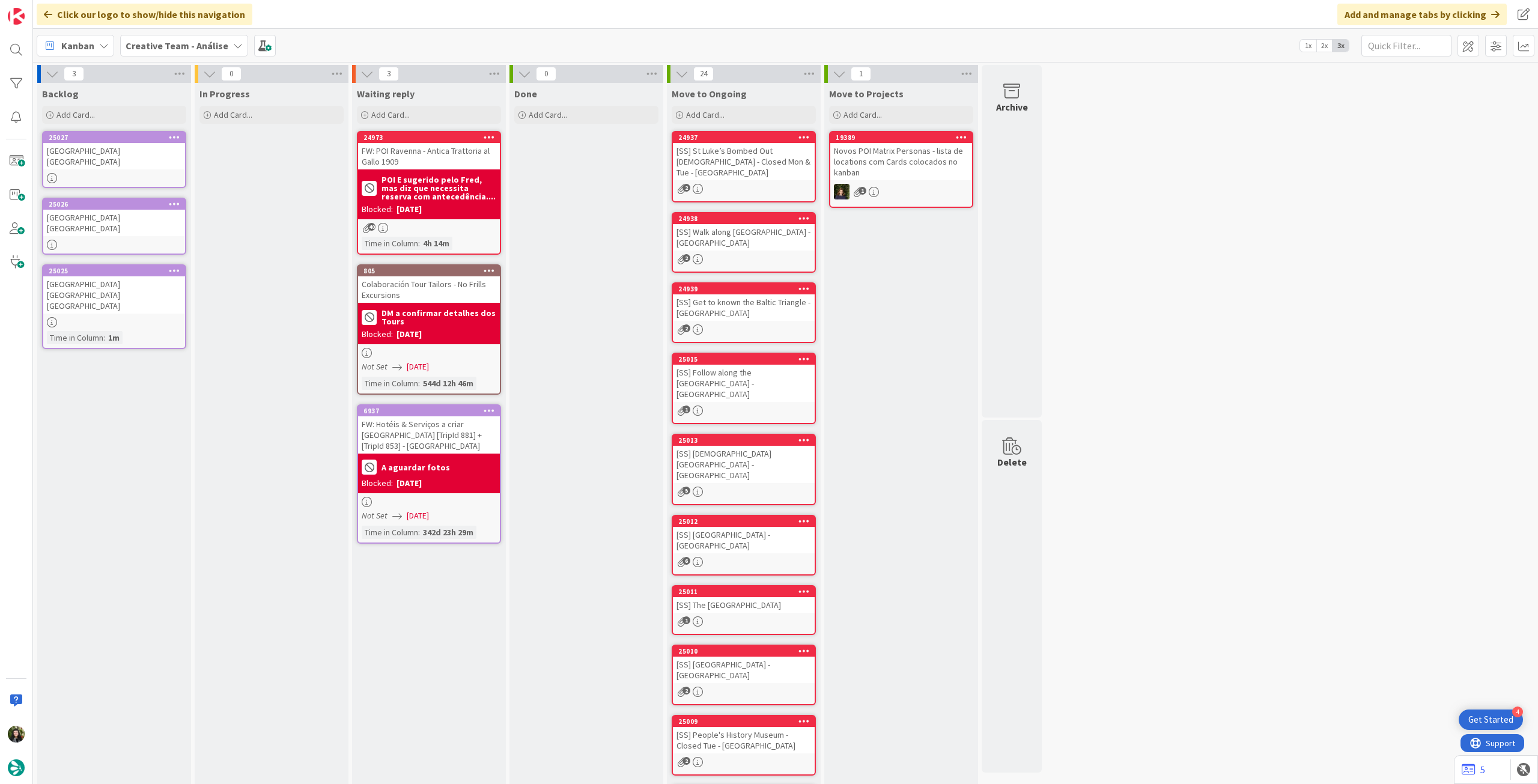
click at [140, 55] on div "Creative Team - Análise" at bounding box center [184, 46] width 128 height 22
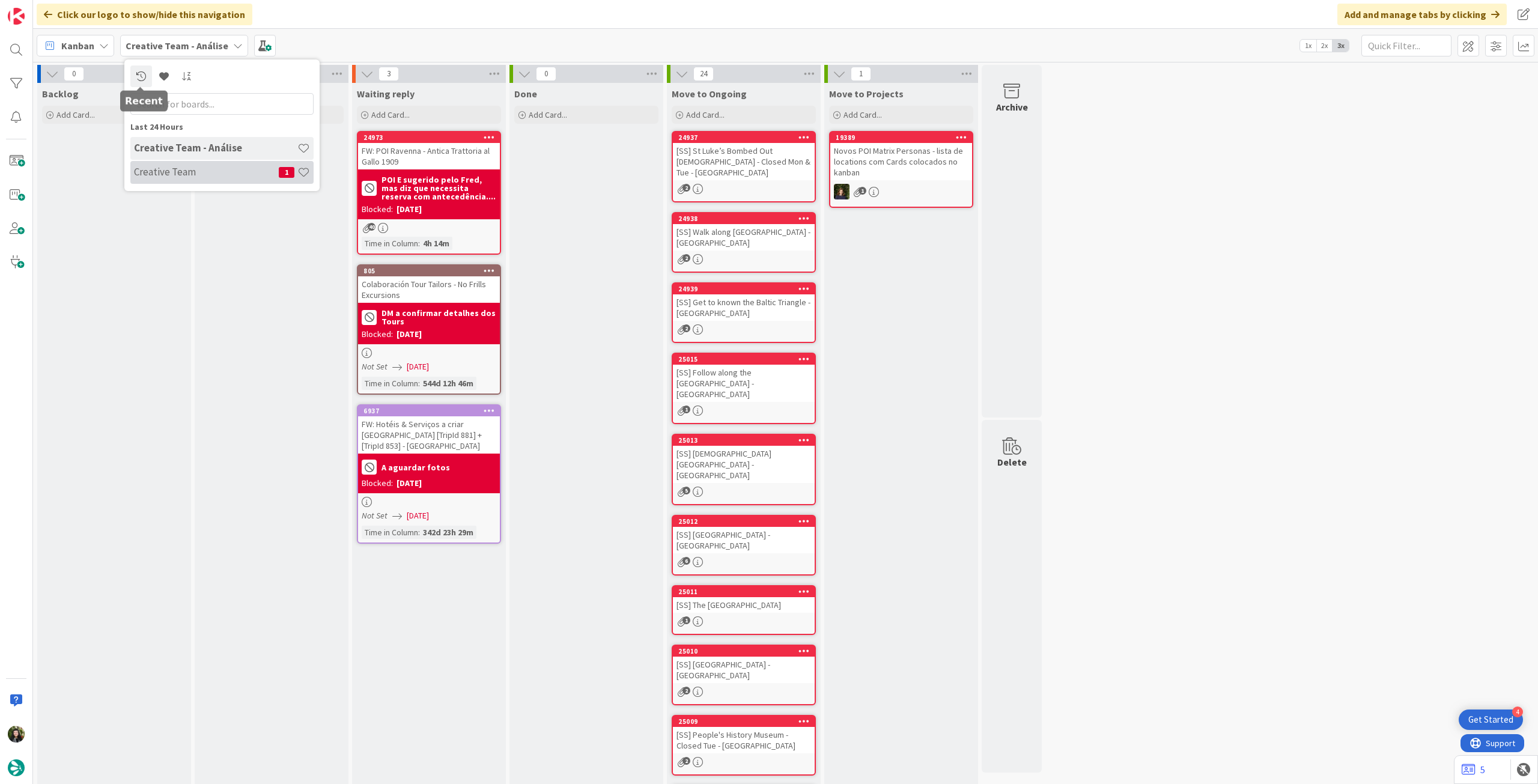
click at [184, 162] on div "Creative Team 1" at bounding box center [222, 172] width 184 height 23
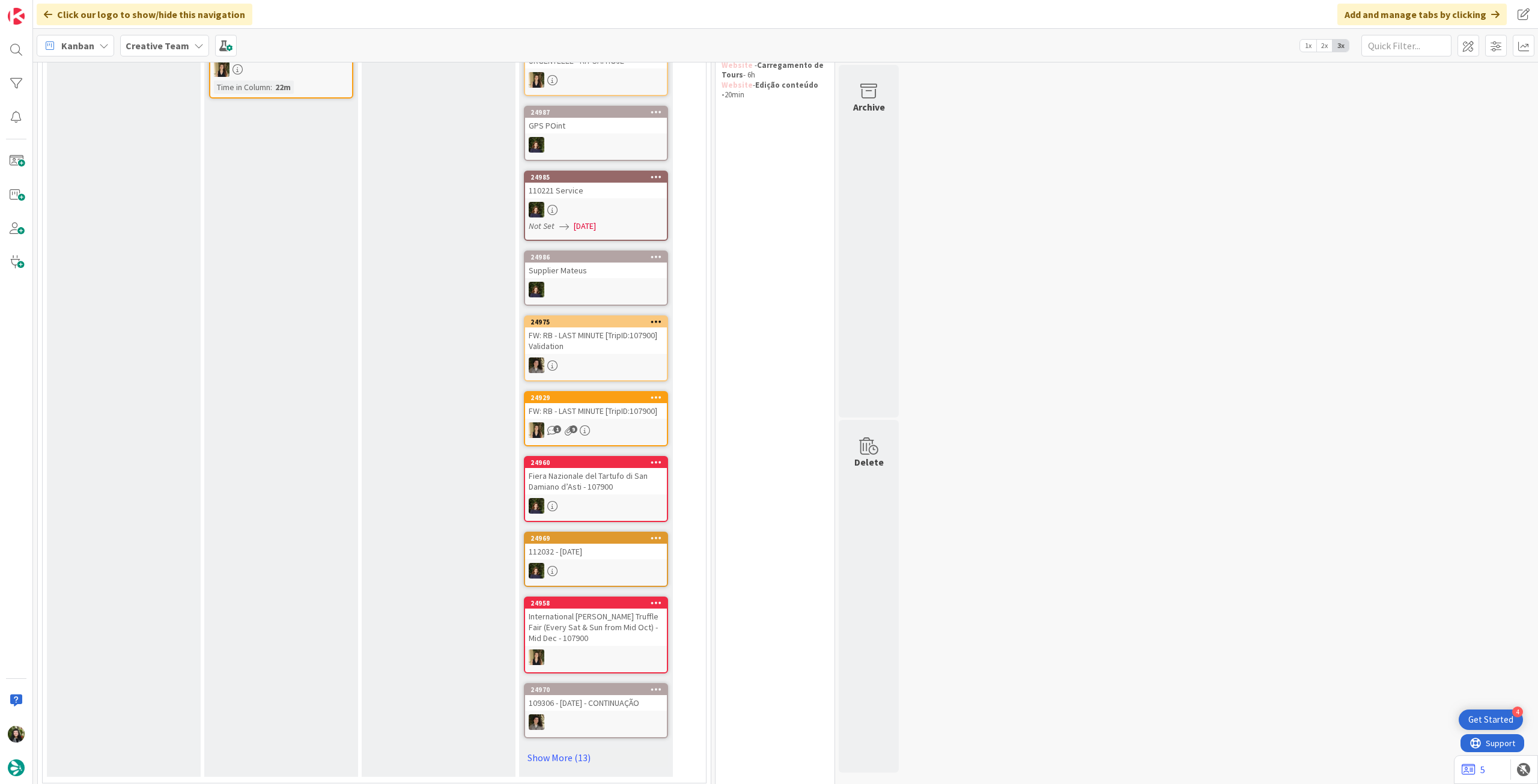
scroll to position [80, 0]
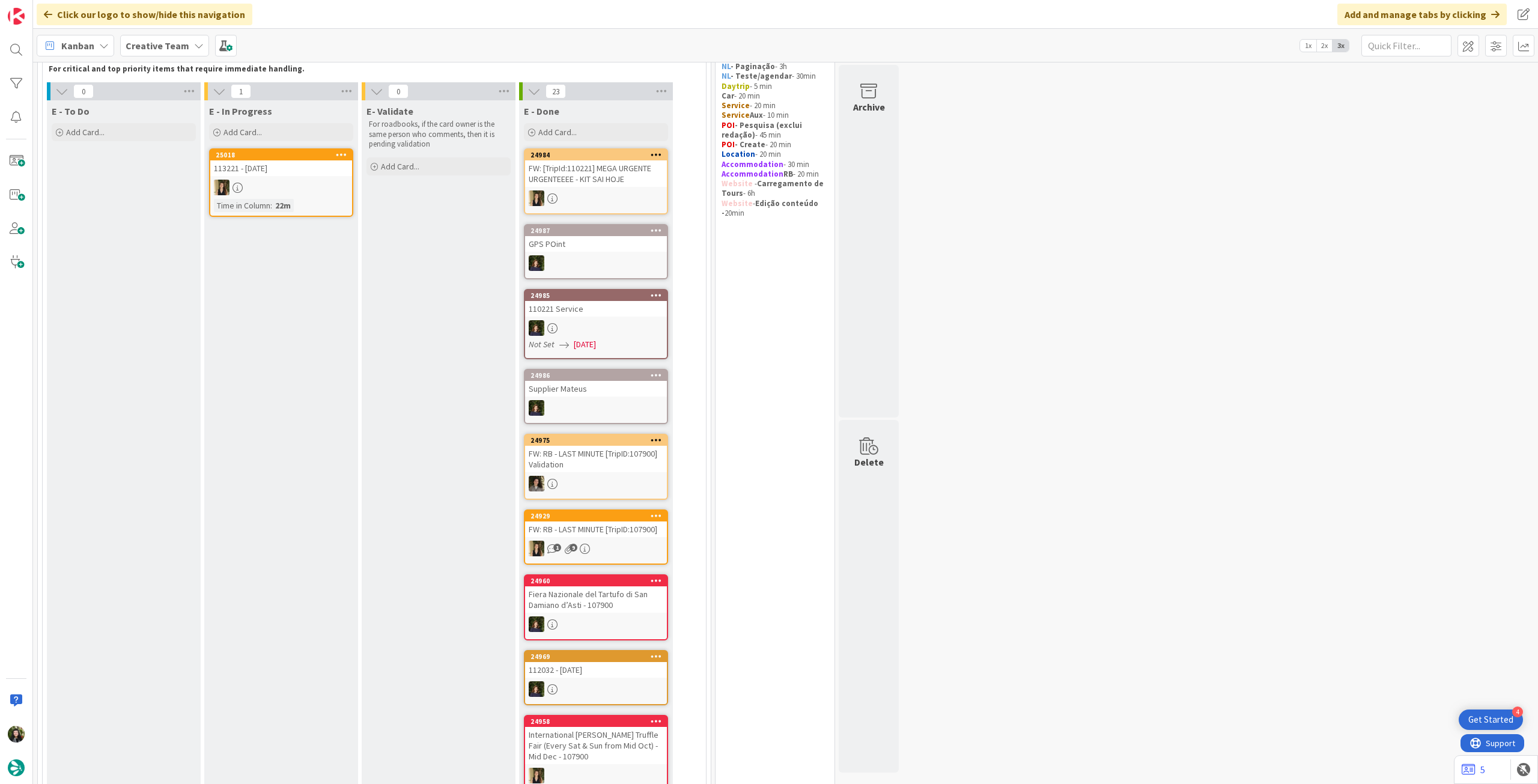
click at [162, 45] on b "Creative Team" at bounding box center [157, 46] width 63 height 12
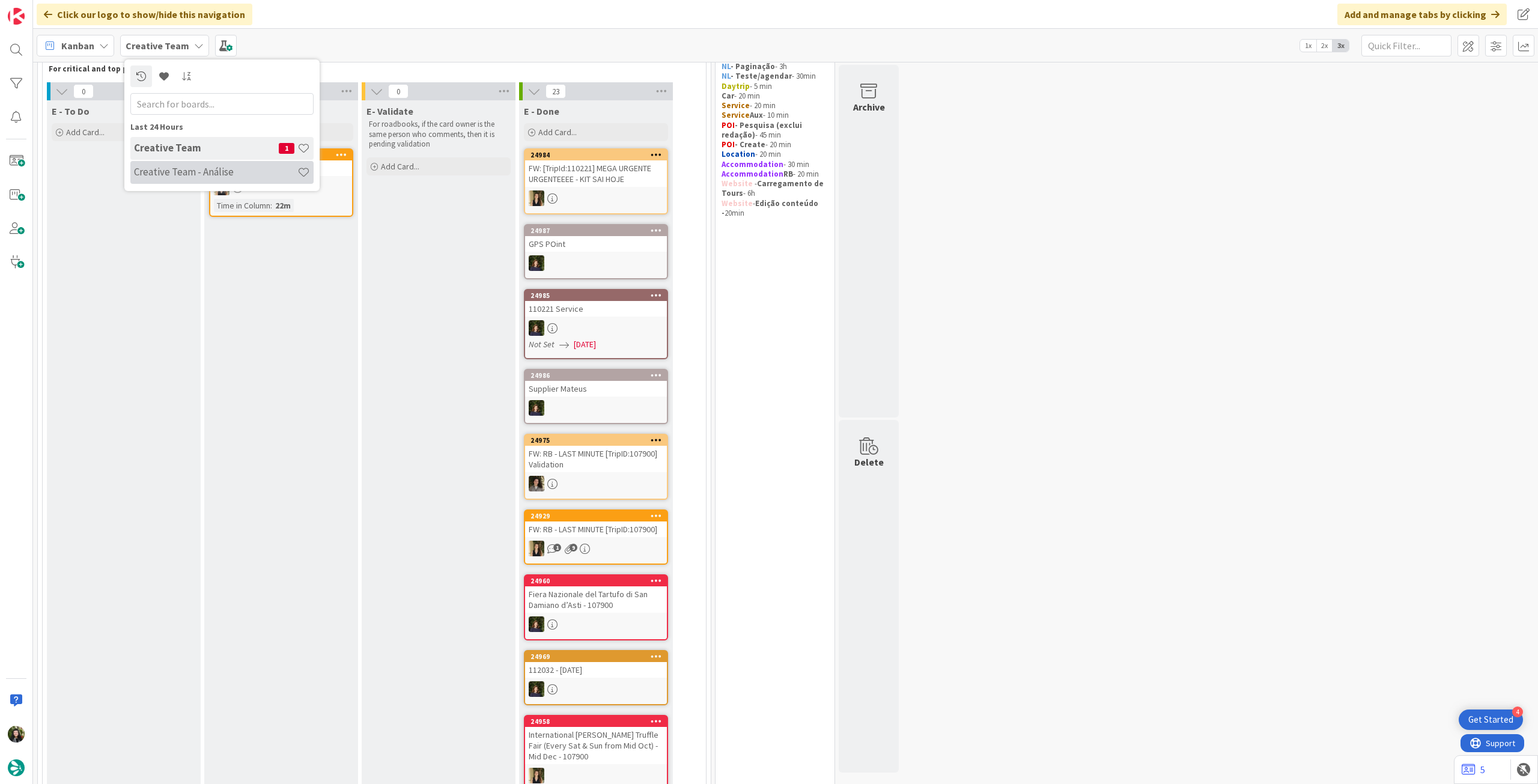
click at [176, 173] on h4 "Creative Team - Análise" at bounding box center [216, 172] width 164 height 12
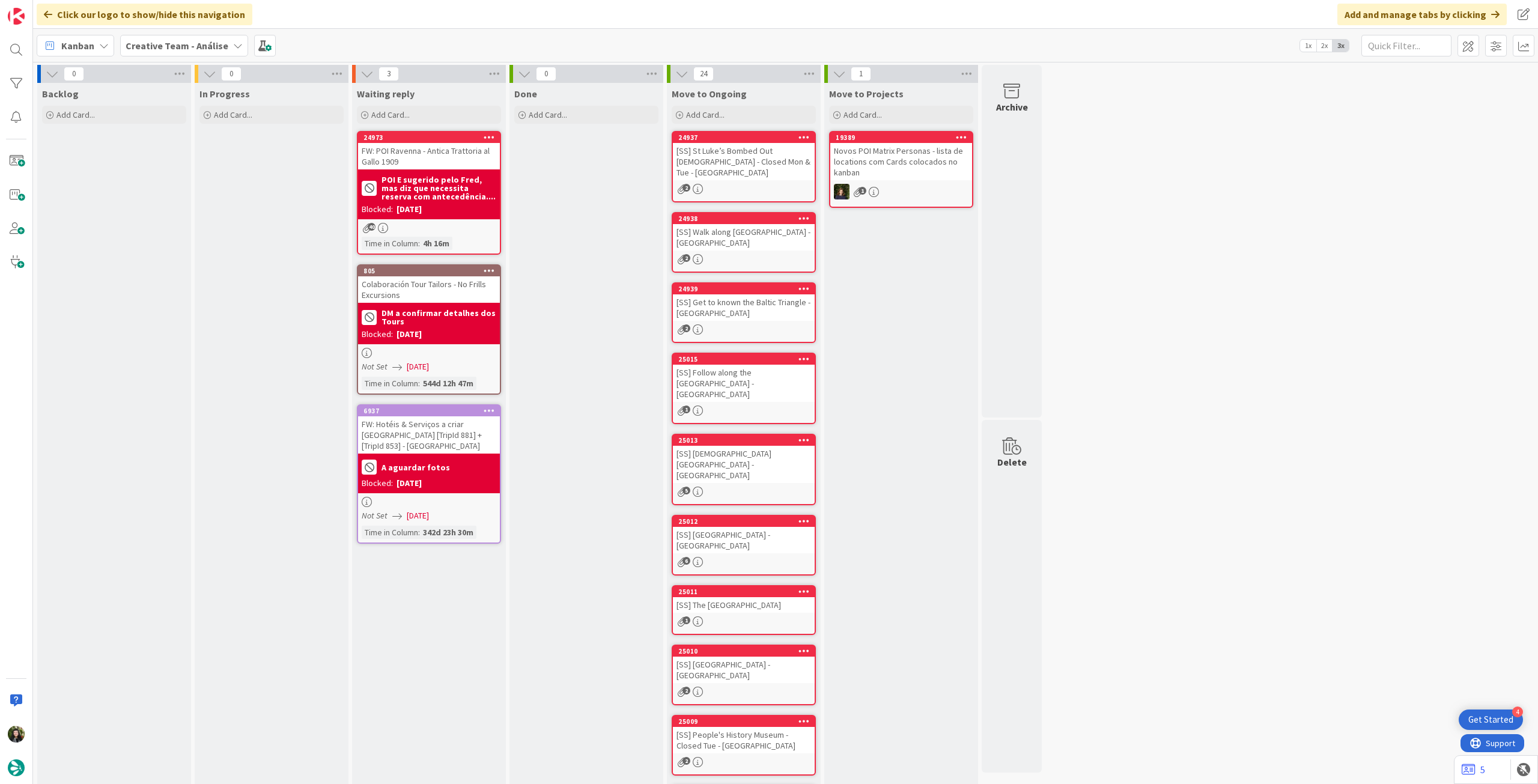
click at [159, 44] on b "Creative Team - Análise" at bounding box center [176, 46] width 103 height 12
click at [156, 173] on h4 "Creative Team" at bounding box center [207, 172] width 145 height 12
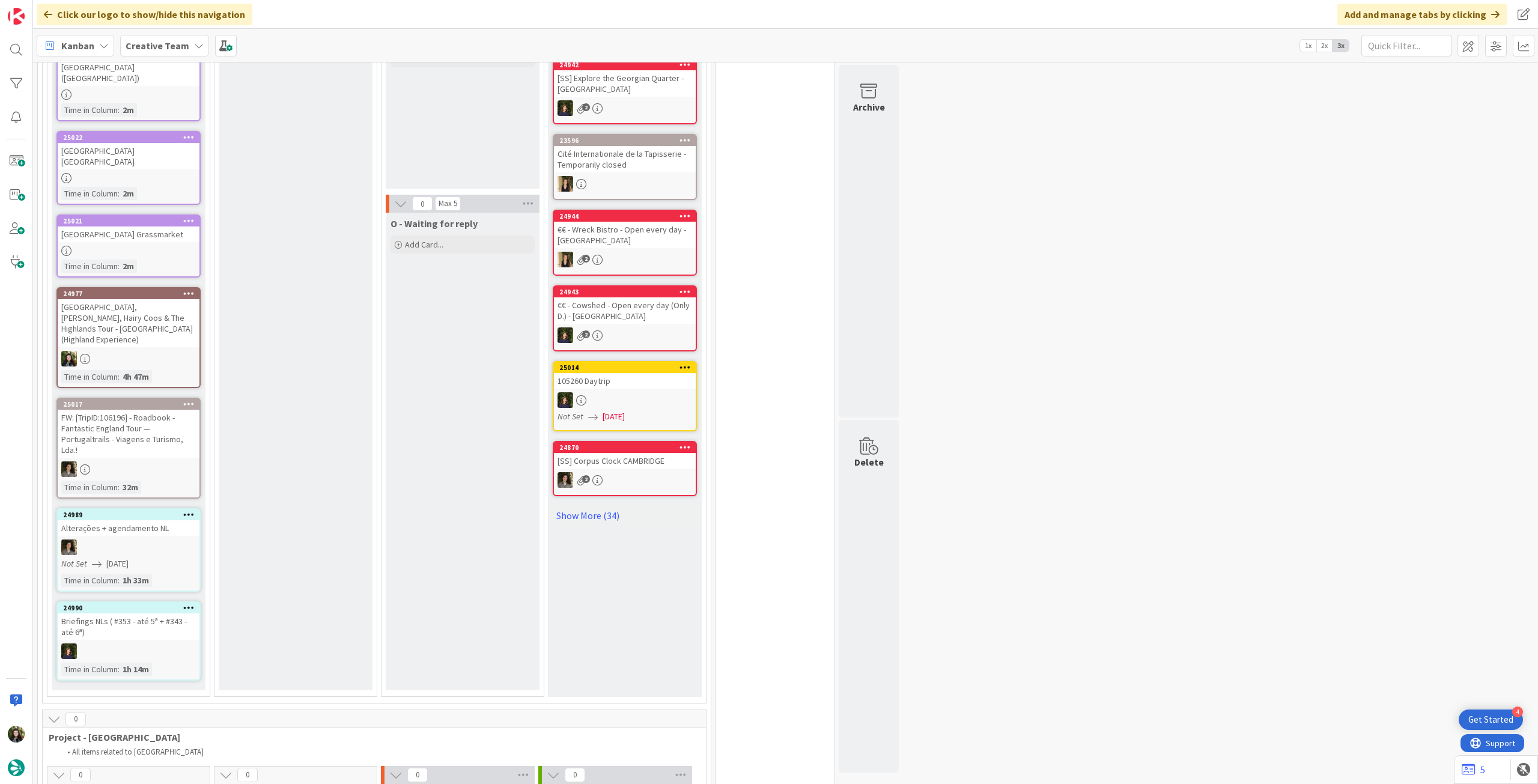
scroll to position [881, 0]
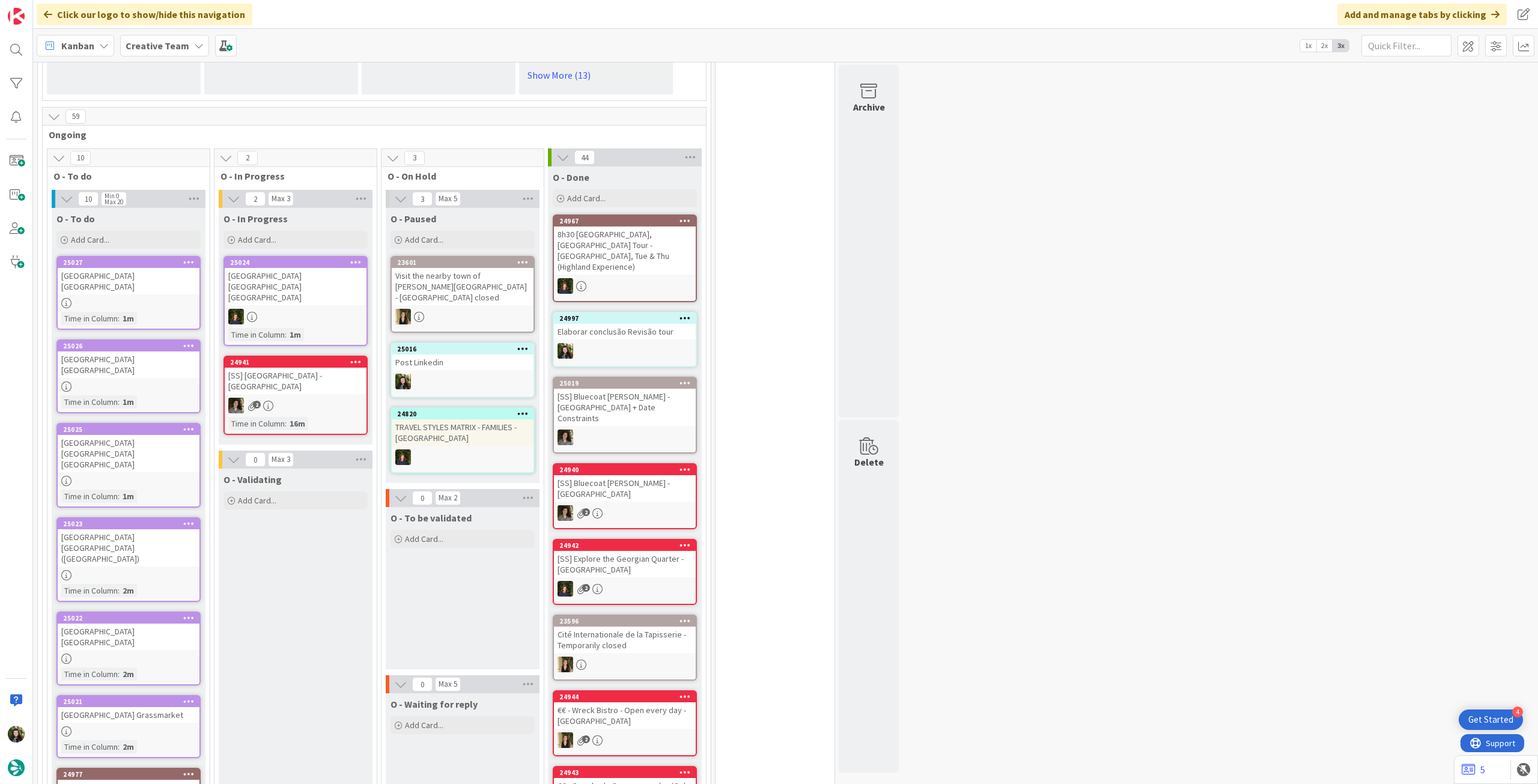
click at [172, 50] on b "Creative Team" at bounding box center [157, 46] width 63 height 12
click at [199, 173] on h4 "Creative Team - Análise" at bounding box center [216, 172] width 164 height 12
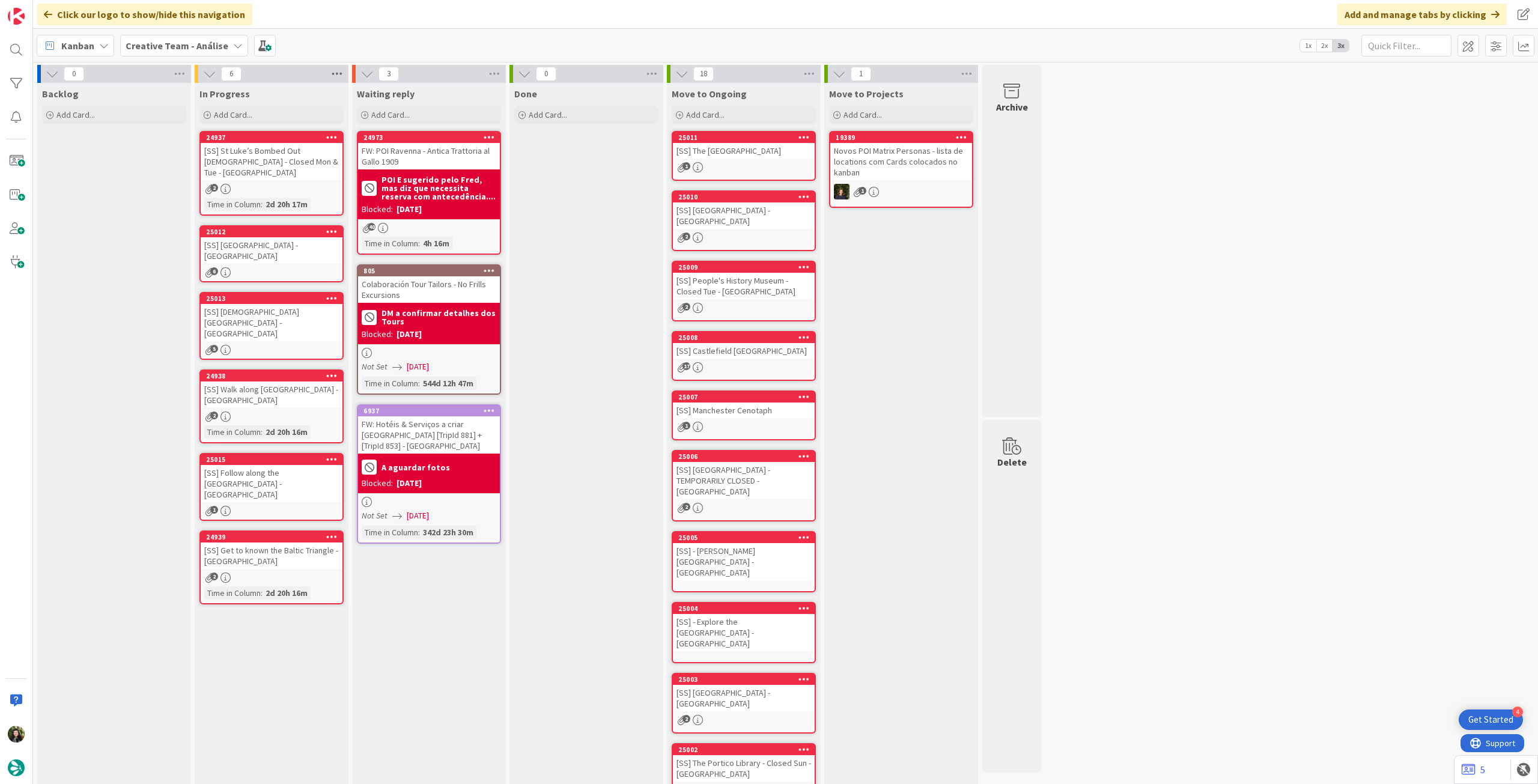
click at [330, 75] on icon at bounding box center [337, 74] width 16 height 18
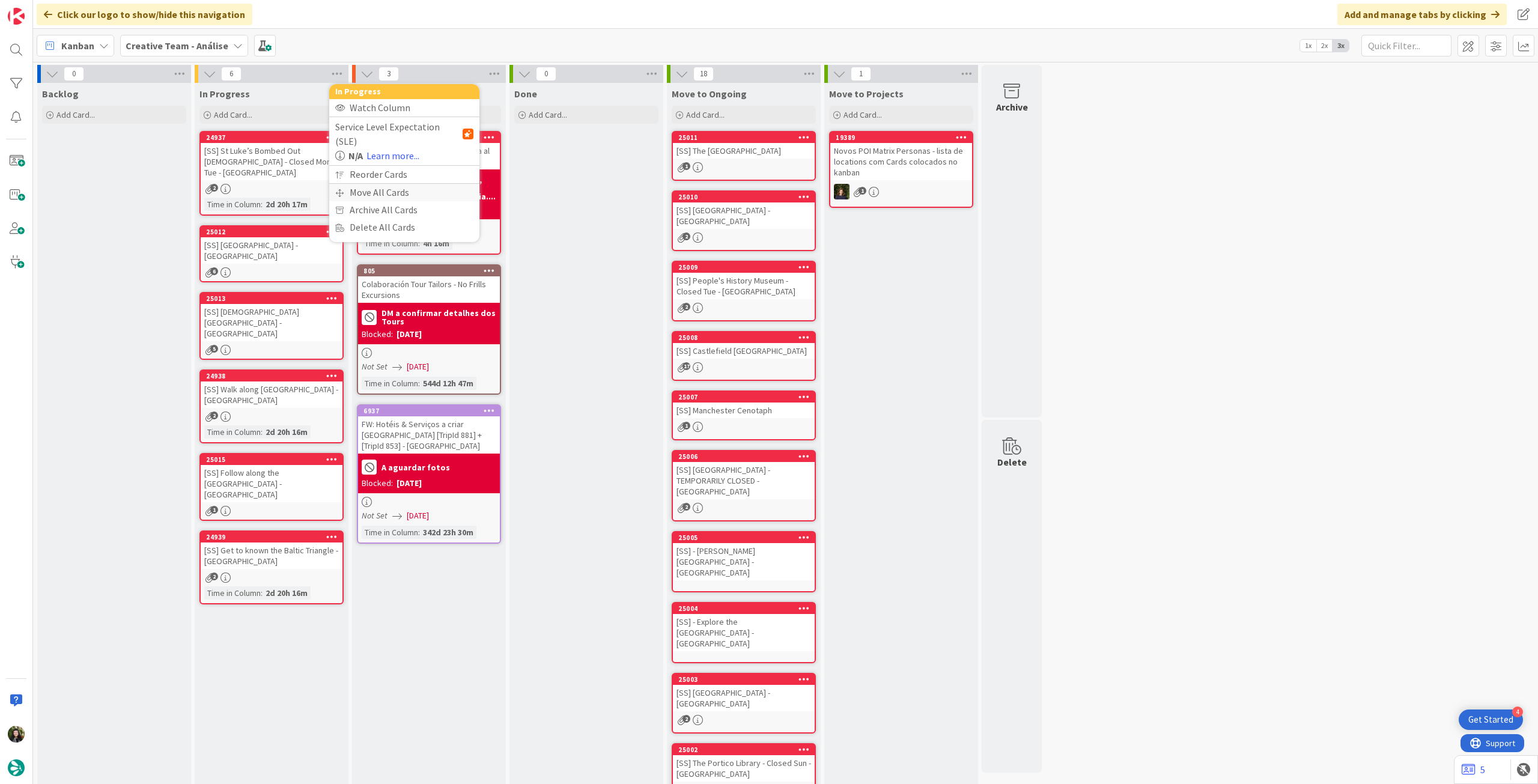
click at [357, 183] on div "Move All Cards" at bounding box center [405, 192] width 150 height 18
click at [396, 129] on span "Creative Team - Análise" at bounding box center [391, 131] width 97 height 12
click at [390, 194] on span "Creative Team" at bounding box center [411, 188] width 109 height 18
click at [399, 158] on button "Select a Column..." at bounding box center [405, 169] width 139 height 22
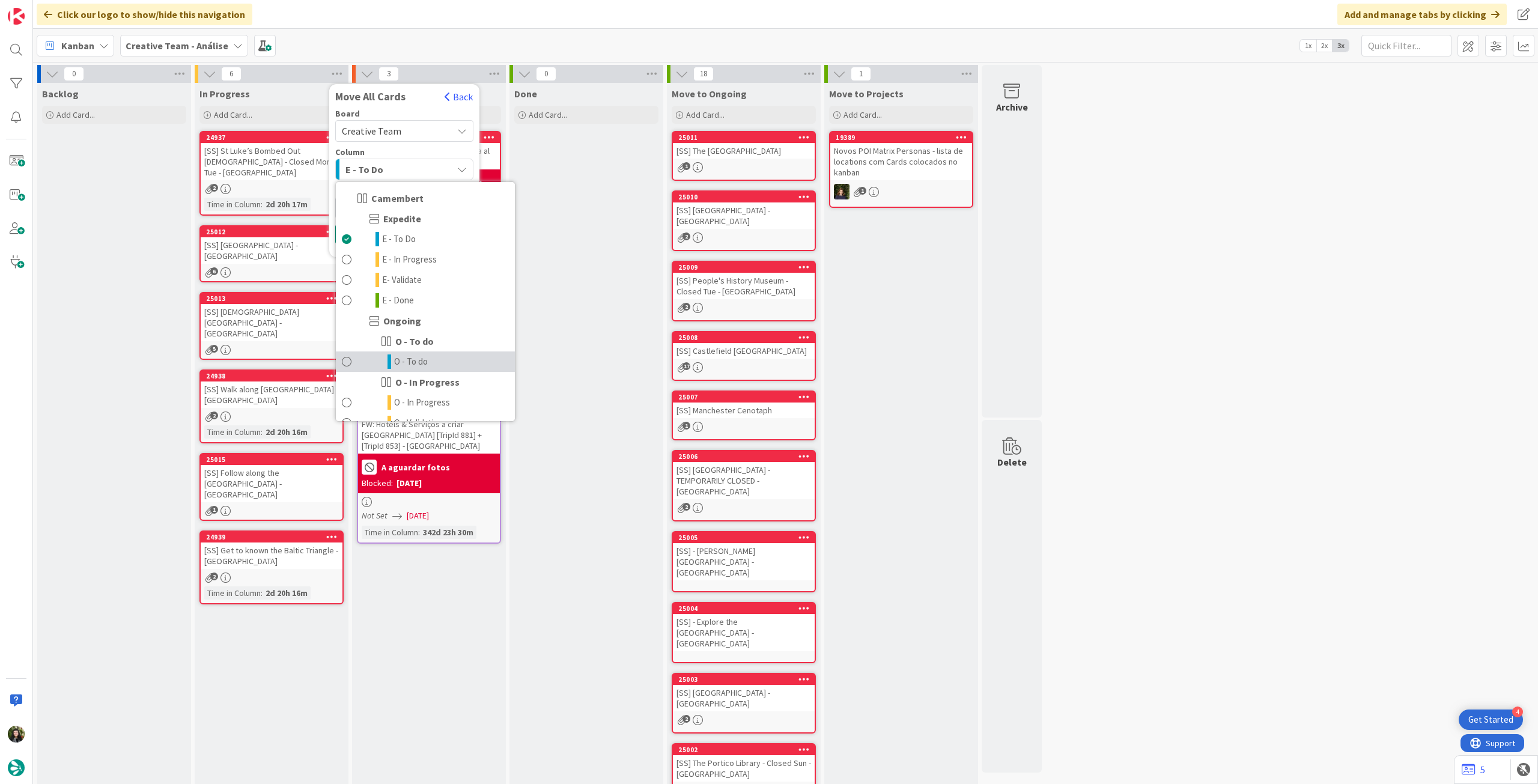
click at [445, 364] on link "O - To do" at bounding box center [425, 361] width 179 height 20
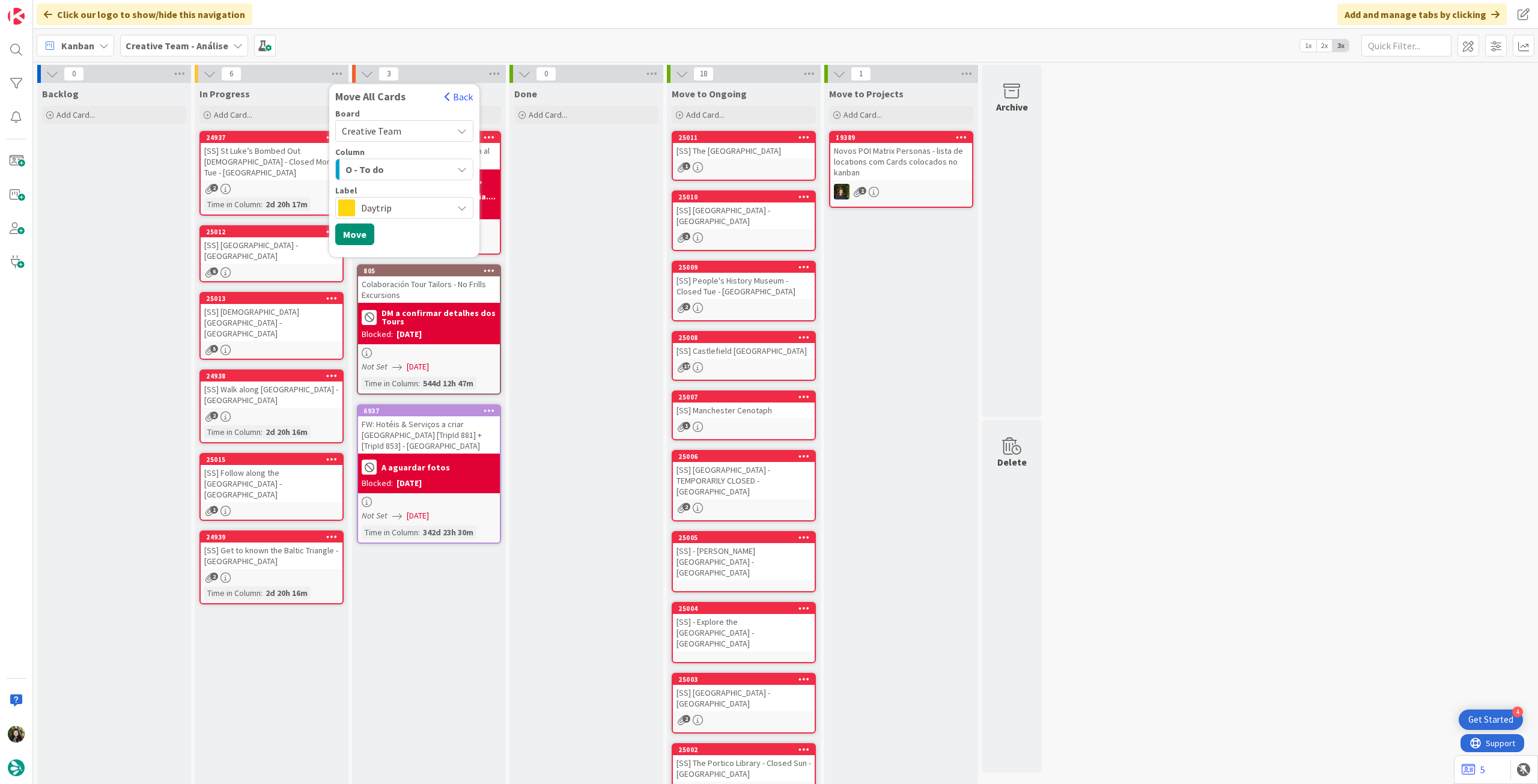
click at [413, 206] on span "Daytrip" at bounding box center [404, 208] width 85 height 17
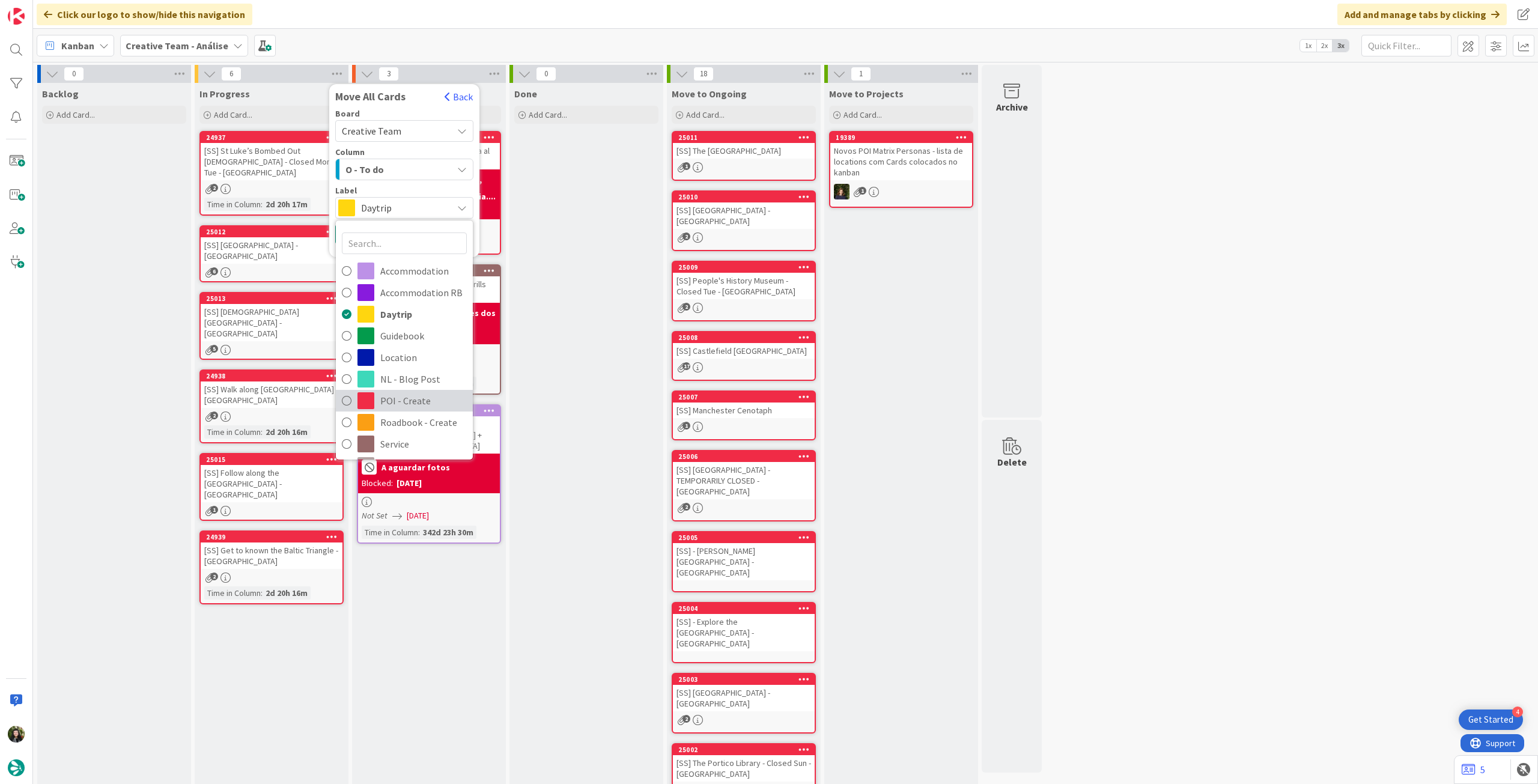
click at [412, 395] on span "POI - Create" at bounding box center [424, 400] width 87 height 18
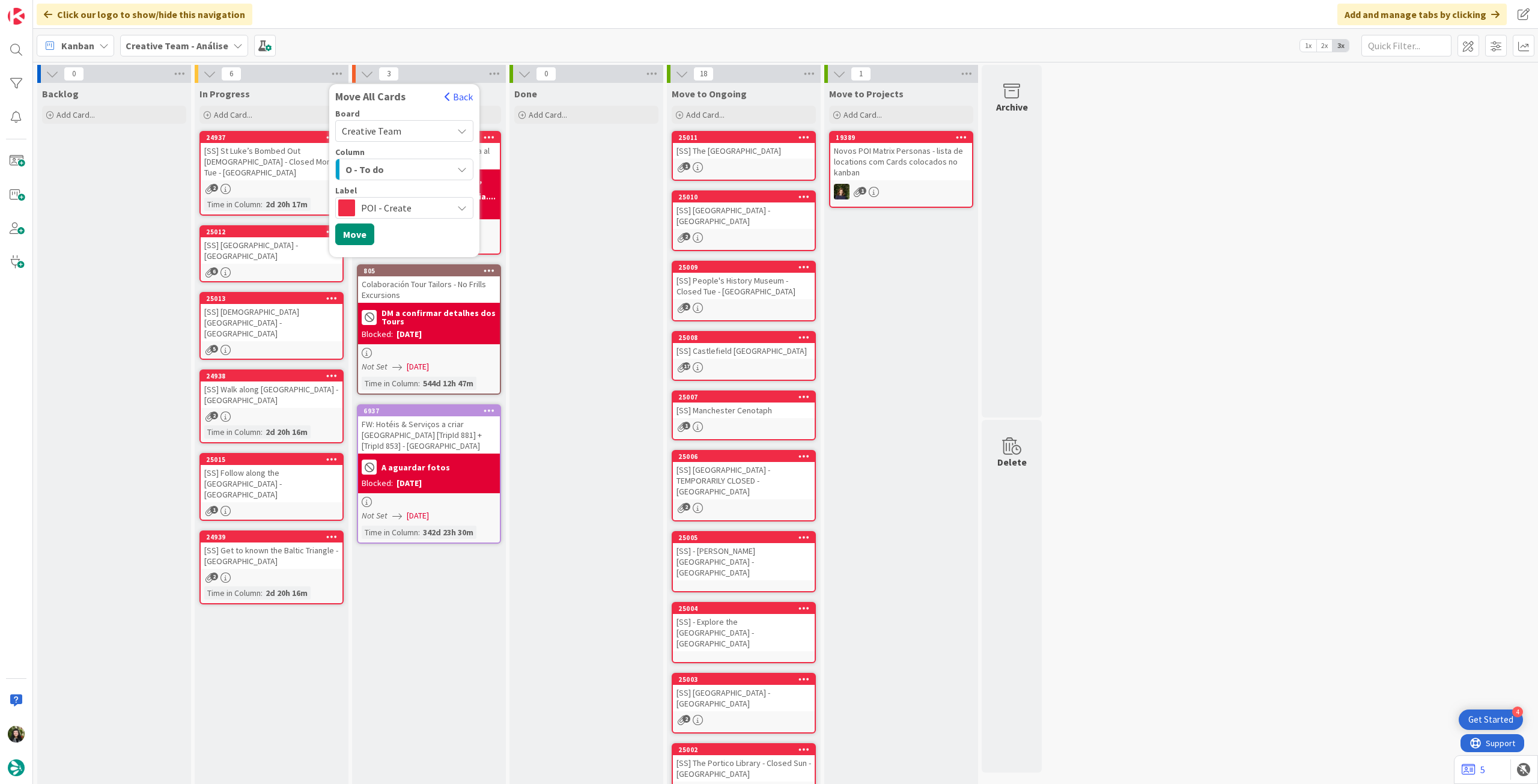
click at [352, 220] on div "Board Creative Team Creative Team - Análise Creative Team Column O - To do Came…" at bounding box center [405, 180] width 150 height 142
click at [352, 229] on button "Move" at bounding box center [355, 234] width 39 height 22
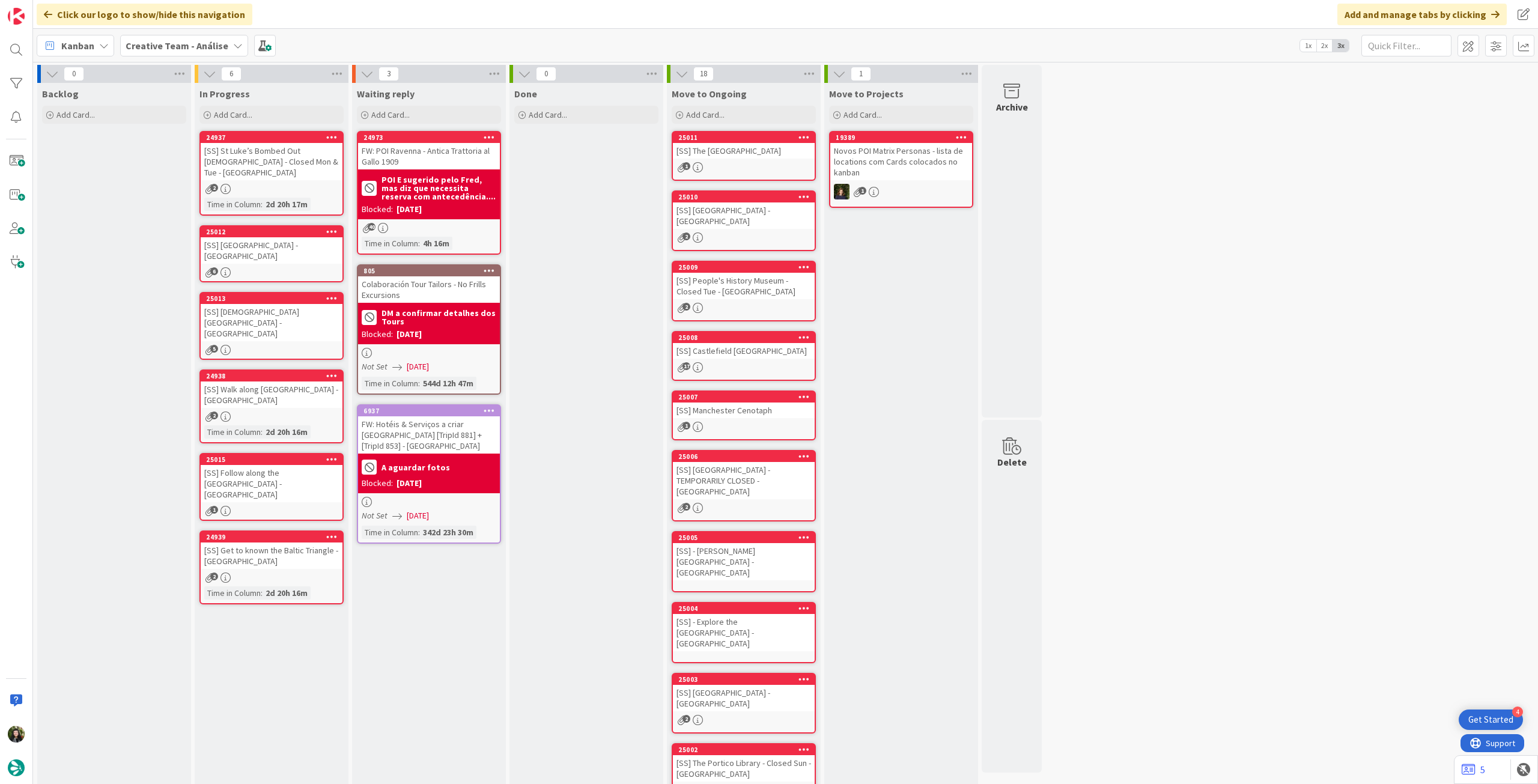
drag, startPoint x: 179, startPoint y: 43, endPoint x: 181, endPoint y: 58, distance: 15.1
click at [179, 44] on b "Creative Team - Análise" at bounding box center [176, 46] width 103 height 12
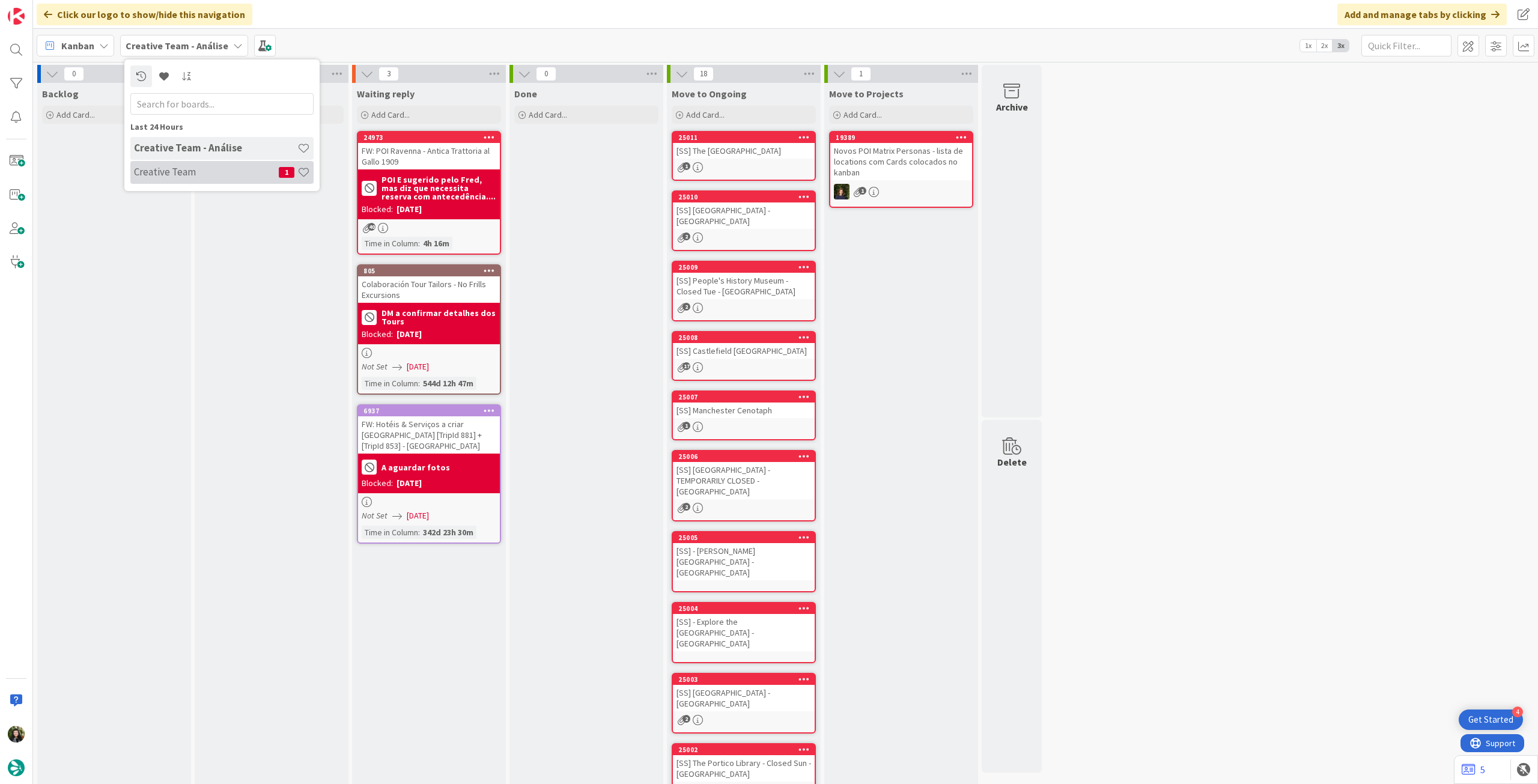
click at [175, 175] on h4 "Creative Team" at bounding box center [207, 172] width 145 height 12
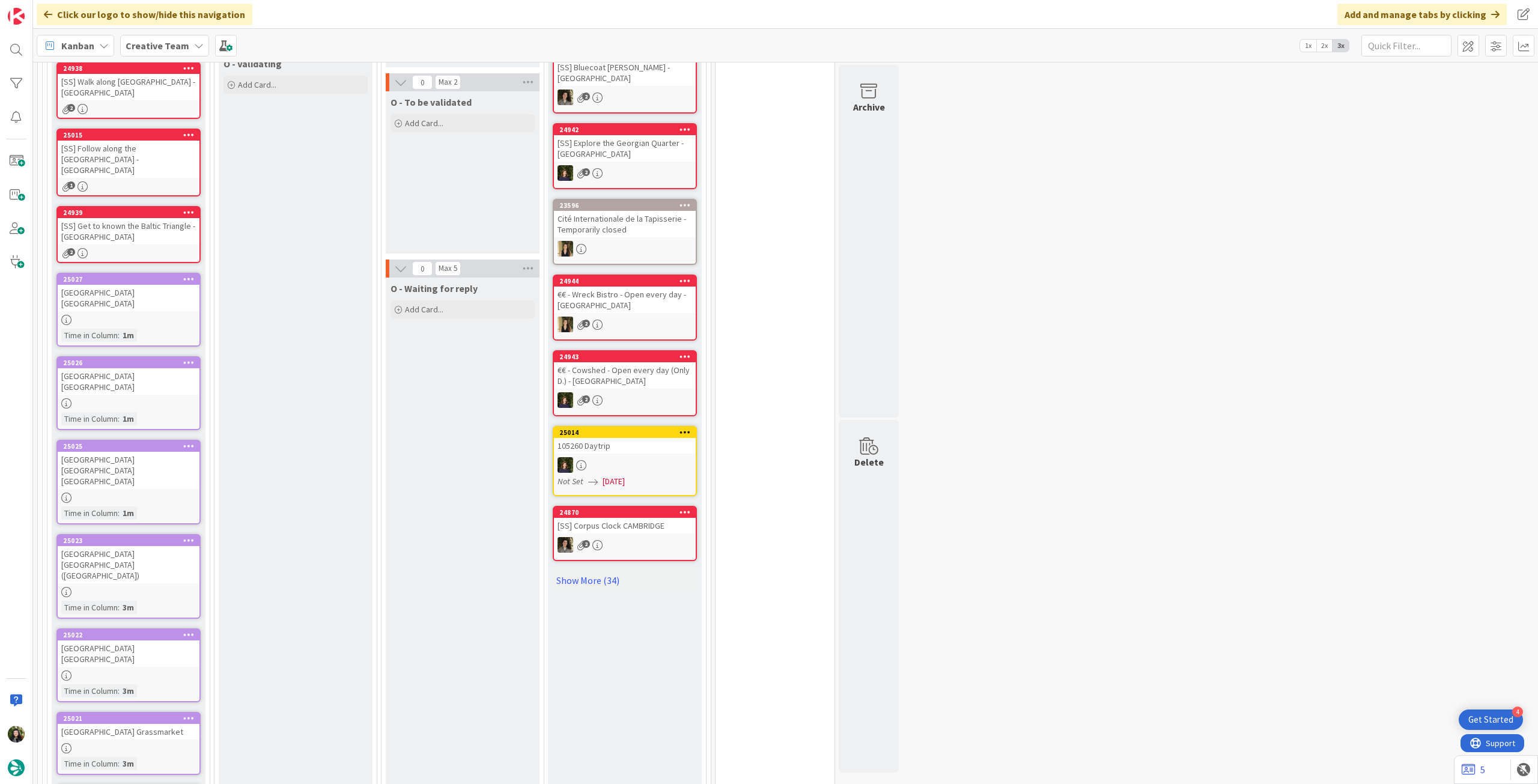
scroll to position [1281, 0]
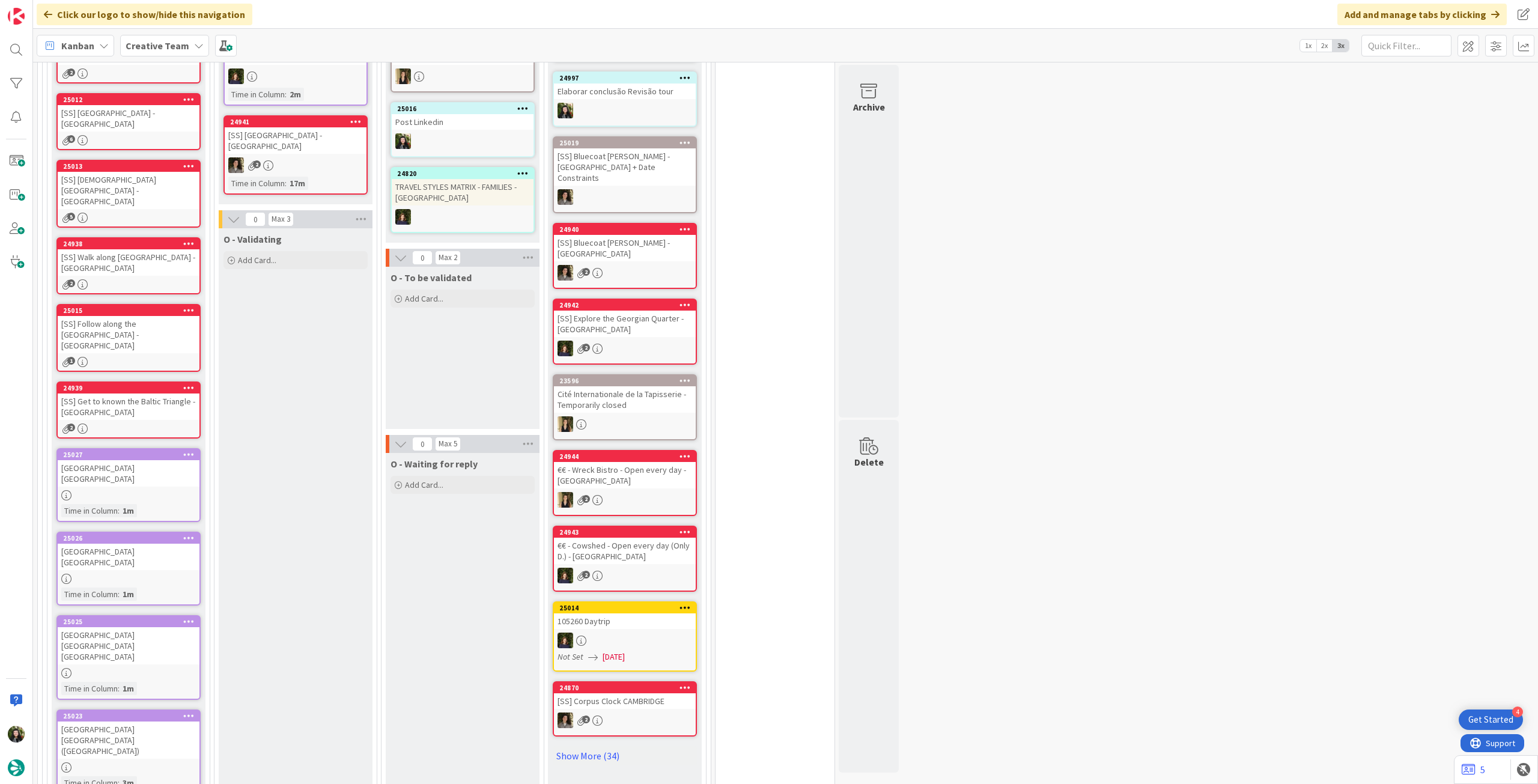
scroll to position [721, 0]
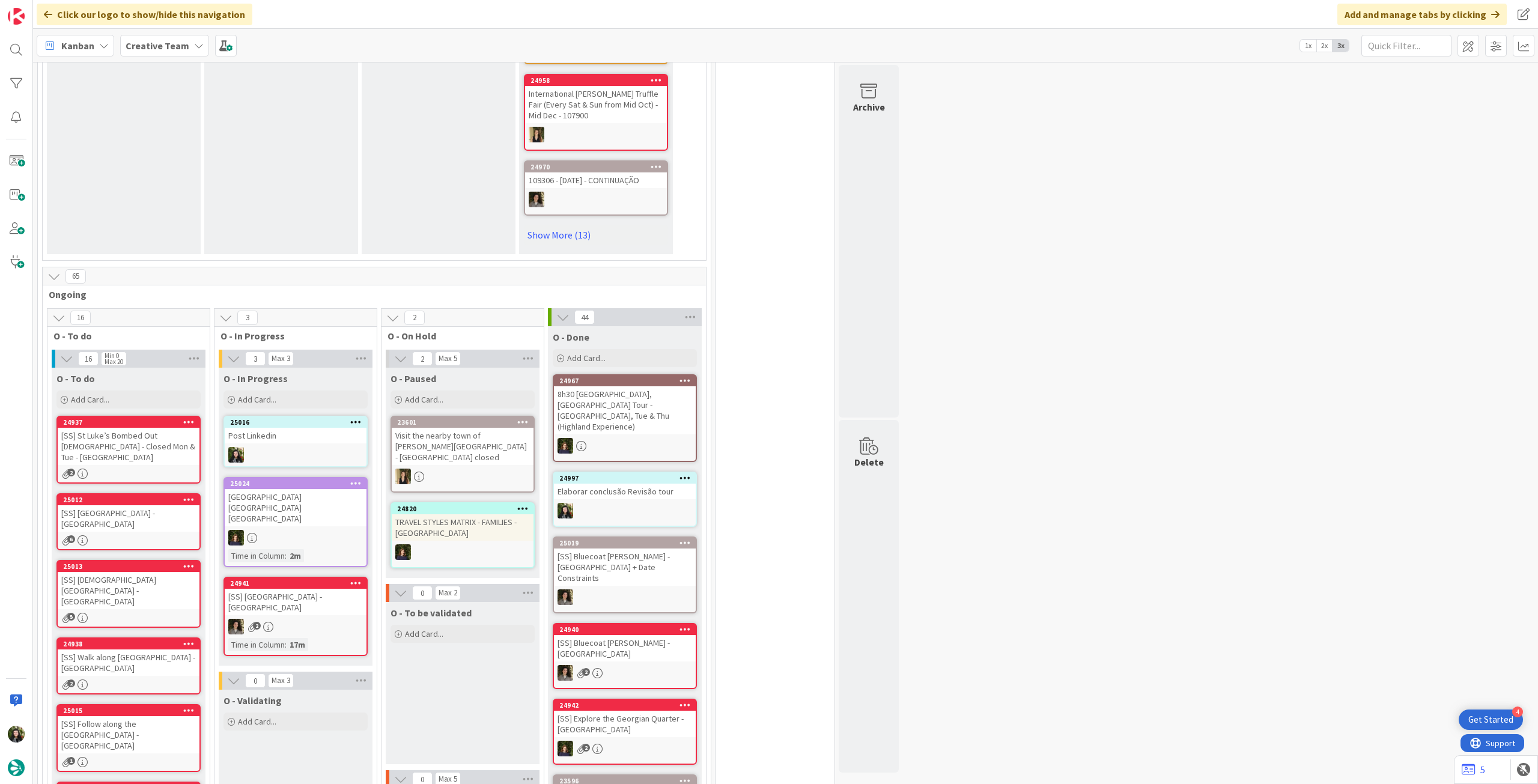
click at [308, 447] on div at bounding box center [295, 455] width 142 height 16
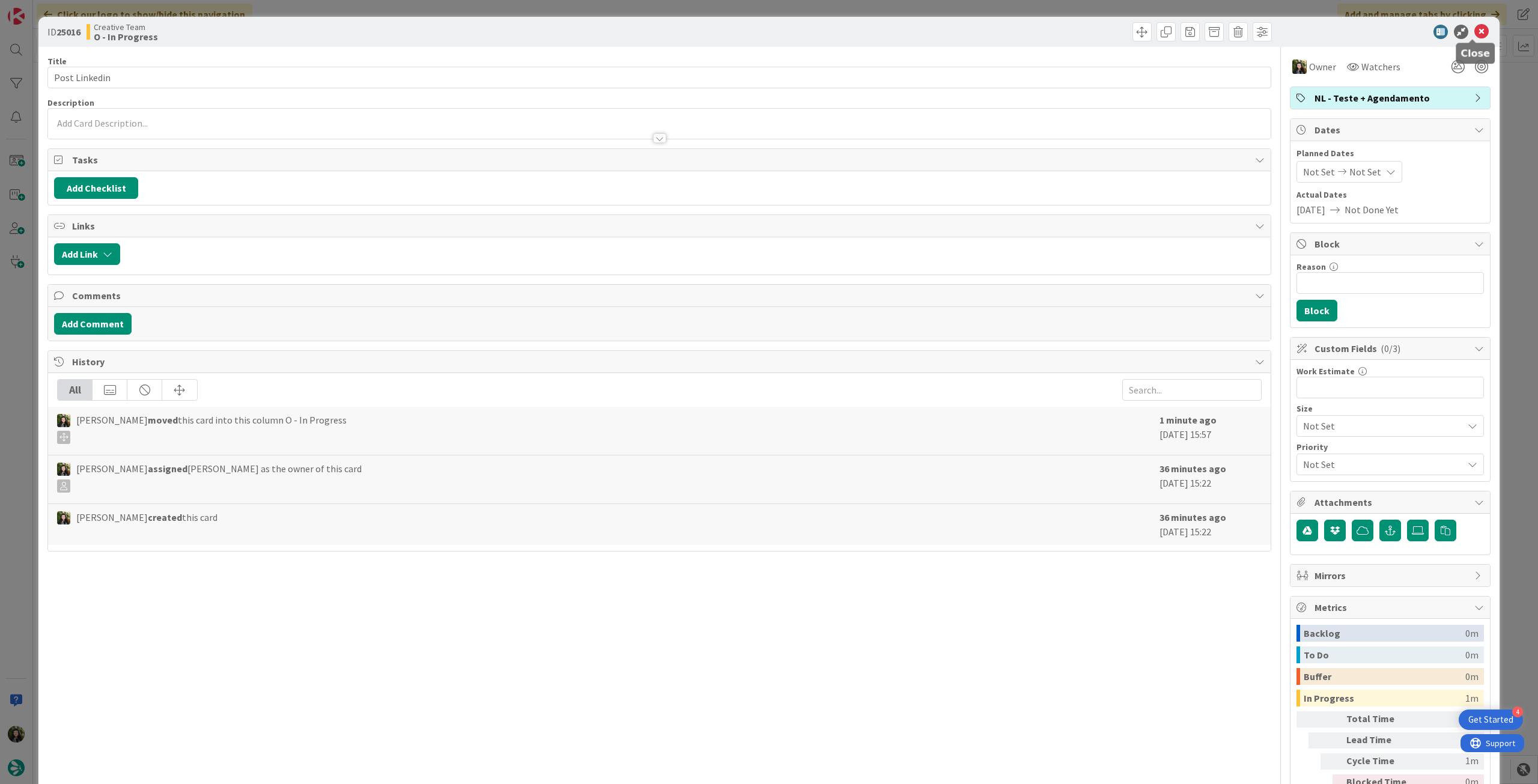
click at [1475, 33] on icon at bounding box center [1481, 32] width 14 height 14
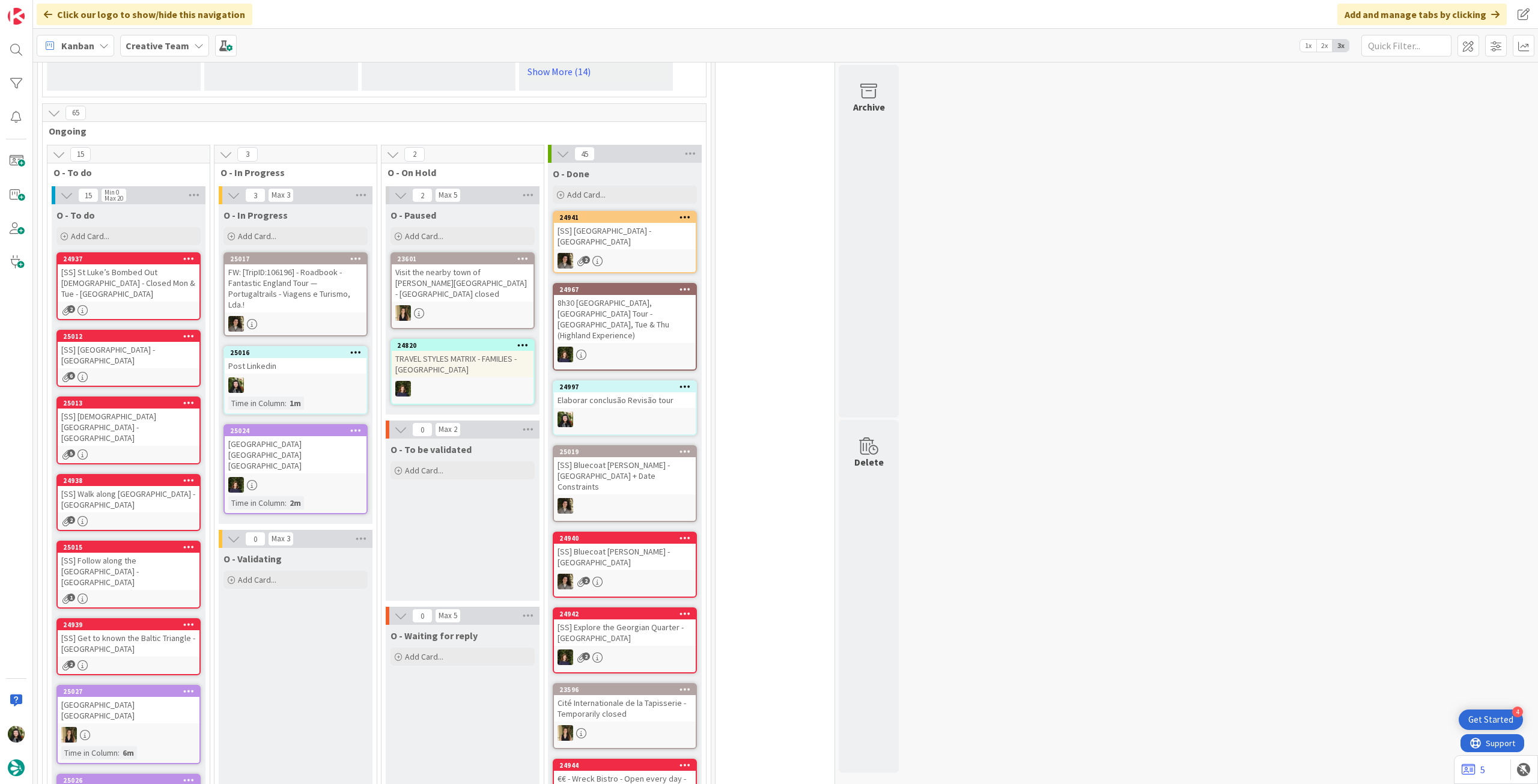
scroll to position [801, 0]
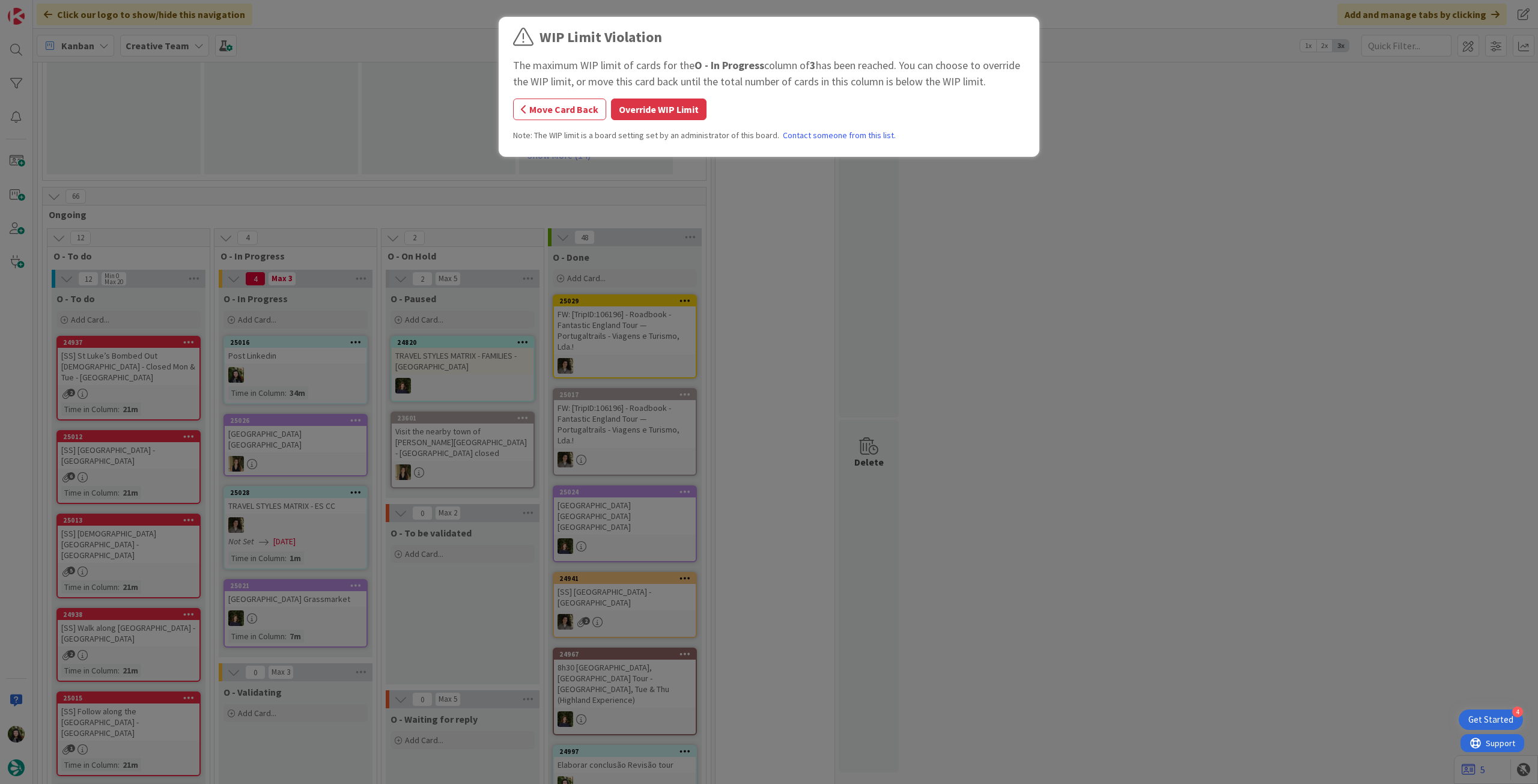
click at [332, 361] on div "WIP Limit Violation The maximum WIP limit of cards for the O - In Progress colu…" at bounding box center [769, 392] width 1538 height 784
click at [683, 96] on div "WIP Limit Violation The maximum WIP limit of cards for the O - In Progress colu…" at bounding box center [769, 88] width 512 height 124
click at [623, 108] on button "Override WIP Limit" at bounding box center [658, 109] width 95 height 22
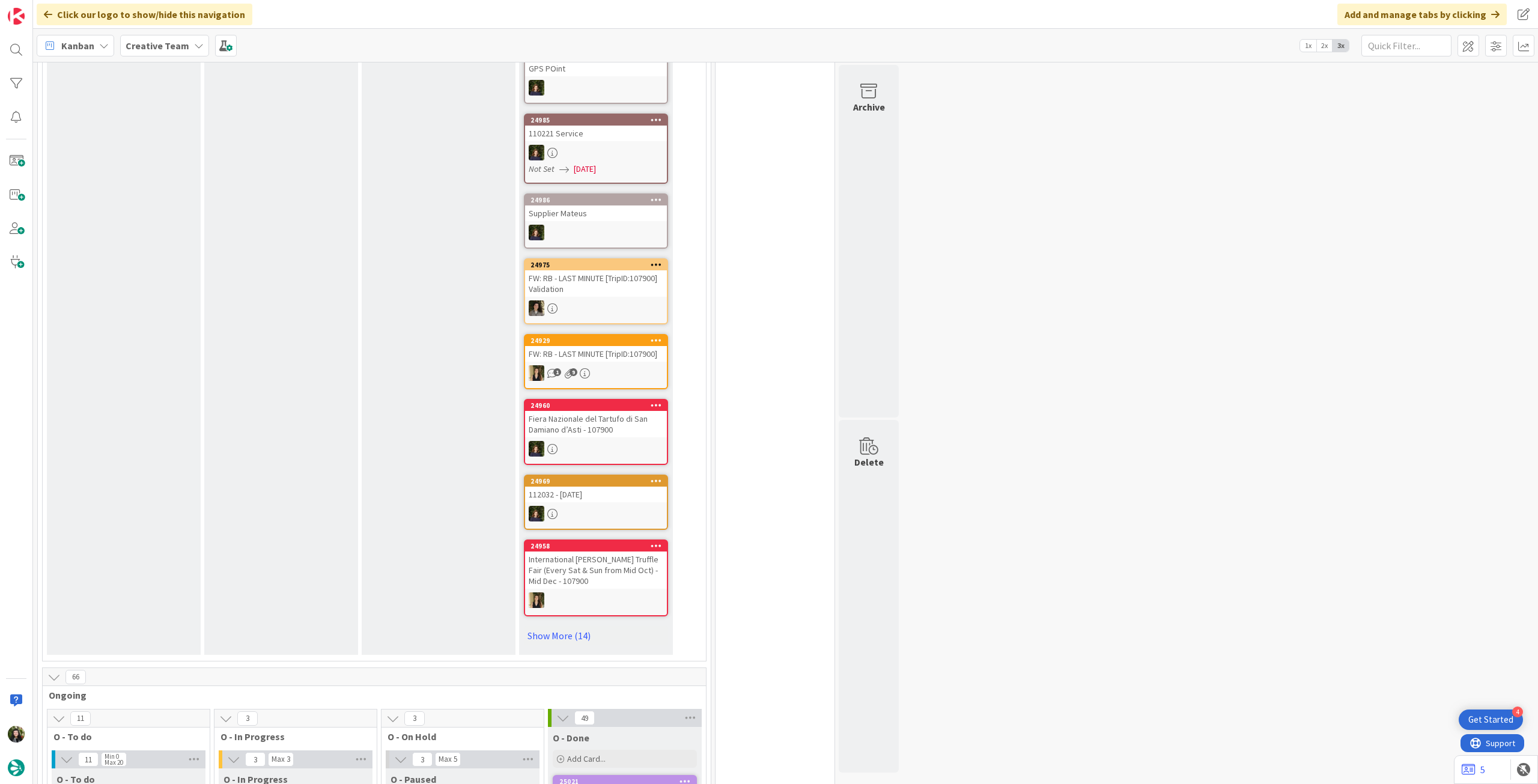
scroll to position [0, 0]
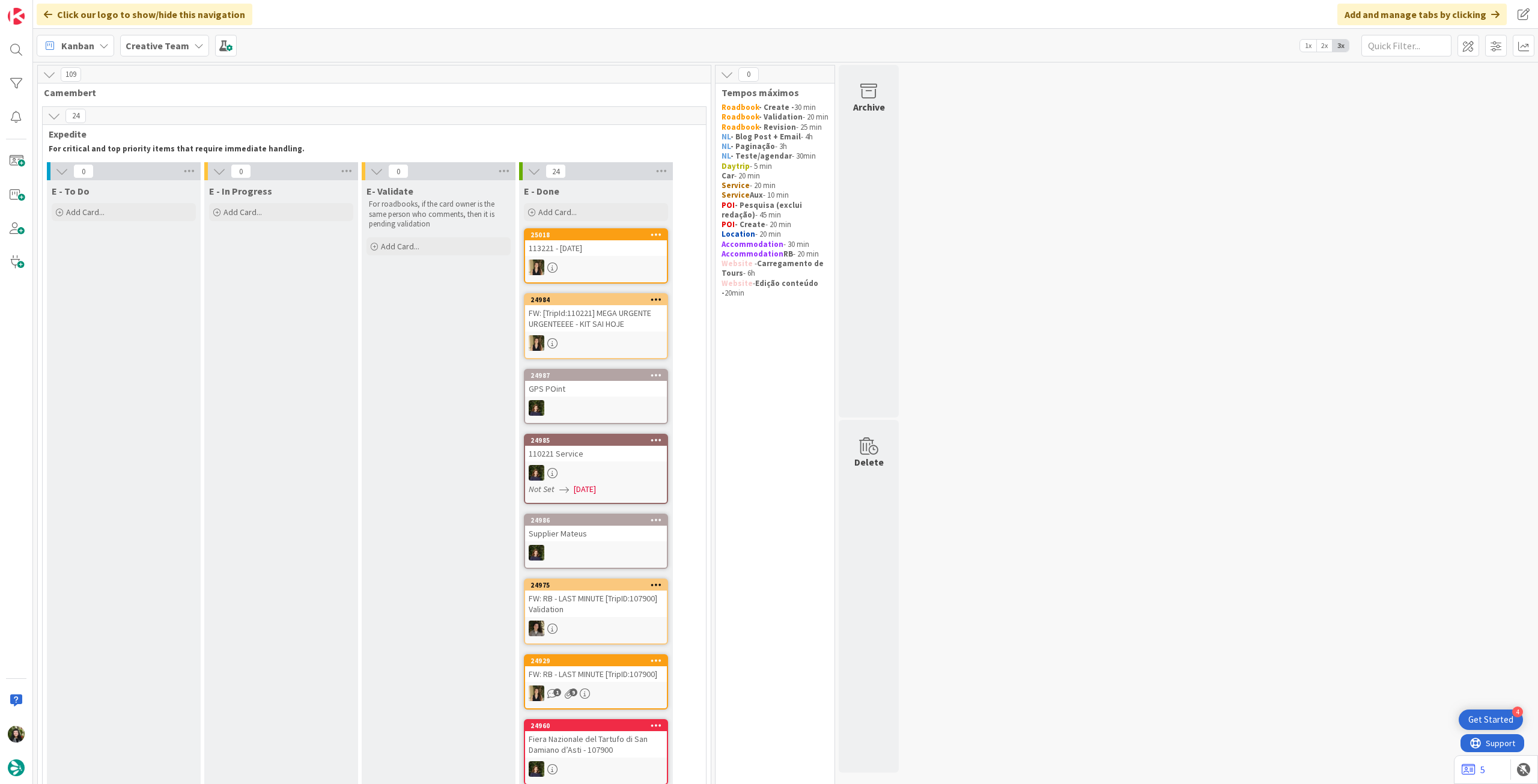
click at [174, 46] on b "Creative Team" at bounding box center [157, 46] width 63 height 12
click at [192, 168] on h4 "Creative Team - Análise" at bounding box center [216, 172] width 164 height 12
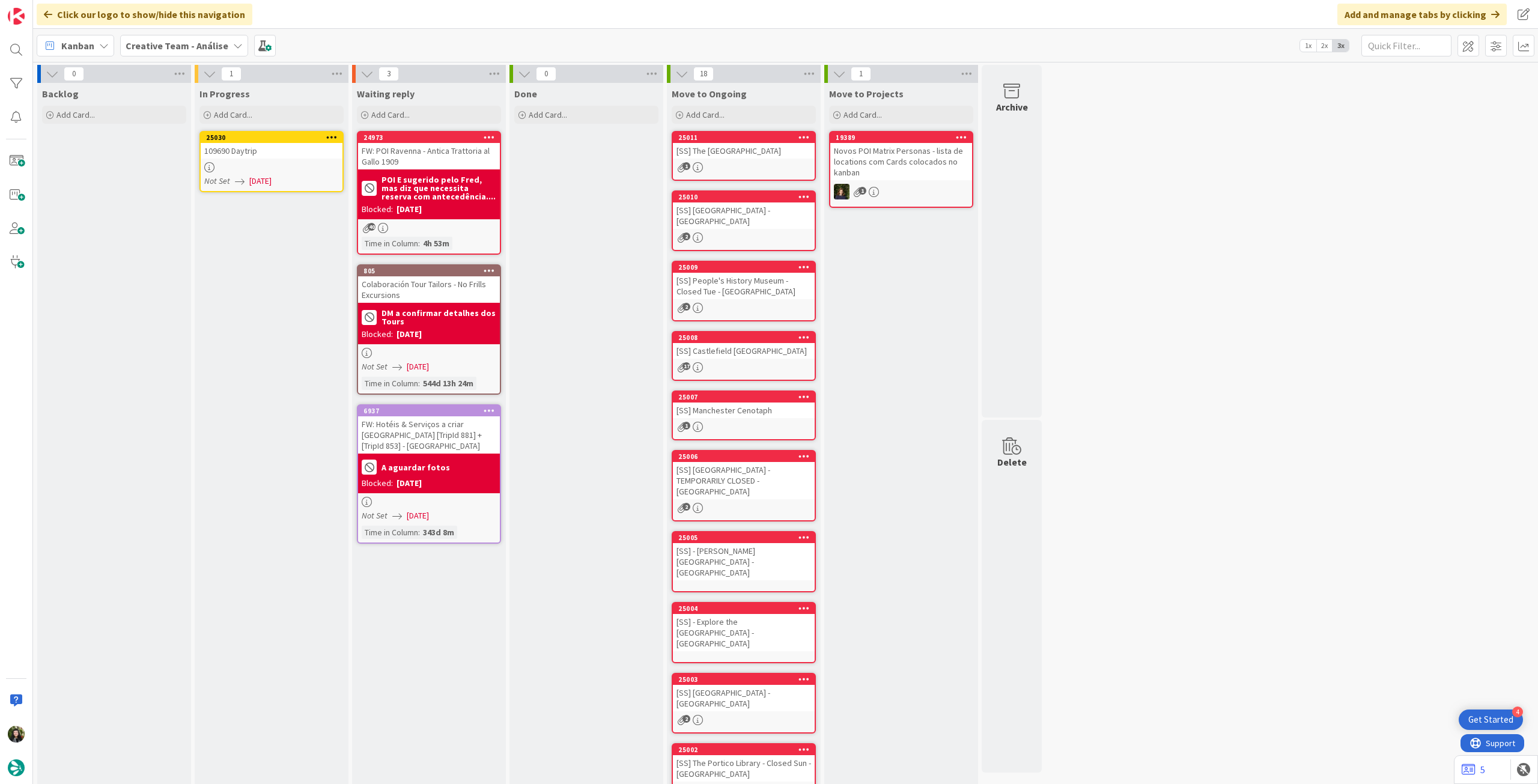
click at [304, 157] on div "109690 Daytrip" at bounding box center [271, 150] width 142 height 16
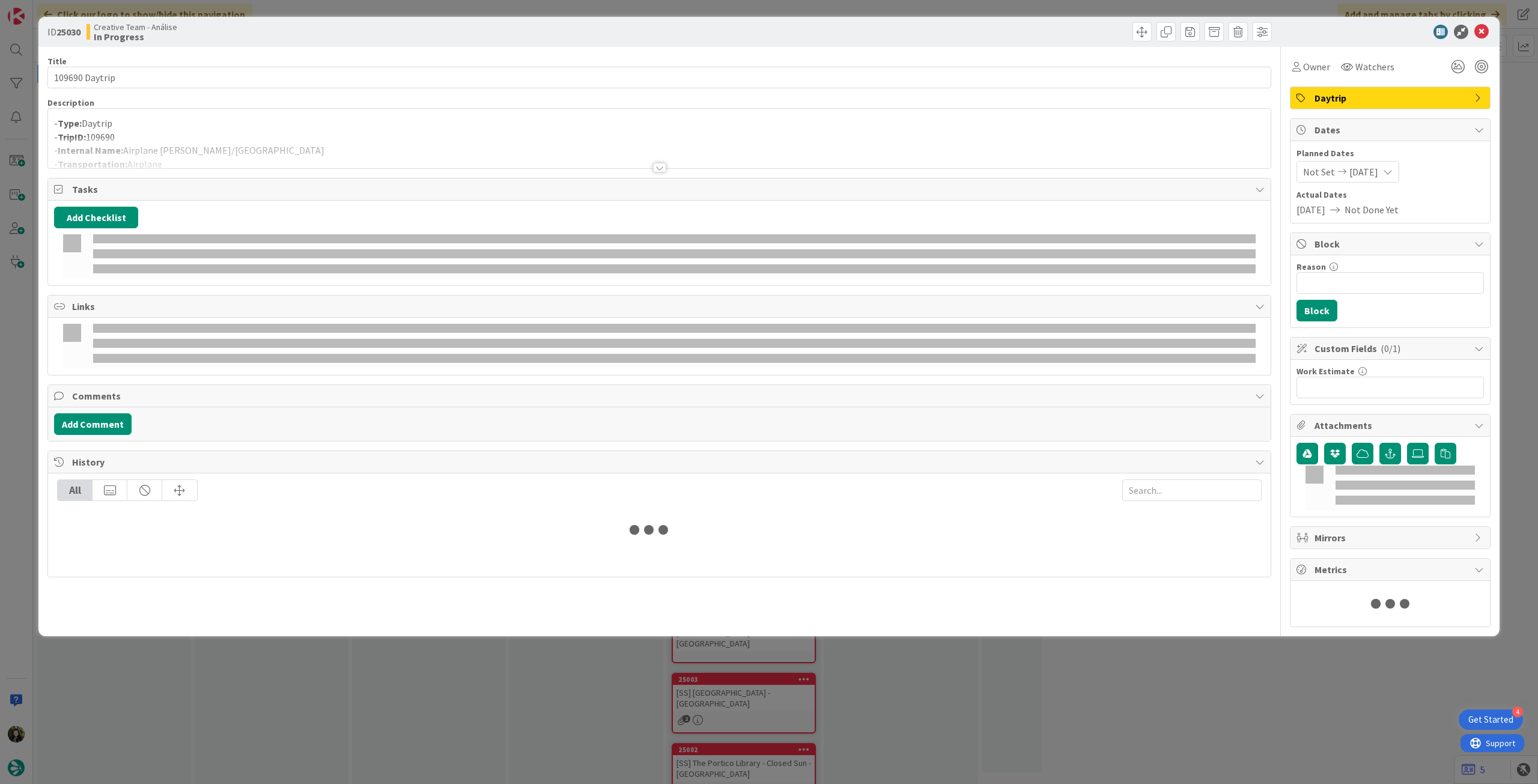
click at [251, 133] on p "- TripID: 109690" at bounding box center [659, 137] width 1211 height 14
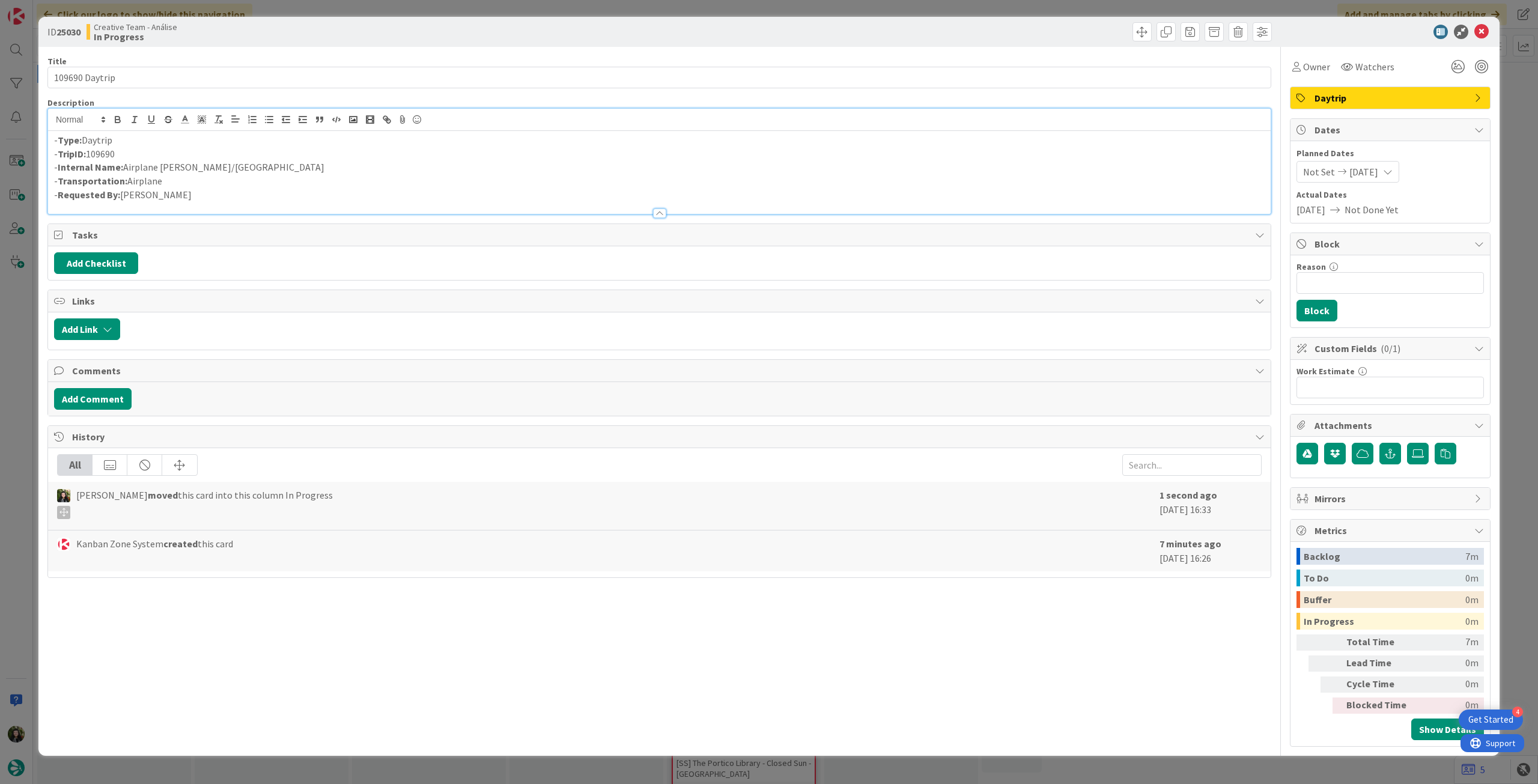
click at [160, 168] on p "- Internal Name: Airplane [PERSON_NAME]/[GEOGRAPHIC_DATA]" at bounding box center [659, 167] width 1211 height 14
click at [1482, 36] on icon at bounding box center [1481, 32] width 14 height 14
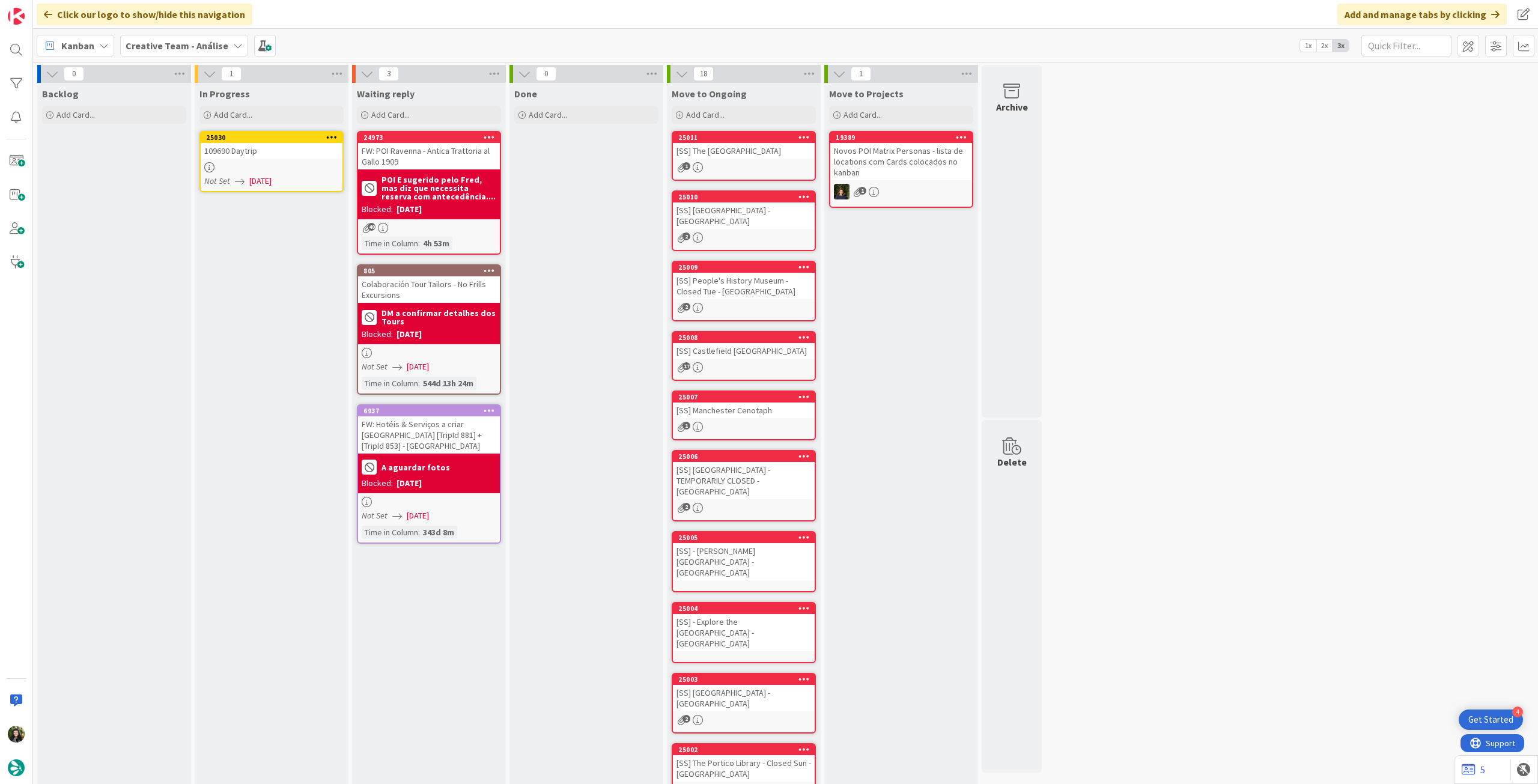
click at [333, 138] on icon at bounding box center [332, 137] width 12 height 8
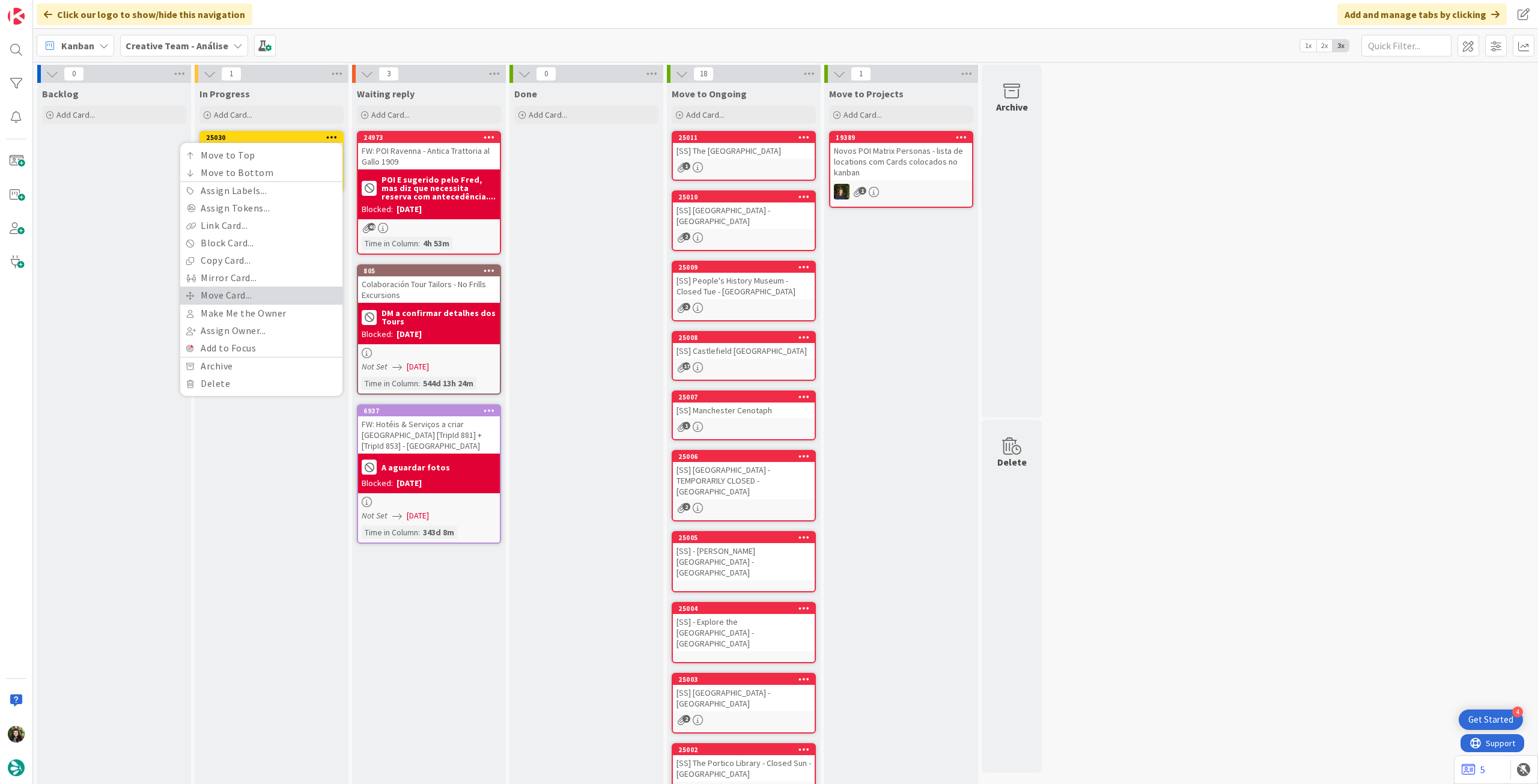
click at [269, 289] on link "Move Card..." at bounding box center [261, 294] width 162 height 18
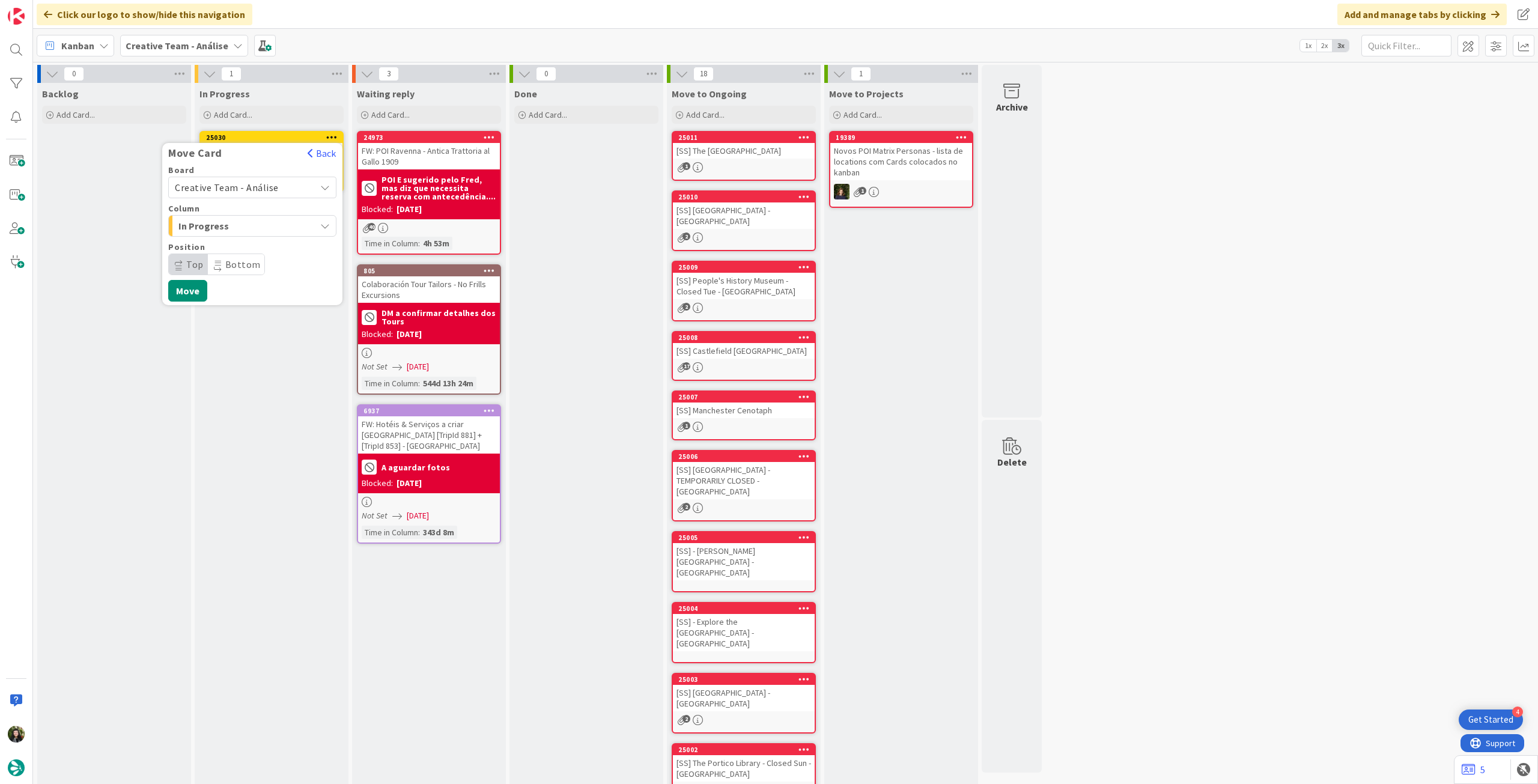
click at [269, 188] on span "Creative Team - Análise" at bounding box center [227, 187] width 104 height 12
click at [255, 253] on link "Creative Team" at bounding box center [252, 244] width 167 height 22
click at [260, 229] on span "Select a Column..." at bounding box center [220, 225] width 90 height 16
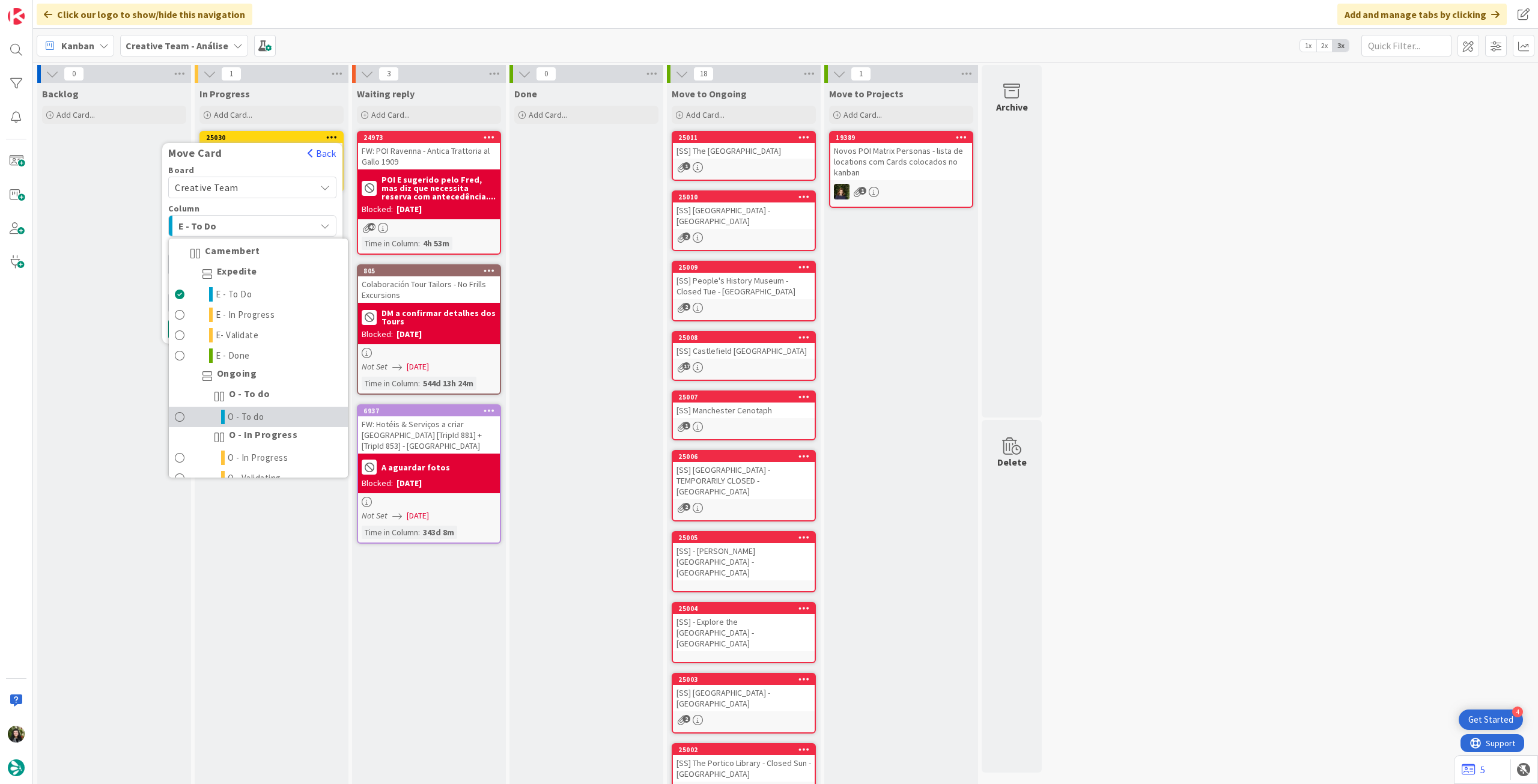
click at [253, 408] on link "O - To do" at bounding box center [258, 416] width 179 height 20
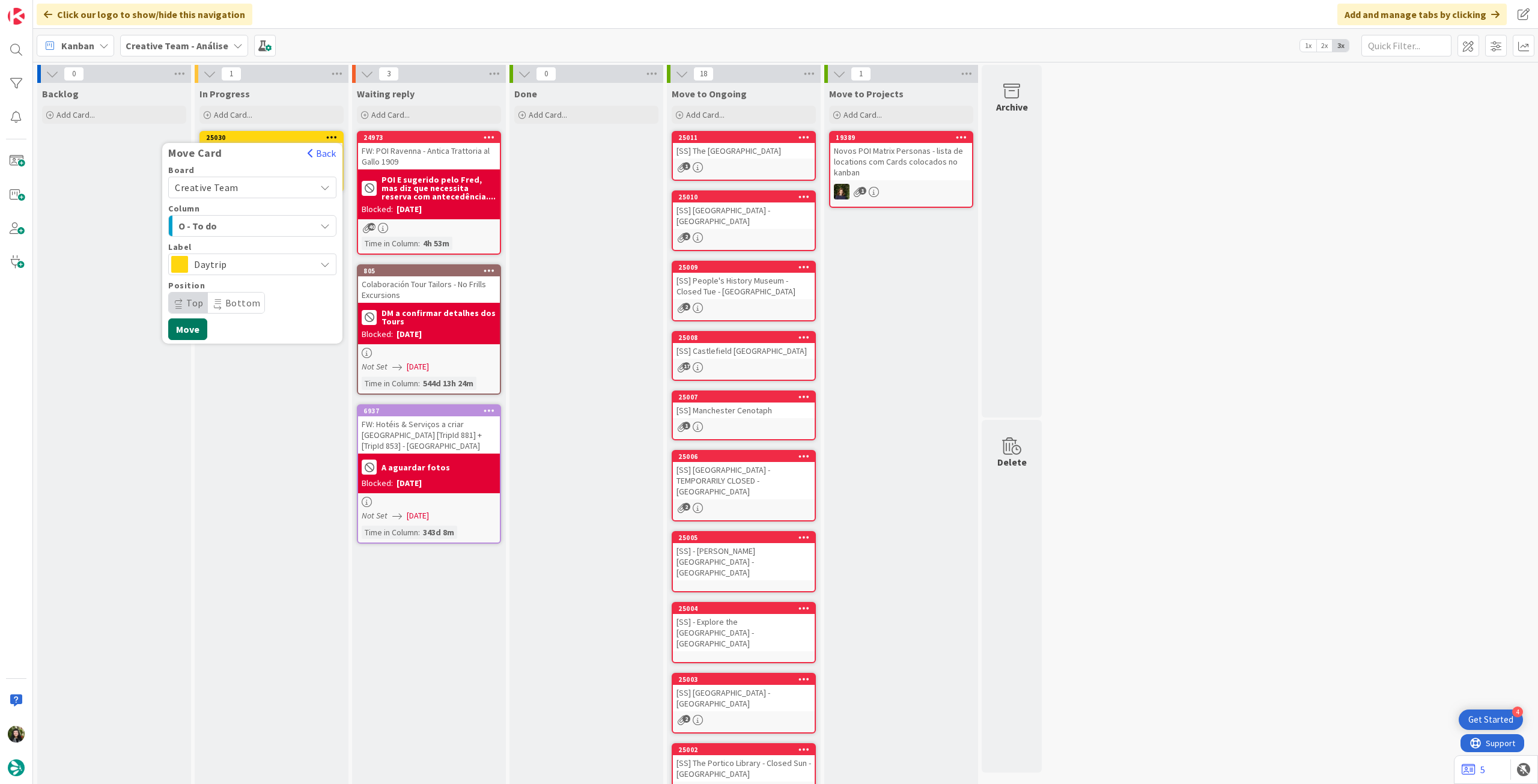
click at [194, 319] on button "Move" at bounding box center [188, 329] width 39 height 22
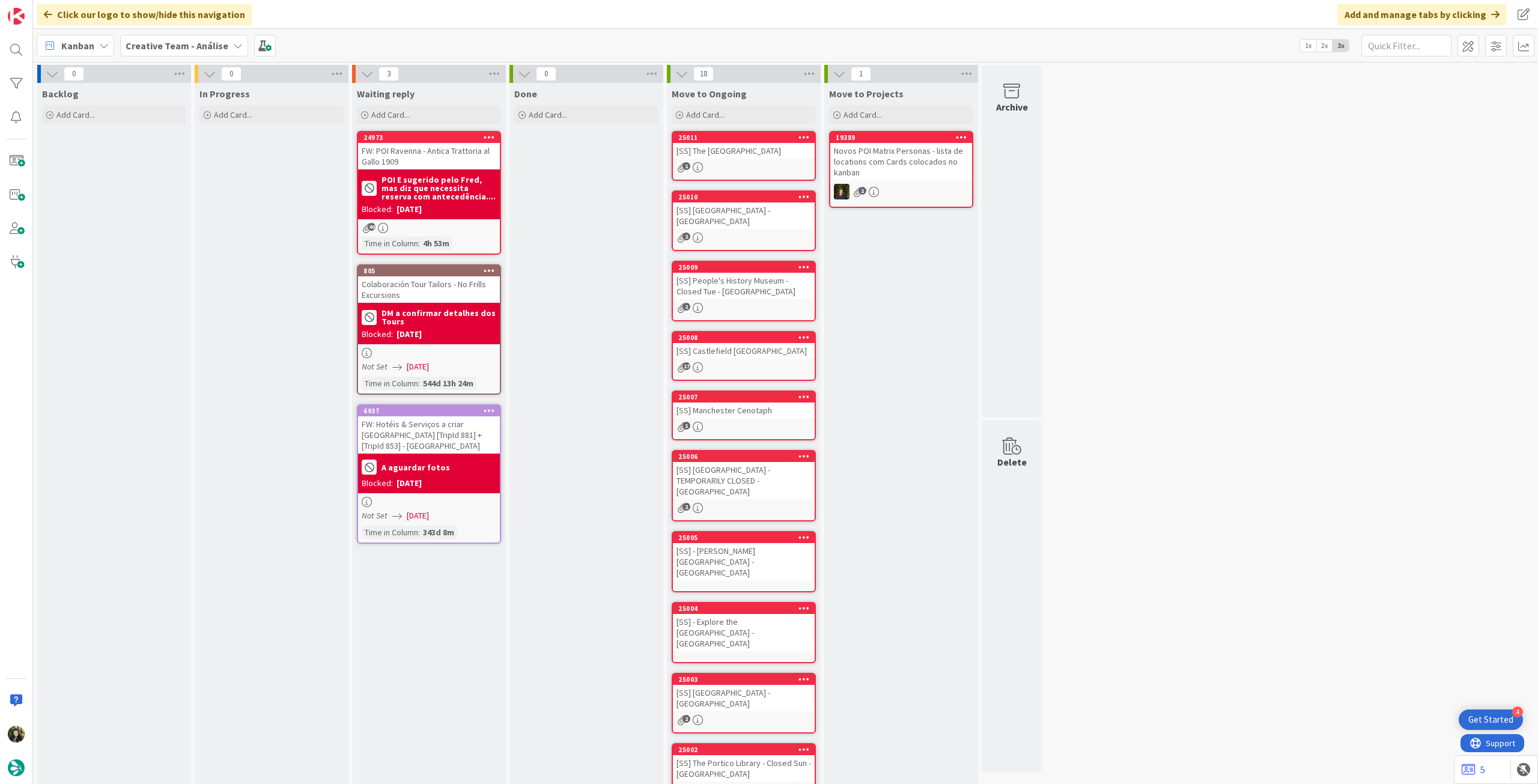
click at [203, 42] on b "Creative Team - Análise" at bounding box center [176, 46] width 103 height 12
click at [190, 167] on h4 "Creative Team" at bounding box center [216, 172] width 164 height 12
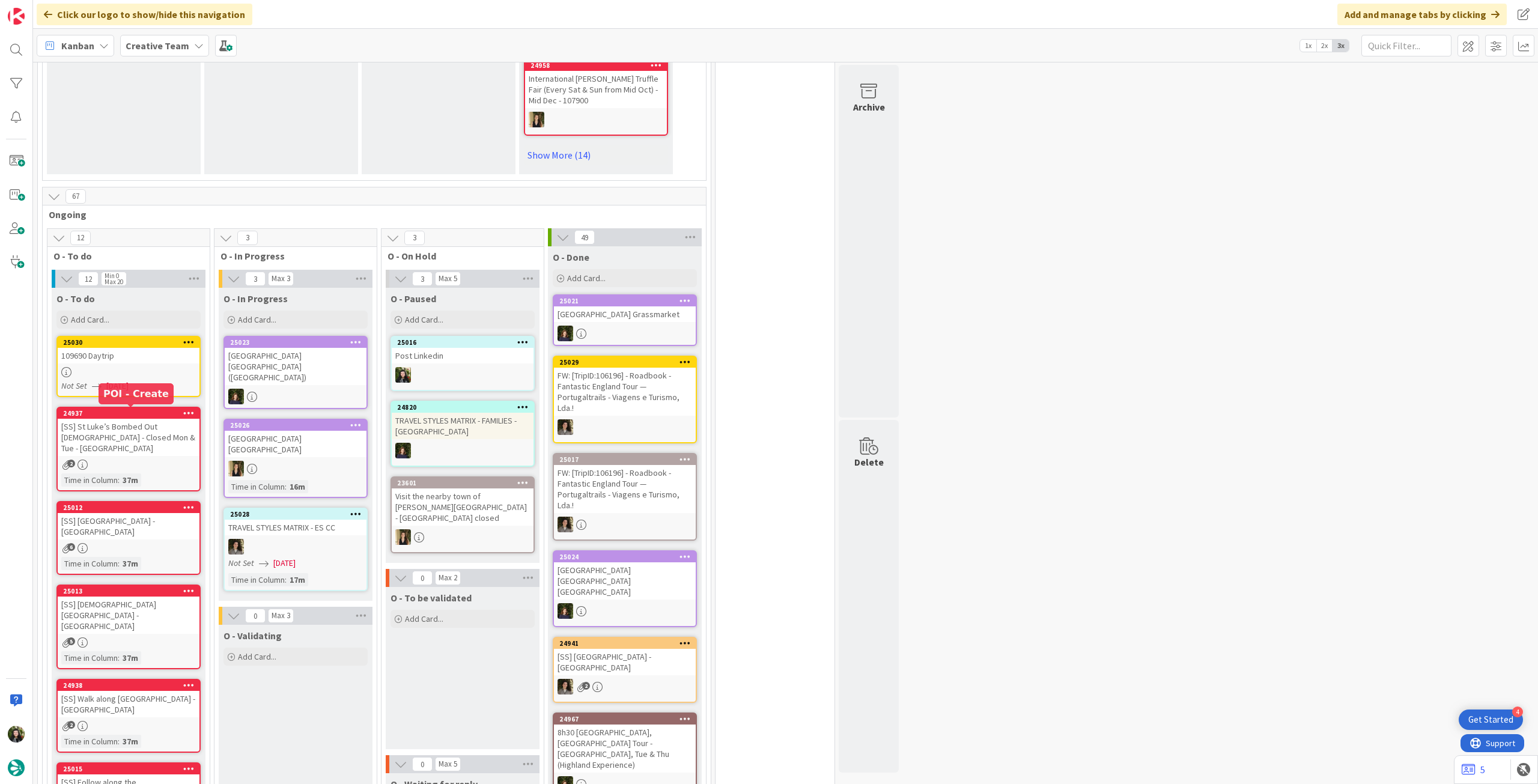
click at [172, 363] on div "25030 109690 Daytrip Not Set [DATE]" at bounding box center [129, 365] width 144 height 61
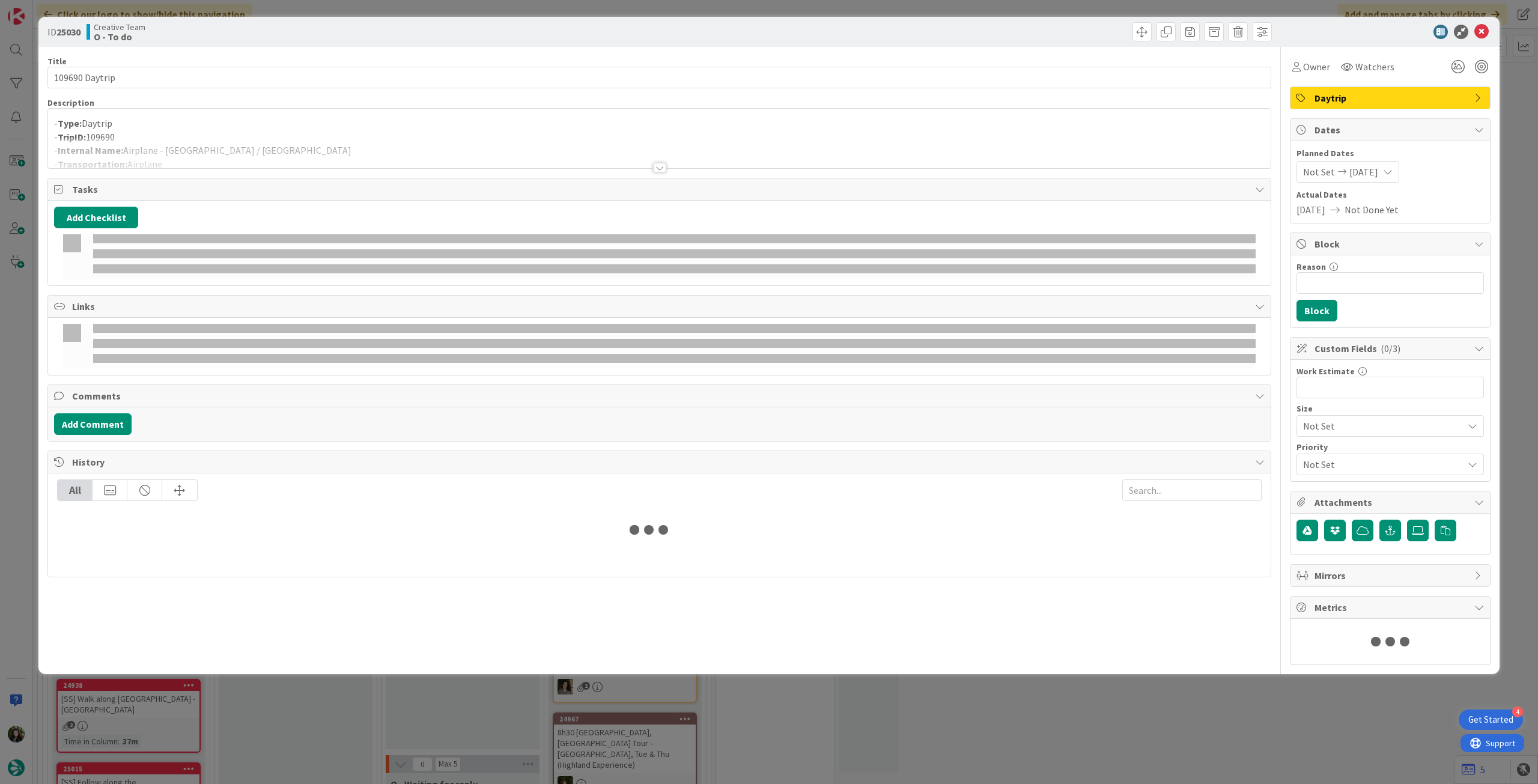
click at [305, 148] on div at bounding box center [659, 153] width 1223 height 31
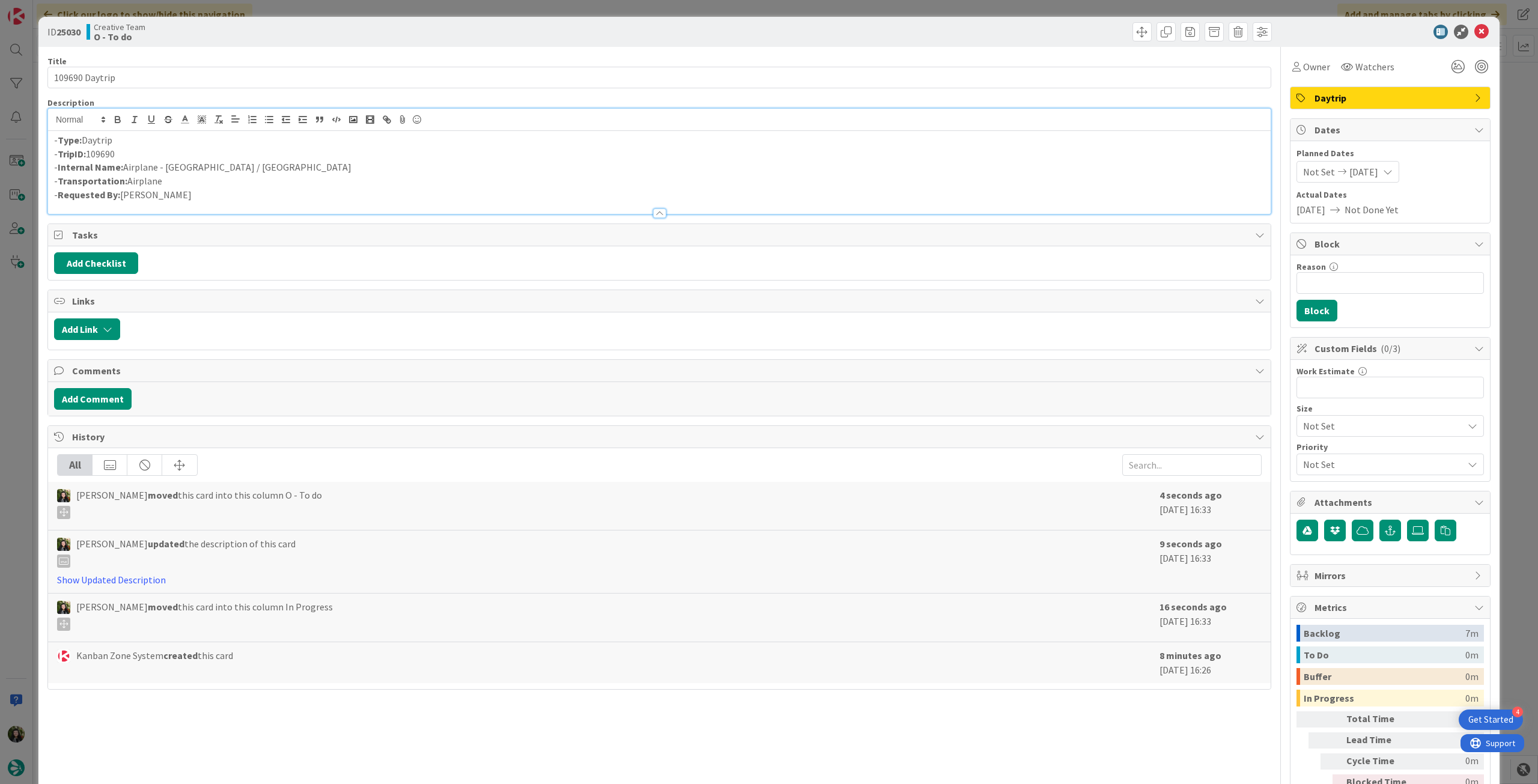
click at [1475, 27] on icon at bounding box center [1481, 32] width 14 height 14
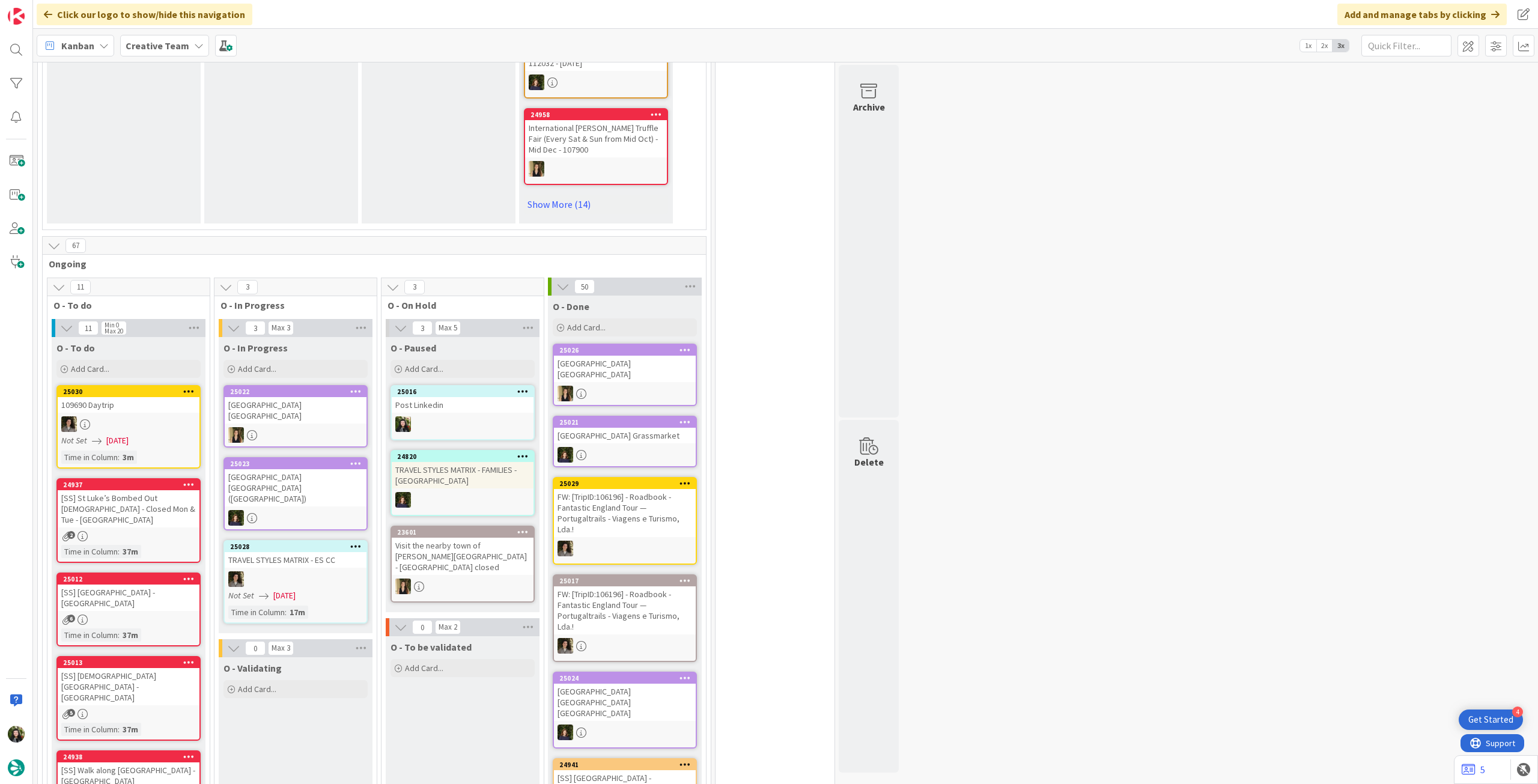
scroll to position [902, 0]
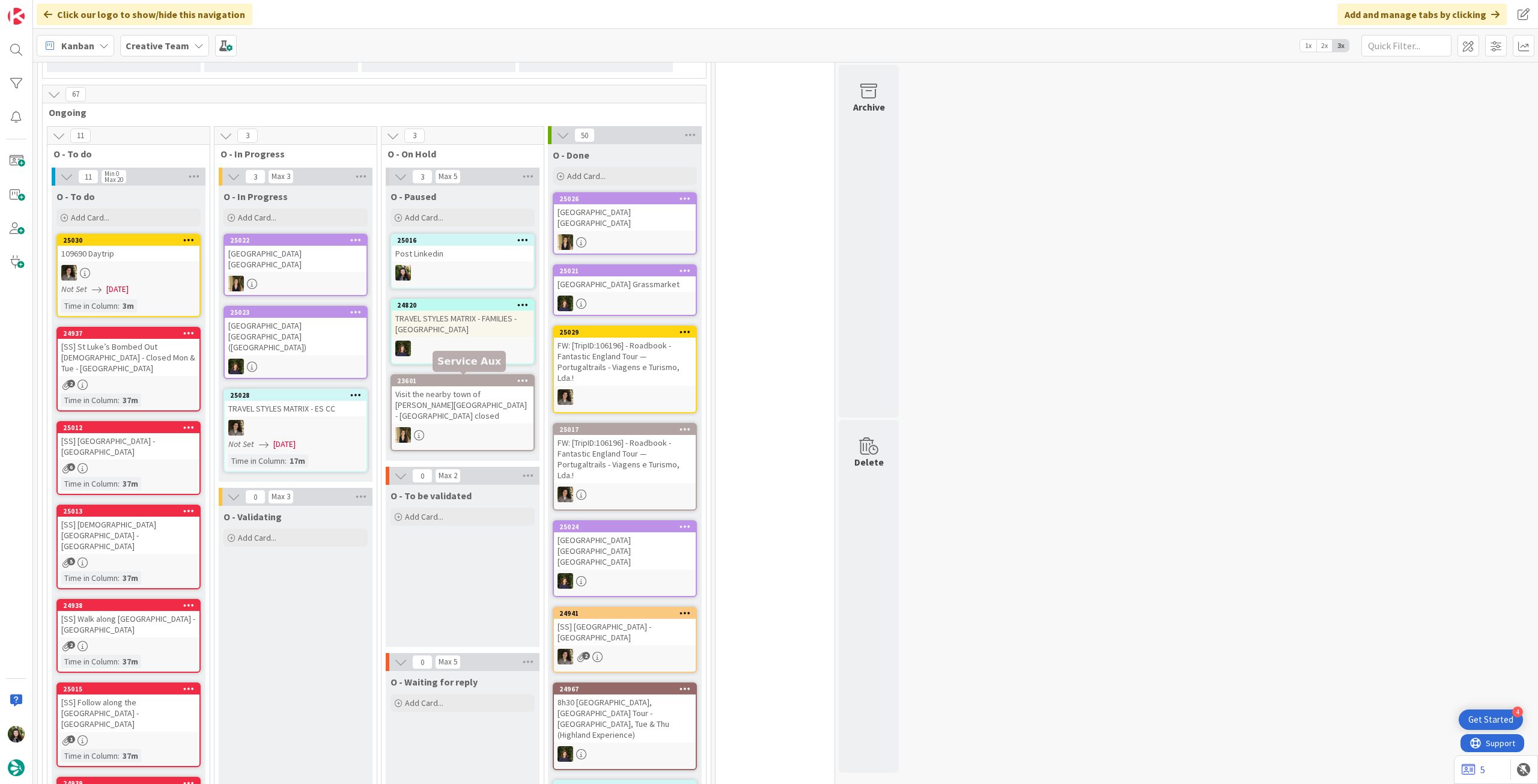
click at [471, 254] on div "Post Linkedin" at bounding box center [462, 253] width 142 height 16
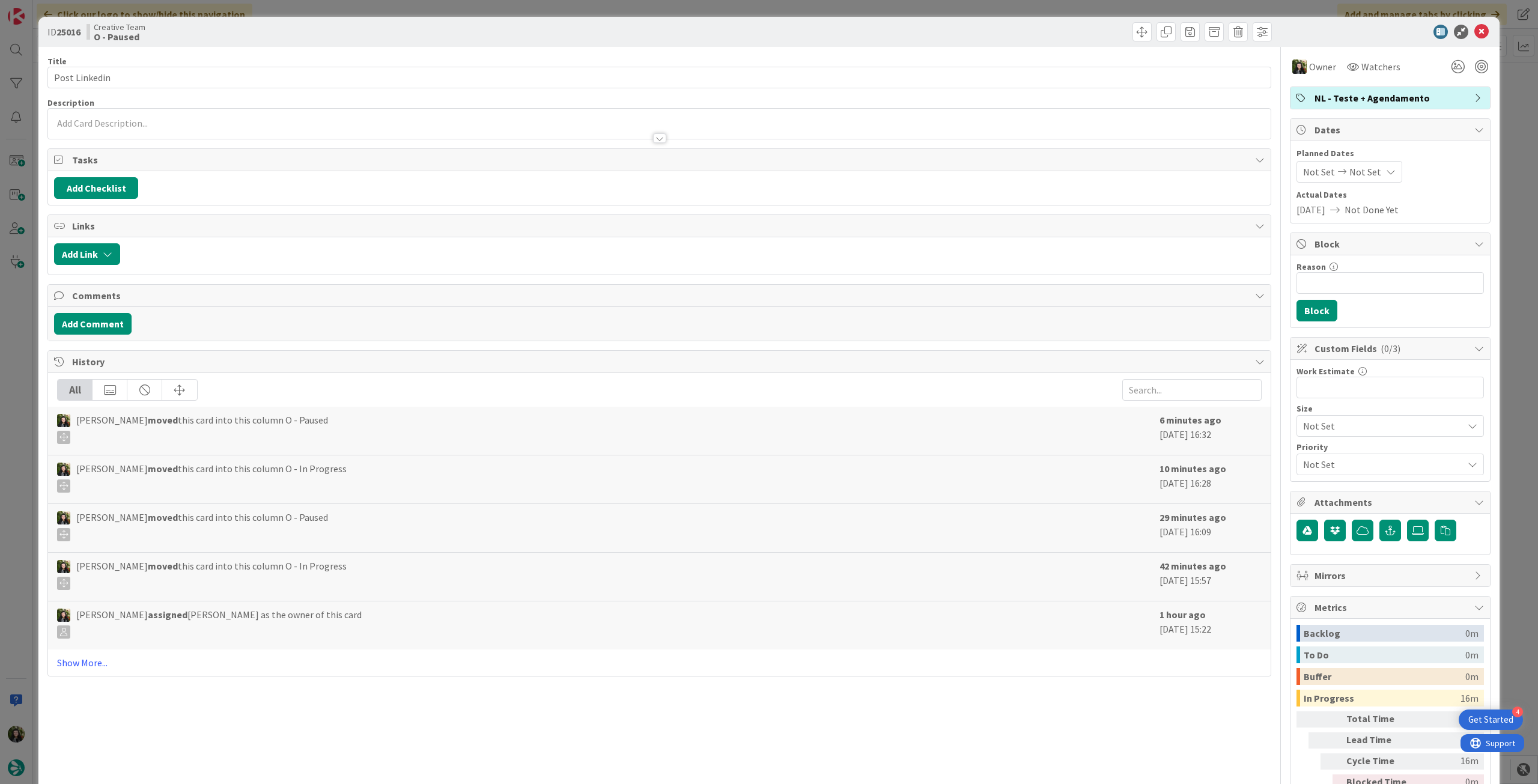
click at [1435, 98] on span "NL - Teste + Agendamento" at bounding box center [1391, 98] width 154 height 14
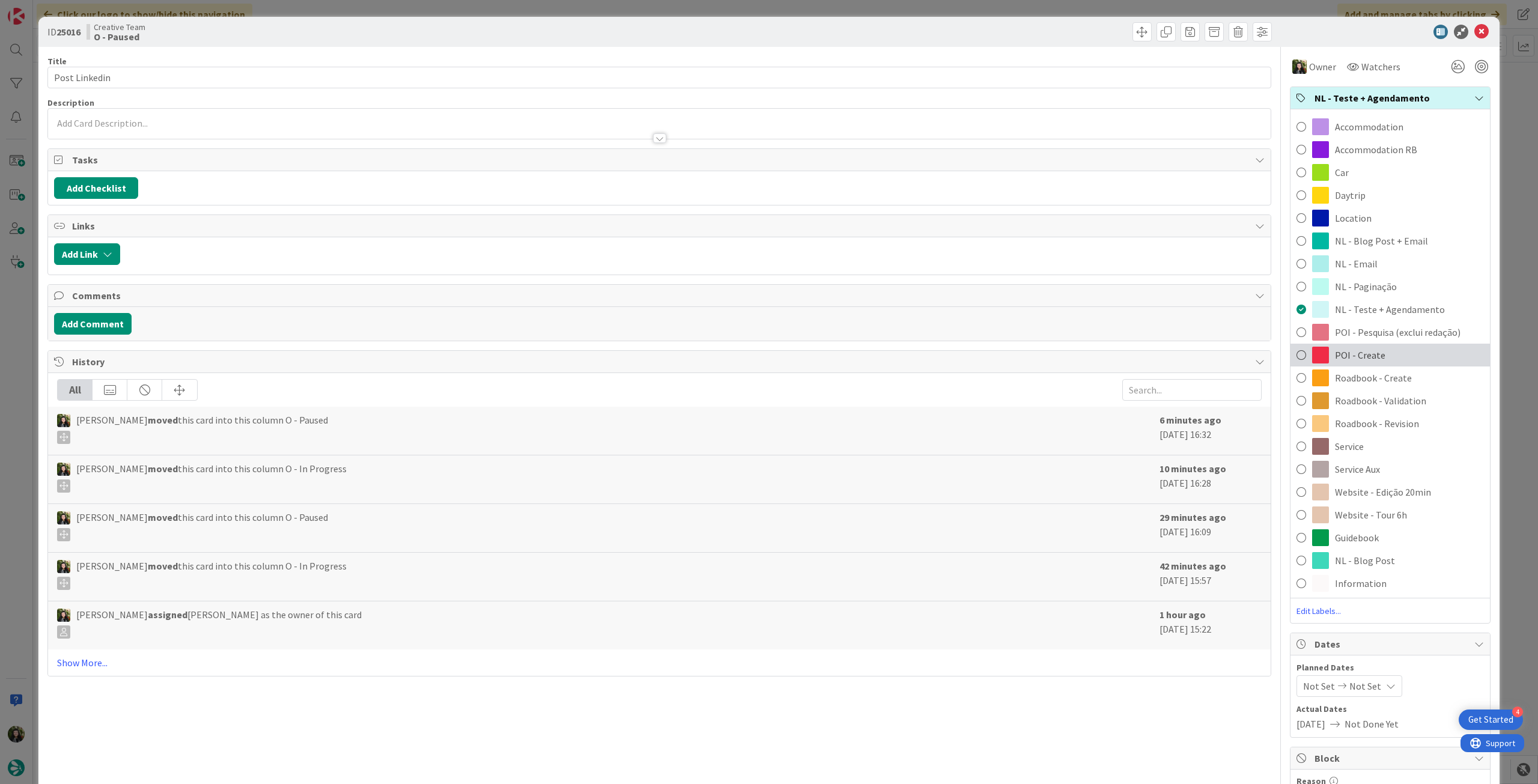
click at [1356, 350] on span "POI - Create" at bounding box center [1360, 354] width 50 height 14
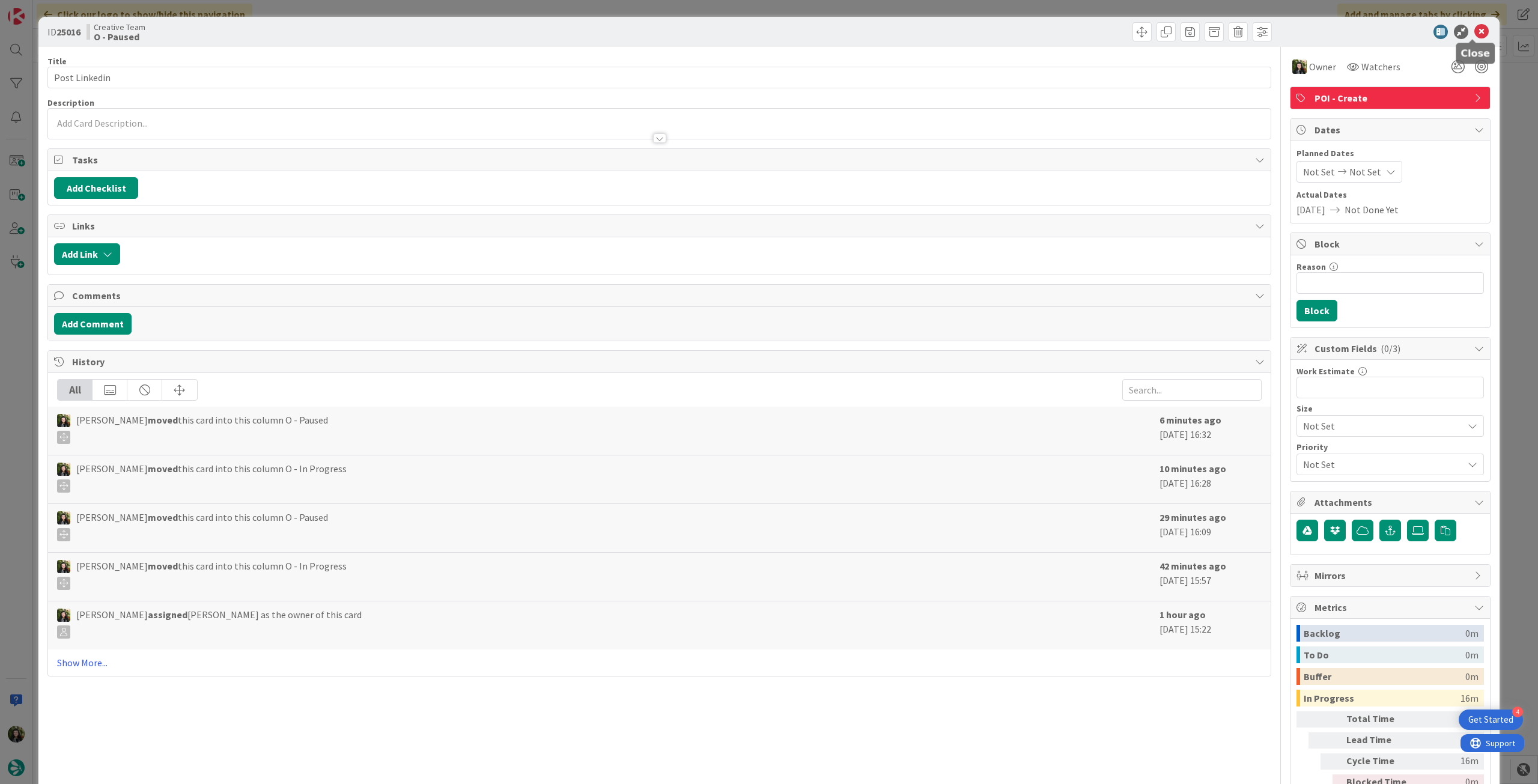
click at [1475, 30] on icon at bounding box center [1481, 32] width 14 height 14
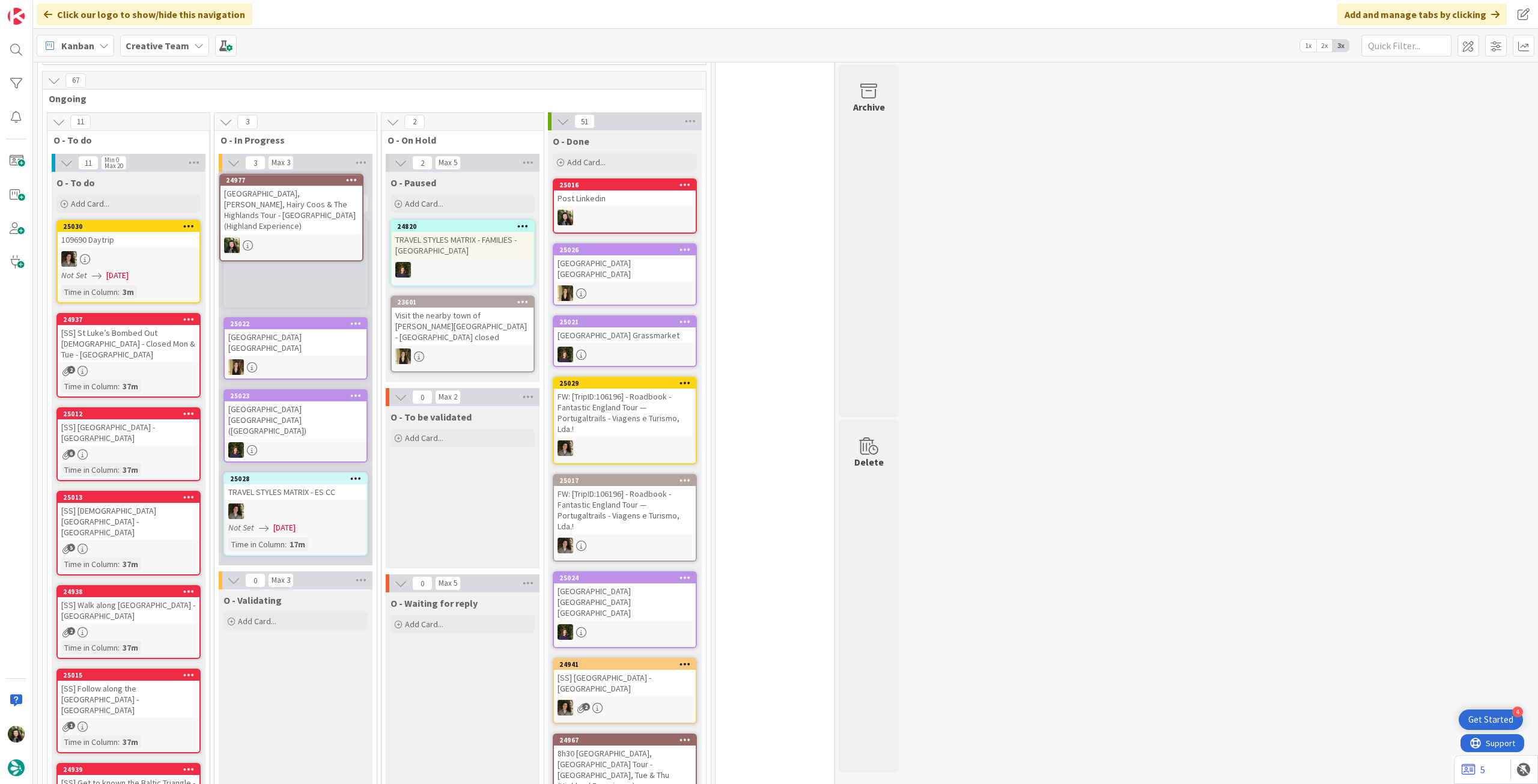
scroll to position [913, 0]
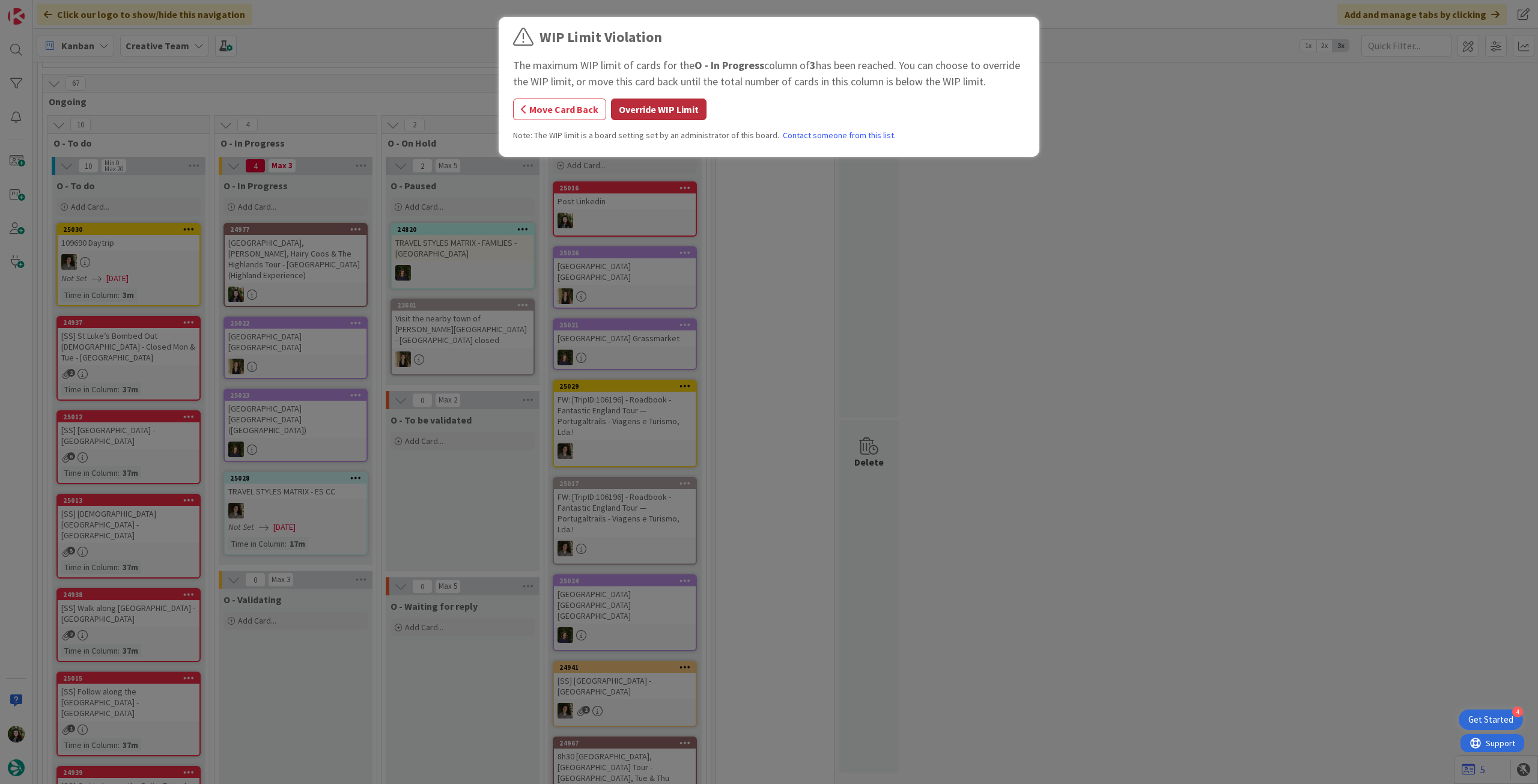
click at [641, 112] on button "Override WIP Limit" at bounding box center [658, 109] width 95 height 22
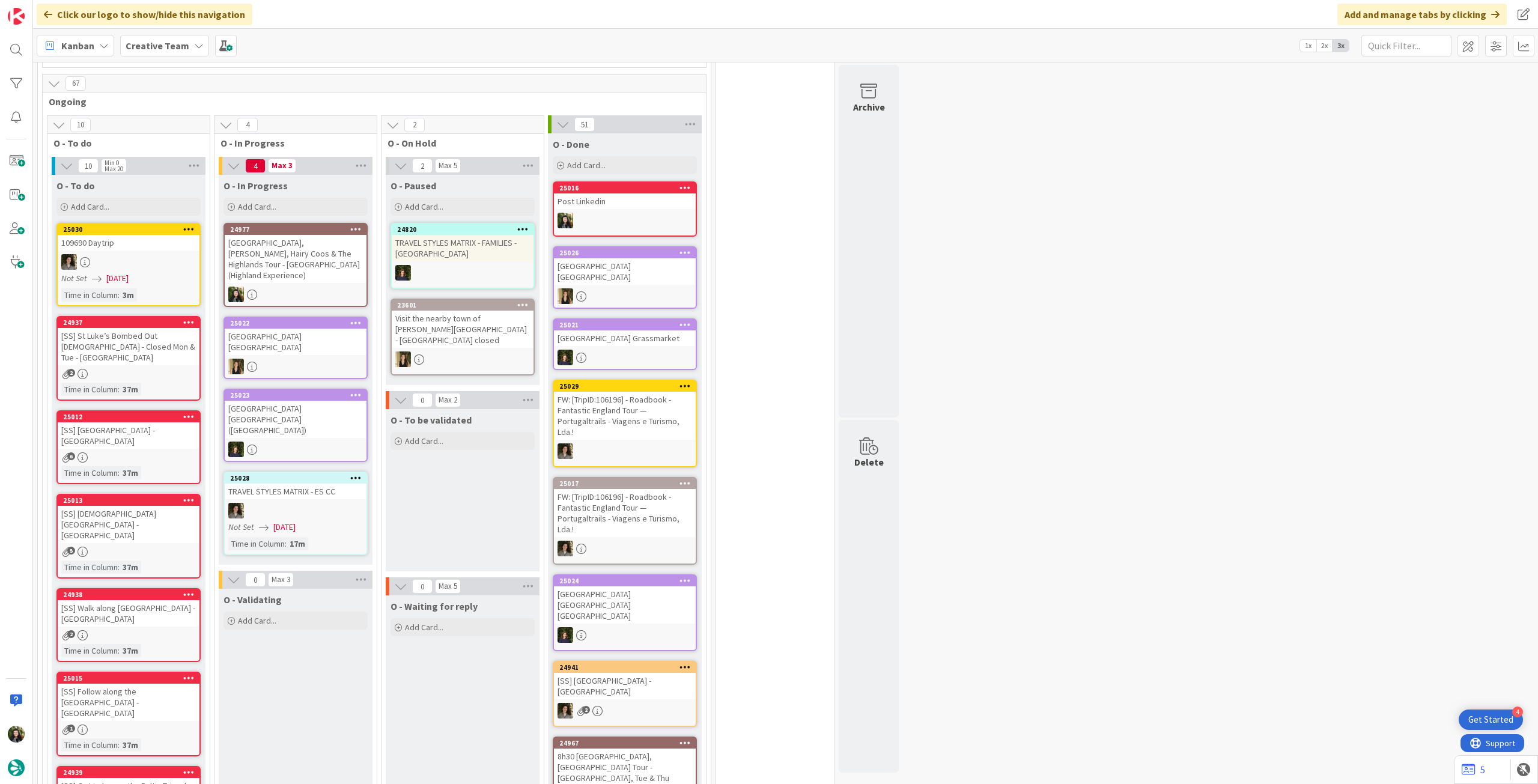
click at [292, 259] on div "[GEOGRAPHIC_DATA], [PERSON_NAME], Hairy Coos & The Highlands Tour - [GEOGRAPHIC…" at bounding box center [295, 259] width 142 height 48
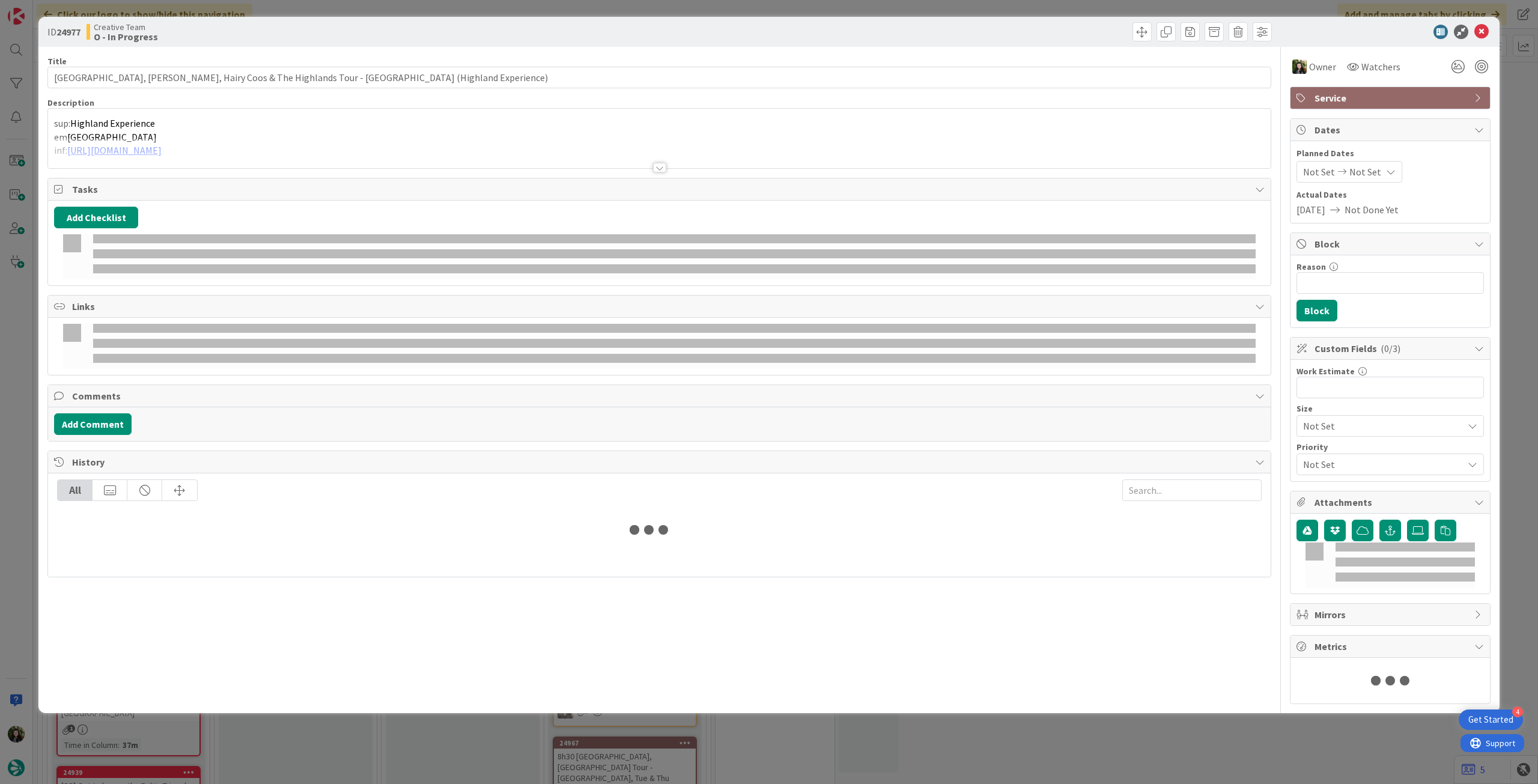
click at [222, 152] on div at bounding box center [659, 153] width 1223 height 31
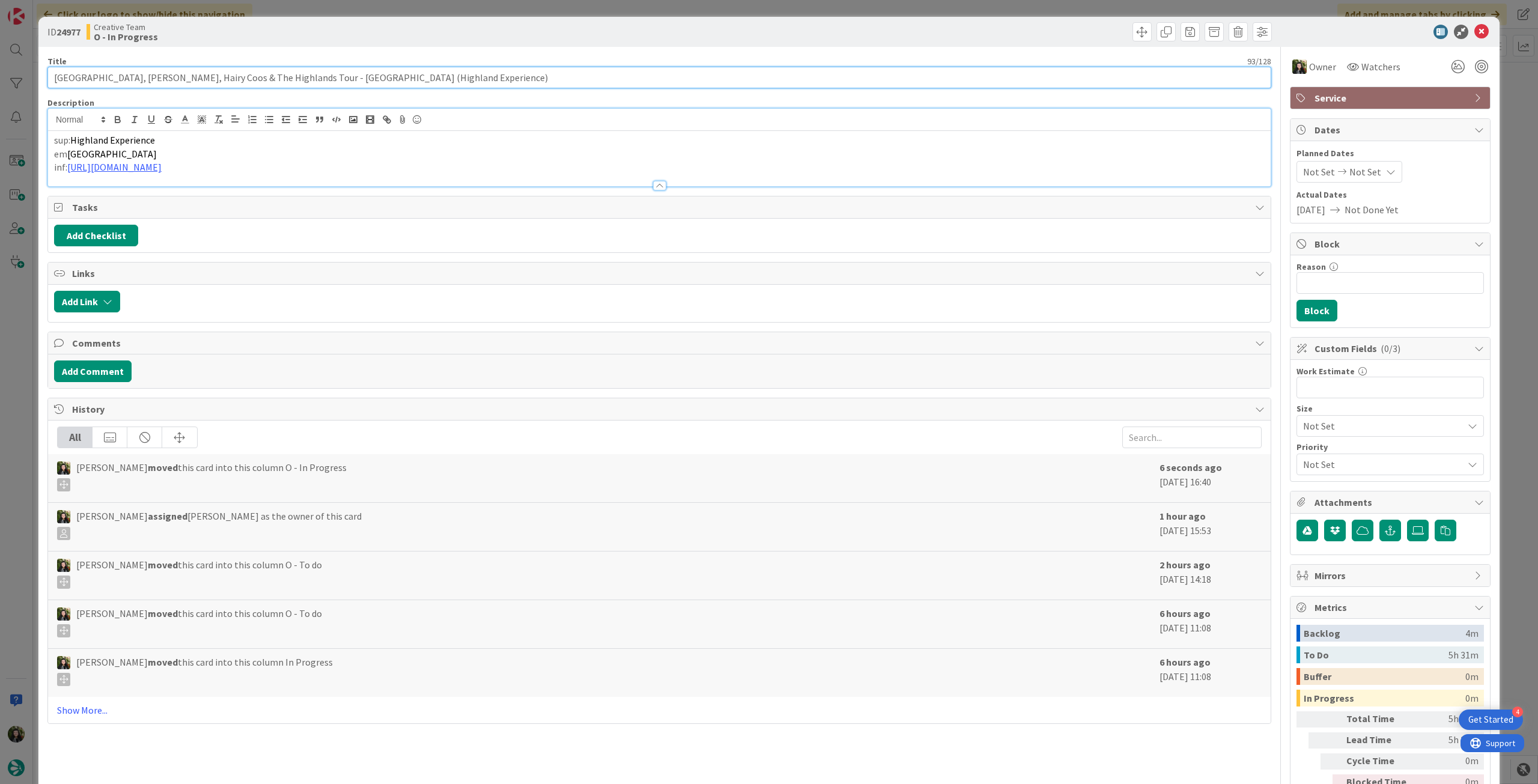
drag, startPoint x: 456, startPoint y: 73, endPoint x: 179, endPoint y: 5, distance: 285.2
click at [0, 78] on div "ID 24977 Creative Team O - In Progress Title 93 / 128 11h [GEOGRAPHIC_DATA], [P…" at bounding box center [769, 392] width 1538 height 784
click at [1475, 25] on icon at bounding box center [1481, 32] width 14 height 14
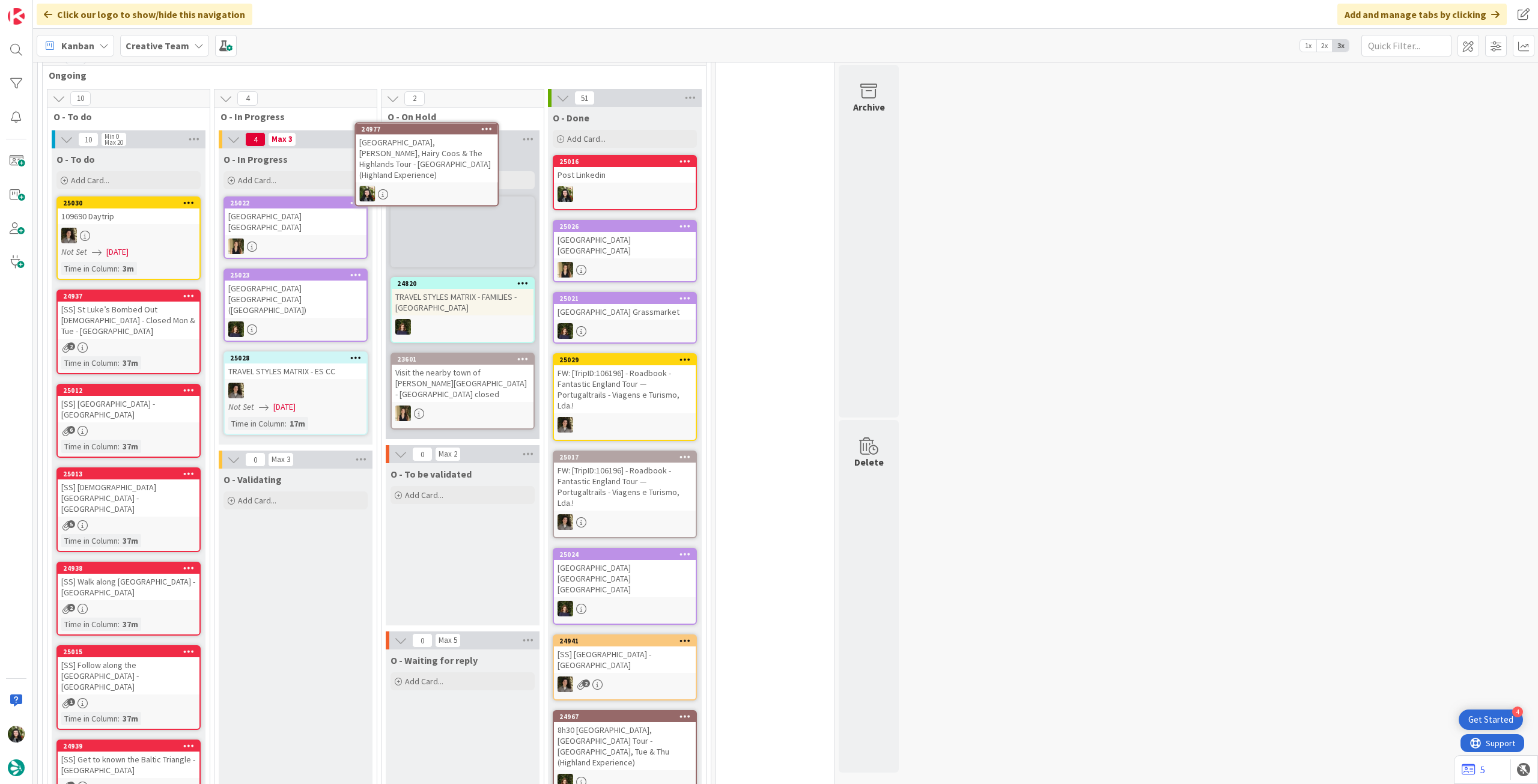
scroll to position [926, 0]
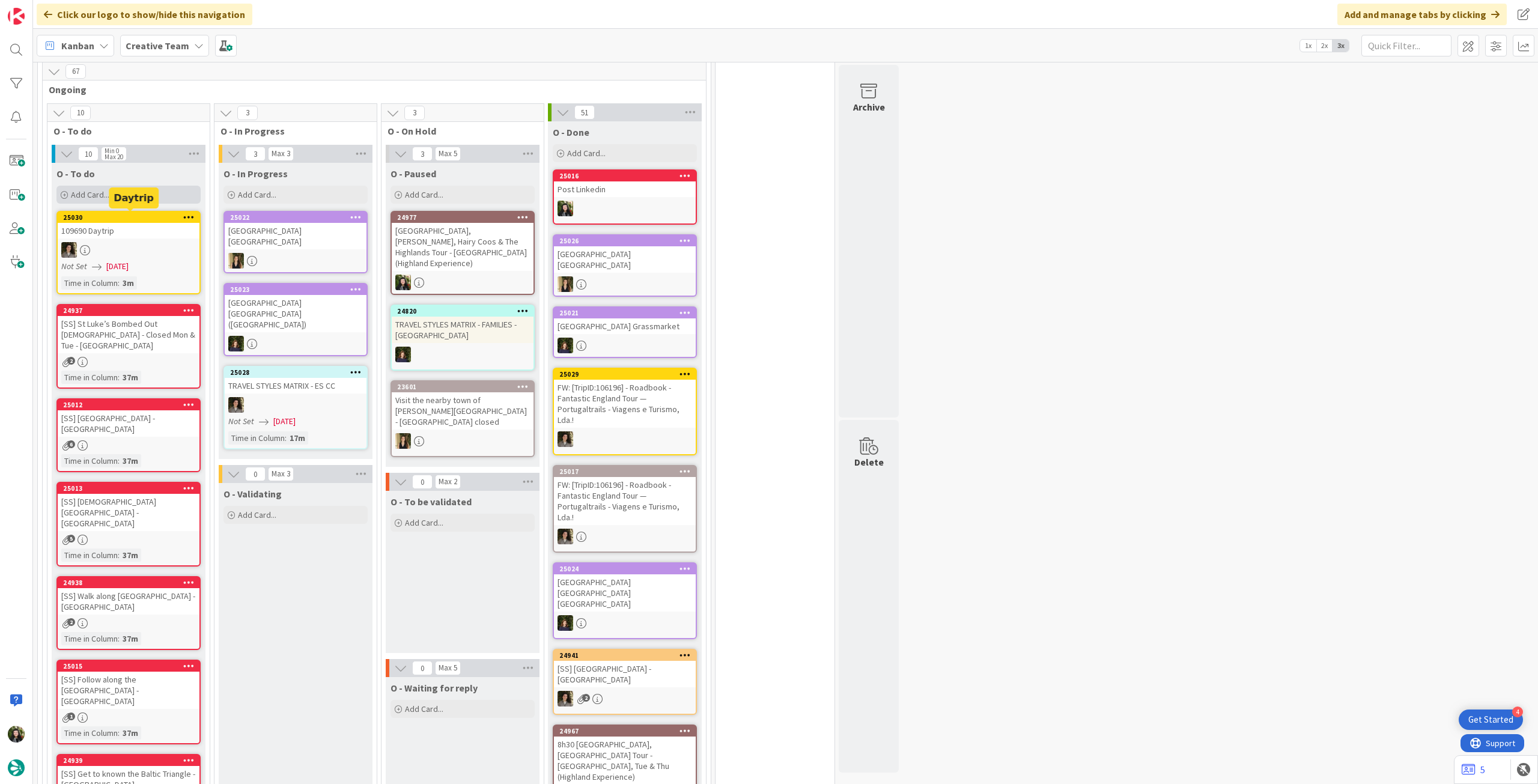
click at [154, 201] on div "Add Card..." at bounding box center [129, 194] width 144 height 18
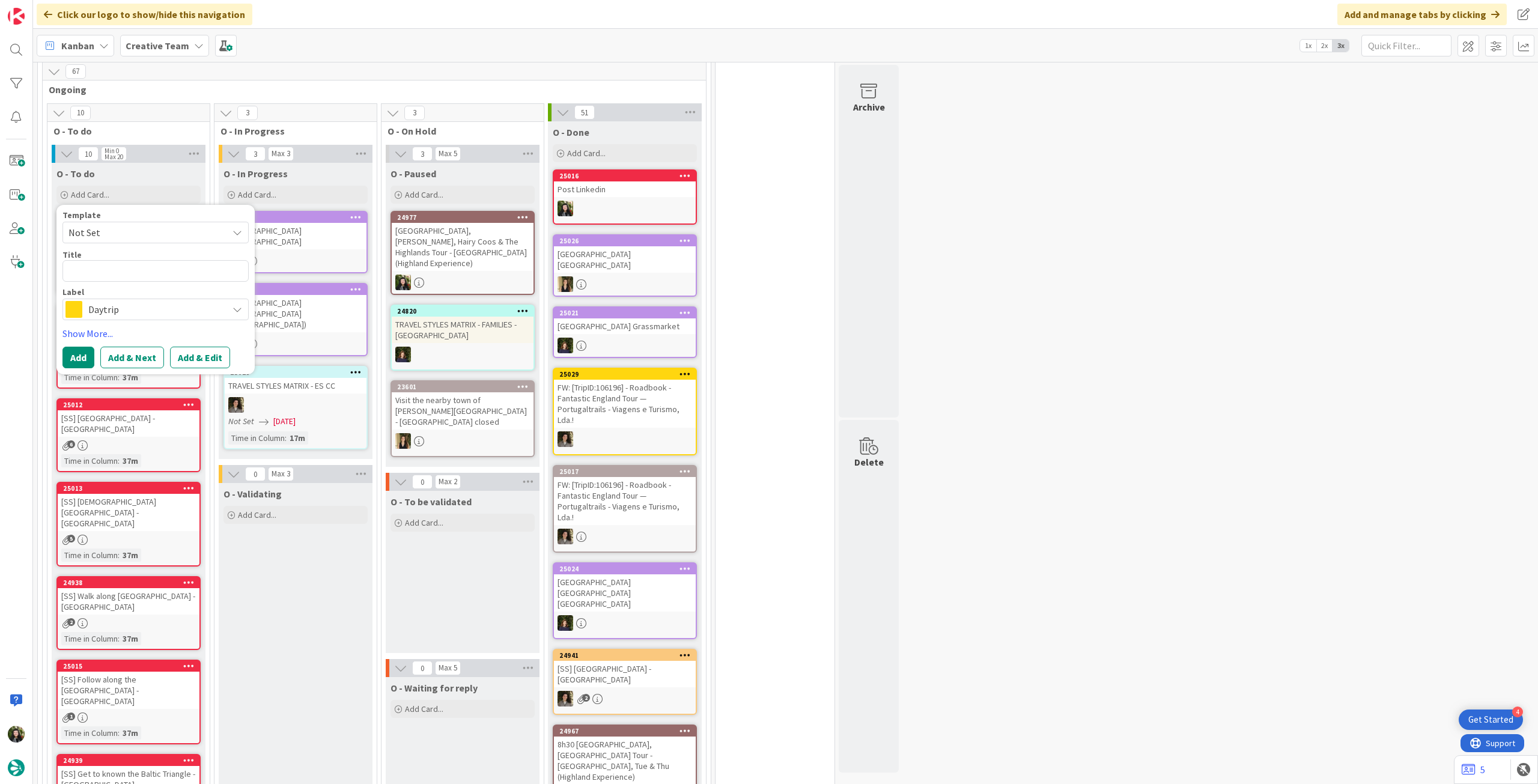
click at [145, 301] on span "Daytrip" at bounding box center [155, 309] width 134 height 17
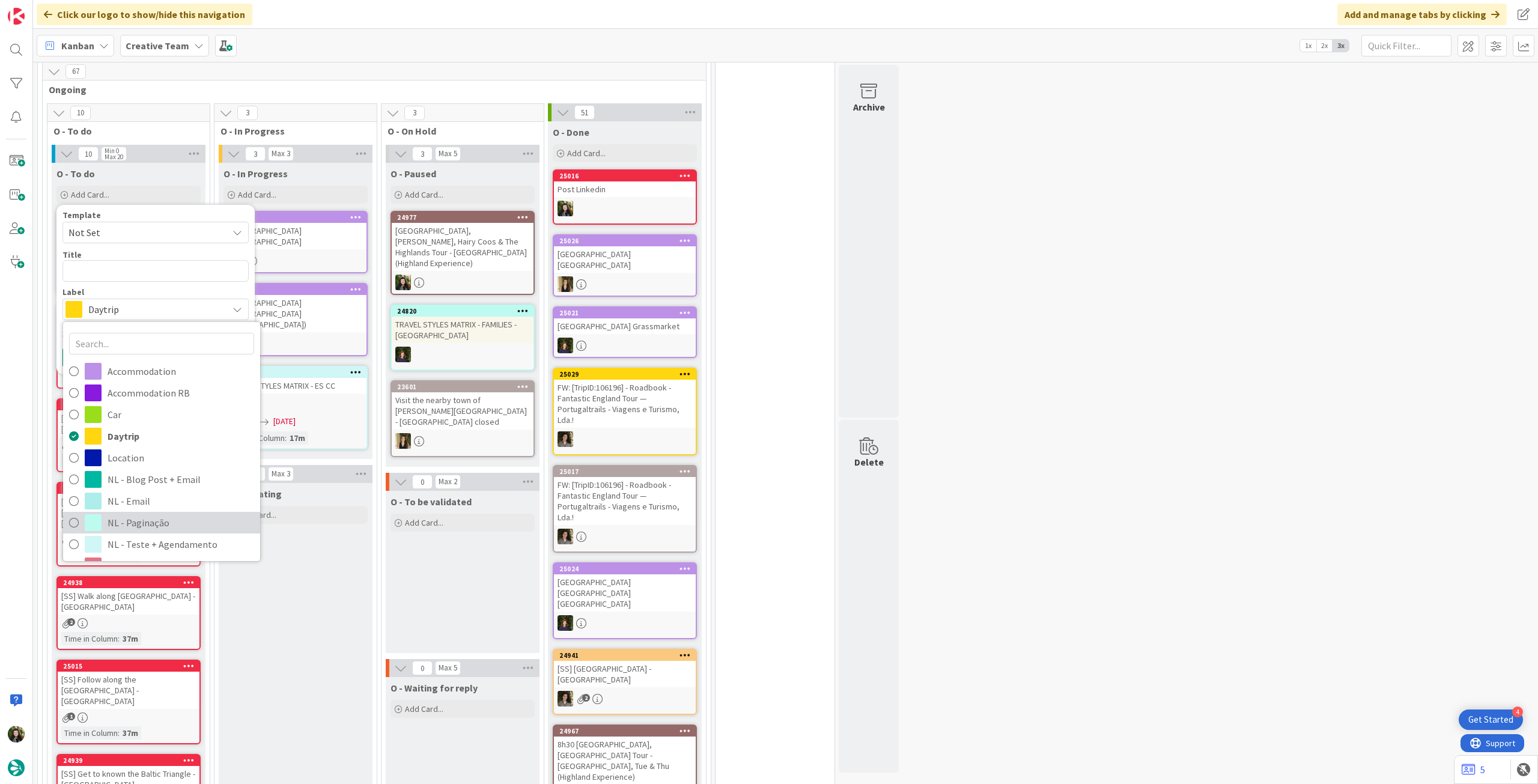
drag, startPoint x: 177, startPoint y: 518, endPoint x: 159, endPoint y: 369, distance: 150.1
click at [177, 518] on span "NL - Paginação" at bounding box center [181, 523] width 147 height 18
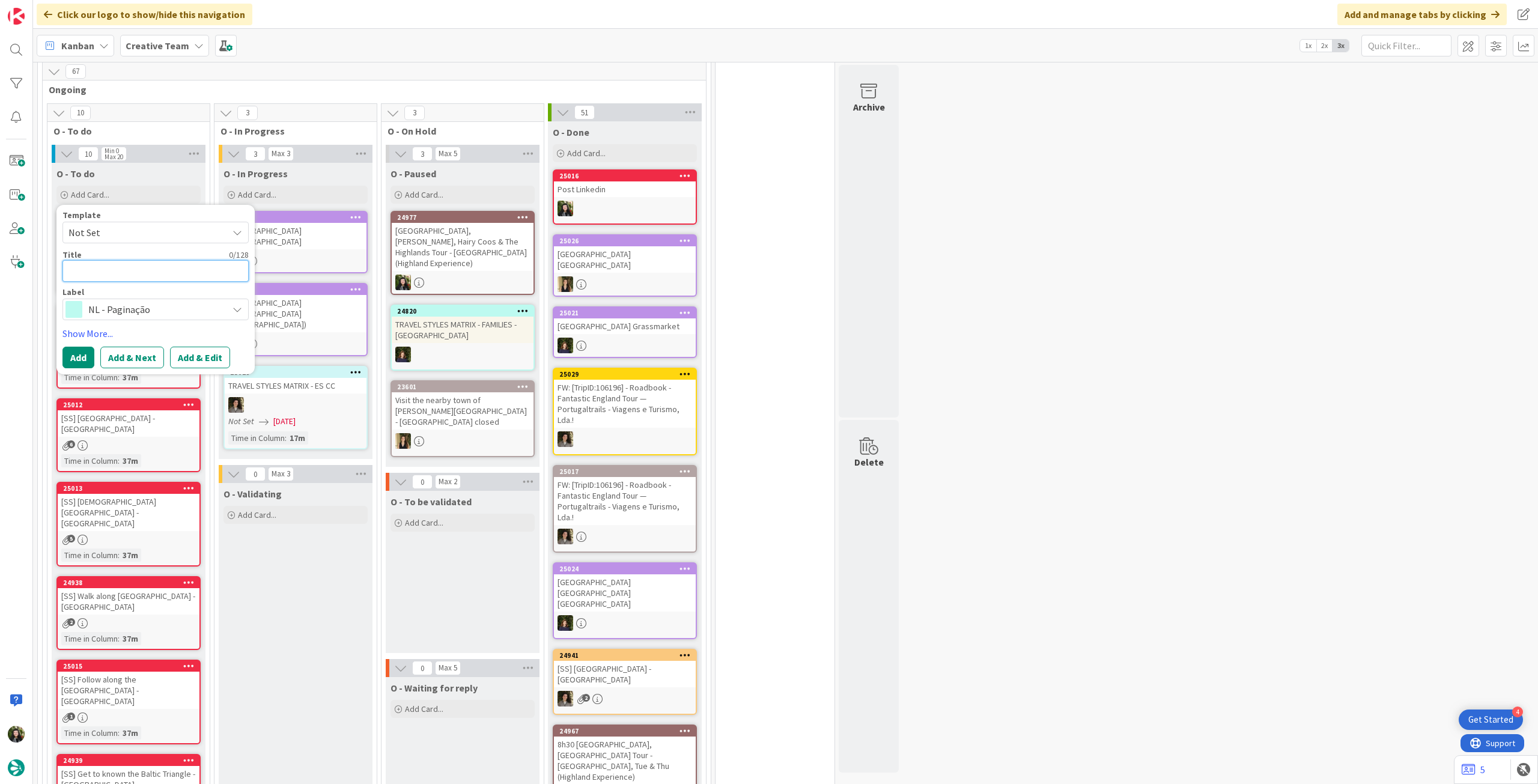
click at [149, 269] on textarea at bounding box center [155, 271] width 186 height 22
paste textarea "Paginação 323 - Portugal’s Royal Trail: From [GEOGRAPHIC_DATA] to [GEOGRAPHIC_D…"
type textarea "x"
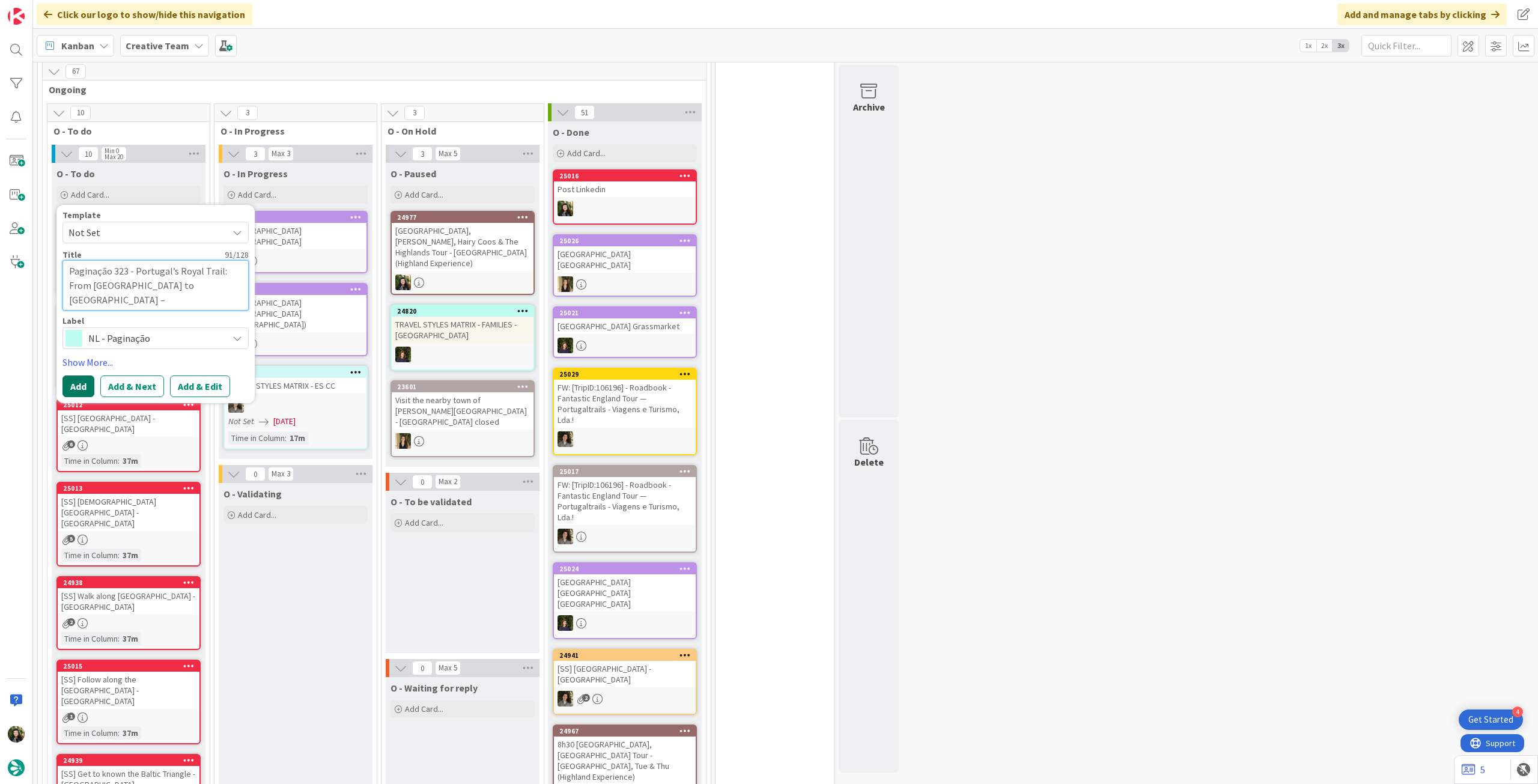
type textarea "Paginação 323 - Portugal’s Royal Trail: From [GEOGRAPHIC_DATA] to [GEOGRAPHIC_D…"
click at [75, 379] on button "Add" at bounding box center [78, 386] width 32 height 22
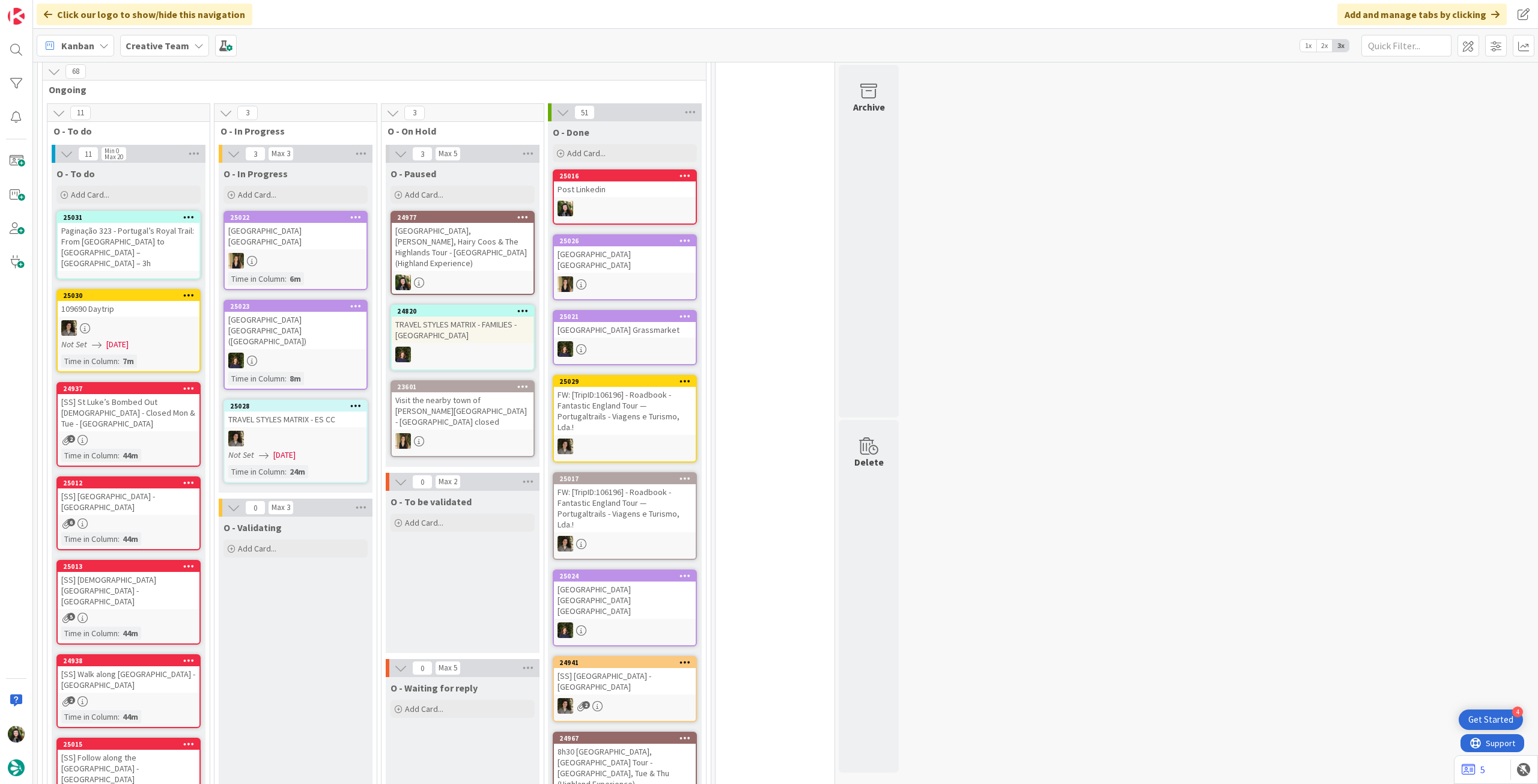
click at [125, 235] on div "Paginação 323 - Portugal’s Royal Trail: From [GEOGRAPHIC_DATA] to [GEOGRAPHIC_D…" at bounding box center [129, 247] width 142 height 48
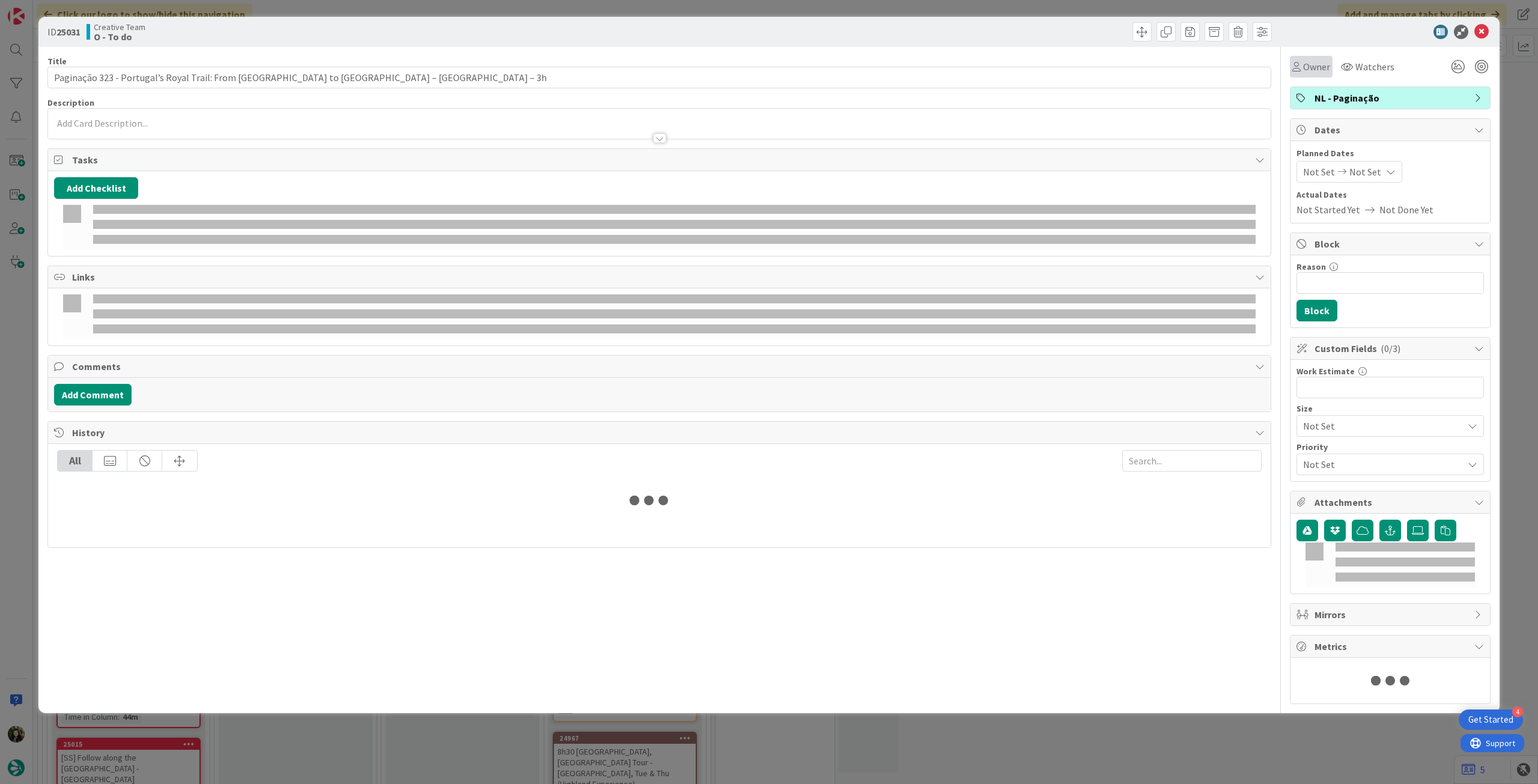
click at [1313, 68] on span "Owner" at bounding box center [1317, 66] width 27 height 14
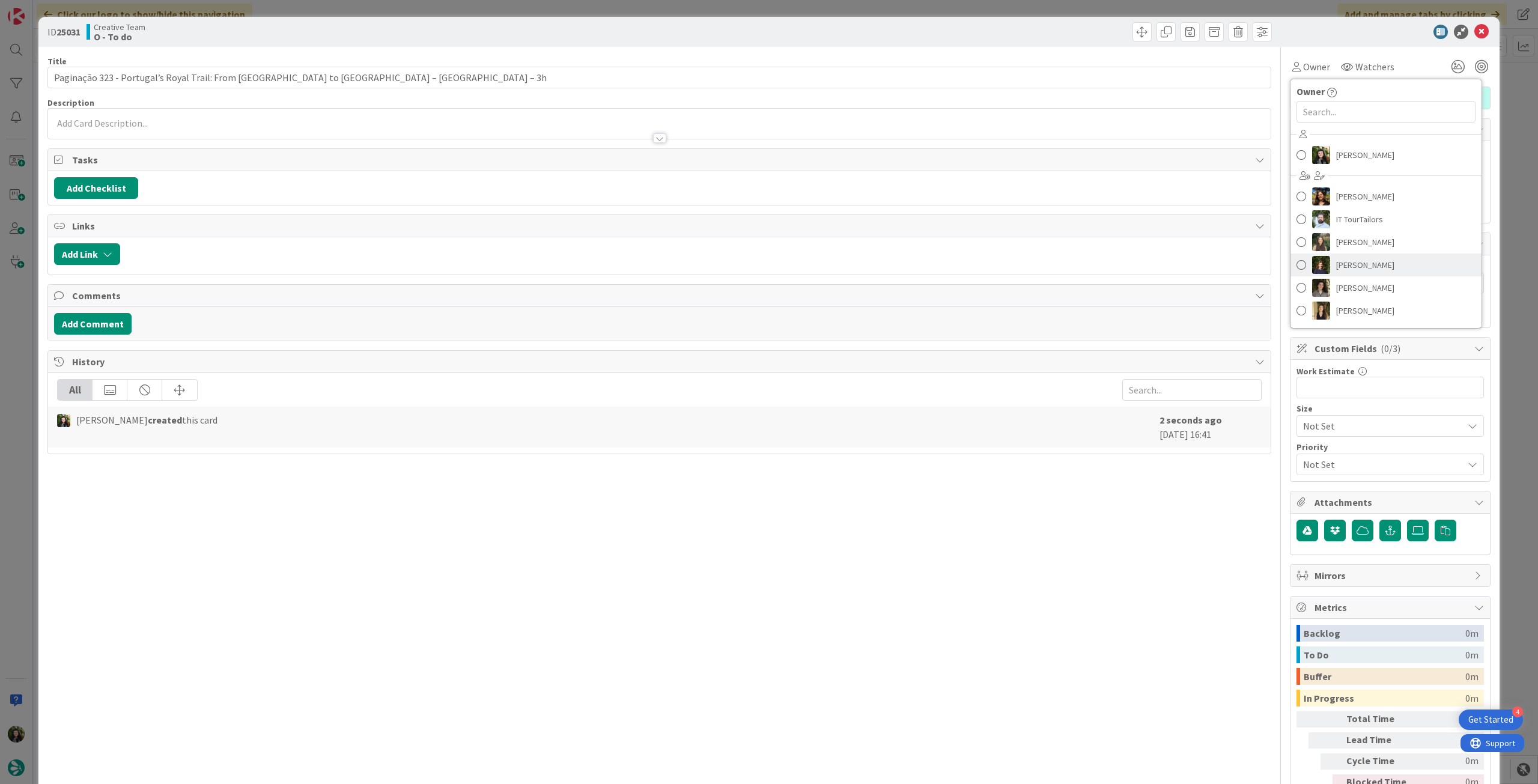
click at [1383, 269] on span "[PERSON_NAME]" at bounding box center [1365, 265] width 58 height 18
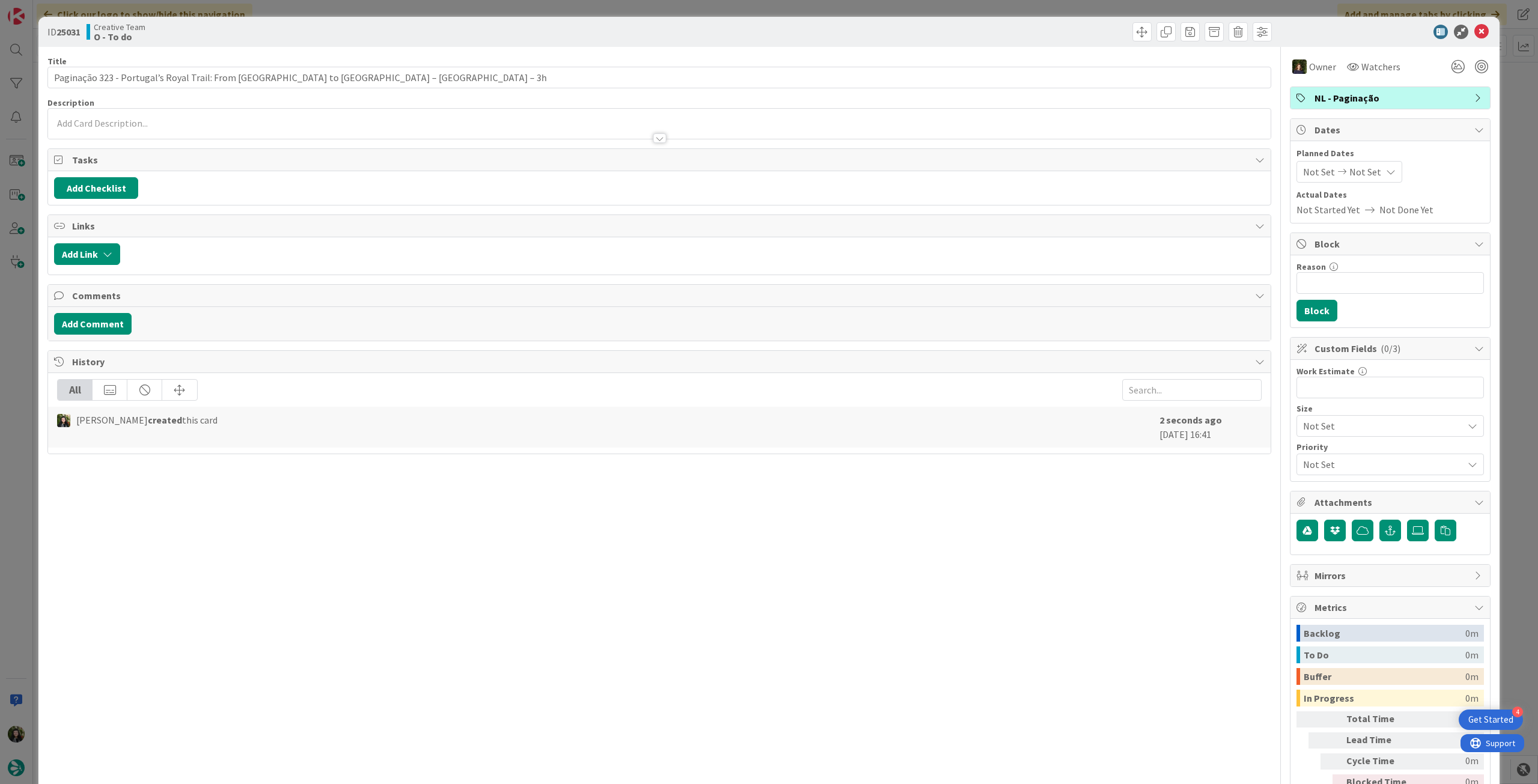
click at [1370, 178] on div "Not Set Not Set" at bounding box center [1349, 172] width 106 height 22
click at [1362, 298] on td "14" at bounding box center [1369, 299] width 23 height 23
type input "[DATE]"
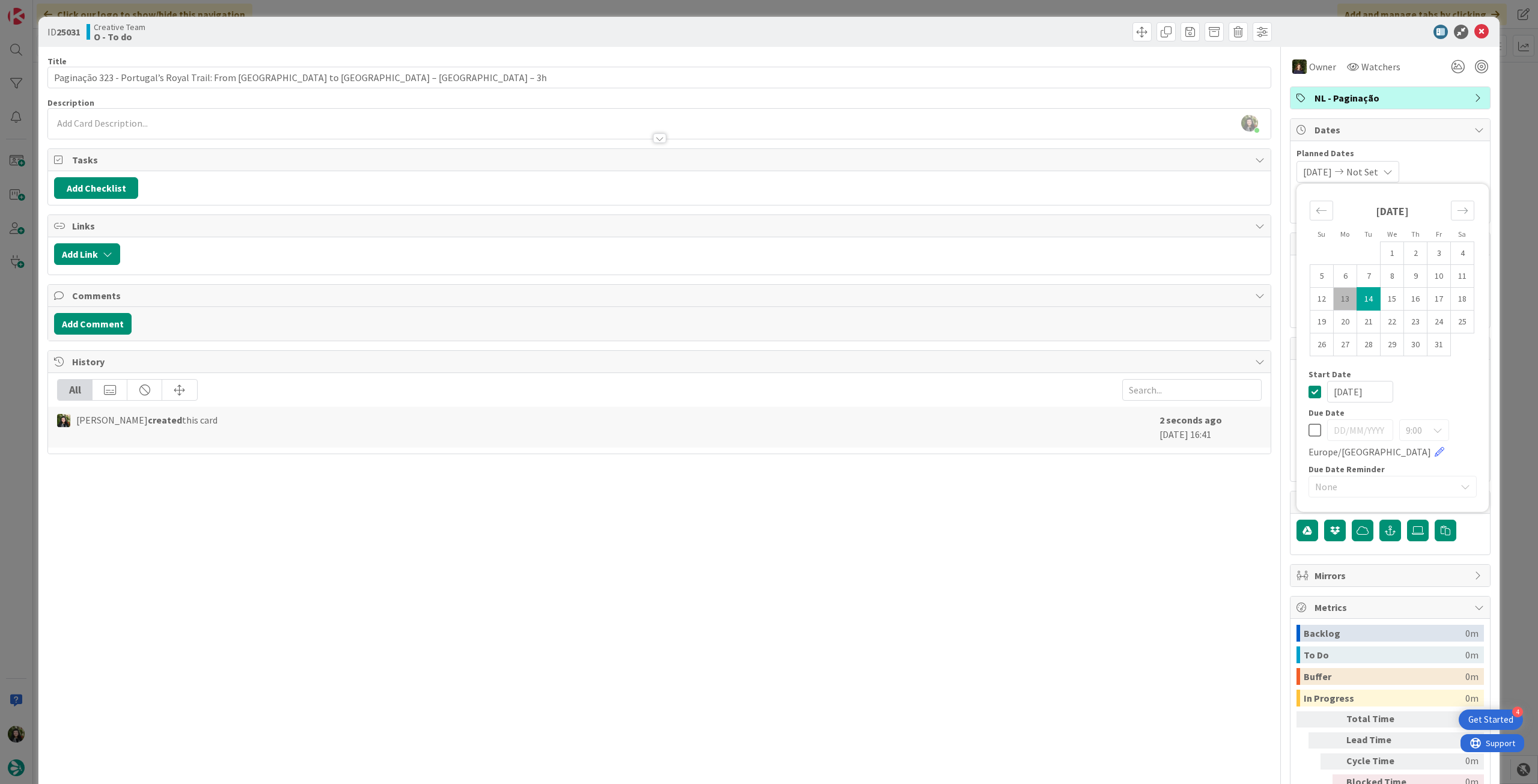
click at [1362, 298] on td "14" at bounding box center [1369, 299] width 23 height 23
type input "[DATE]"
click at [1309, 391] on icon at bounding box center [1314, 391] width 13 height 14
click at [1475, 29] on icon at bounding box center [1481, 32] width 14 height 14
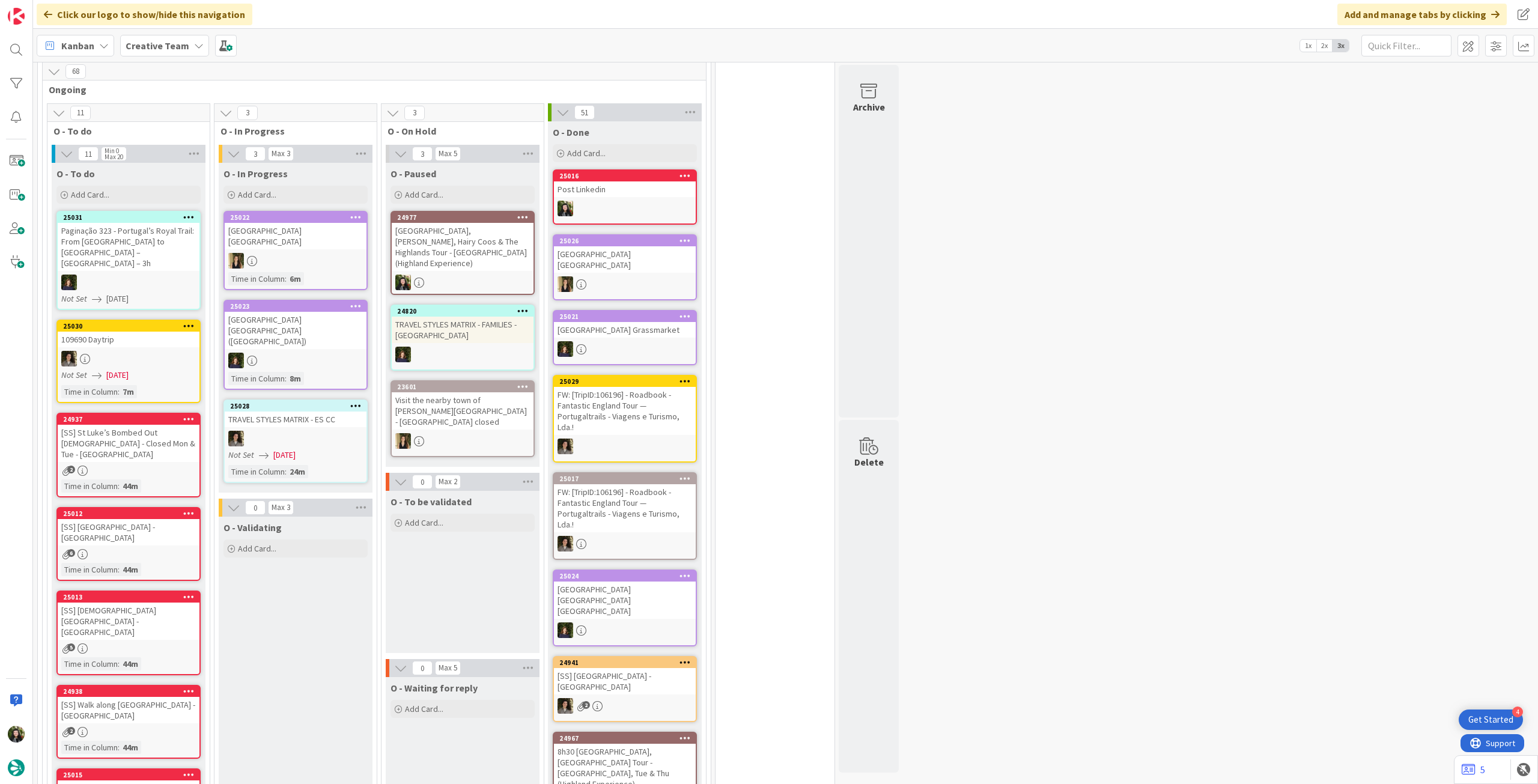
click at [190, 214] on icon at bounding box center [189, 217] width 12 height 8
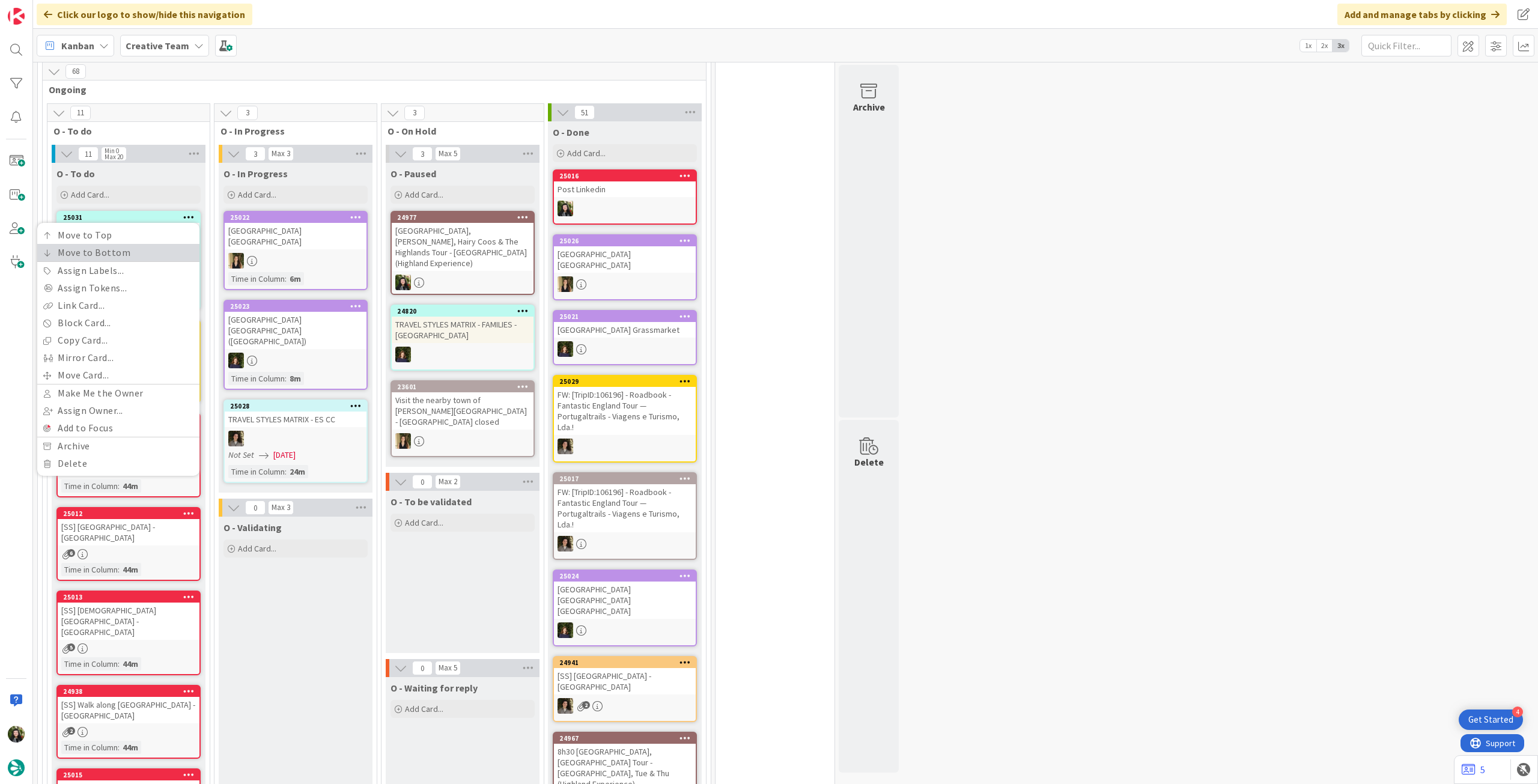
click at [162, 254] on link "Move to Bottom" at bounding box center [119, 252] width 162 height 18
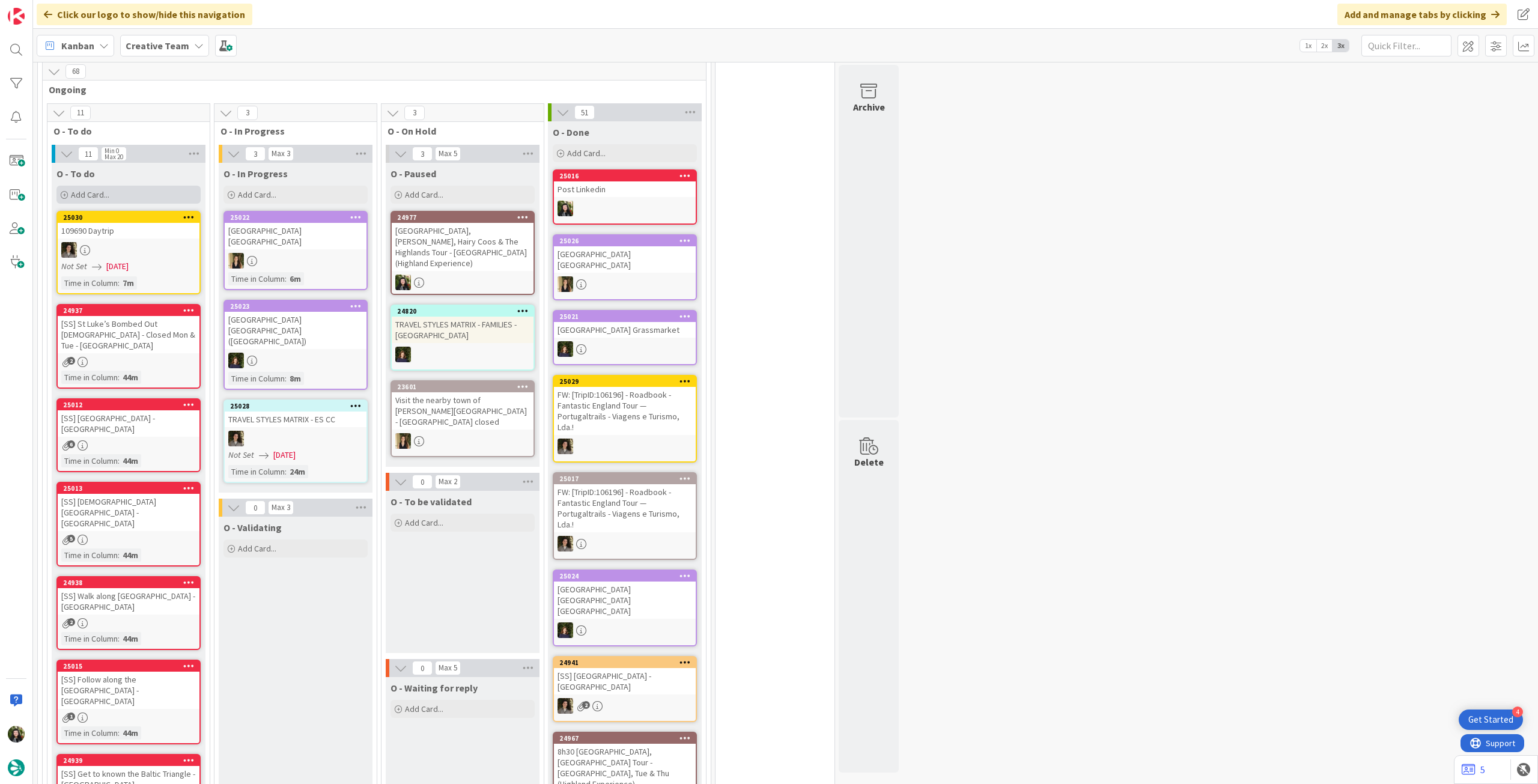
click at [119, 193] on div "Add Card..." at bounding box center [129, 194] width 144 height 18
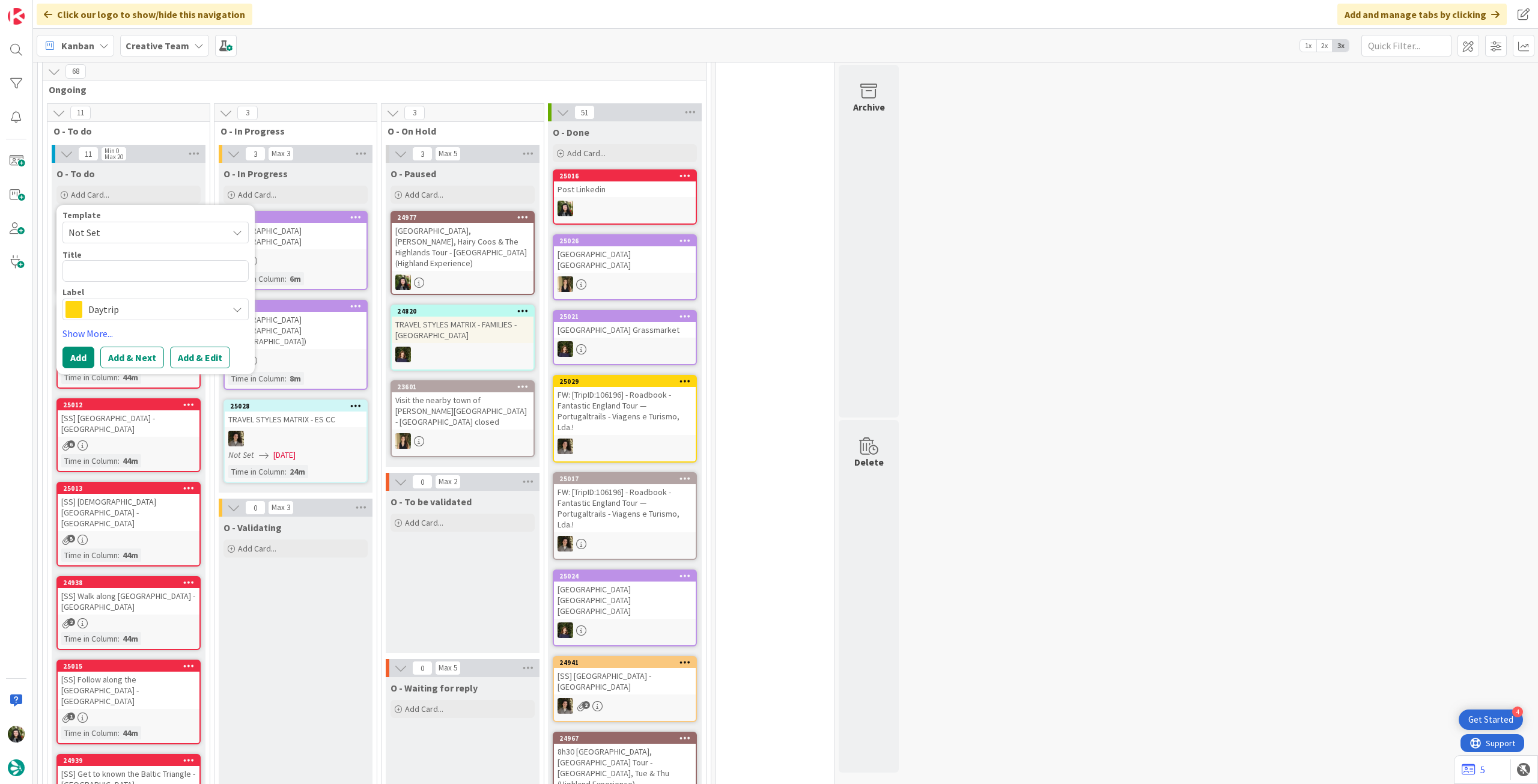
click at [140, 305] on span "Daytrip" at bounding box center [155, 309] width 134 height 17
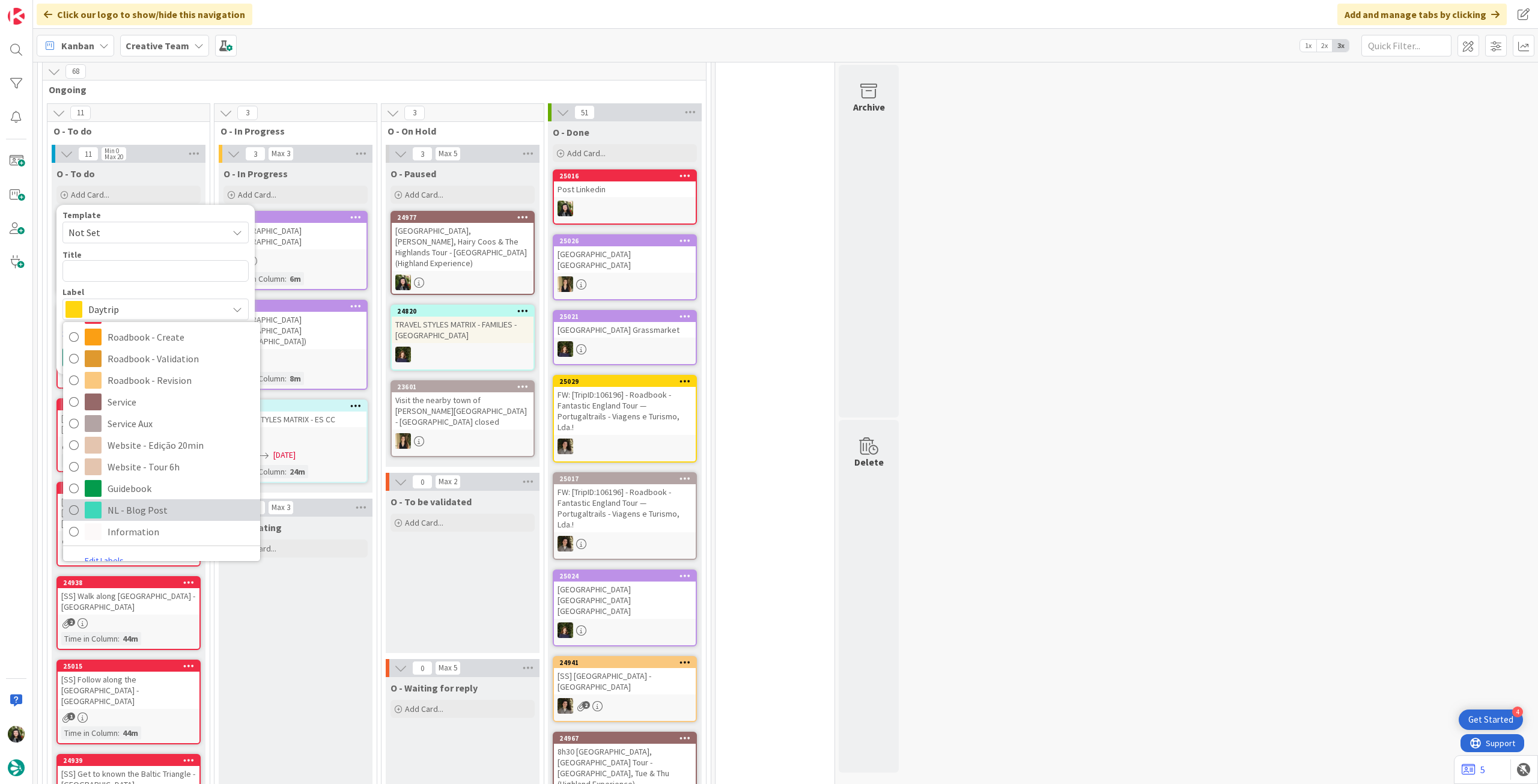
scroll to position [284, 0]
click at [170, 498] on span "NL - Blog Post" at bounding box center [181, 499] width 147 height 18
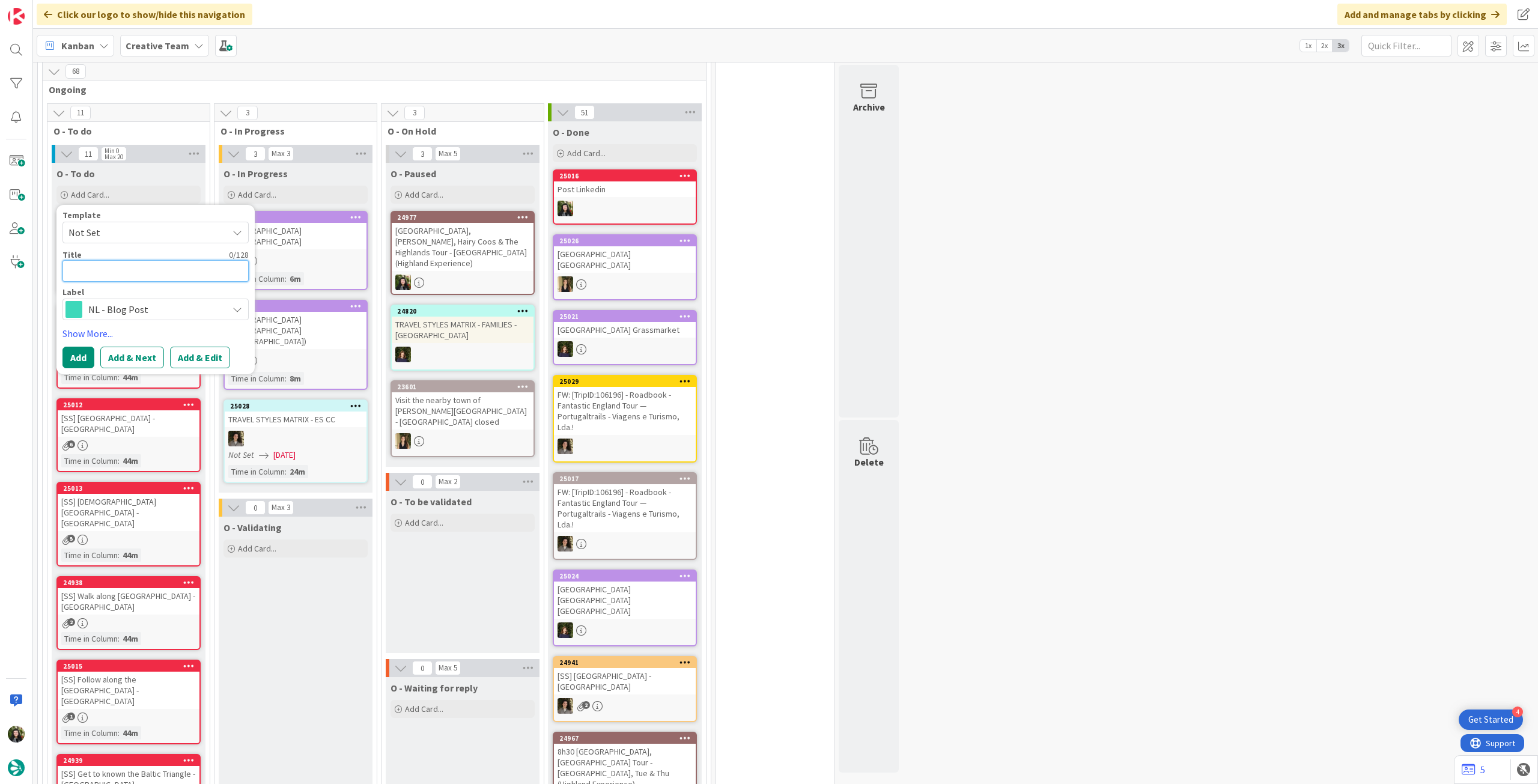
click at [129, 274] on textarea at bounding box center [155, 271] width 186 height 22
paste textarea "Redação 343 - Crossing Continents Practical Tips for Long Trips to [GEOGRAPHIC_…"
type textarea "x"
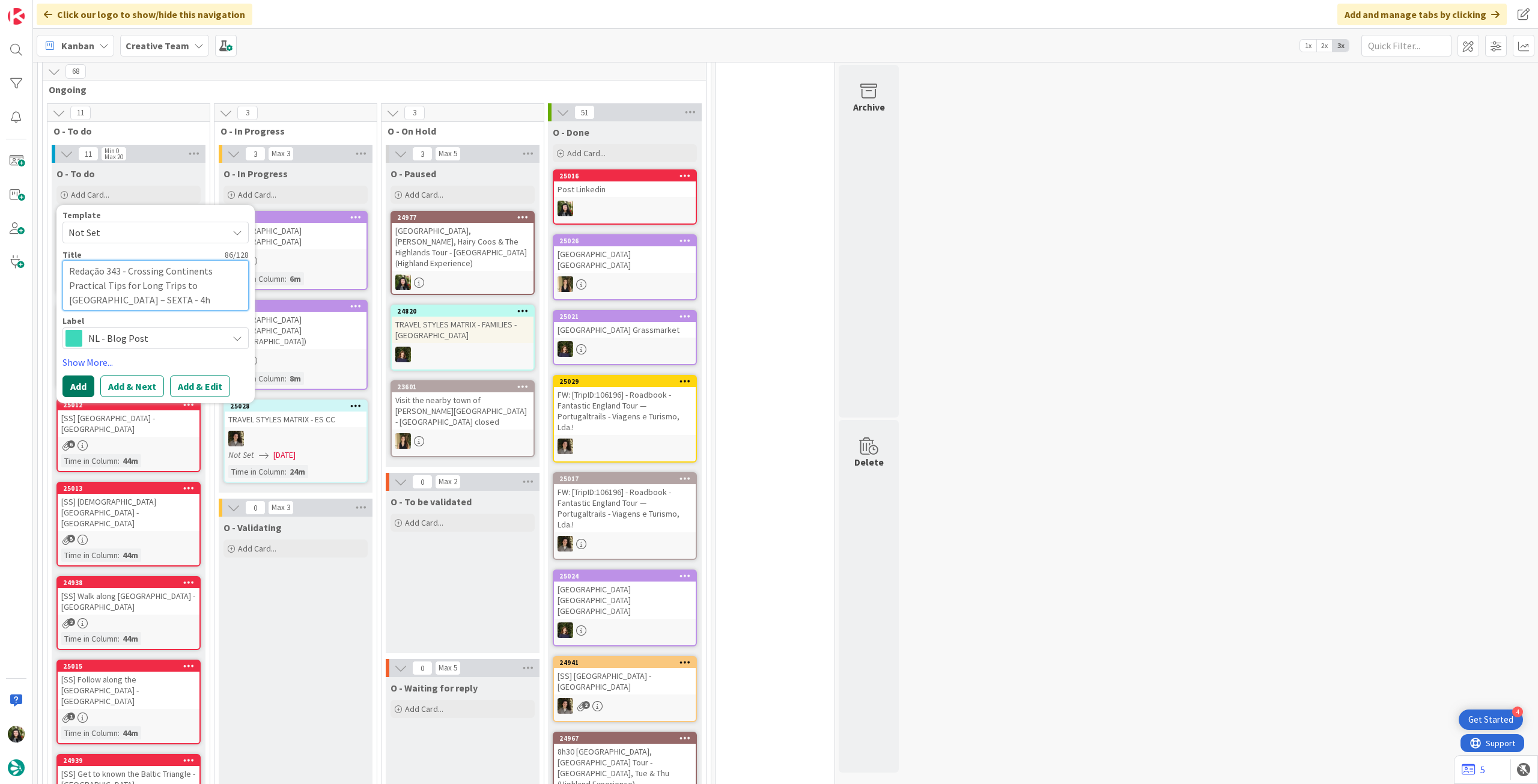
type textarea "Redação 343 - Crossing Continents Practical Tips for Long Trips to [GEOGRAPHIC_…"
click at [70, 387] on button "Add" at bounding box center [78, 386] width 32 height 22
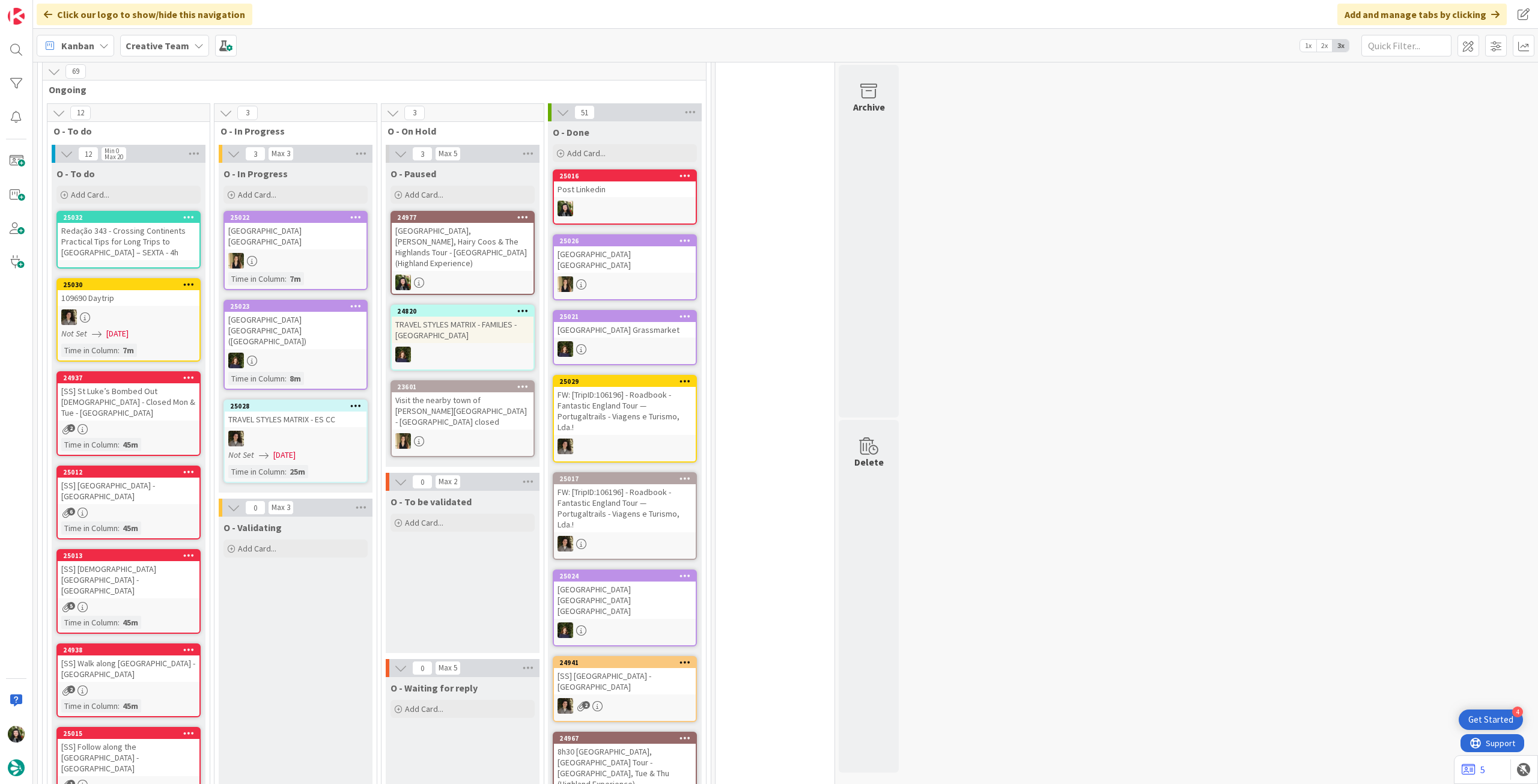
click at [117, 226] on div "Redação 343 - Crossing Continents Practical Tips for Long Trips to [GEOGRAPHIC_…" at bounding box center [129, 241] width 142 height 38
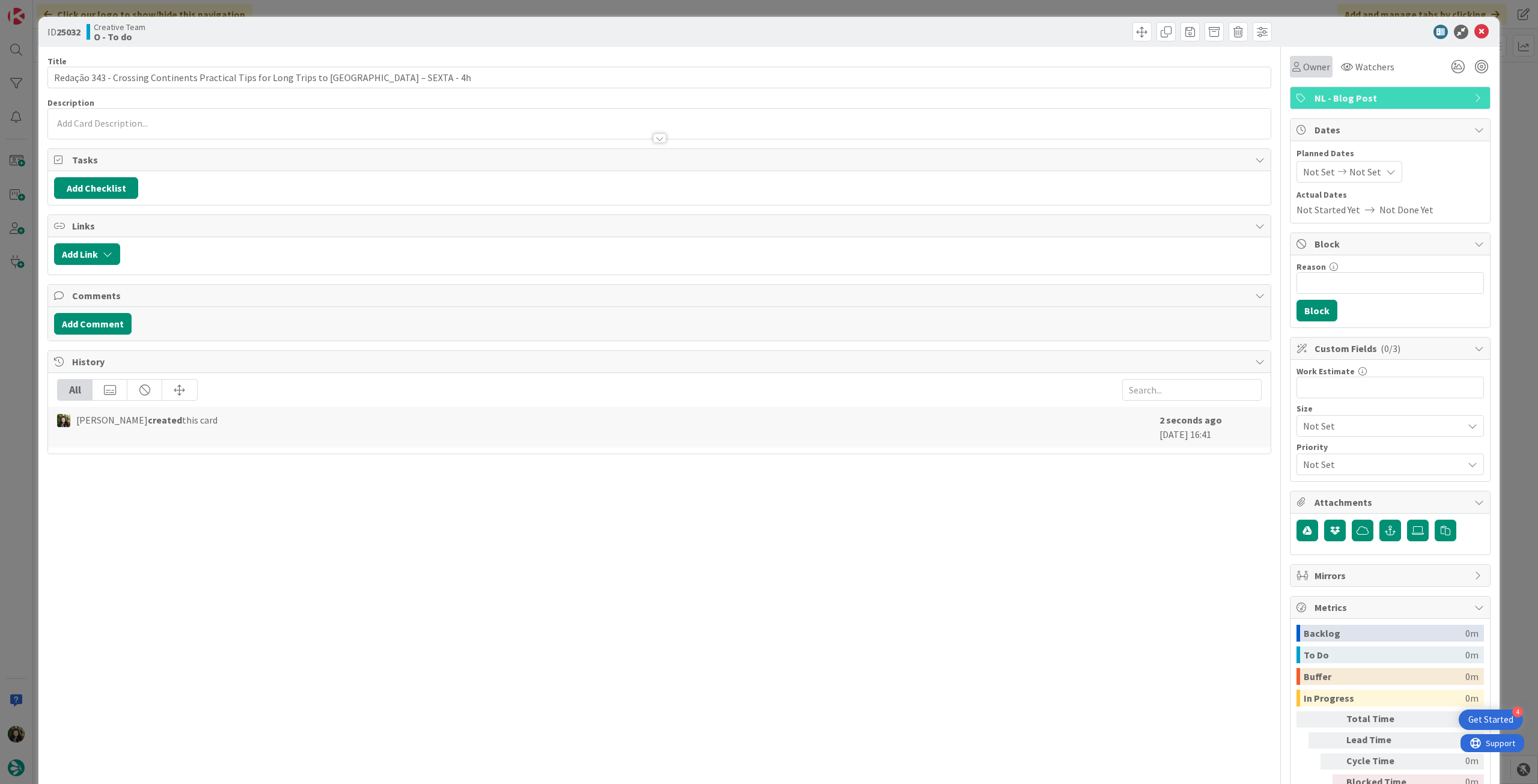
click at [1305, 60] on span "Owner" at bounding box center [1317, 66] width 27 height 14
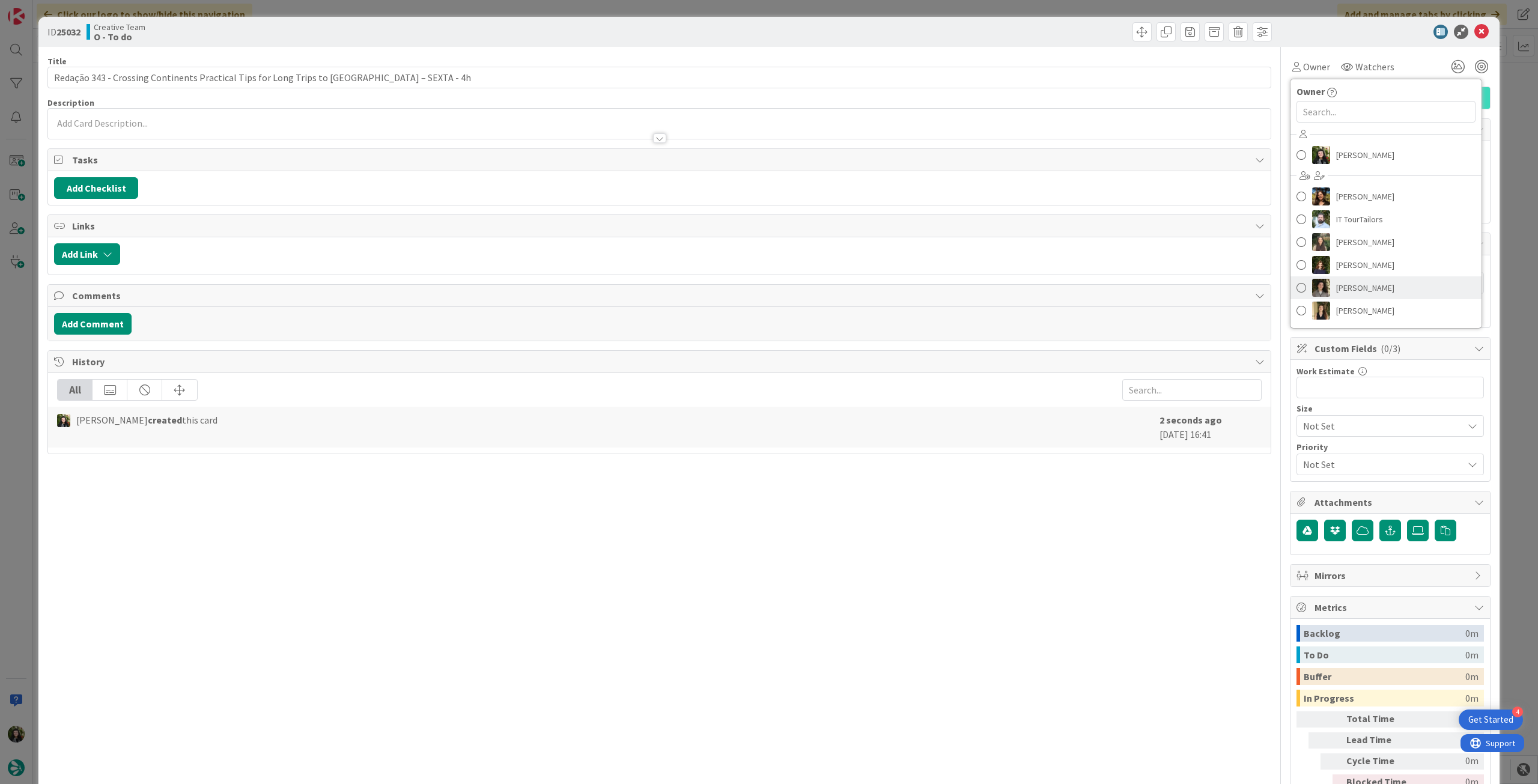
click at [1378, 288] on span "[PERSON_NAME]" at bounding box center [1365, 288] width 58 height 18
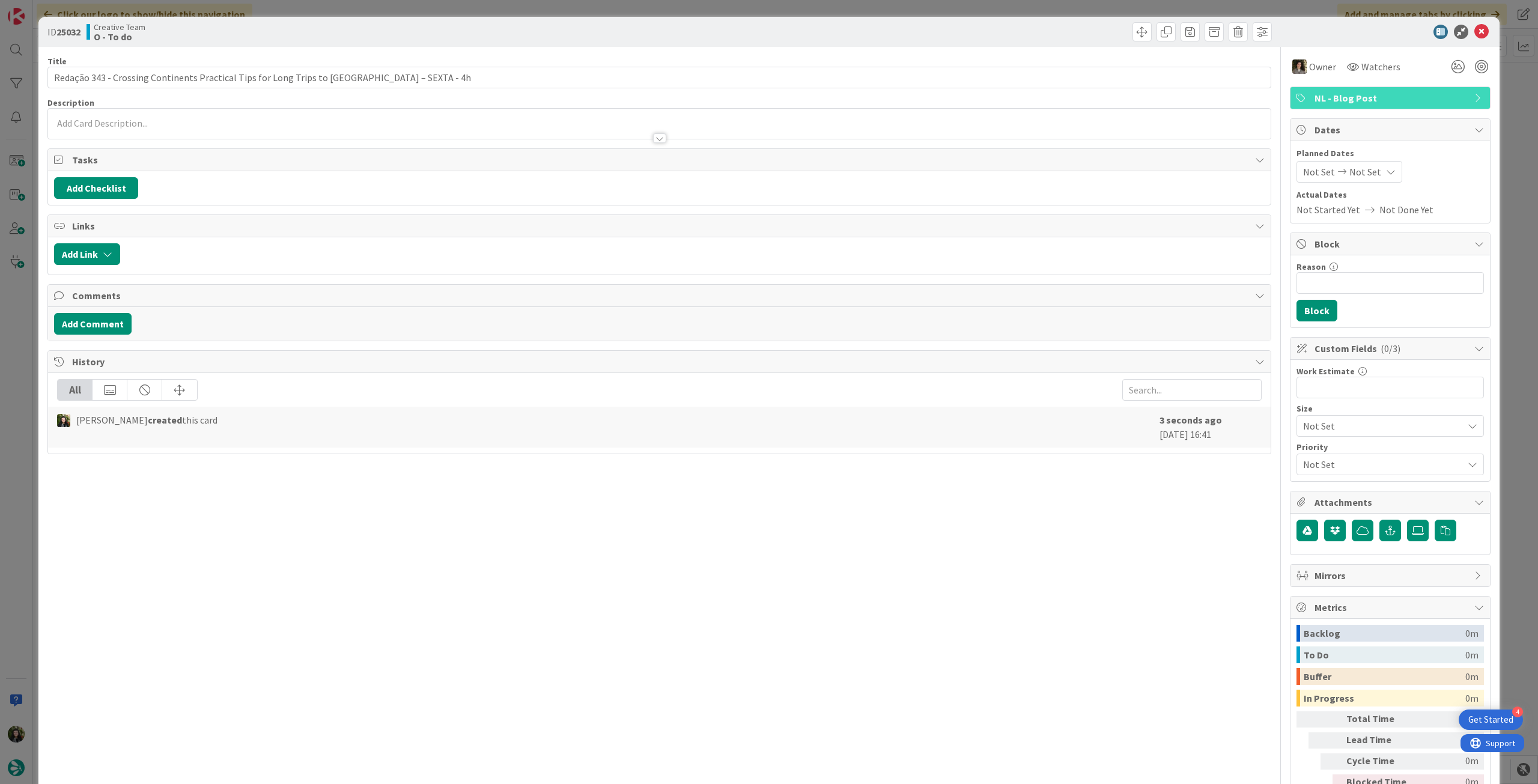
click at [1386, 173] on icon at bounding box center [1391, 172] width 10 height 10
click at [1430, 299] on td "17" at bounding box center [1440, 299] width 23 height 23
type input "[DATE]"
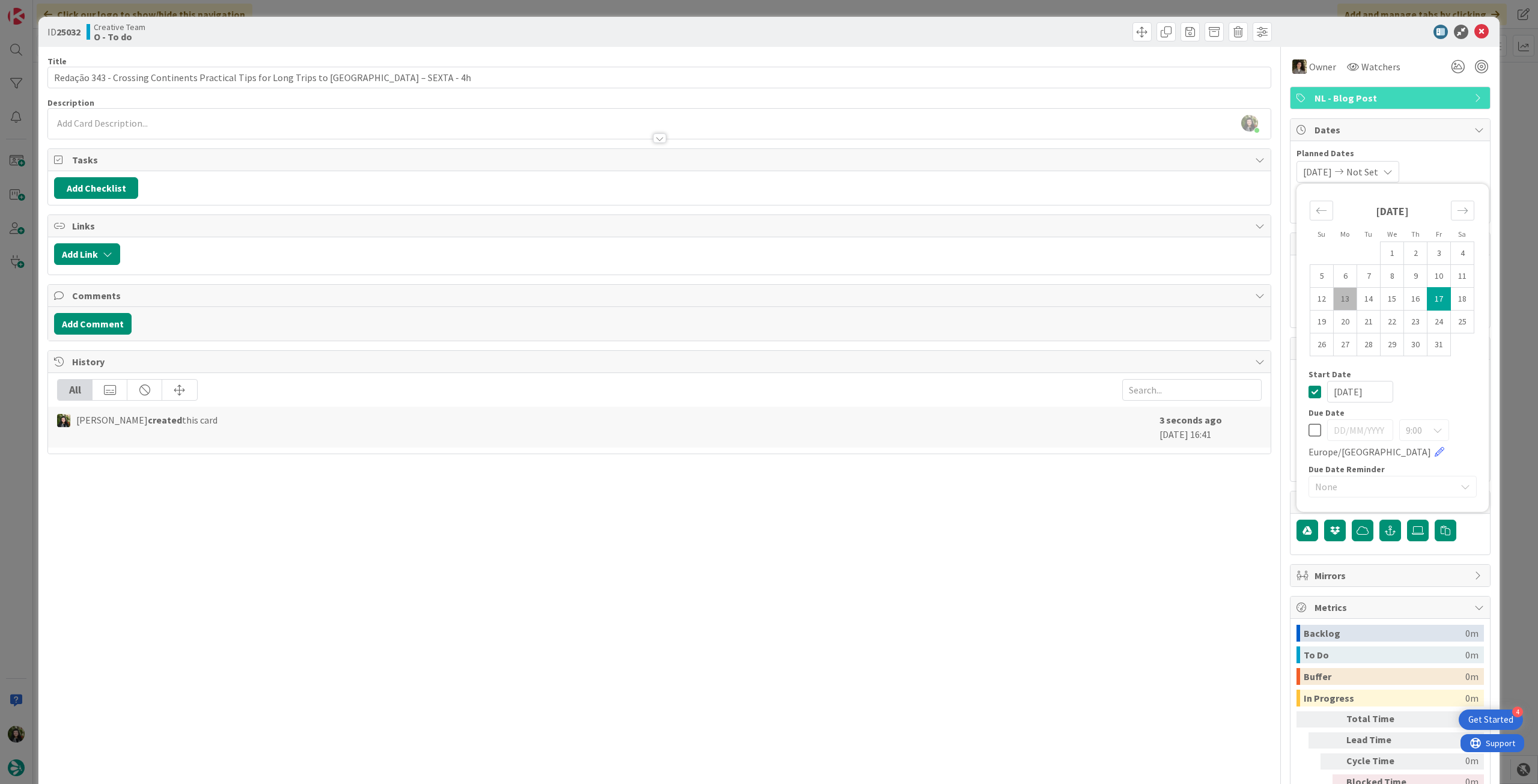
click at [1430, 299] on td "17" at bounding box center [1440, 299] width 23 height 23
type input "[DATE]"
click at [1309, 387] on icon at bounding box center [1314, 391] width 13 height 14
click at [1475, 32] on icon at bounding box center [1481, 32] width 14 height 14
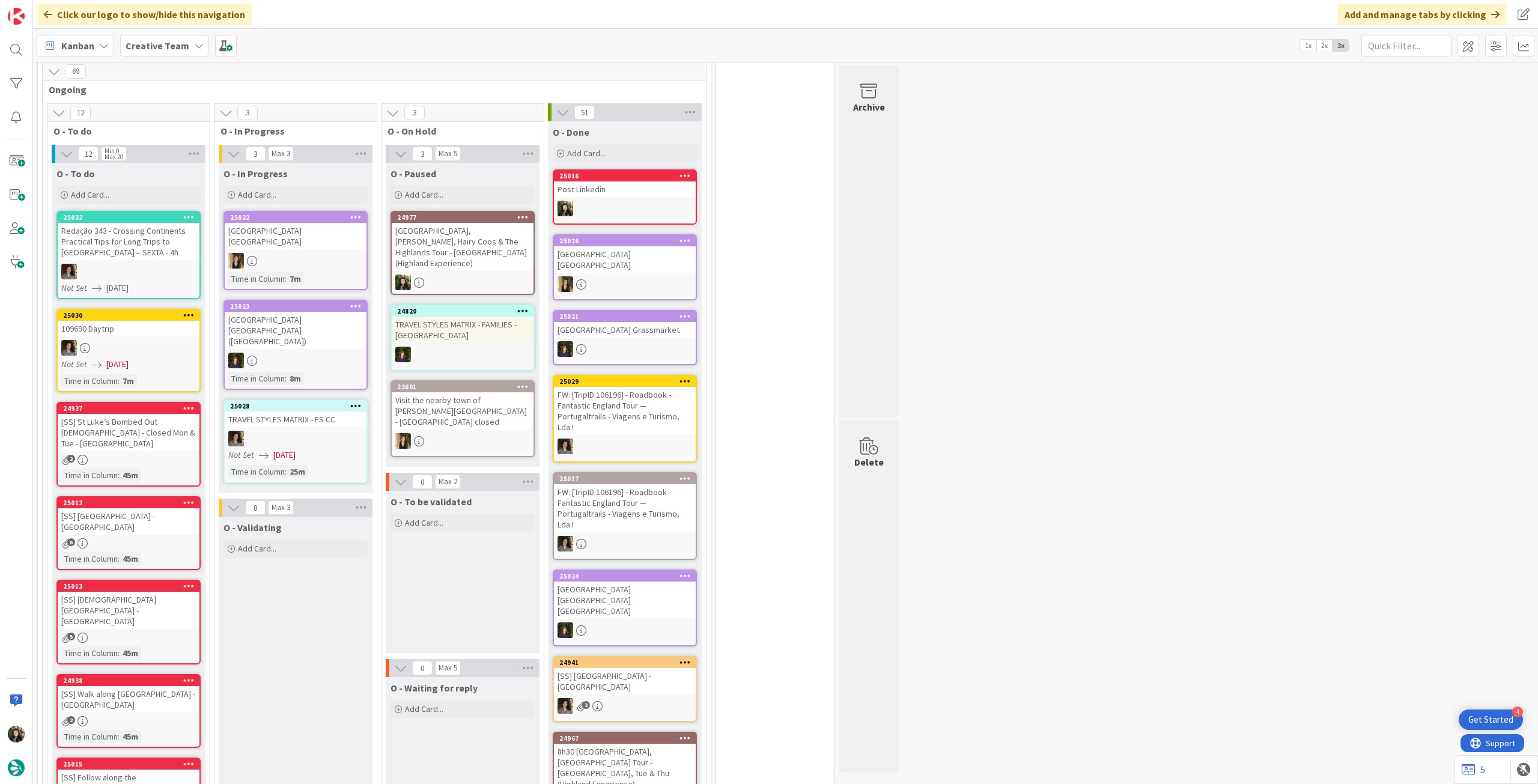
click at [192, 215] on icon at bounding box center [189, 217] width 12 height 8
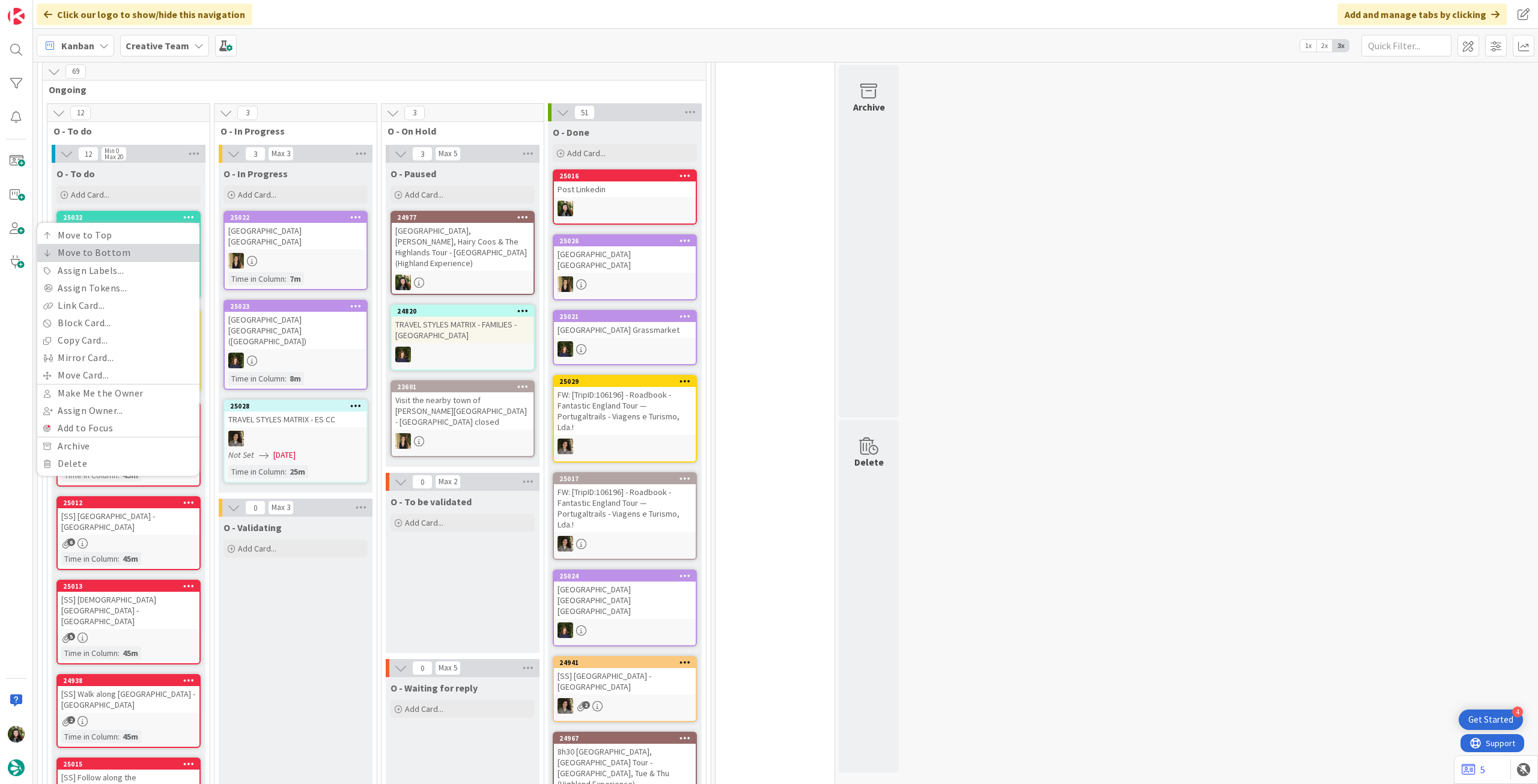
click at [170, 245] on link "Move to Bottom" at bounding box center [119, 252] width 162 height 18
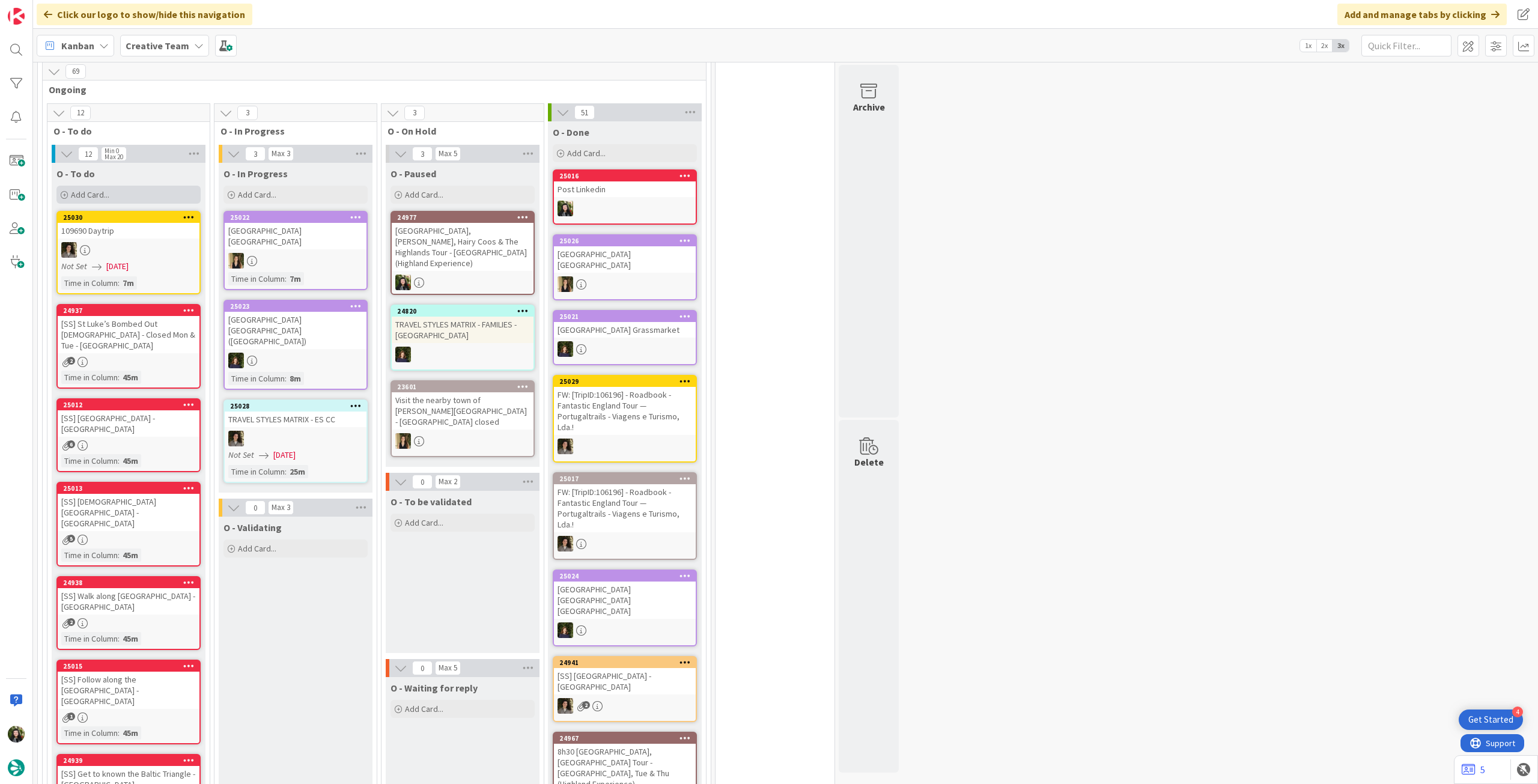
click at [143, 192] on div "Add Card..." at bounding box center [129, 194] width 144 height 18
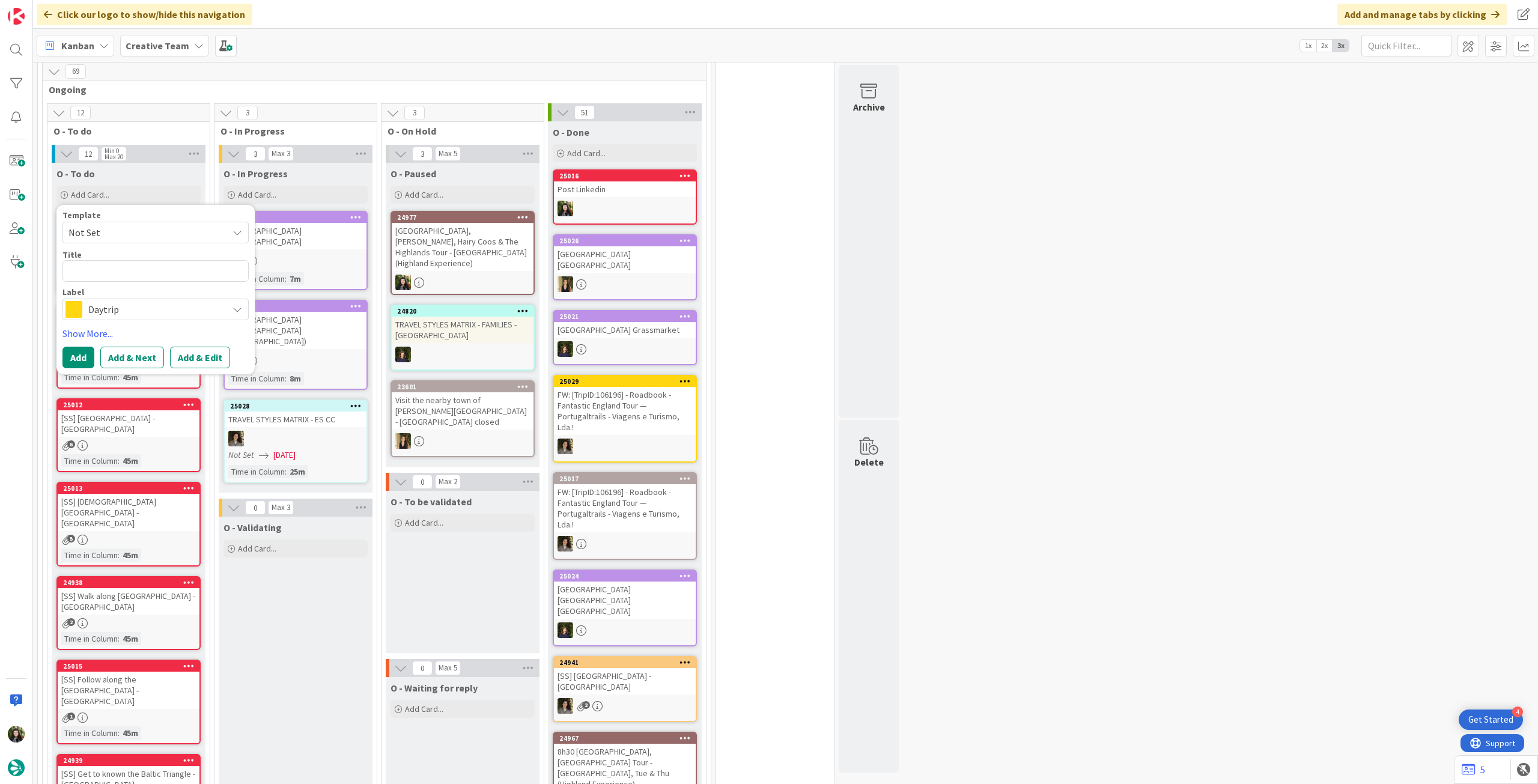
click at [113, 310] on span "Daytrip" at bounding box center [155, 309] width 134 height 17
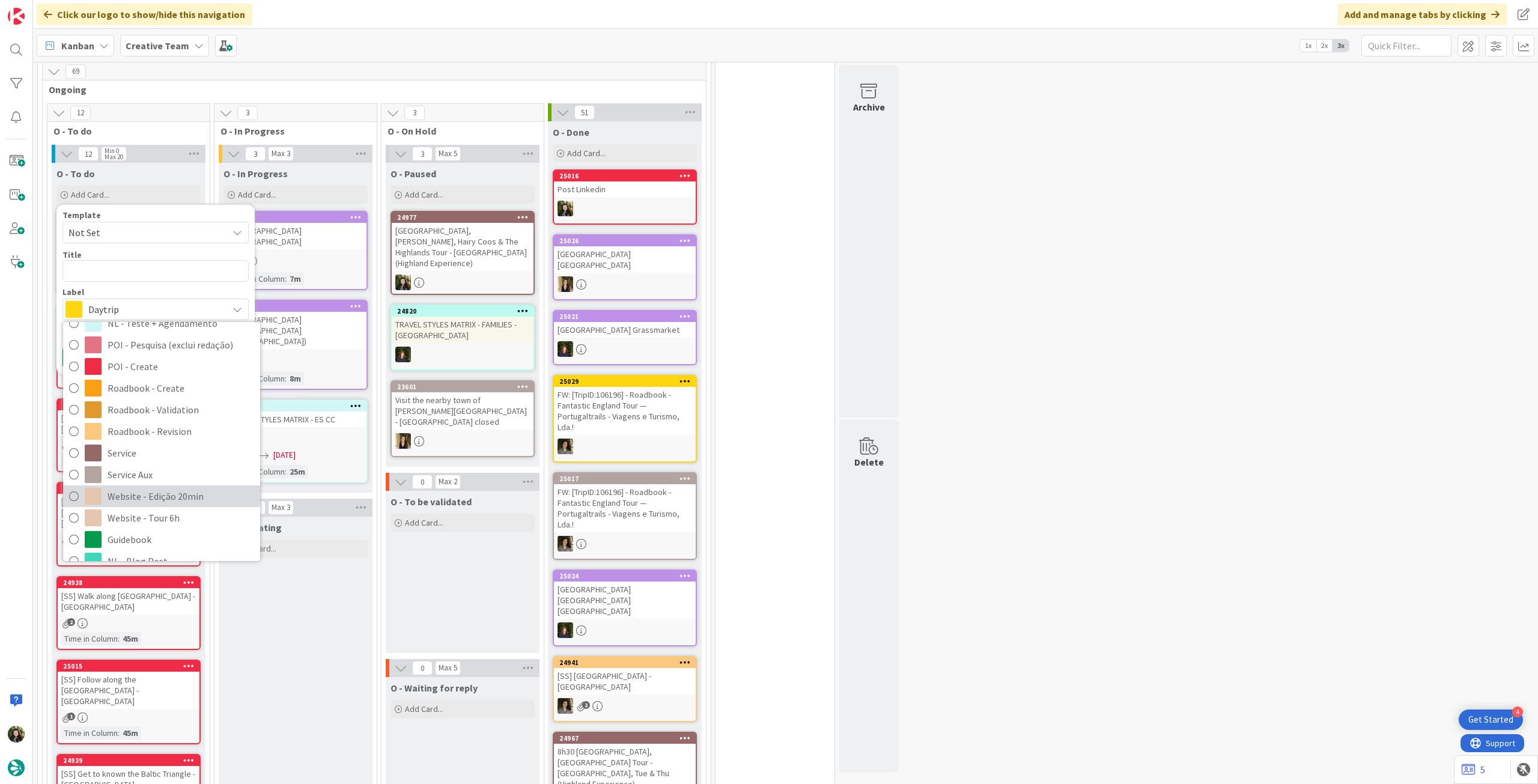
scroll to position [204, 0]
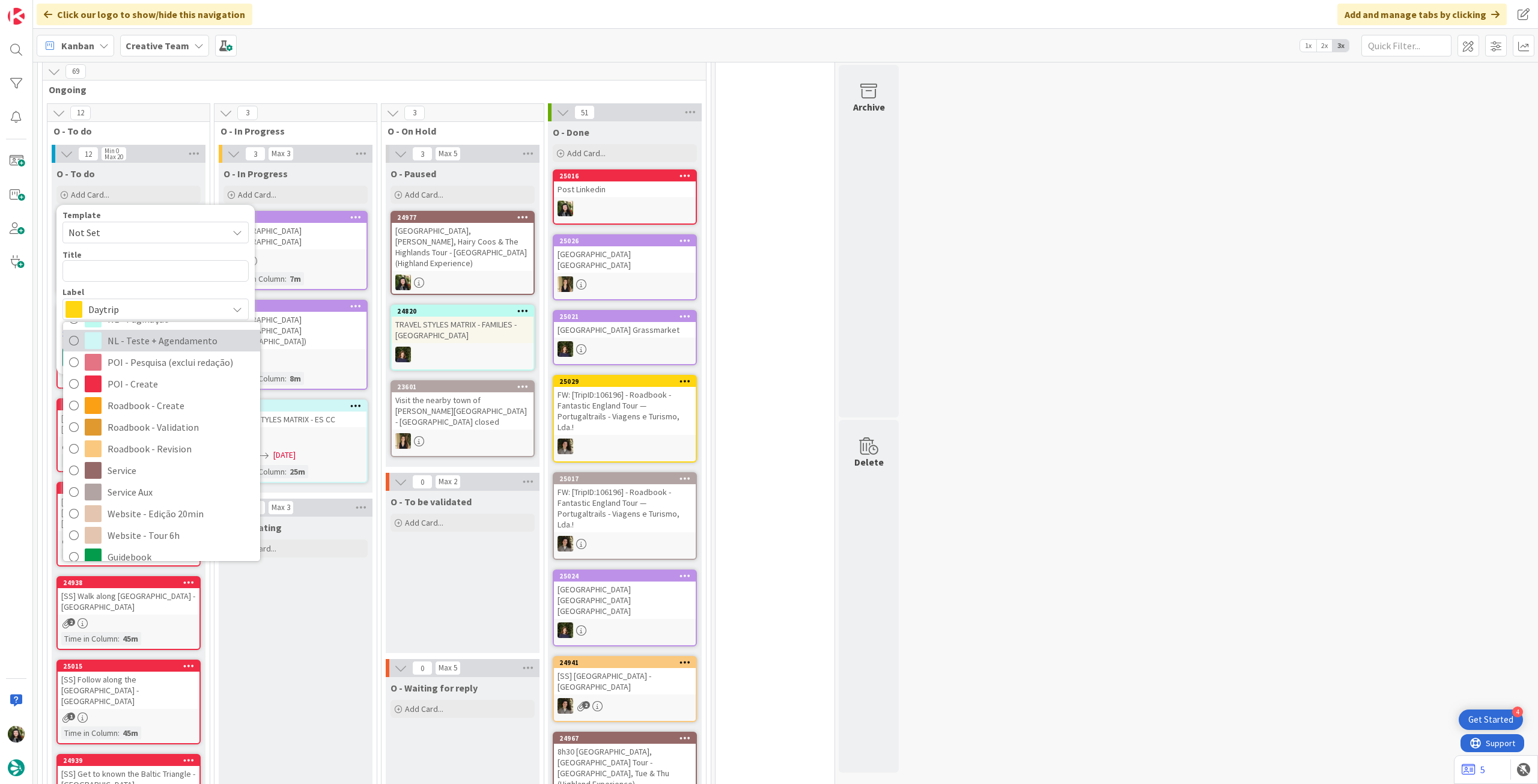
drag, startPoint x: 153, startPoint y: 334, endPoint x: 143, endPoint y: 298, distance: 37.4
click at [153, 334] on span "NL - Teste + Agendamento" at bounding box center [181, 340] width 147 height 18
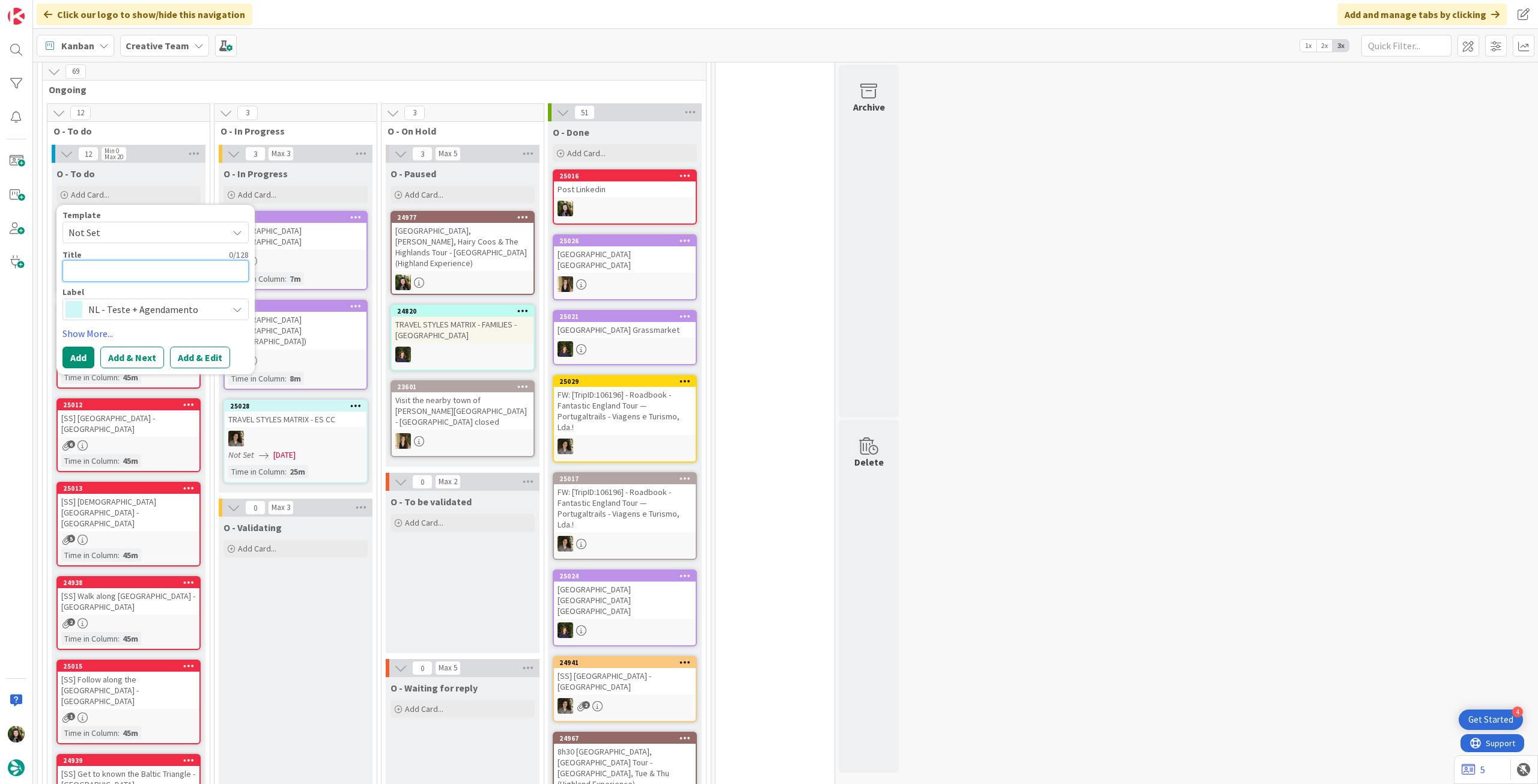
click at [144, 271] on textarea at bounding box center [155, 271] width 186 height 22
type textarea "x"
type textarea "Ê"
type textarea "x"
type textarea "Ên"
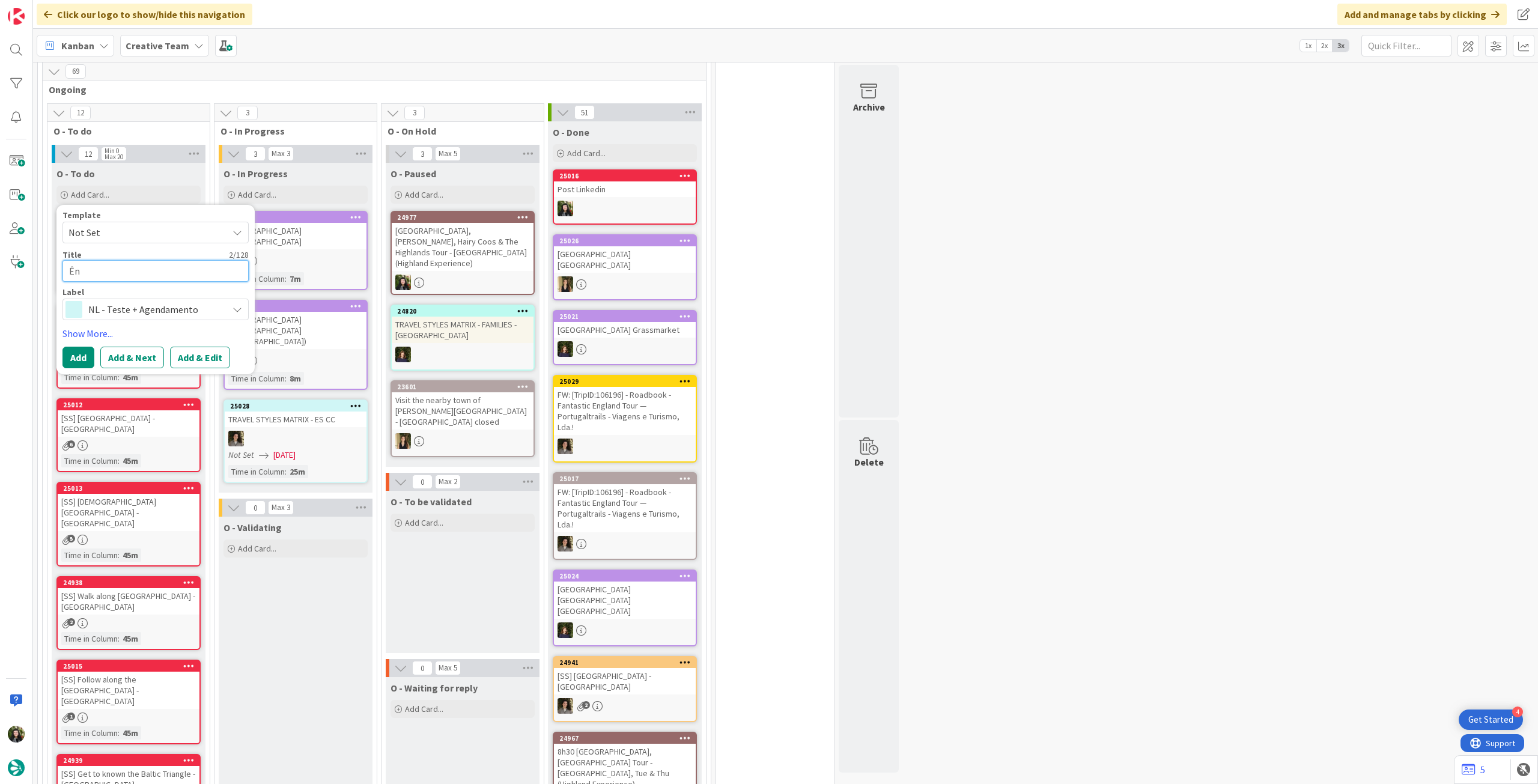
type textarea "x"
type textarea "Ênv"
type textarea "x"
type textarea "Ênvi"
type textarea "x"
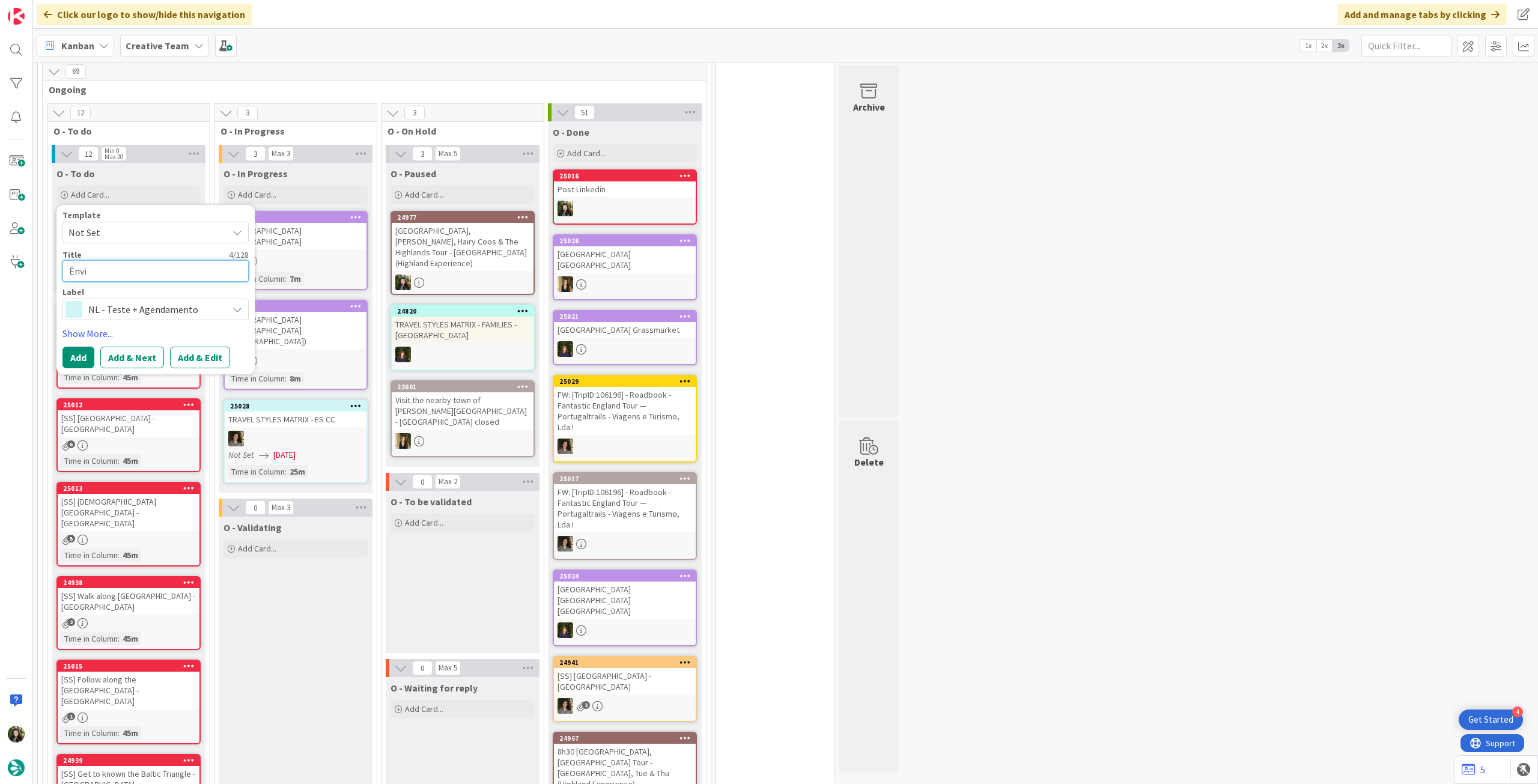
type textarea "Ênvio"
type textarea "x"
type textarea "Ênvi"
type textarea "x"
type textarea "Ênv"
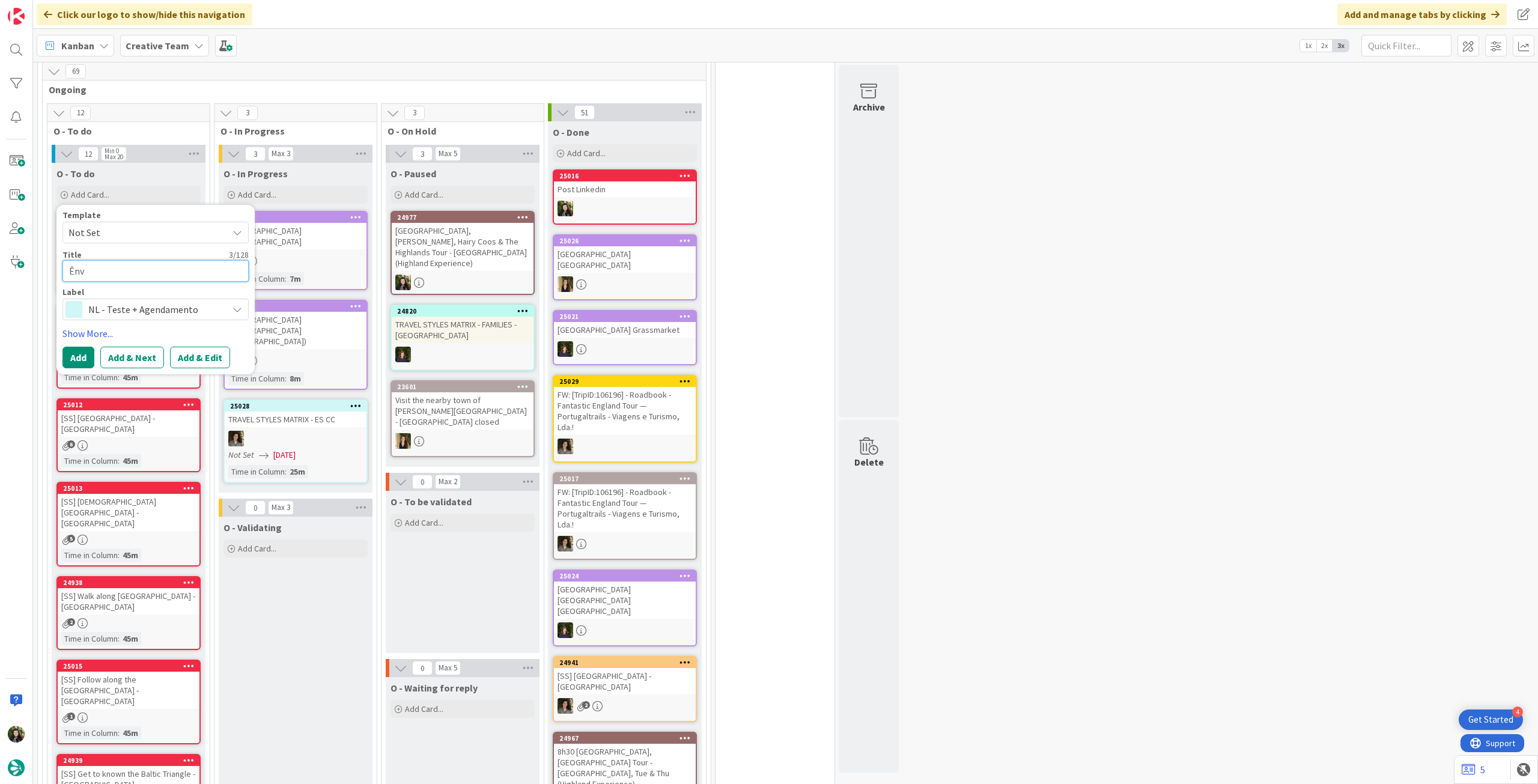
type textarea "x"
type textarea "Ên"
type textarea "x"
type textarea "Ê"
type textarea "x"
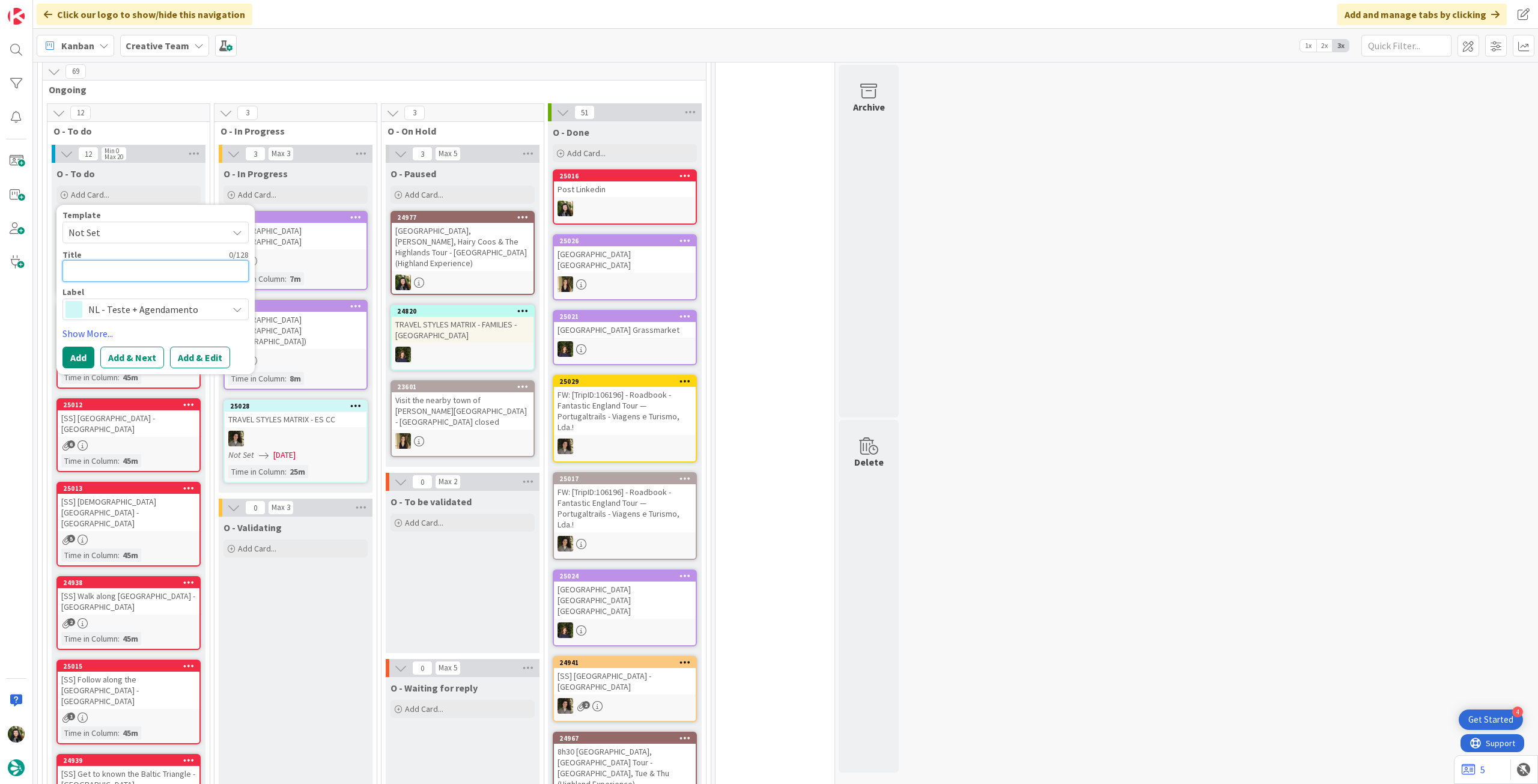
type textarea "E"
type textarea "x"
type textarea "En"
type textarea "x"
type textarea "Env"
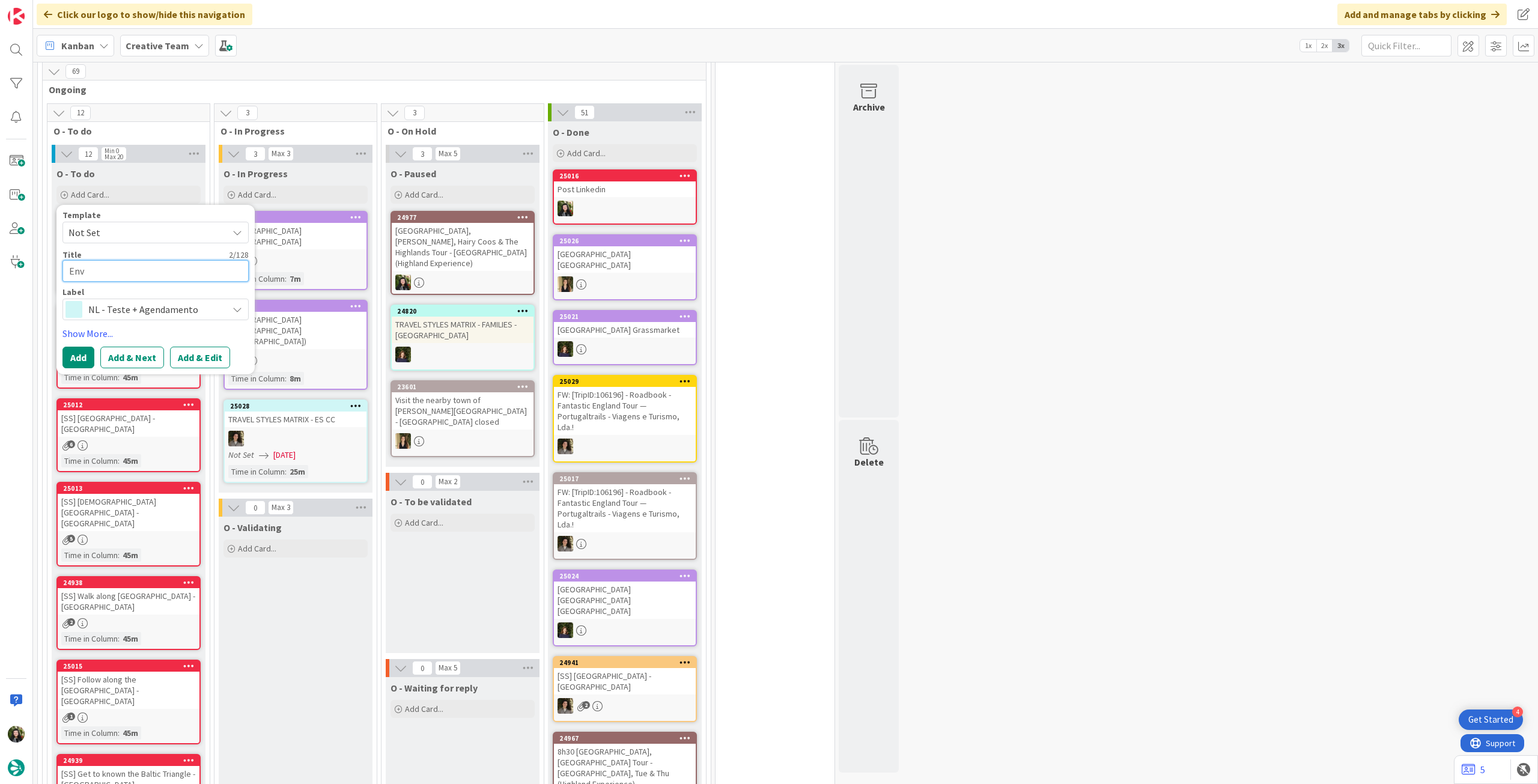
type textarea "x"
type textarea "Envi"
type textarea "x"
type textarea "Envio"
type textarea "x"
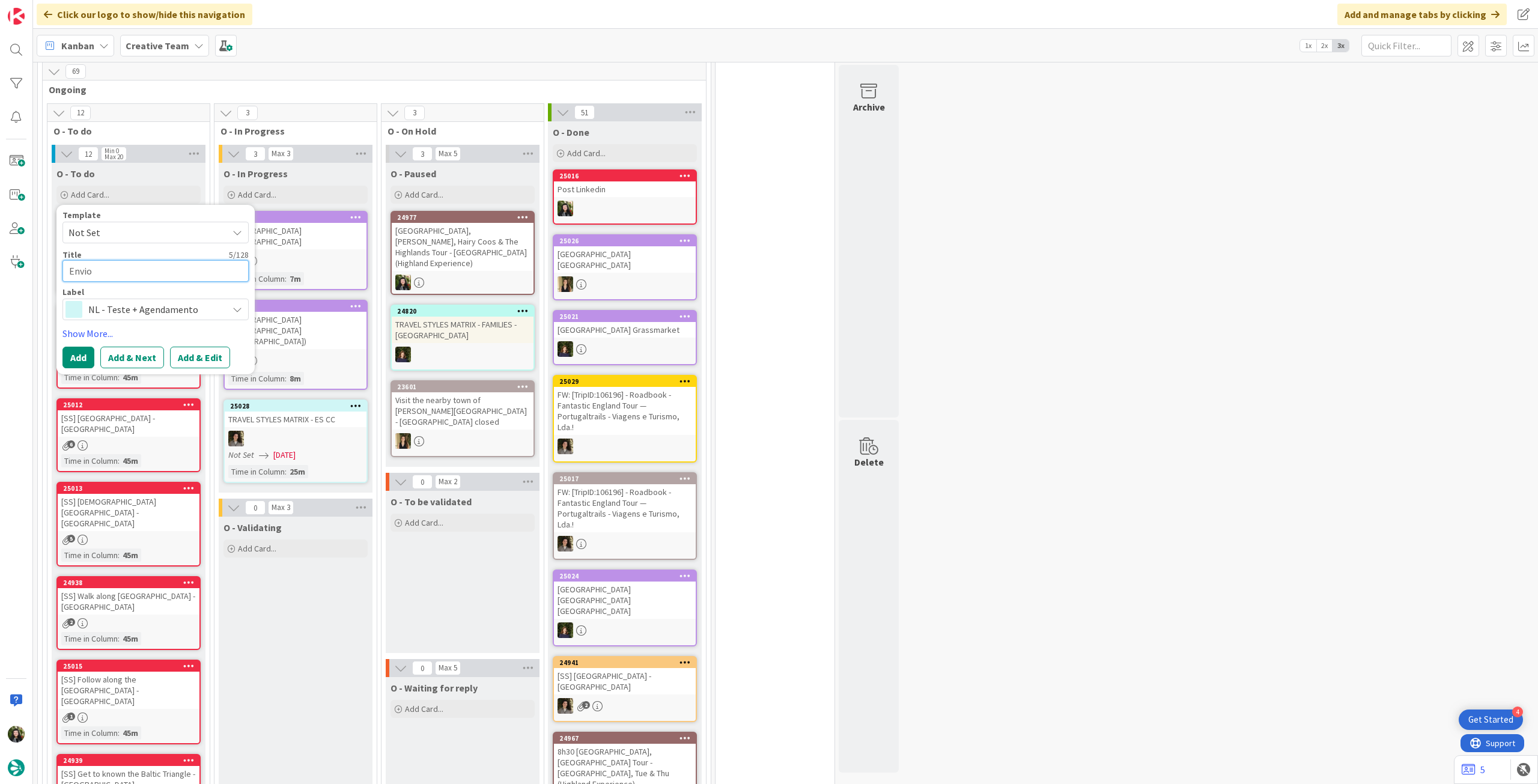
type textarea "Envio d"
type textarea "x"
type textarea "Envio de"
type textarea "x"
type textarea "Envio de"
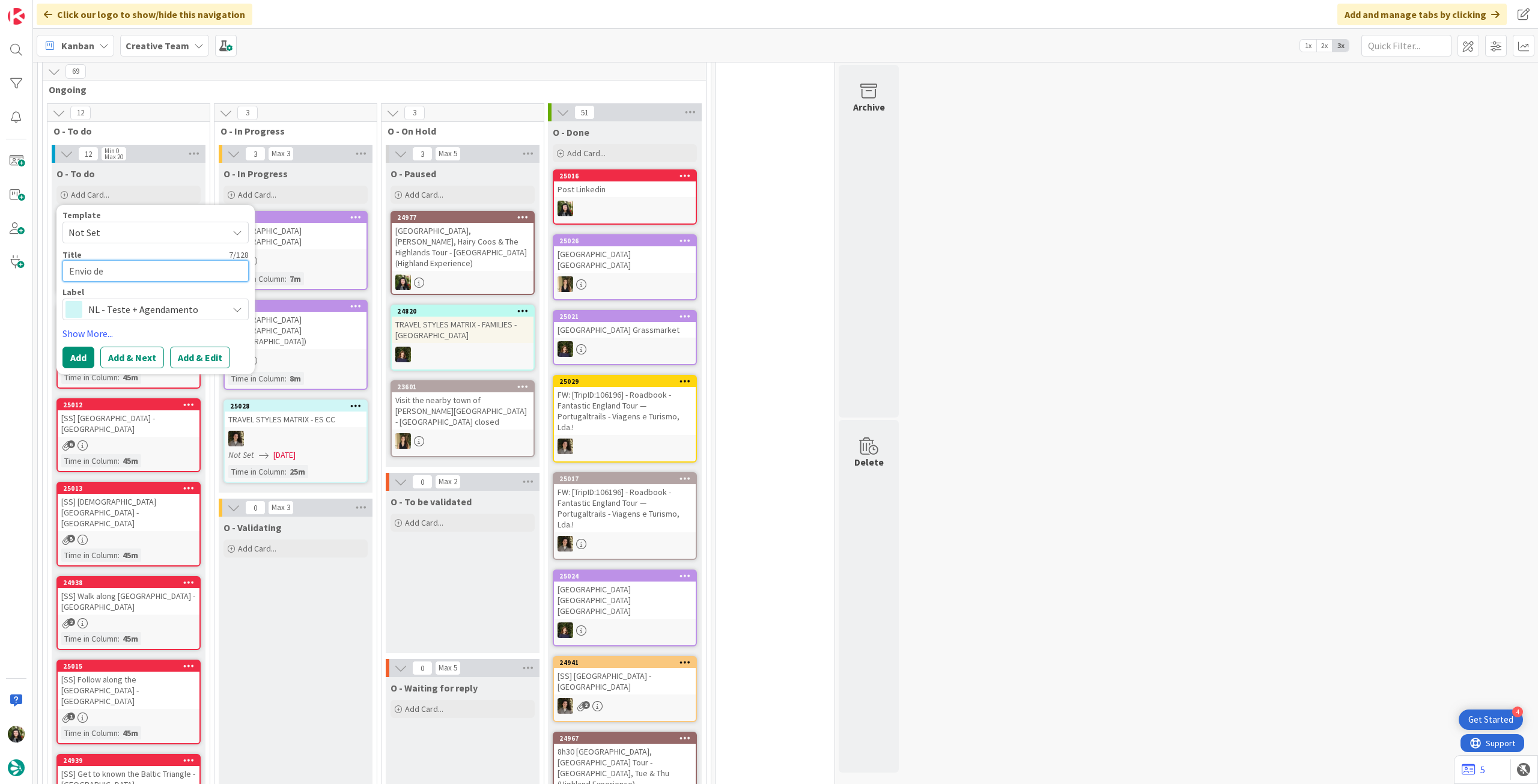
type textarea "x"
type textarea "Envio de t"
type textarea "x"
type textarea "Envio de te"
type textarea "x"
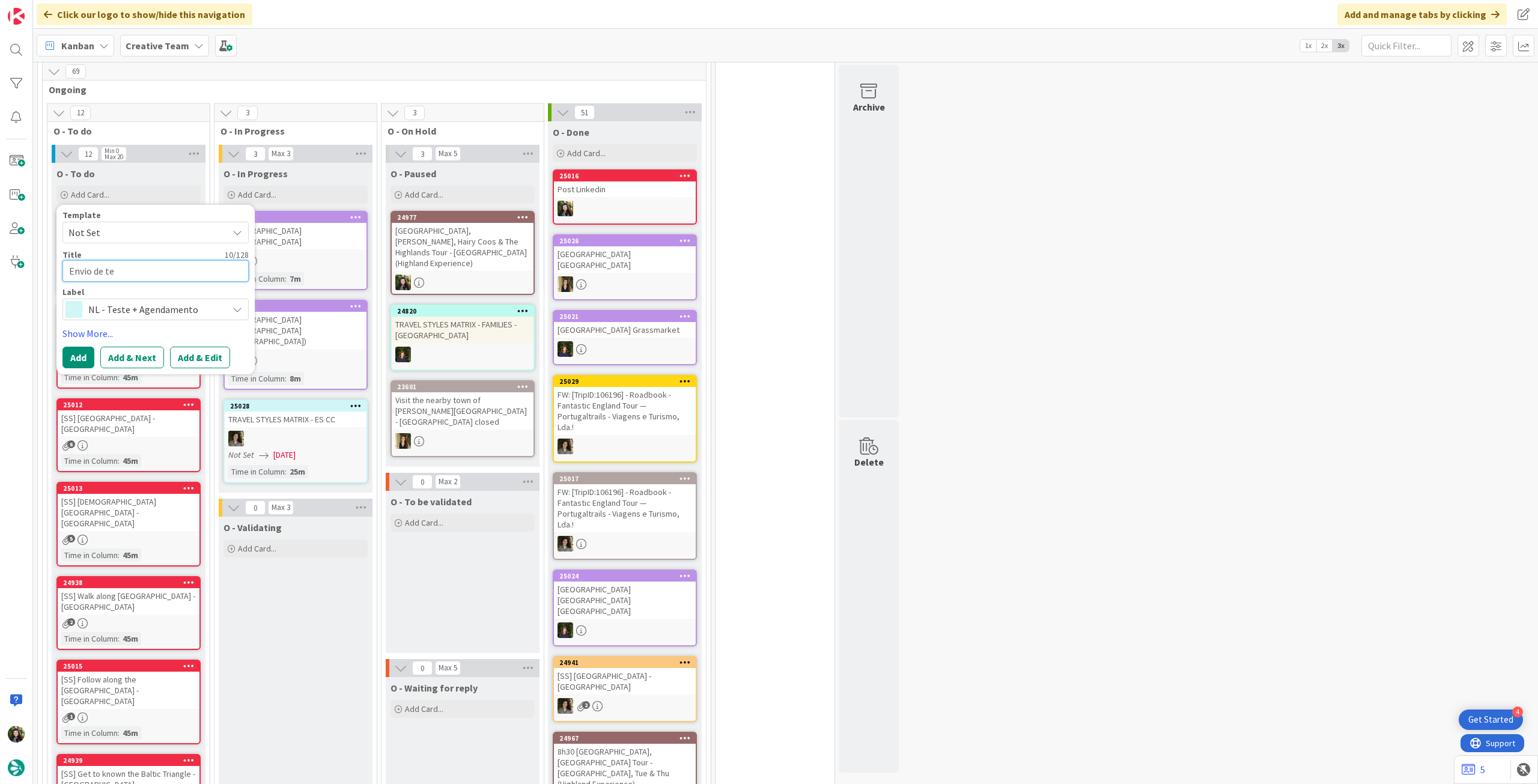
type textarea "Envio de tes"
type textarea "x"
type textarea "Envio de test"
type textarea "x"
type textarea "Envio de teste"
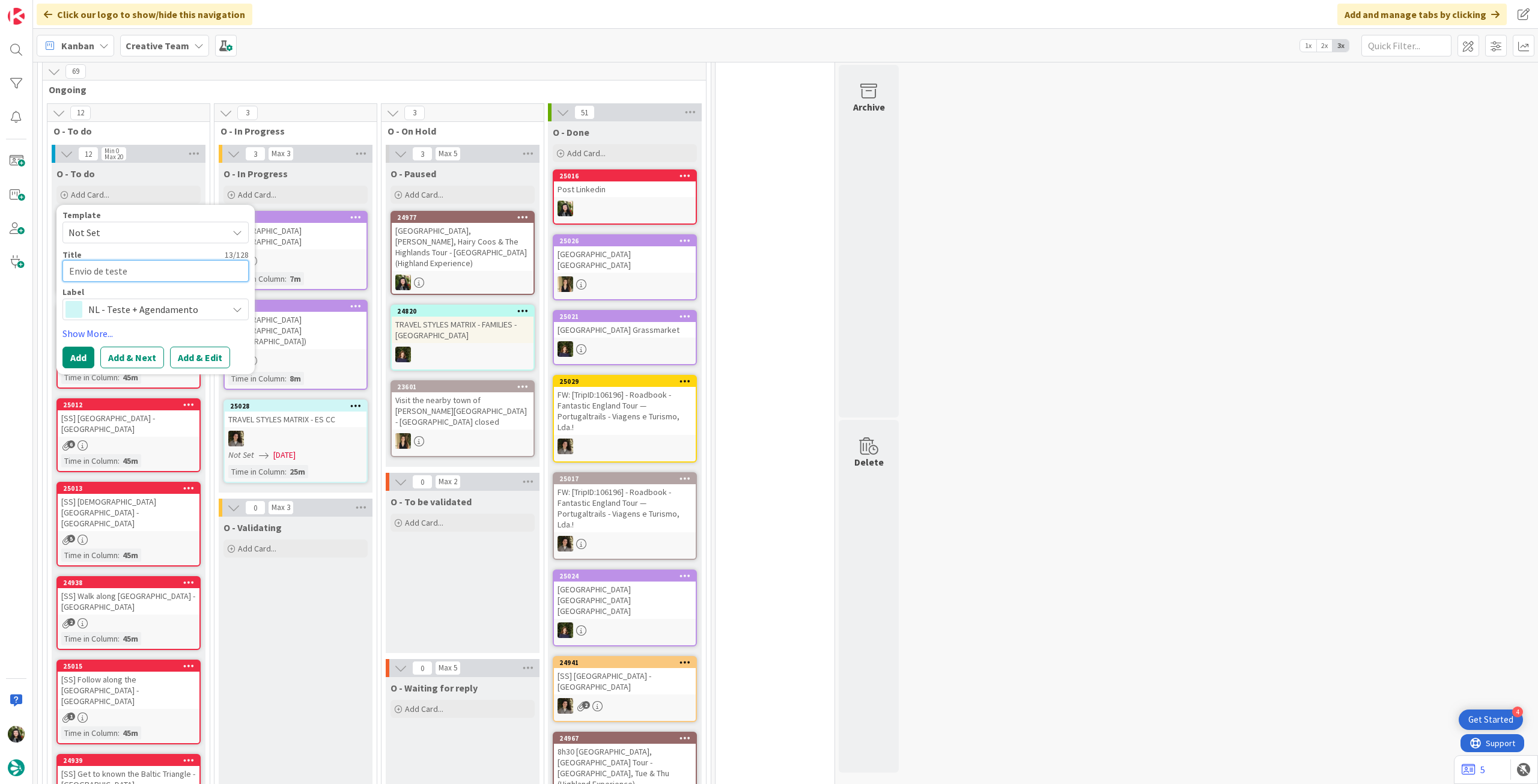
type textarea "x"
paste textarea "• 323 - Portugal’s Royal Trail: From [GEOGRAPHIC_DATA] to [GEOGRAPHIC_DATA] – e…"
type textarea "Envio de teste • 323 - Portugal’s Royal Trail: From [GEOGRAPHIC_DATA] to [GEOGR…"
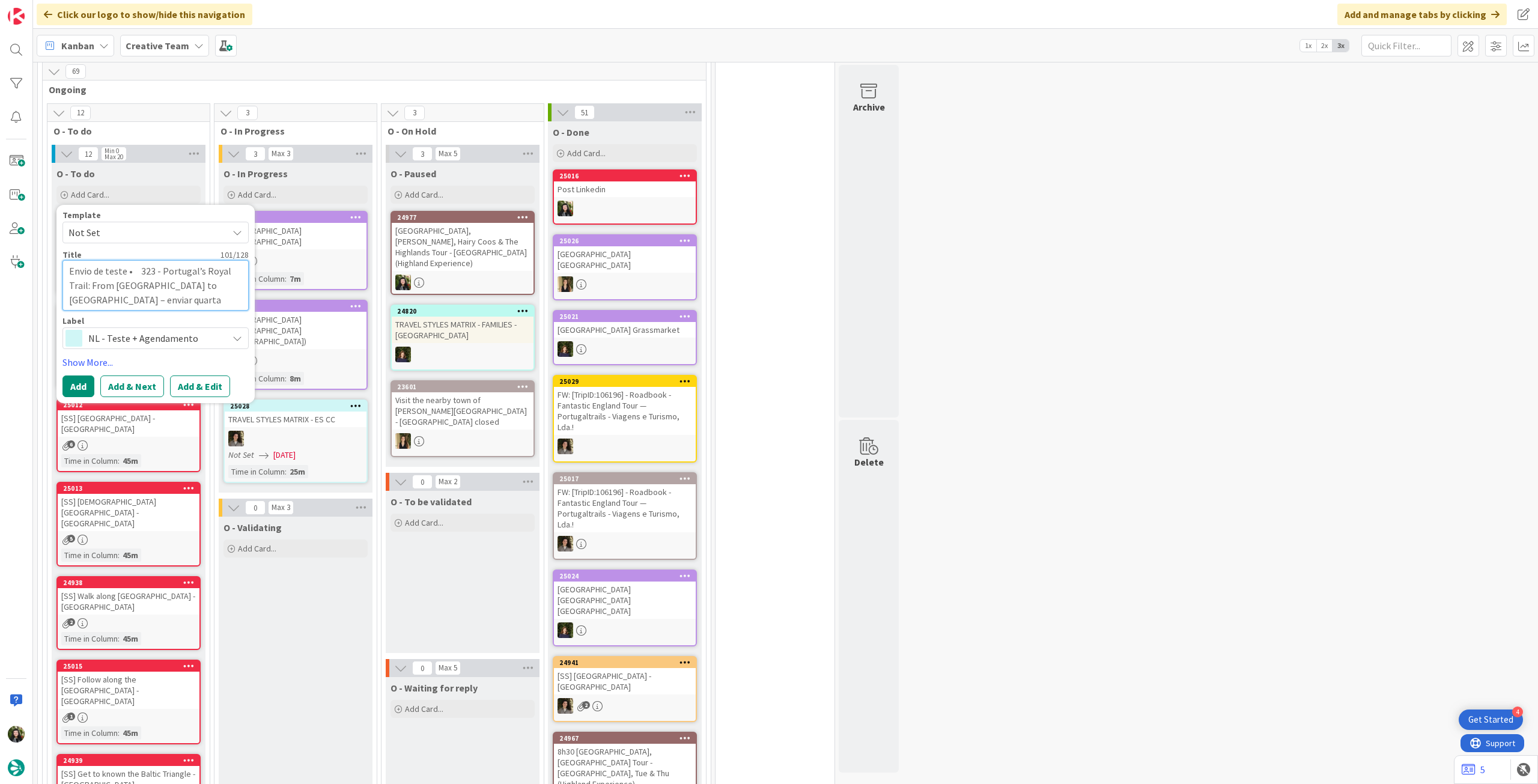
click at [144, 270] on textarea "Envio de teste • 323 - Portugal’s Royal Trail: From [GEOGRAPHIC_DATA] to [GEOGR…" at bounding box center [155, 285] width 186 height 50
type textarea "x"
type textarea "Envio de teste •323 - Portugal’s Royal Trail: From [GEOGRAPHIC_DATA] to [GEOGRA…"
type textarea "x"
type textarea "Envio de teste 323 - Portugal’s Royal Trail: From [GEOGRAPHIC_DATA] to [GEOGRAP…"
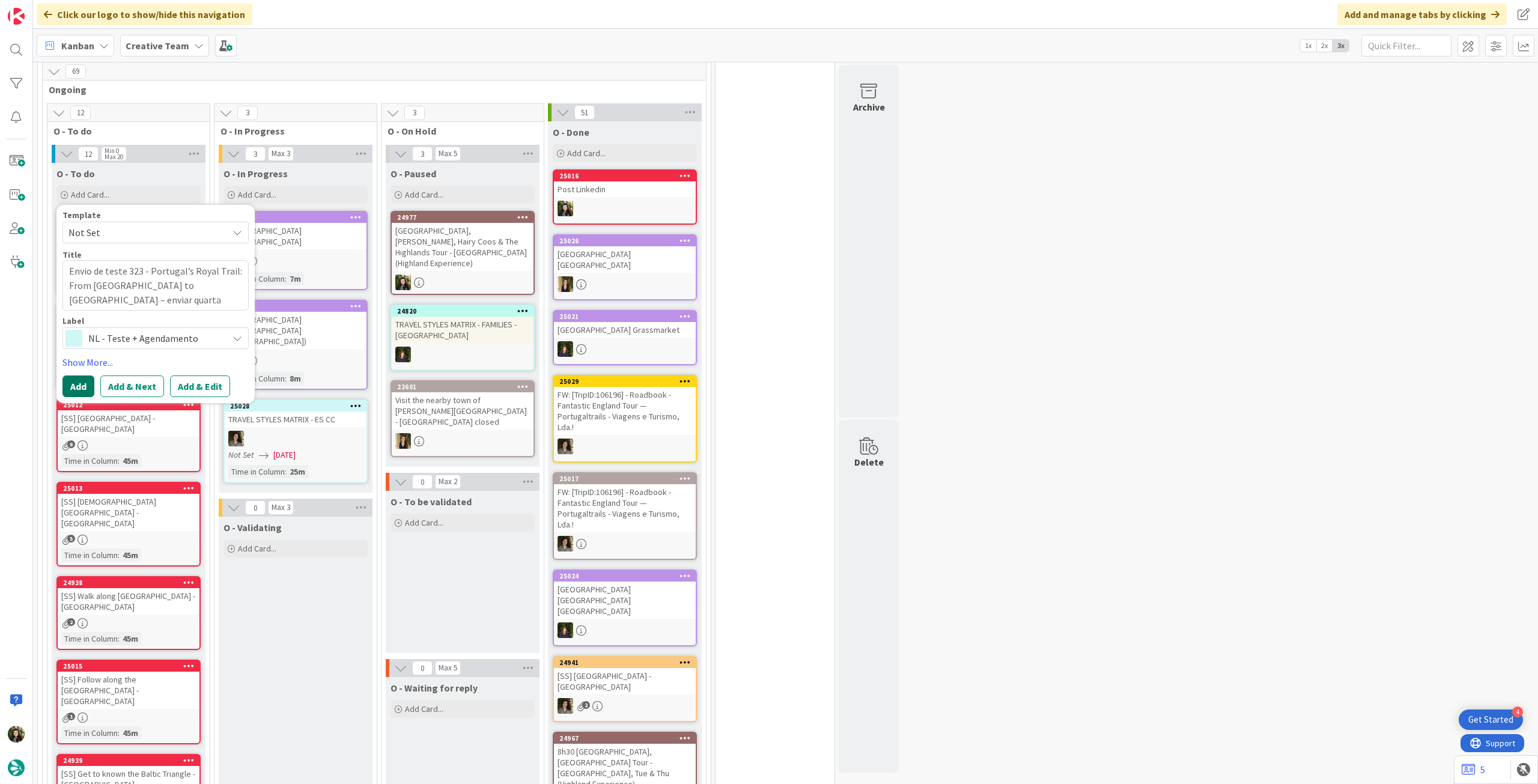
click at [78, 387] on button "Add" at bounding box center [78, 386] width 32 height 22
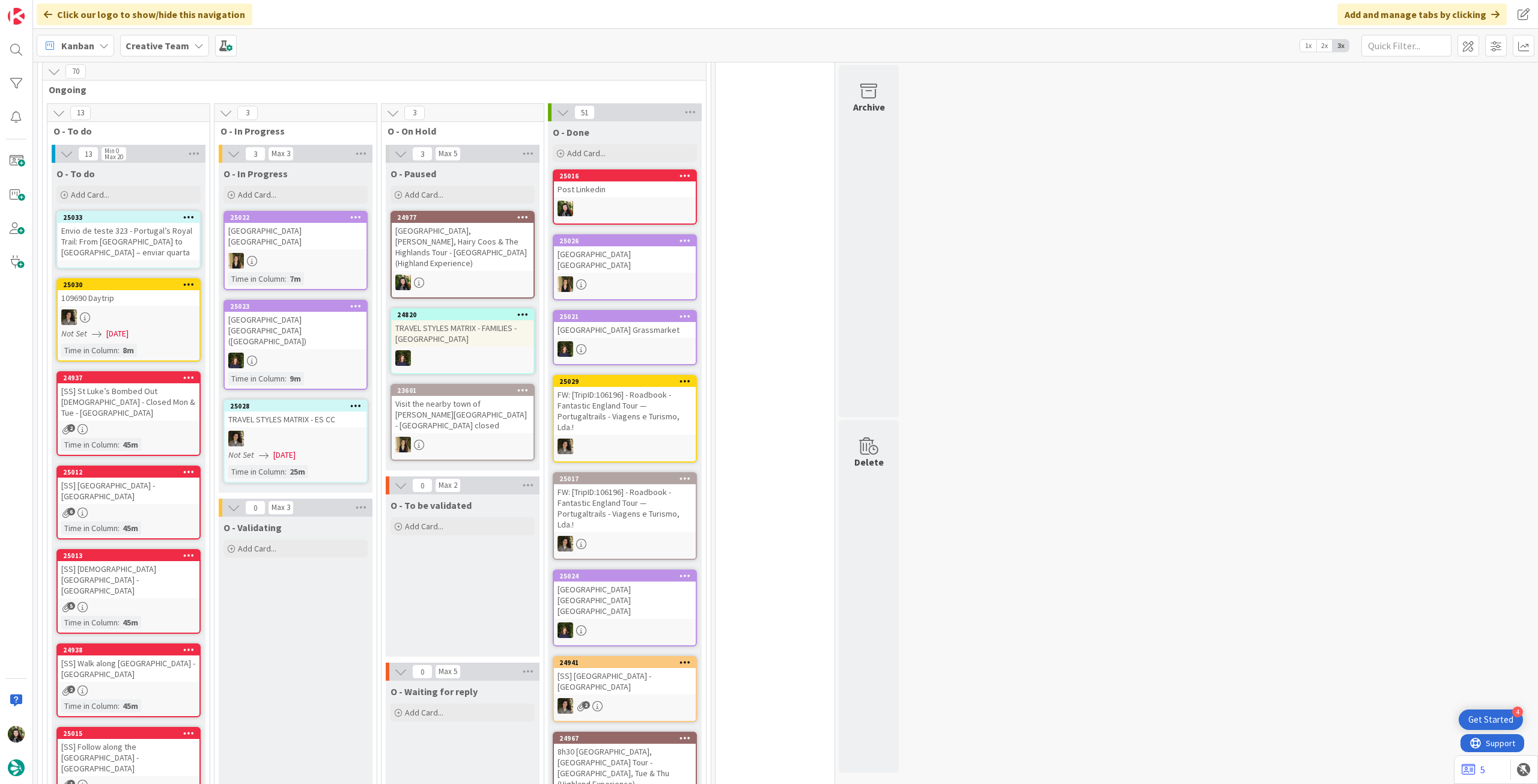
click at [146, 240] on div "Envio de teste 323 - Portugal’s Royal Trail: From [GEOGRAPHIC_DATA] to [GEOGRAP…" at bounding box center [129, 241] width 142 height 38
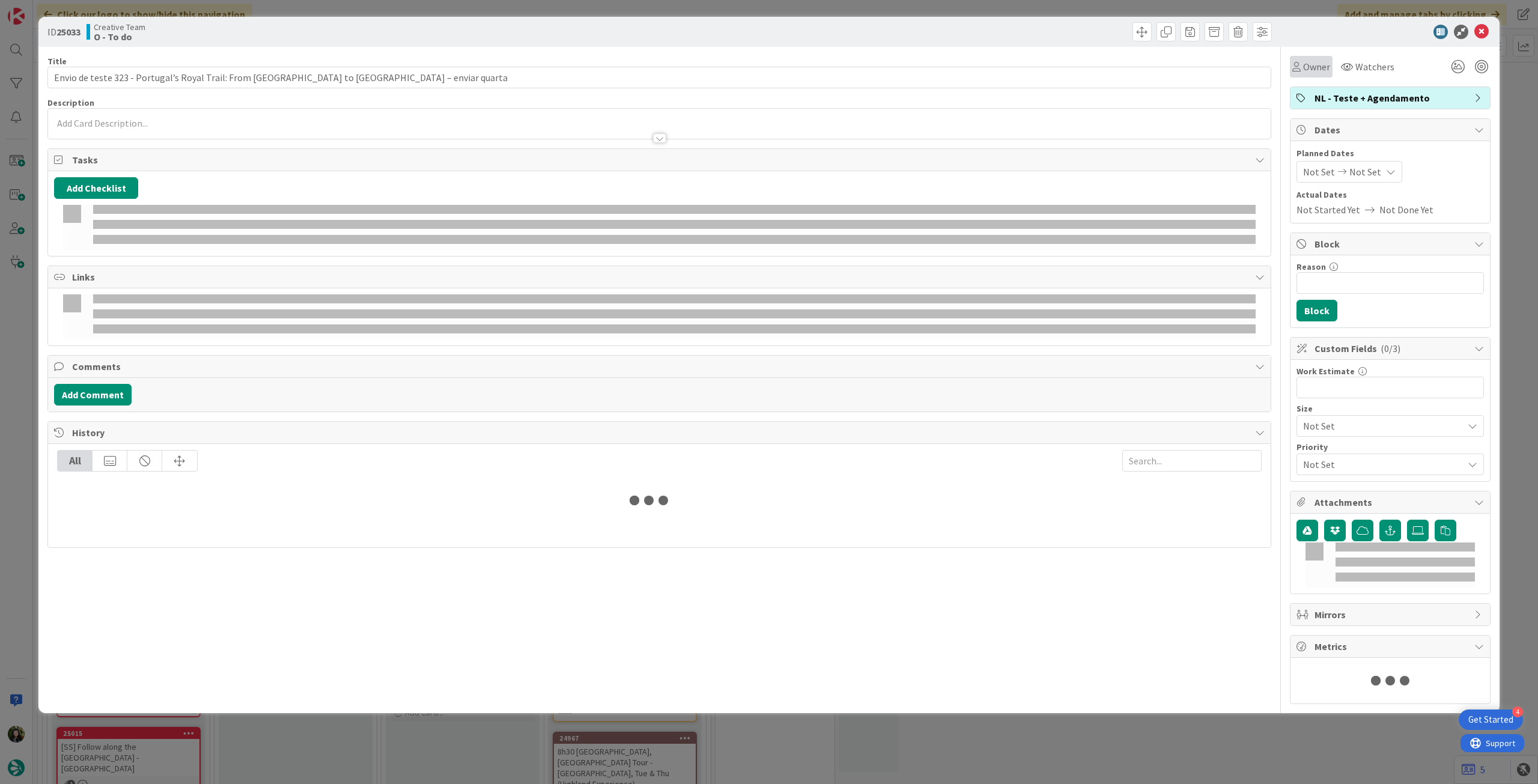
click at [1321, 63] on span "Owner" at bounding box center [1317, 66] width 27 height 14
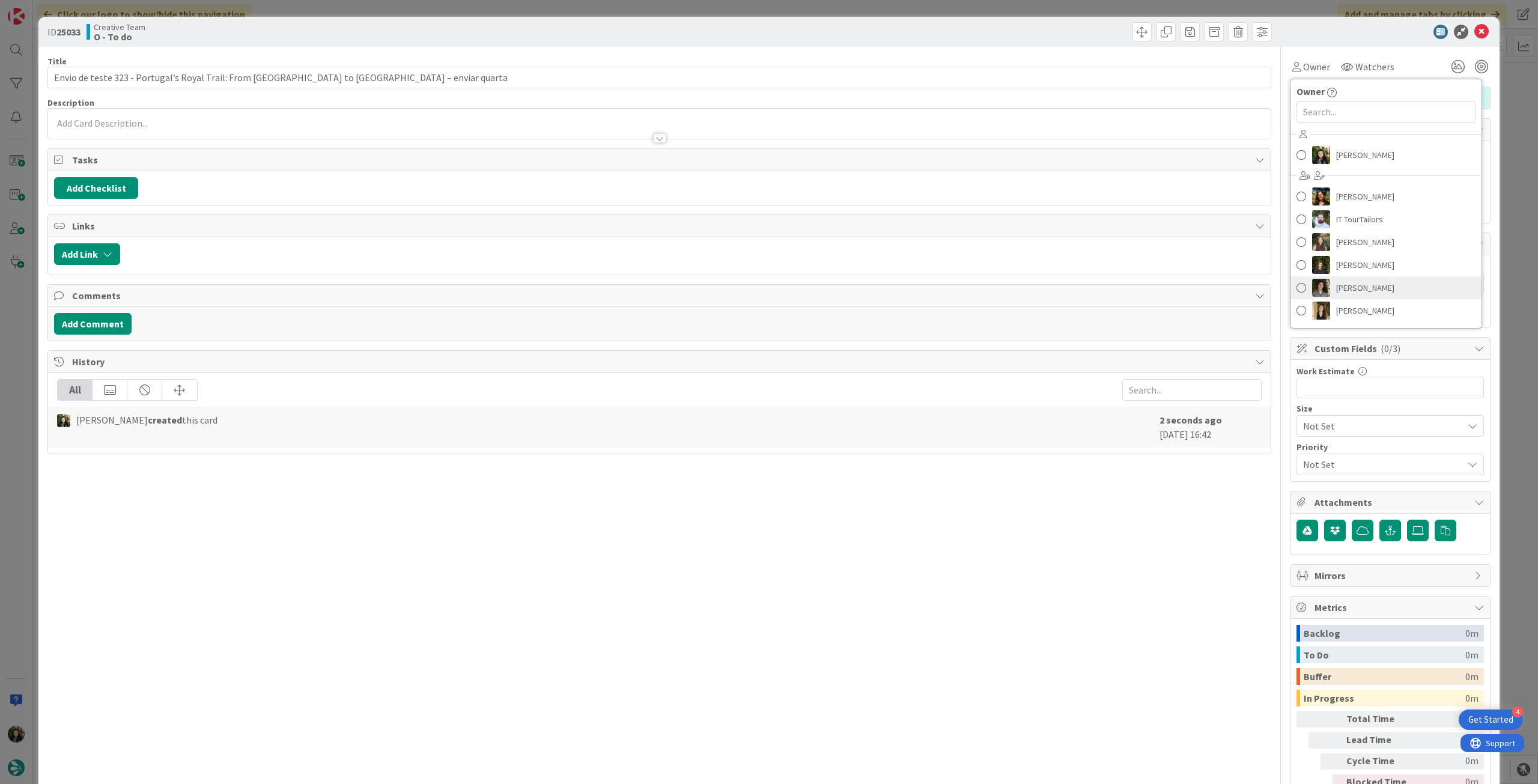
click at [1379, 292] on link "[PERSON_NAME]" at bounding box center [1386, 287] width 191 height 23
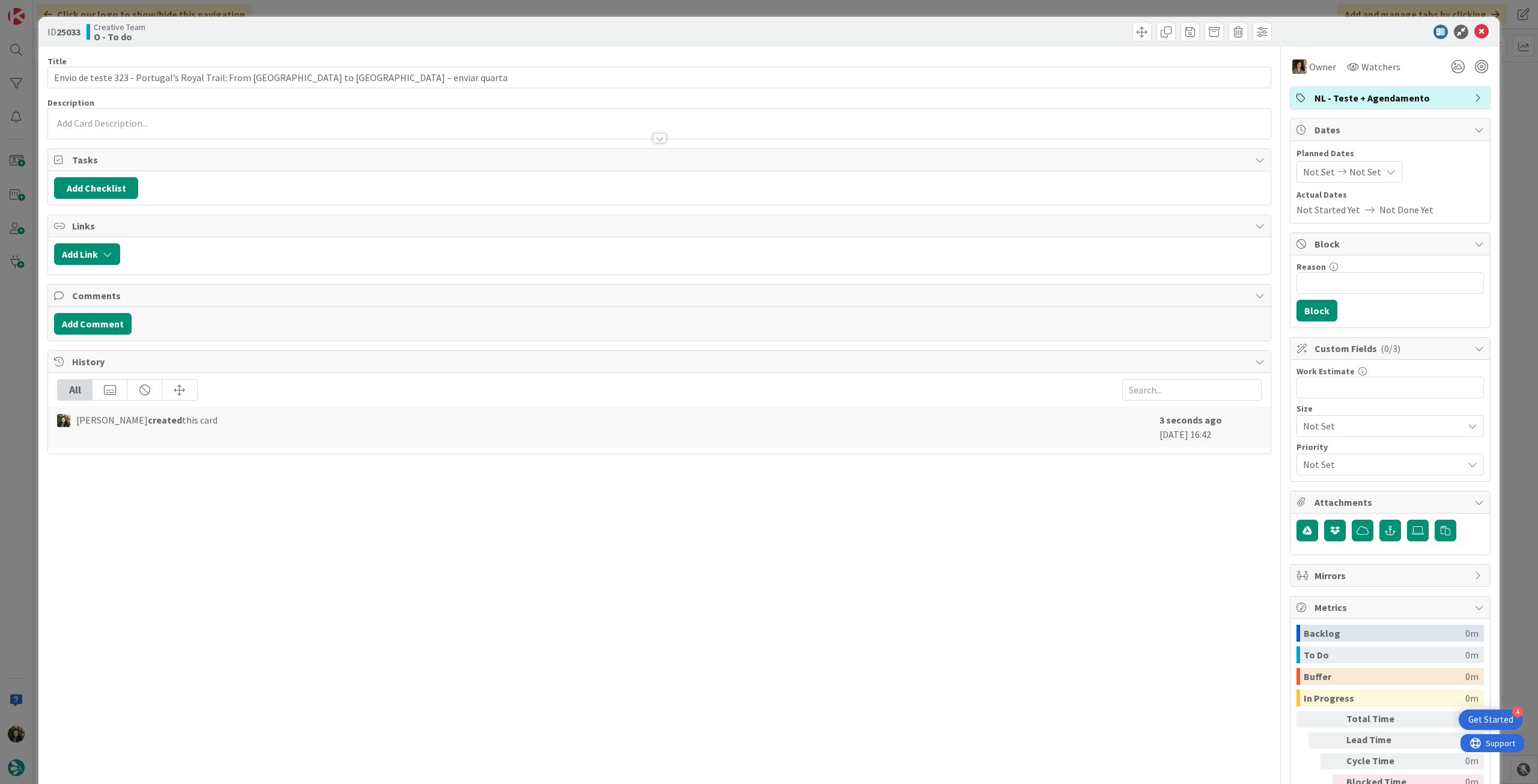
click at [1386, 170] on icon at bounding box center [1391, 172] width 10 height 10
click at [1381, 300] on td "15" at bounding box center [1393, 299] width 23 height 23
type input "[DATE]"
click at [1381, 300] on td "15" at bounding box center [1393, 299] width 23 height 23
type input "[DATE]"
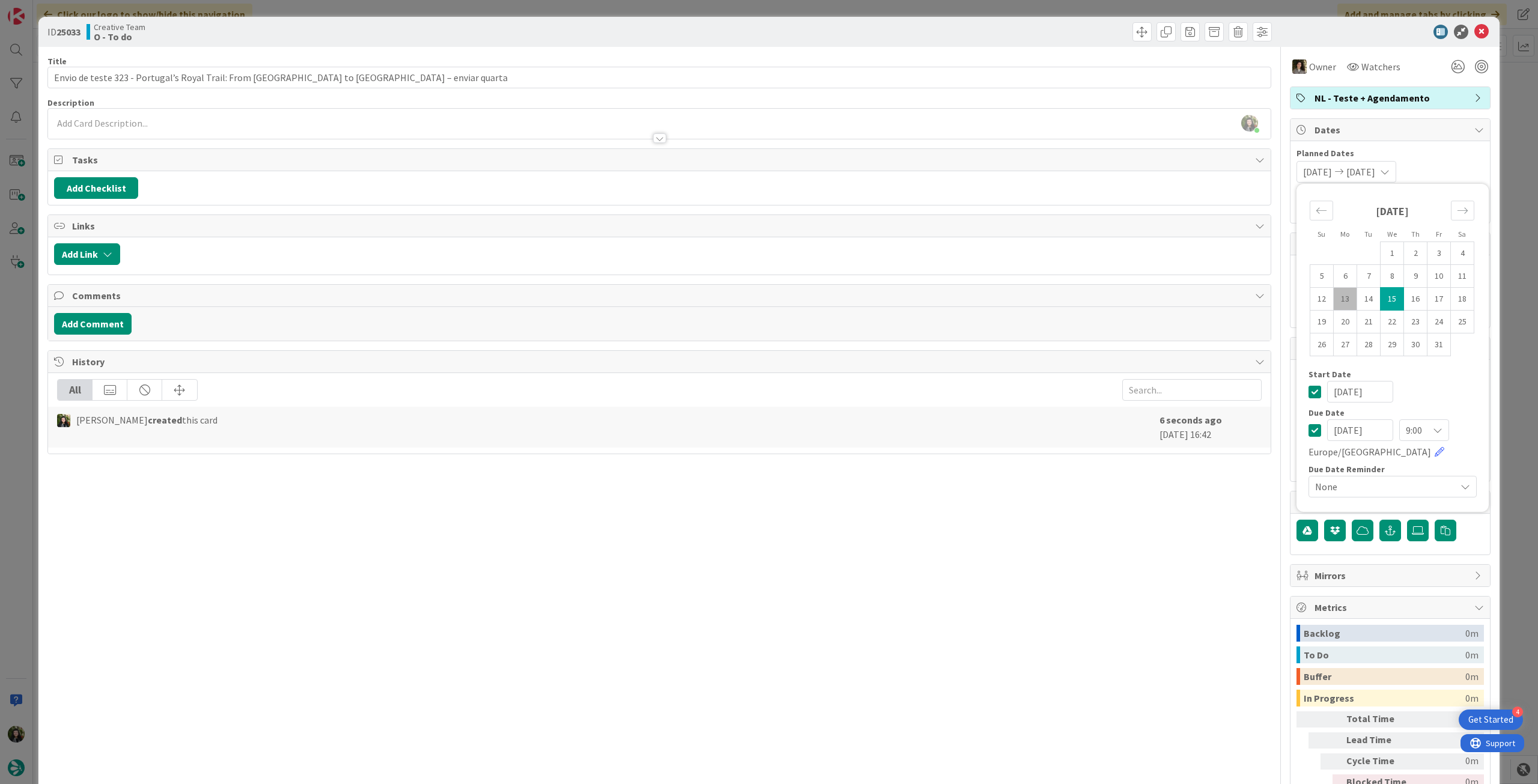
click at [1309, 387] on icon at bounding box center [1314, 391] width 13 height 14
click at [1475, 32] on icon at bounding box center [1481, 32] width 14 height 14
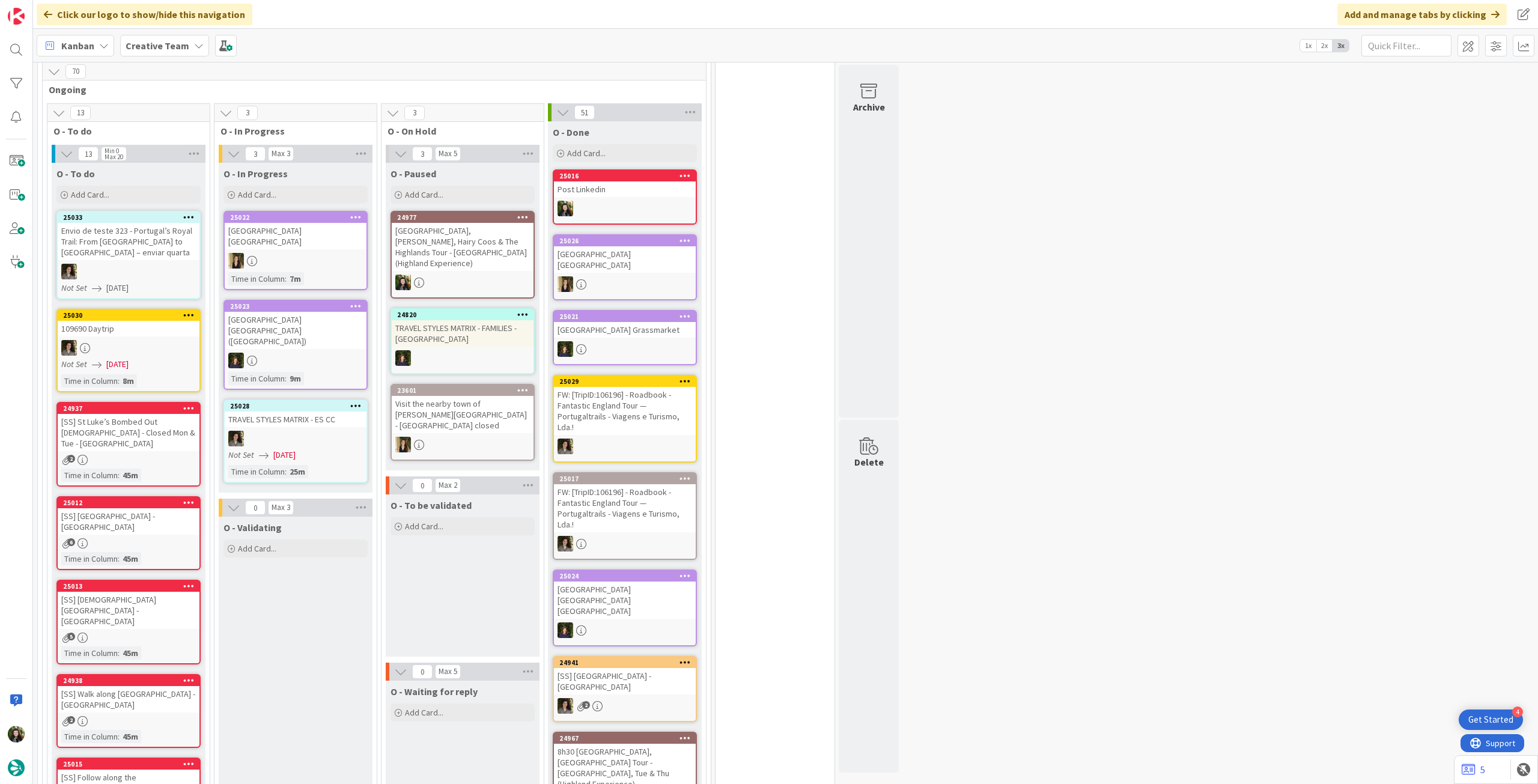
click at [188, 214] on icon at bounding box center [189, 217] width 12 height 8
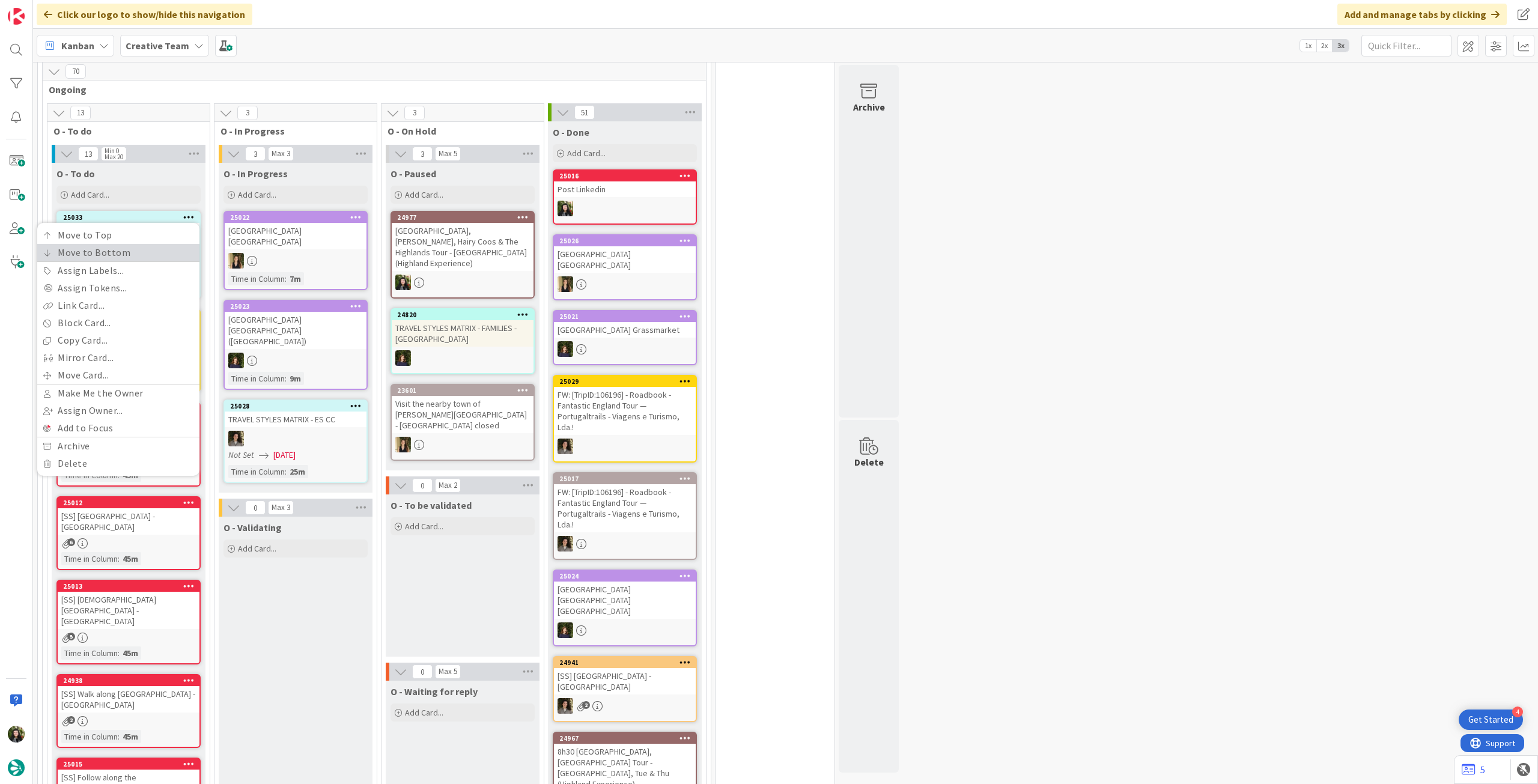
click at [171, 244] on link "Move to Bottom" at bounding box center [119, 252] width 162 height 18
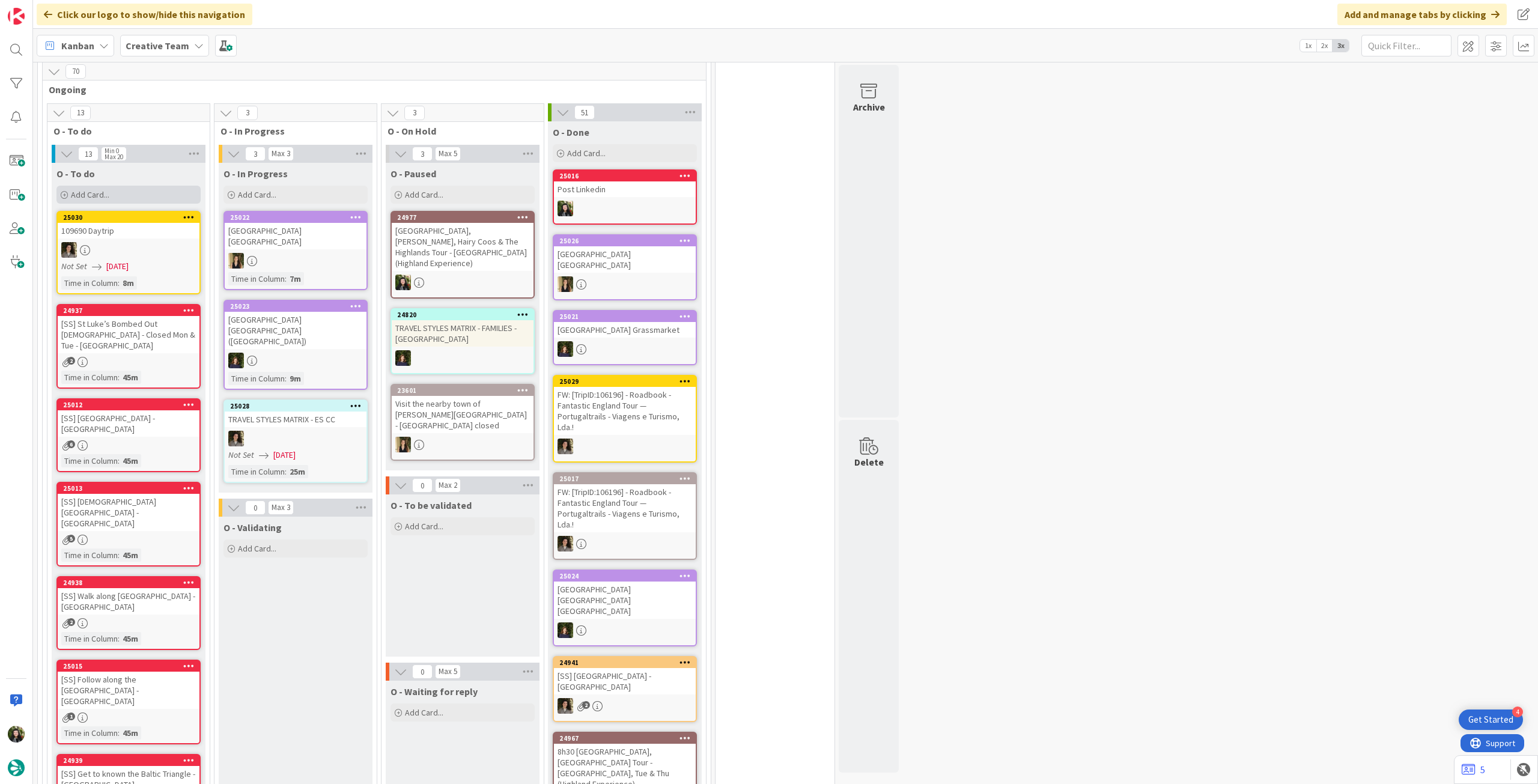
click at [131, 198] on div "Add Card..." at bounding box center [129, 194] width 144 height 18
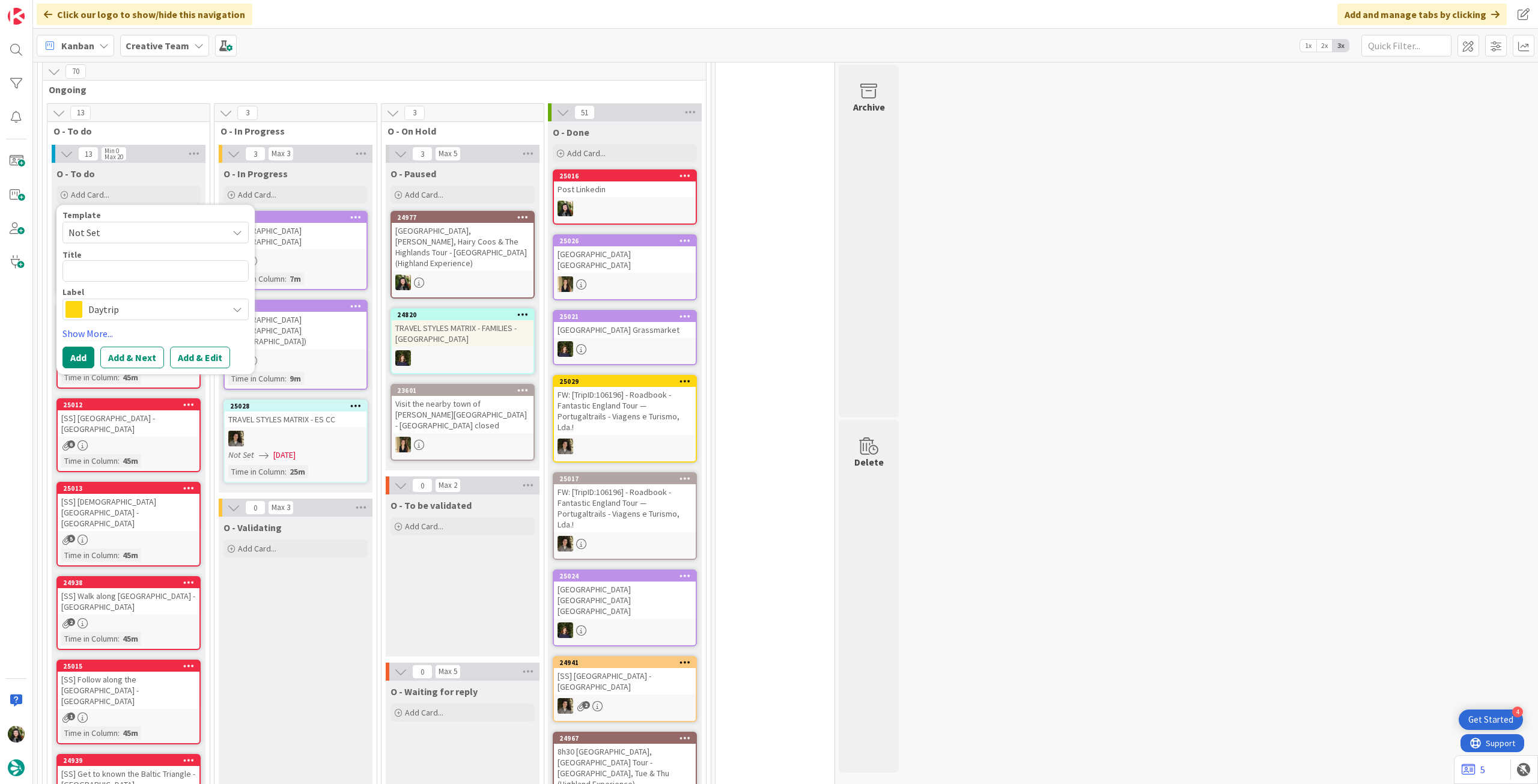
click at [135, 312] on span "Daytrip" at bounding box center [155, 309] width 134 height 17
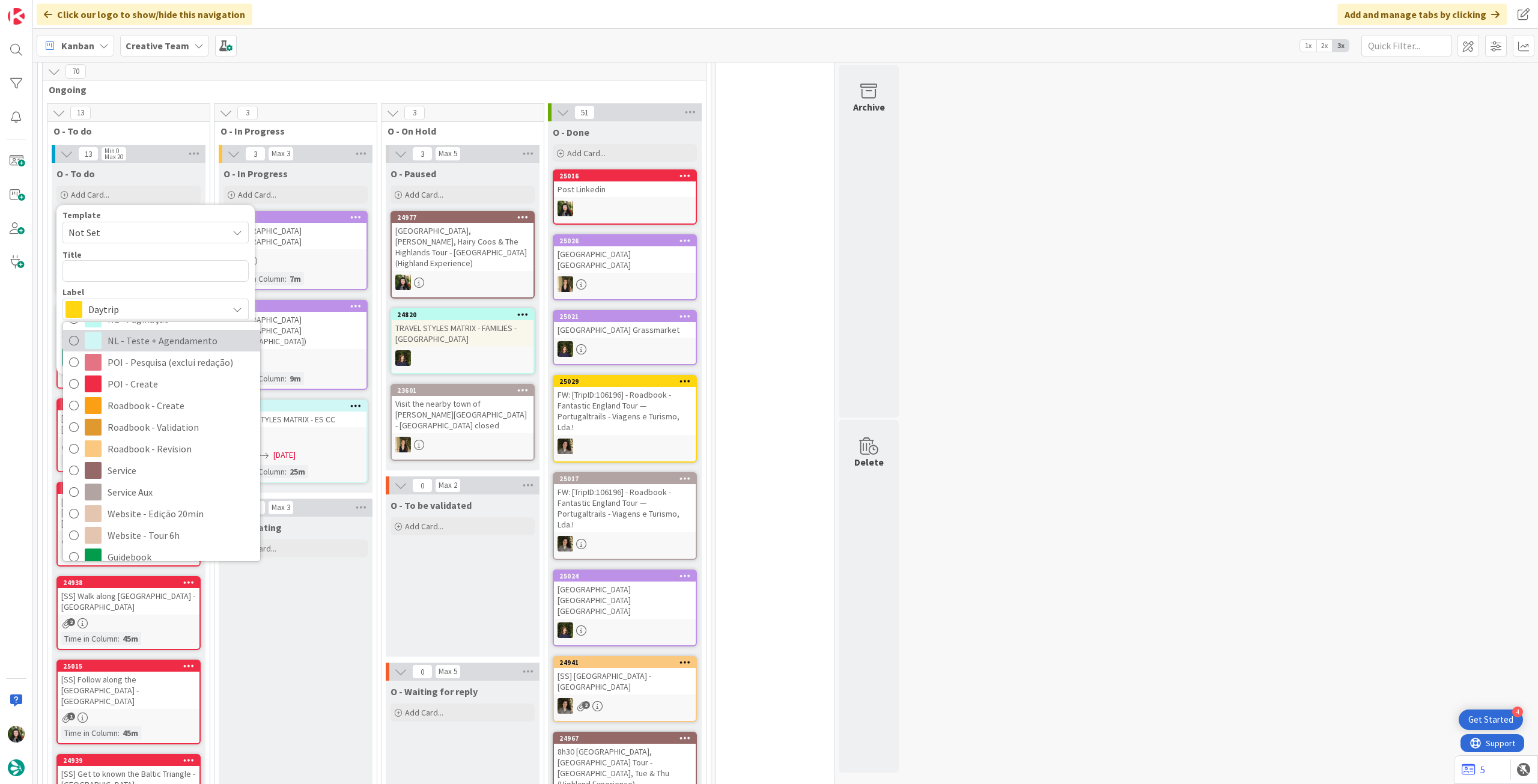
click at [180, 335] on span "NL - Teste + Agendamento" at bounding box center [181, 340] width 147 height 18
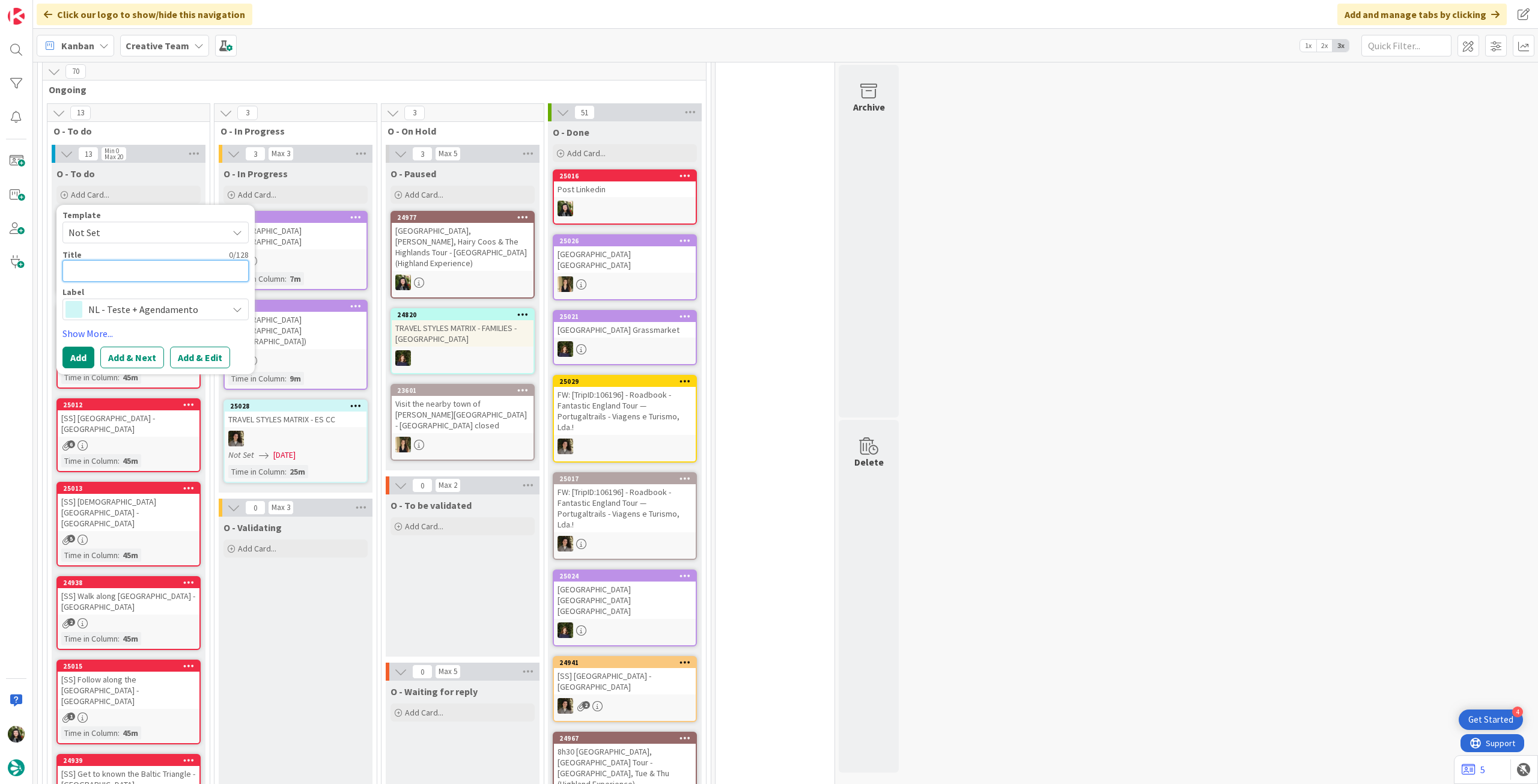
click at [160, 280] on textarea at bounding box center [155, 271] width 186 height 22
paste textarea "• 344 - Journey through [GEOGRAPHIC_DATA]’s Lakes and Hills - enviar sexta"
type textarea "x"
type textarea "• 344 - Journey through [GEOGRAPHIC_DATA]’s Lakes and Hills - enviar sexta"
drag, startPoint x: 85, startPoint y: 274, endPoint x: 48, endPoint y: 269, distance: 37.3
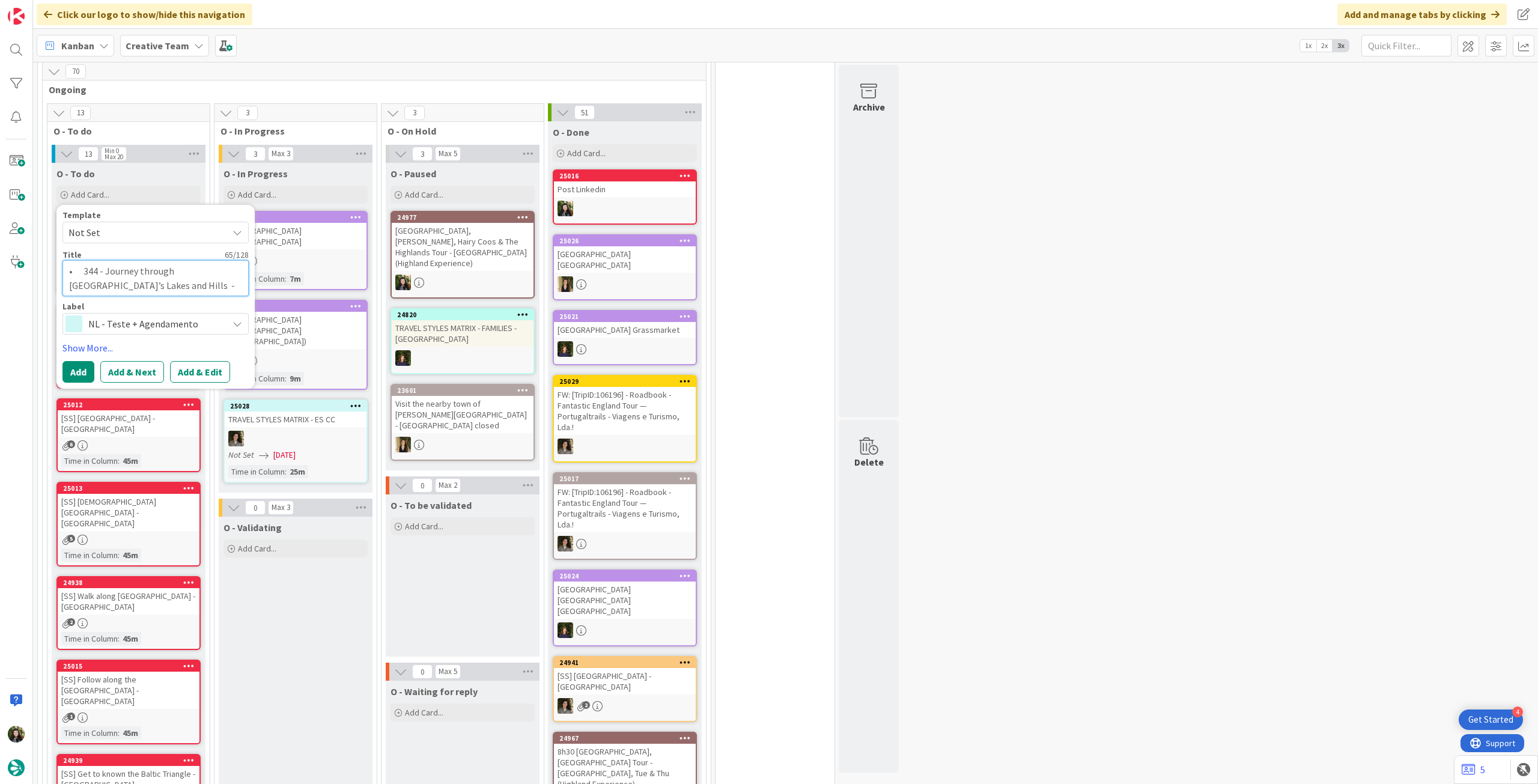
click at [50, 269] on div "13 Min 0 Max 20 O - To do Add Card... Template Not Set Title 65 / 128 • 344 - J…" at bounding box center [129, 785] width 158 height 1279
click at [102, 272] on textarea "• 344 - Journey through [GEOGRAPHIC_DATA]’s Lakes and Hills - enviar sexta" at bounding box center [155, 278] width 186 height 35
click at [83, 267] on textarea "• 344 - Journey through [GEOGRAPHIC_DATA]’s Lakes and Hills - enviar sexta" at bounding box center [155, 278] width 186 height 35
type textarea "x"
type textarea "•344 - Journey through [GEOGRAPHIC_DATA]’s Lakes and Hills - enviar sexta"
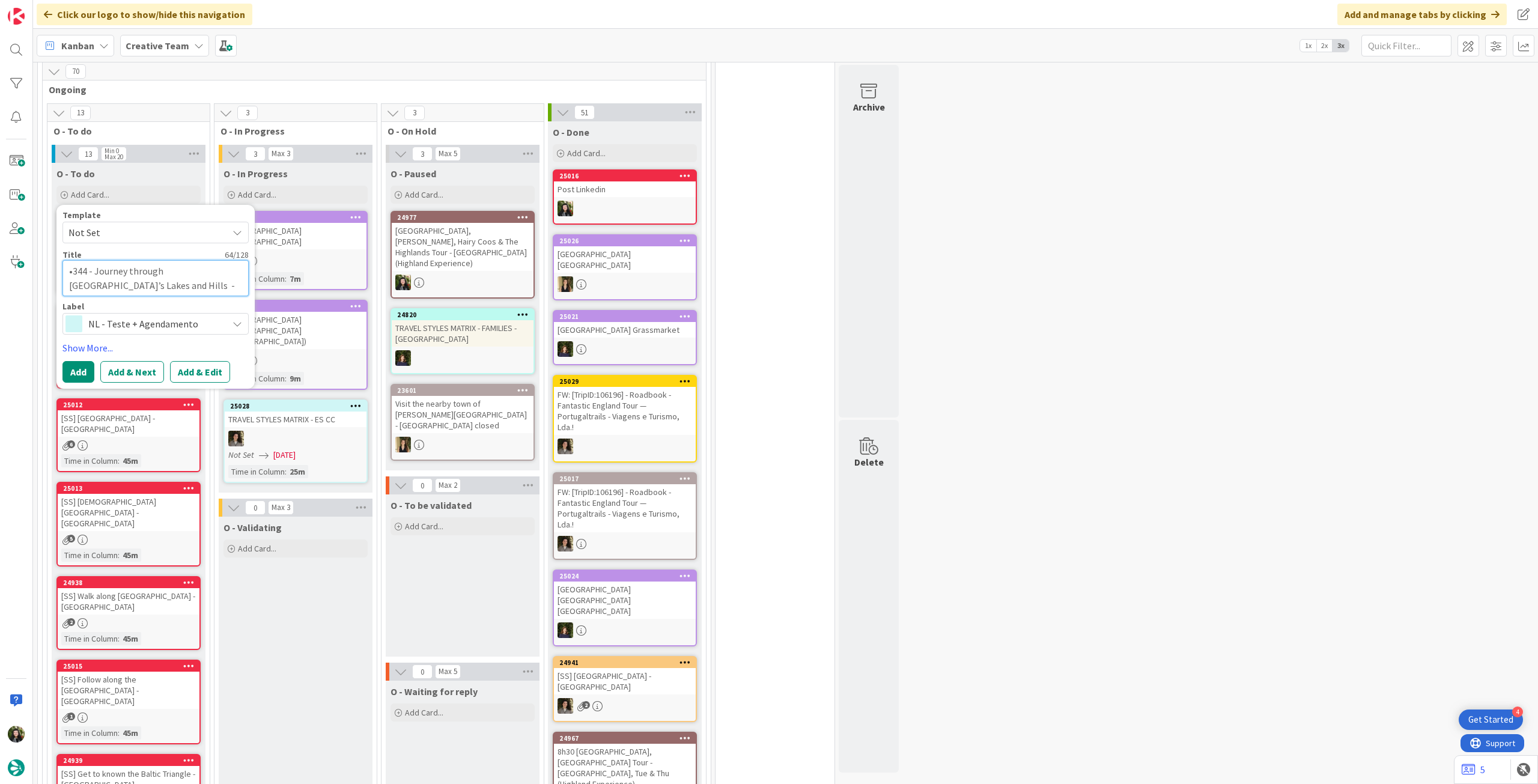
type textarea "x"
type textarea "344 - Journey through [GEOGRAPHIC_DATA]’s Lakes and Hills - enviar sexta"
type textarea "x"
type textarea "E344 - Journey through [GEOGRAPHIC_DATA]’s Lakes and Hills - enviar sexta"
type textarea "x"
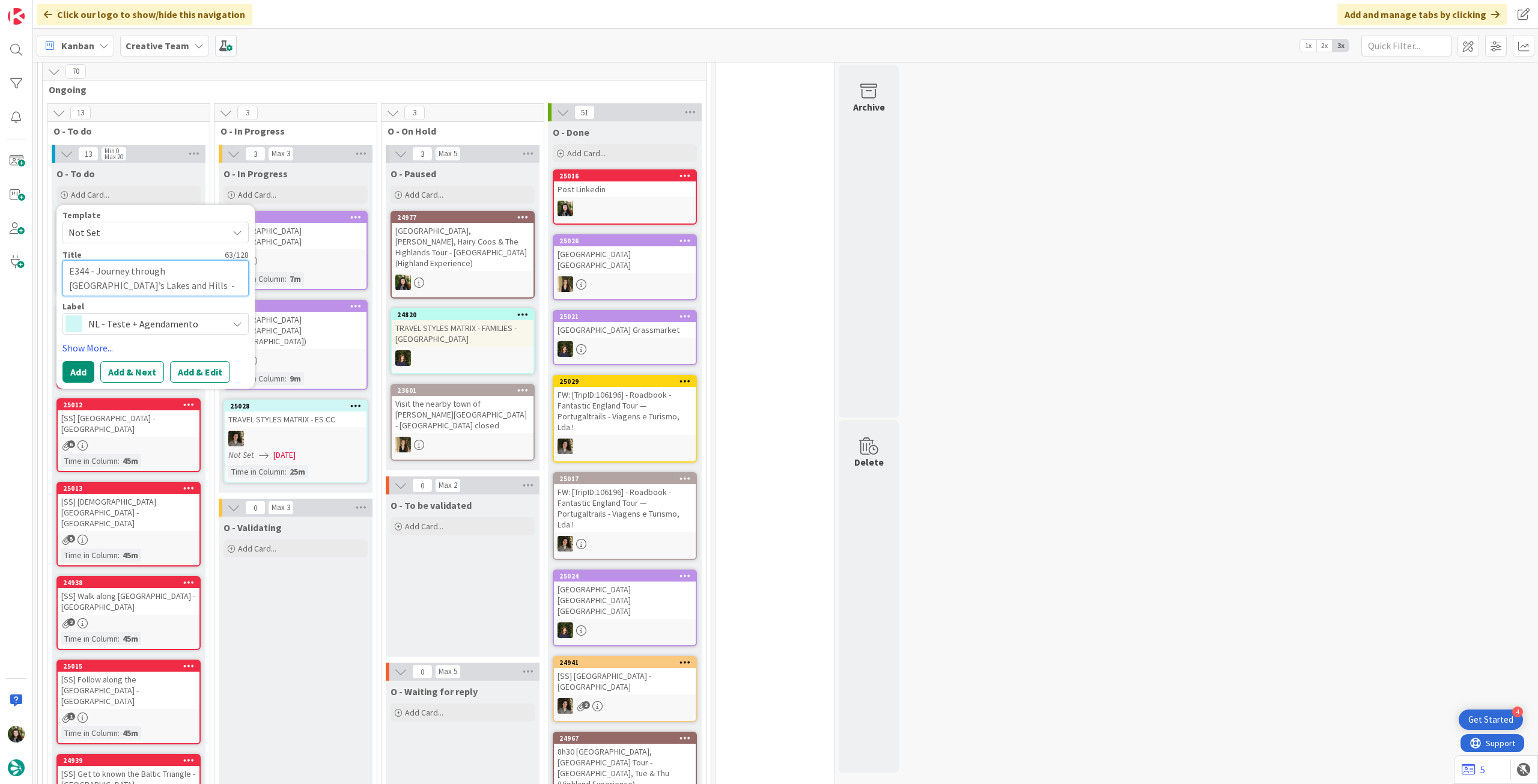
type textarea "En344 - Journey through [GEOGRAPHIC_DATA]’s Lakes and Hills - enviar sexta"
type textarea "x"
type textarea "Envi344 - Journey through [GEOGRAPHIC_DATA]’s Lakes and Hills - enviar sexta"
type textarea "x"
type textarea "Envio344 - Journey through [GEOGRAPHIC_DATA]’s Lakes and Hills - enviar sexta"
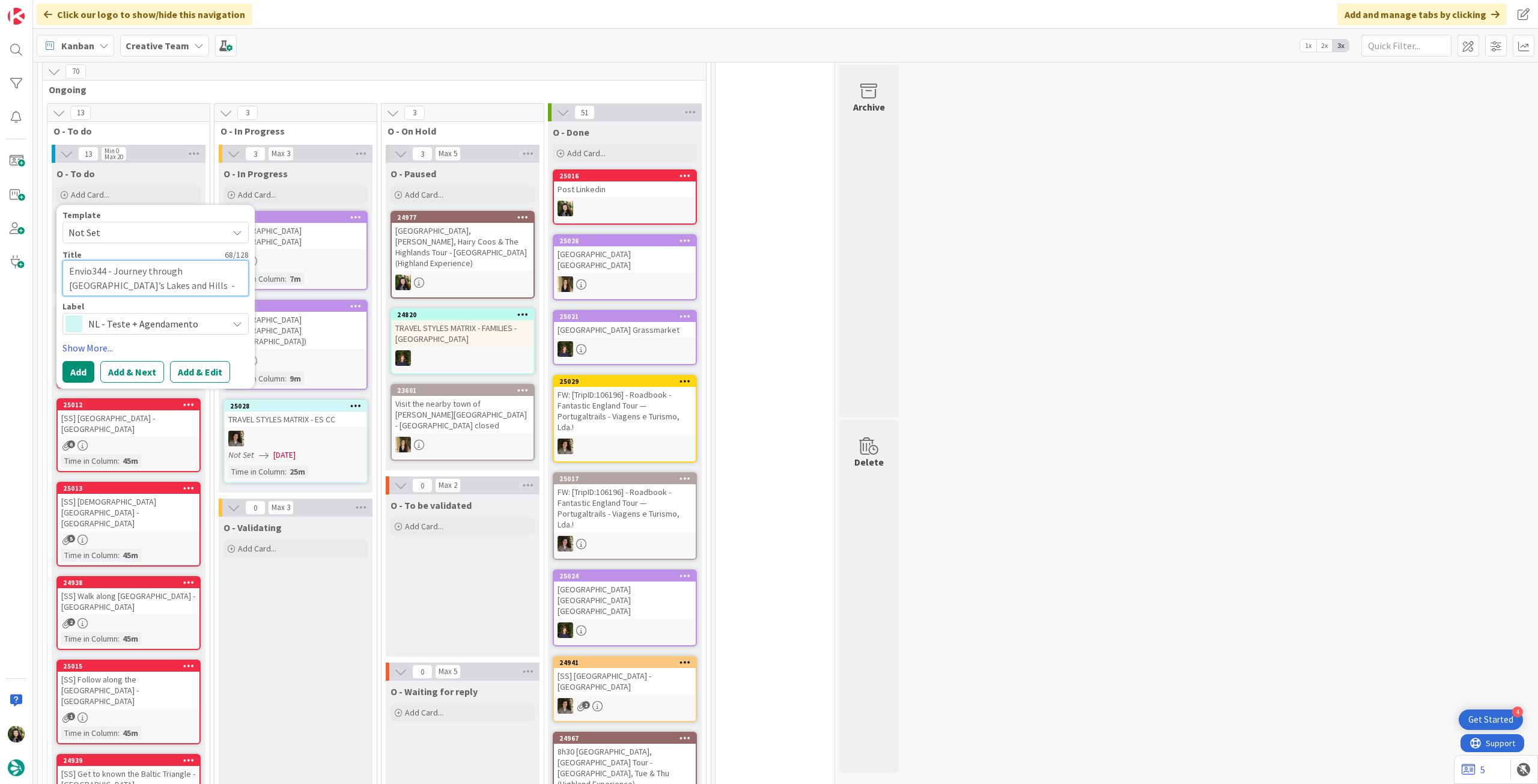
type textarea "x"
type textarea "Envio d344 - Journey through [GEOGRAPHIC_DATA]’s Lakes and Hills - enviar sexta"
type textarea "x"
type textarea "Envio de344 - Journey through [GEOGRAPHIC_DATA]’s Lakes and Hills - enviar sexta"
type textarea "x"
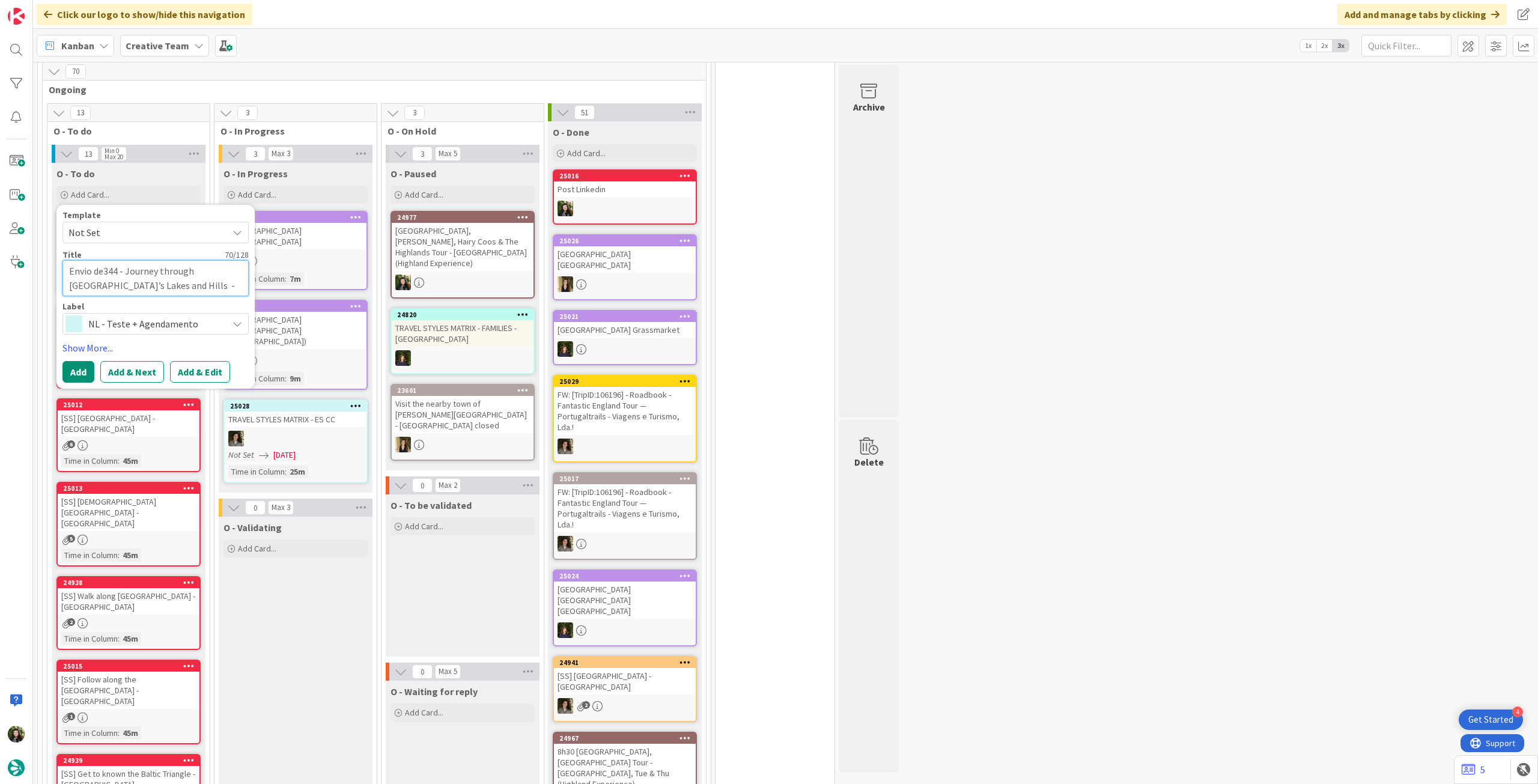
type textarea "Envio de 344 - Journey through [GEOGRAPHIC_DATA]’s Lakes and Hills - enviar sex…"
type textarea "x"
type textarea "Envio de t344 - Journey through [GEOGRAPHIC_DATA]’s Lakes and Hills - enviar se…"
type textarea "x"
type textarea "Envio de te344 - Journey through [GEOGRAPHIC_DATA]’s Lakes and Hills - enviar s…"
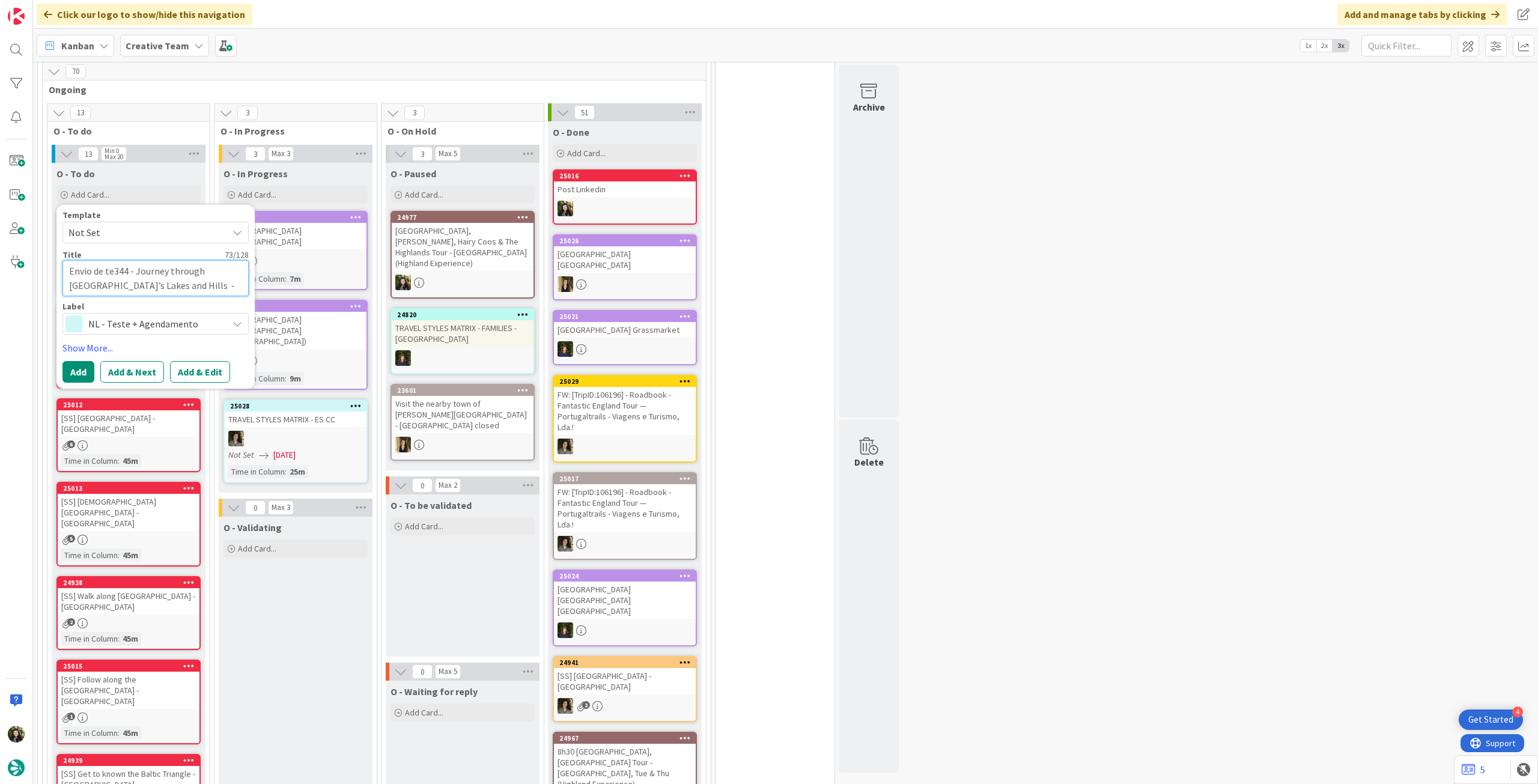
type textarea "x"
type textarea "Envio de tes344 - Journey through [GEOGRAPHIC_DATA]’s Lakes and Hills - enviar …"
type textarea "x"
type textarea "Envio de test344 - Journey through [GEOGRAPHIC_DATA]’s Lakes and Hills - enviar…"
type textarea "x"
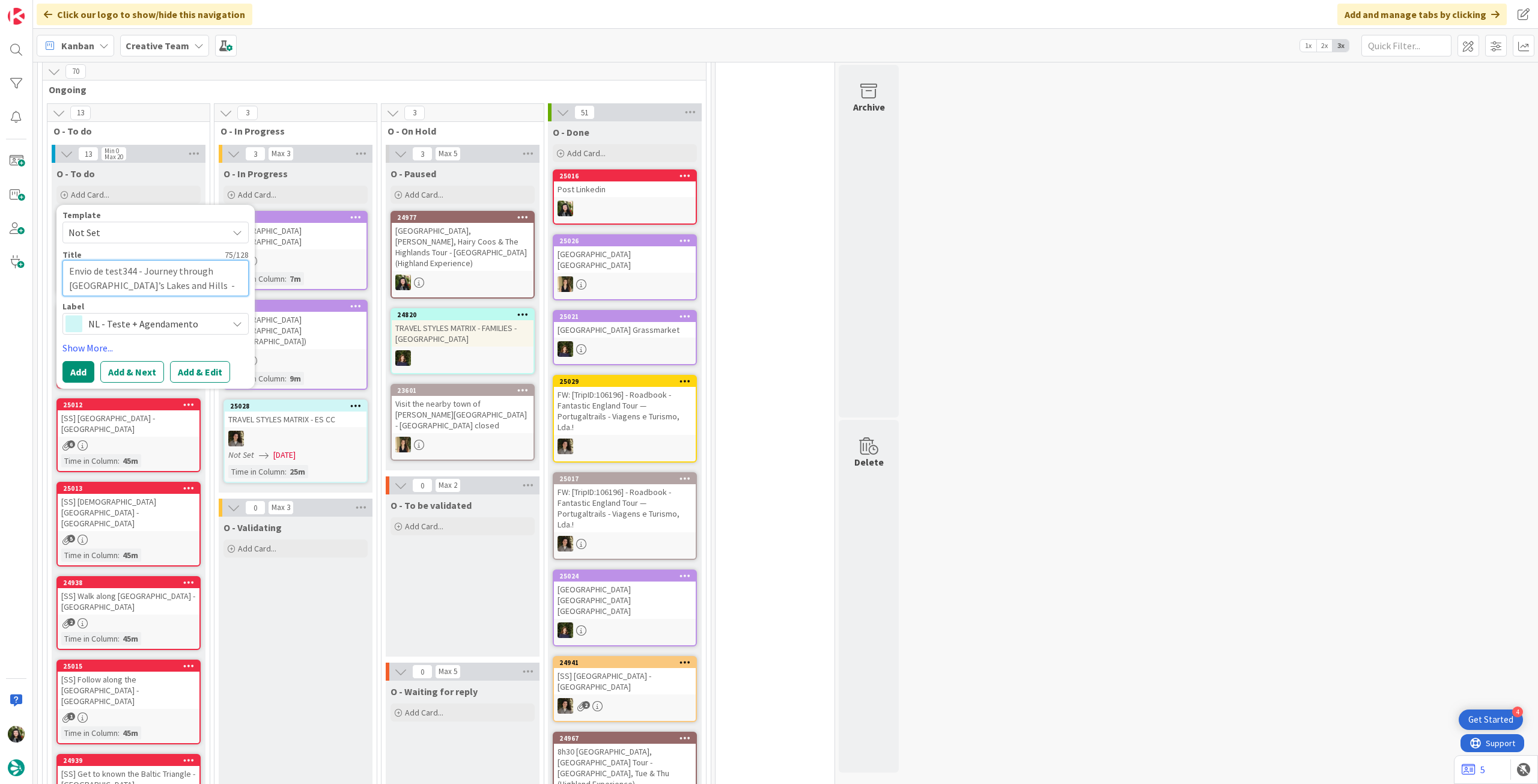
type textarea "Envio de teste344 - Journey through [GEOGRAPHIC_DATA]’s Lakes and Hills - envia…"
type textarea "x"
type textarea "Envio de teste 344 - Journey through [GEOGRAPHIC_DATA]’s Lakes and Hills - envi…"
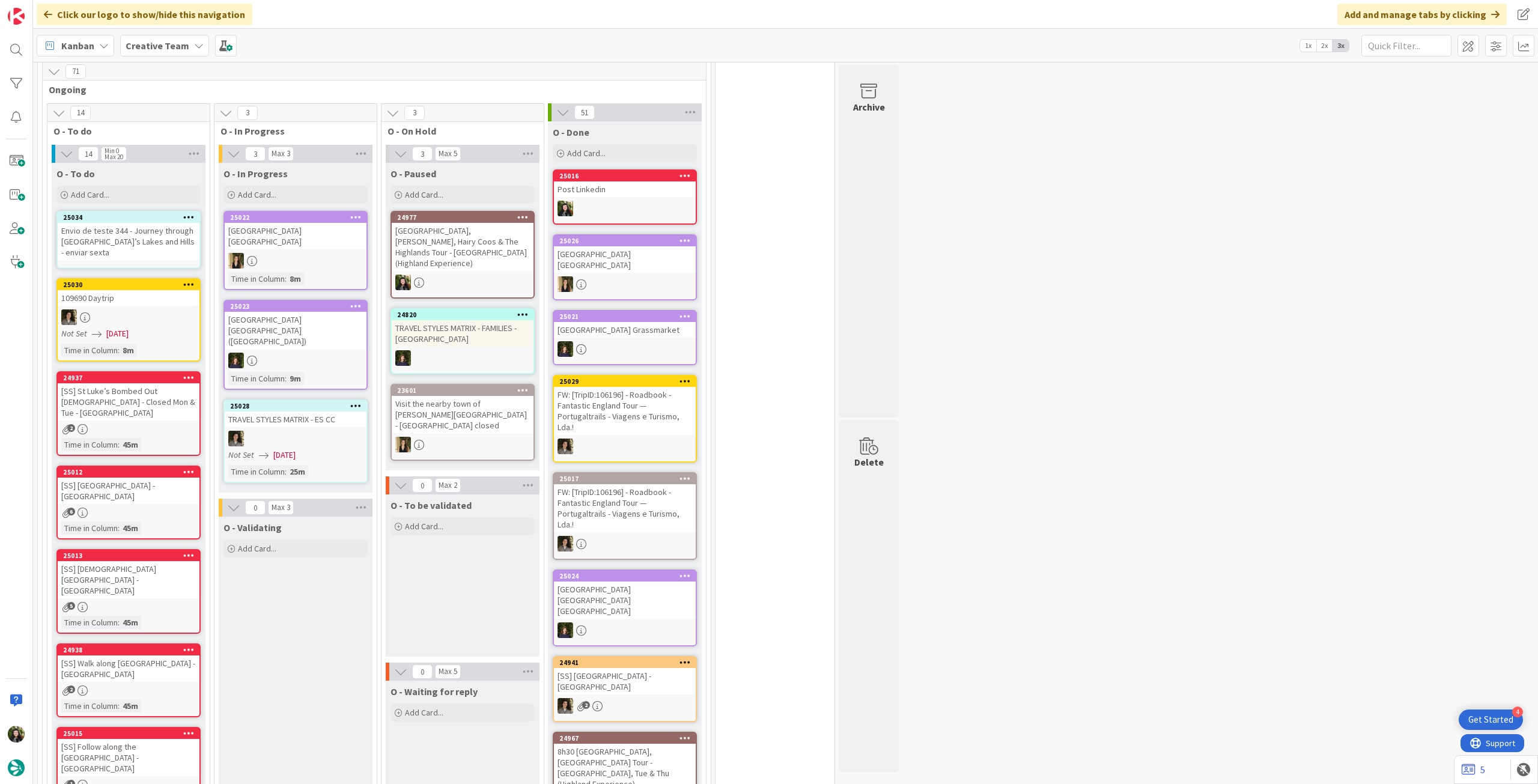
click at [172, 249] on div "Envio de teste 344 - Journey through [GEOGRAPHIC_DATA]’s Lakes and Hills - envi…" at bounding box center [129, 241] width 142 height 38
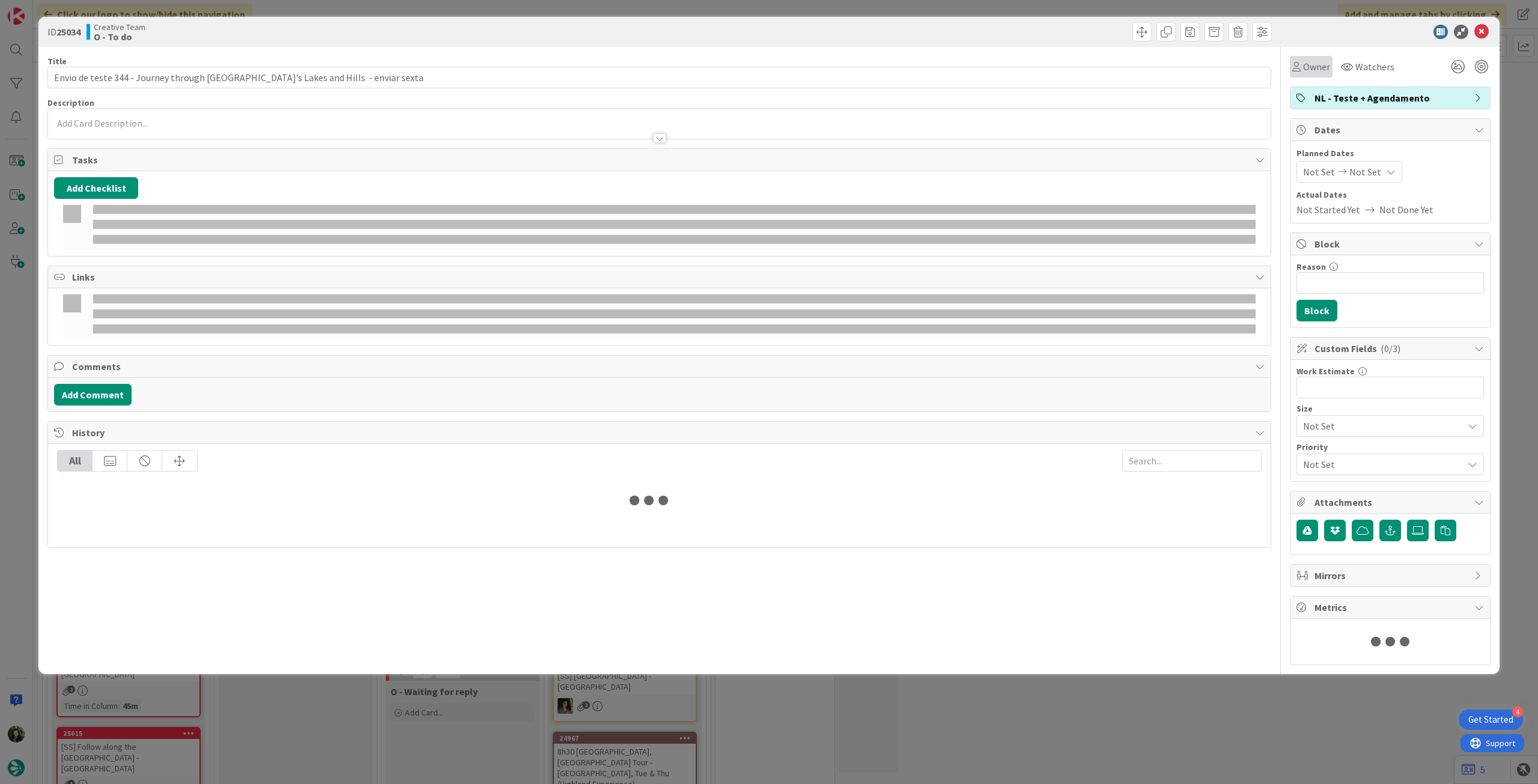
click at [1306, 67] on span "Owner" at bounding box center [1317, 66] width 27 height 14
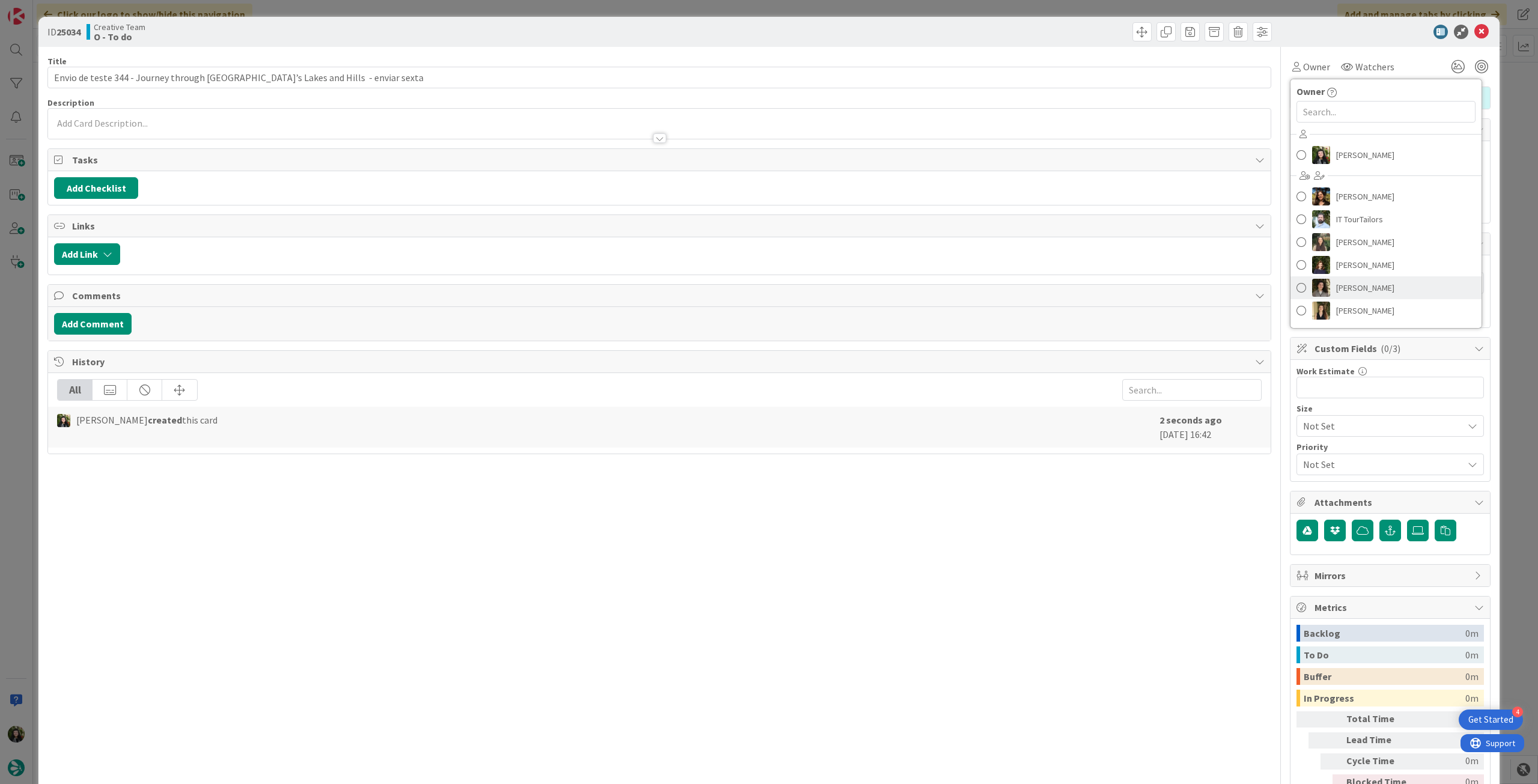
click at [1364, 293] on span "[PERSON_NAME]" at bounding box center [1365, 288] width 58 height 18
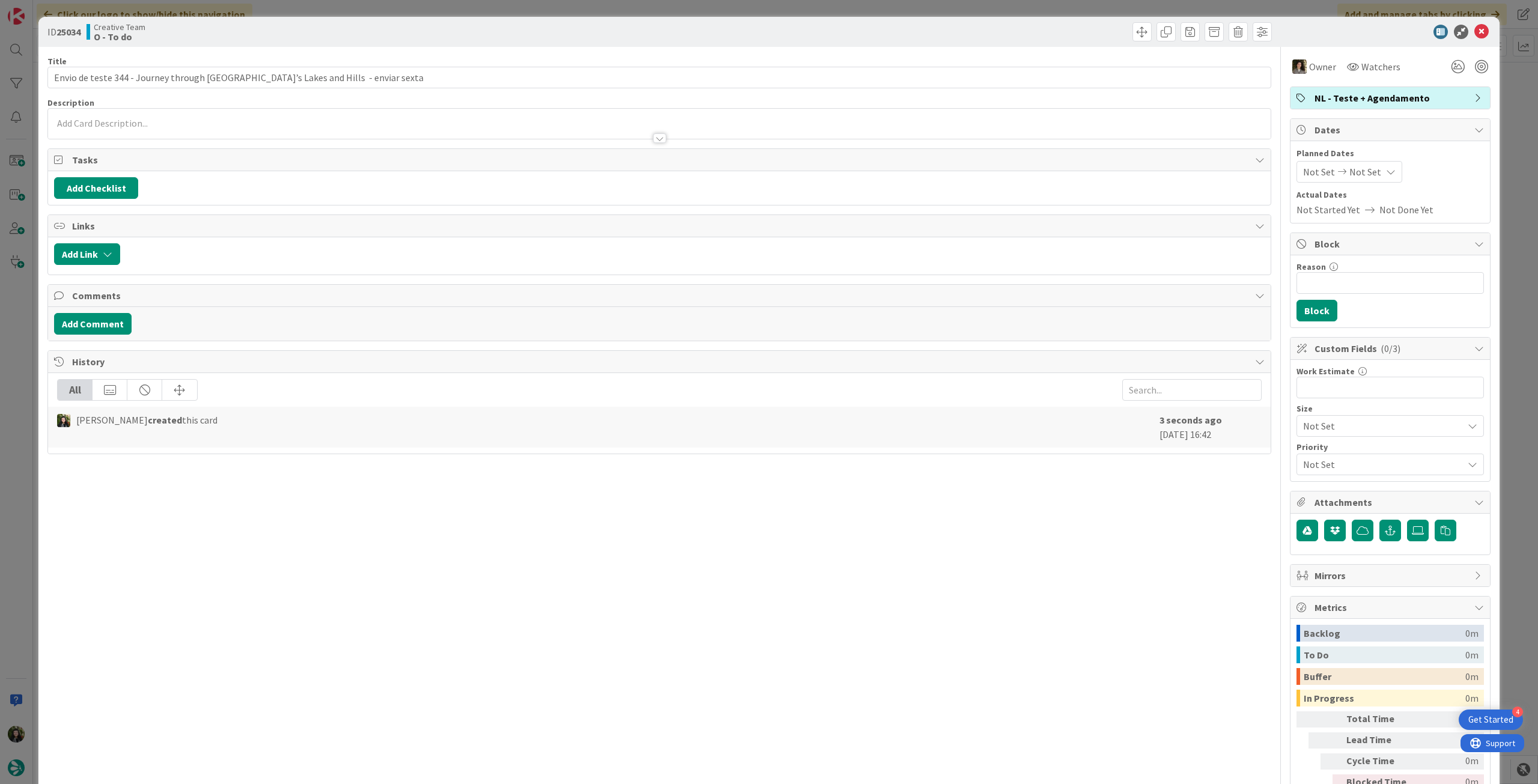
click at [1358, 166] on span "Not Set" at bounding box center [1365, 171] width 32 height 14
click at [1430, 304] on td "17" at bounding box center [1440, 299] width 23 height 23
type input "[DATE]"
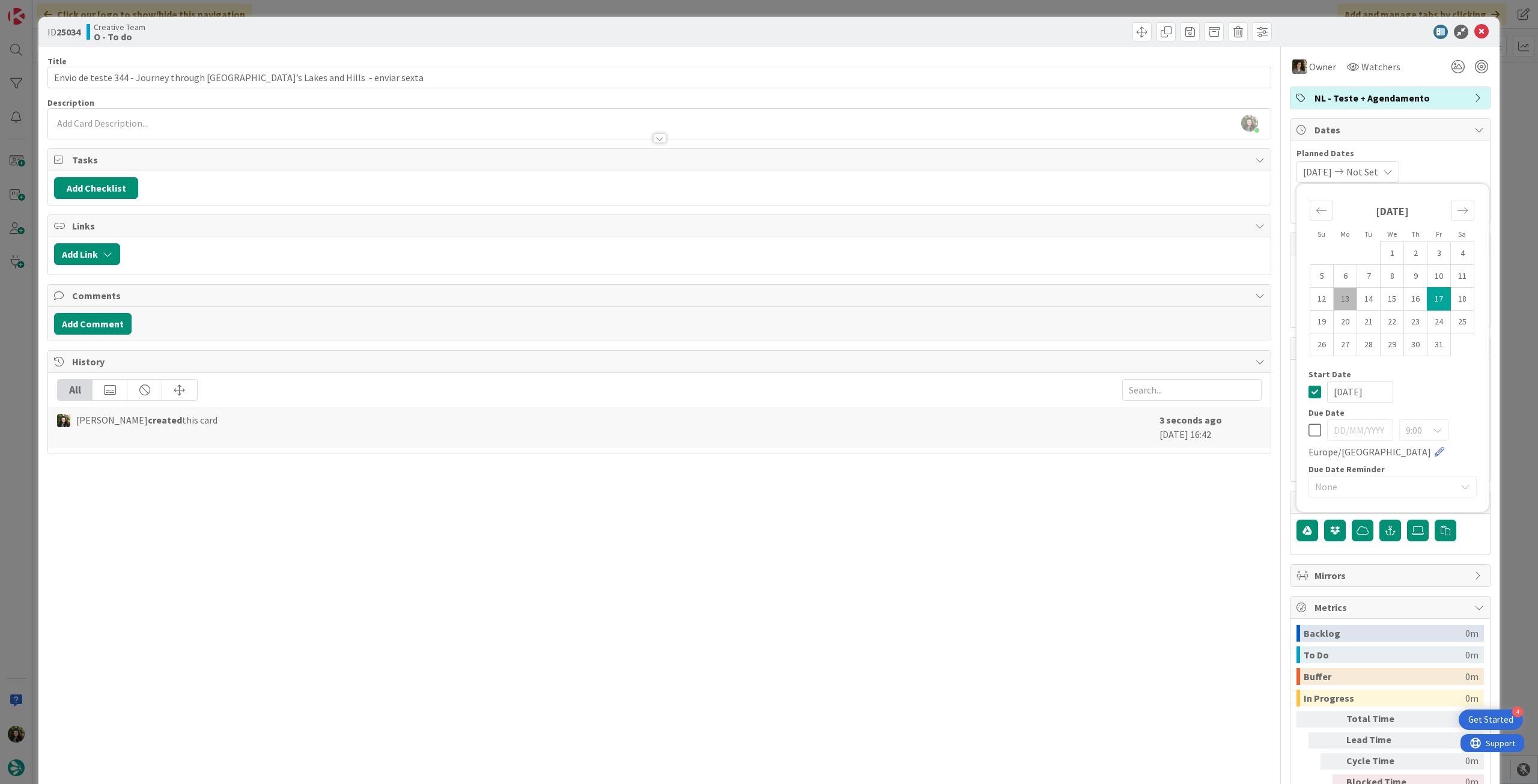
click at [1430, 304] on td "17" at bounding box center [1440, 299] width 23 height 23
type input "[DATE]"
click at [1309, 386] on icon at bounding box center [1314, 391] width 13 height 14
click at [1475, 33] on icon at bounding box center [1481, 32] width 14 height 14
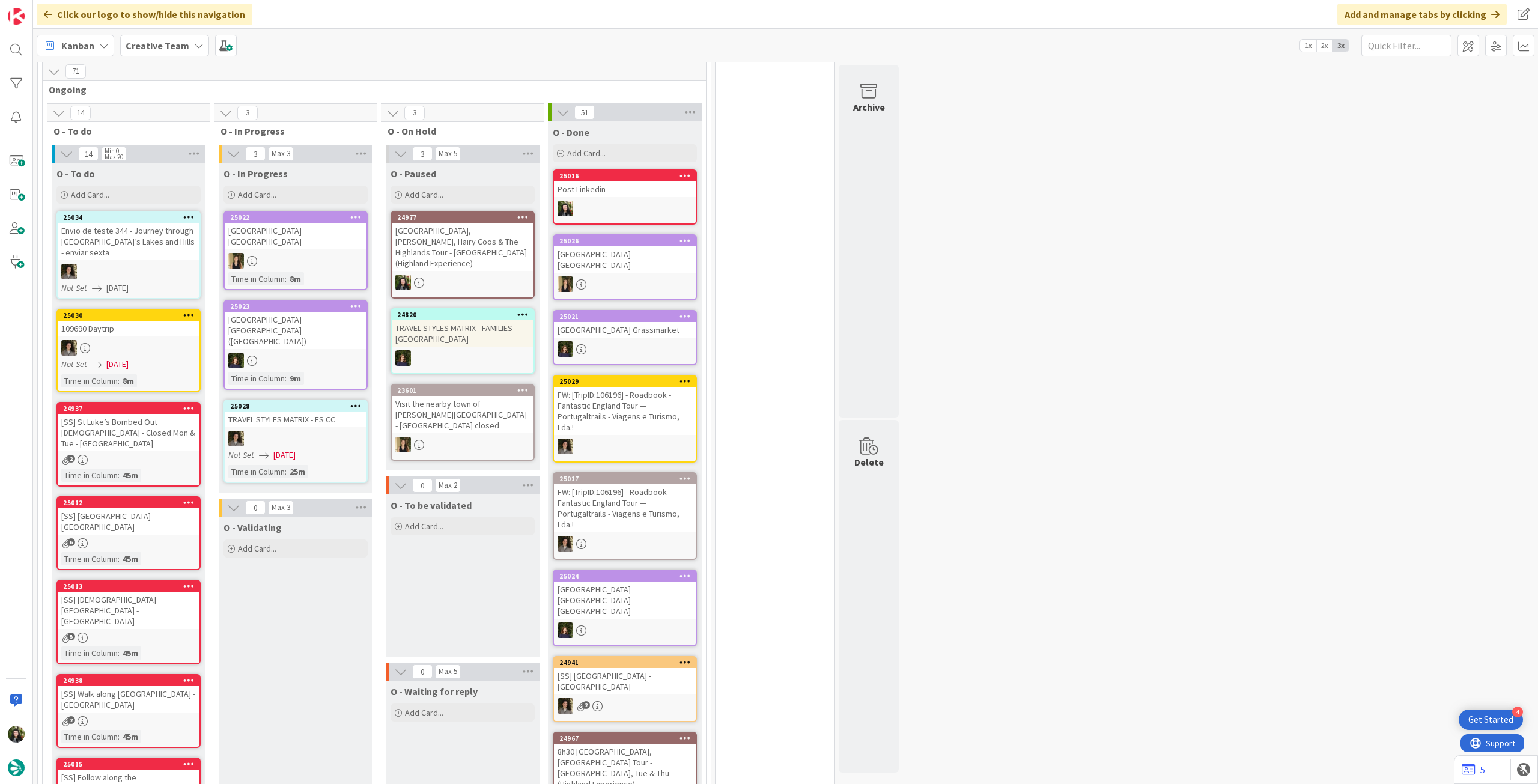
click at [190, 213] on icon at bounding box center [189, 217] width 12 height 8
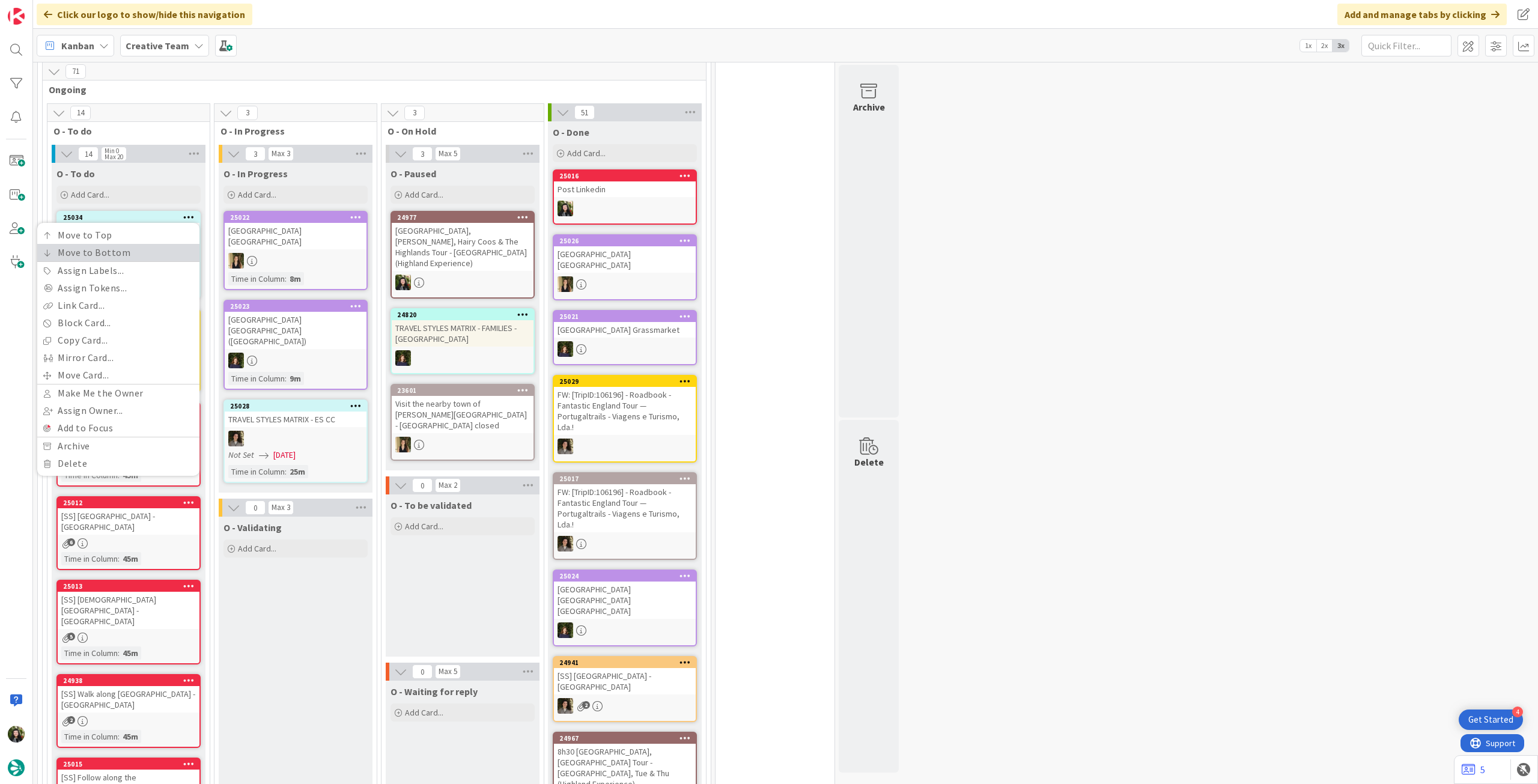
click at [177, 256] on link "Move to Bottom" at bounding box center [119, 252] width 162 height 18
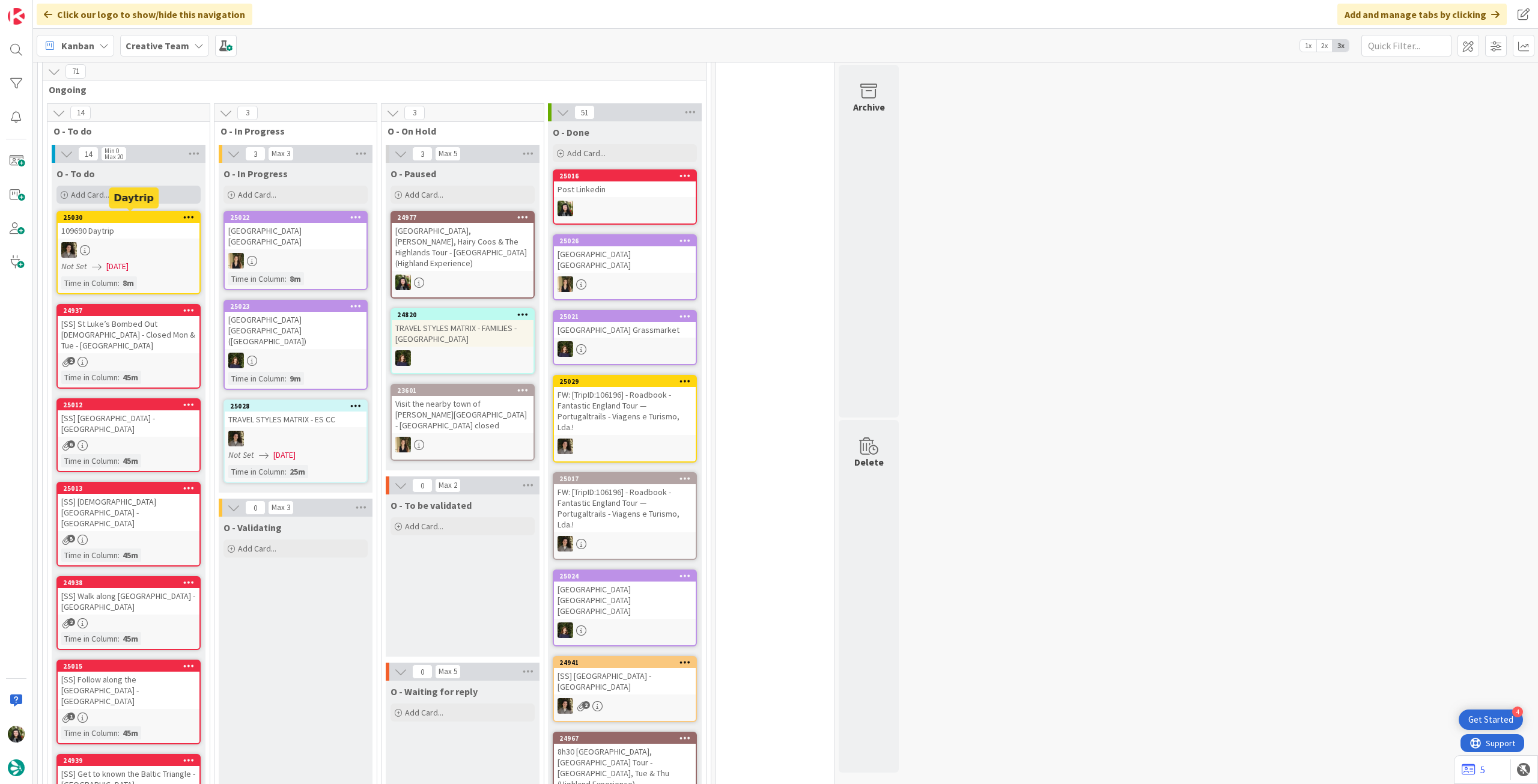
click at [168, 196] on div "Add Card..." at bounding box center [129, 194] width 144 height 18
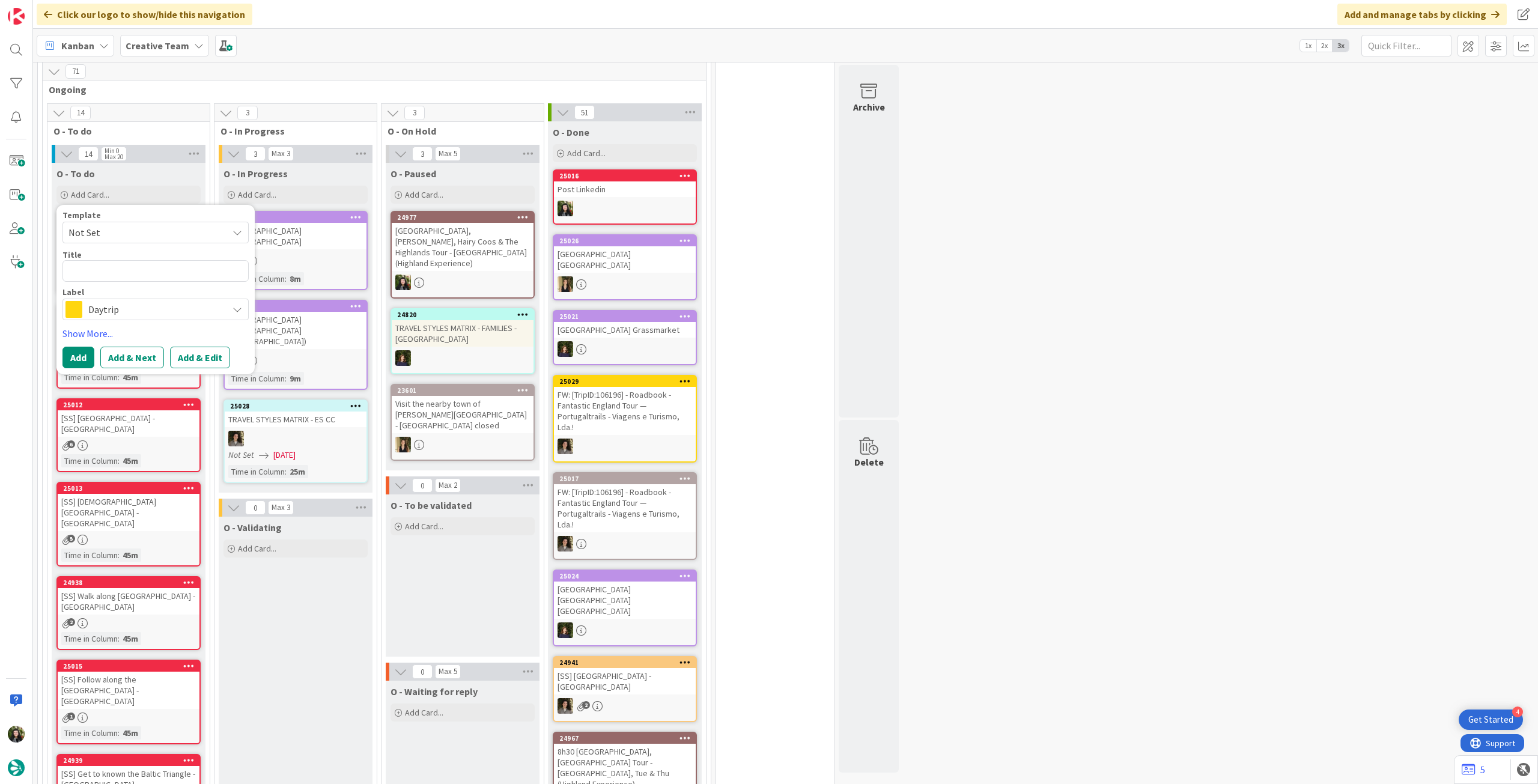
click at [139, 304] on span "Daytrip" at bounding box center [155, 309] width 134 height 17
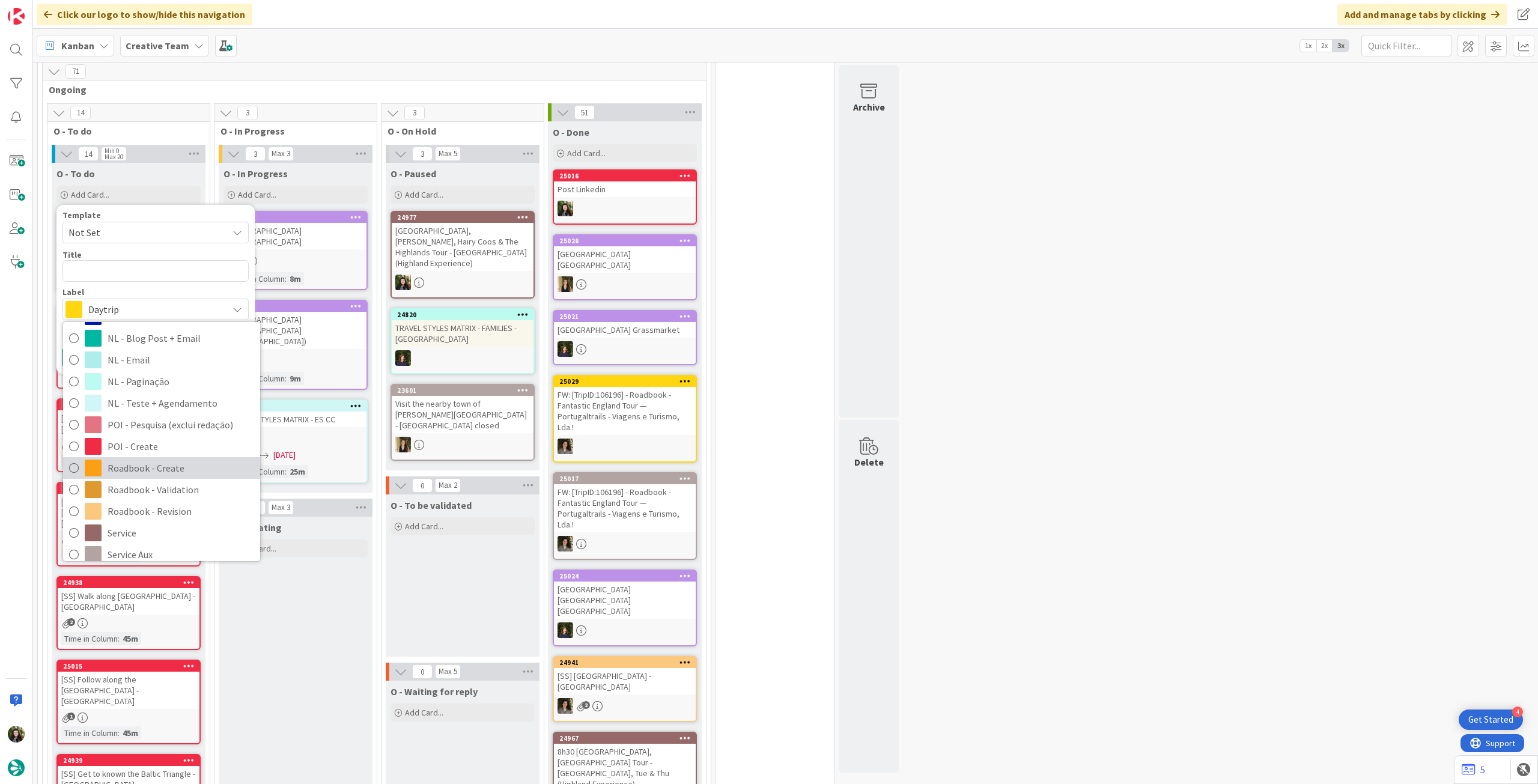
scroll to position [123, 0]
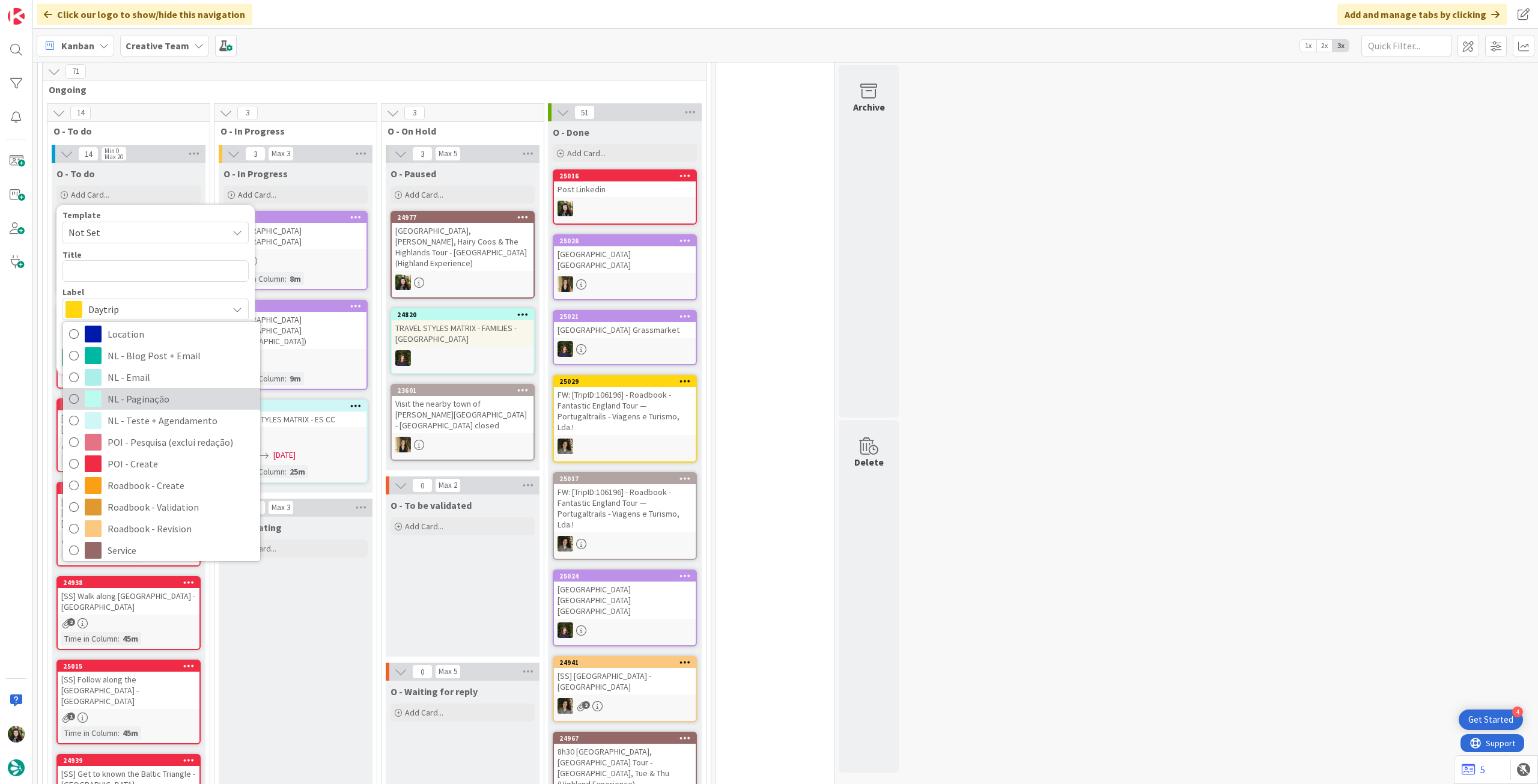
click at [169, 400] on span "NL - Paginação" at bounding box center [181, 399] width 147 height 18
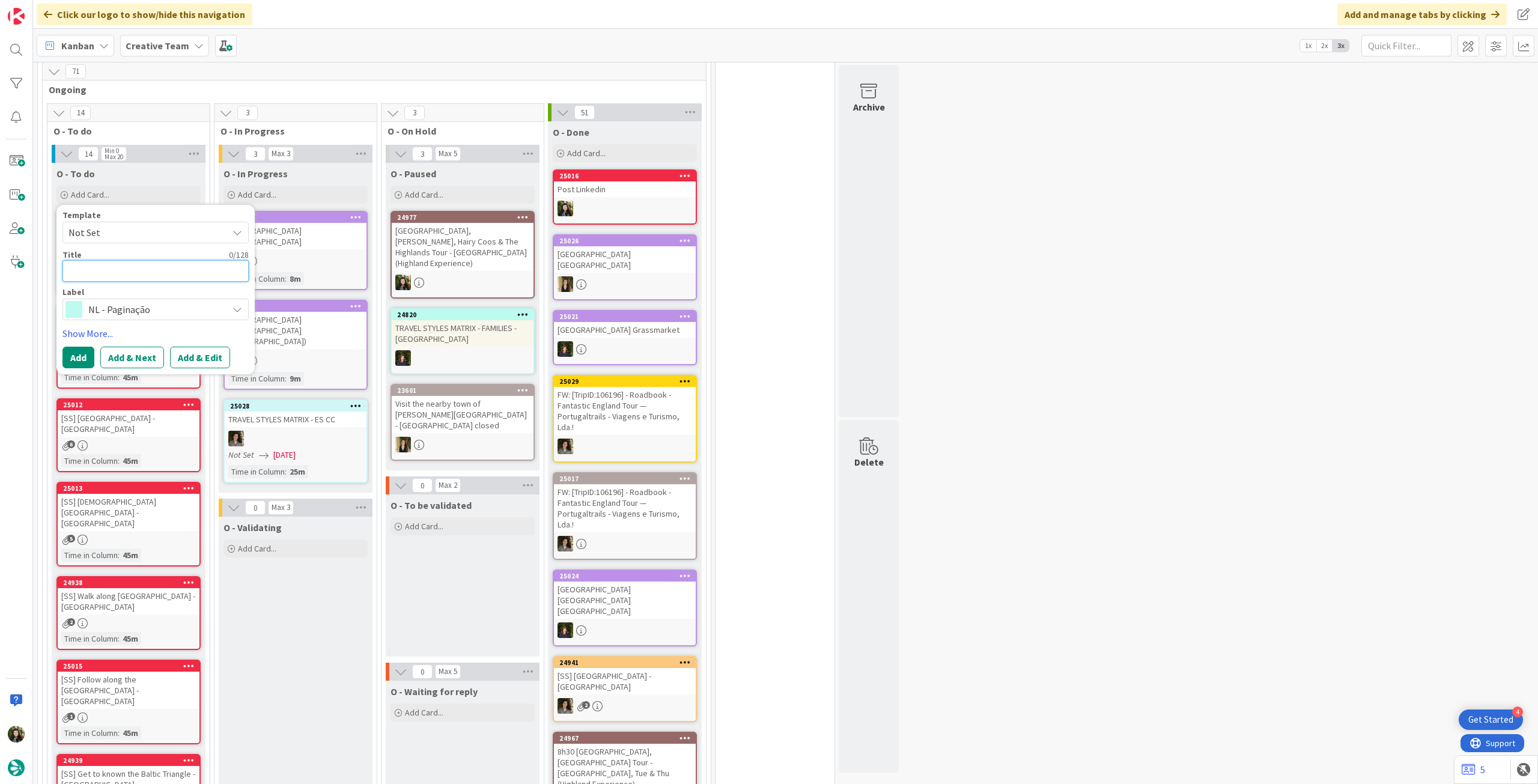
click at [145, 269] on textarea at bounding box center [155, 271] width 186 height 22
paste textarea "Paginação 344 - Journey through [GEOGRAPHIC_DATA]’s Lakes and [GEOGRAPHIC_DATA]…"
type textarea "x"
type textarea "Paginação 344 - Journey through [GEOGRAPHIC_DATA]’s Lakes and [GEOGRAPHIC_DATA]…"
click at [86, 364] on button "Add" at bounding box center [78, 372] width 32 height 22
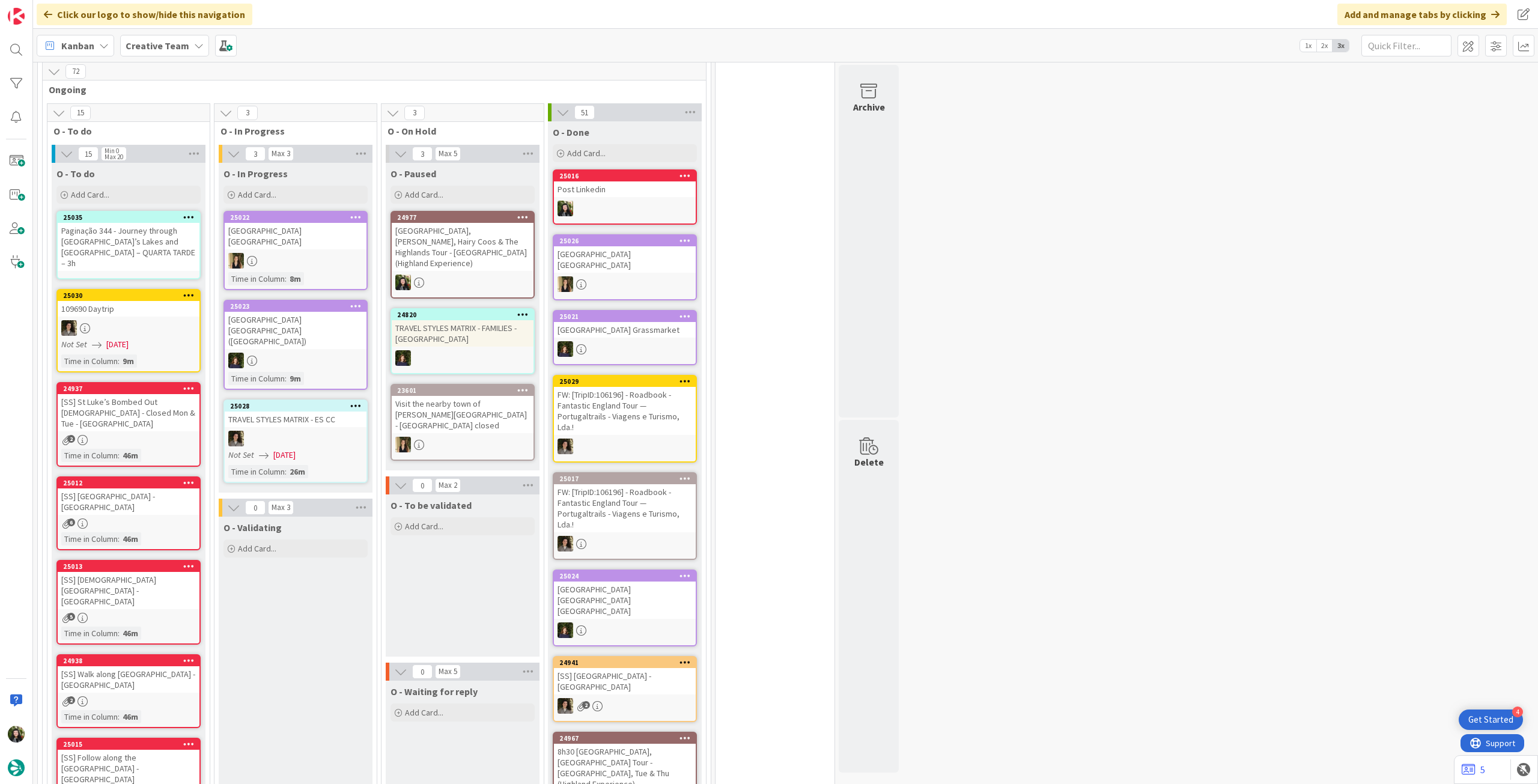
click at [134, 234] on div "Paginação 344 - Journey through [GEOGRAPHIC_DATA]’s Lakes and [GEOGRAPHIC_DATA]…" at bounding box center [129, 247] width 142 height 48
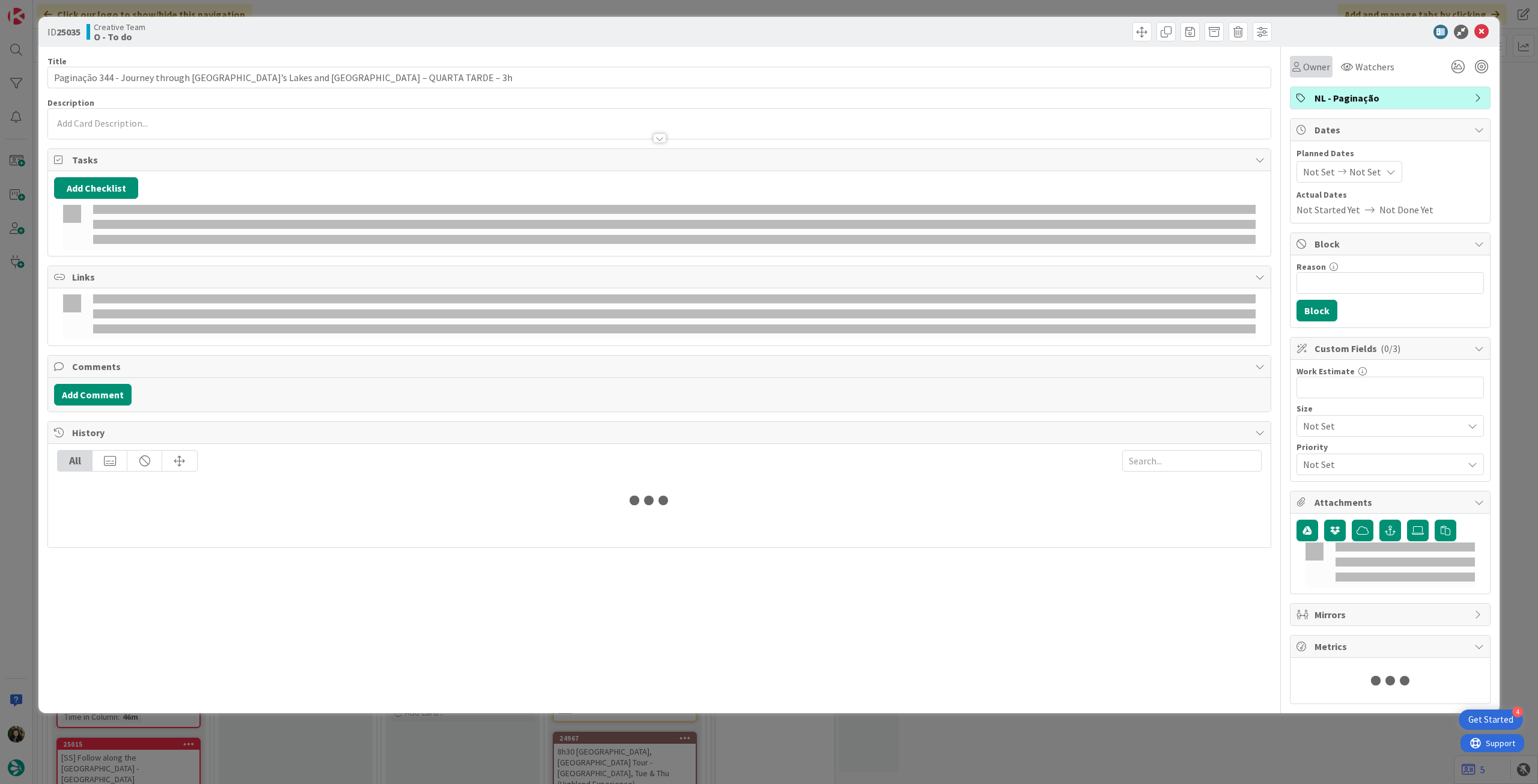
click at [1308, 74] on div "Owner" at bounding box center [1311, 67] width 43 height 22
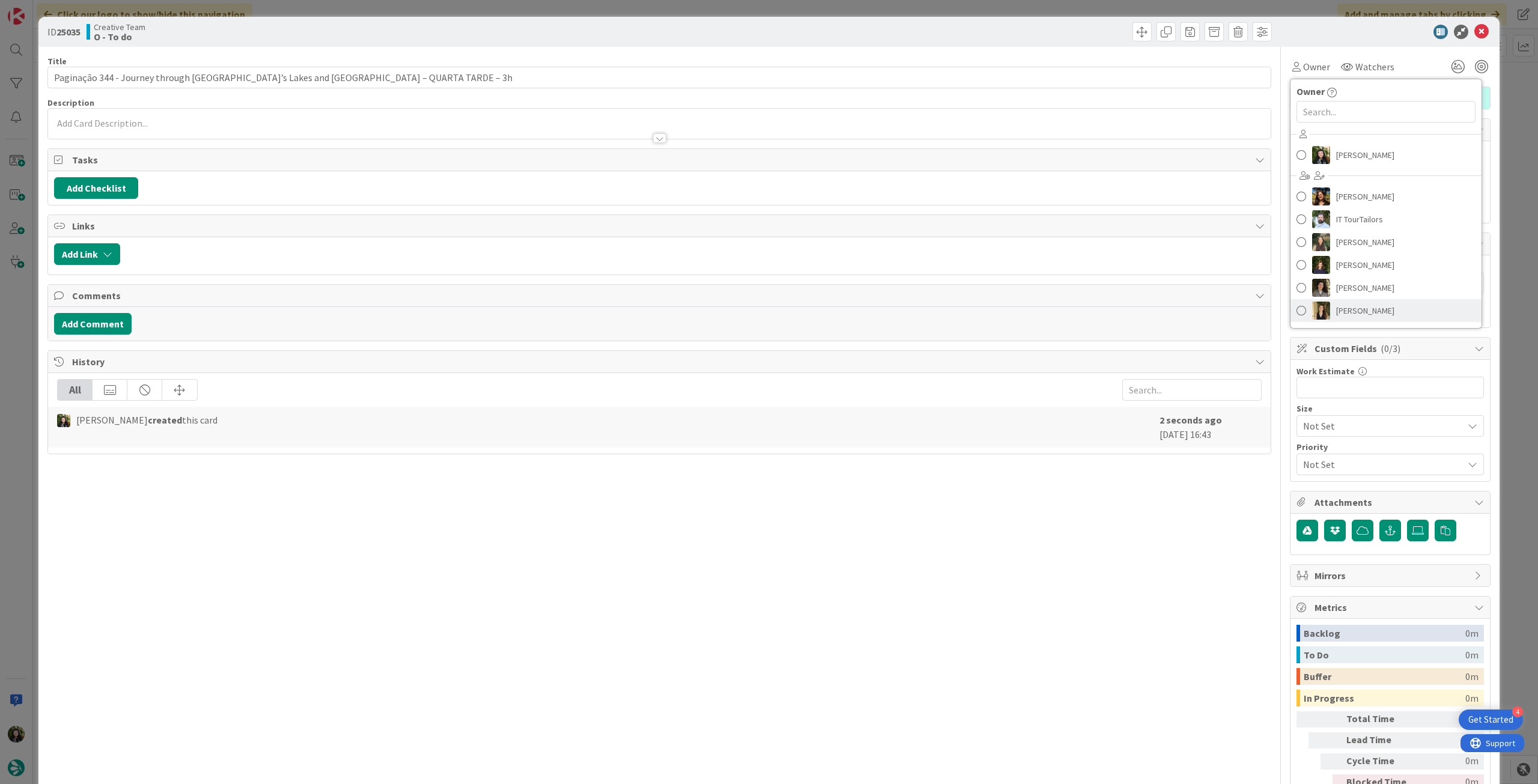
click at [1368, 310] on span "[PERSON_NAME]" at bounding box center [1365, 310] width 58 height 18
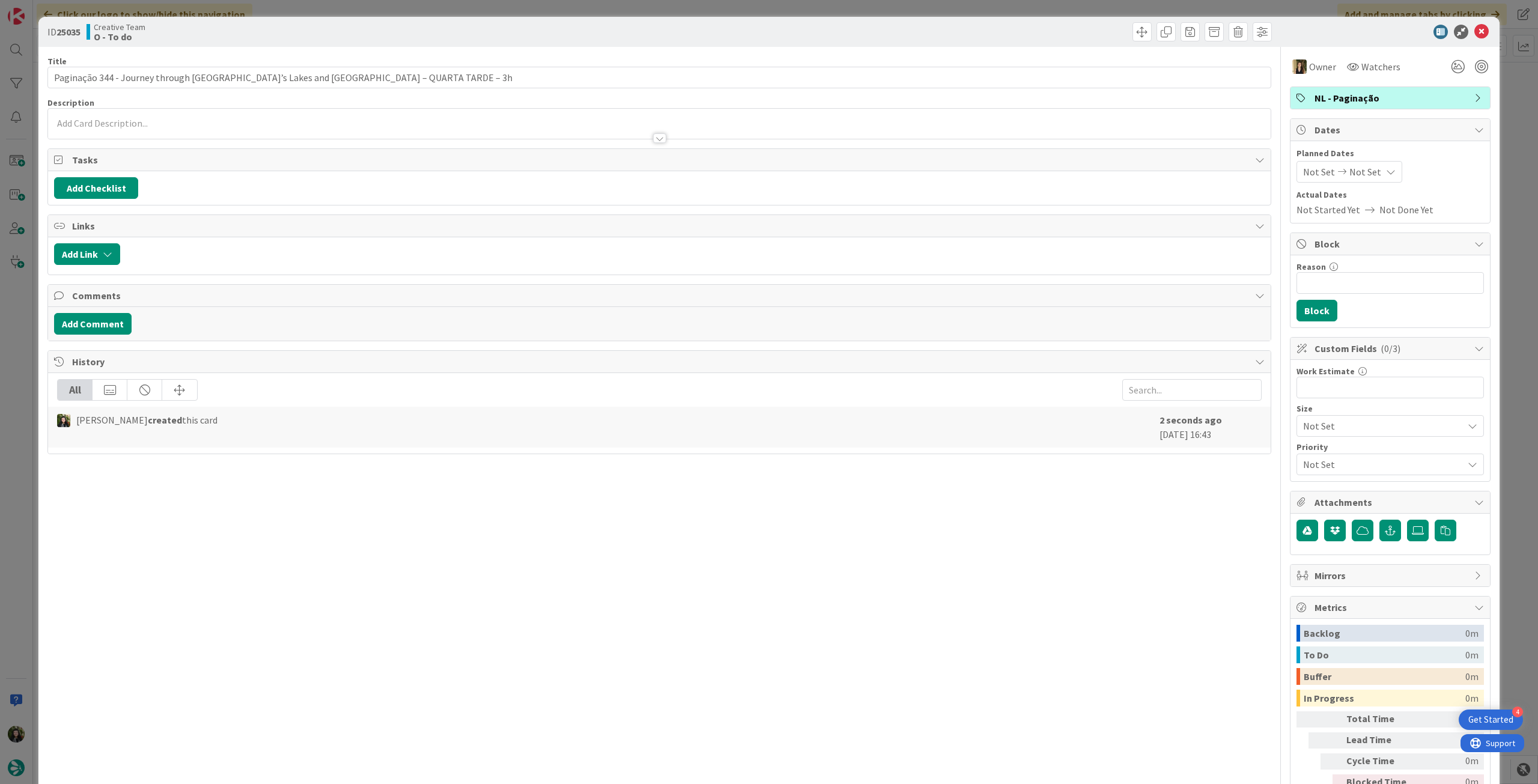
click at [1368, 163] on div "Not Set Not Set" at bounding box center [1349, 172] width 106 height 22
click at [1384, 295] on td "15" at bounding box center [1393, 299] width 23 height 23
type input "[DATE]"
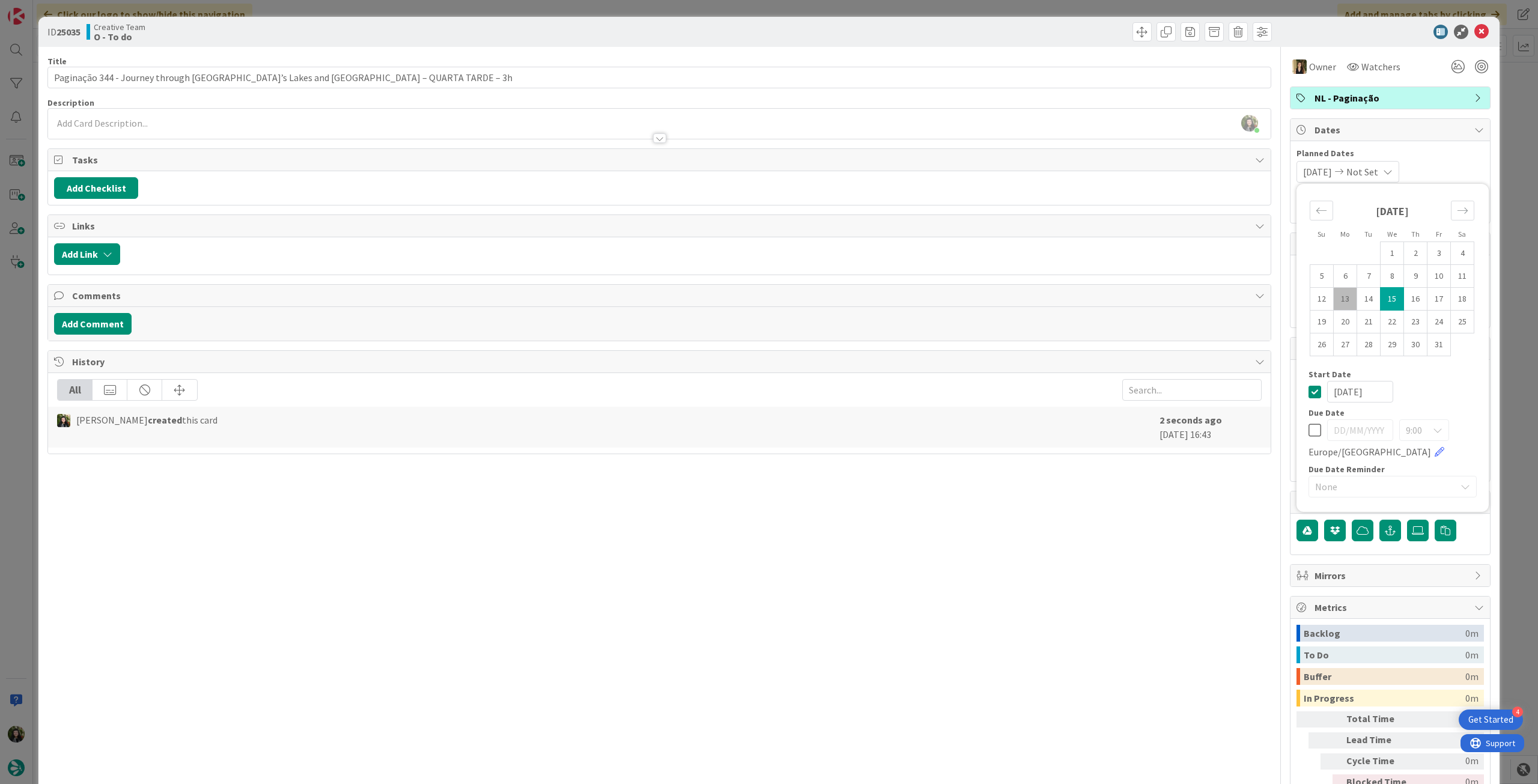
click at [1384, 295] on td "15" at bounding box center [1393, 299] width 23 height 23
type input "[DATE]"
click at [1309, 392] on icon at bounding box center [1314, 391] width 13 height 14
click at [1475, 29] on icon at bounding box center [1481, 32] width 14 height 14
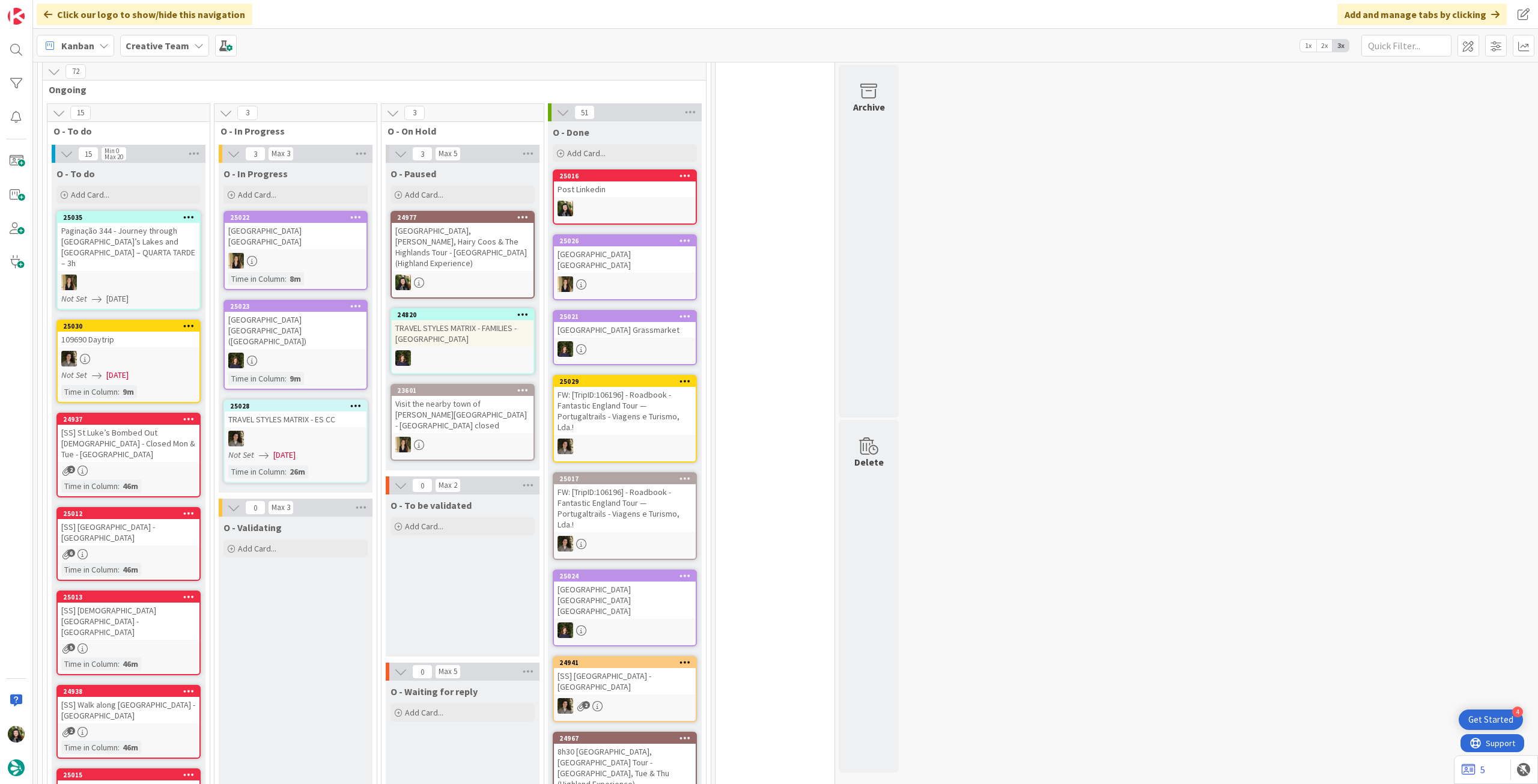
click at [185, 215] on icon at bounding box center [189, 217] width 12 height 8
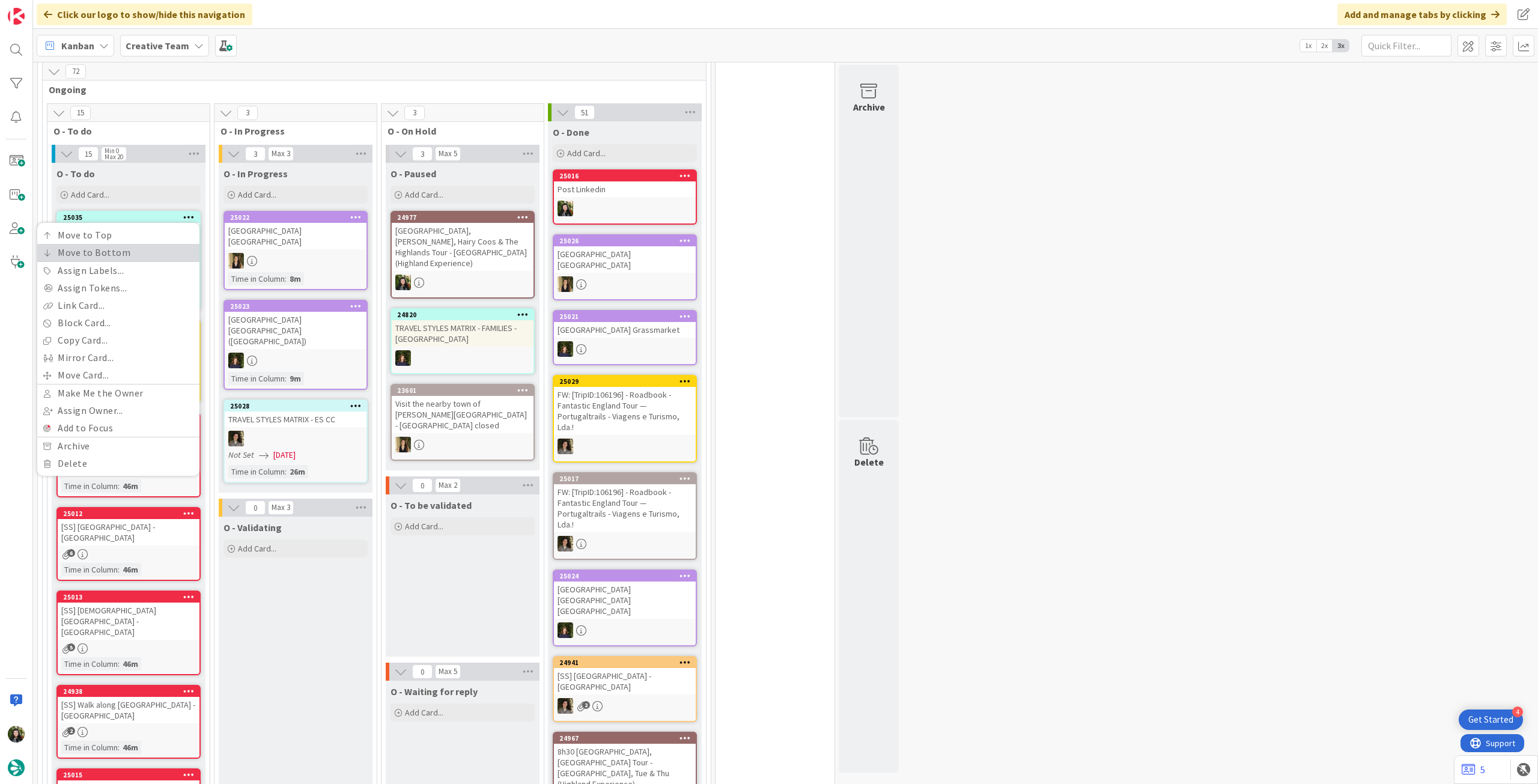
click at [166, 249] on link "Move to Bottom" at bounding box center [119, 252] width 162 height 18
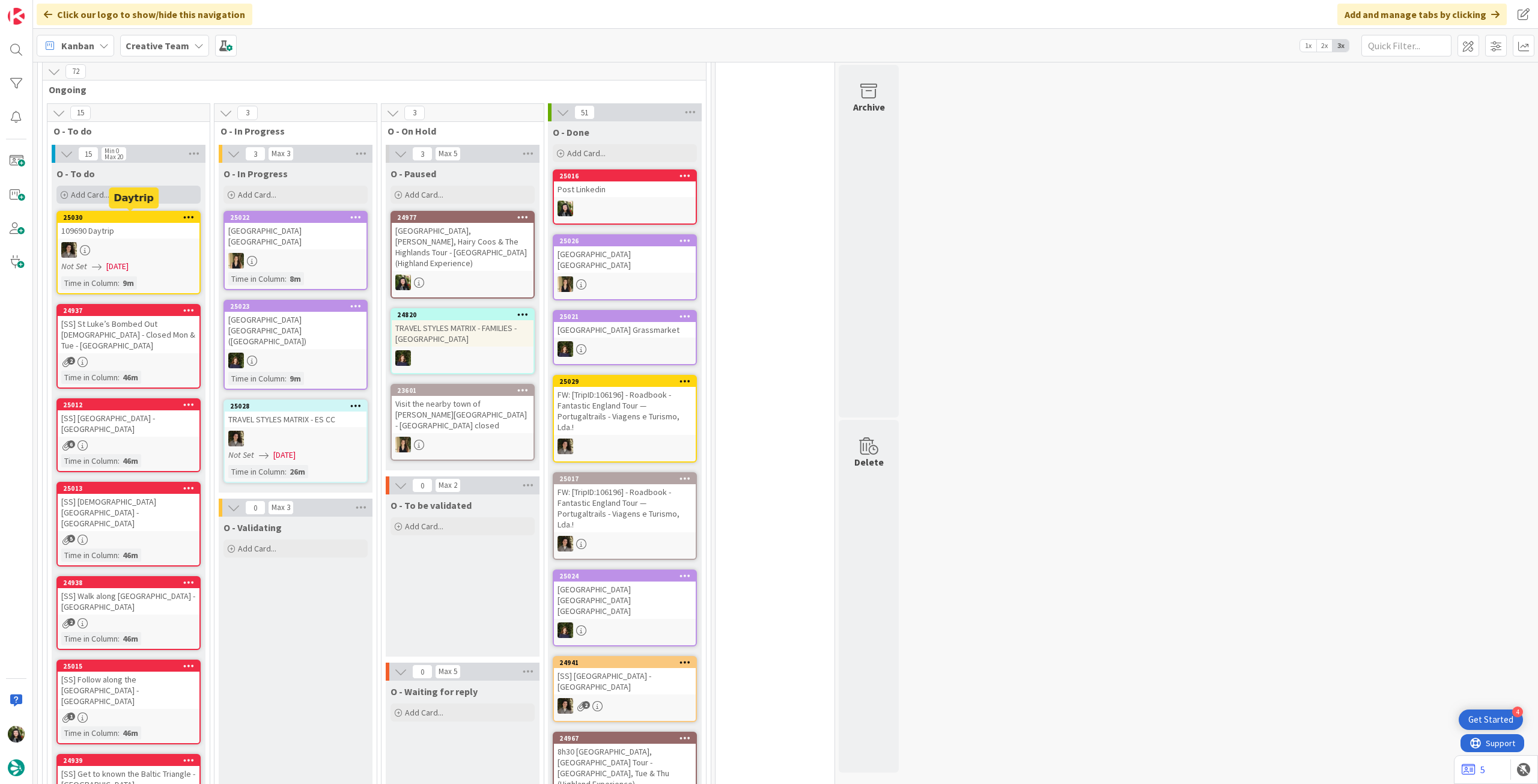
click at [109, 192] on div "Add Card..." at bounding box center [129, 194] width 144 height 18
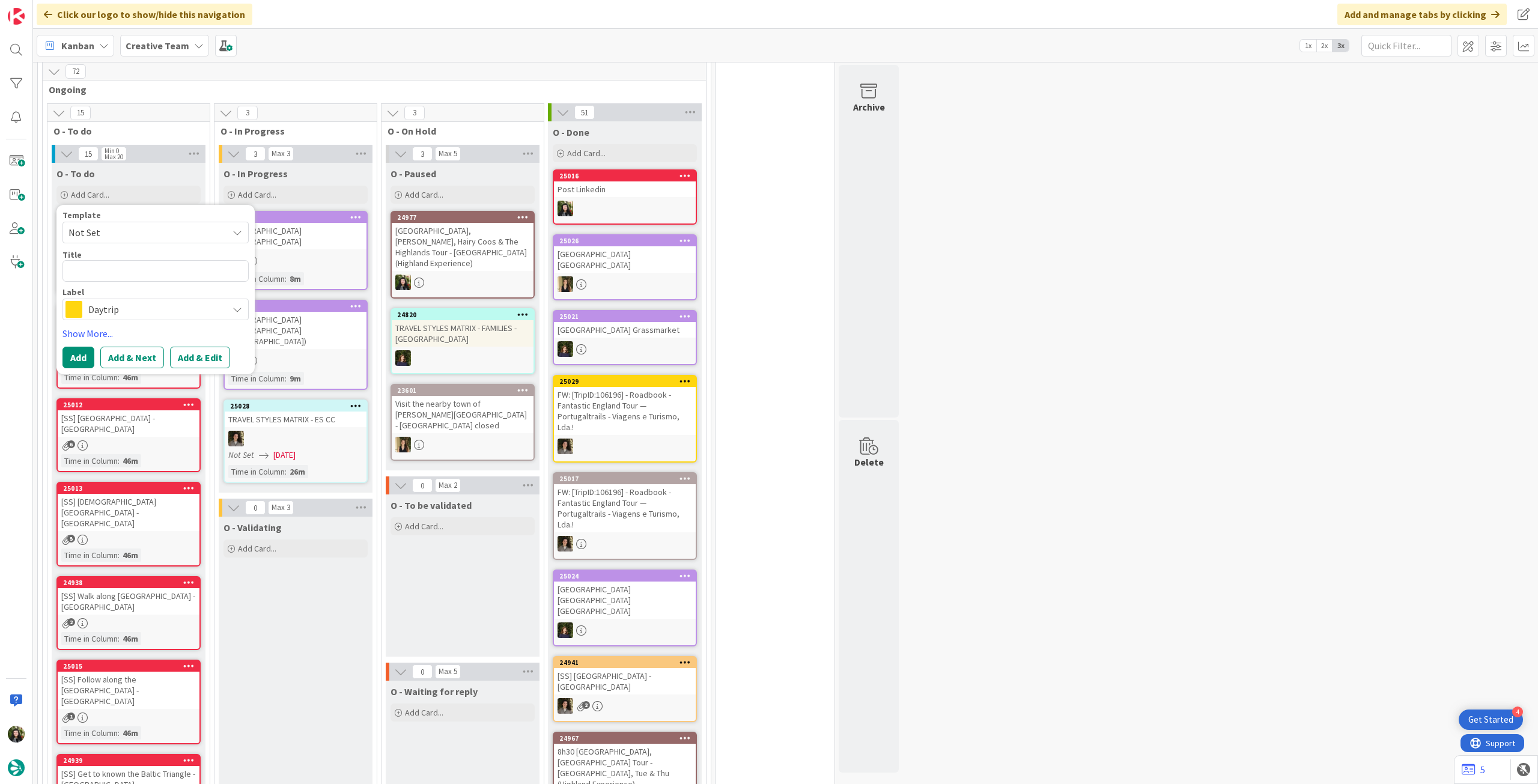
click at [134, 313] on span "Daytrip" at bounding box center [155, 309] width 134 height 17
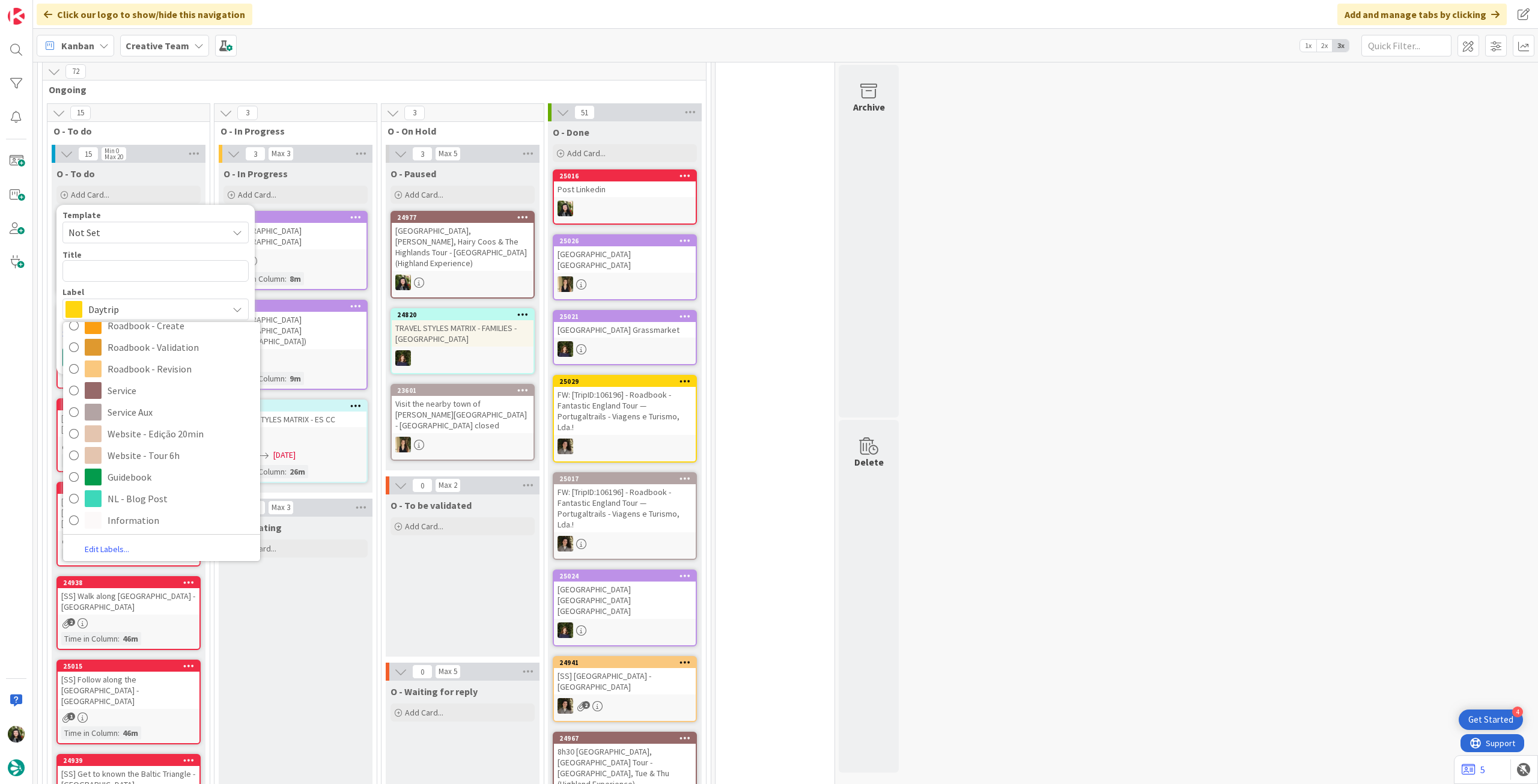
scroll to position [1005, 0]
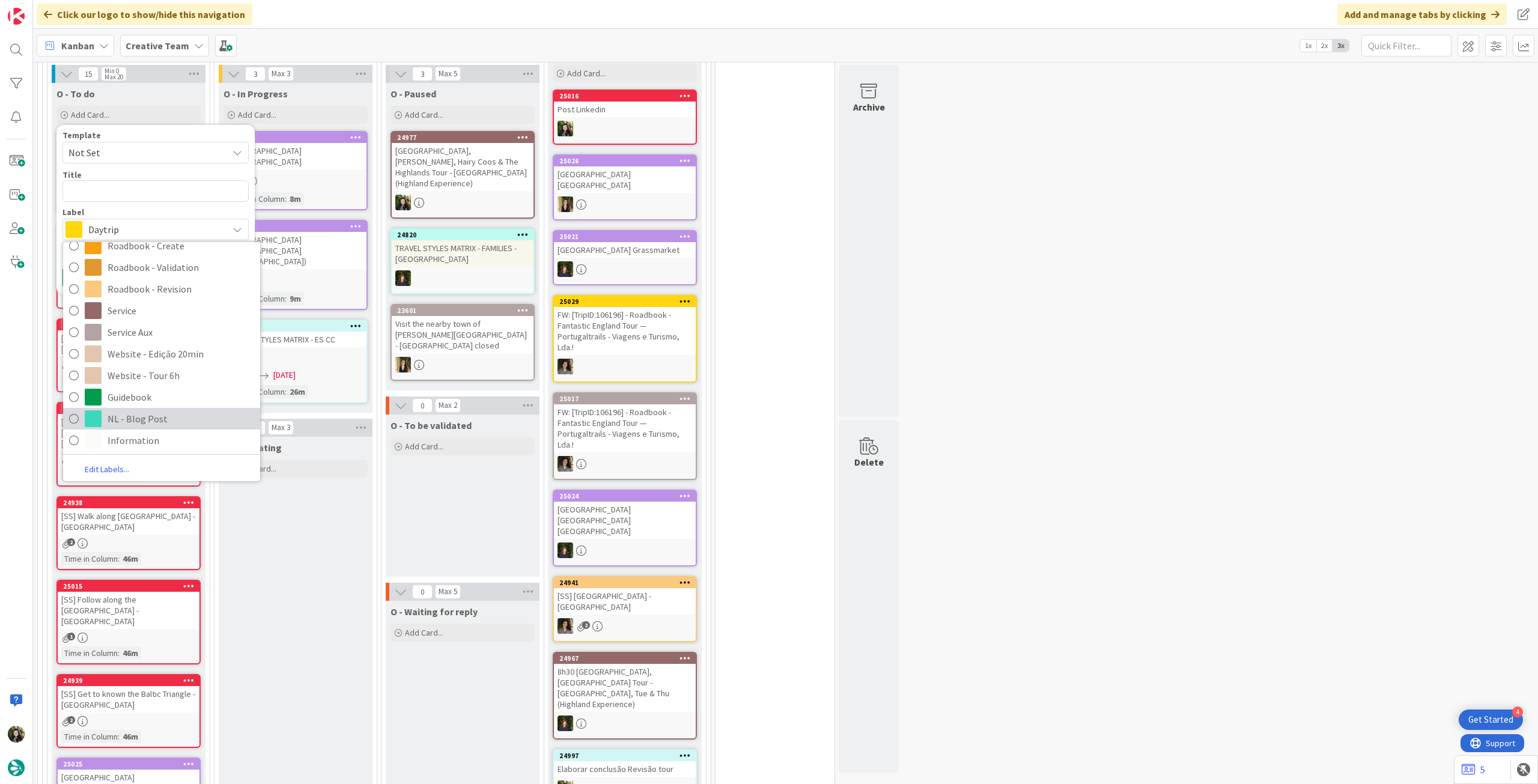
click at [151, 420] on span "NL - Blog Post" at bounding box center [181, 419] width 147 height 18
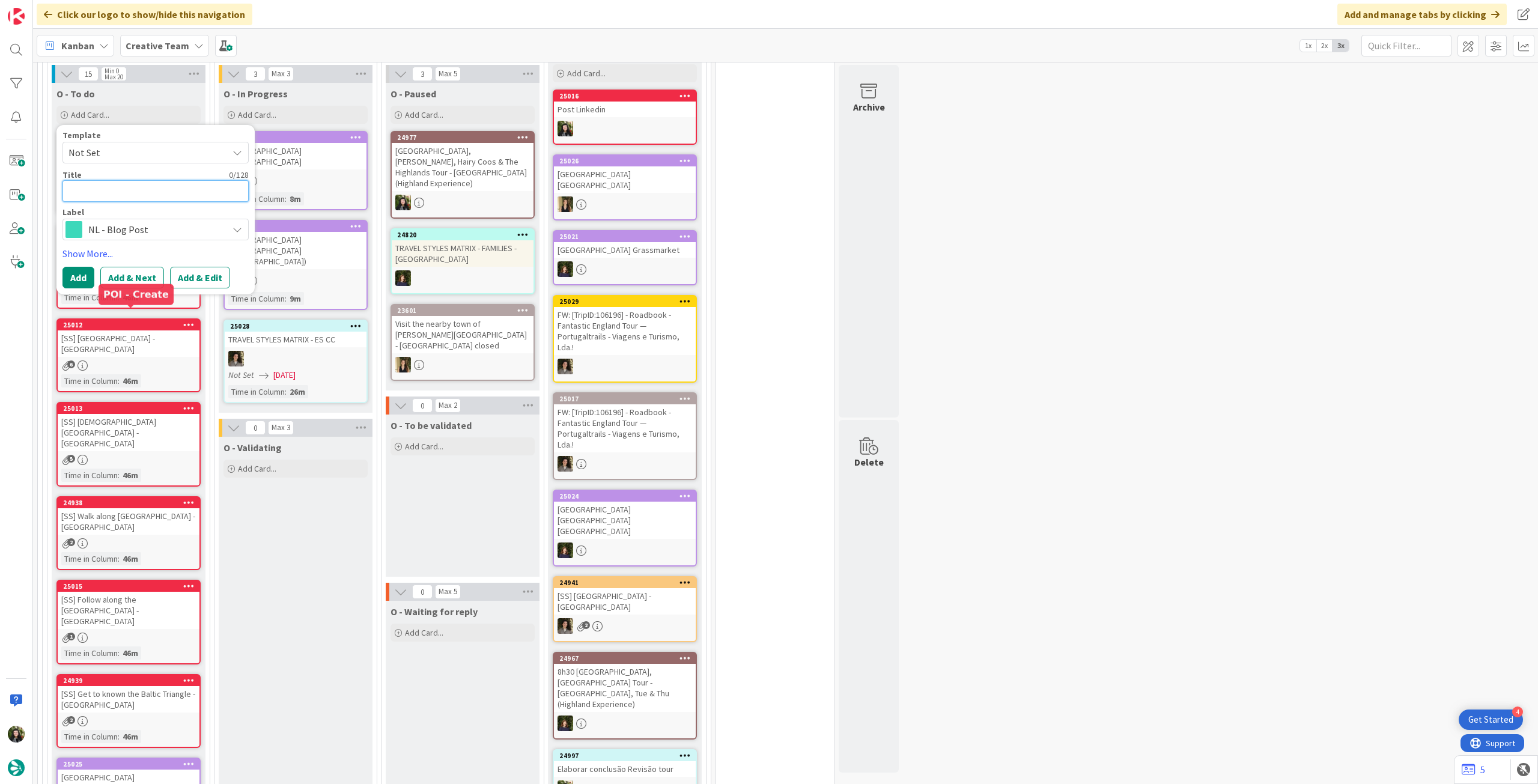
click at [140, 186] on textarea at bounding box center [155, 191] width 186 height 22
paste textarea "Redação 353 - Insider [GEOGRAPHIC_DATA]: Where to Eat, Stroll & Soak Up Local C…"
type textarea "x"
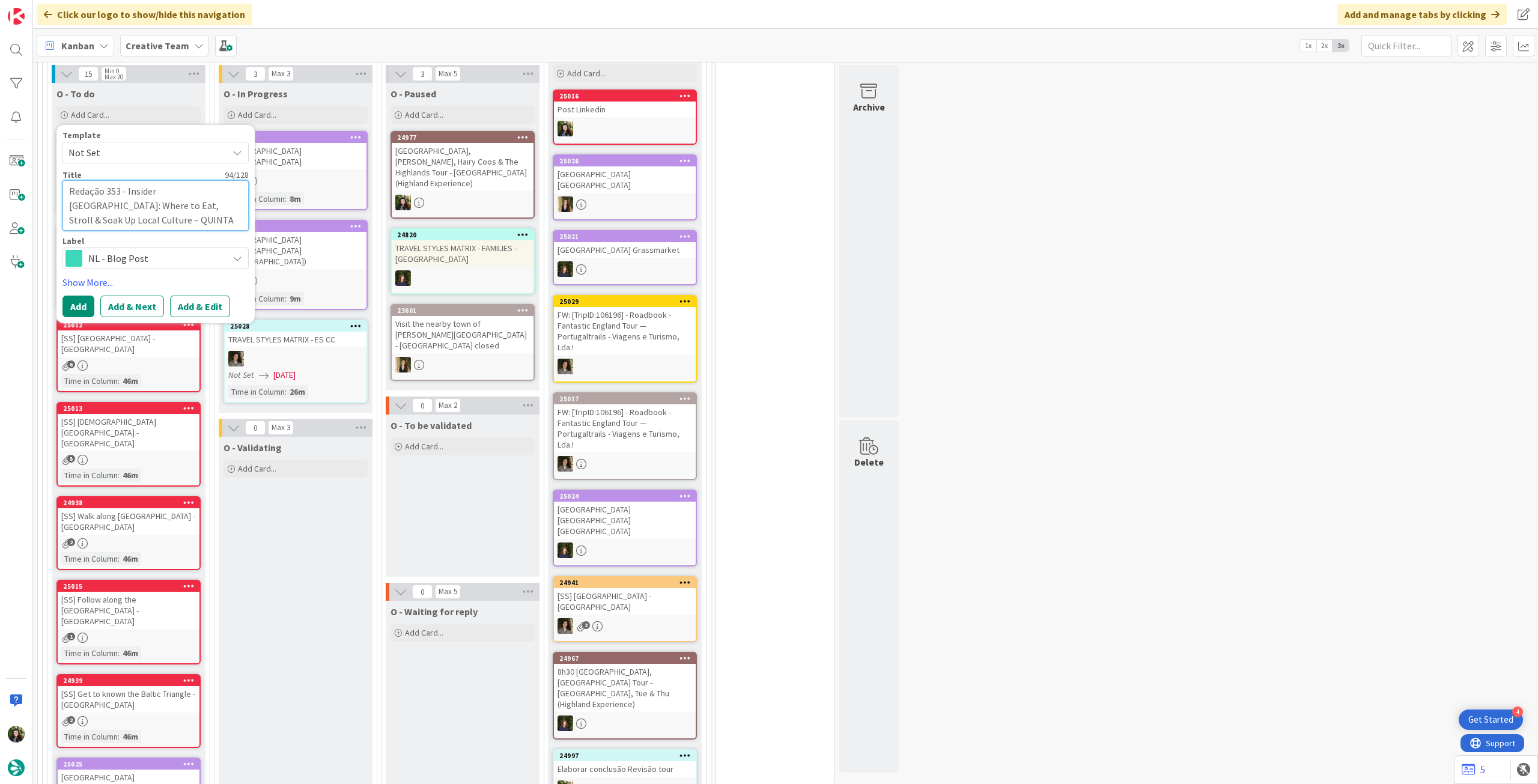
type textarea "Redação 353 - Insider [GEOGRAPHIC_DATA]: Where to Eat, Stroll & Soak Up Local C…"
click at [83, 303] on button "Add" at bounding box center [78, 306] width 32 height 22
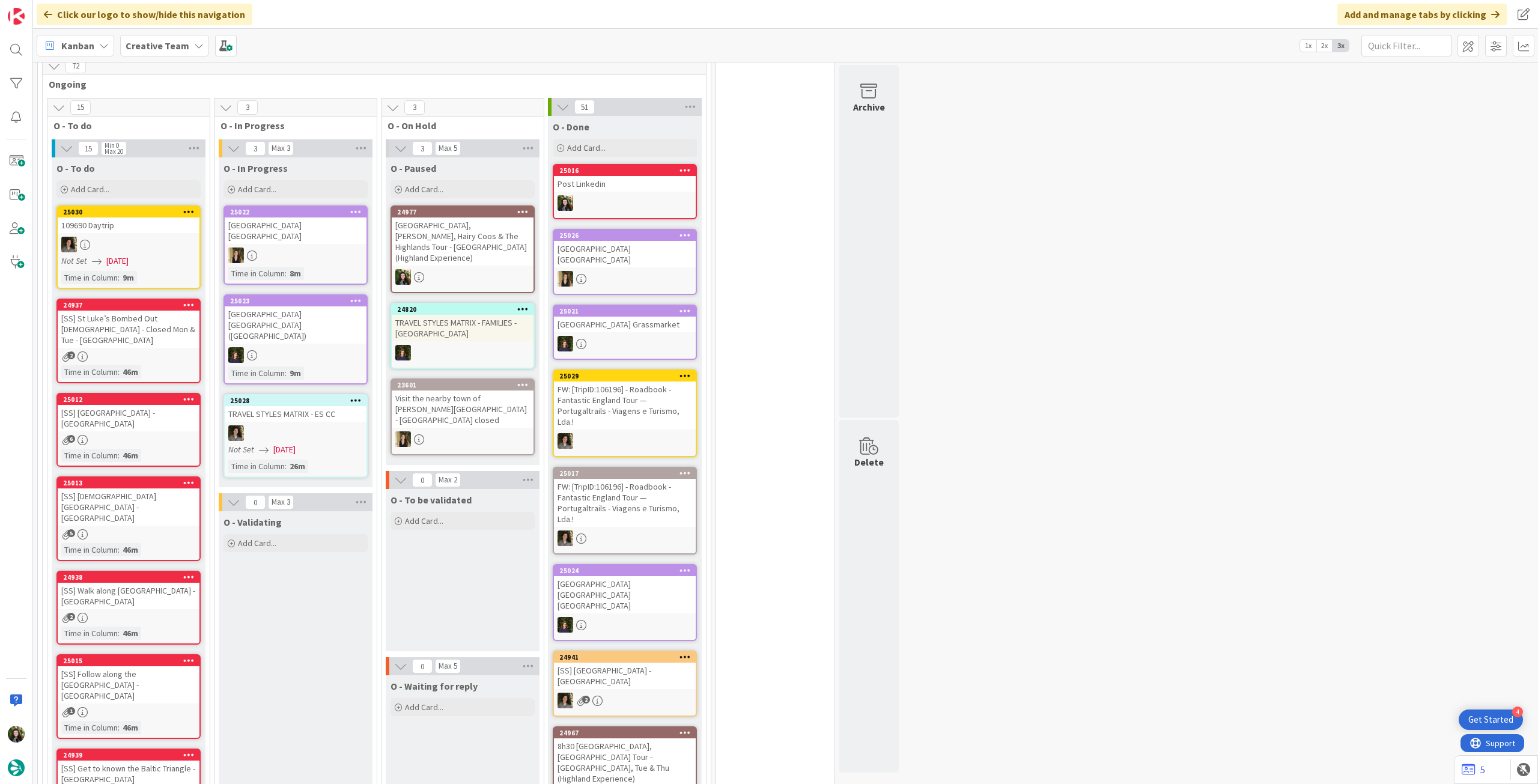
scroll to position [846, 0]
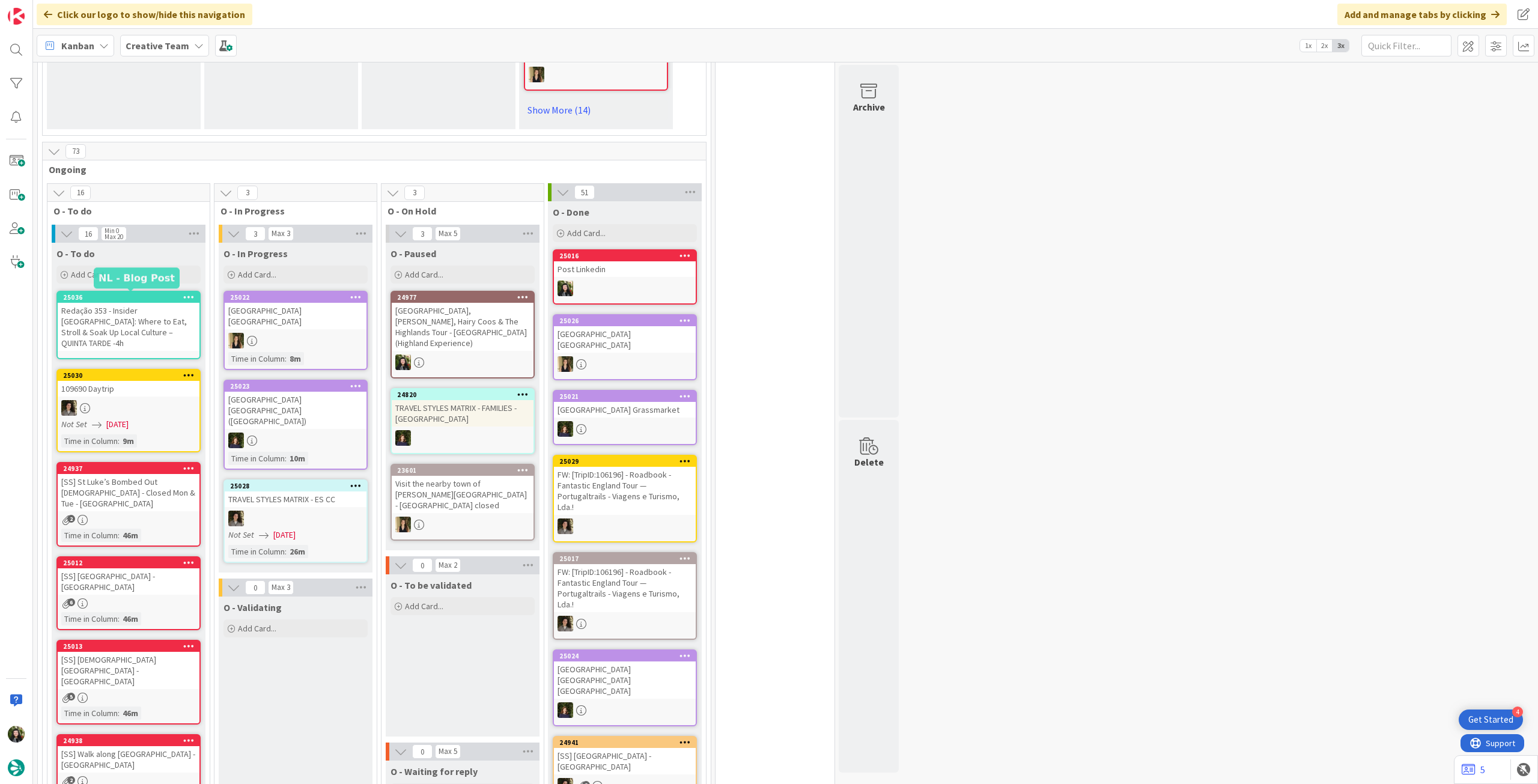
click at [130, 311] on div "Redação 353 - Insider [GEOGRAPHIC_DATA]: Where to Eat, Stroll & Soak Up Local C…" at bounding box center [129, 327] width 142 height 48
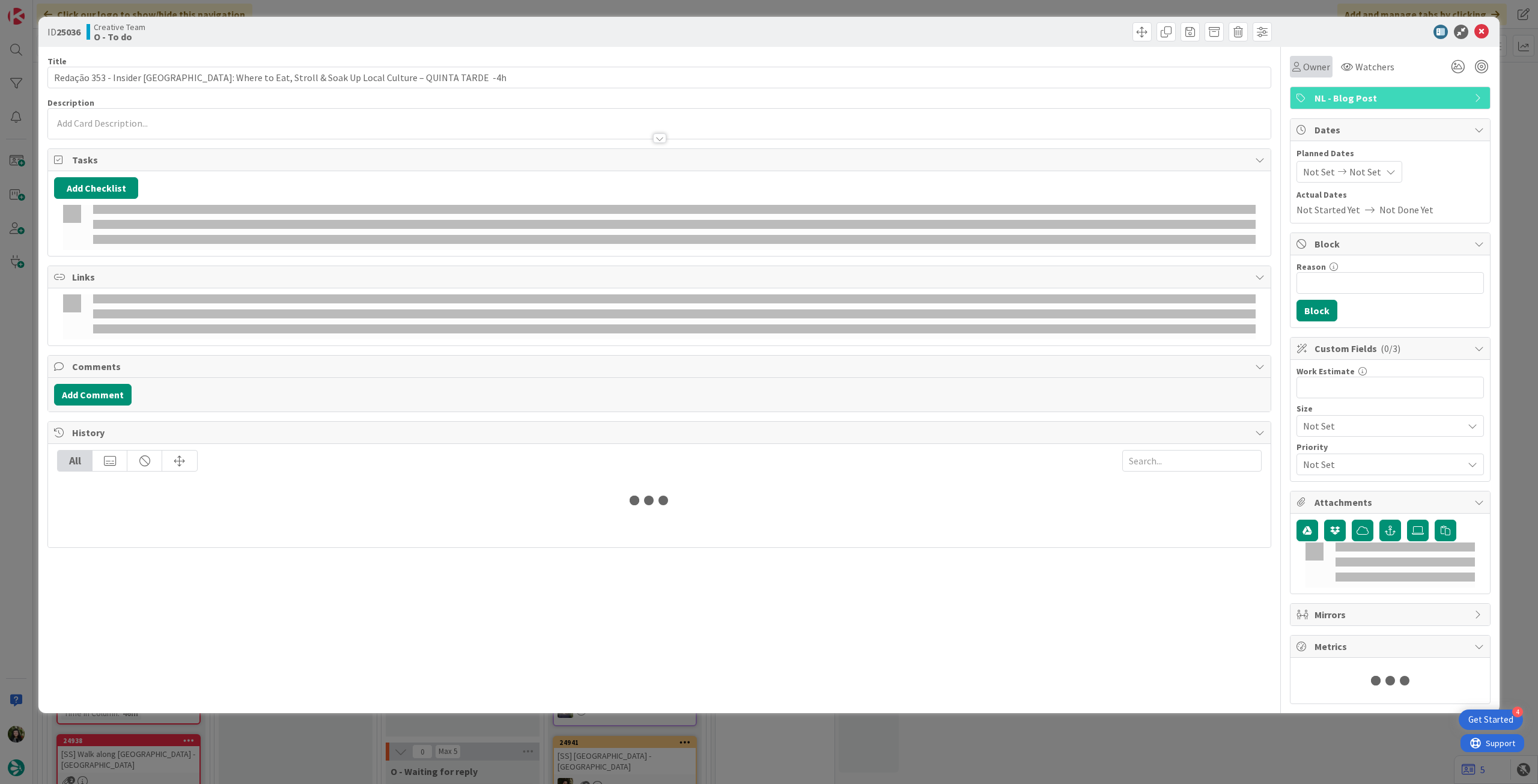
click at [1309, 65] on span "Owner" at bounding box center [1317, 66] width 27 height 14
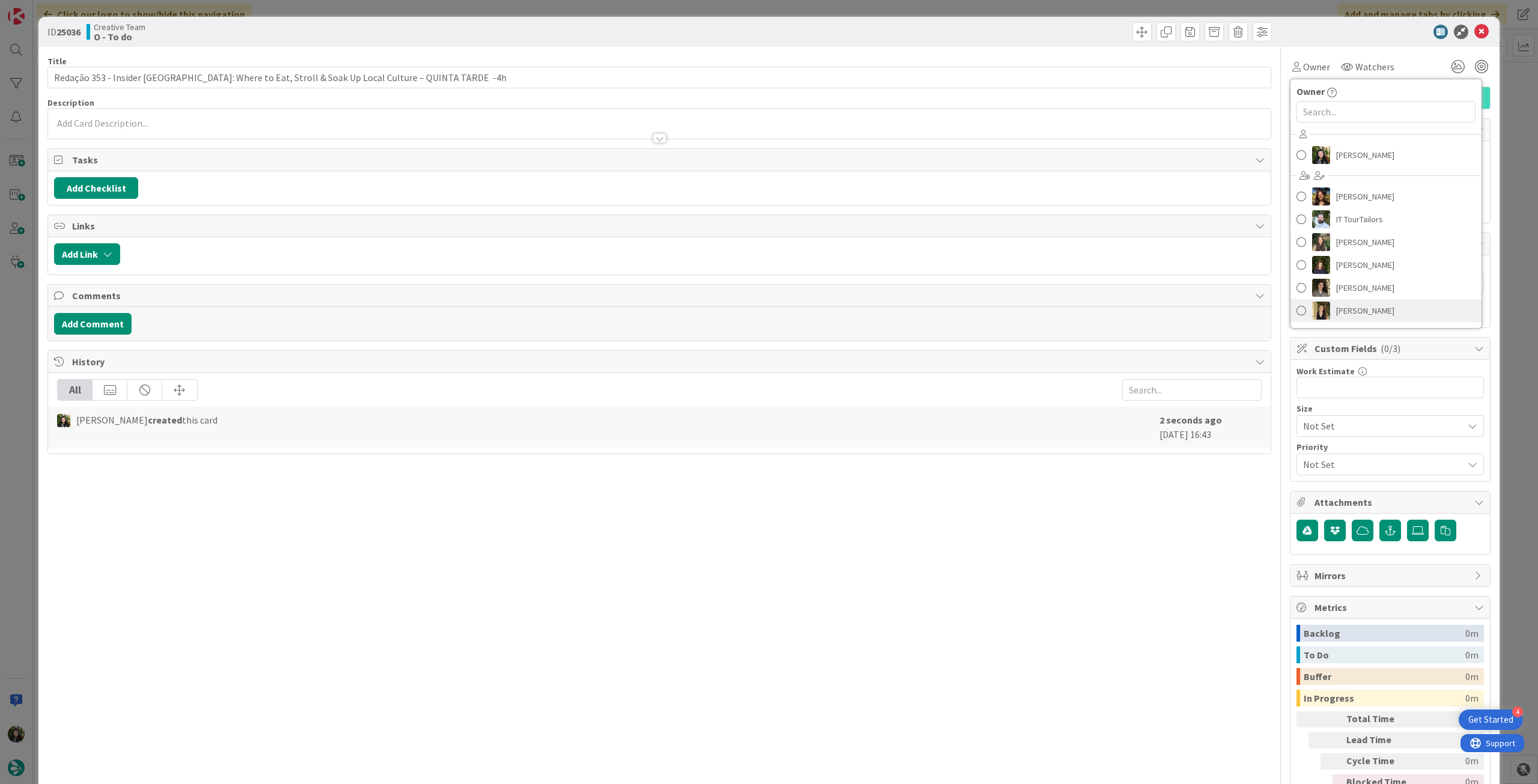
click at [1368, 308] on span "[PERSON_NAME]" at bounding box center [1365, 310] width 58 height 18
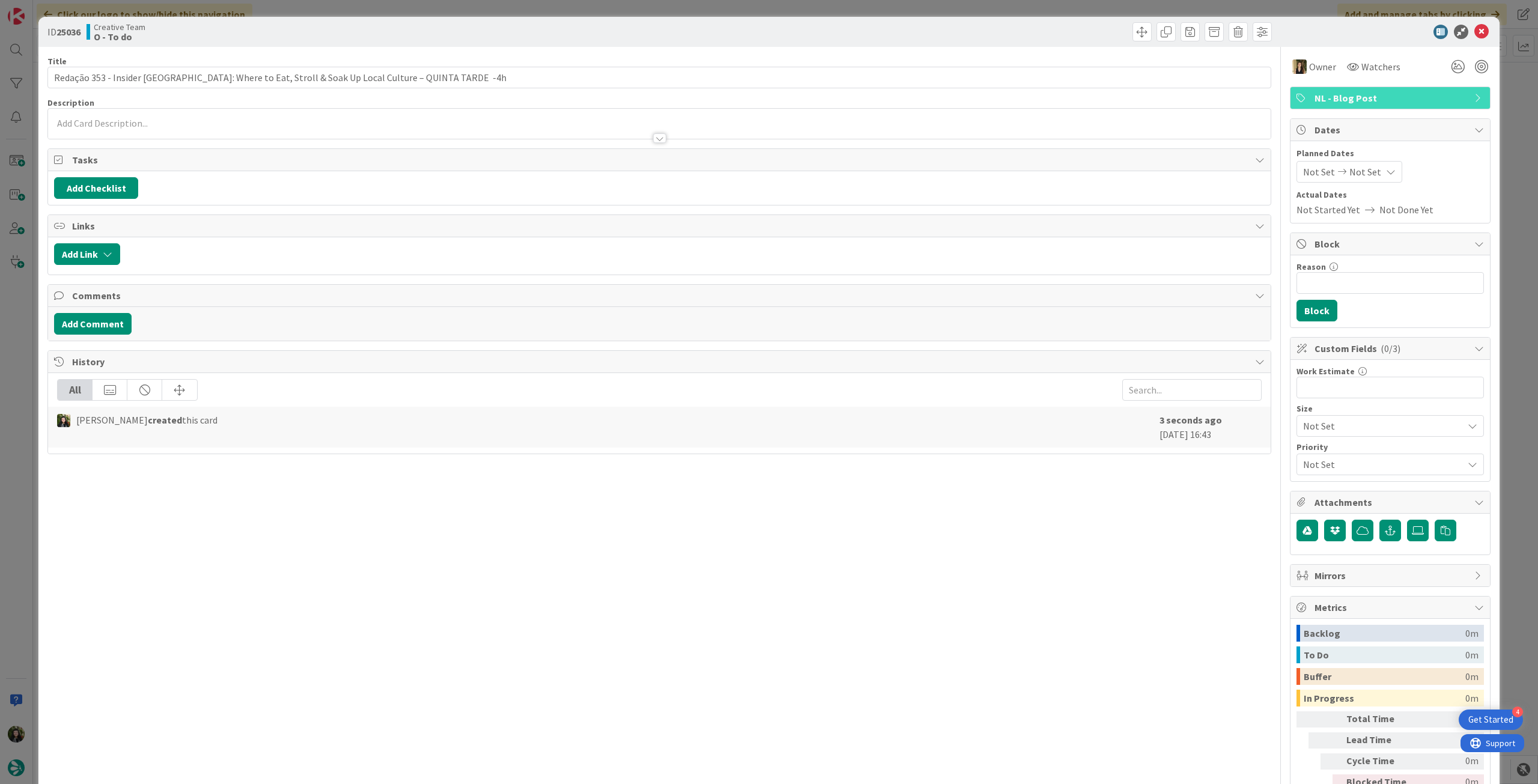
click at [1372, 177] on div "Not Set Not Set" at bounding box center [1349, 172] width 106 height 22
click at [1404, 301] on td "16" at bounding box center [1416, 299] width 23 height 23
type input "[DATE]"
click at [1404, 301] on td "16" at bounding box center [1416, 299] width 23 height 23
type input "[DATE]"
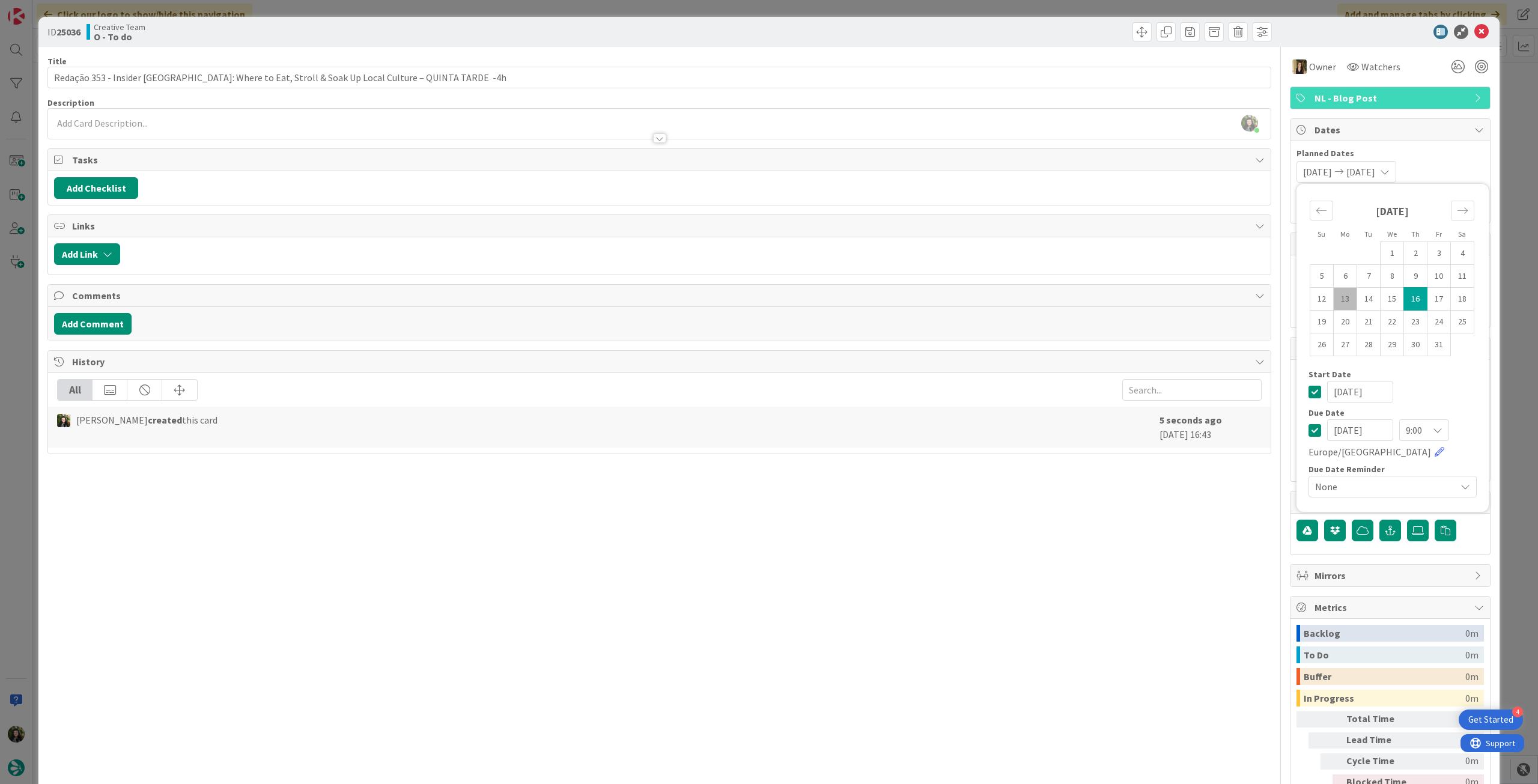
click at [1310, 391] on icon at bounding box center [1314, 391] width 13 height 14
click at [1475, 31] on icon at bounding box center [1481, 32] width 14 height 14
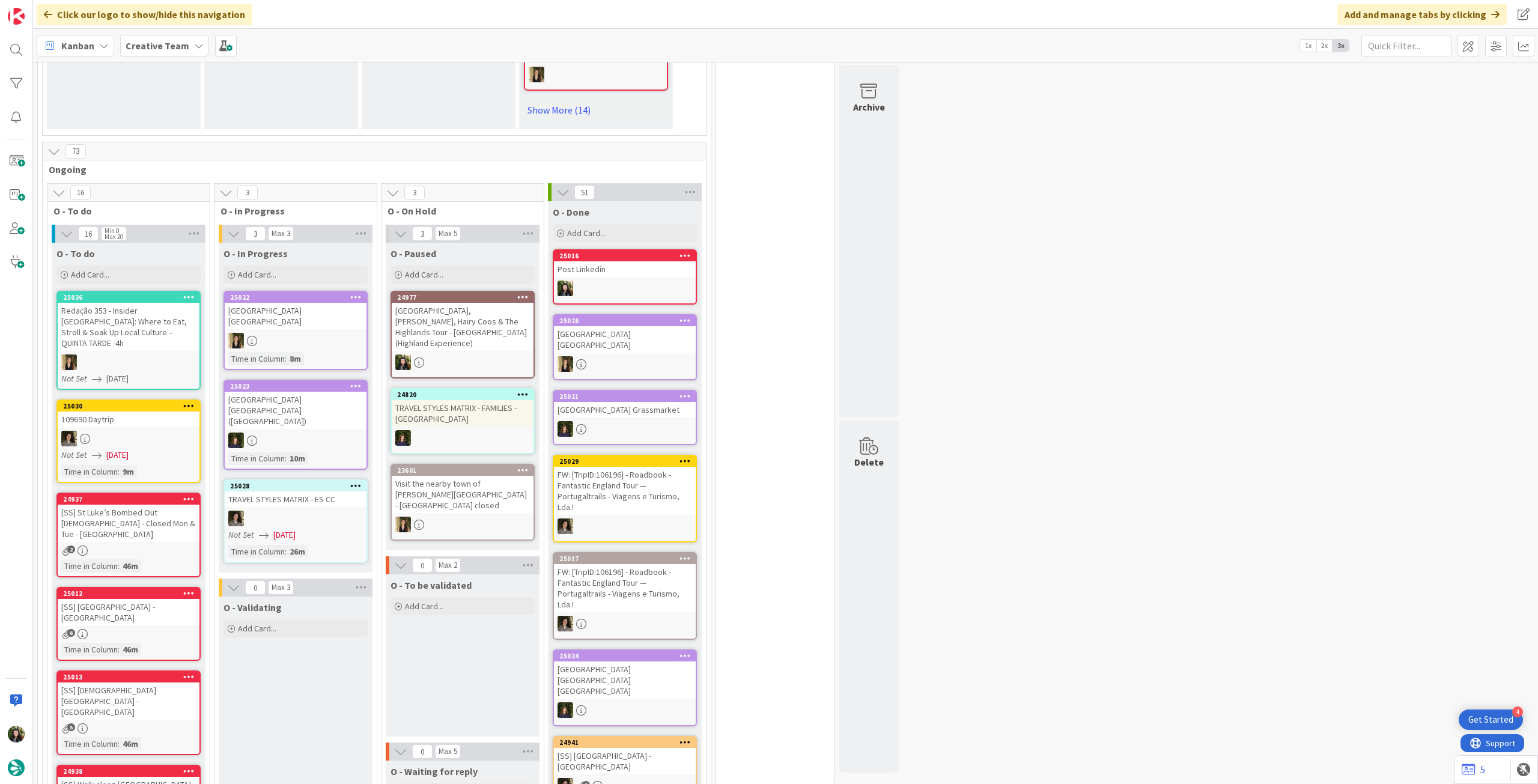
click at [191, 293] on icon at bounding box center [189, 297] width 12 height 8
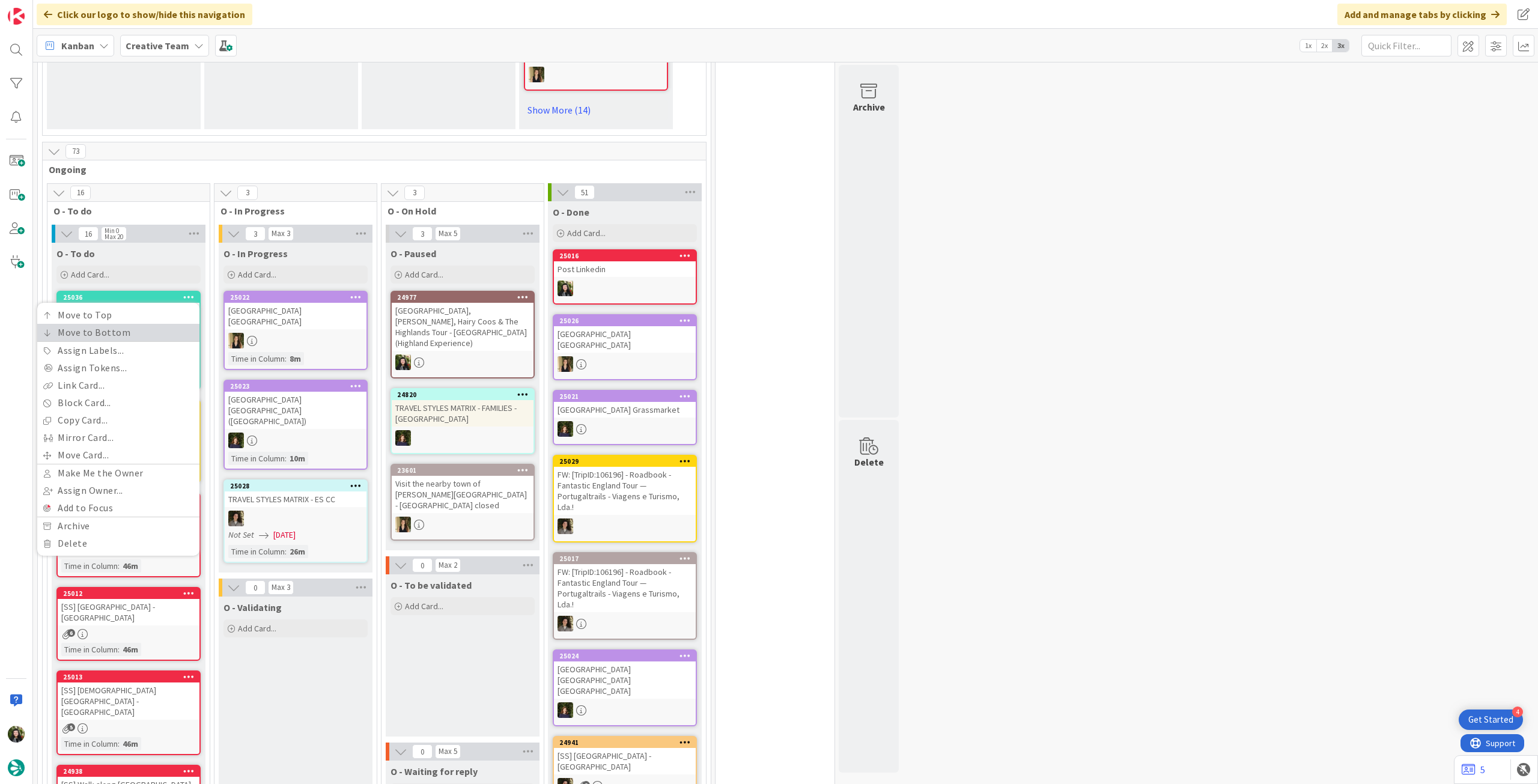
click at [164, 329] on link "Move to Bottom" at bounding box center [119, 332] width 162 height 18
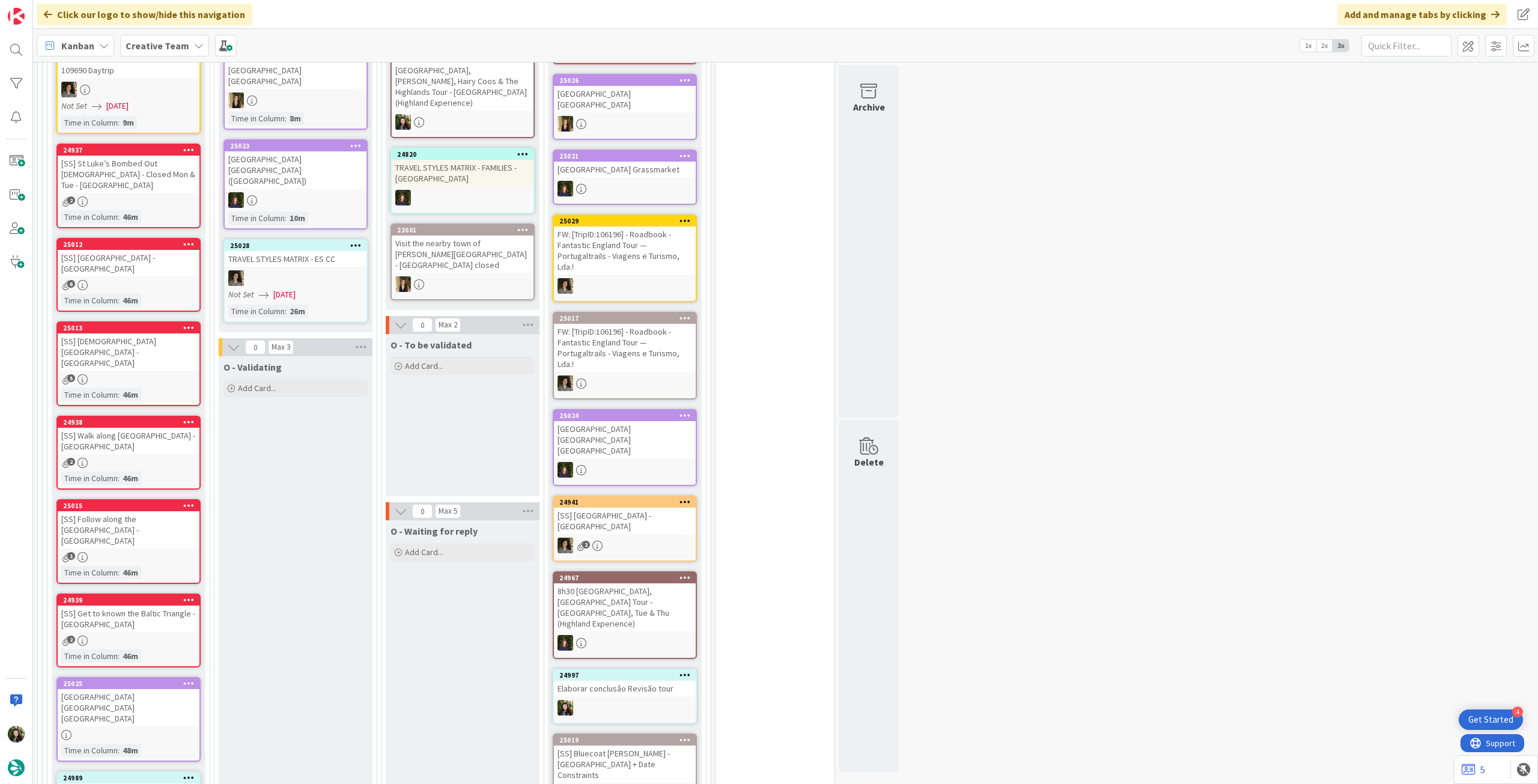
scroll to position [846, 0]
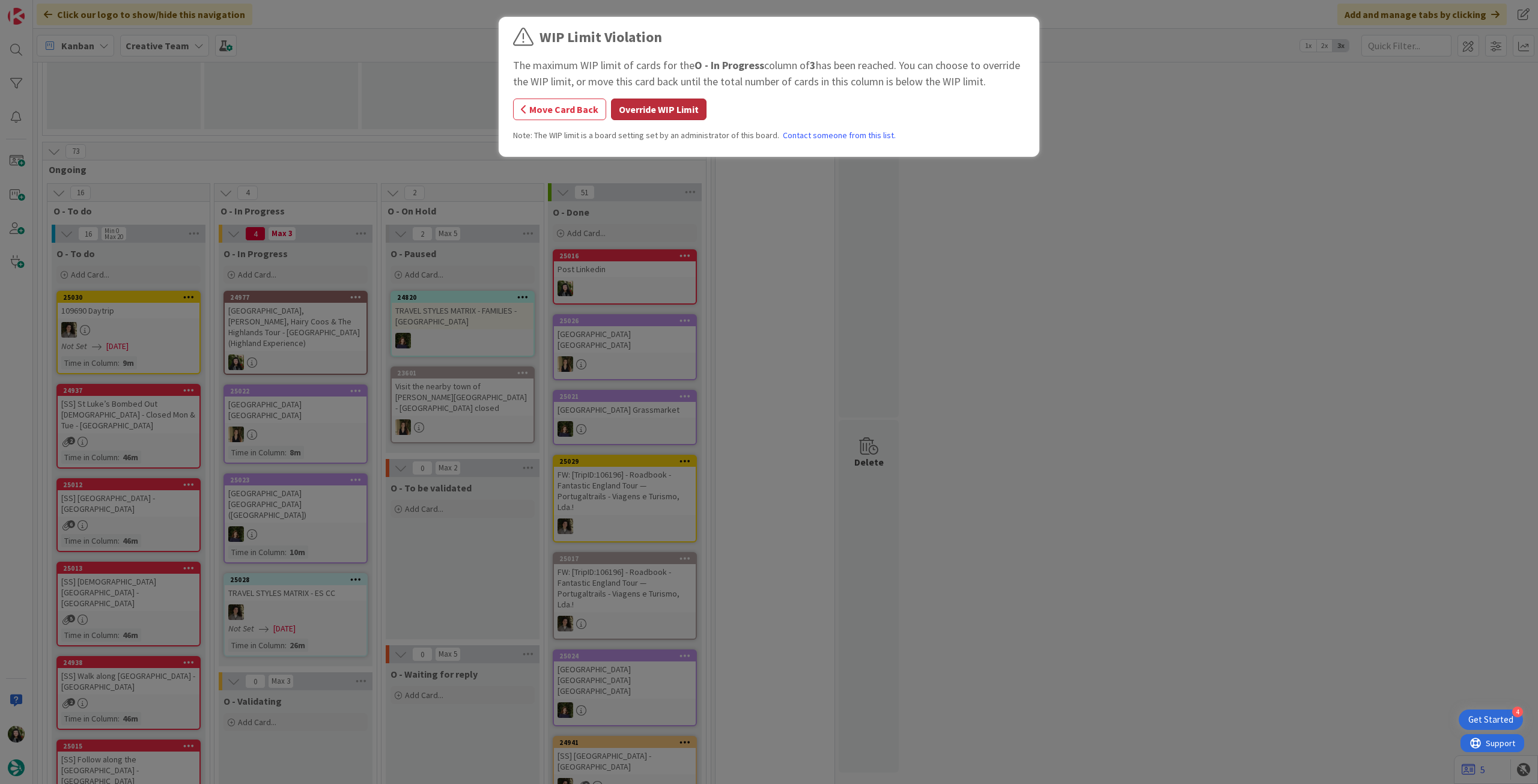
click at [668, 110] on button "Override WIP Limit" at bounding box center [658, 109] width 95 height 22
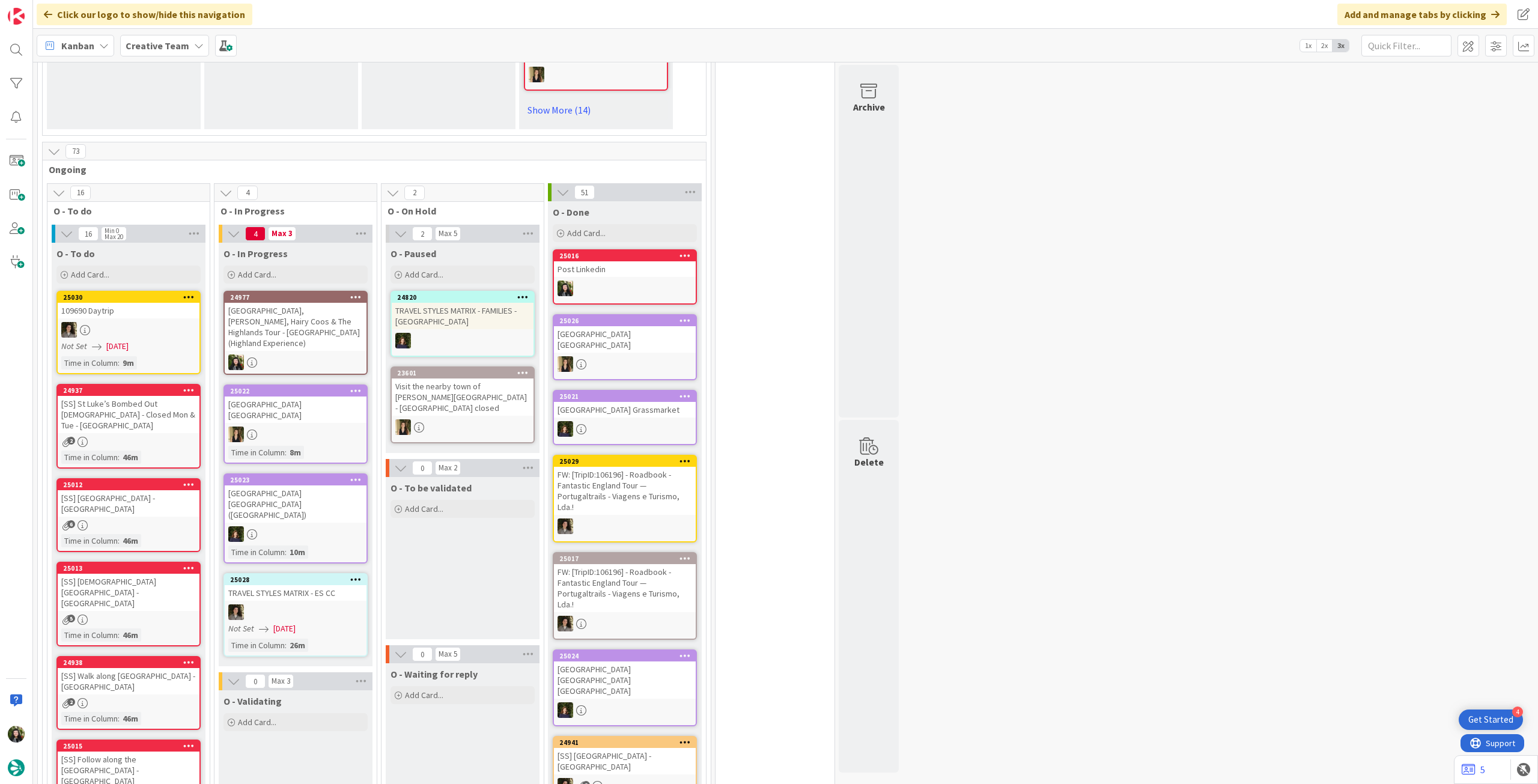
click at [304, 332] on div "[GEOGRAPHIC_DATA], [PERSON_NAME], Hairy Coos & The Highlands Tour - [GEOGRAPHIC…" at bounding box center [295, 327] width 142 height 48
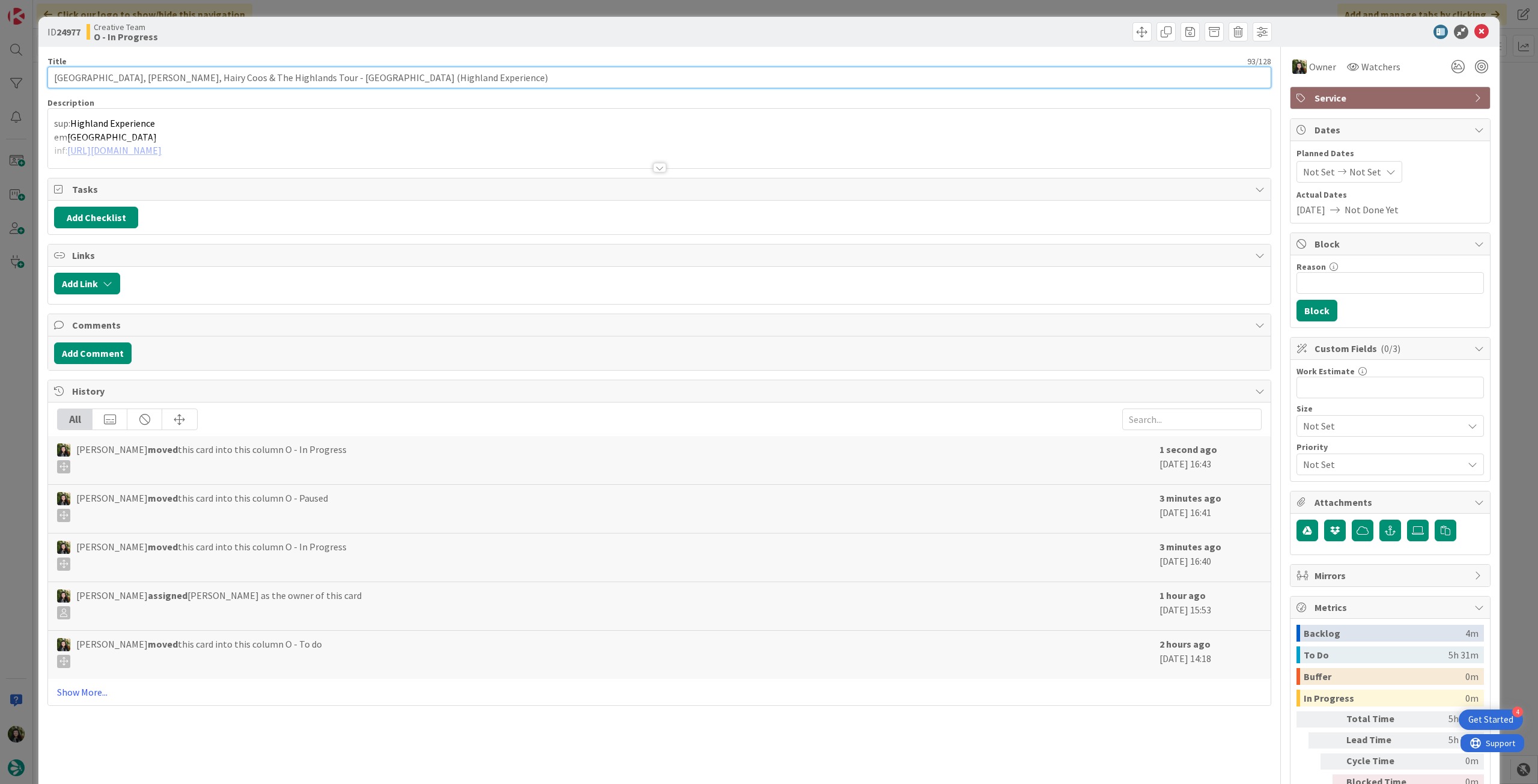
drag, startPoint x: 459, startPoint y: 74, endPoint x: 70, endPoint y: 50, distance: 389.7
click at [8, 67] on div "ID 24977 Creative Team O - In Progress Title 93 / 128 11h [GEOGRAPHIC_DATA], [P…" at bounding box center [769, 392] width 1538 height 784
click at [173, 120] on div "[PERSON_NAME] joined 3 m ago sup: Highland Experience [PERSON_NAME][GEOGRAPHIC_…" at bounding box center [659, 138] width 1223 height 59
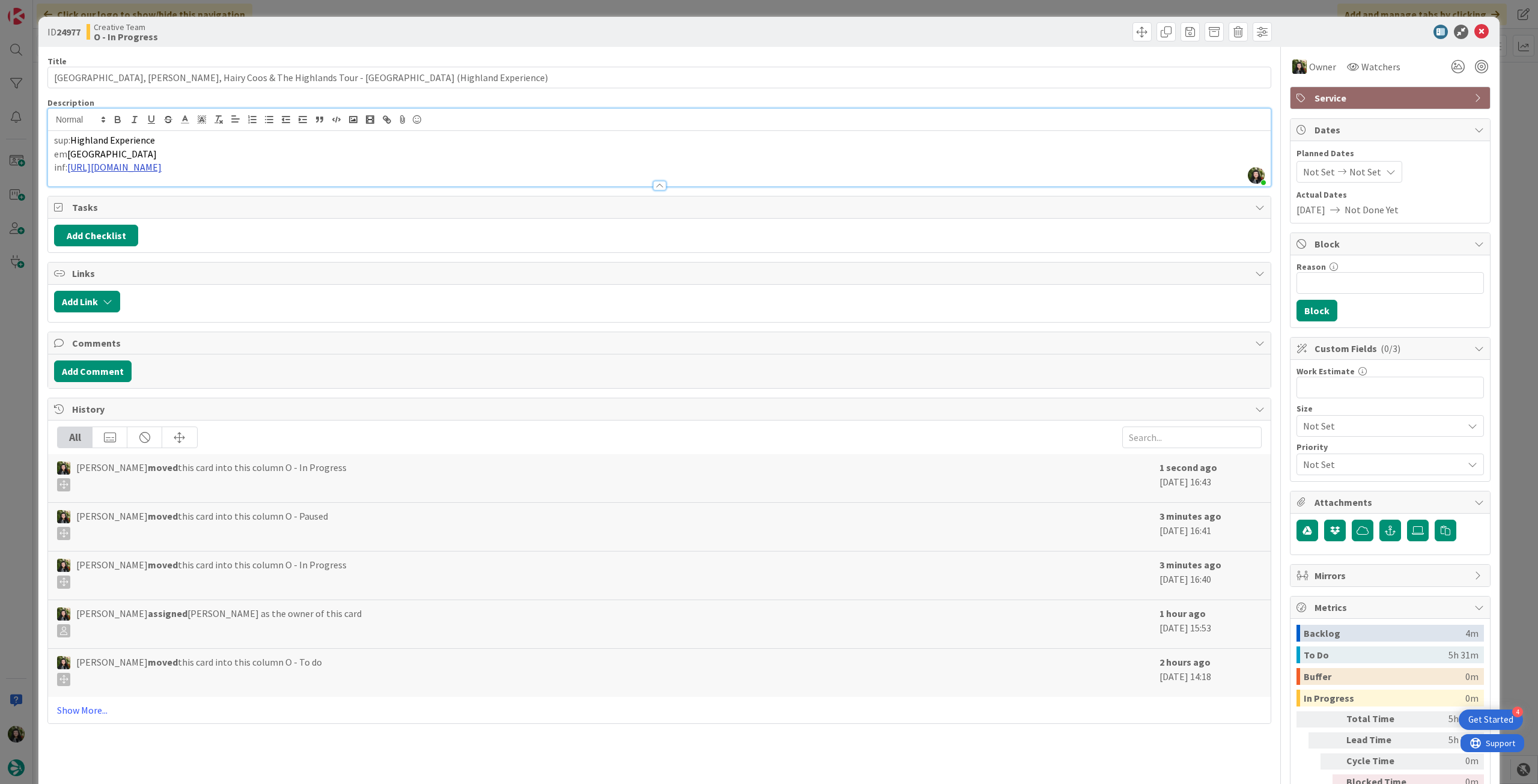
click at [162, 167] on link "[URL][DOMAIN_NAME]" at bounding box center [114, 167] width 94 height 12
click at [237, 183] on link "[URL][DOMAIN_NAME]" at bounding box center [195, 191] width 83 height 16
click at [1475, 32] on icon at bounding box center [1481, 32] width 14 height 14
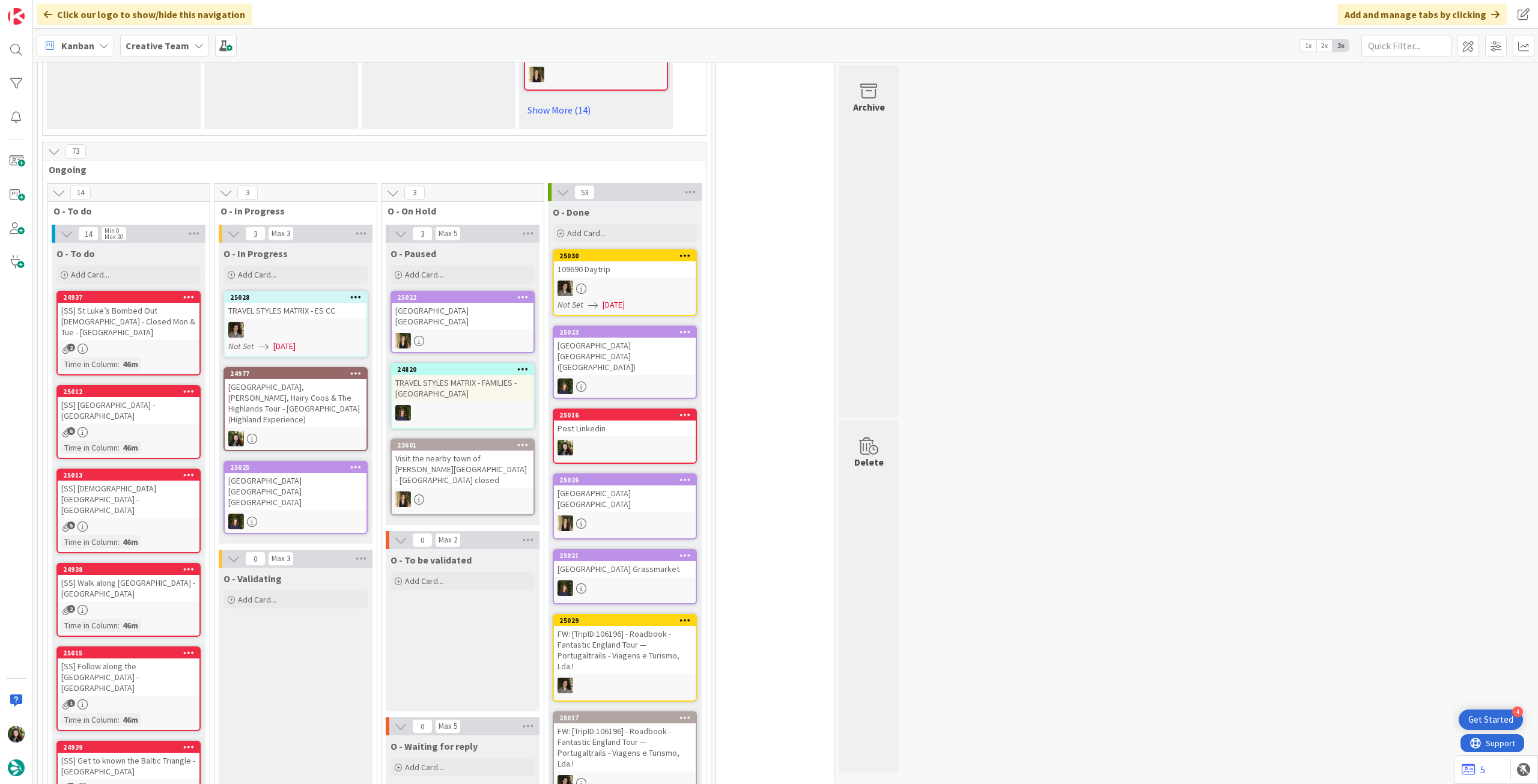
click at [679, 291] on div at bounding box center [625, 288] width 142 height 16
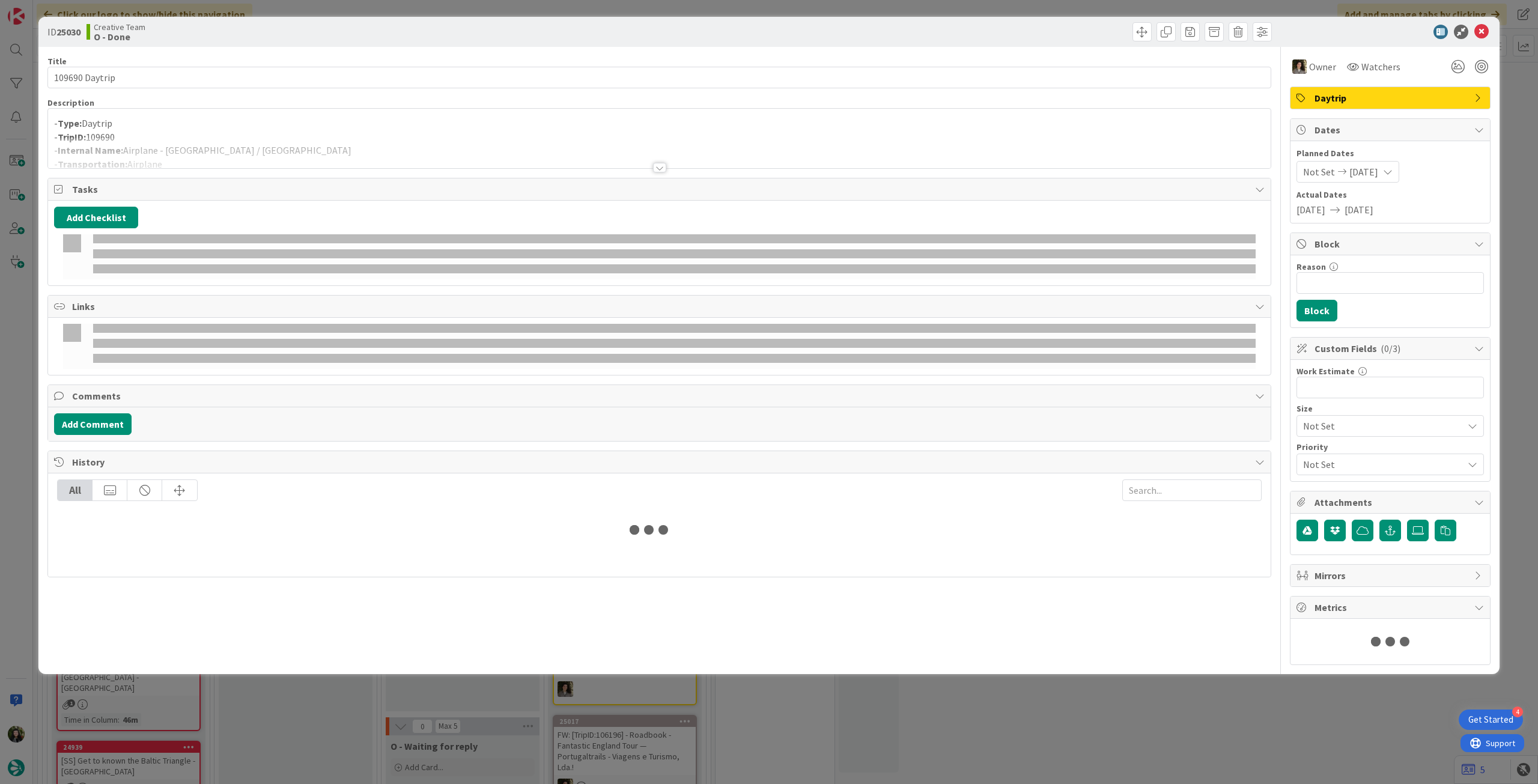
click at [411, 138] on div at bounding box center [659, 153] width 1223 height 31
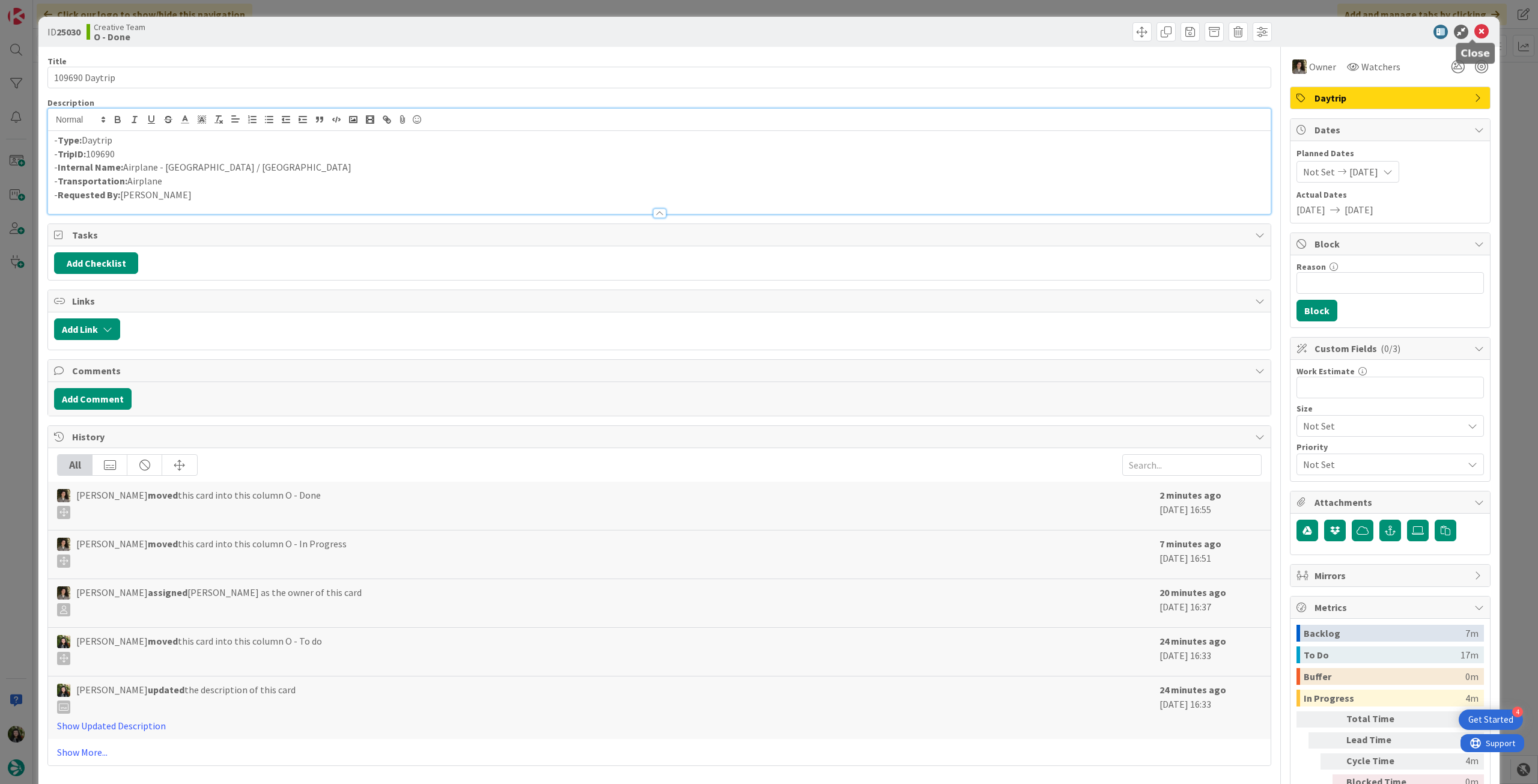
click at [1475, 28] on icon at bounding box center [1481, 32] width 14 height 14
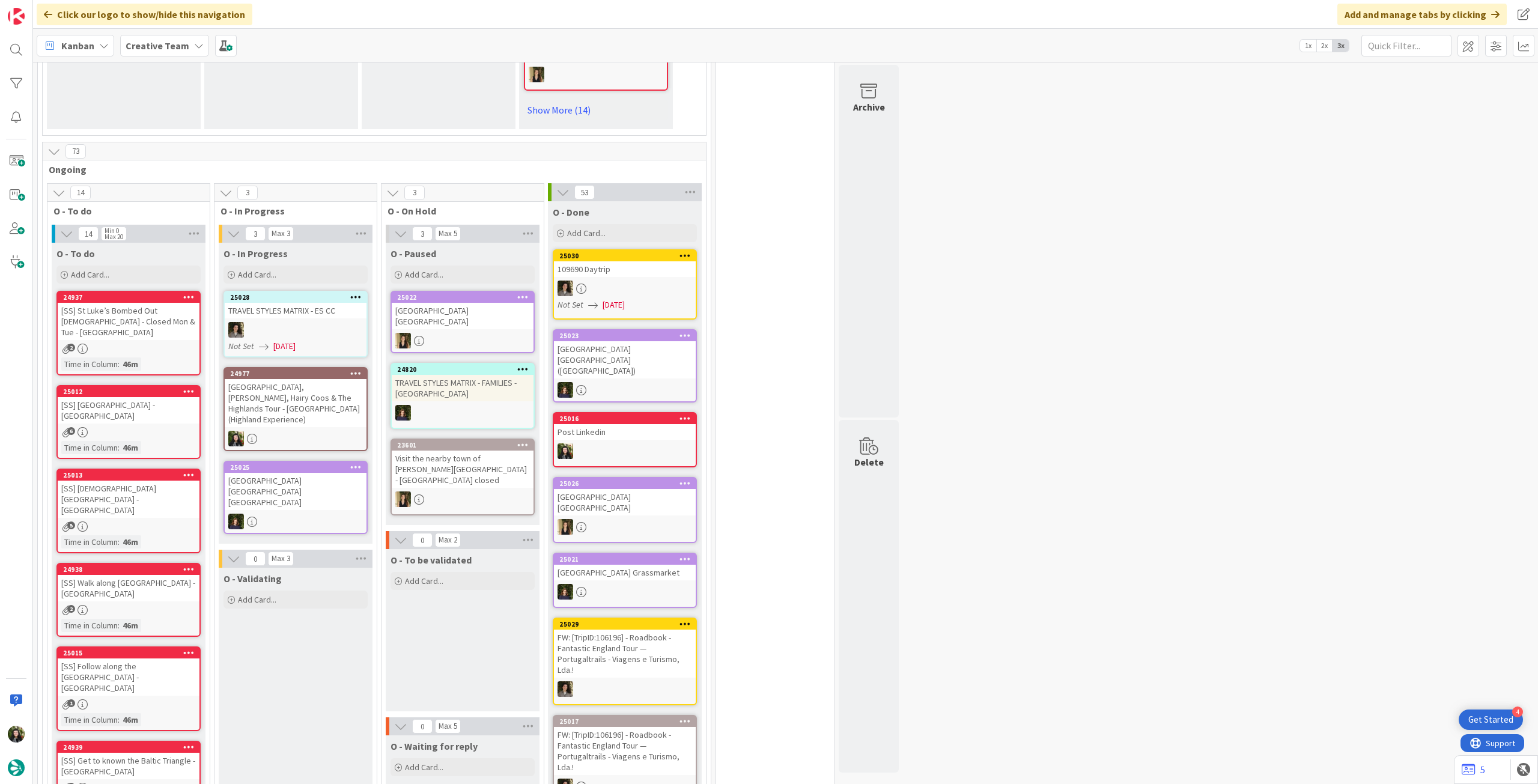
scroll to position [765, 0]
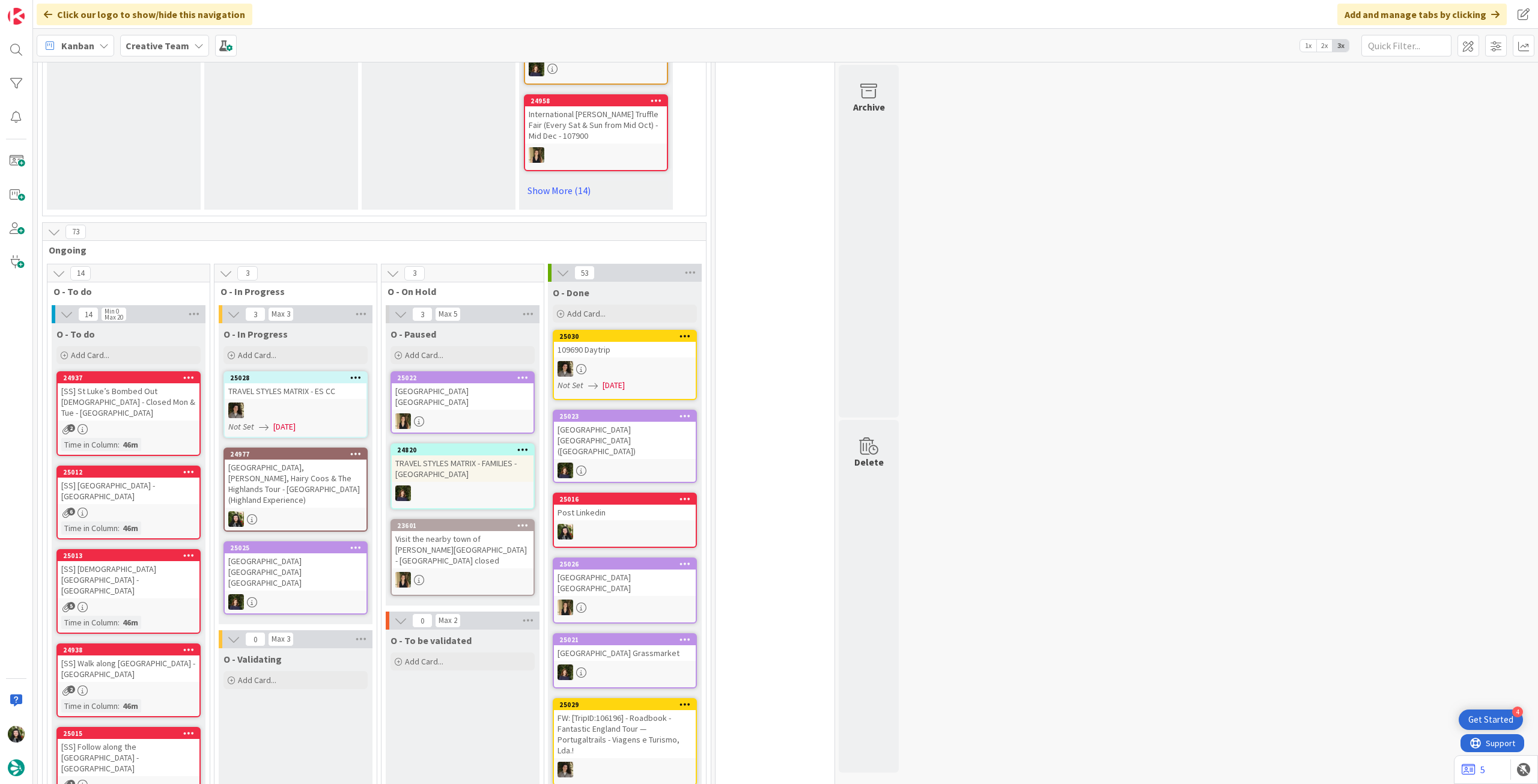
click at [175, 48] on b "Creative Team" at bounding box center [157, 46] width 63 height 12
click at [218, 181] on div "Creative Team - Análise" at bounding box center [222, 172] width 184 height 23
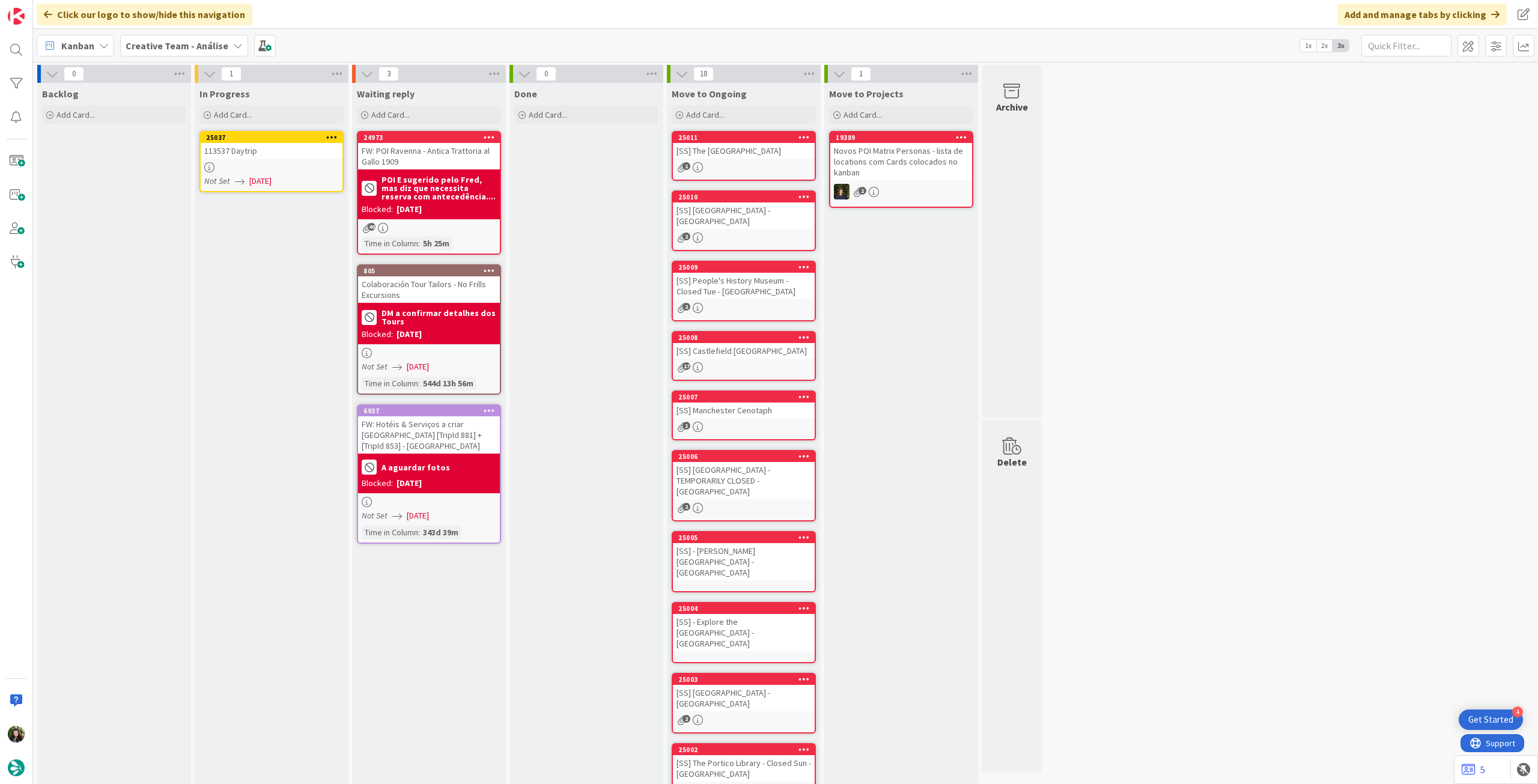
click at [275, 153] on div "113537 Daytrip" at bounding box center [271, 150] width 142 height 16
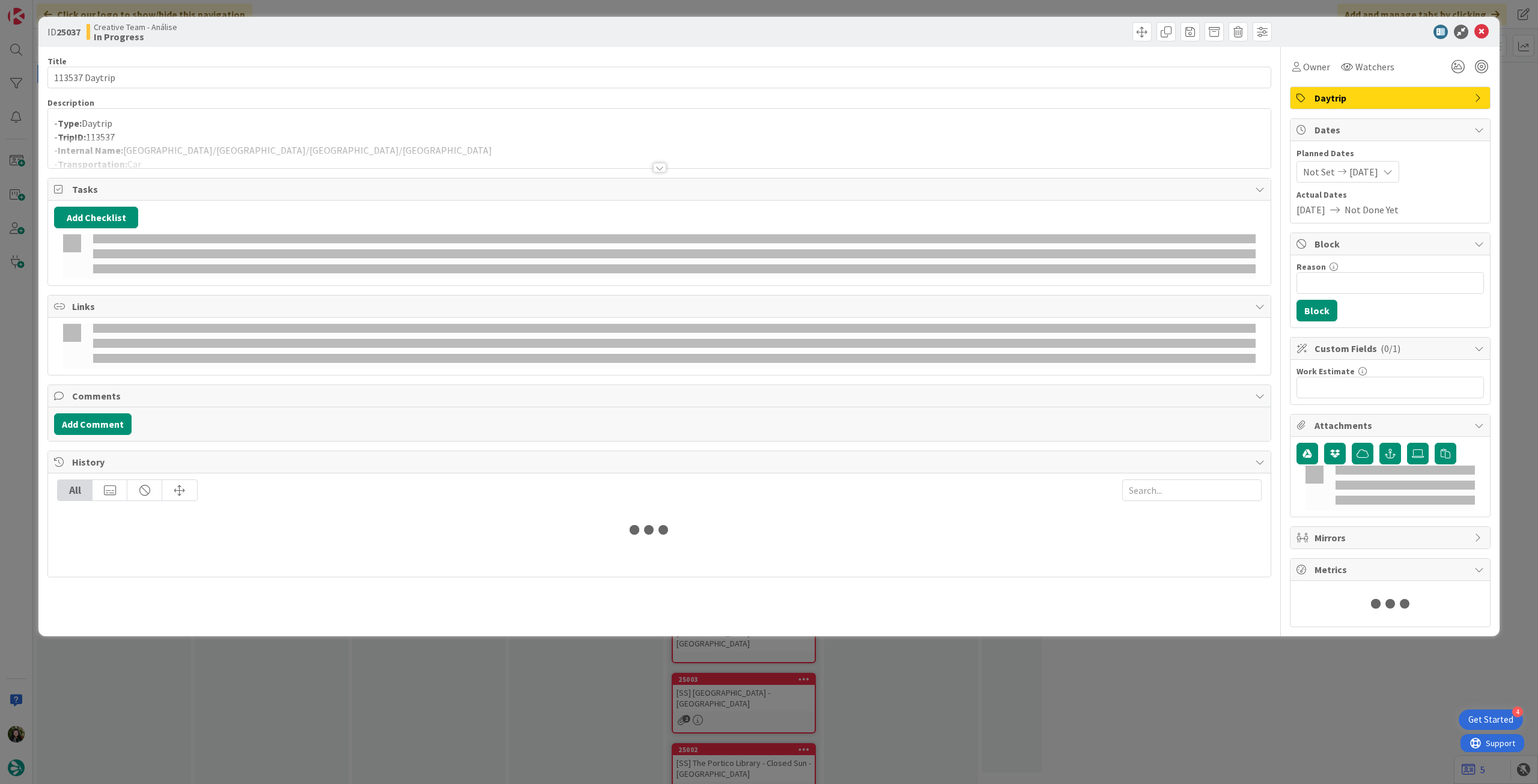
click at [311, 136] on p "- TripID: 113537" at bounding box center [659, 137] width 1211 height 14
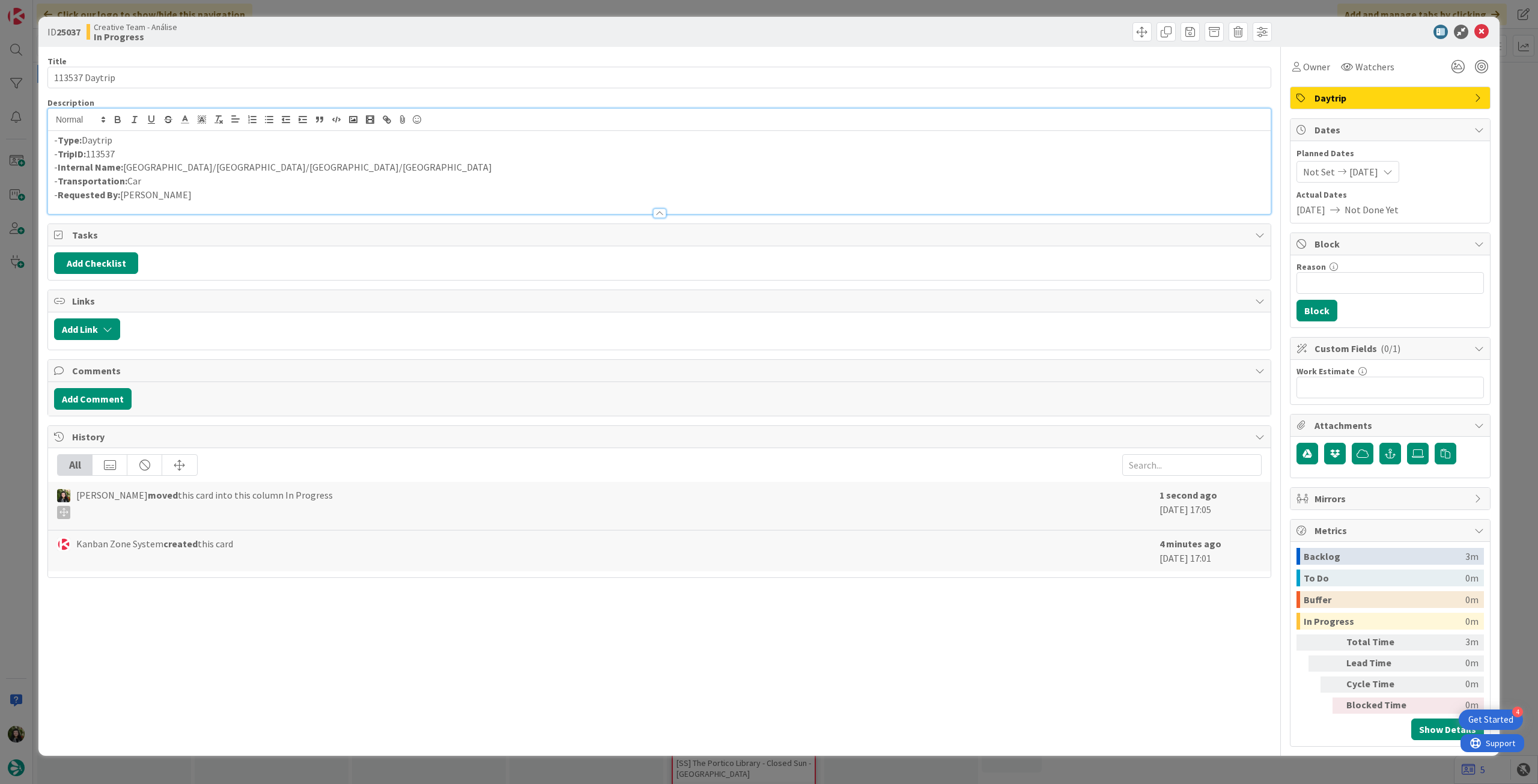
drag, startPoint x: 147, startPoint y: 168, endPoint x: 213, endPoint y: 137, distance: 72.9
click at [147, 168] on p "- Internal Name: [GEOGRAPHIC_DATA]/[GEOGRAPHIC_DATA]/[GEOGRAPHIC_DATA]/[GEOGRAP…" at bounding box center [659, 167] width 1211 height 14
click at [1484, 31] on icon at bounding box center [1481, 32] width 14 height 14
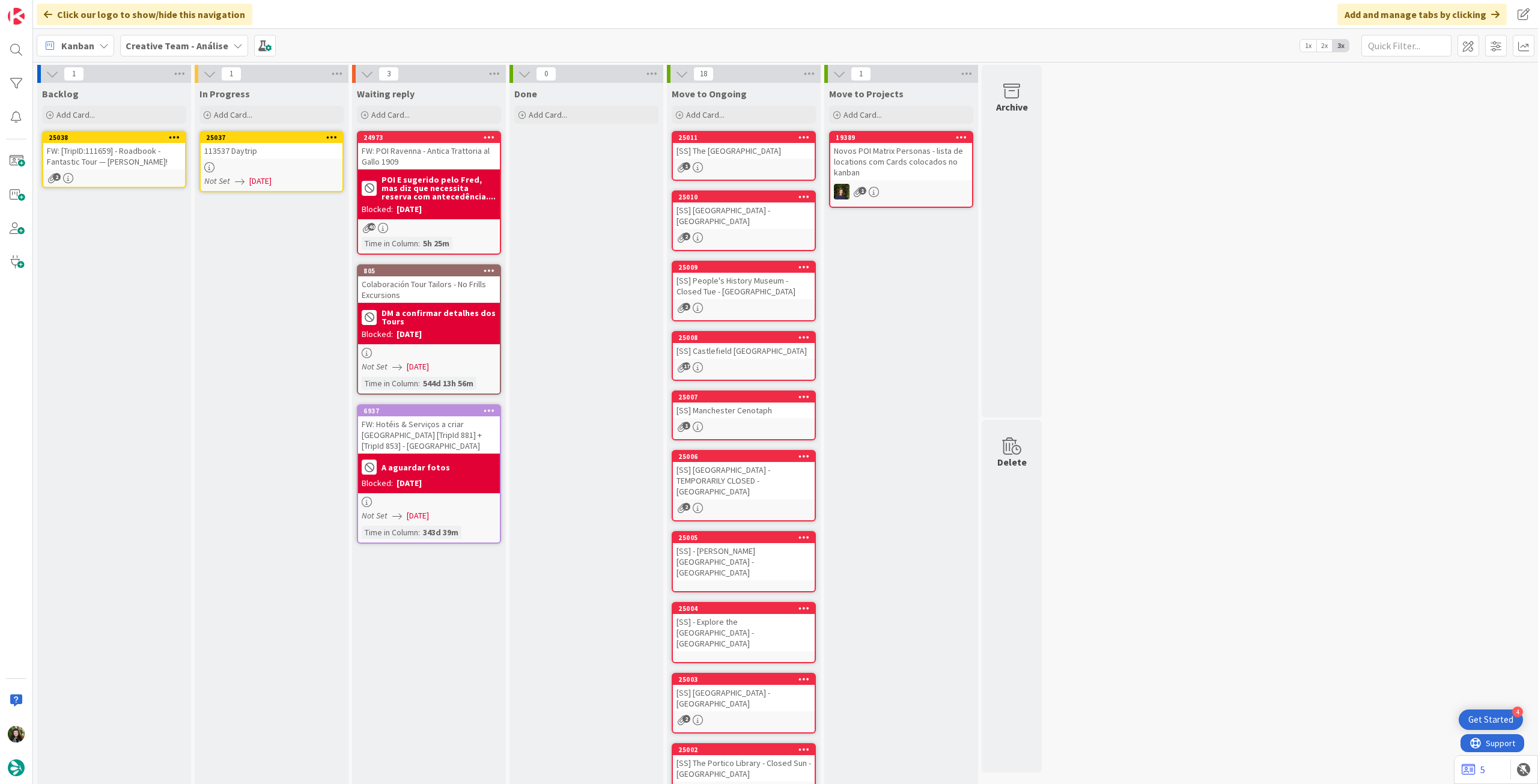
click at [330, 134] on icon at bounding box center [332, 137] width 12 height 8
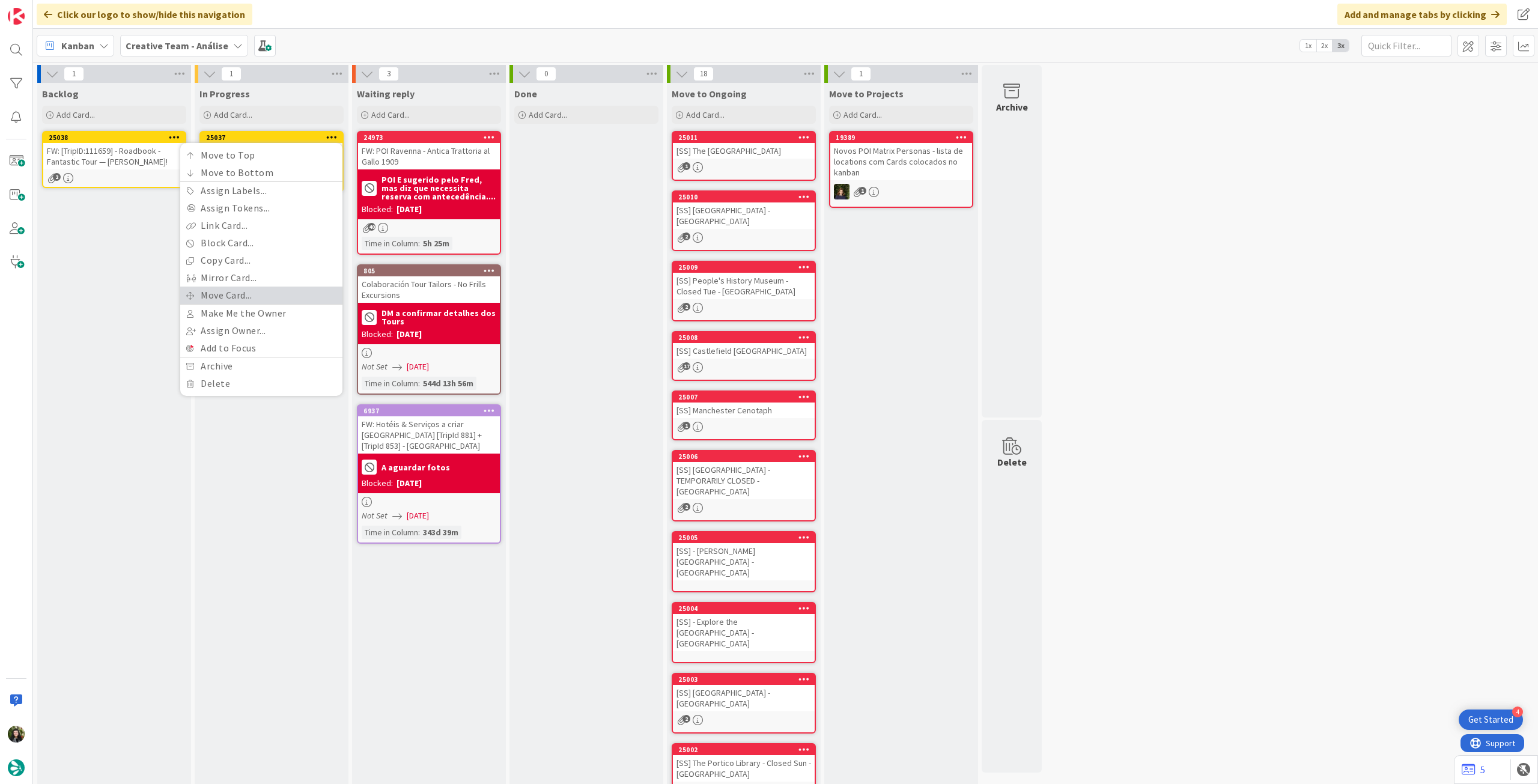
click at [265, 294] on link "Move Card..." at bounding box center [261, 294] width 162 height 18
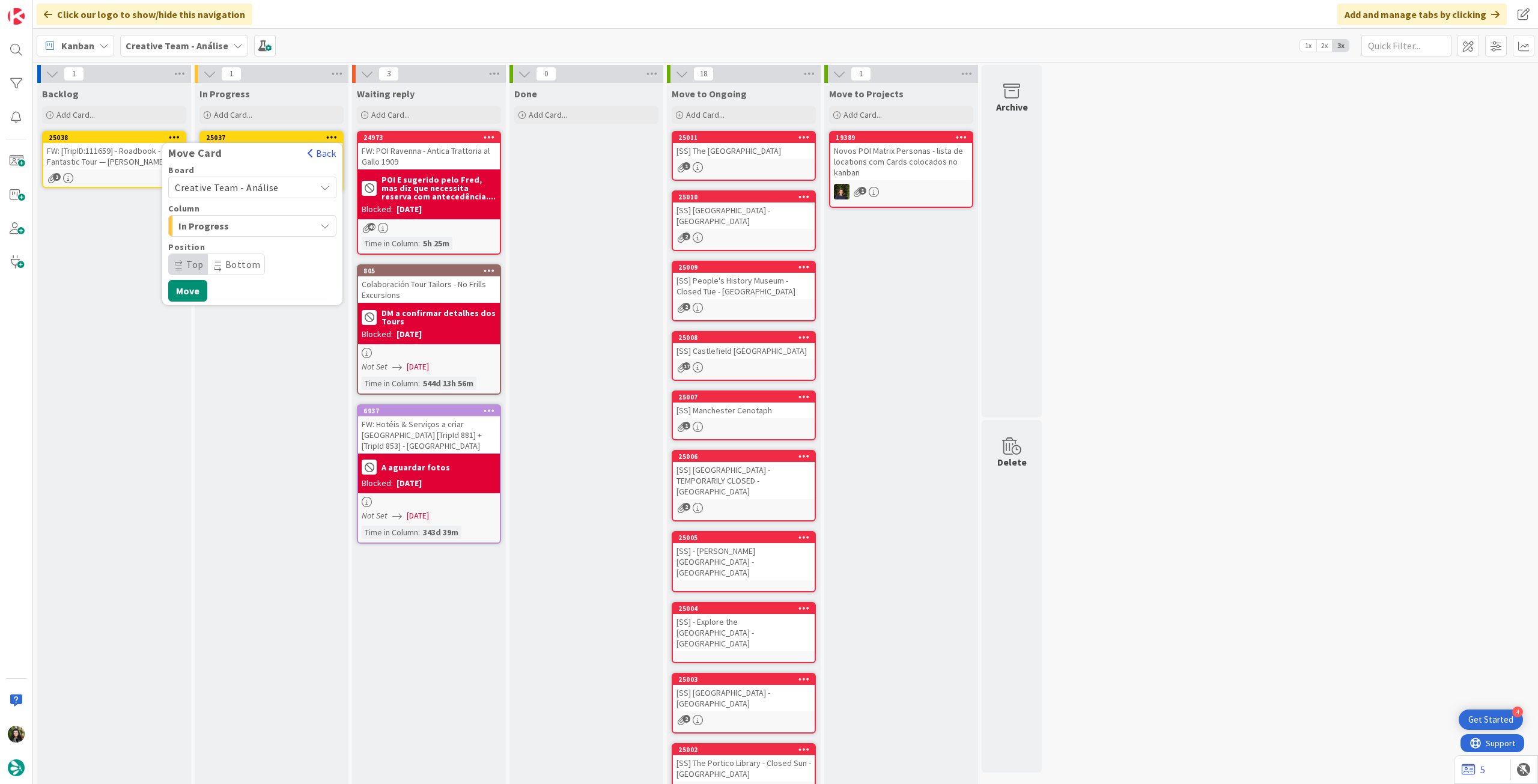
click at [254, 185] on span "Creative Team - Análise" at bounding box center [227, 187] width 104 height 12
click at [248, 239] on span "Creative Team" at bounding box center [260, 244] width 139 height 18
click at [243, 233] on span "Select a Column..." at bounding box center [220, 225] width 90 height 16
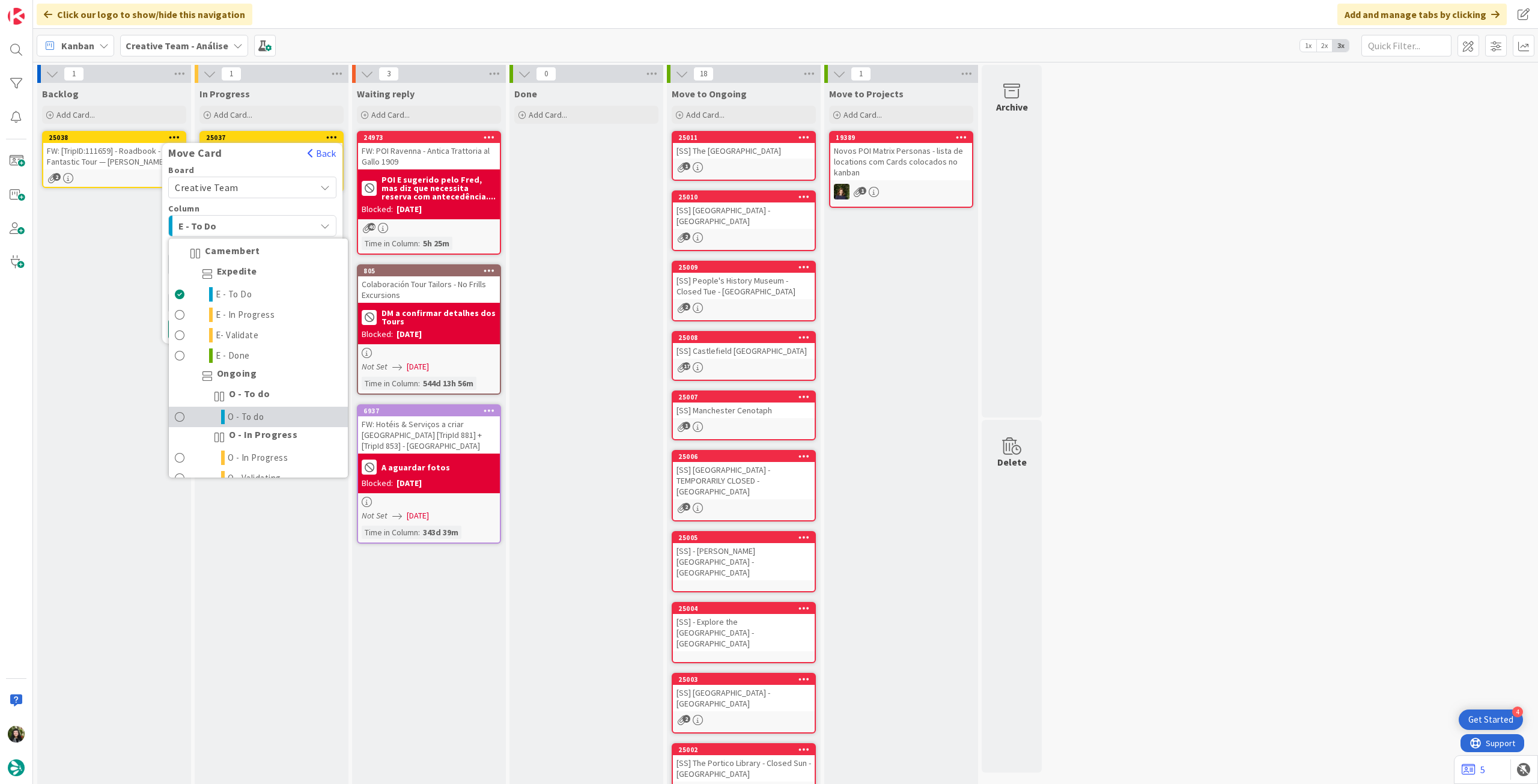
click at [260, 418] on span "O - To do" at bounding box center [246, 416] width 37 height 14
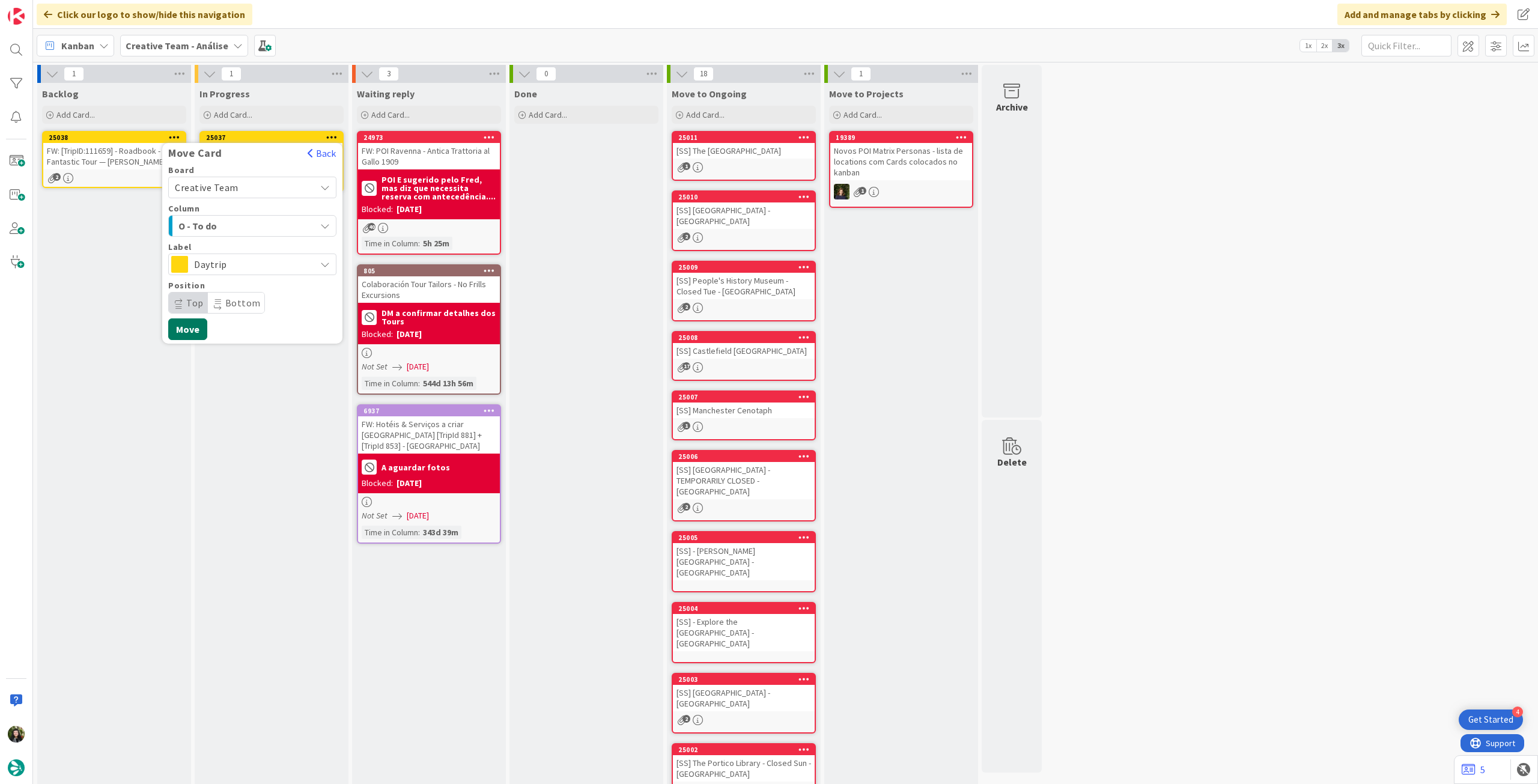
click at [199, 329] on button "Move" at bounding box center [188, 329] width 39 height 22
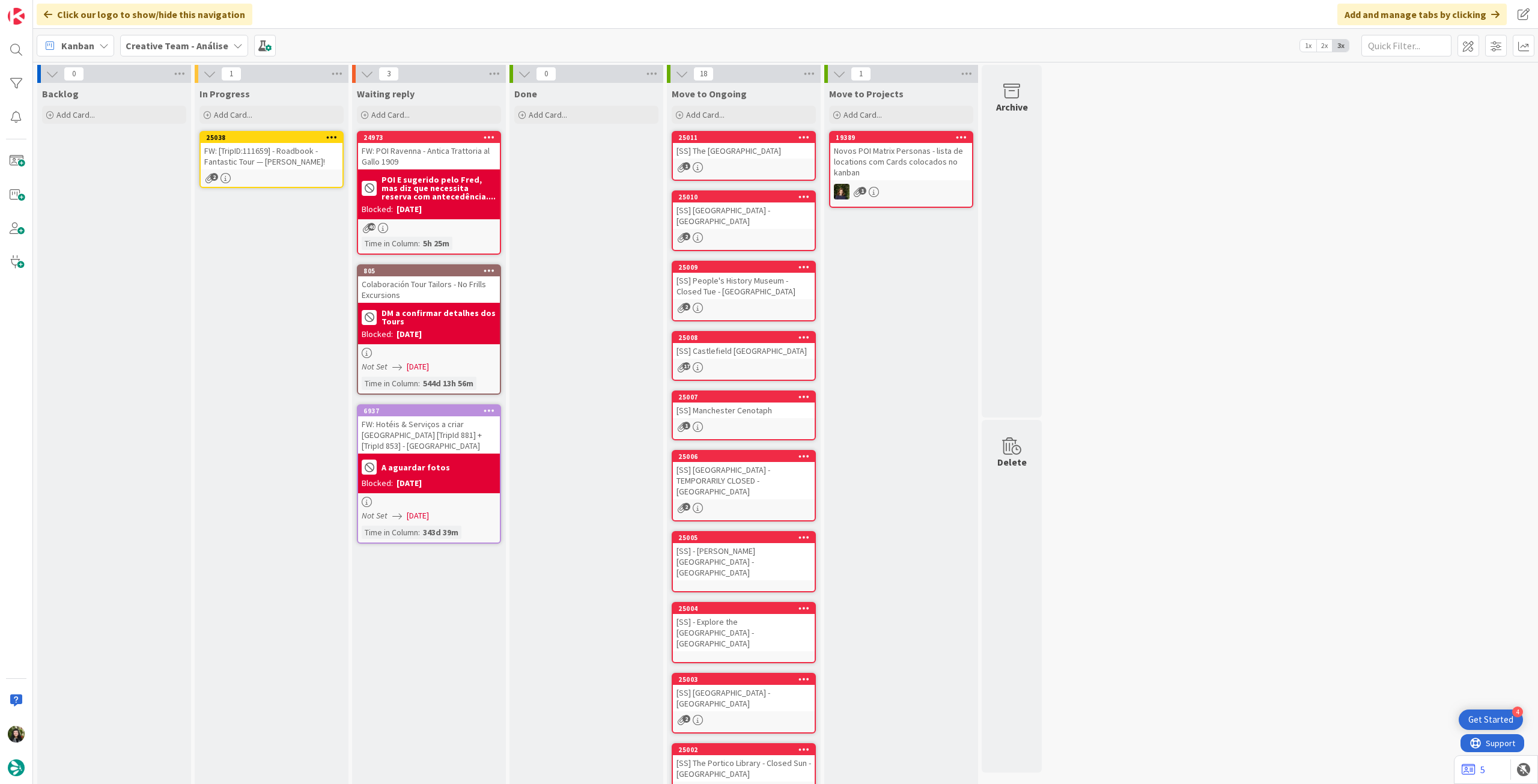
click at [330, 133] on icon at bounding box center [332, 137] width 12 height 8
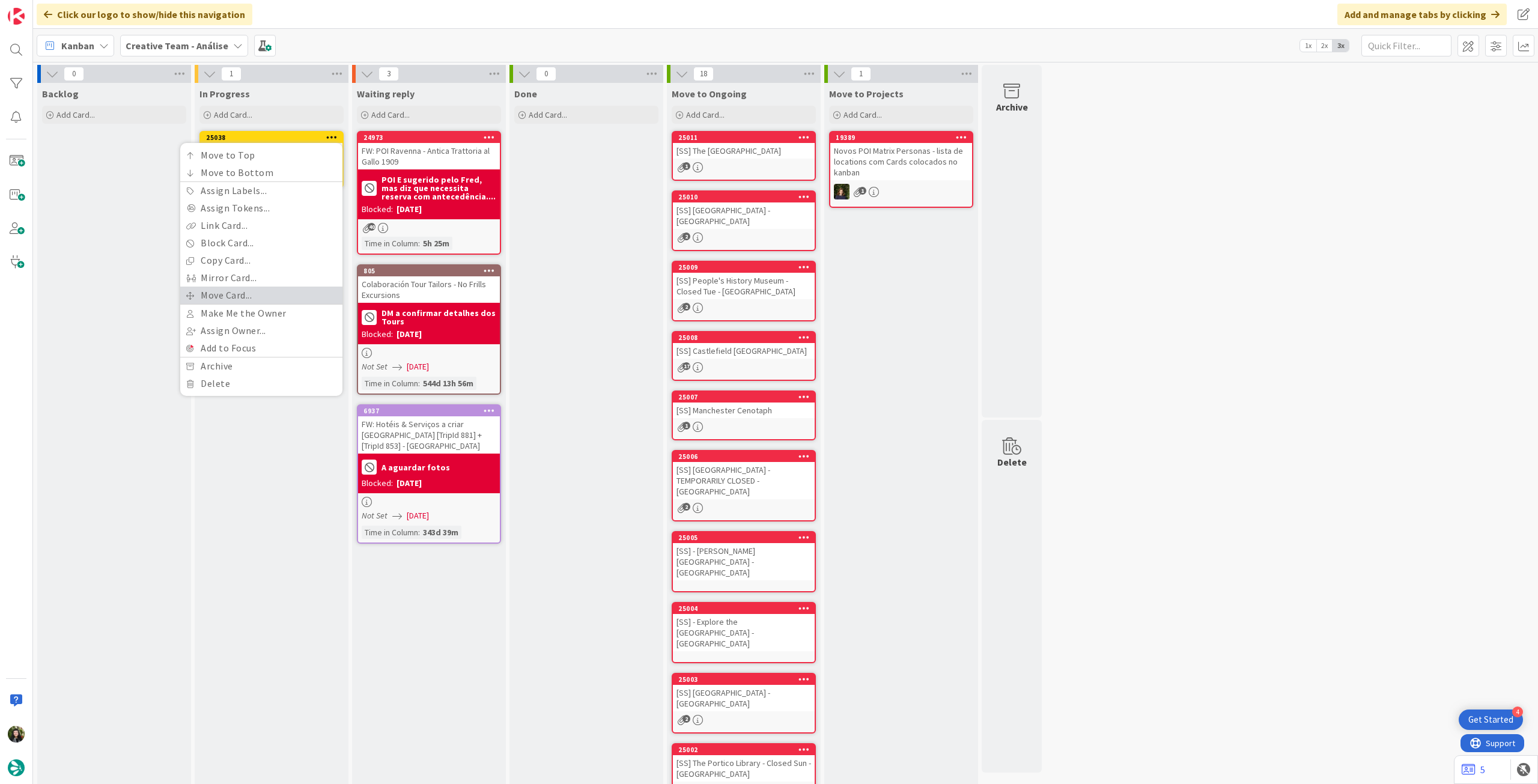
click at [266, 291] on link "Move Card..." at bounding box center [261, 294] width 162 height 18
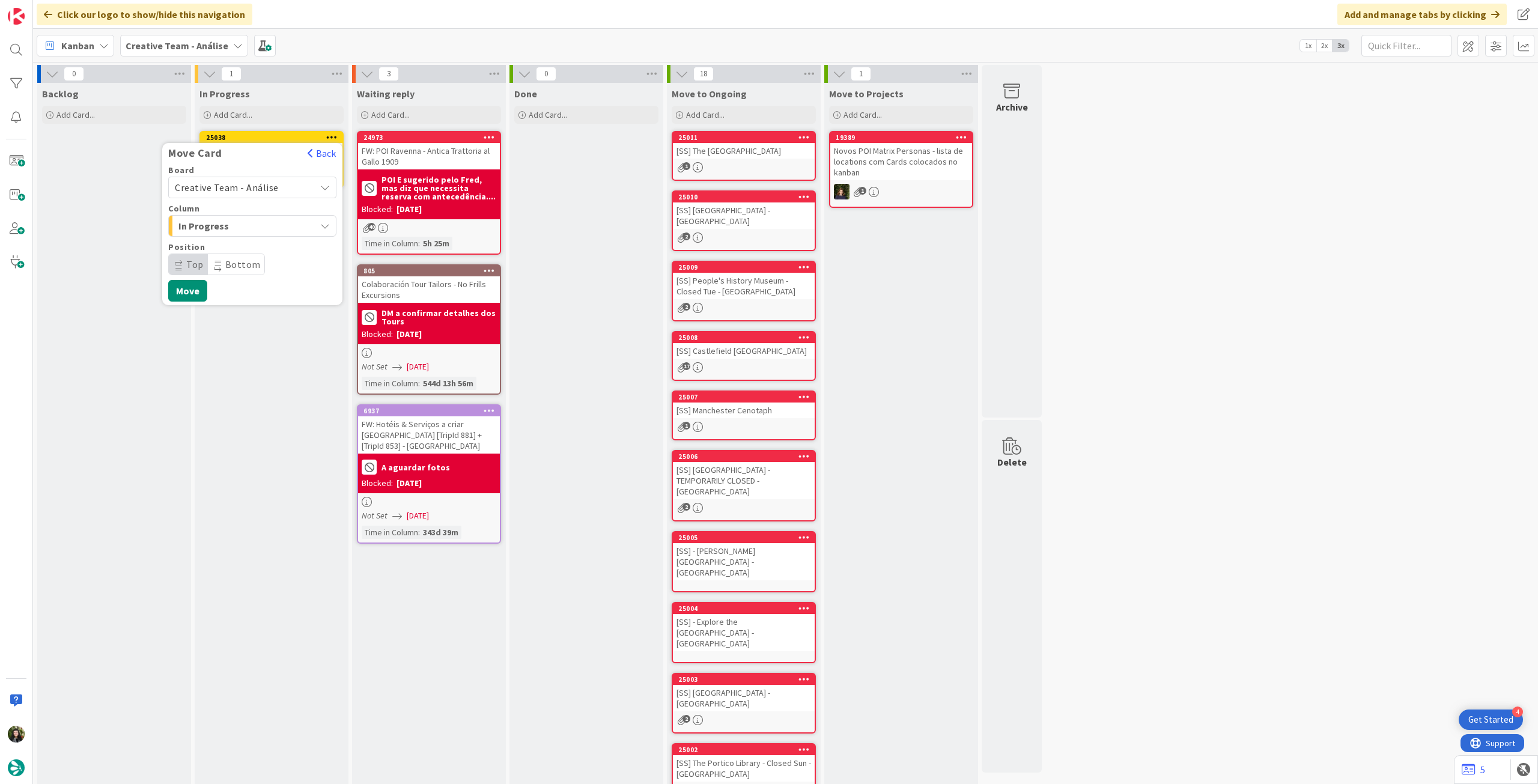
click at [267, 196] on div "Creative Team - Análise" at bounding box center [253, 188] width 169 height 22
click at [260, 239] on span "Creative Team" at bounding box center [260, 244] width 139 height 18
click at [253, 263] on span "Daytrip" at bounding box center [252, 264] width 115 height 17
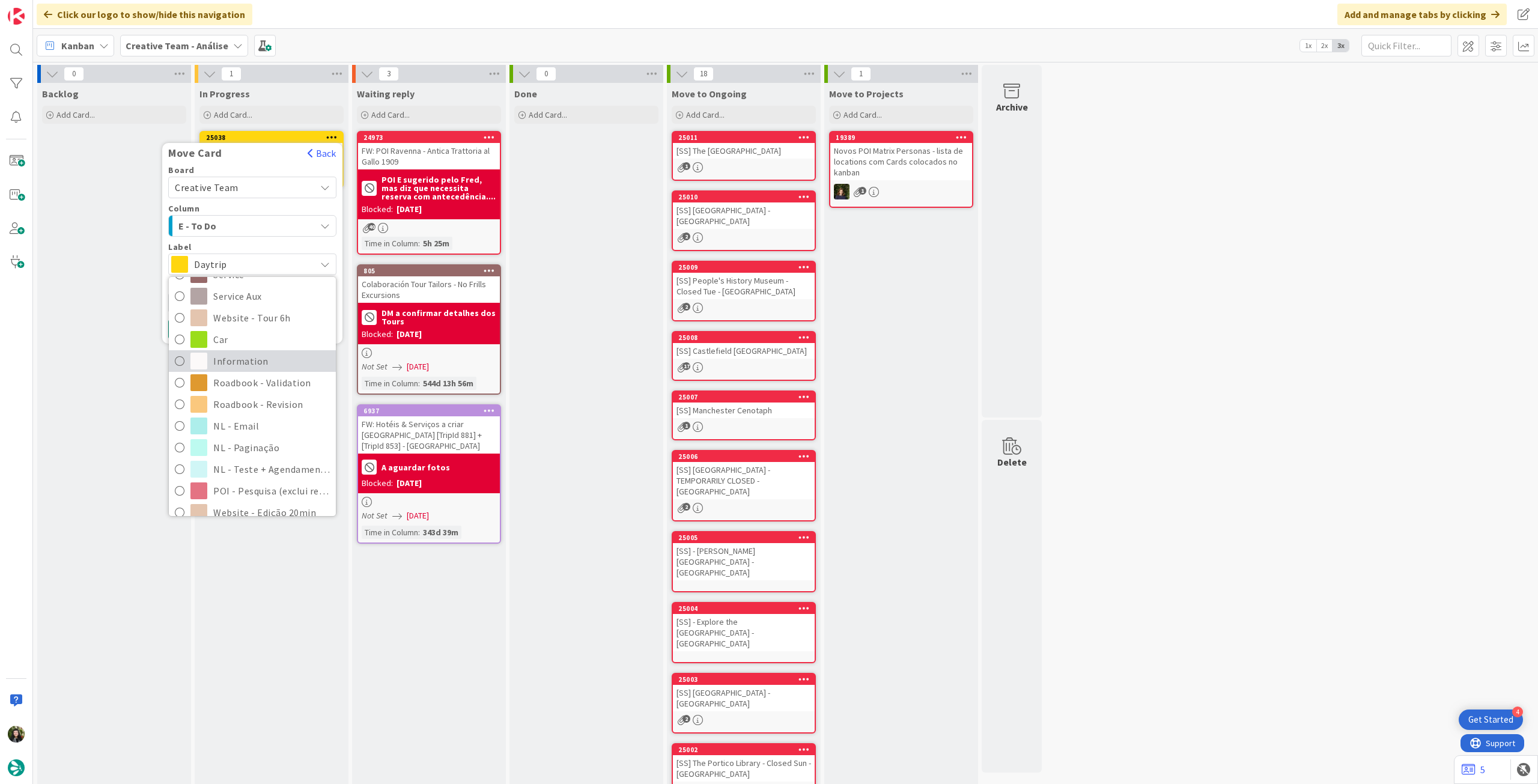
scroll to position [240, 0]
click at [274, 389] on span "Roadbook - Revision" at bounding box center [272, 389] width 117 height 18
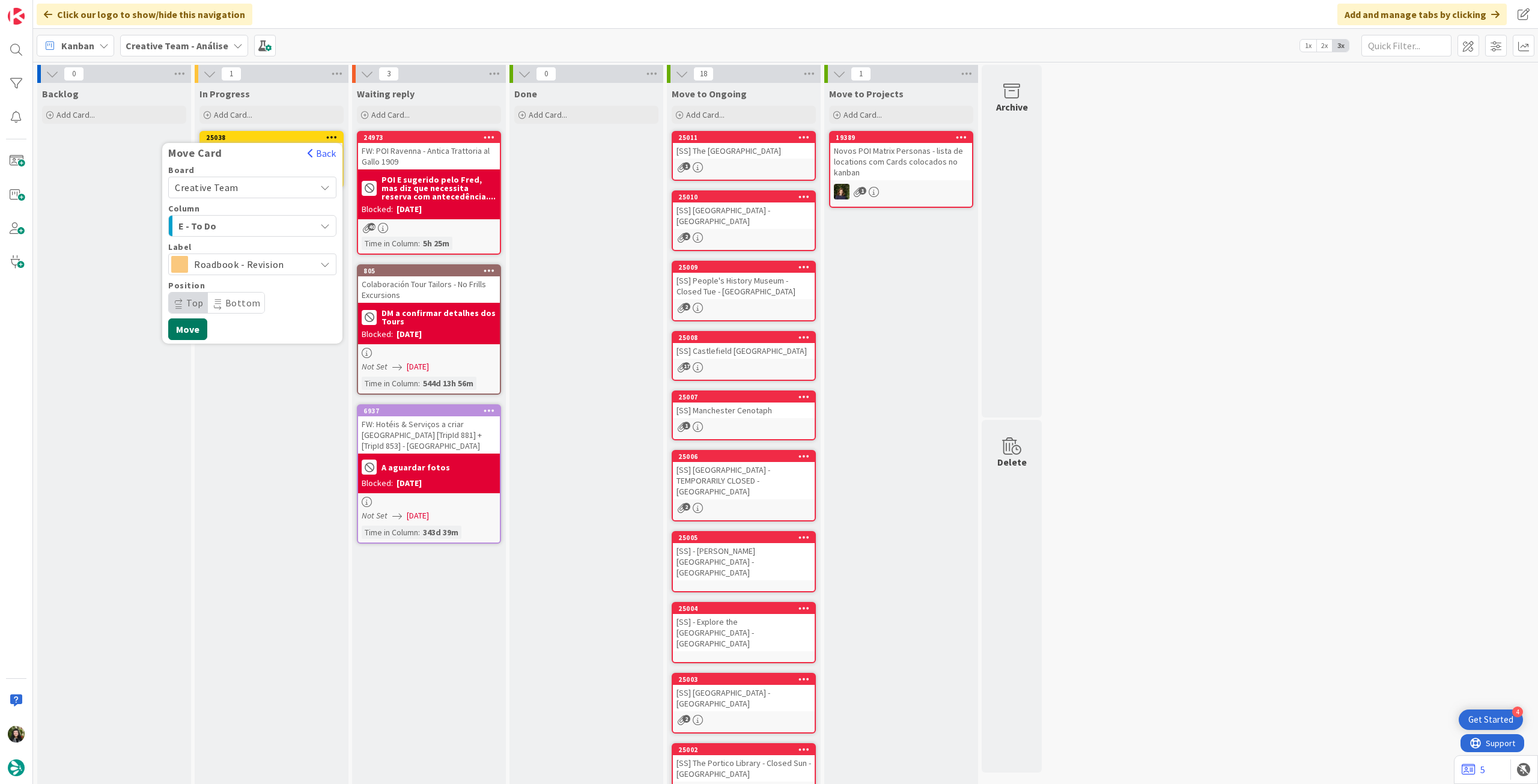
drag, startPoint x: 199, startPoint y: 326, endPoint x: 184, endPoint y: 260, distance: 67.7
click at [199, 326] on button "Move" at bounding box center [188, 329] width 39 height 22
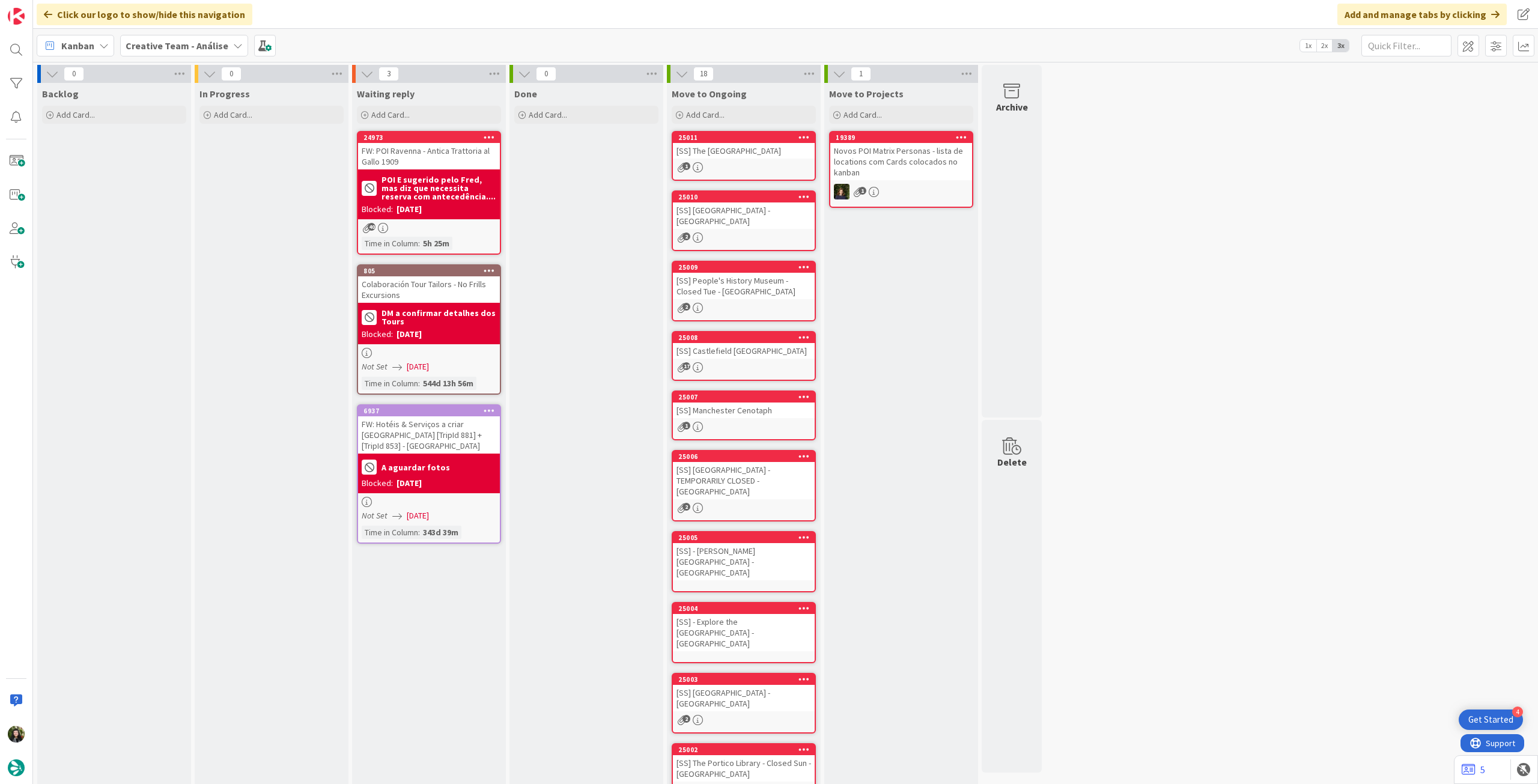
click at [159, 46] on b "Creative Team - Análise" at bounding box center [176, 46] width 103 height 12
click at [200, 179] on div "Creative Team" at bounding box center [222, 172] width 184 height 23
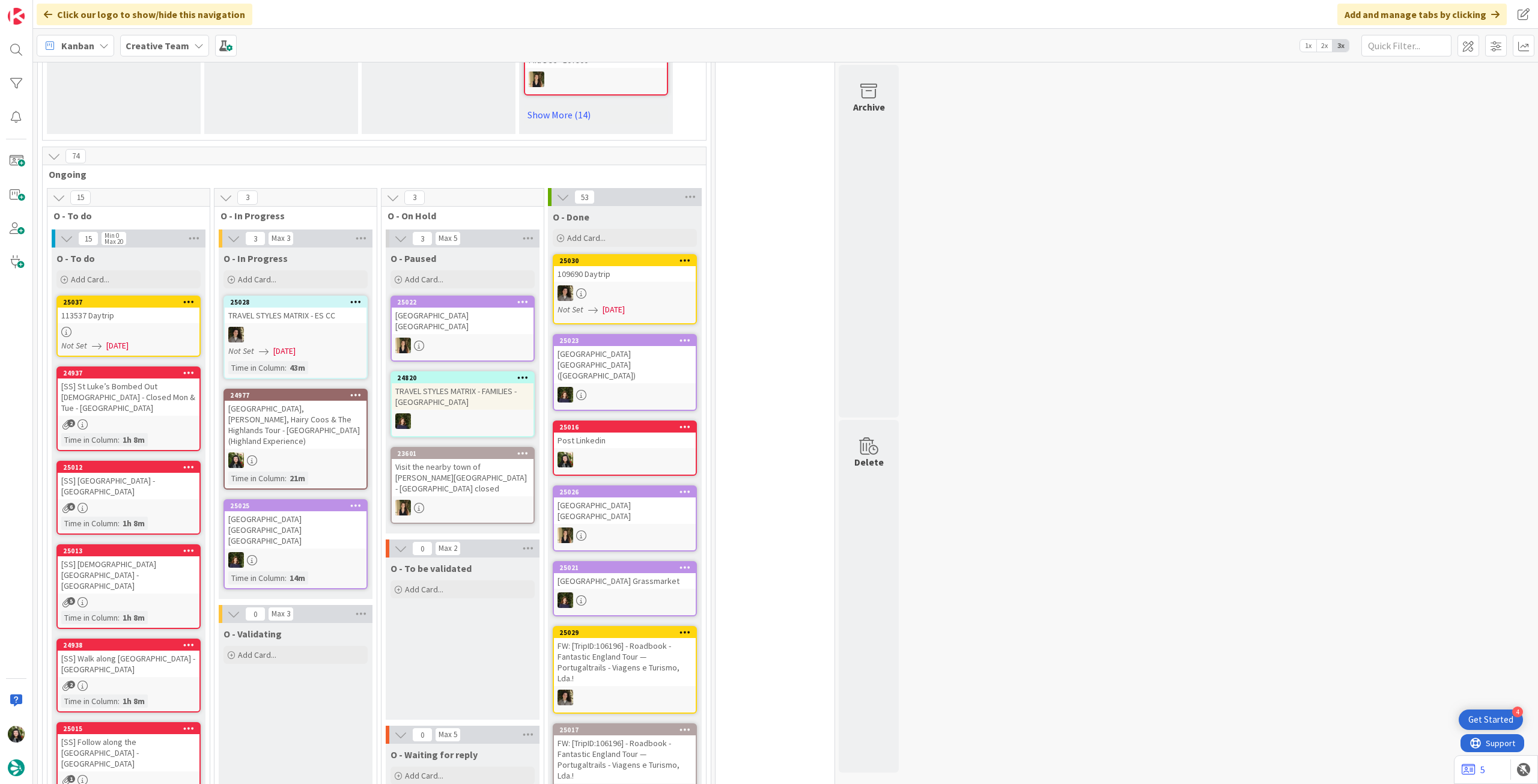
scroll to position [801, 0]
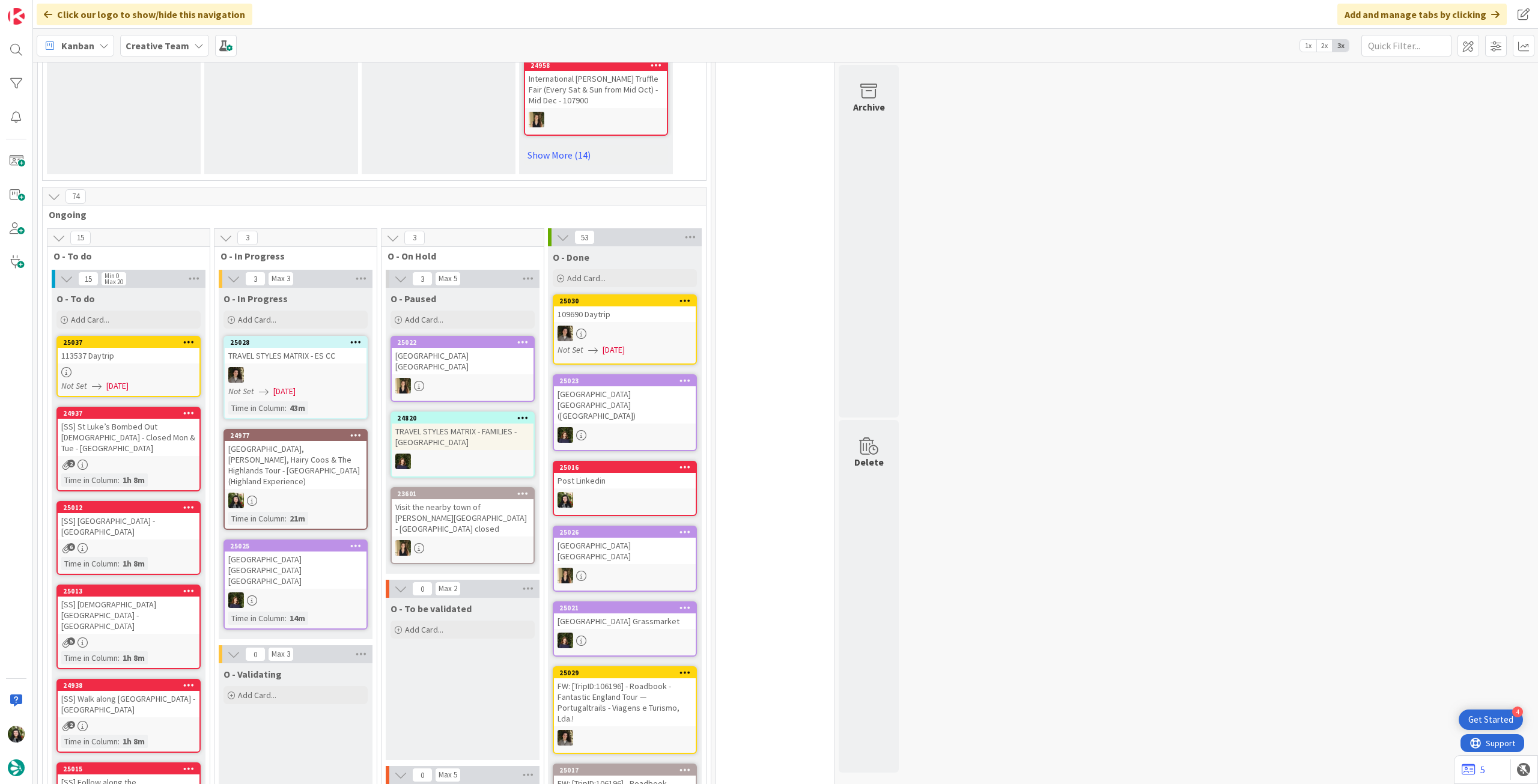
drag, startPoint x: 168, startPoint y: 46, endPoint x: 174, endPoint y: 60, distance: 15.2
click at [168, 46] on b "Creative Team" at bounding box center [157, 46] width 63 height 12
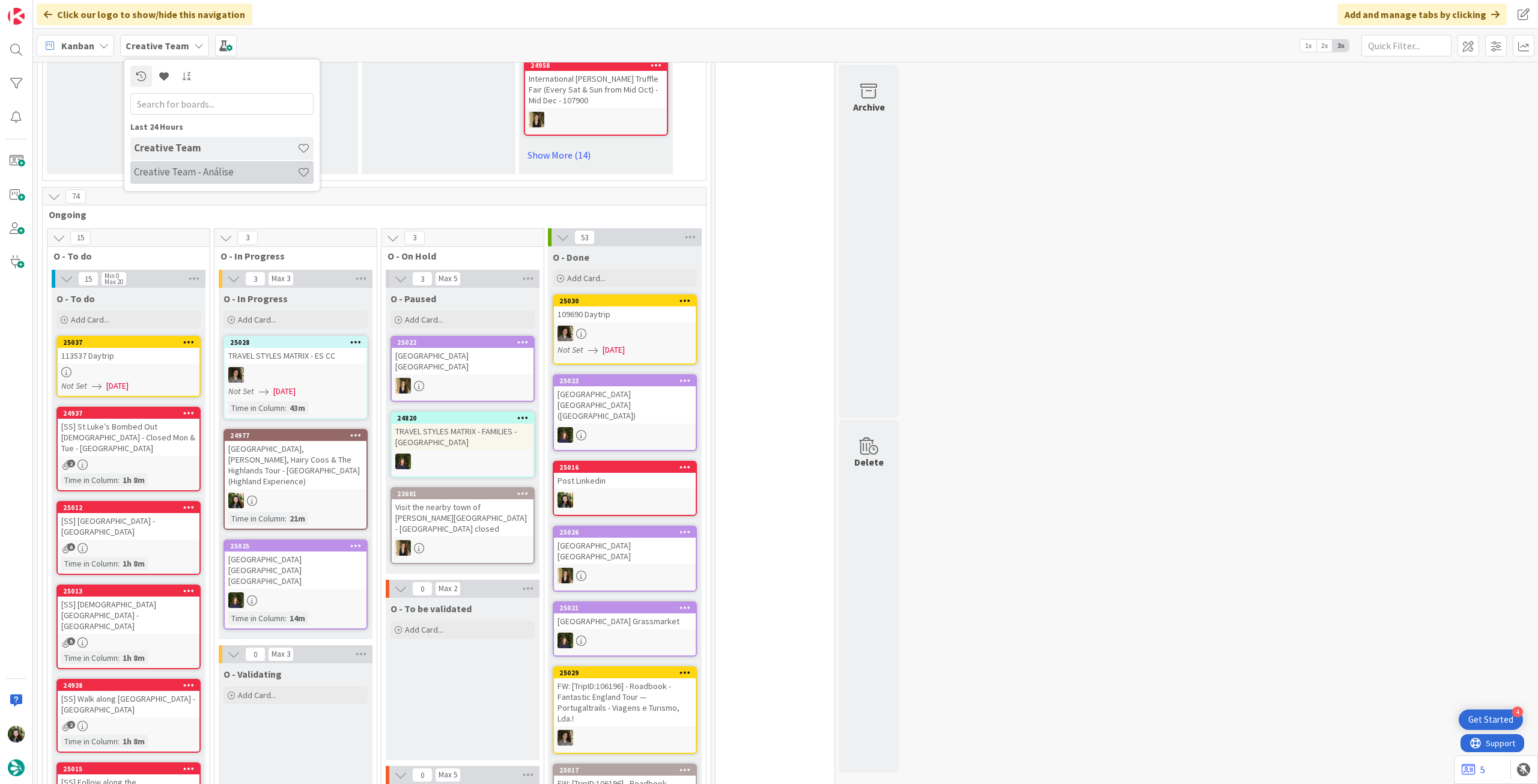
click at [181, 175] on h4 "Creative Team - Análise" at bounding box center [216, 172] width 164 height 12
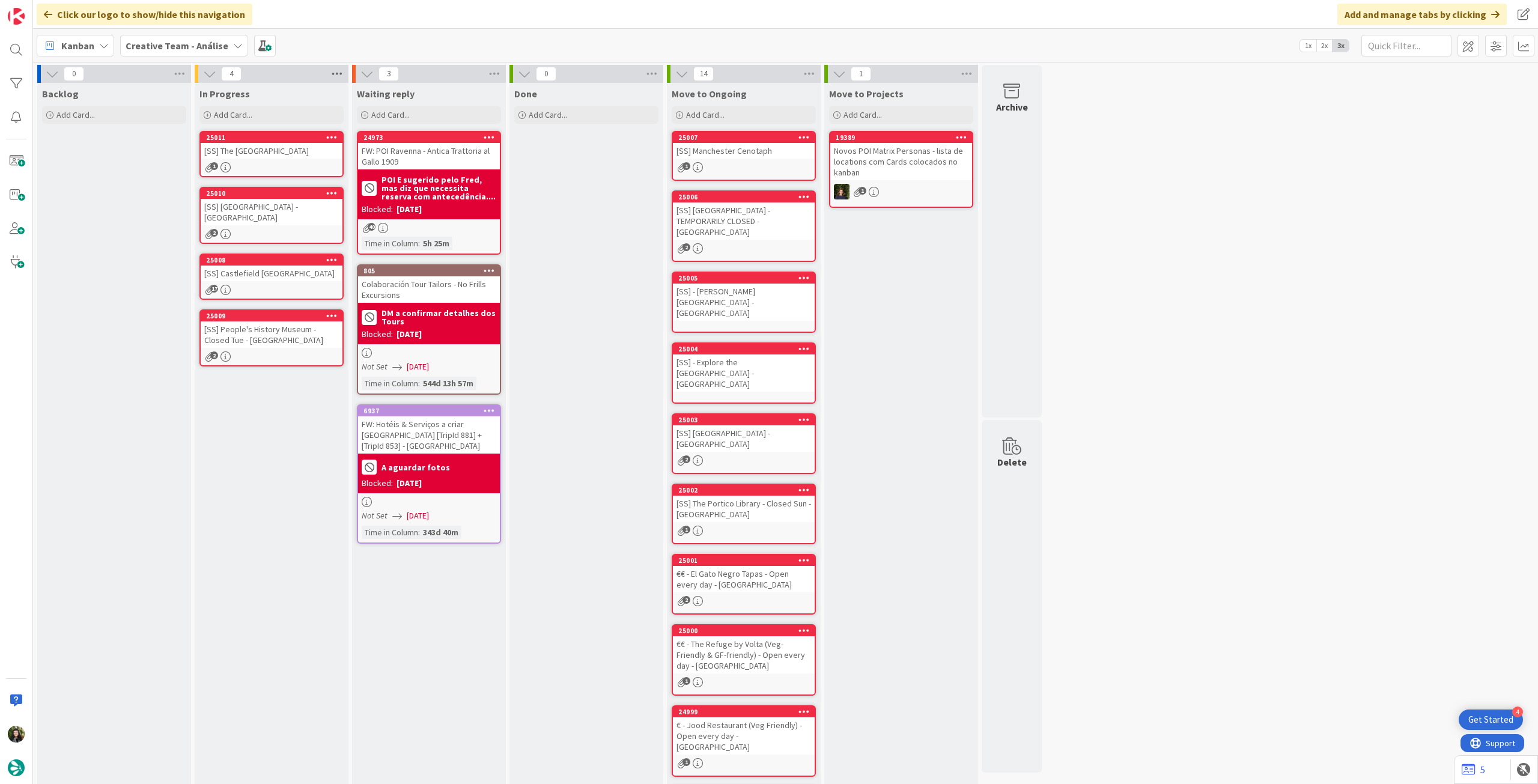
click at [335, 75] on icon at bounding box center [337, 74] width 16 height 18
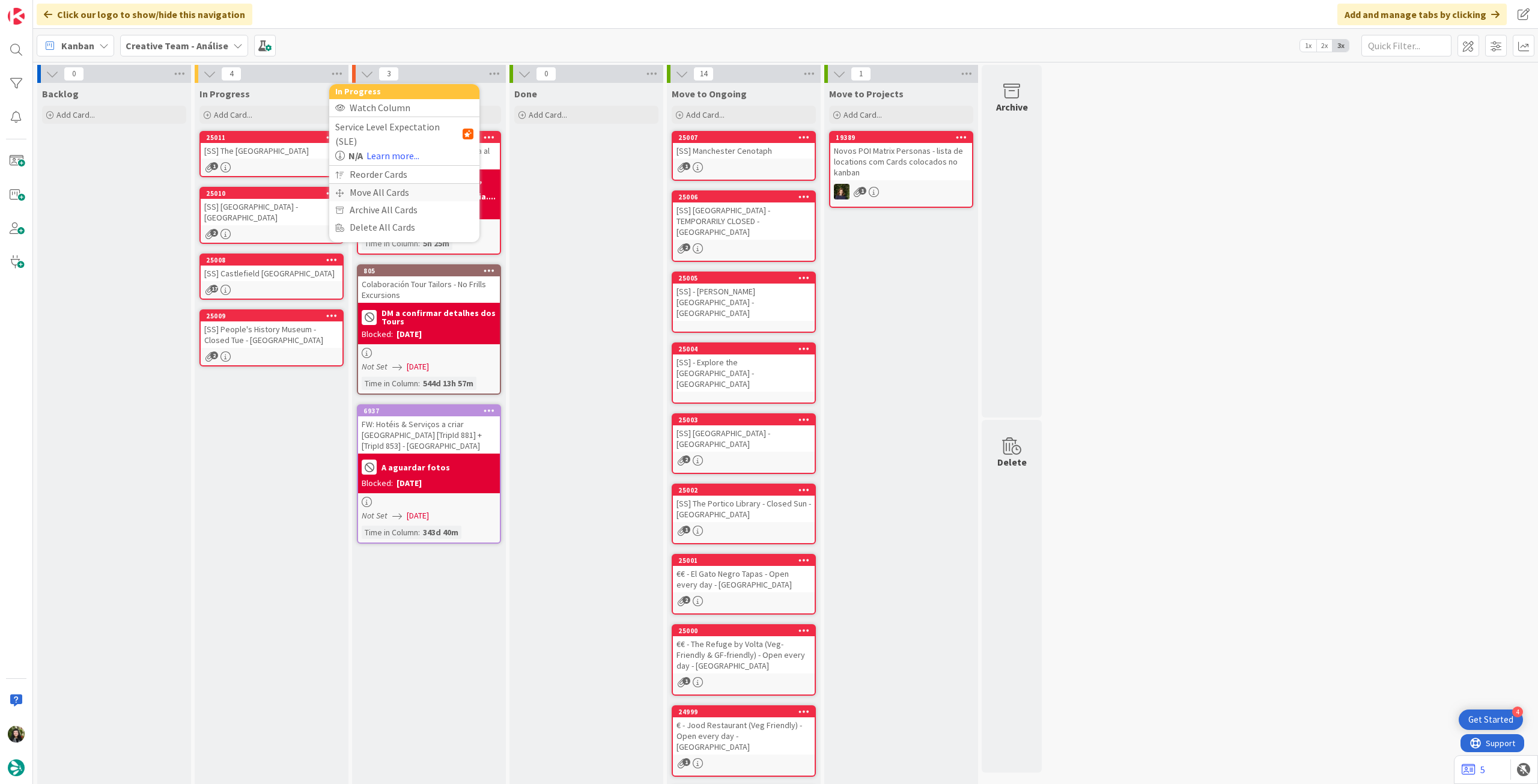
click at [375, 183] on div "Move All Cards" at bounding box center [405, 192] width 150 height 18
click at [396, 134] on span "Creative Team - Análise" at bounding box center [391, 131] width 97 height 12
click at [387, 184] on span "Creative Team" at bounding box center [411, 188] width 109 height 18
click at [391, 170] on span "Select a Column..." at bounding box center [381, 169] width 78 height 16
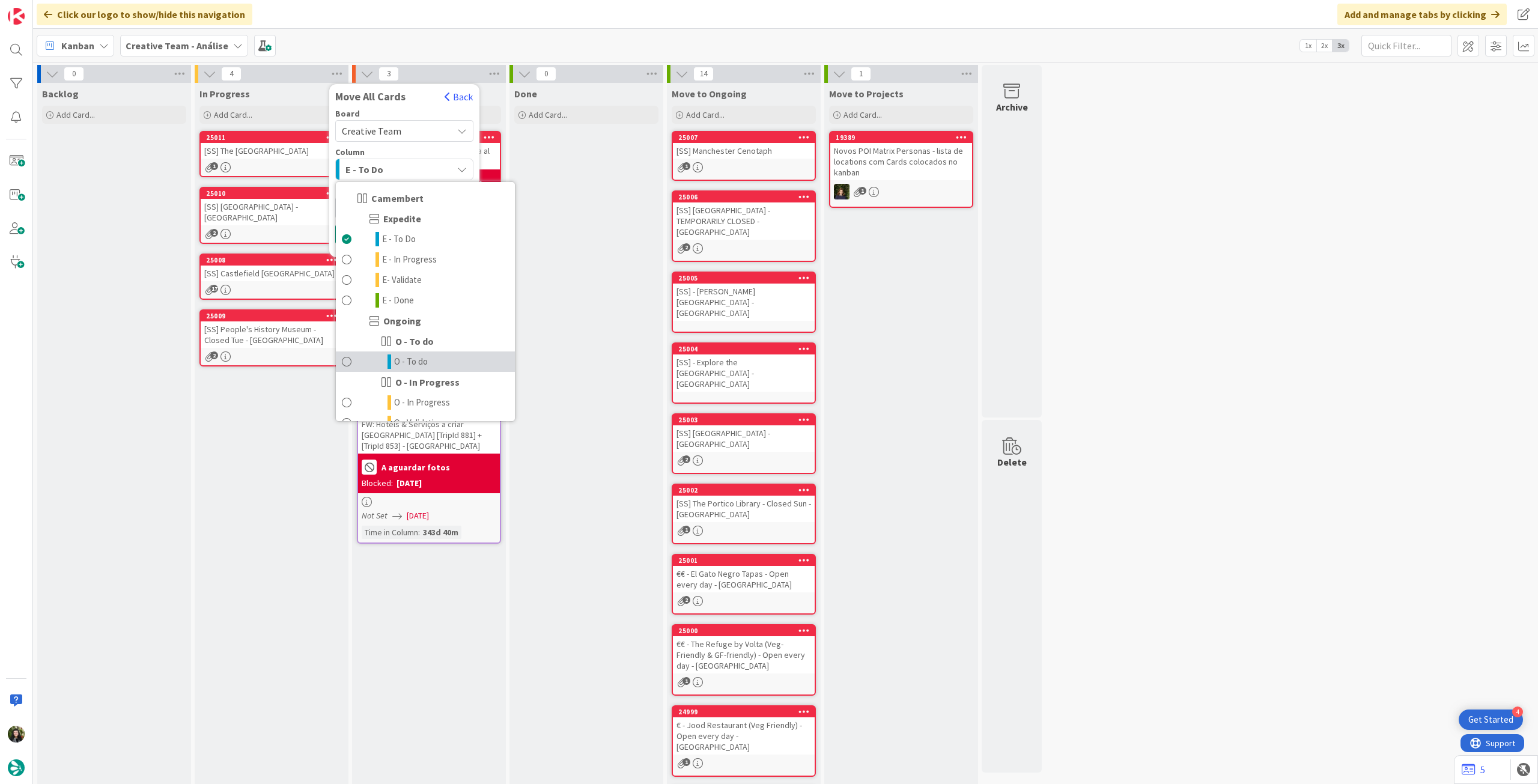
click at [418, 362] on span "O - To do" at bounding box center [411, 361] width 33 height 14
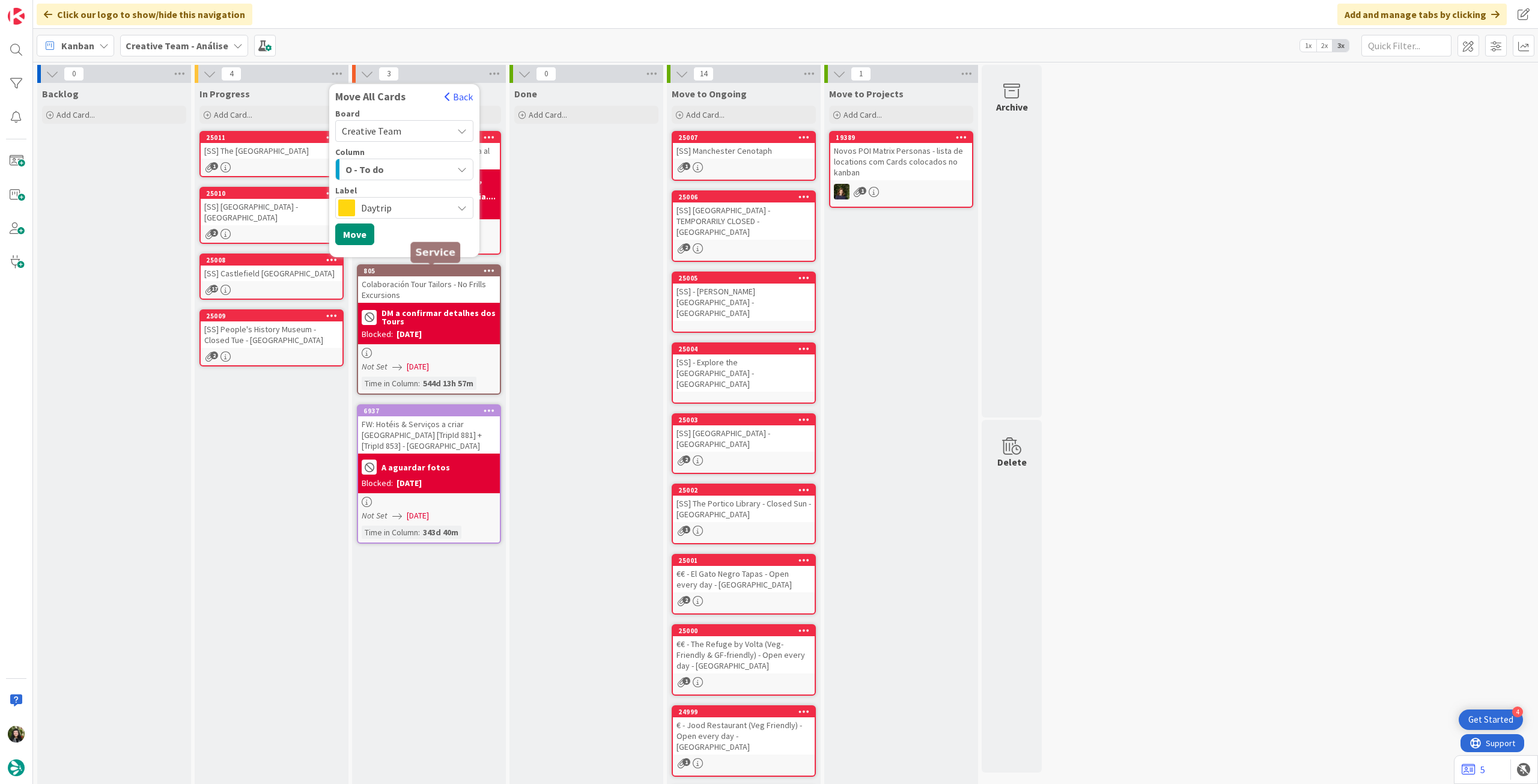
click at [398, 201] on span "Daytrip" at bounding box center [404, 208] width 85 height 17
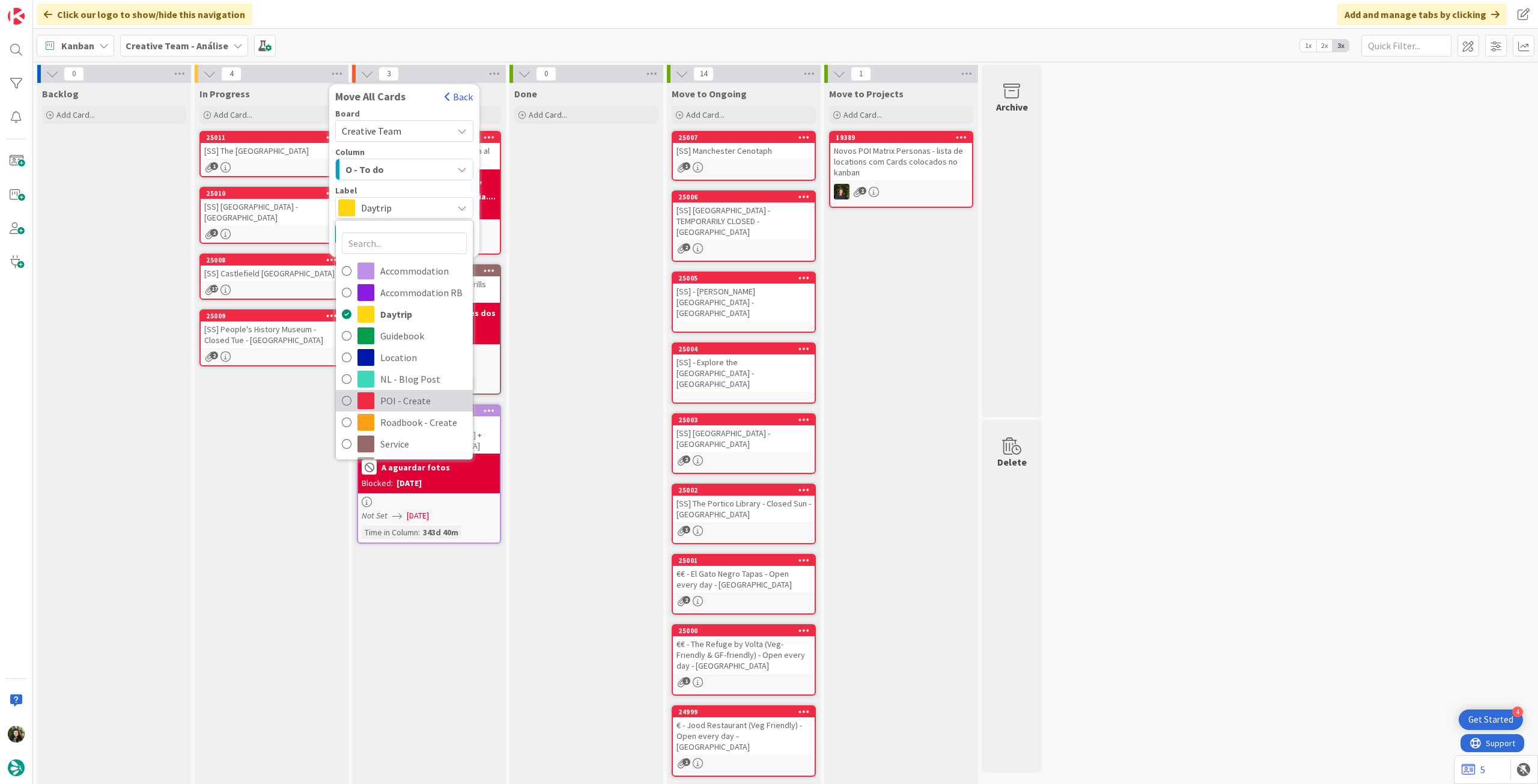
click at [386, 396] on span "POI - Create" at bounding box center [424, 400] width 87 height 18
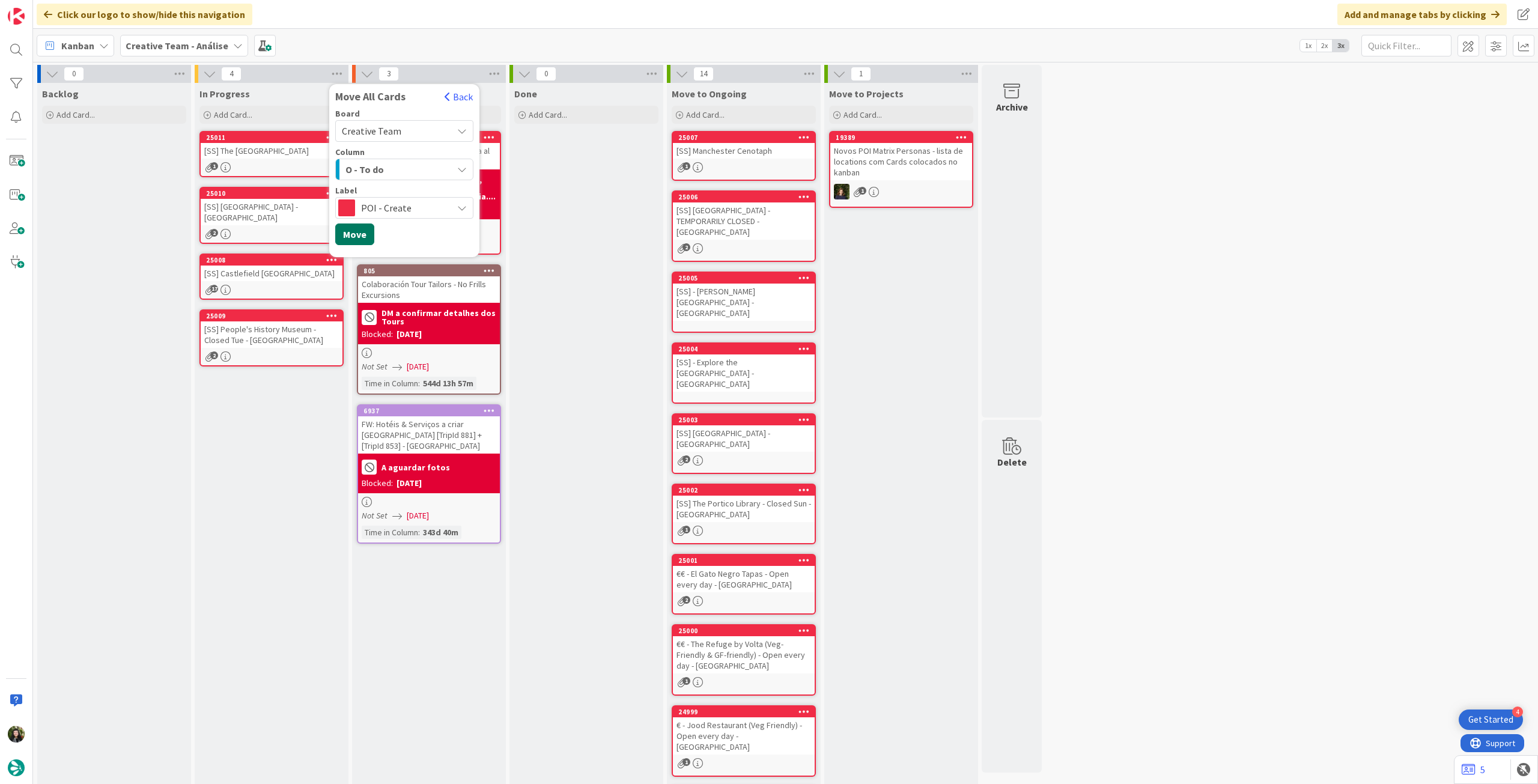
click at [366, 237] on button "Move" at bounding box center [355, 234] width 39 height 22
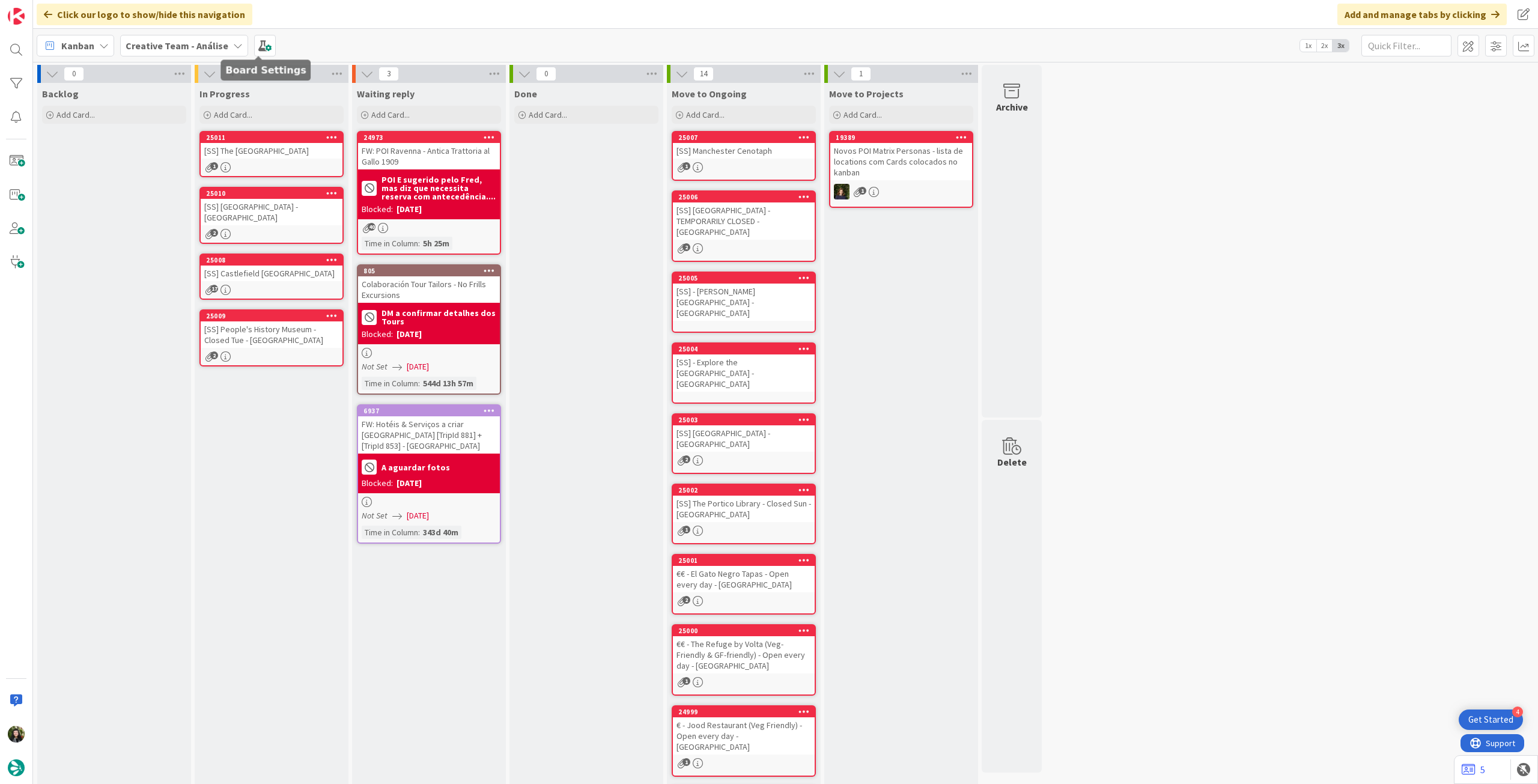
drag, startPoint x: 204, startPoint y: 50, endPoint x: 203, endPoint y: 56, distance: 6.1
click at [203, 50] on b "Creative Team - Análise" at bounding box center [176, 46] width 103 height 12
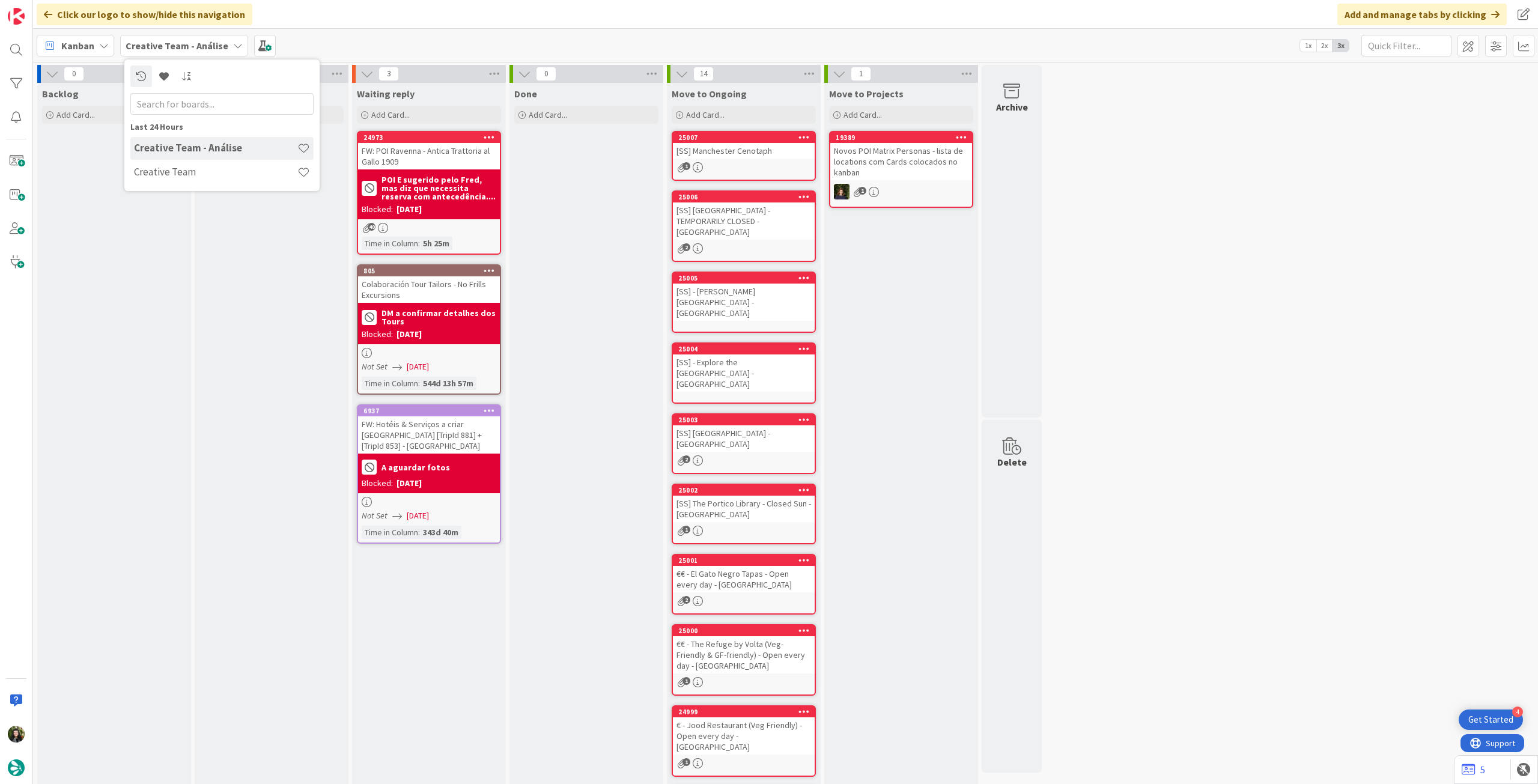
click at [184, 170] on h4 "Creative Team" at bounding box center [216, 172] width 164 height 12
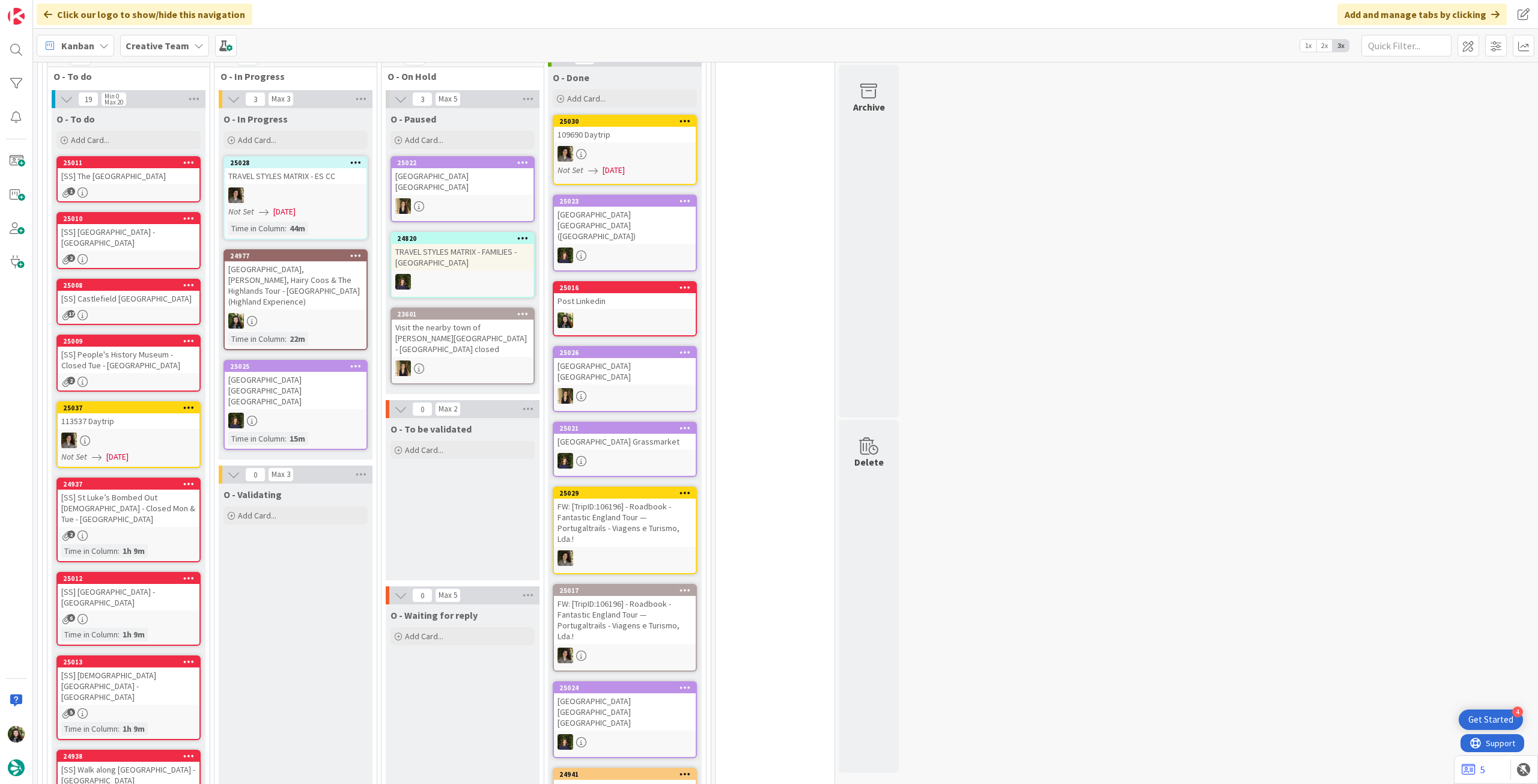
scroll to position [961, 0]
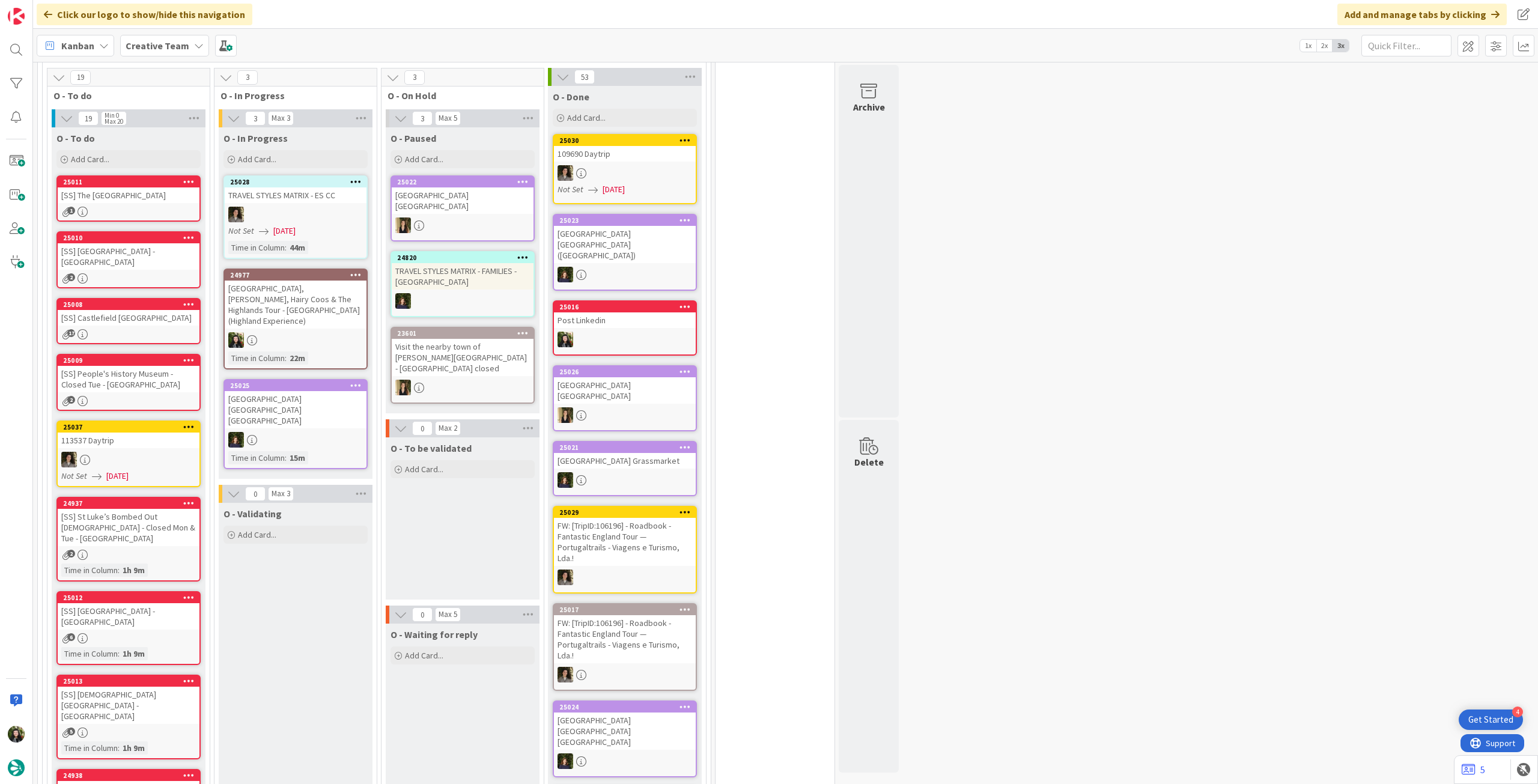
click at [457, 207] on div "[GEOGRAPHIC_DATA] [GEOGRAPHIC_DATA]" at bounding box center [462, 201] width 142 height 27
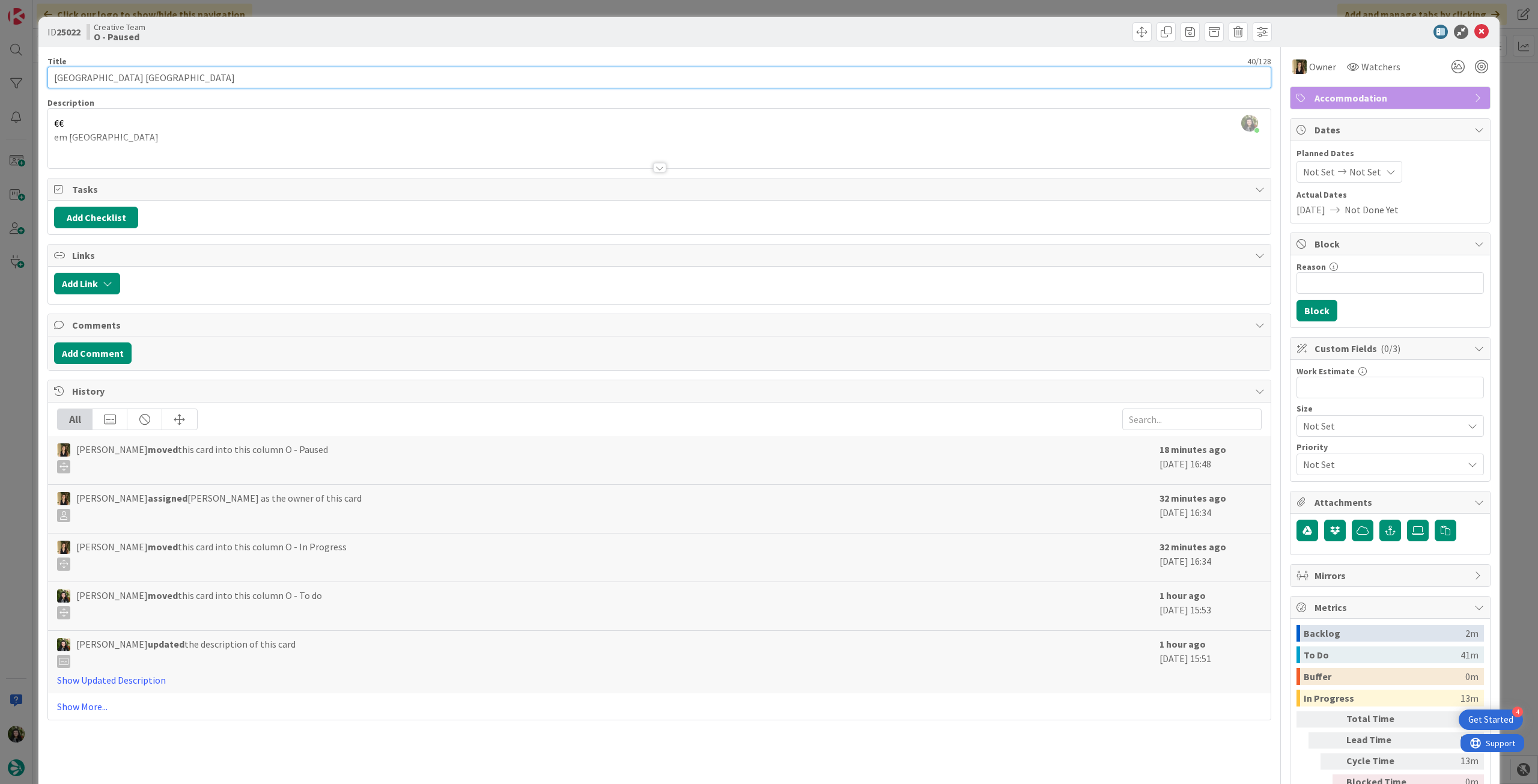
drag, startPoint x: 143, startPoint y: 74, endPoint x: 15, endPoint y: 72, distance: 128.0
click at [15, 72] on div "ID 25022 Creative Team O - Paused Title 40 / 128 Wilde Aparthotels [GEOGRAPHIC_…" at bounding box center [769, 392] width 1538 height 784
click at [1475, 29] on icon at bounding box center [1481, 32] width 14 height 14
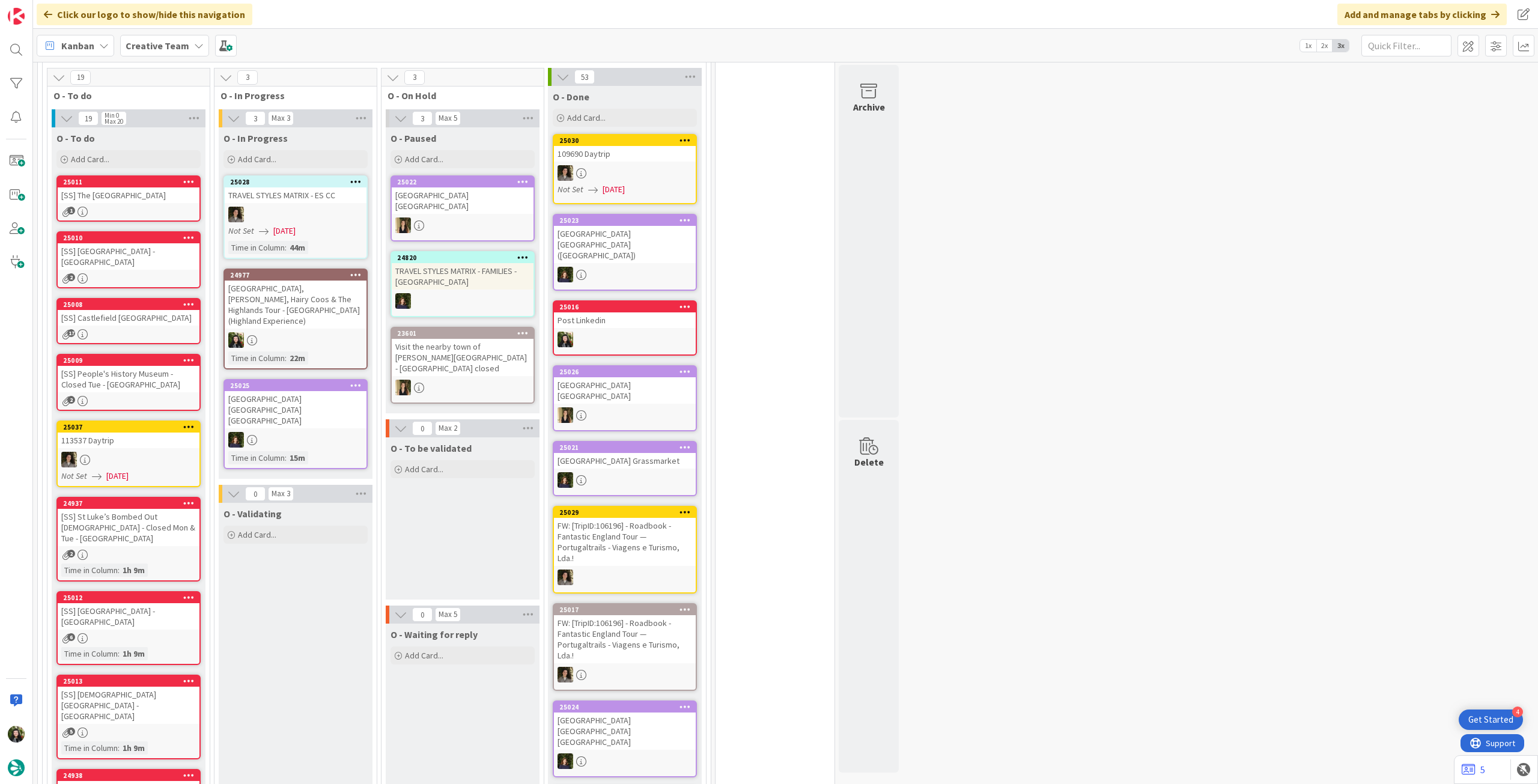
click at [470, 379] on div at bounding box center [462, 387] width 142 height 16
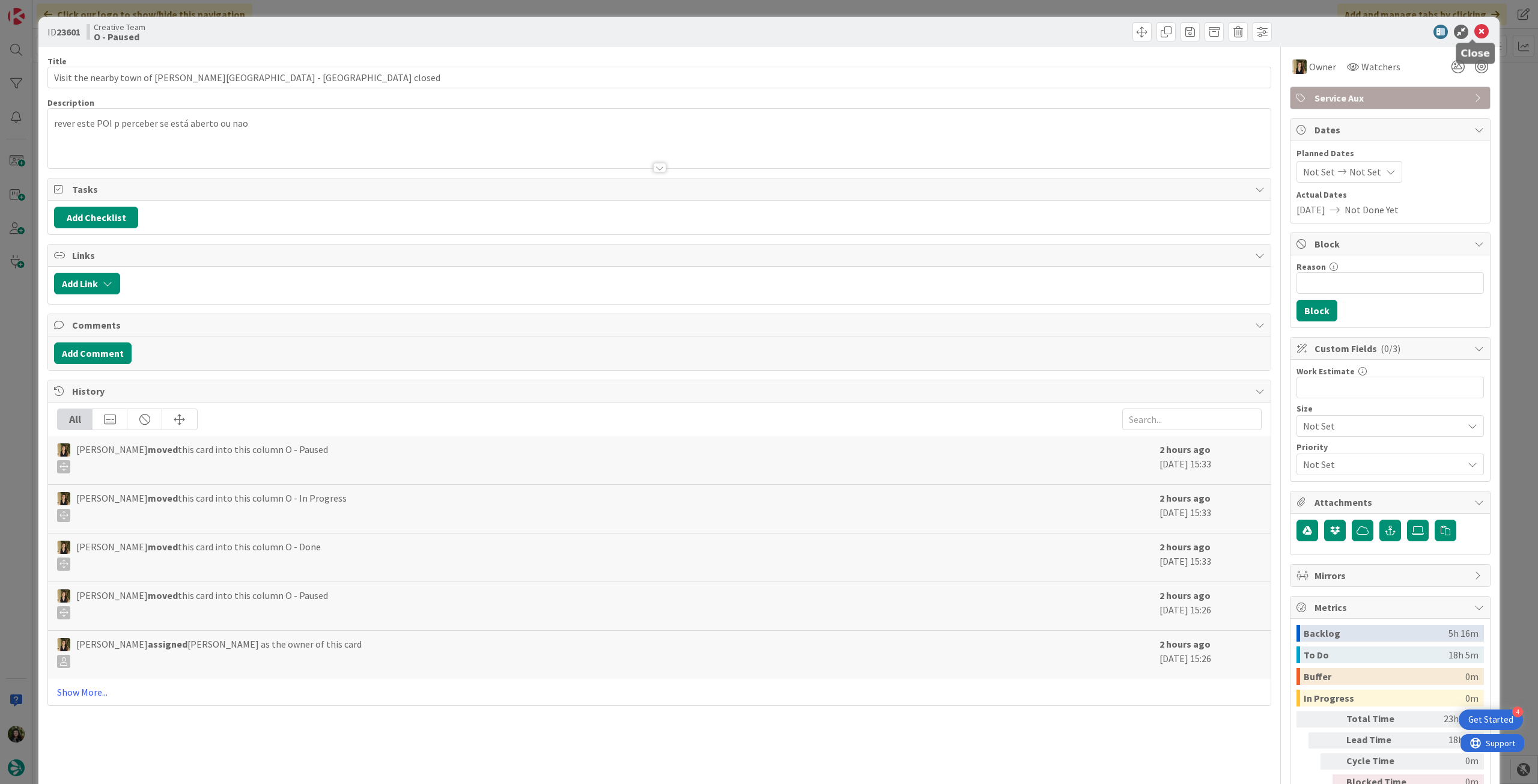
click at [1475, 31] on icon at bounding box center [1481, 32] width 14 height 14
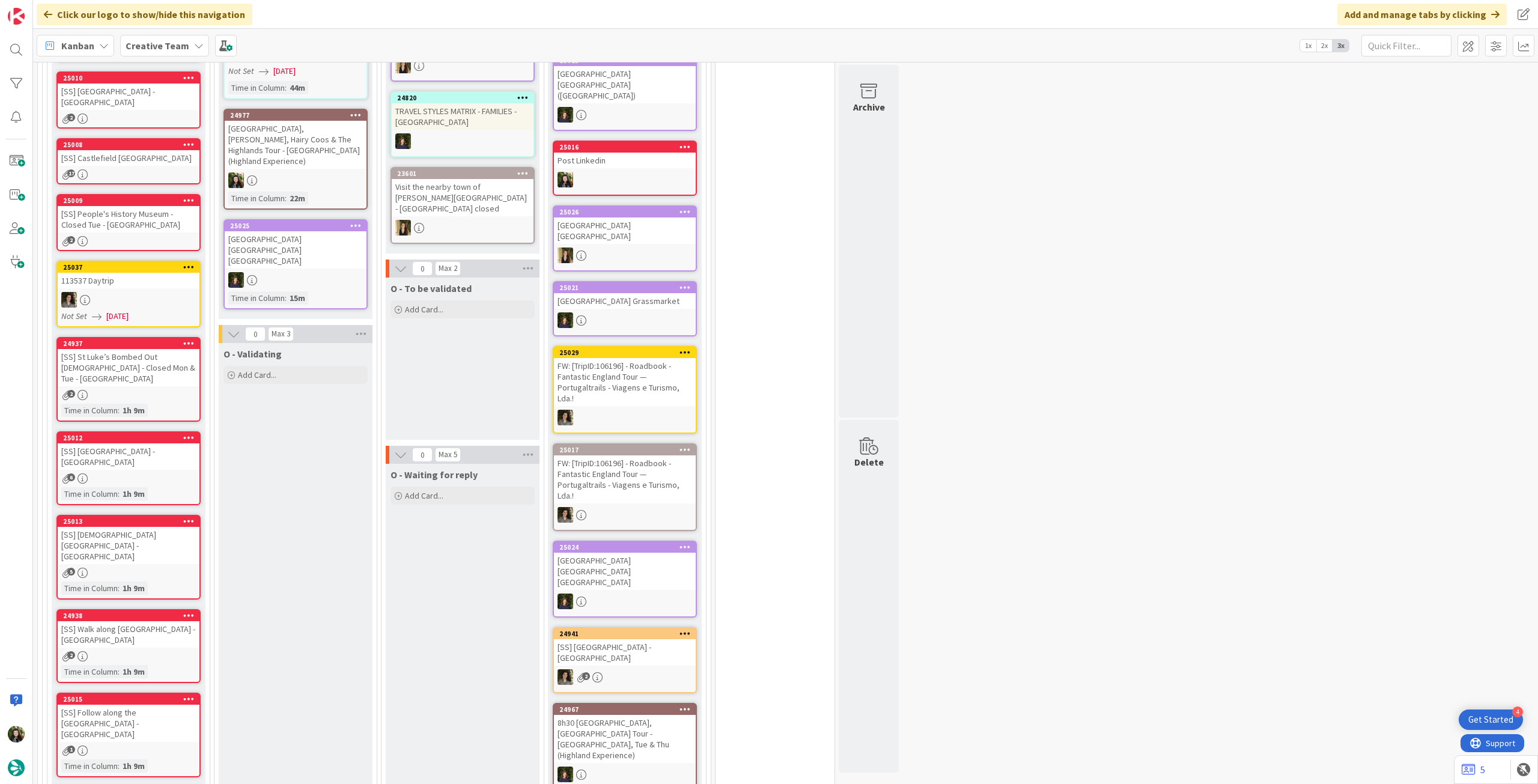
scroll to position [721, 0]
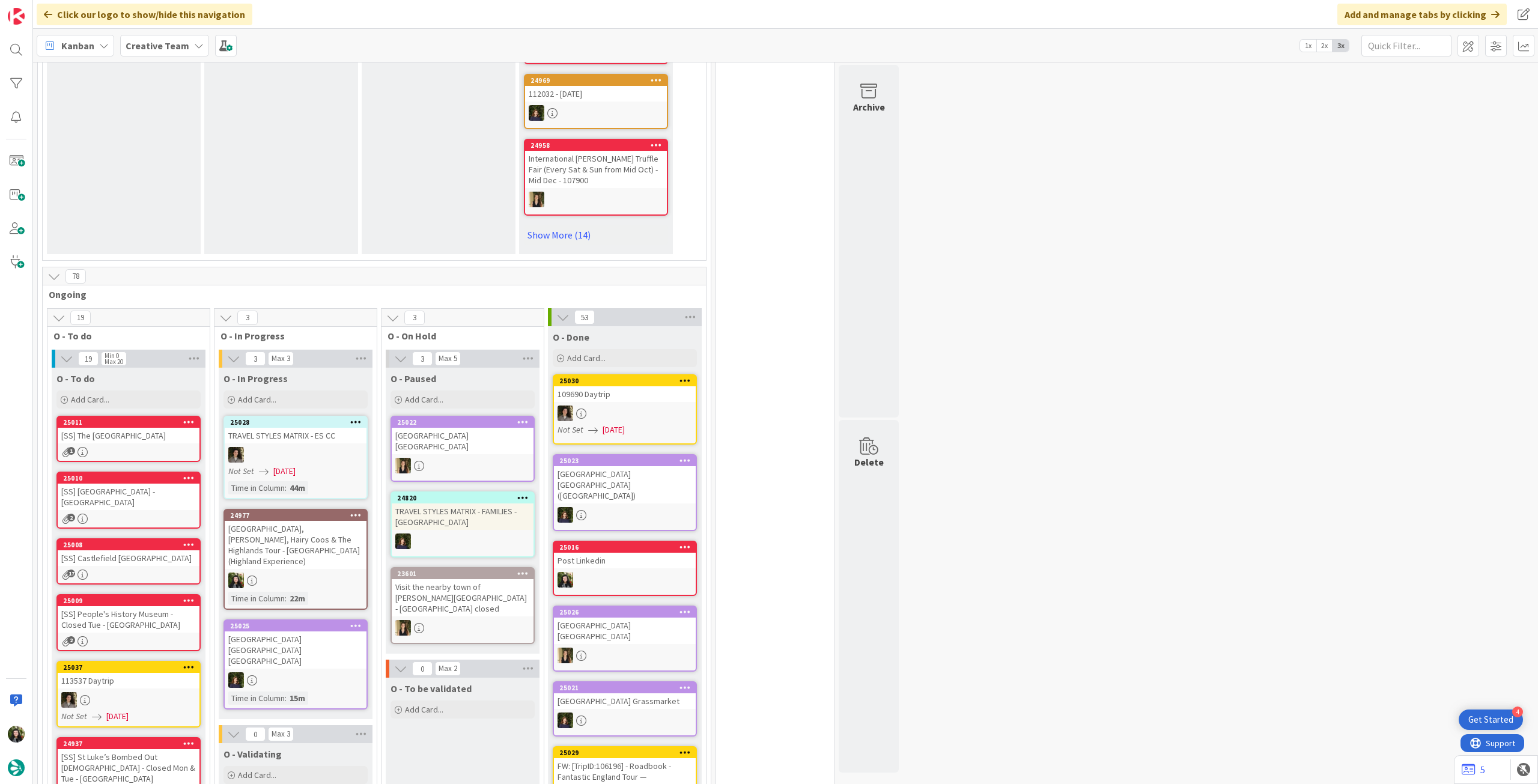
click at [186, 671] on icon at bounding box center [189, 666] width 12 height 8
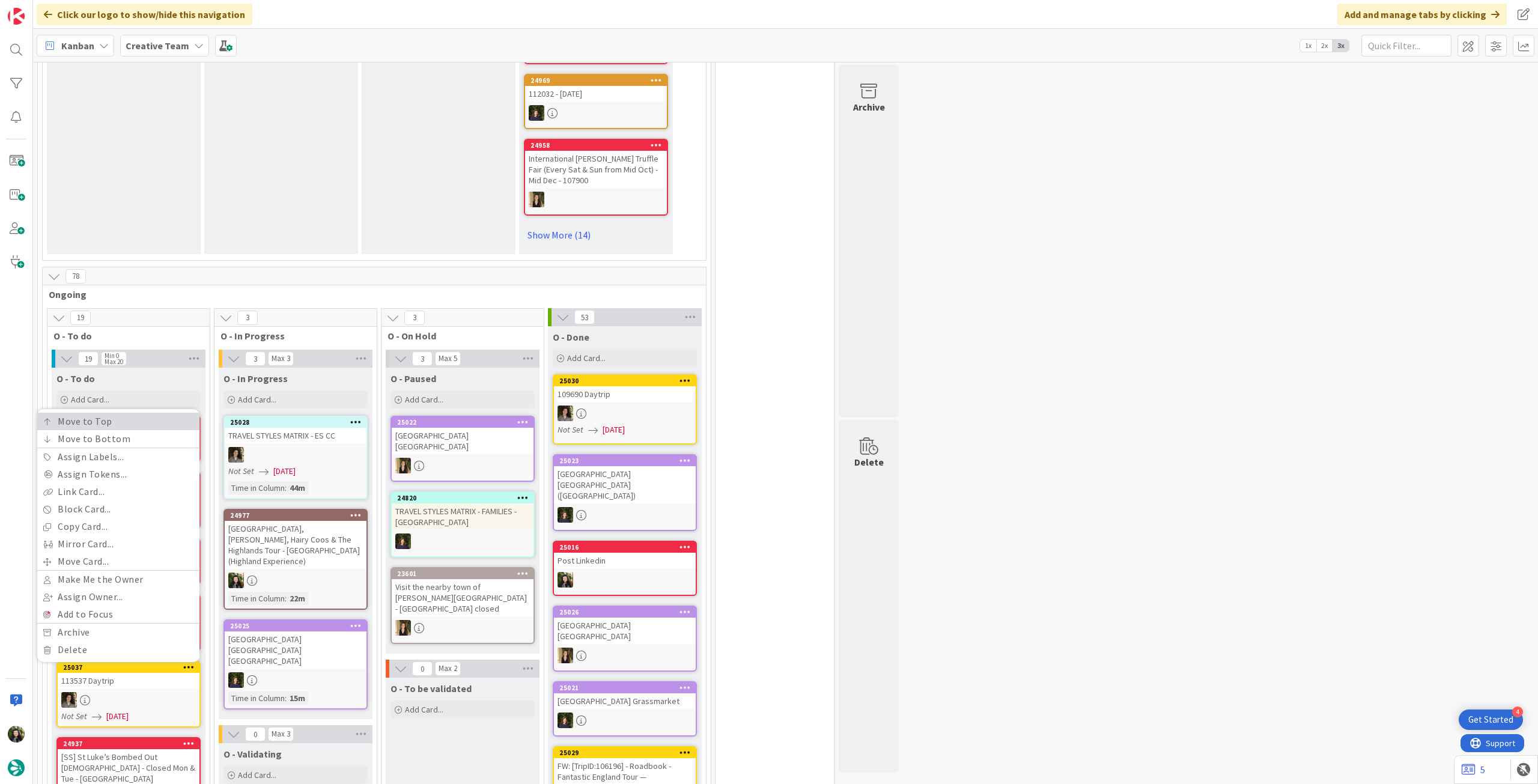
click at [146, 430] on link "Move to Top" at bounding box center [119, 421] width 162 height 18
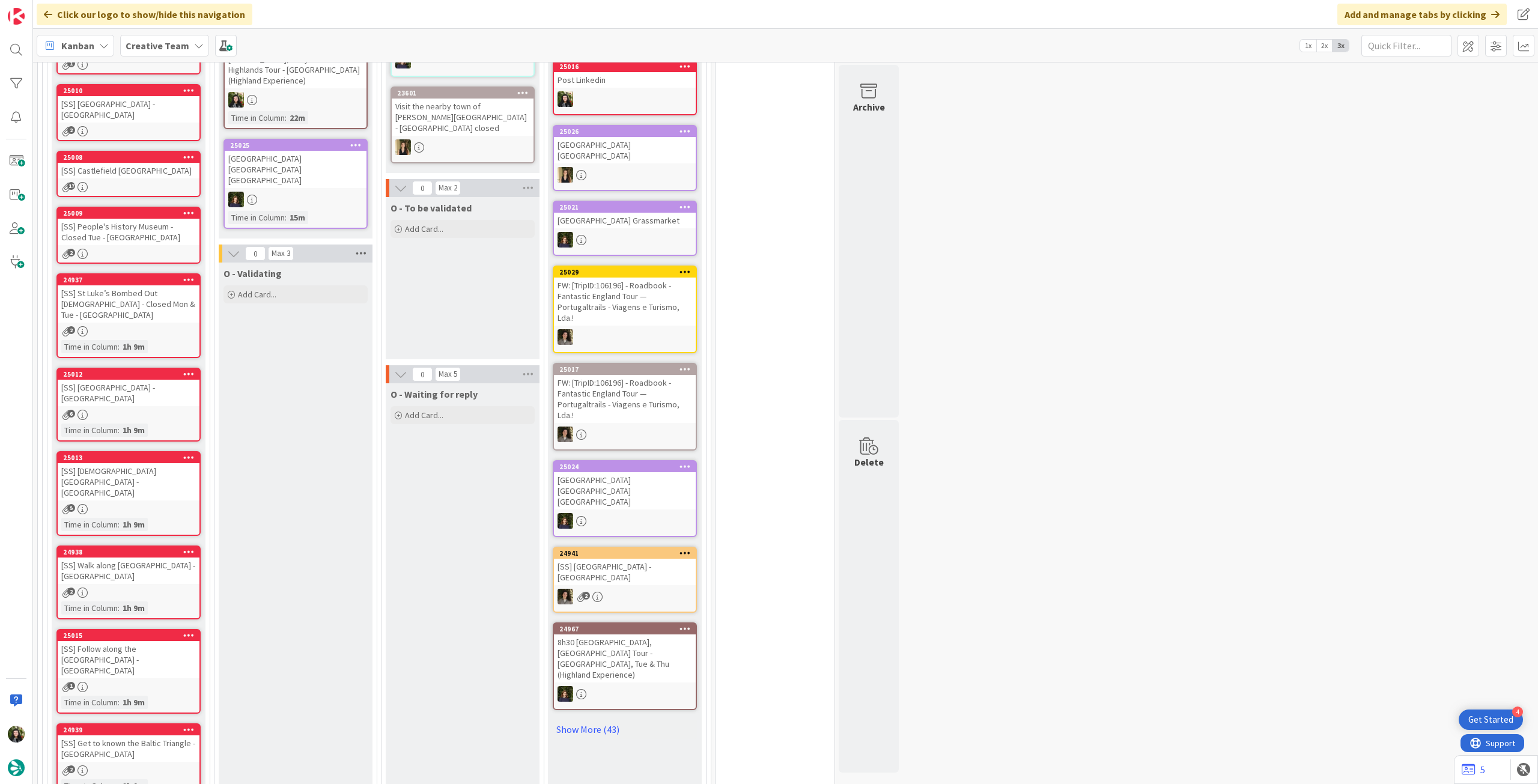
scroll to position [881, 0]
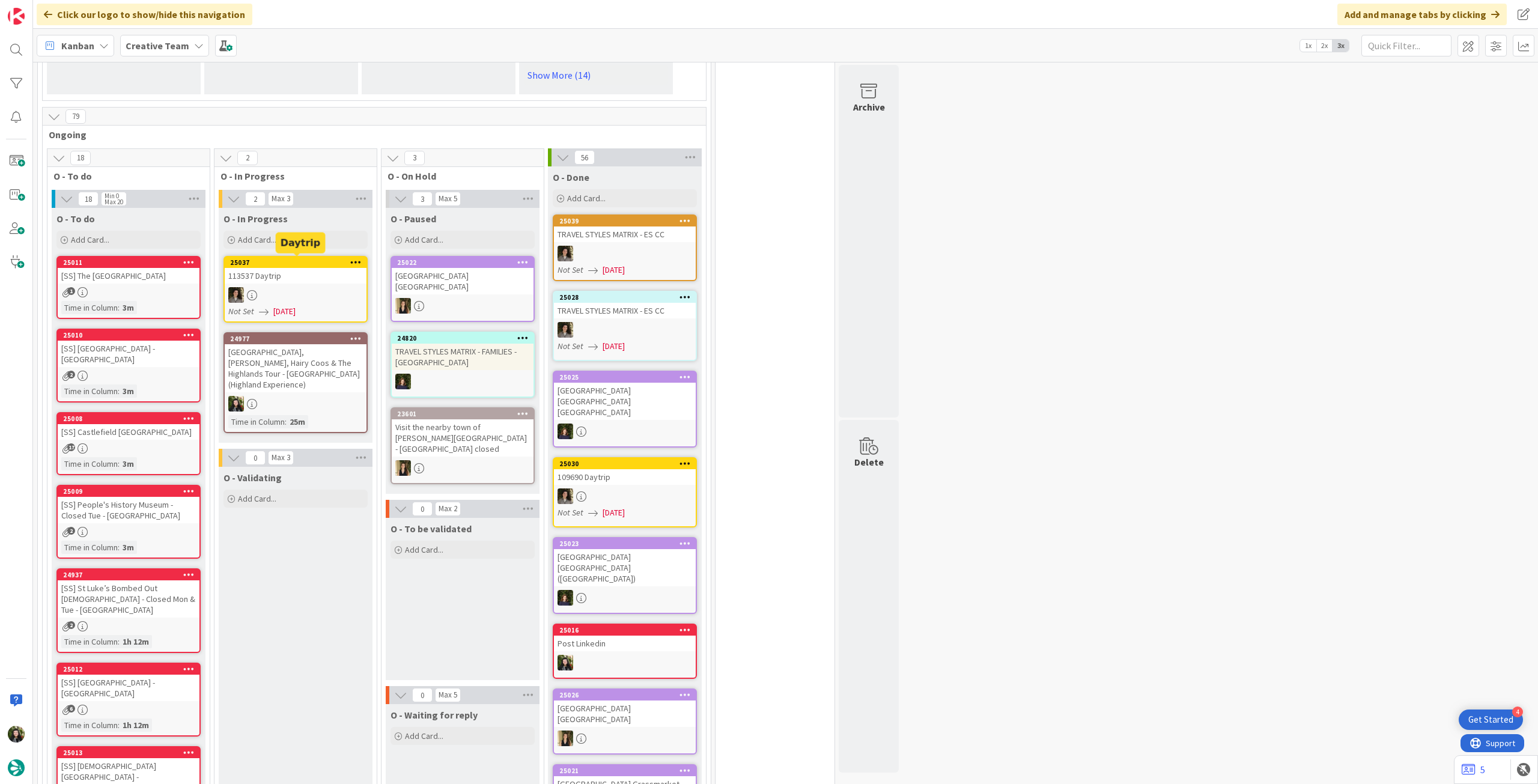
click at [320, 368] on div "[GEOGRAPHIC_DATA], [PERSON_NAME], Hairy Coos & The Highlands Tour - [GEOGRAPHIC…" at bounding box center [295, 369] width 142 height 48
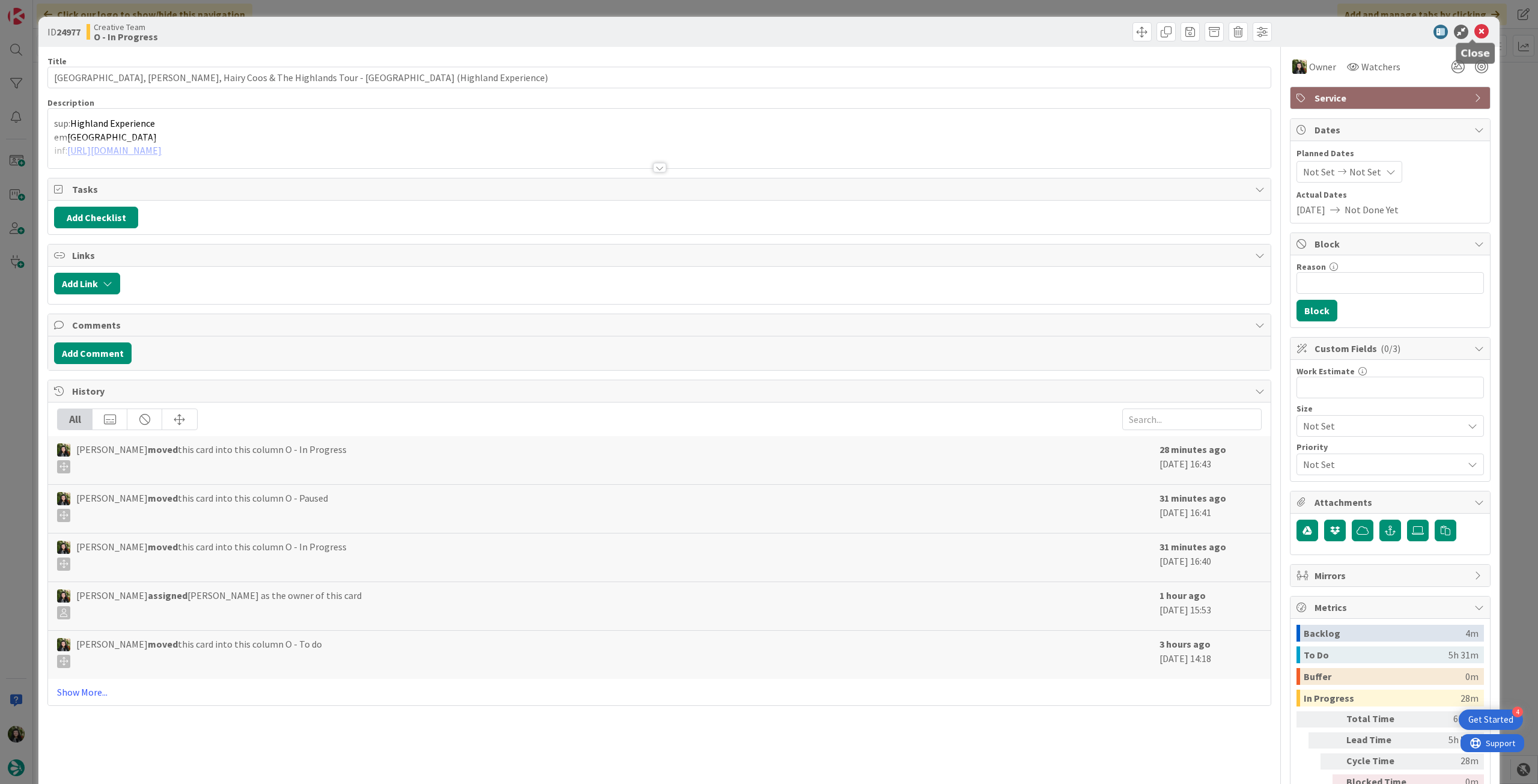
click at [1475, 27] on icon at bounding box center [1481, 32] width 14 height 14
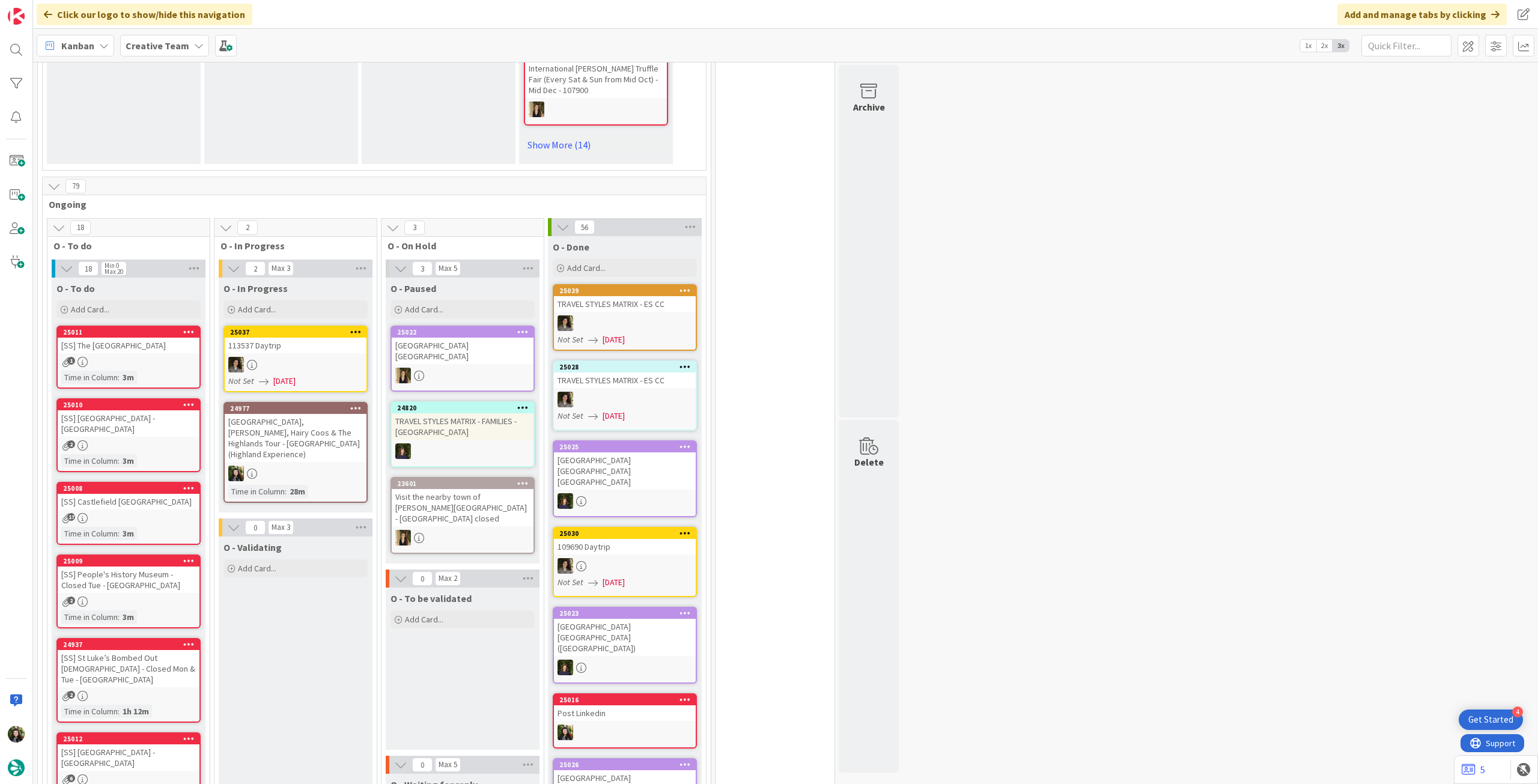
scroll to position [801, 0]
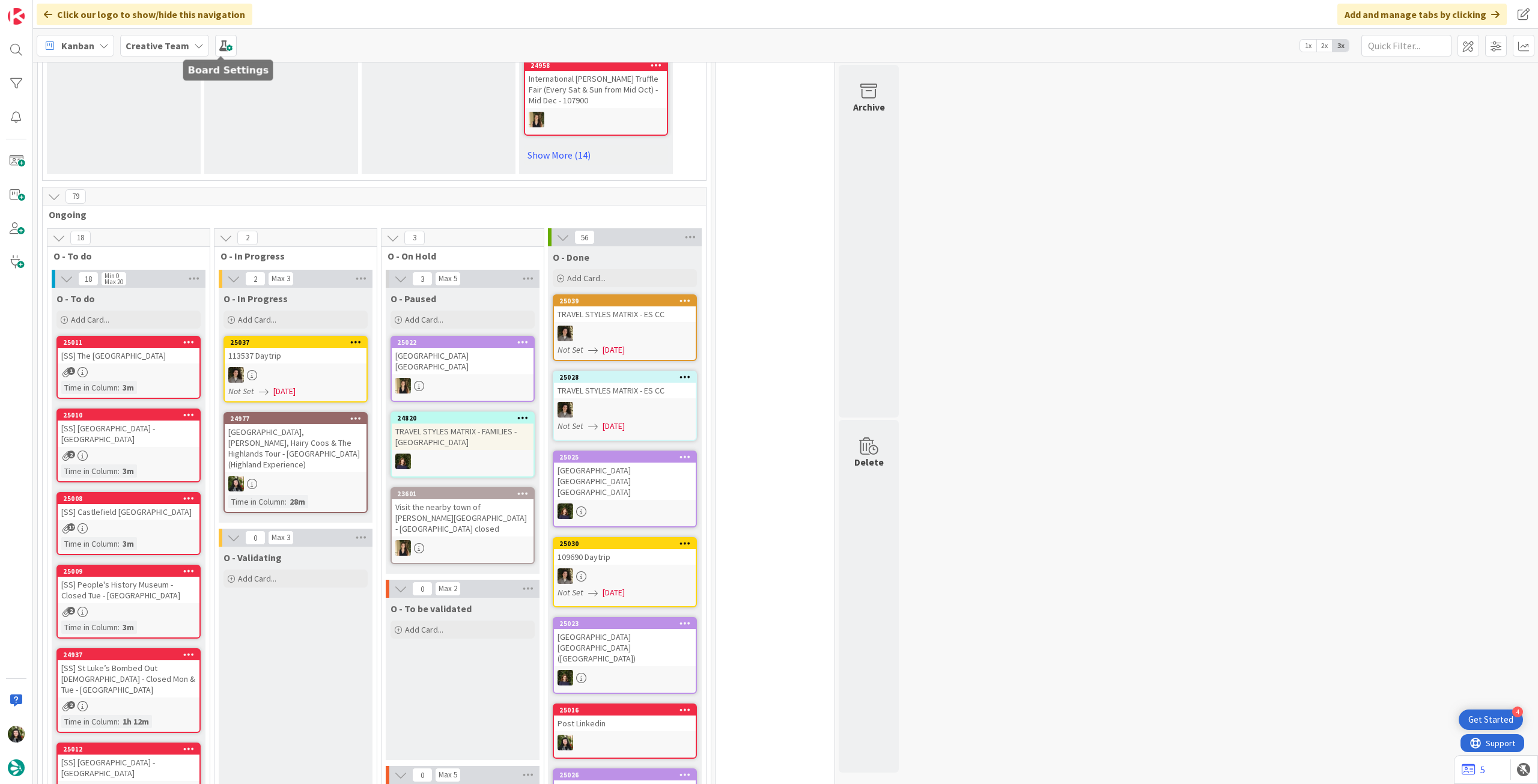
click at [188, 39] on div "Creative Team" at bounding box center [164, 46] width 89 height 22
click at [169, 170] on h4 "Creative Team - Análise" at bounding box center [216, 172] width 164 height 12
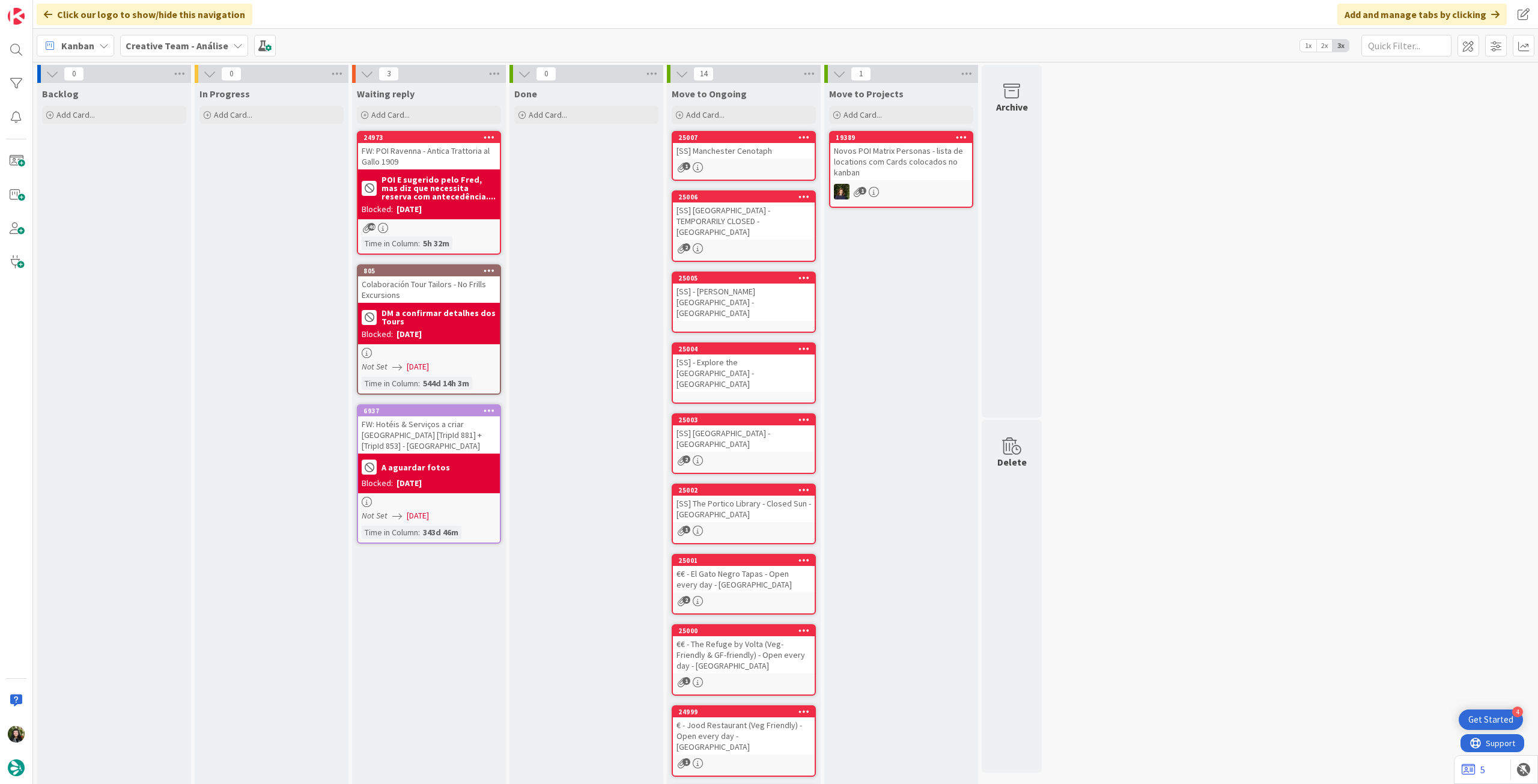
click at [163, 44] on b "Creative Team - Análise" at bounding box center [176, 46] width 103 height 12
click at [155, 173] on h4 "Creative Team" at bounding box center [216, 172] width 164 height 12
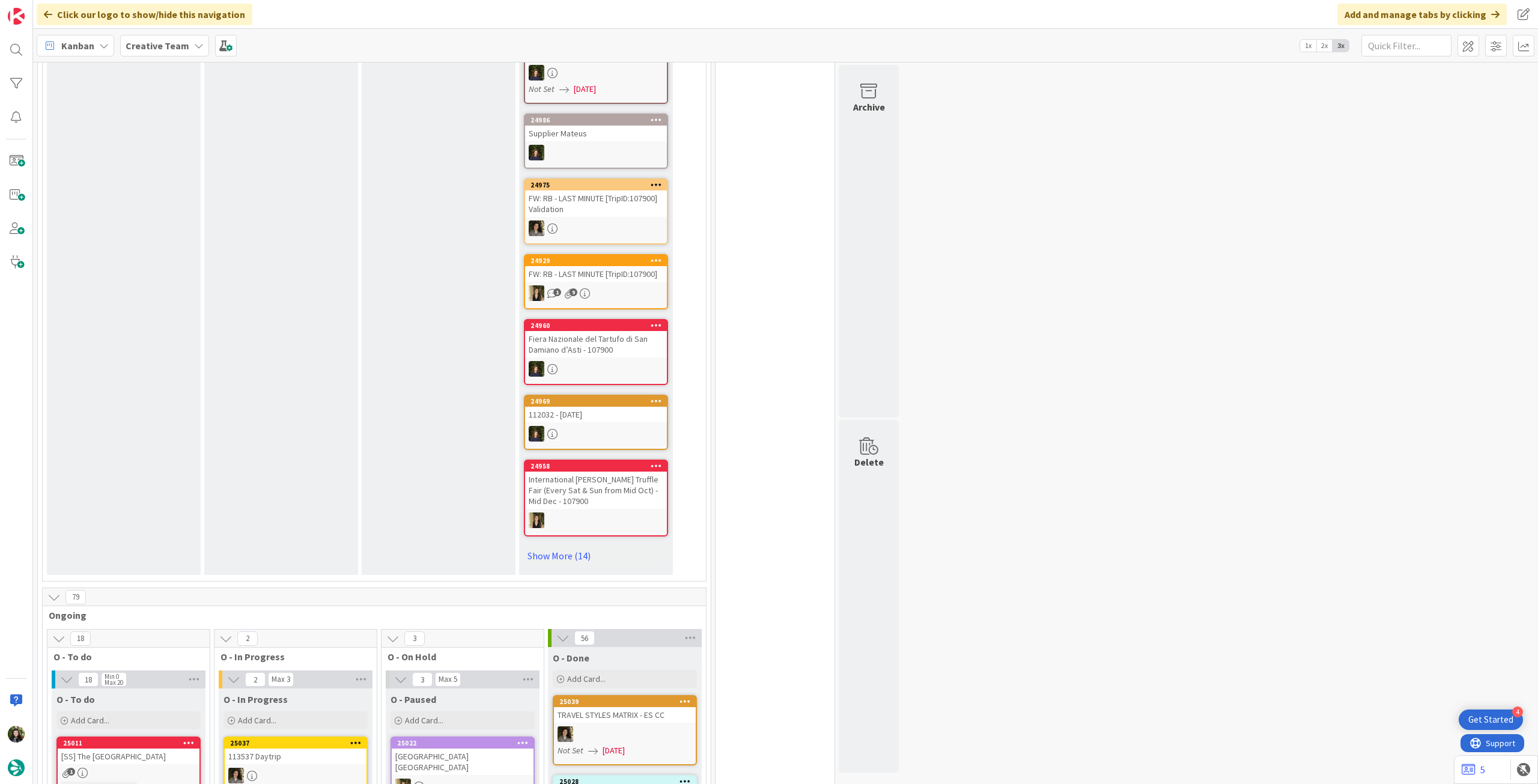
scroll to position [801, 0]
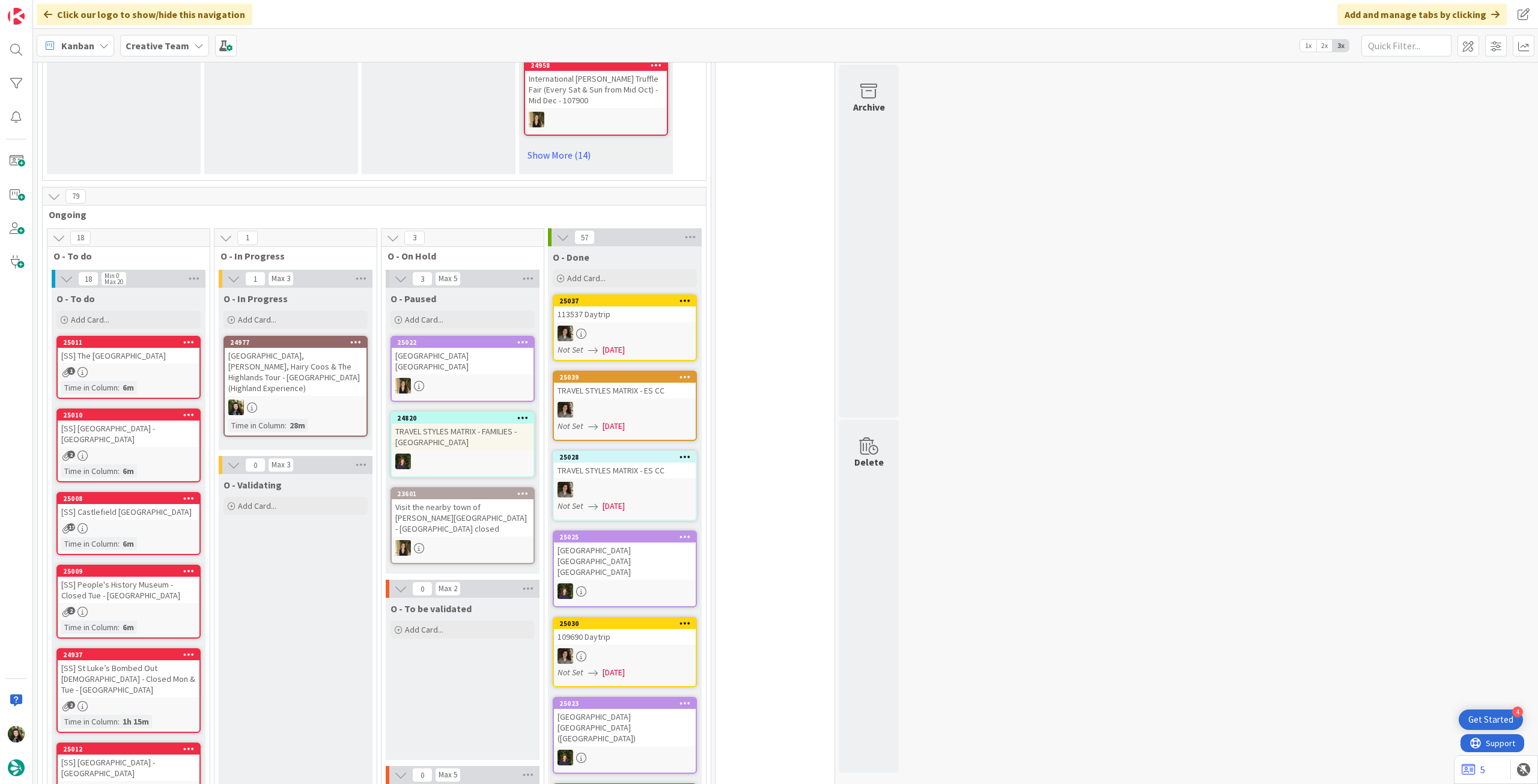
click at [292, 381] on div "[GEOGRAPHIC_DATA], [PERSON_NAME], Hairy Coos & The Highlands Tour - [GEOGRAPHIC…" at bounding box center [295, 372] width 142 height 48
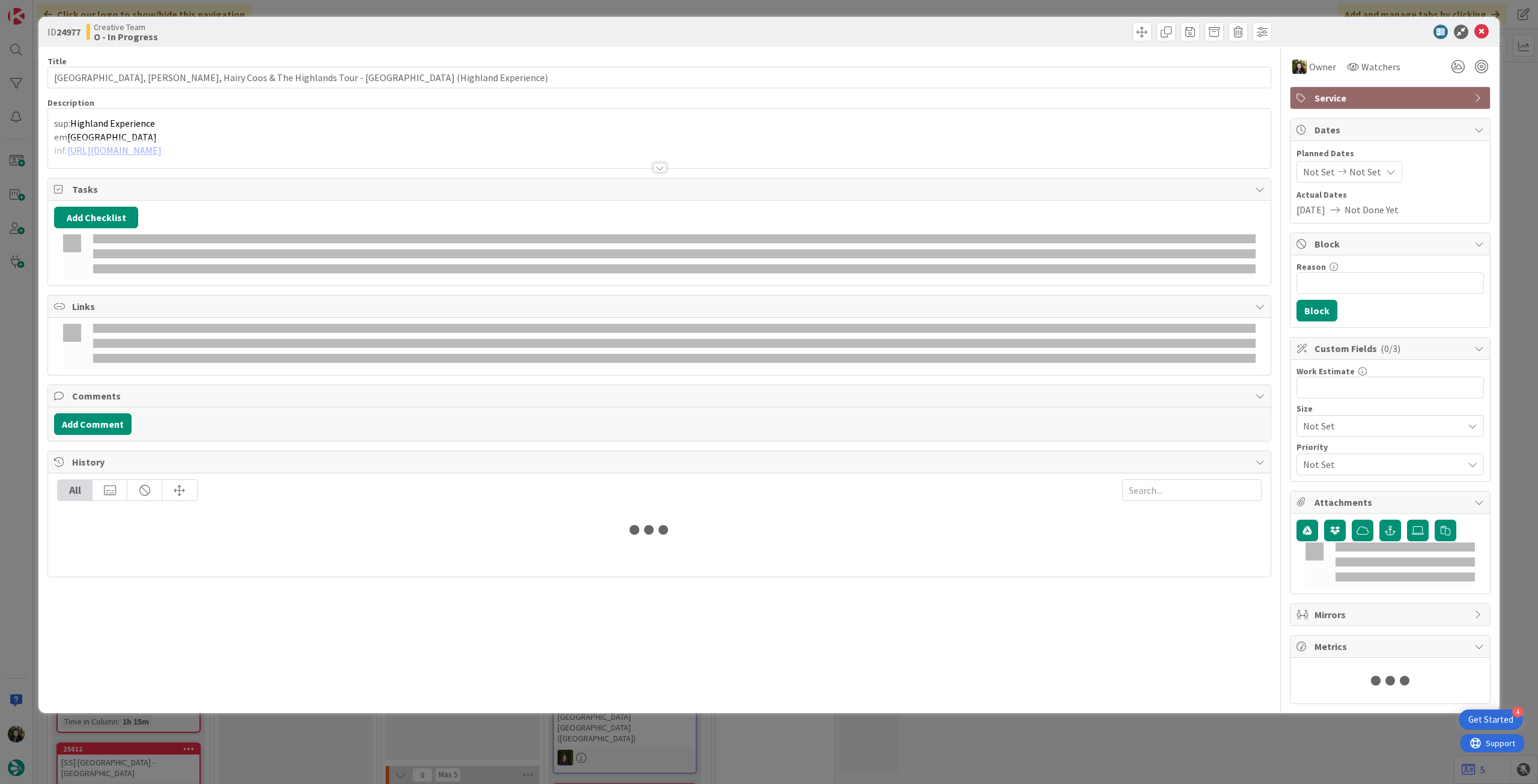
click at [1397, 85] on div "Owner Watchers Service Dates Planned Dates Not Set Not Set Actual Dates [DATE] …" at bounding box center [1390, 375] width 200 height 657
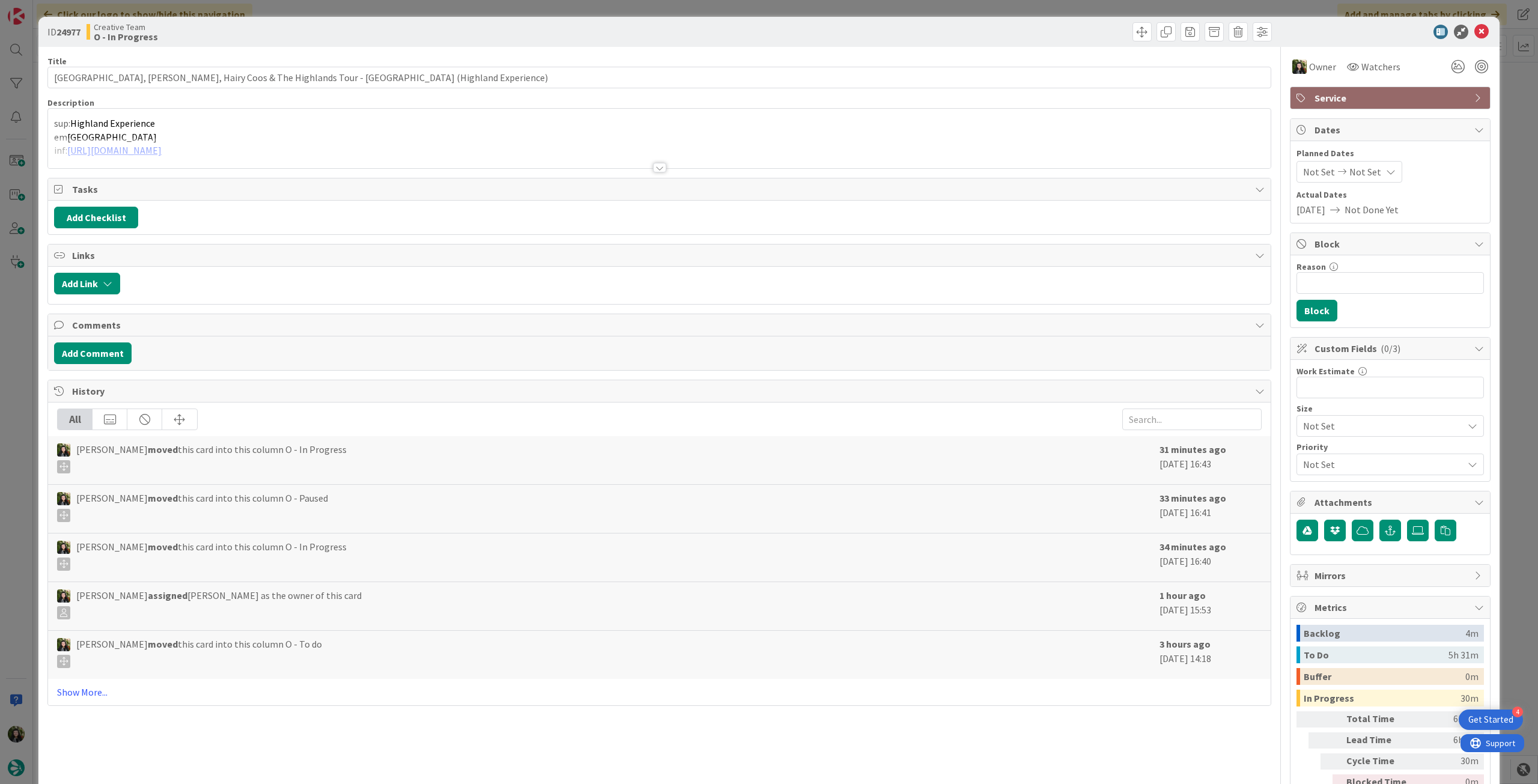
click at [1423, 93] on span "Service" at bounding box center [1391, 98] width 154 height 14
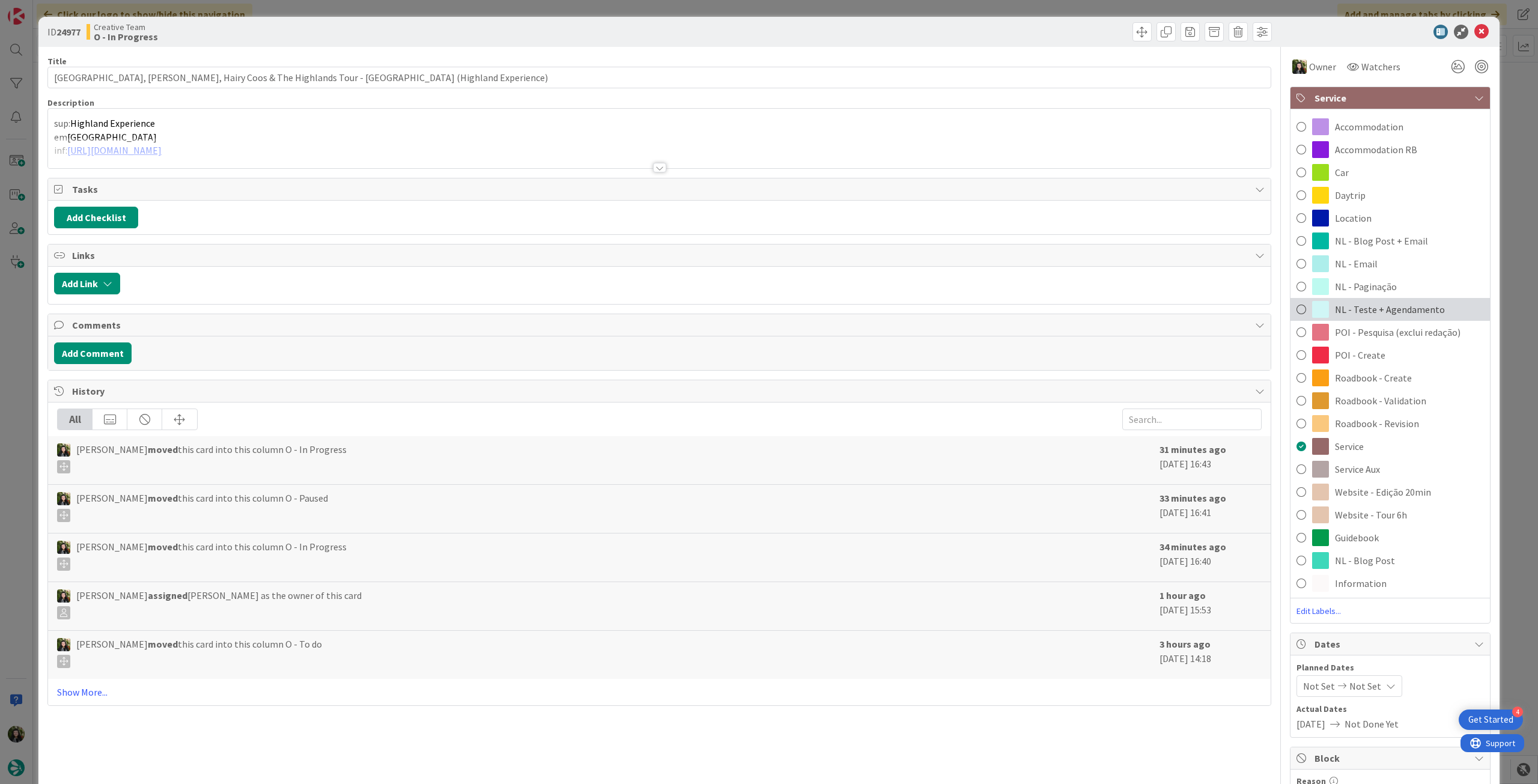
click at [1465, 305] on div "NL - Teste + Agendamento" at bounding box center [1390, 309] width 199 height 23
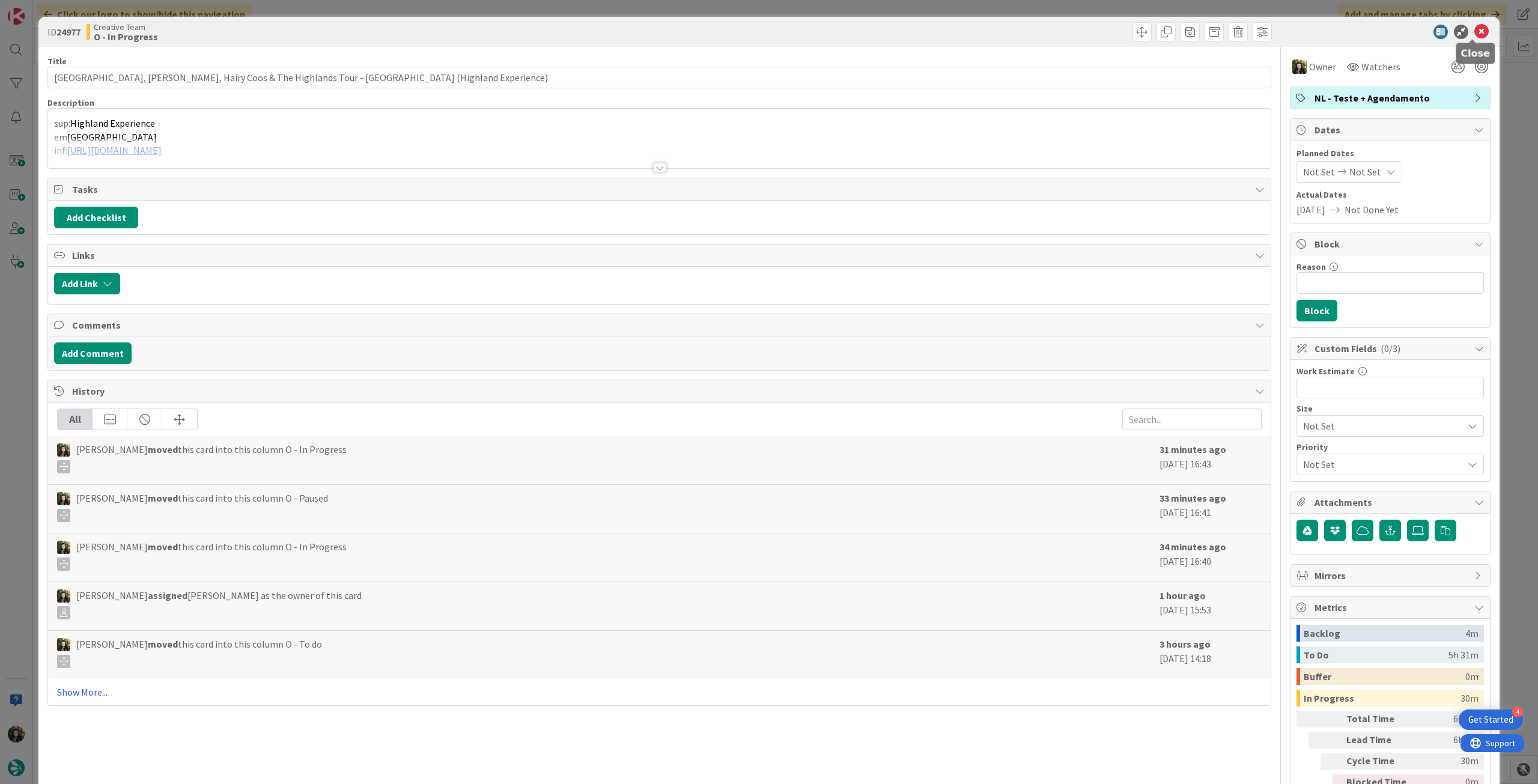
click at [1475, 30] on icon at bounding box center [1481, 32] width 14 height 14
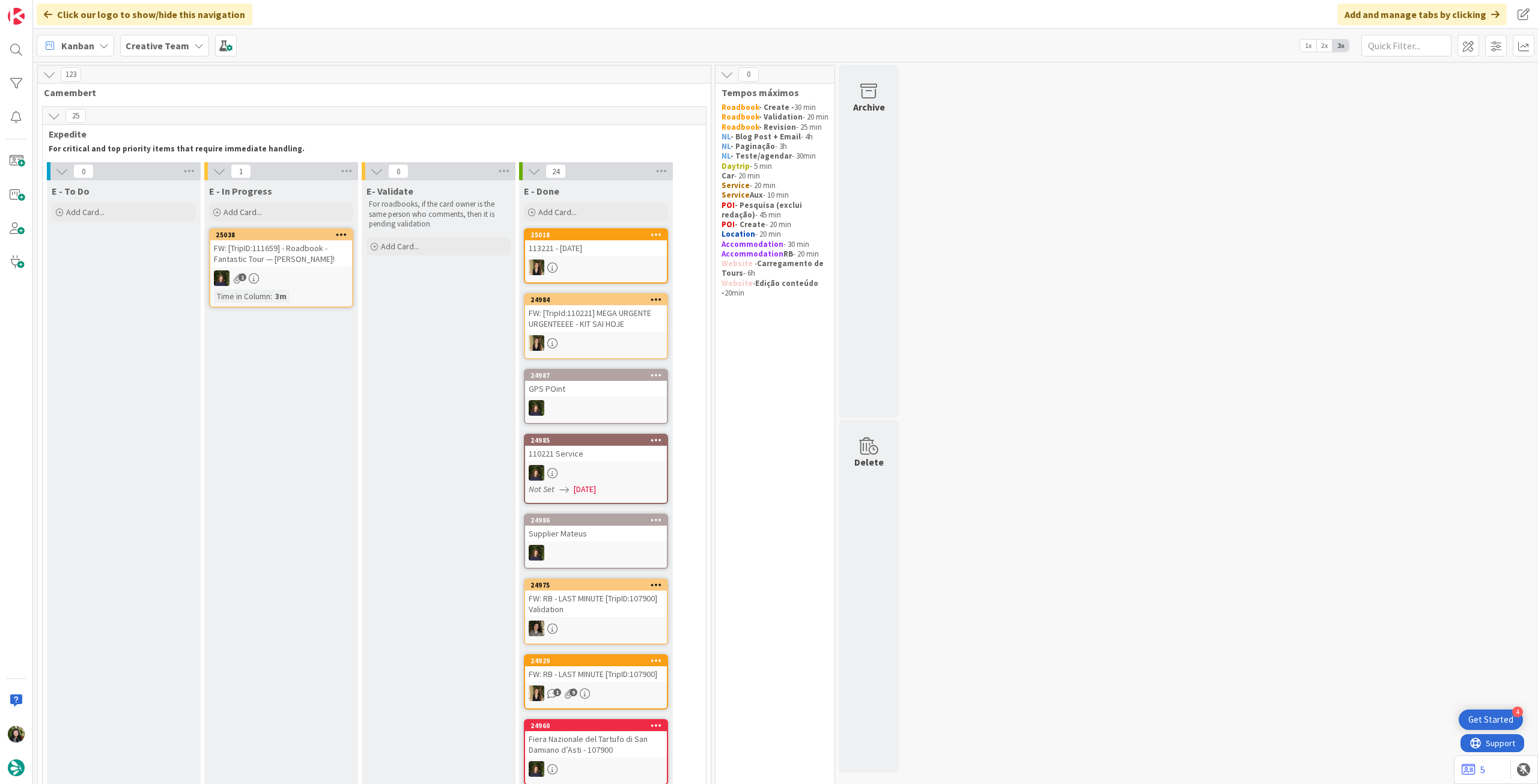
click at [147, 53] on div "Creative Team" at bounding box center [164, 46] width 89 height 22
click at [164, 172] on h4 "Creative Team - Análise" at bounding box center [216, 172] width 164 height 12
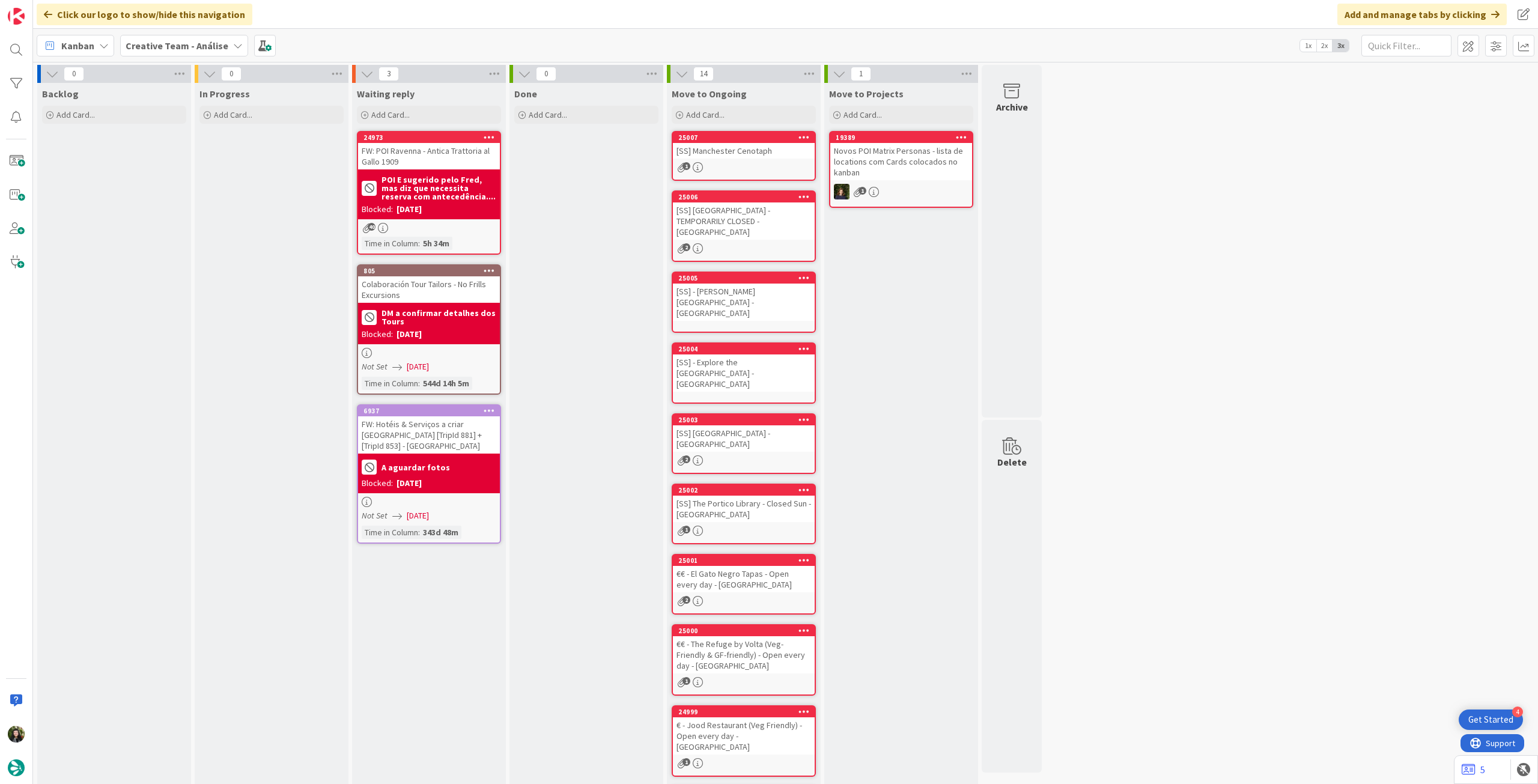
click at [164, 48] on b "Creative Team - Análise" at bounding box center [176, 46] width 103 height 12
drag, startPoint x: 177, startPoint y: 166, endPoint x: 183, endPoint y: 169, distance: 6.7
click at [178, 166] on h4 "Creative Team" at bounding box center [216, 172] width 164 height 12
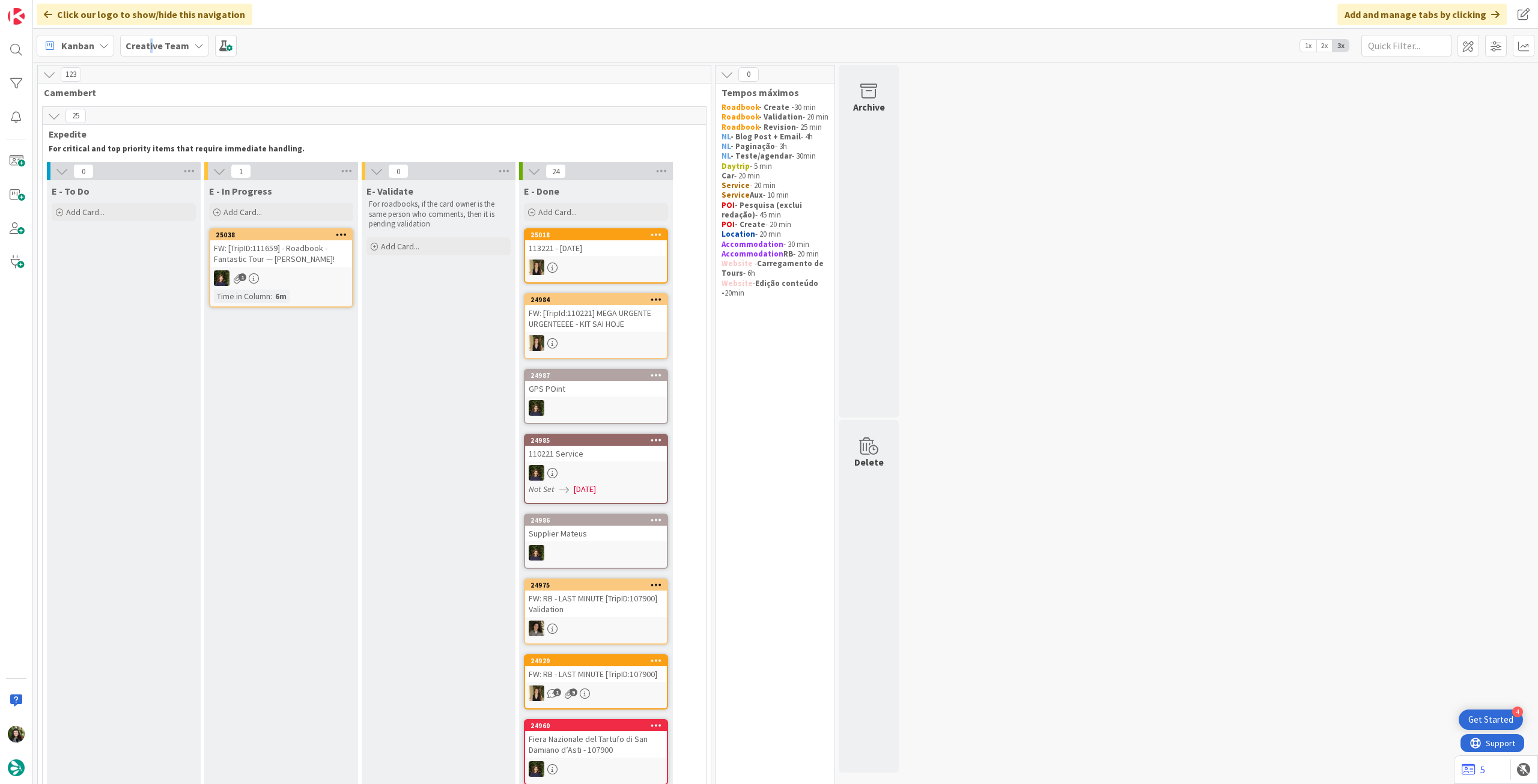
click at [147, 40] on b "Creative Team" at bounding box center [157, 46] width 63 height 12
click at [168, 178] on div "Creative Team - Análise" at bounding box center [222, 172] width 184 height 23
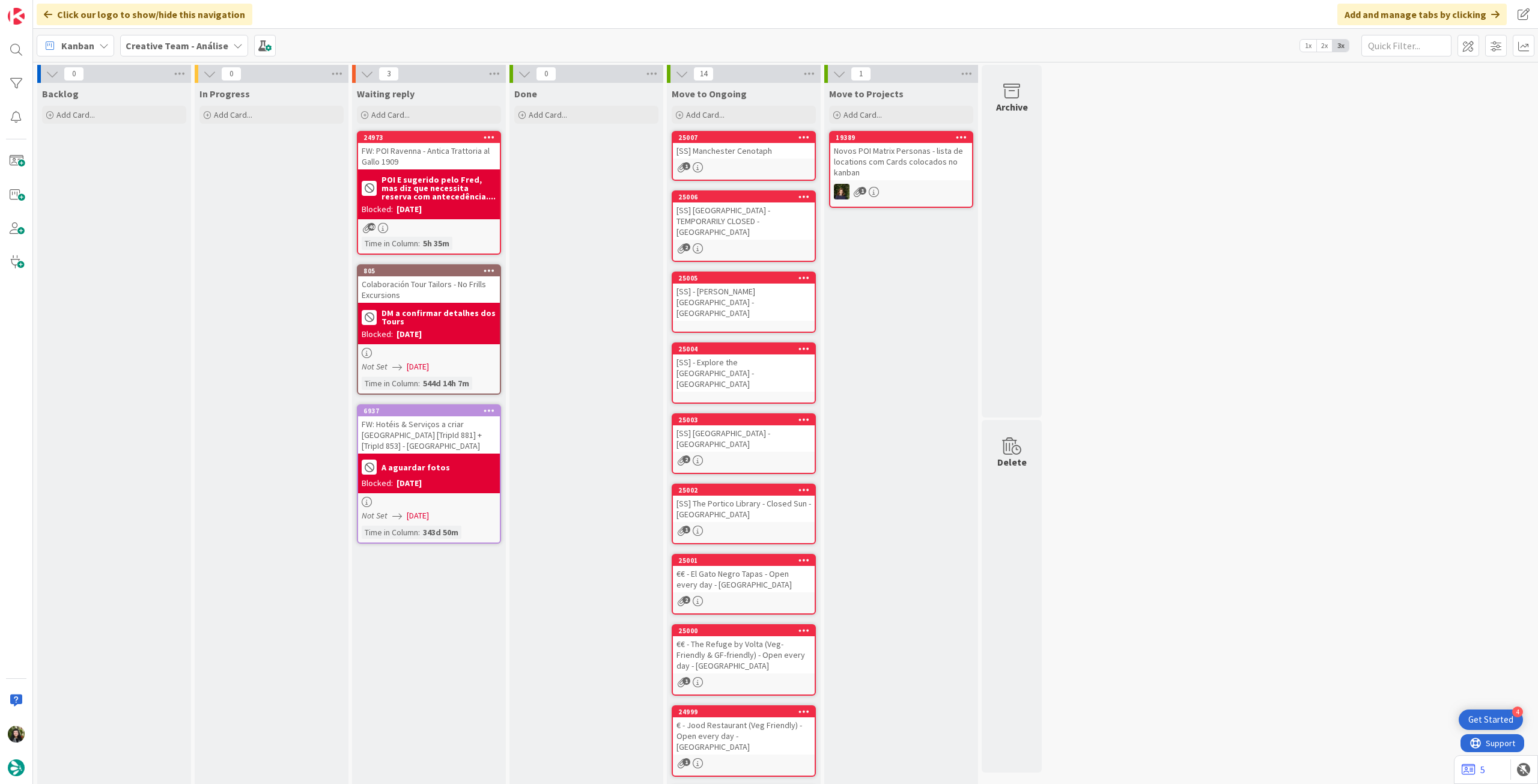
click at [158, 53] on div "Creative Team - Análise" at bounding box center [184, 46] width 128 height 22
click at [190, 185] on div "Last 24 Hours Creative Team - Análise Creative Team" at bounding box center [222, 125] width 195 height 132
click at [193, 180] on div "Creative Team" at bounding box center [222, 172] width 184 height 23
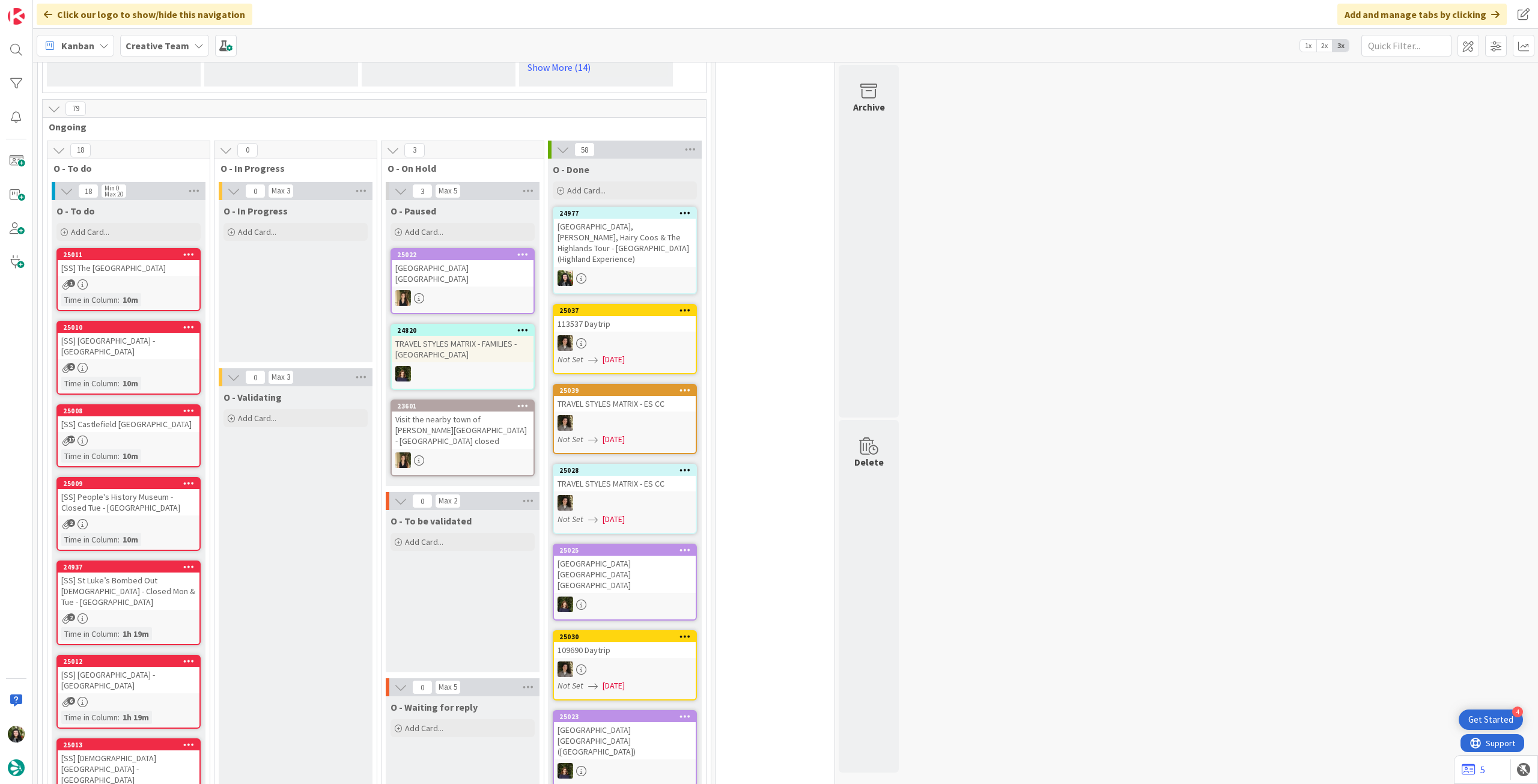
scroll to position [721, 0]
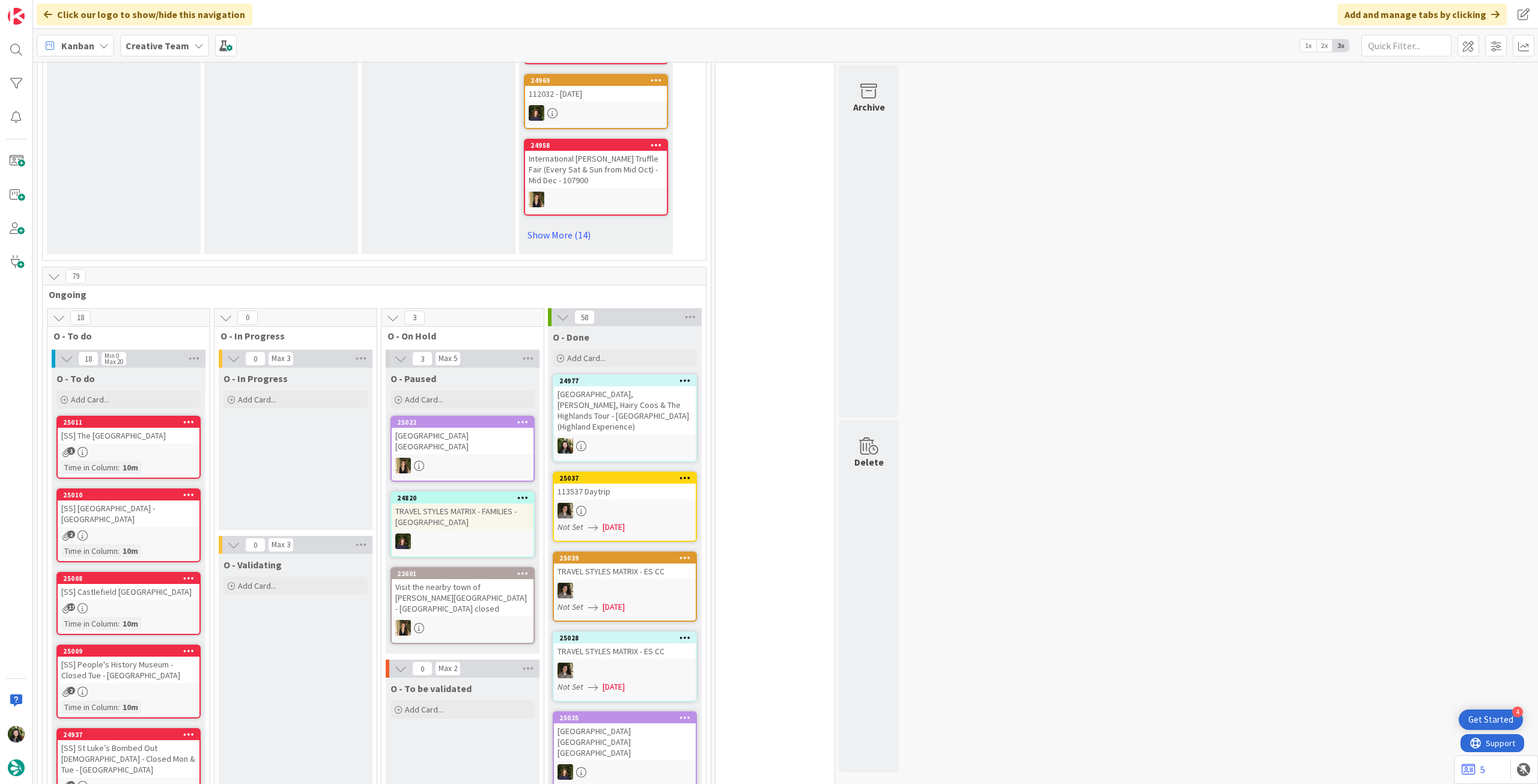
click at [148, 44] on b "Creative Team" at bounding box center [157, 46] width 63 height 12
click at [215, 173] on h4 "Creative Team - Análise" at bounding box center [216, 172] width 164 height 12
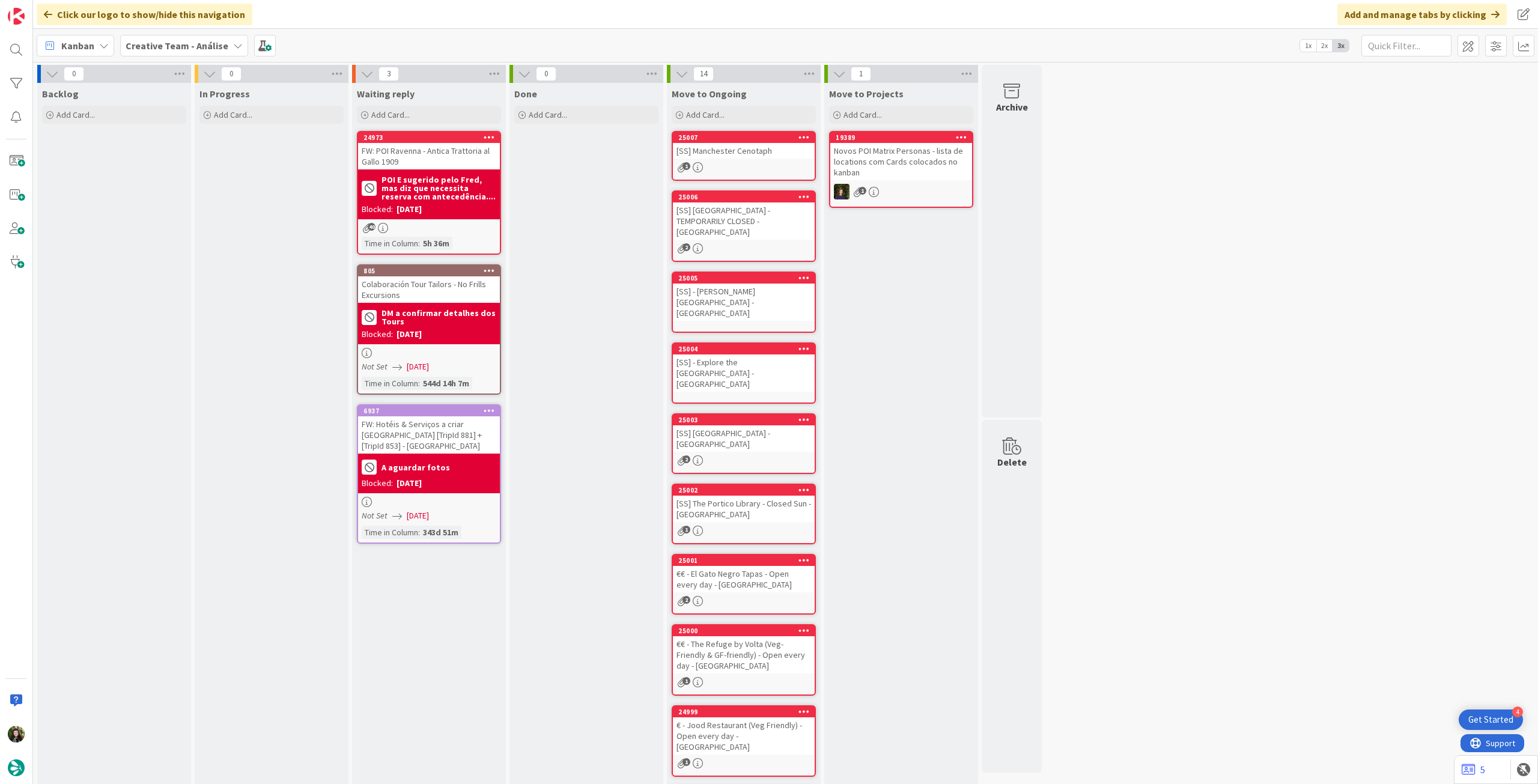
click at [152, 40] on b "Creative Team - Análise" at bounding box center [176, 46] width 103 height 12
click at [207, 175] on h4 "Creative Team" at bounding box center [216, 172] width 164 height 12
